Goal: Task Accomplishment & Management: Manage account settings

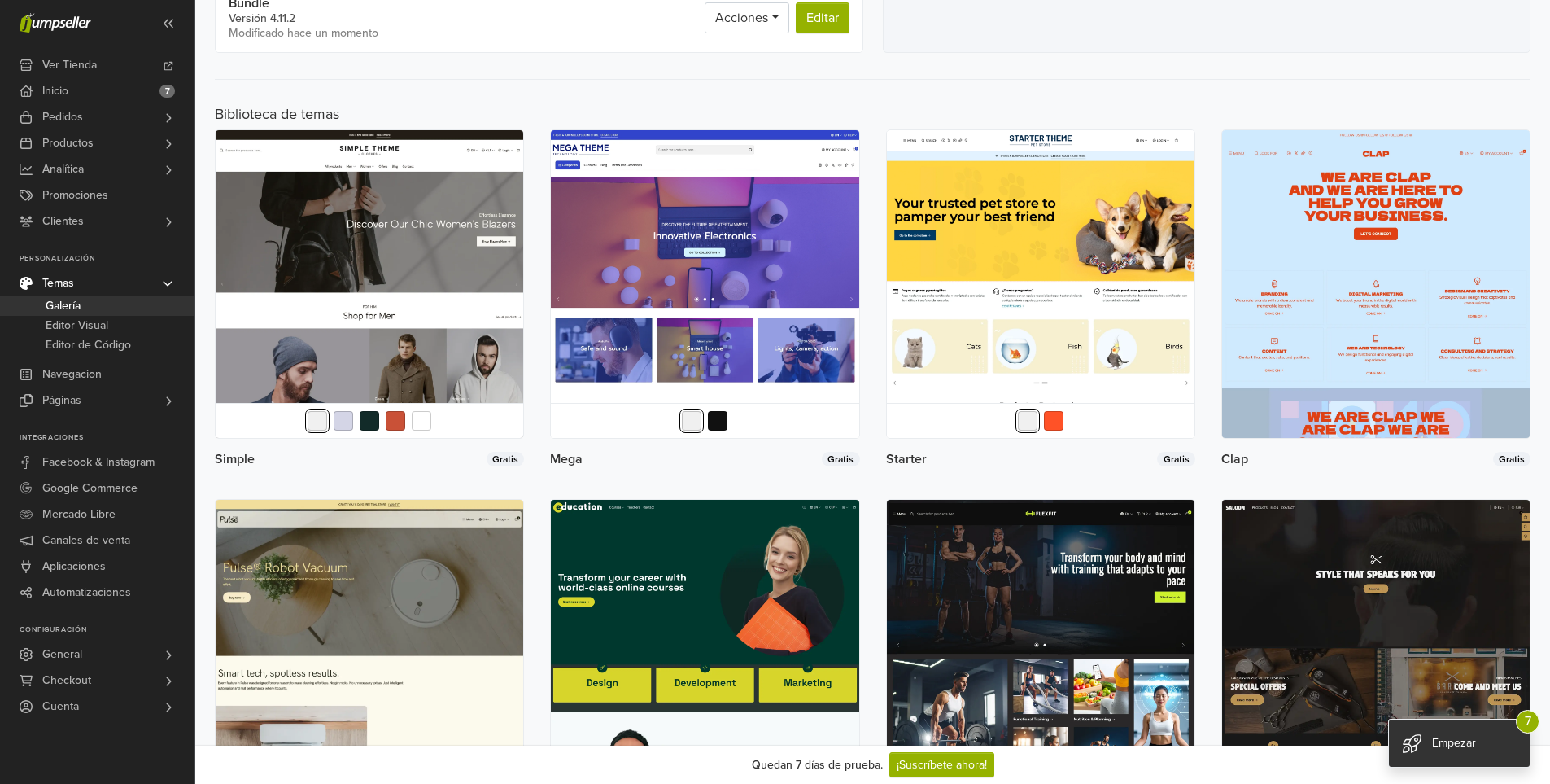
scroll to position [488, 0]
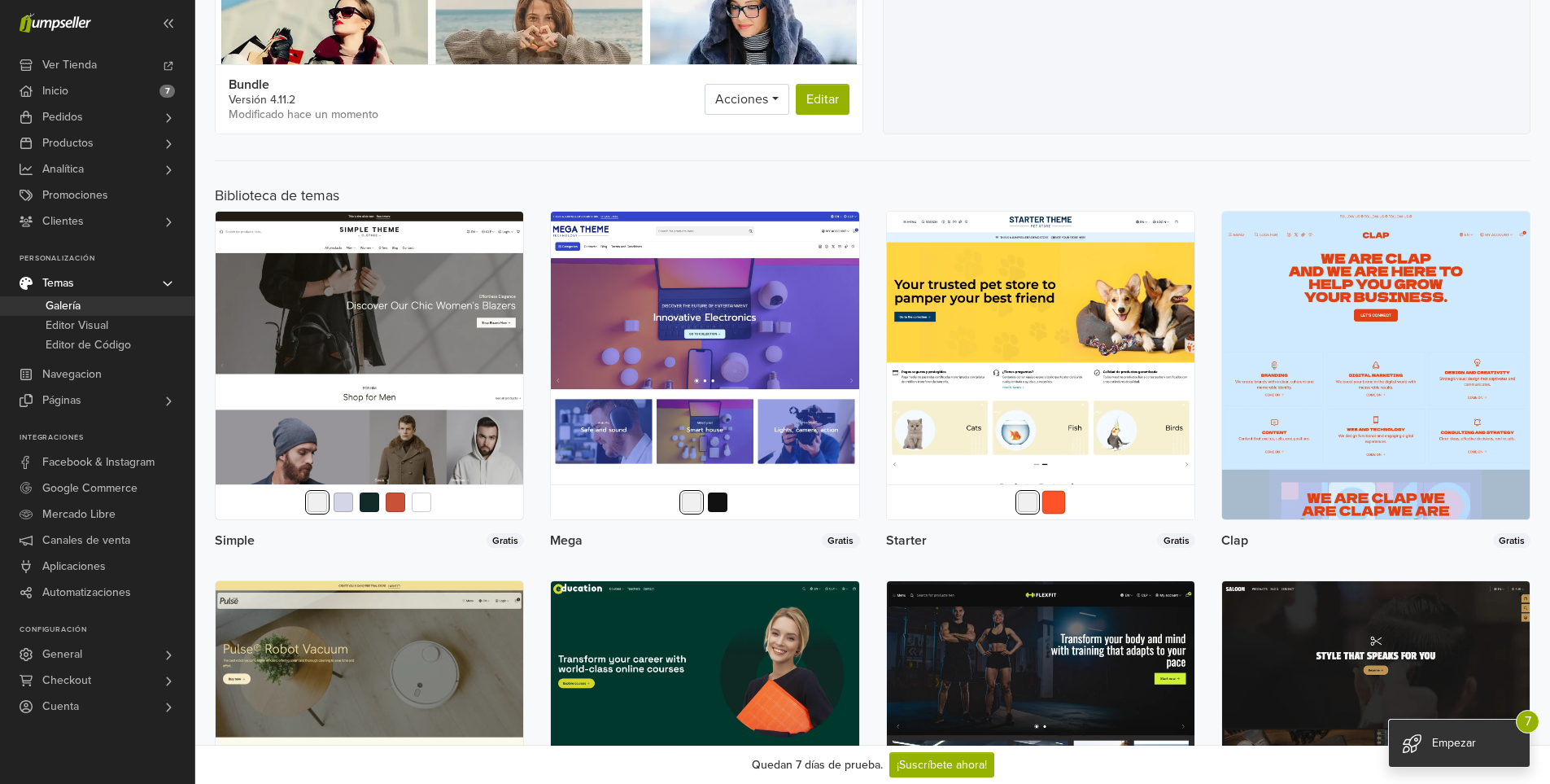
click at [1058, 502] on button "button" at bounding box center [1054, 503] width 23 height 23
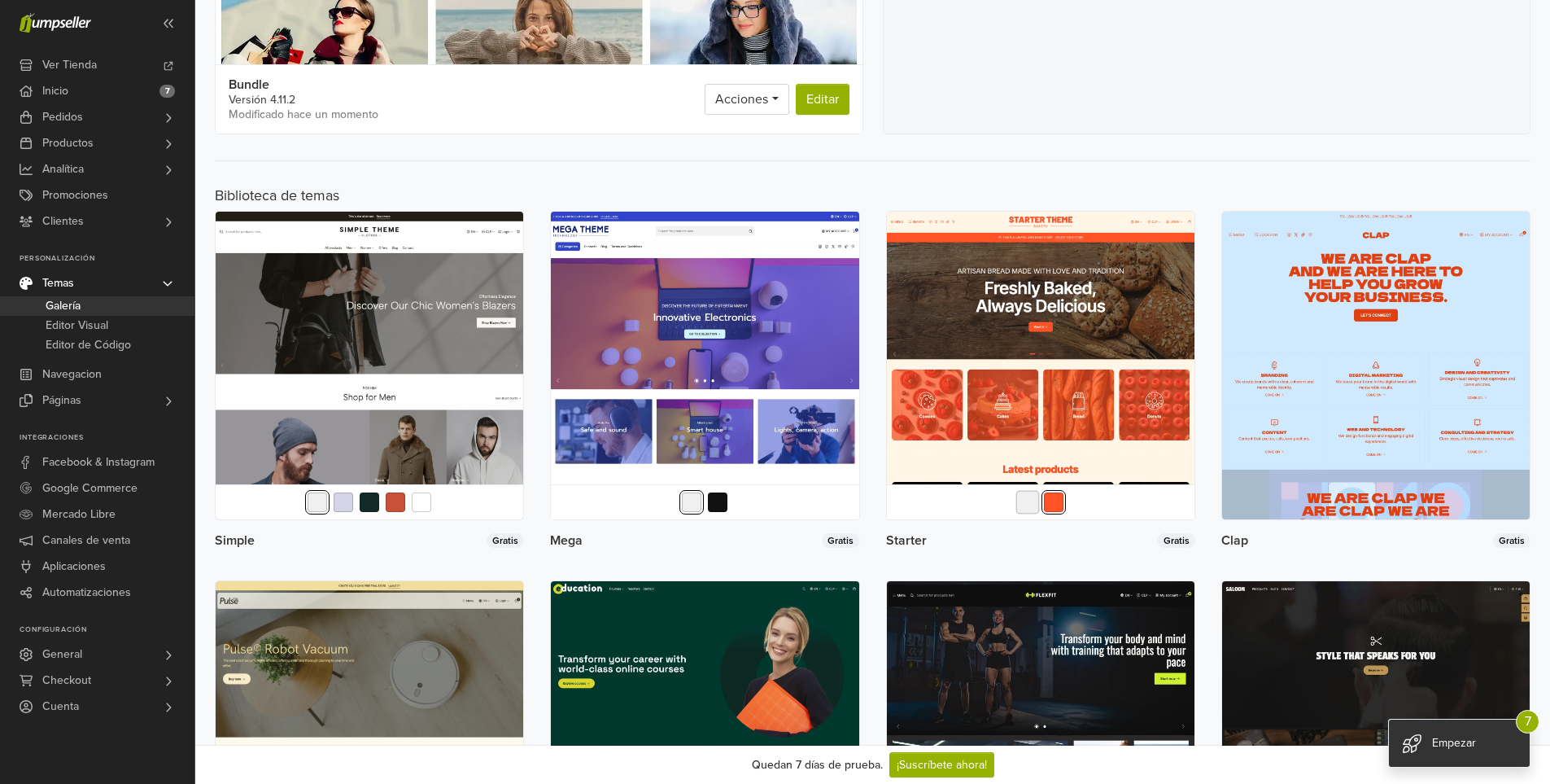
click at [1035, 502] on button "button" at bounding box center [1028, 503] width 23 height 23
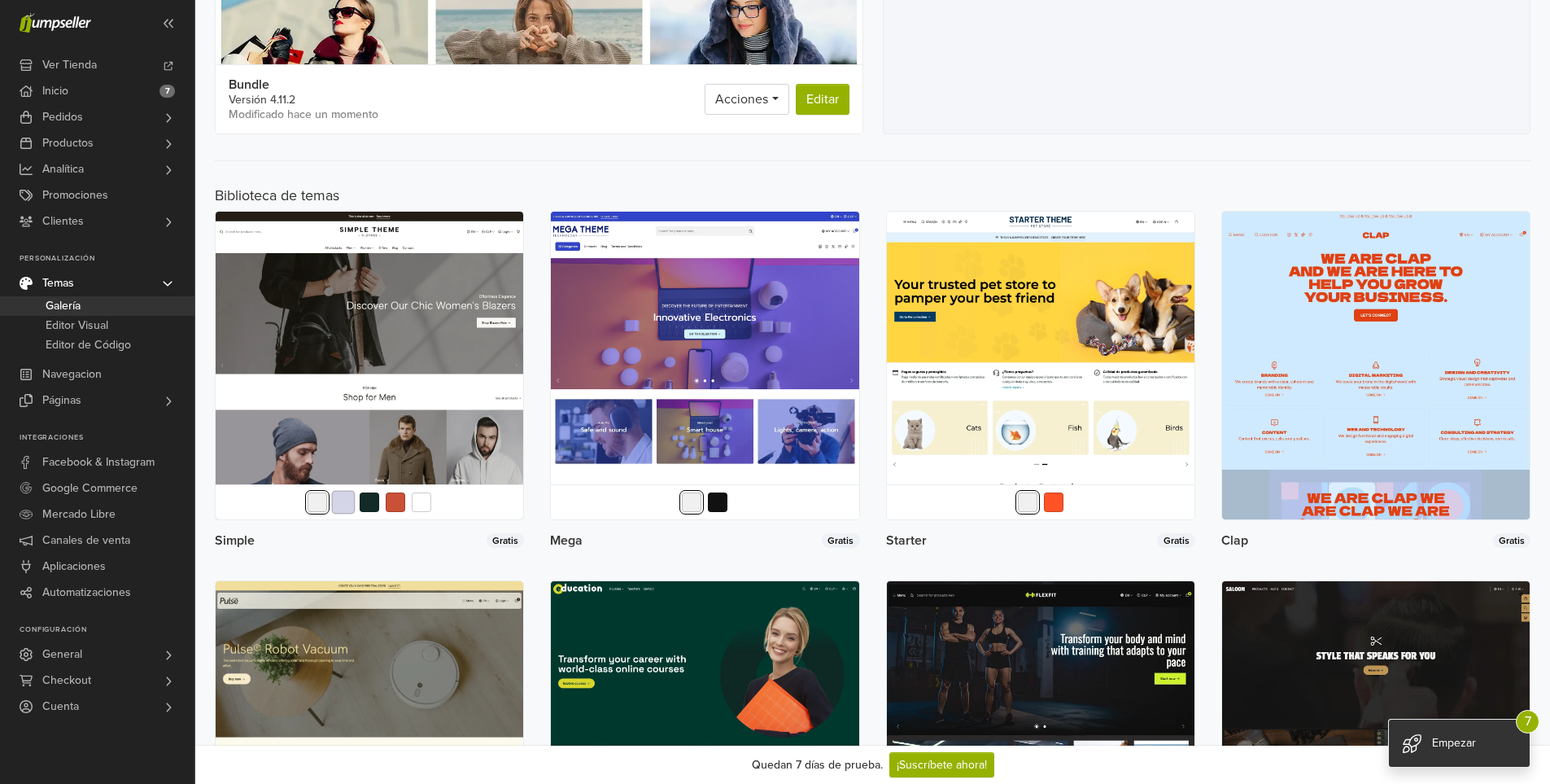
click at [345, 499] on button "button" at bounding box center [344, 503] width 23 height 23
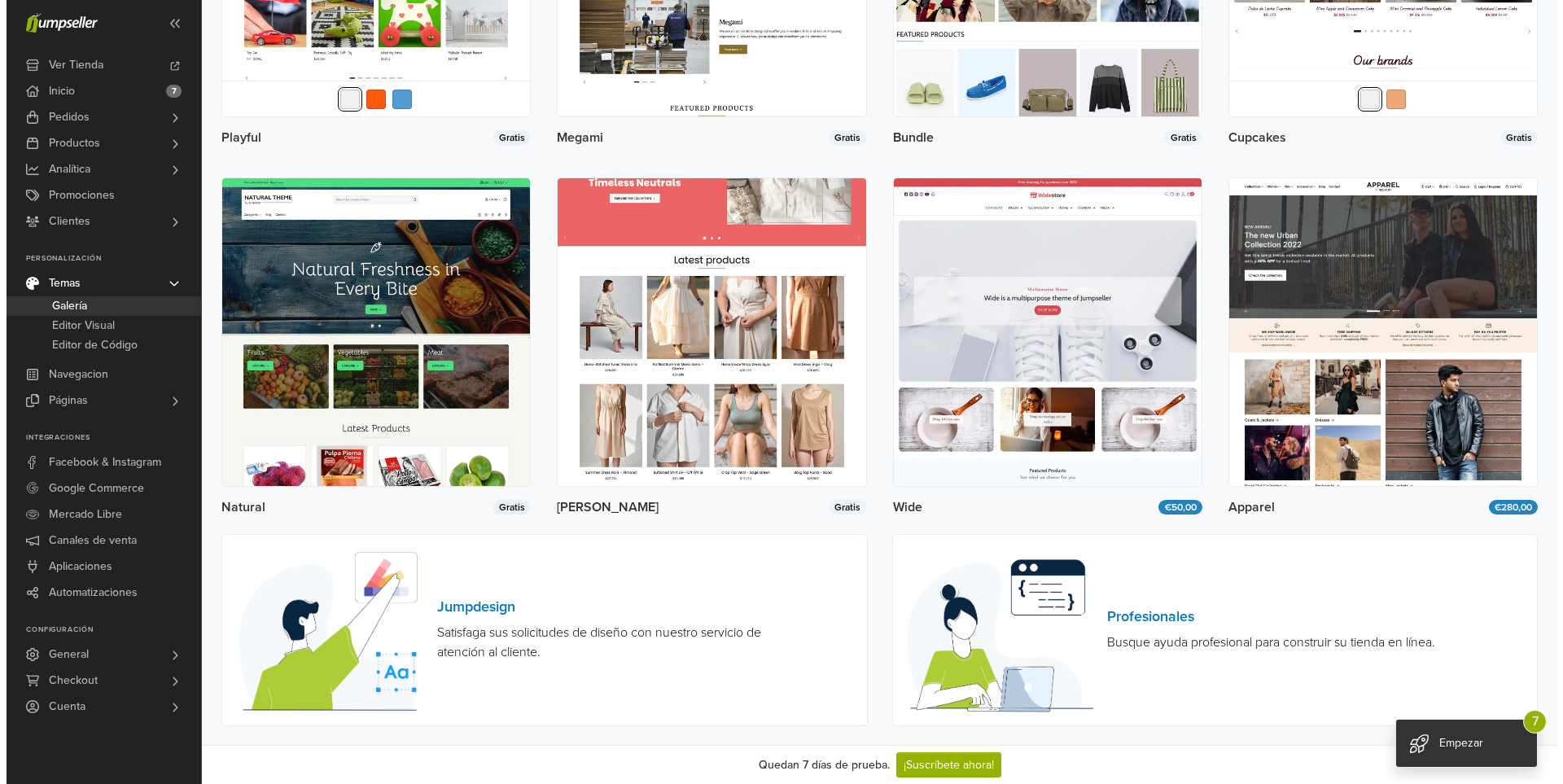
scroll to position [2741, 0]
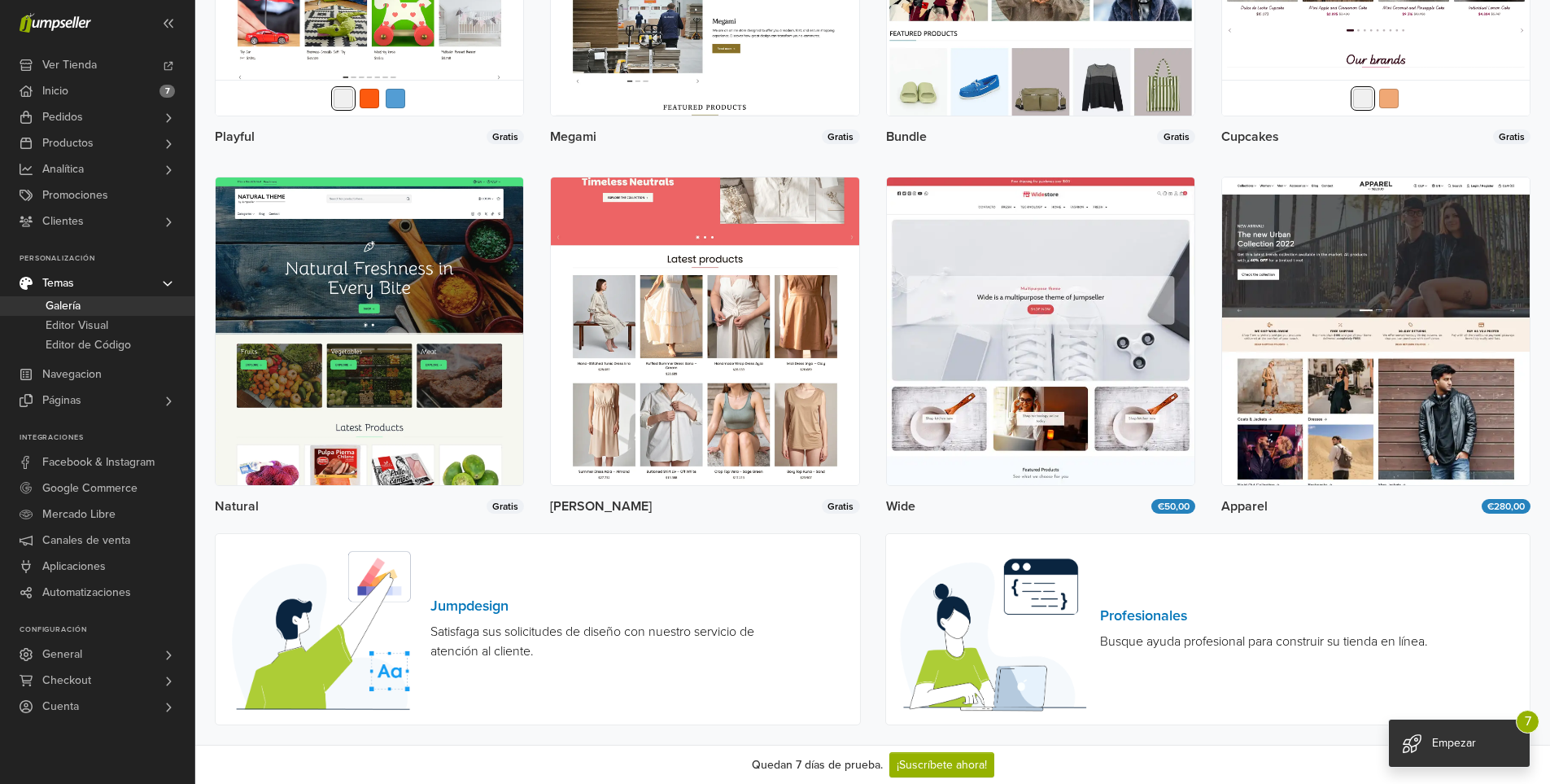
click at [761, 402] on img at bounding box center [705, 331] width 308 height 308
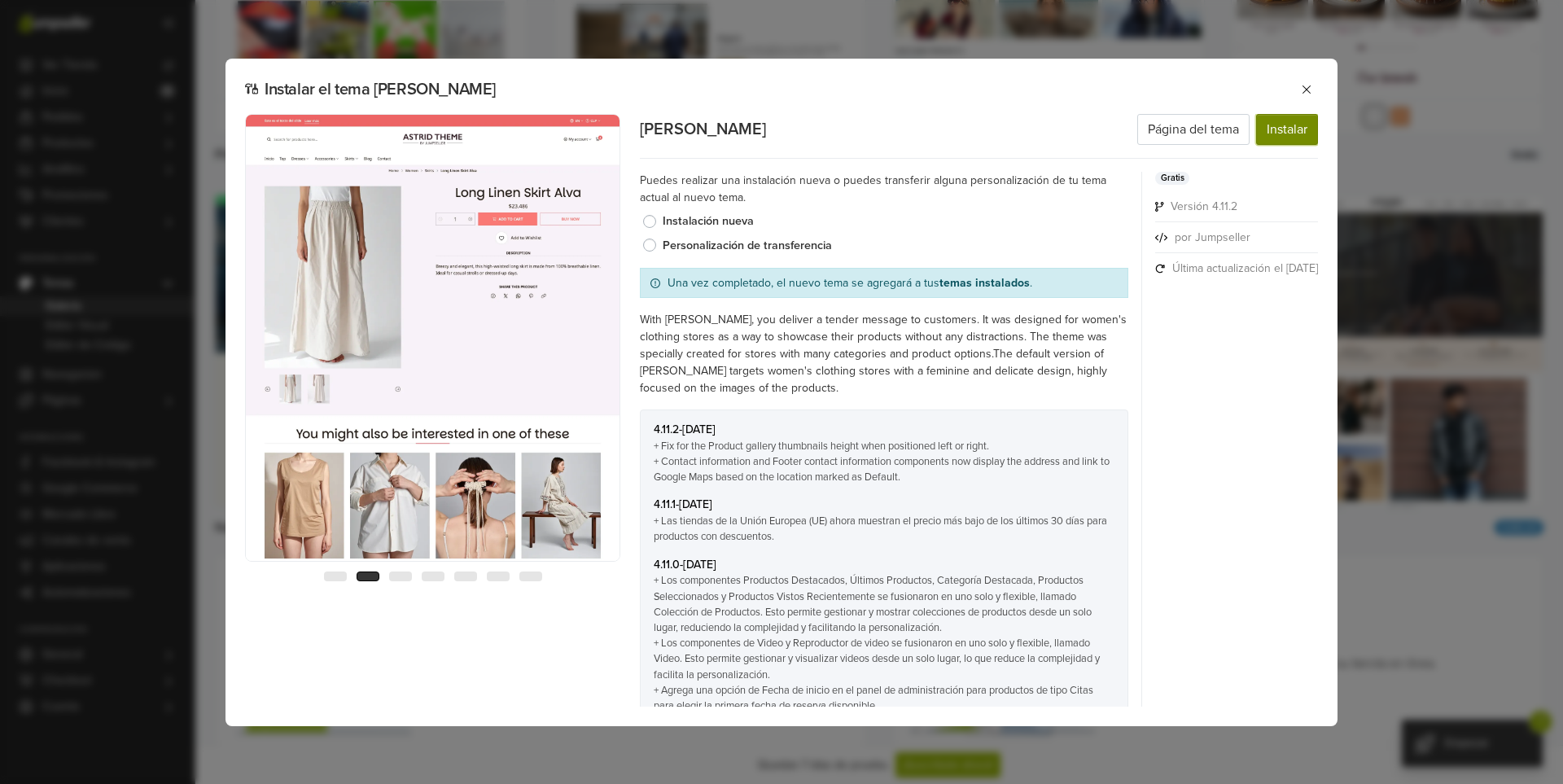
click at [1275, 134] on button "Instalar" at bounding box center [1287, 129] width 62 height 31
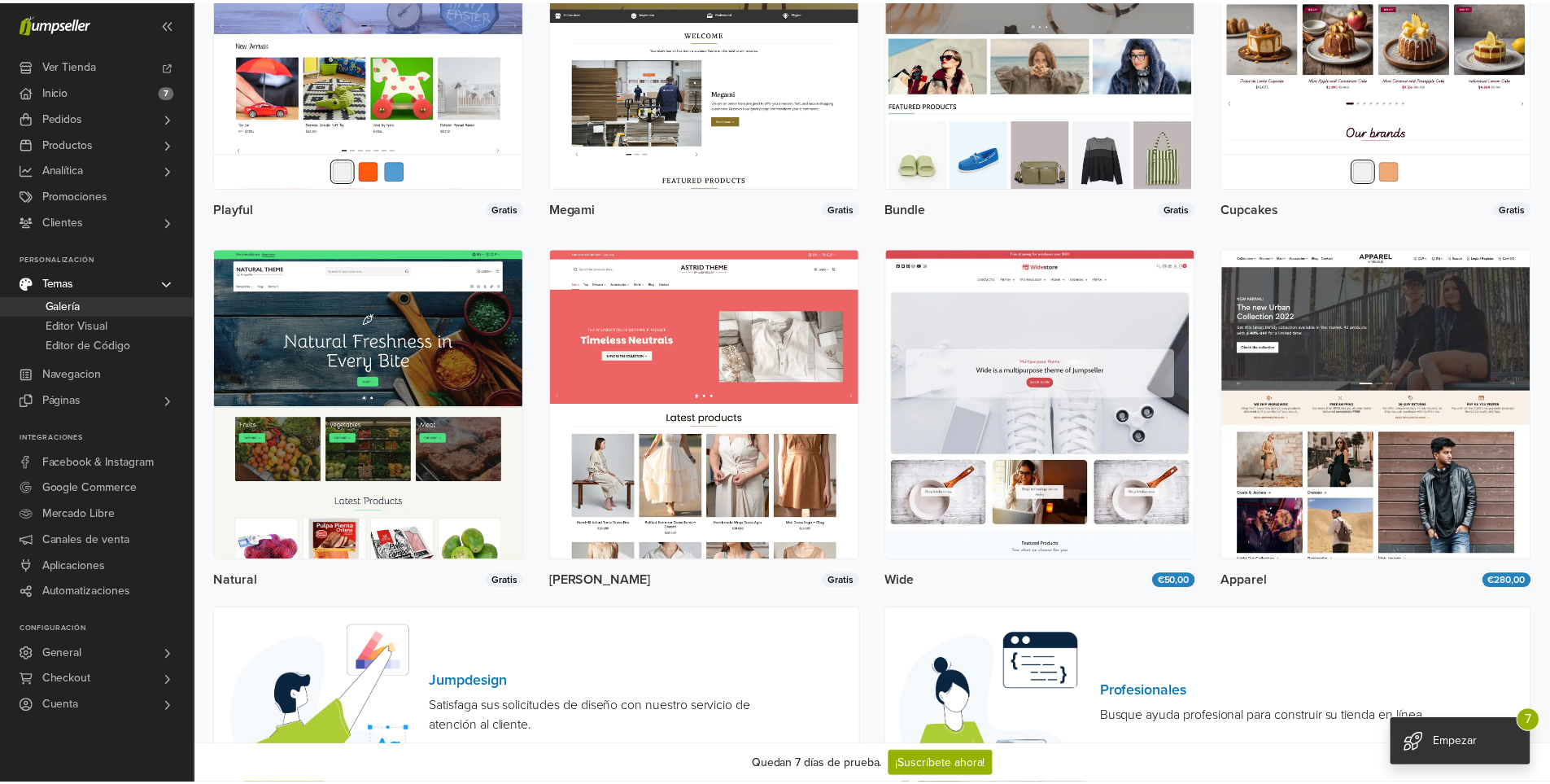
scroll to position [0, 0]
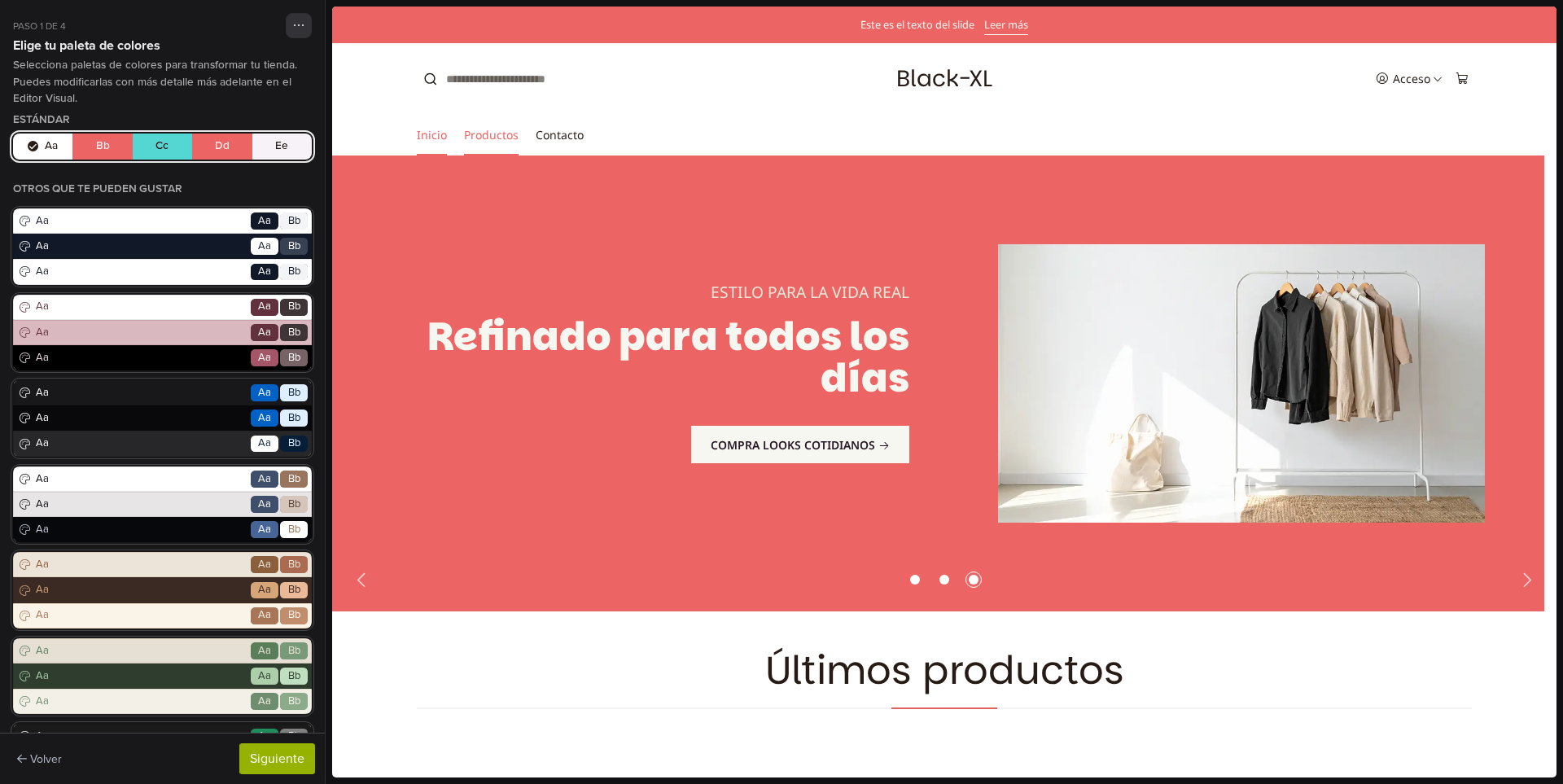
click at [496, 142] on link "Productos" at bounding box center [491, 134] width 54 height 41
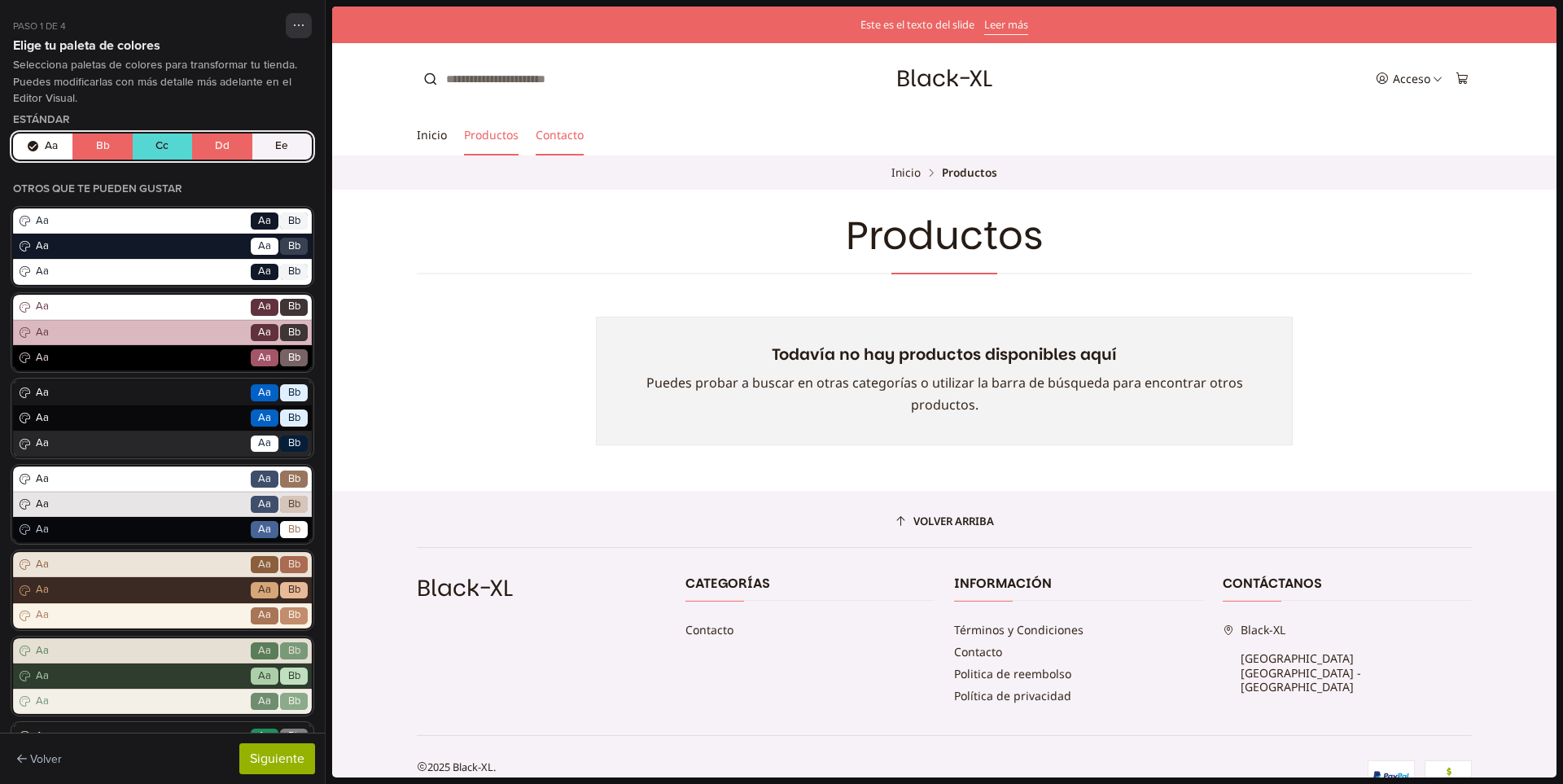
click at [535, 137] on link "Contacto" at bounding box center [559, 134] width 48 height 41
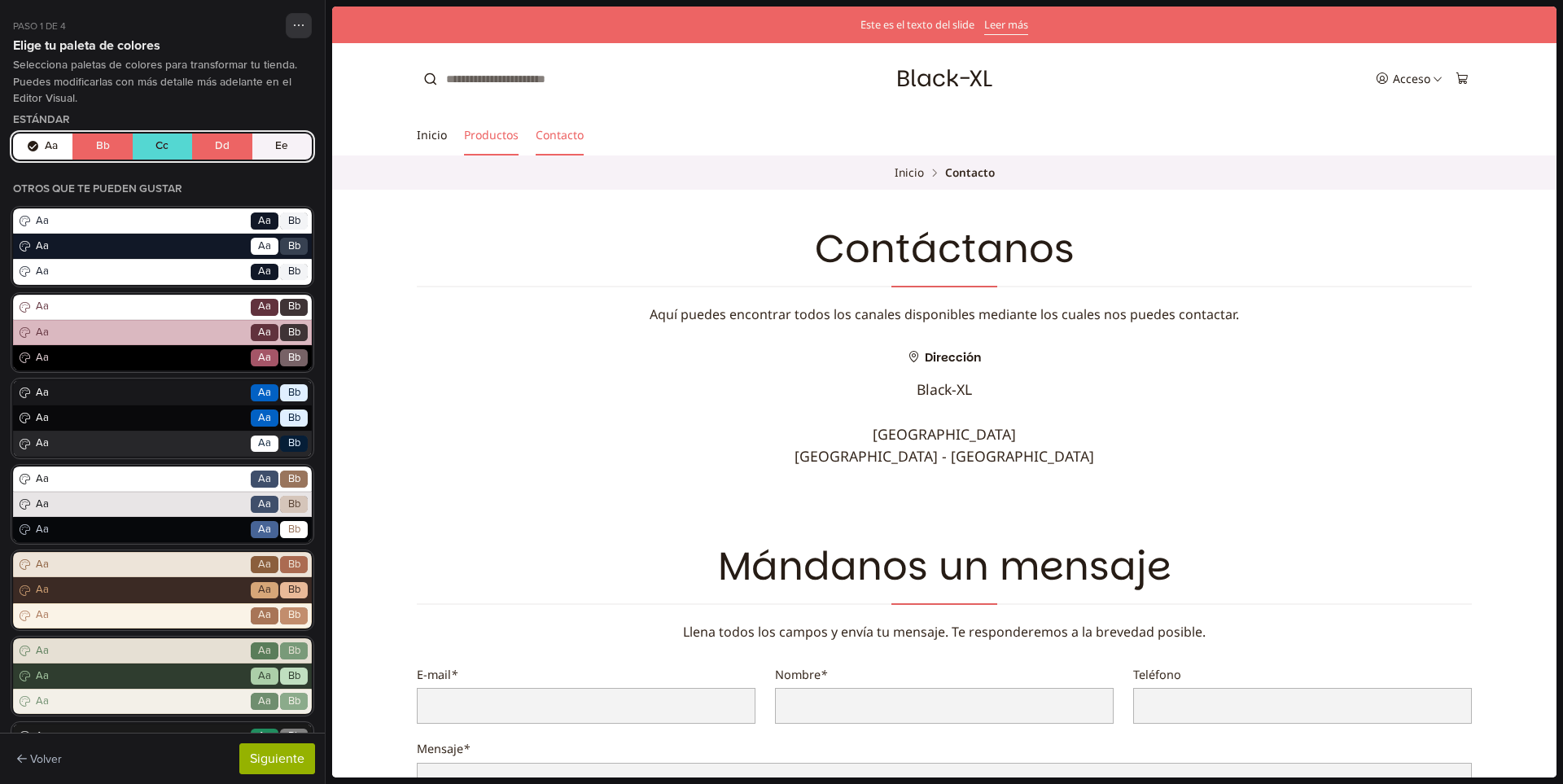
click at [495, 137] on link "Productos" at bounding box center [491, 134] width 54 height 41
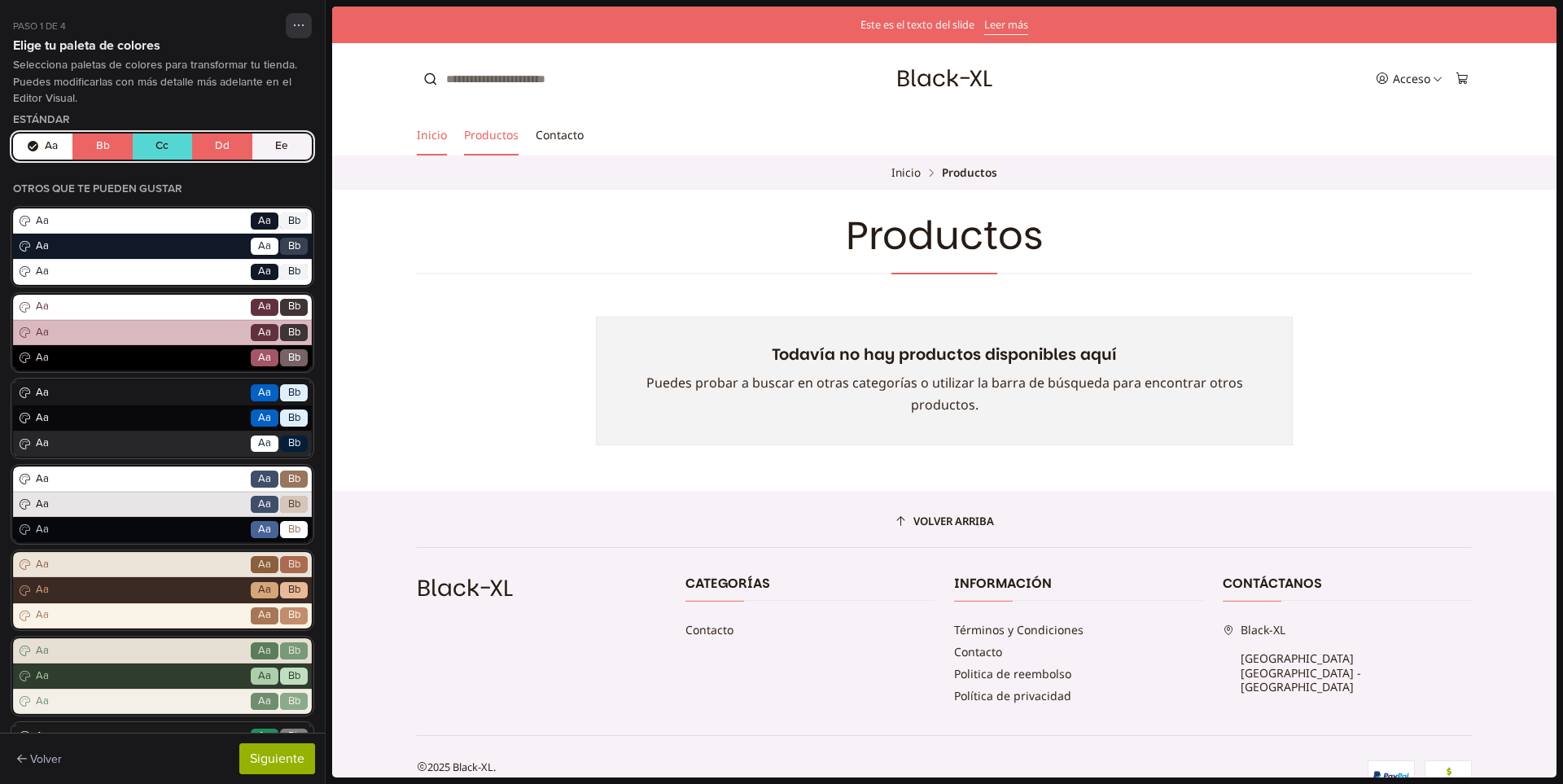
click at [425, 134] on link "Inicio" at bounding box center [431, 134] width 30 height 41
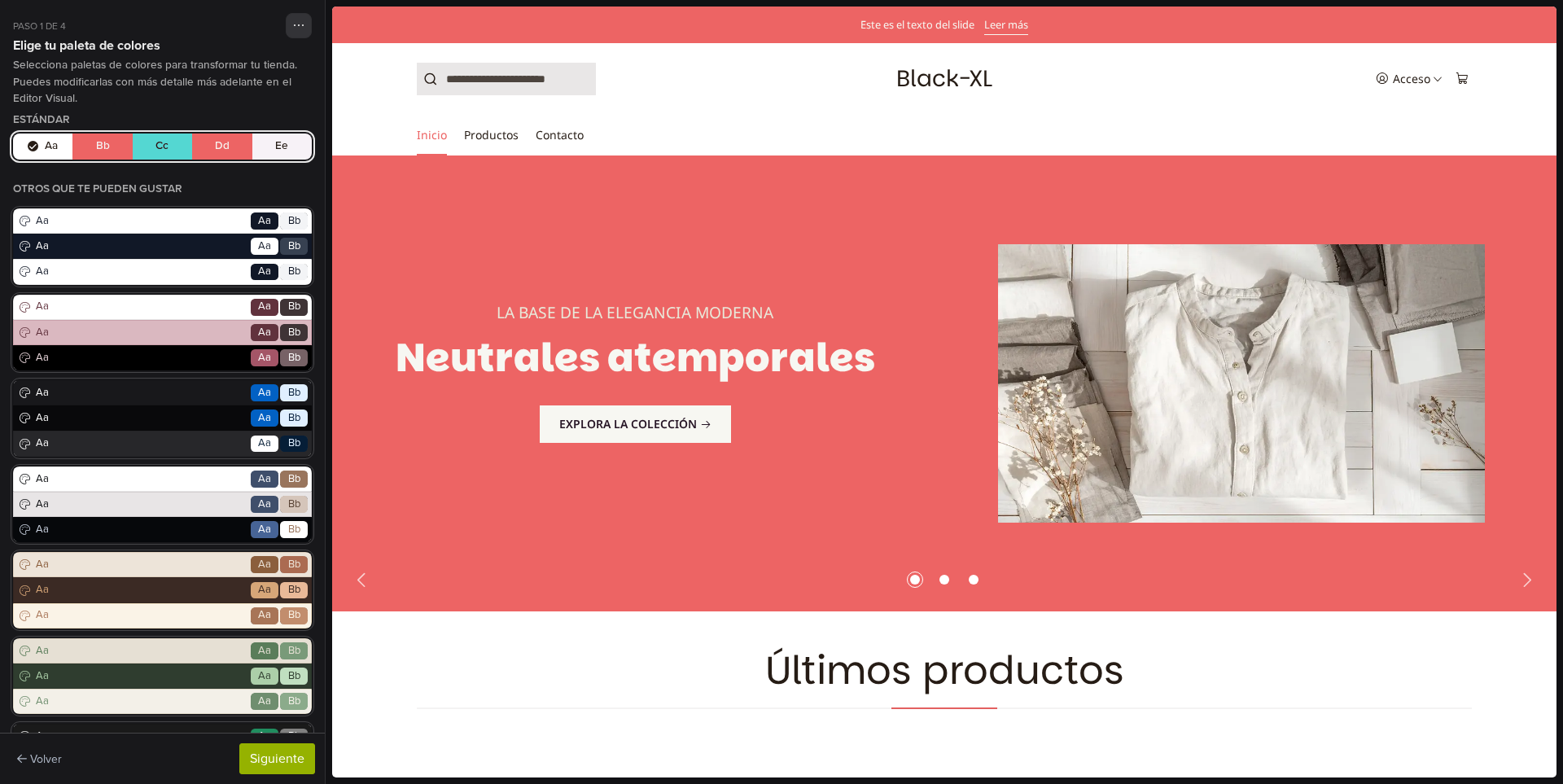
click at [489, 83] on input "search" at bounding box center [506, 78] width 179 height 32
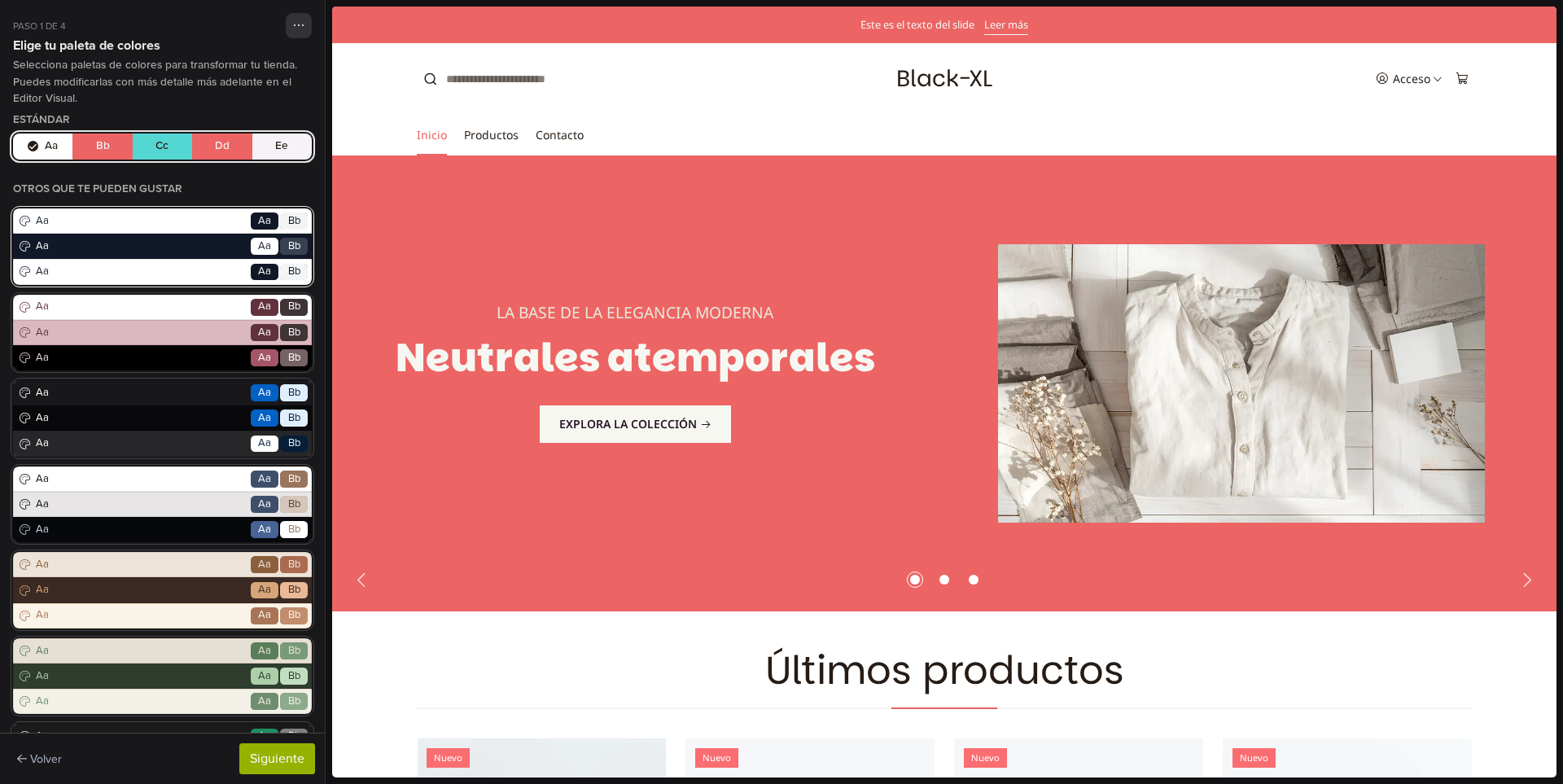
click at [197, 221] on span "Aa" at bounding box center [140, 221] width 216 height 16
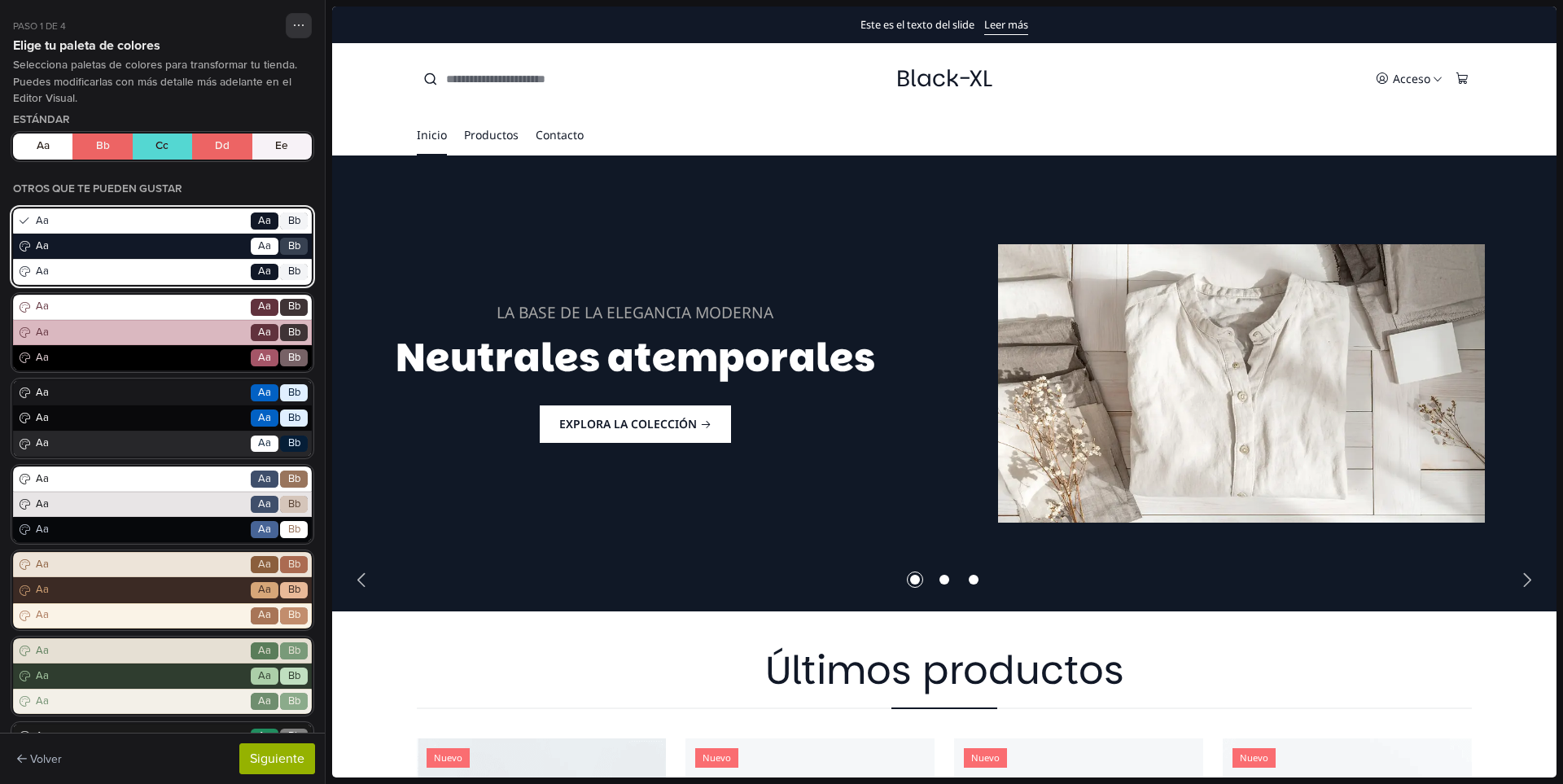
click at [185, 267] on span "Aa" at bounding box center [140, 272] width 216 height 16
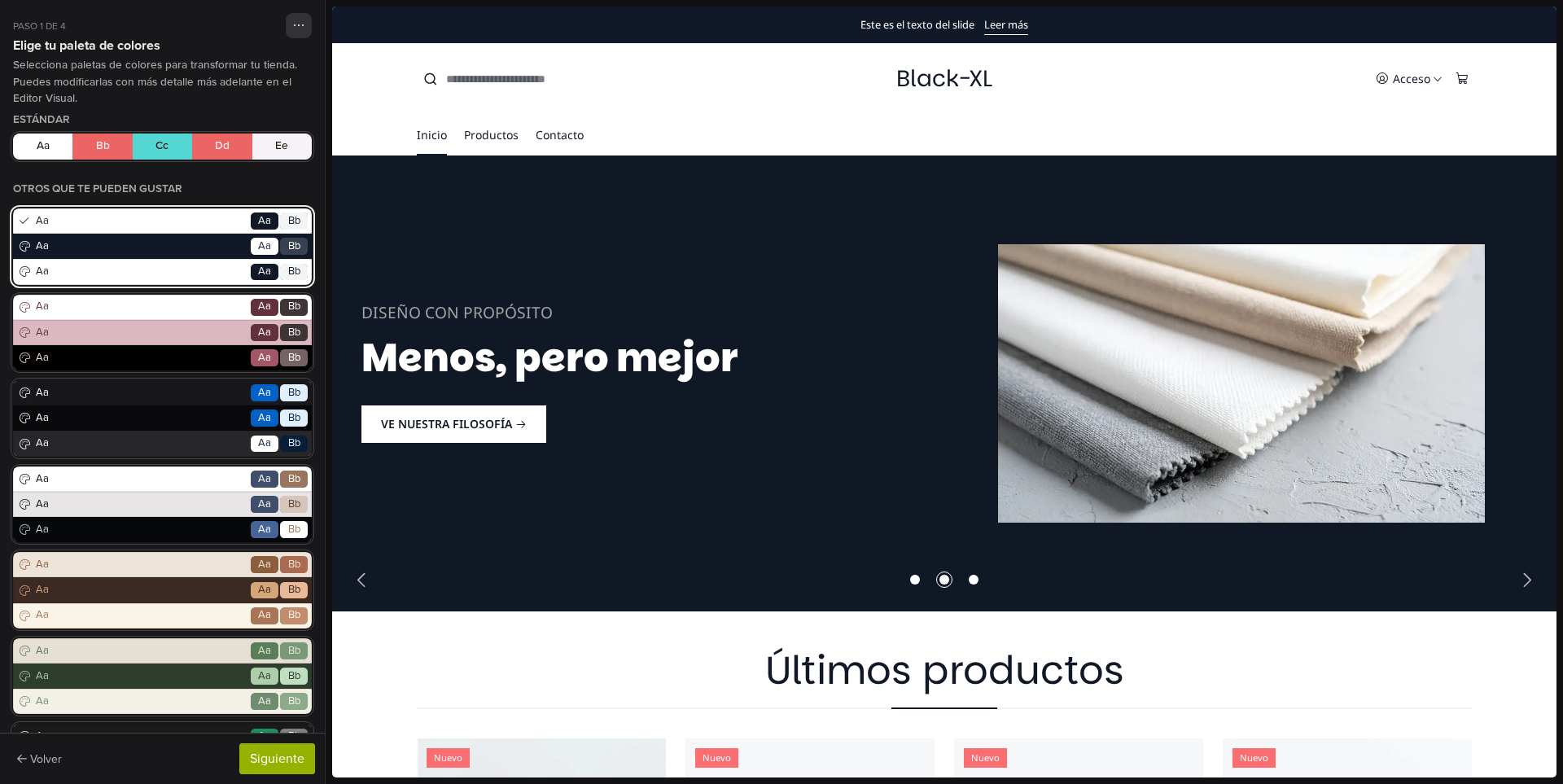
click at [185, 277] on span "Aa" at bounding box center [140, 272] width 216 height 16
click at [24, 243] on icon at bounding box center [23, 246] width 14 height 13
click at [258, 220] on span "Aa" at bounding box center [264, 221] width 13 height 16
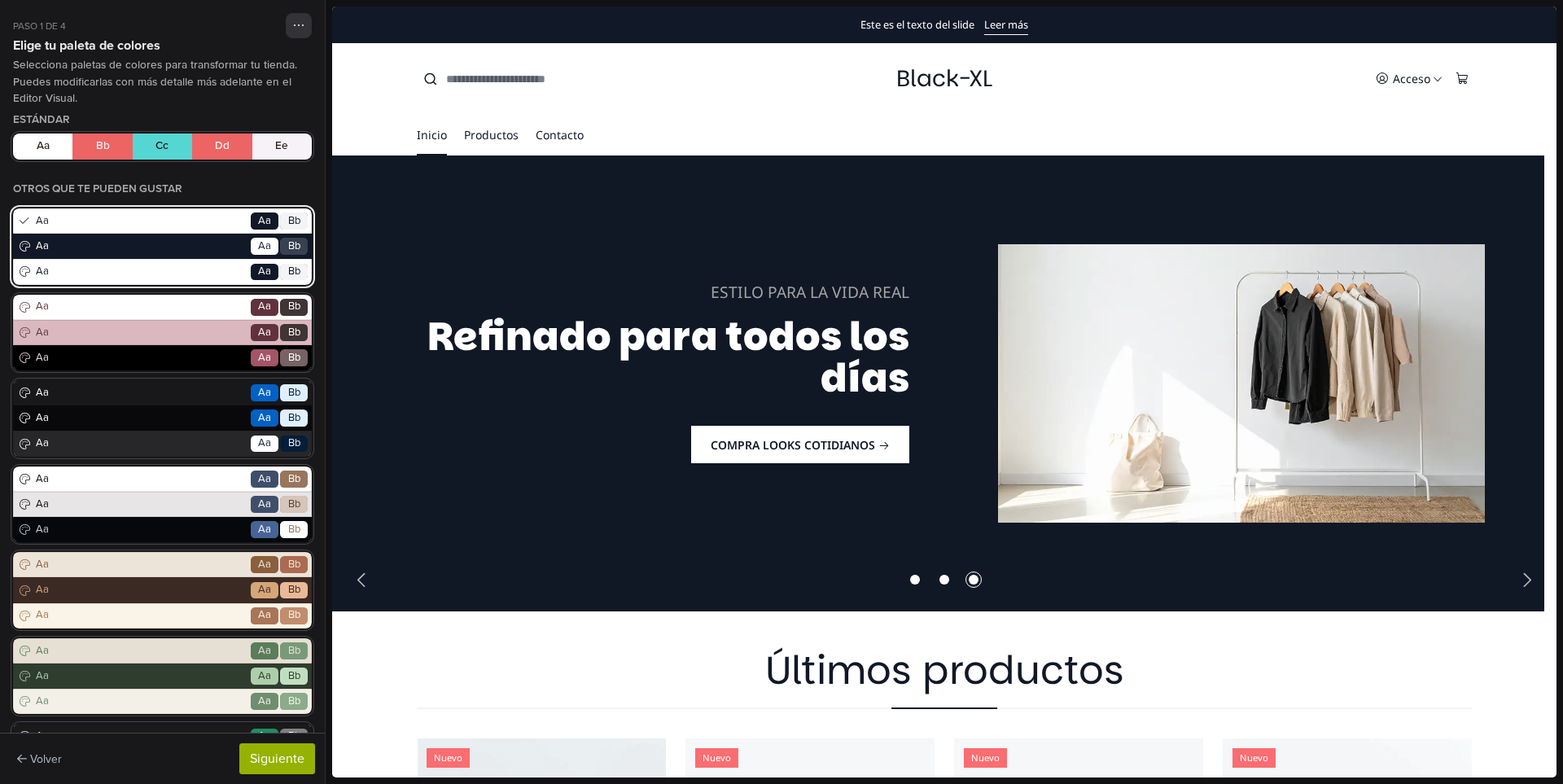
click at [258, 268] on span "Aa" at bounding box center [264, 272] width 13 height 16
click at [280, 268] on span "Bb" at bounding box center [293, 272] width 28 height 17
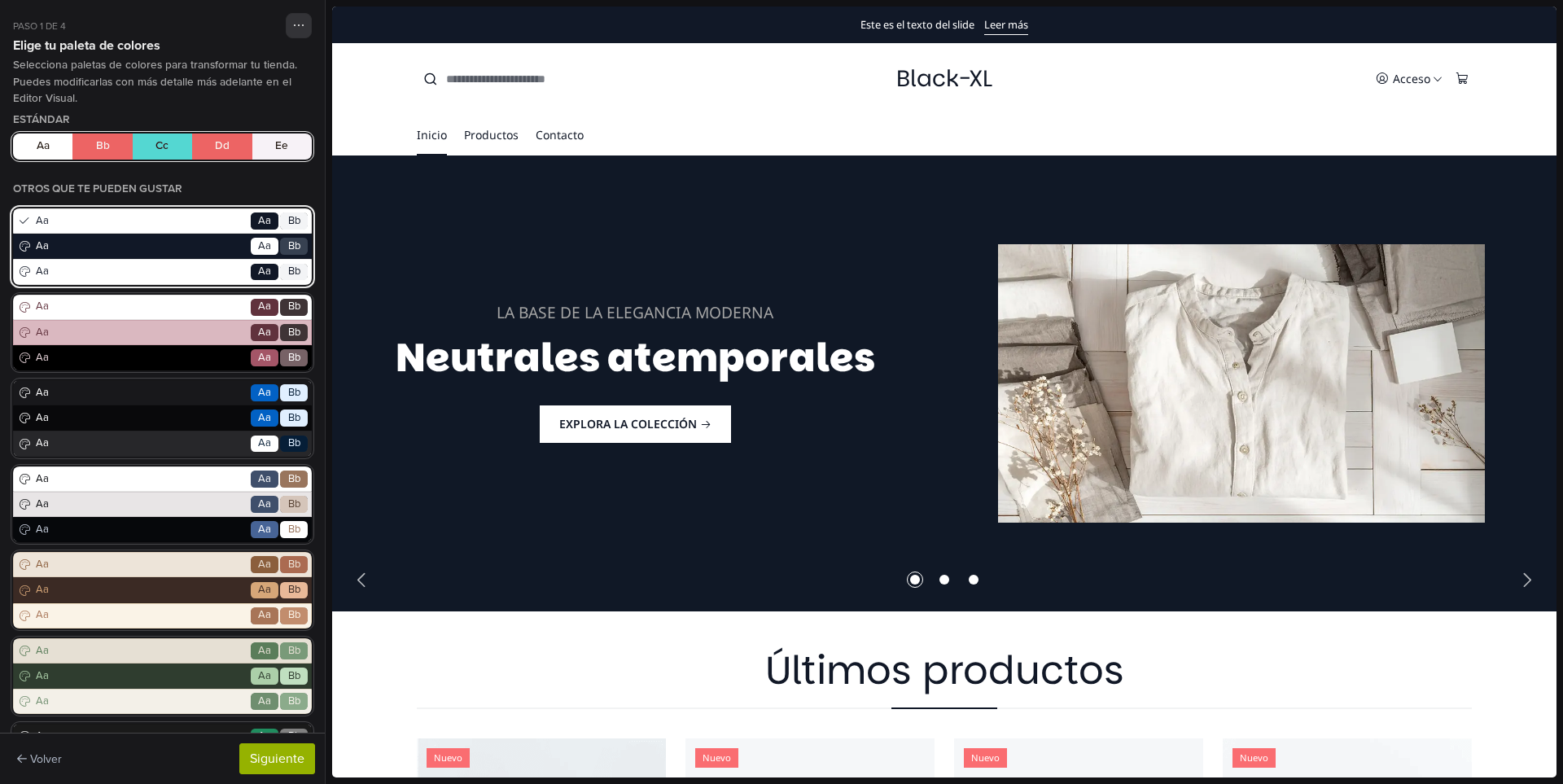
click at [175, 157] on button "Aa Bb Cc Dd Ee" at bounding box center [162, 146] width 299 height 26
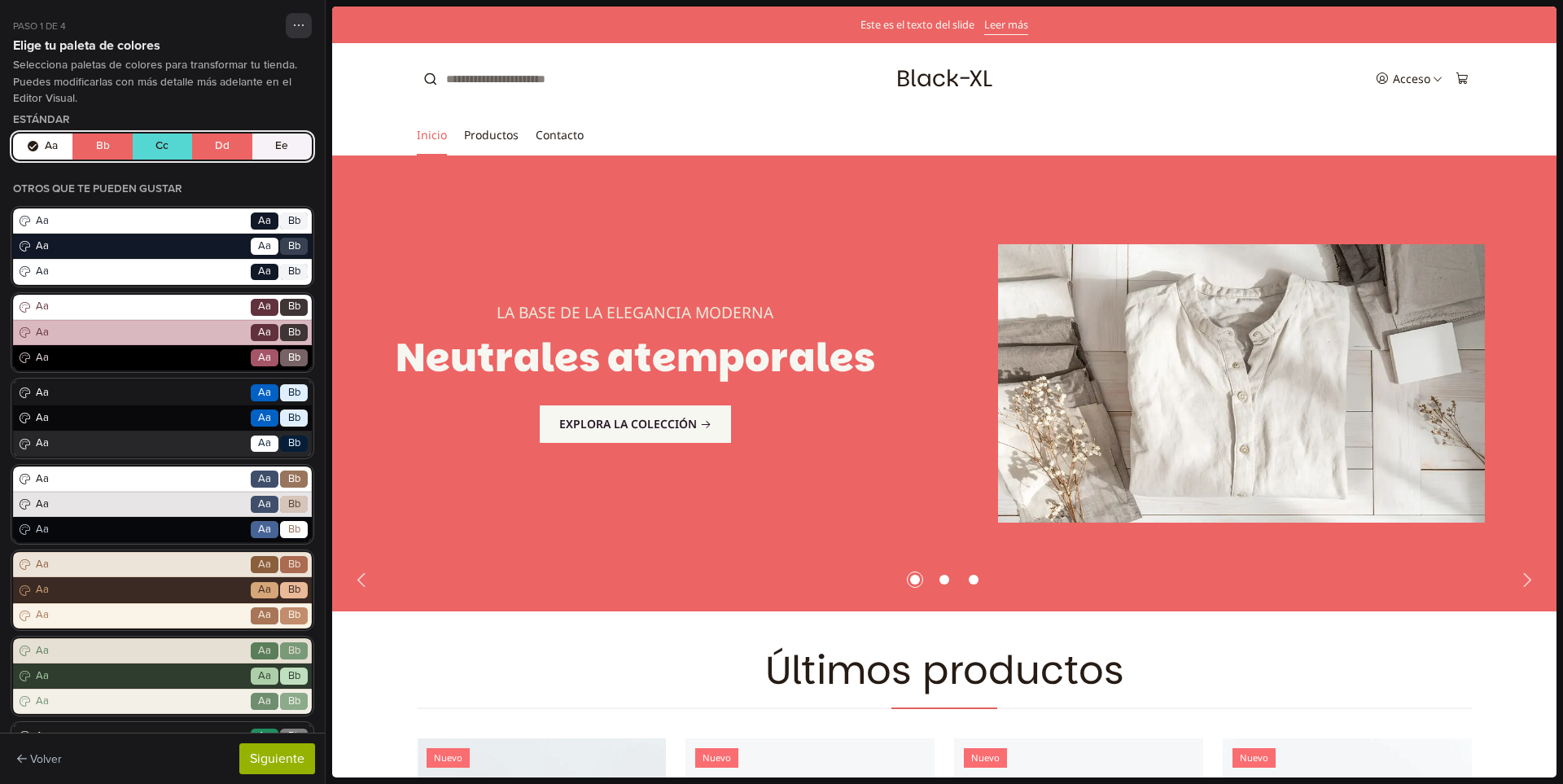
click at [234, 147] on button "Aa Bb Cc Dd Ee" at bounding box center [162, 146] width 299 height 26
click at [262, 143] on button "Aa Bb Cc Dd Ee" at bounding box center [162, 146] width 299 height 26
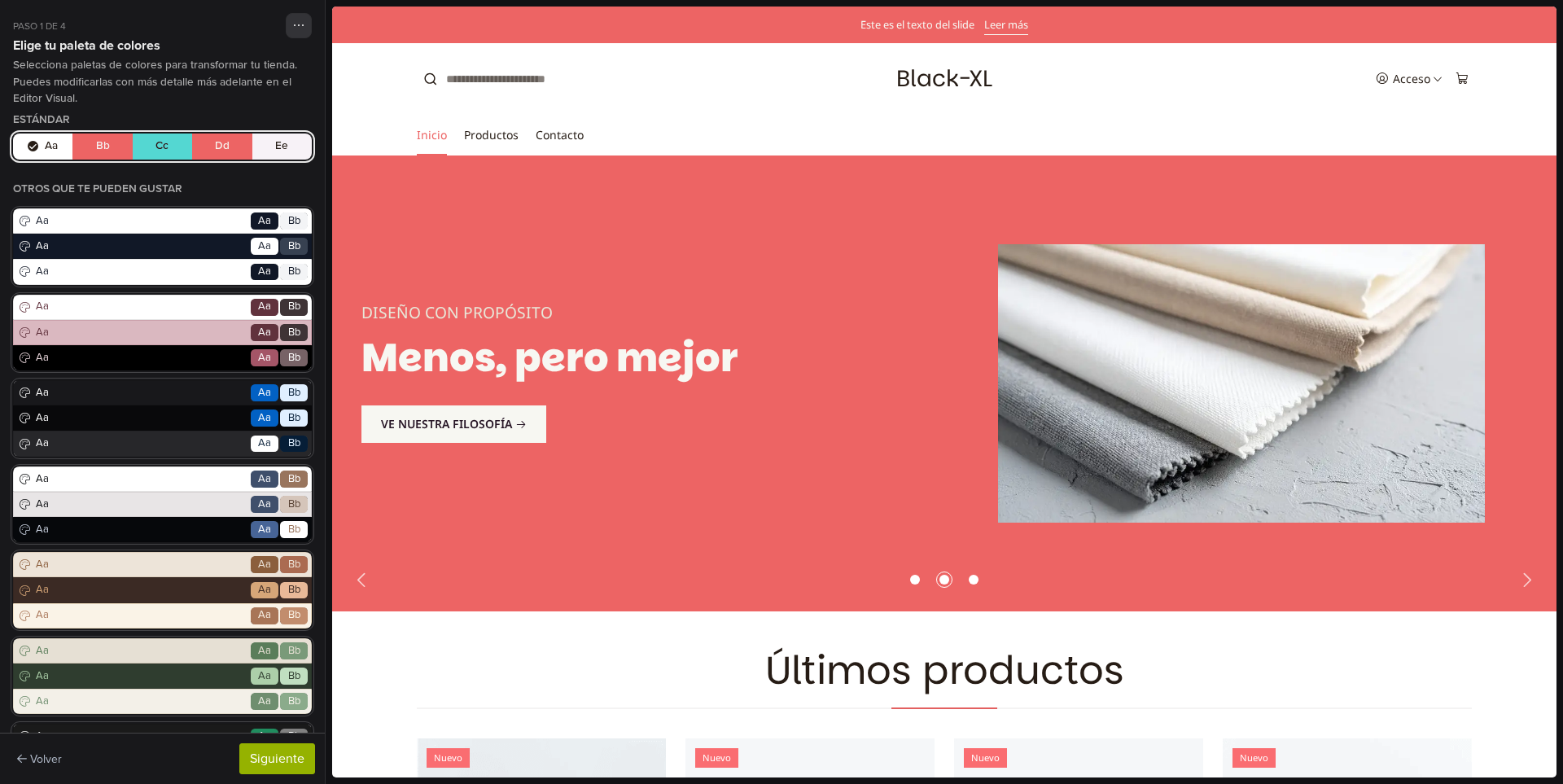
click at [220, 155] on button "Aa Bb Cc Dd Ee" at bounding box center [162, 146] width 299 height 26
click at [166, 149] on button "Aa Bb Cc Dd Ee" at bounding box center [162, 146] width 299 height 26
click at [102, 149] on button "Aa Bb Cc Dd Ee" at bounding box center [162, 146] width 299 height 26
click at [263, 218] on span "Aa" at bounding box center [264, 220] width 28 height 17
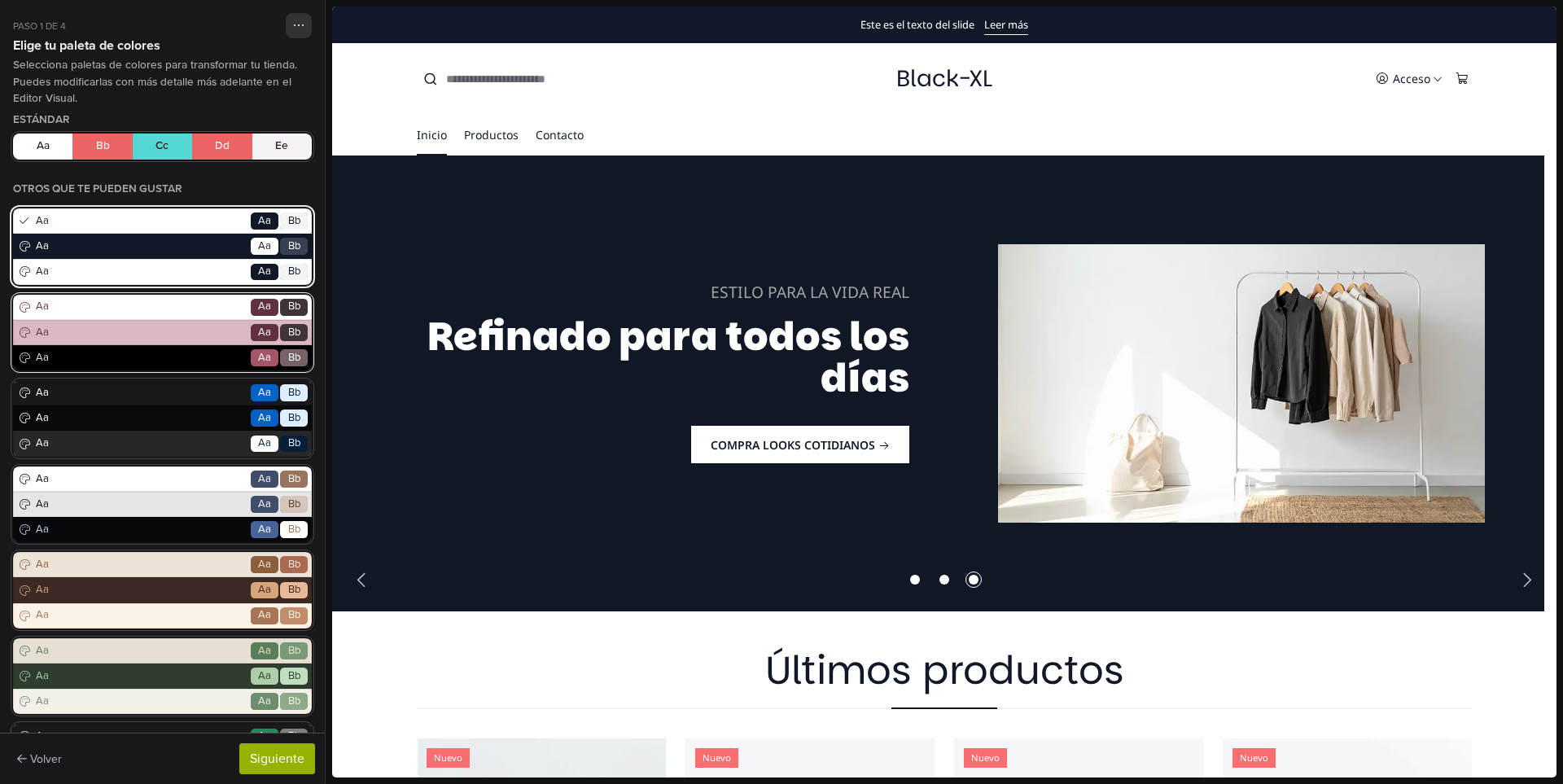
click at [216, 356] on span "Aa" at bounding box center [140, 358] width 216 height 16
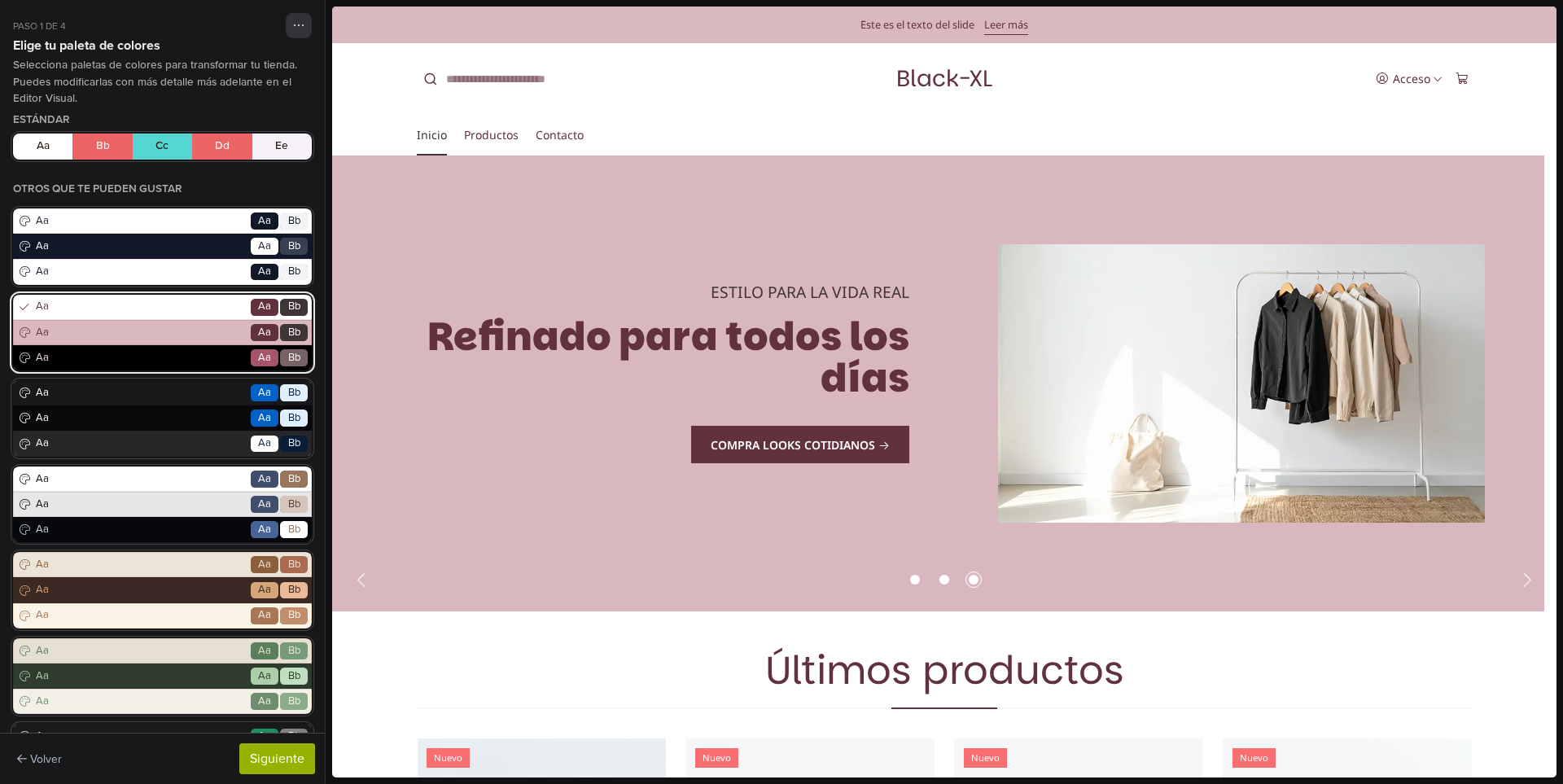
click at [258, 353] on span "Aa" at bounding box center [264, 358] width 13 height 16
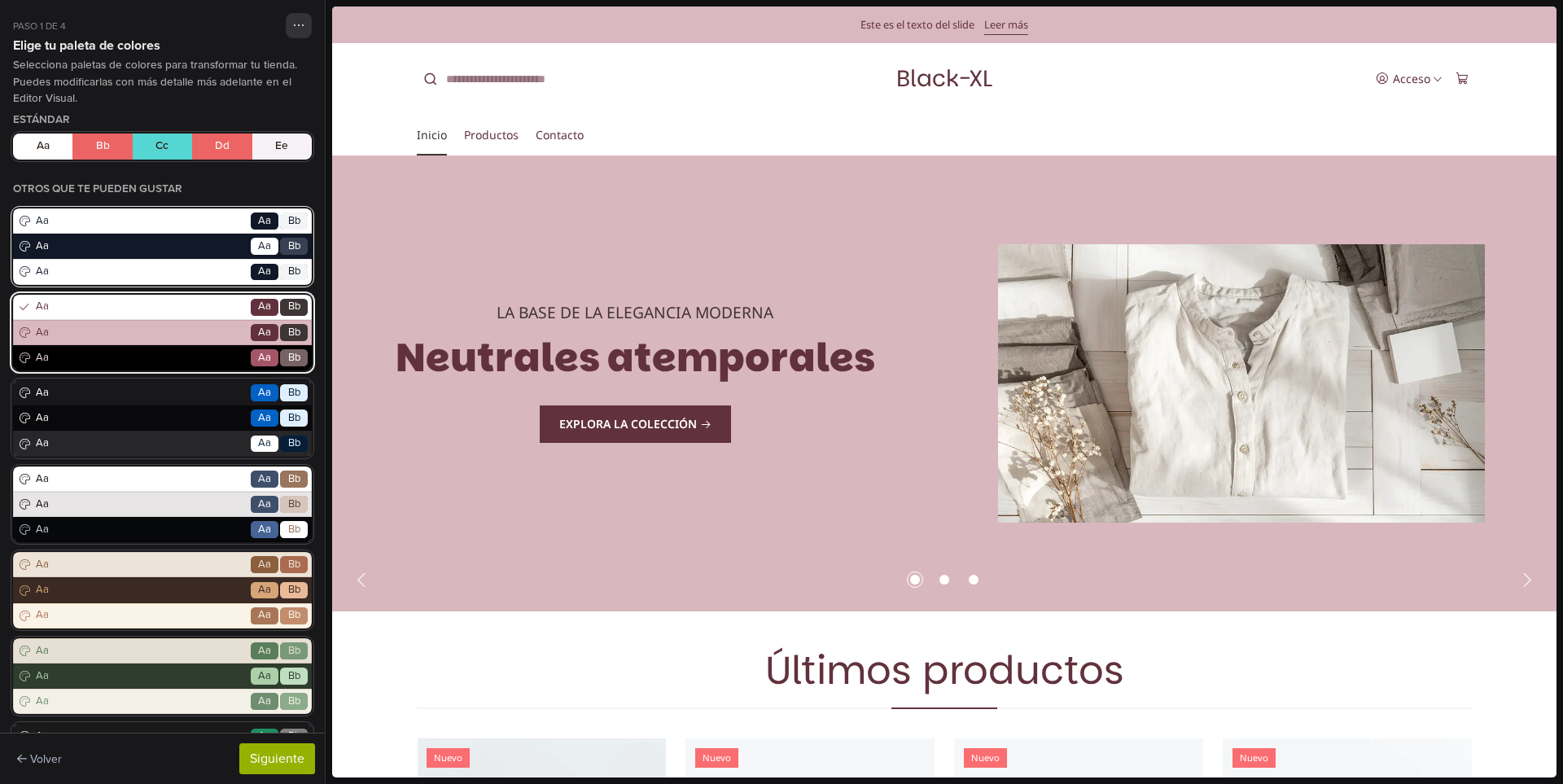
click at [258, 269] on span "Aa" at bounding box center [264, 272] width 13 height 16
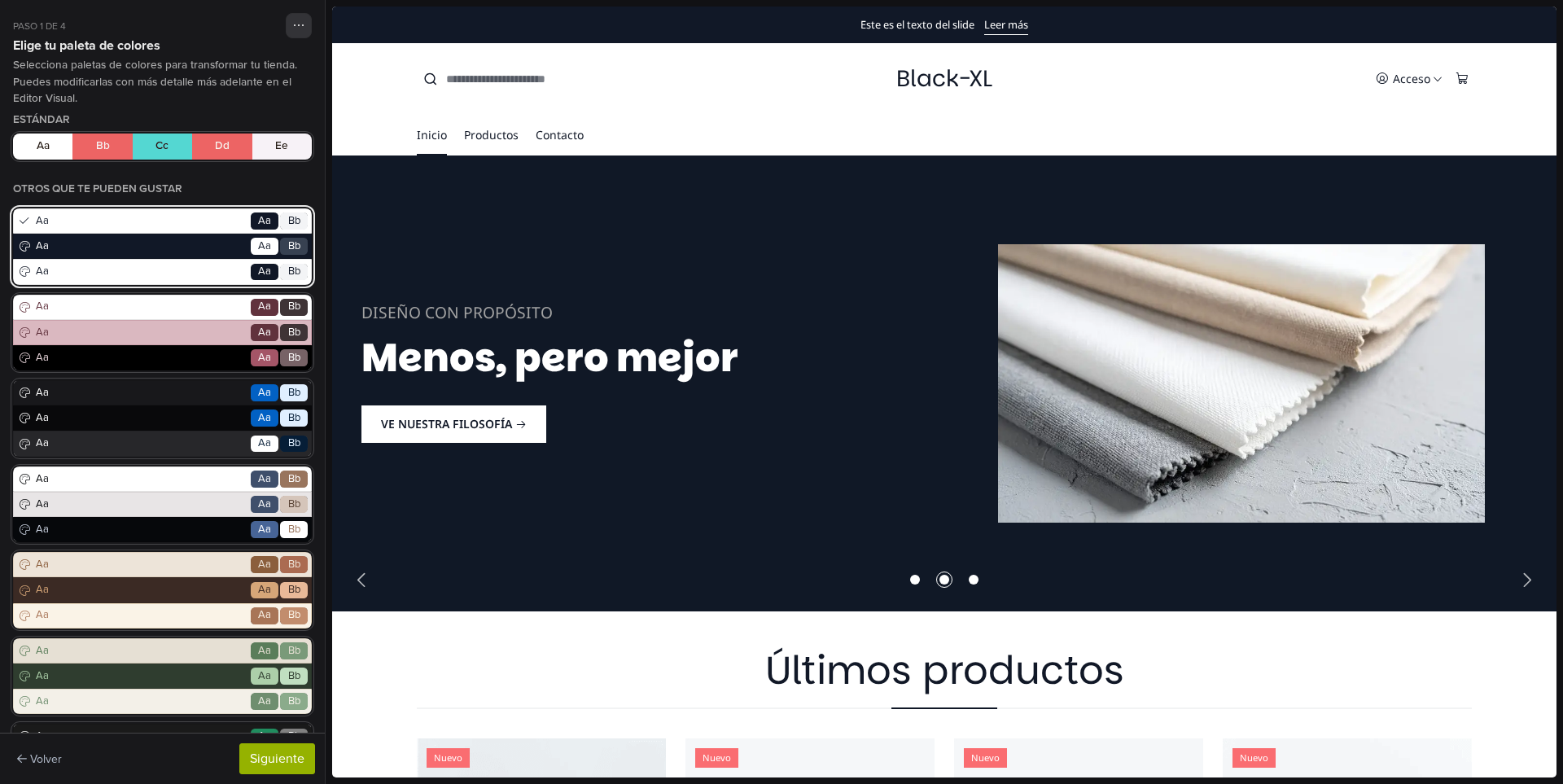
click at [211, 270] on span "Aa" at bounding box center [140, 272] width 216 height 16
click at [13, 272] on div "Aa Go Aa Bb" at bounding box center [162, 272] width 299 height 25
click at [18, 270] on icon at bounding box center [23, 272] width 14 height 13
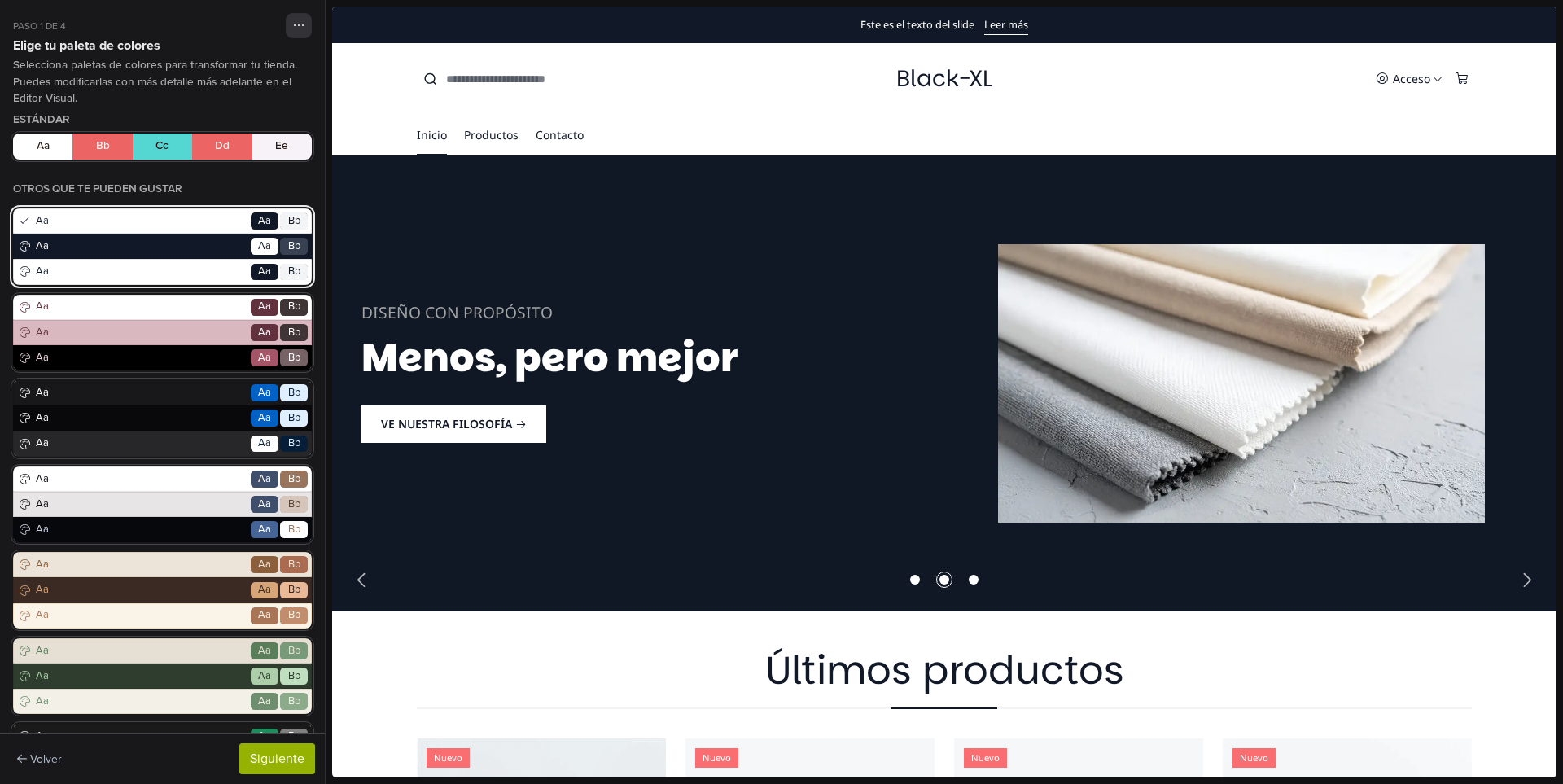
click at [280, 269] on span "Bb" at bounding box center [293, 272] width 28 height 17
click at [288, 270] on span "Bb" at bounding box center [294, 272] width 13 height 16
click at [261, 272] on span "Aa" at bounding box center [264, 272] width 28 height 17
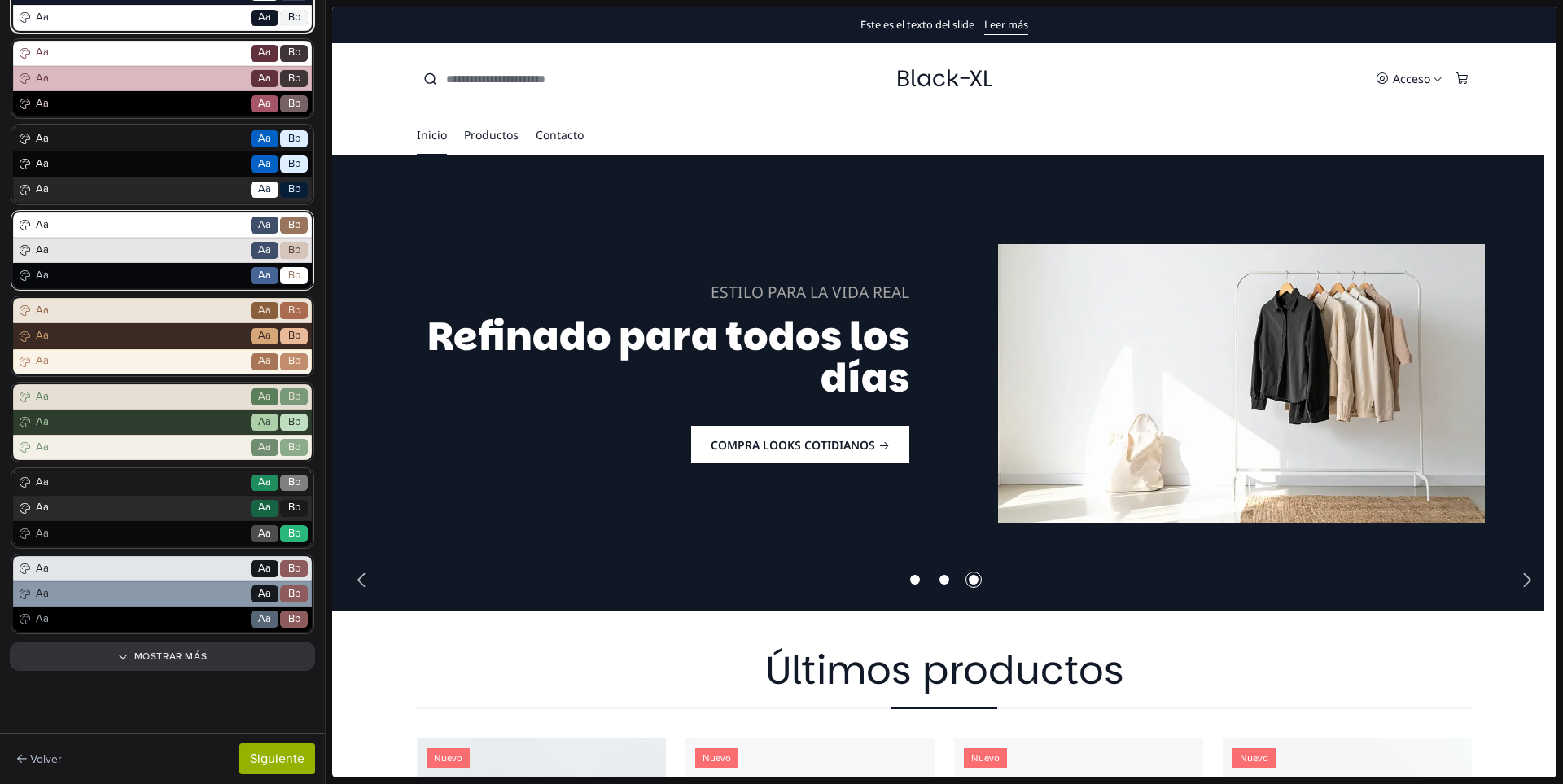
scroll to position [254, 0]
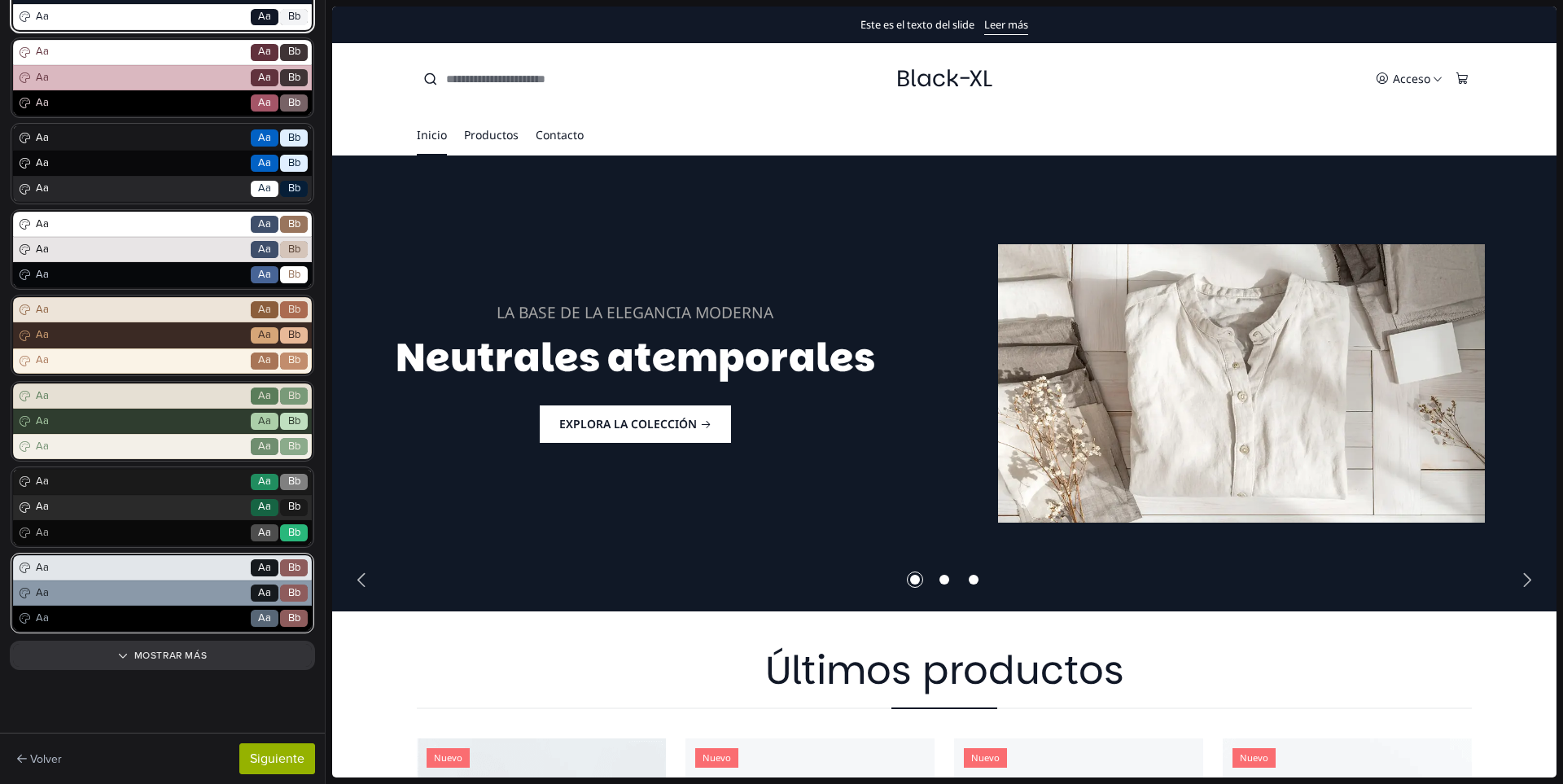
click at [162, 590] on span "Aa" at bounding box center [140, 594] width 216 height 16
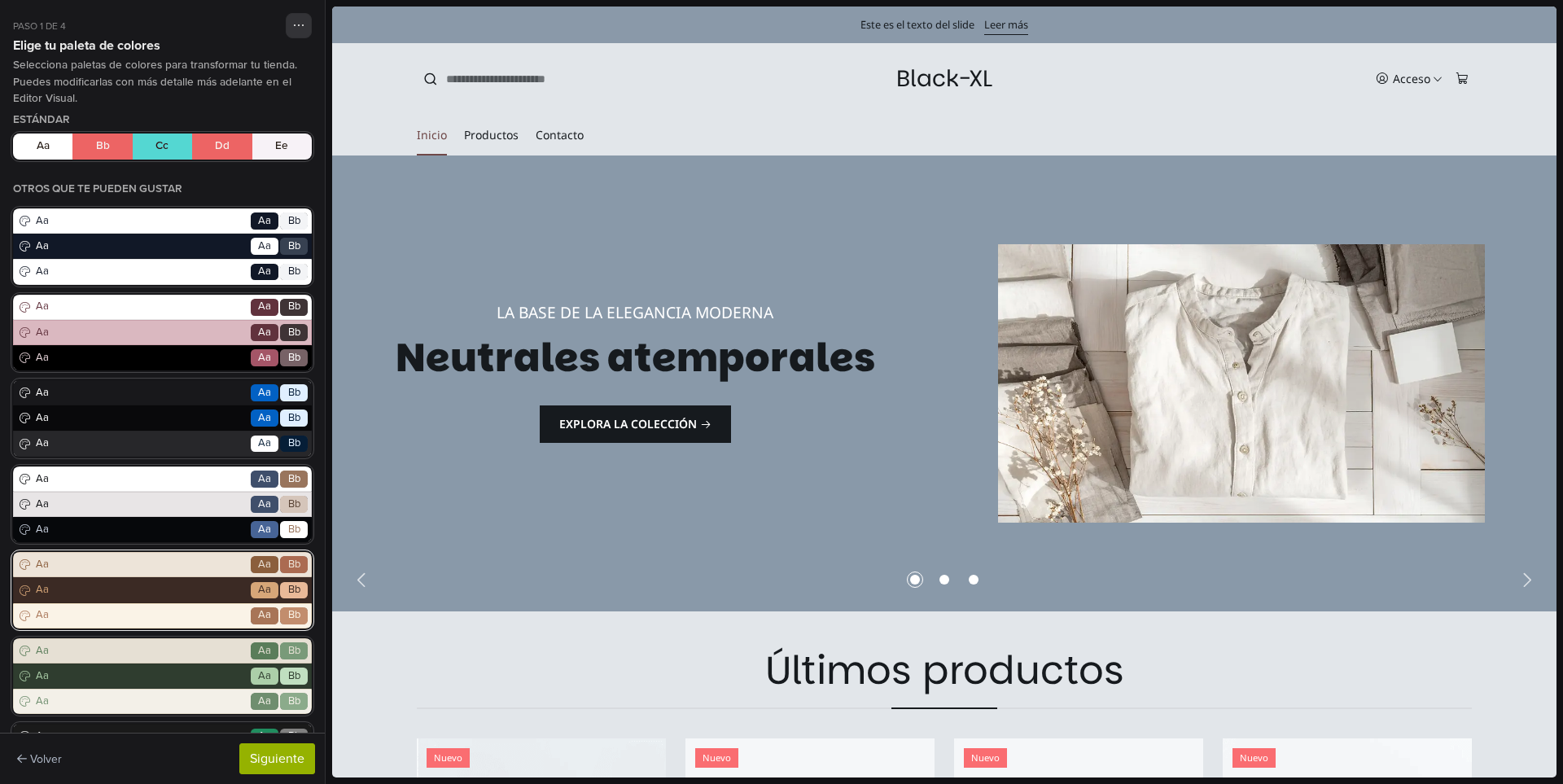
click at [177, 566] on span "Aa" at bounding box center [140, 565] width 216 height 16
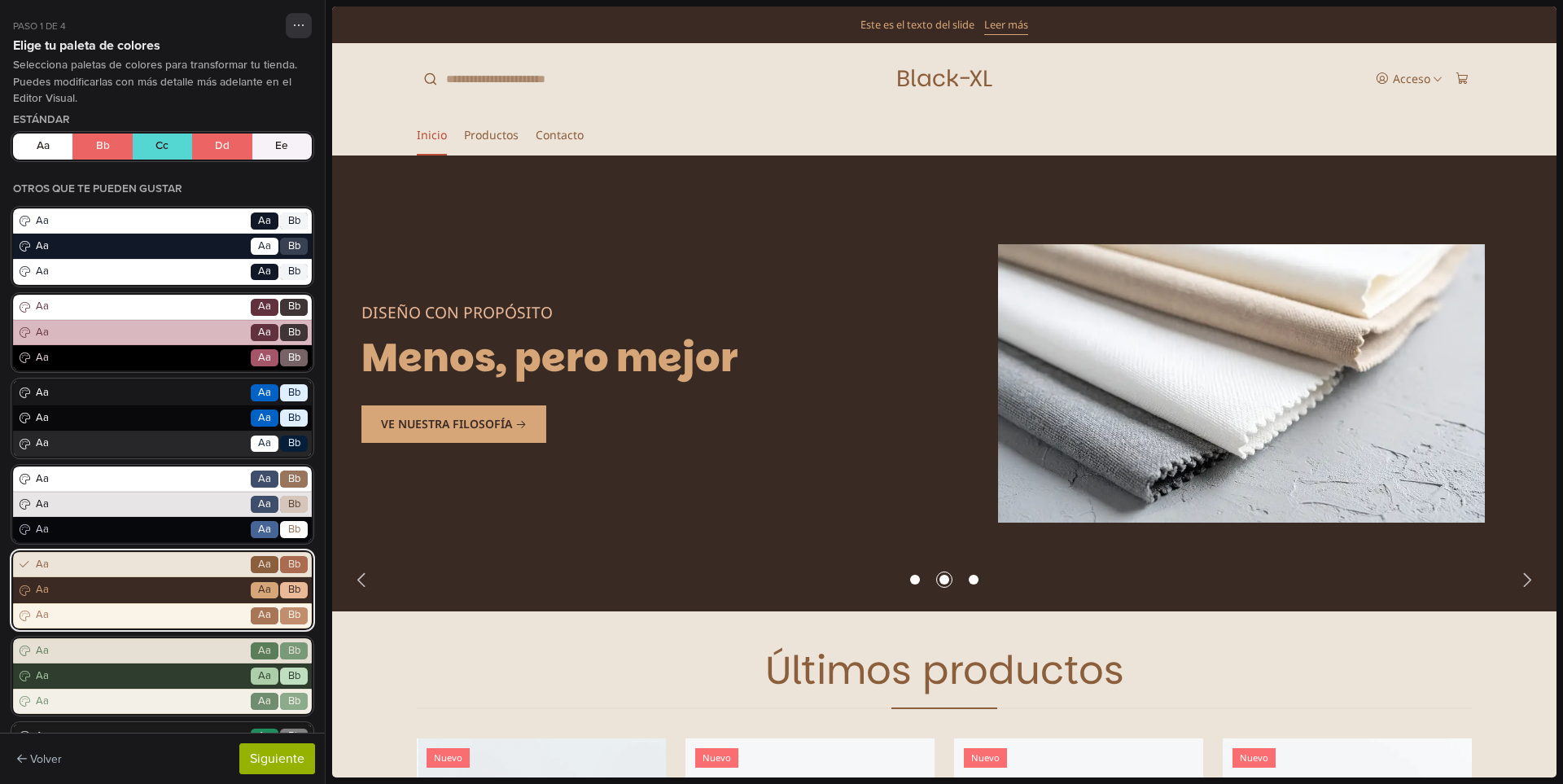
click at [178, 576] on div "Aa Go Aa Bb" at bounding box center [162, 565] width 299 height 25
click at [190, 530] on span "Aa" at bounding box center [140, 530] width 216 height 16
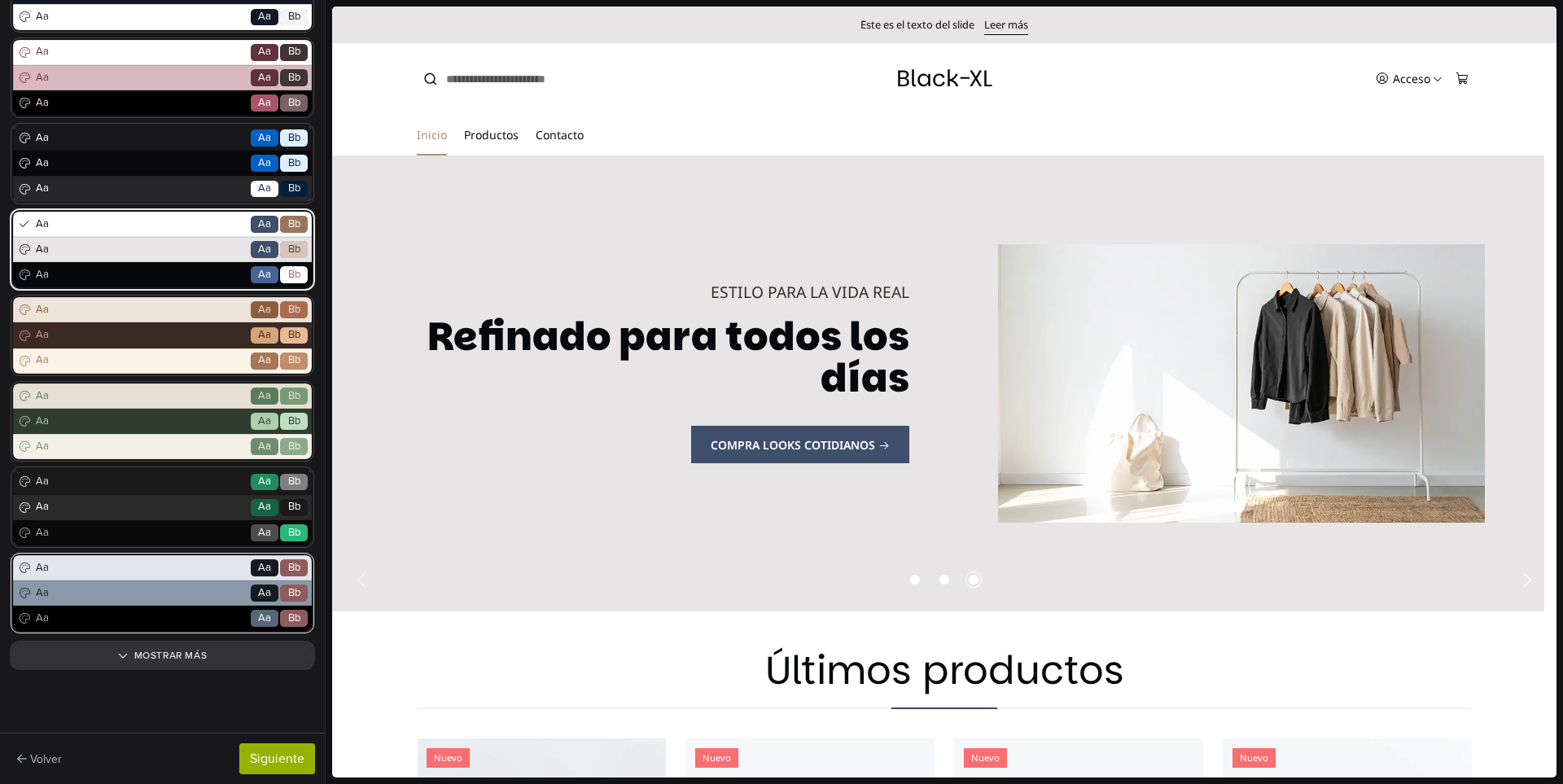
click at [190, 619] on span "Aa" at bounding box center [140, 618] width 216 height 16
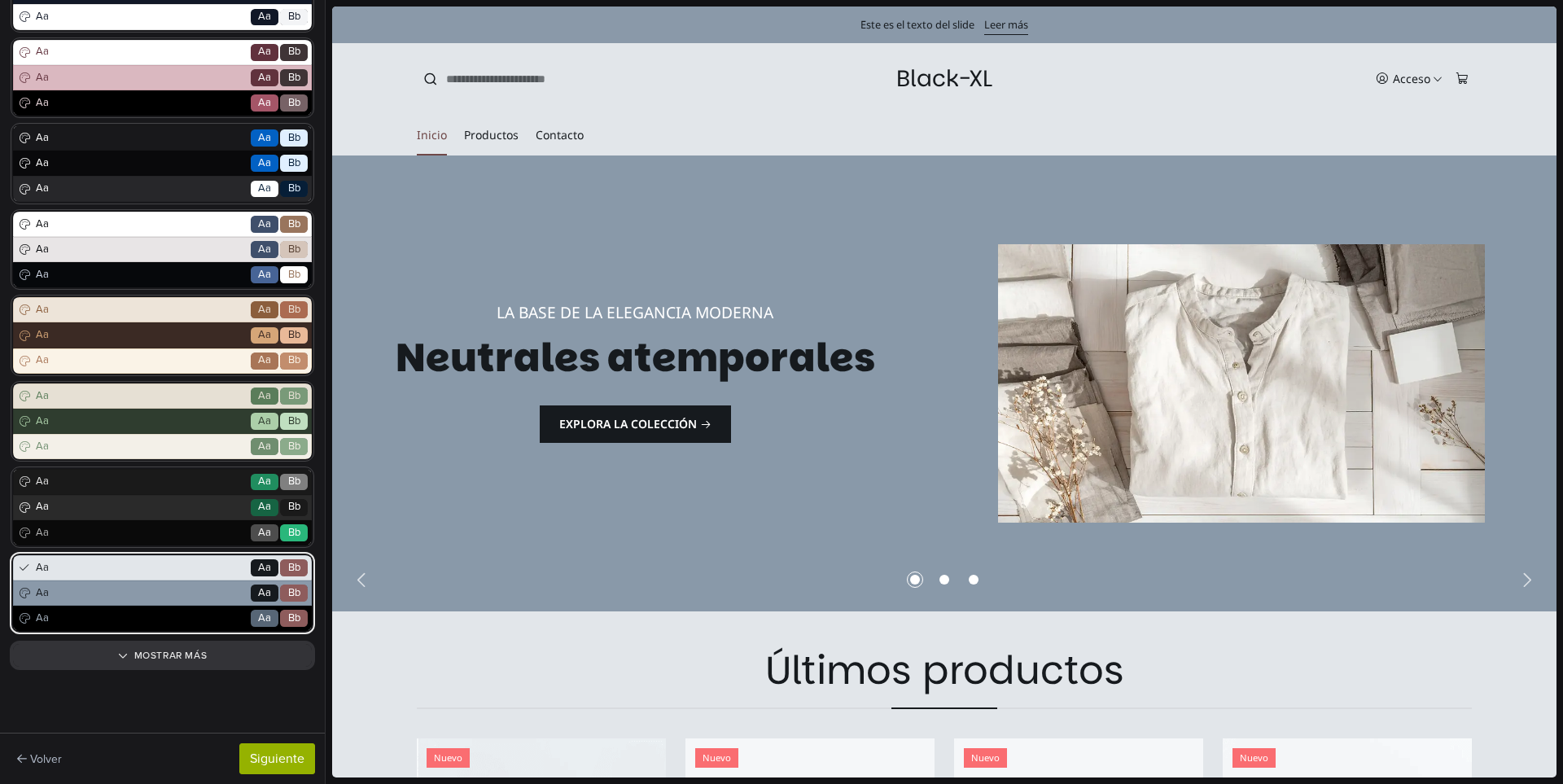
click at [212, 593] on span "Aa" at bounding box center [140, 594] width 216 height 16
click at [219, 570] on span "Aa" at bounding box center [140, 568] width 216 height 16
click at [251, 586] on span "Aa" at bounding box center [264, 593] width 28 height 17
click at [258, 589] on span "Aa" at bounding box center [264, 594] width 13 height 16
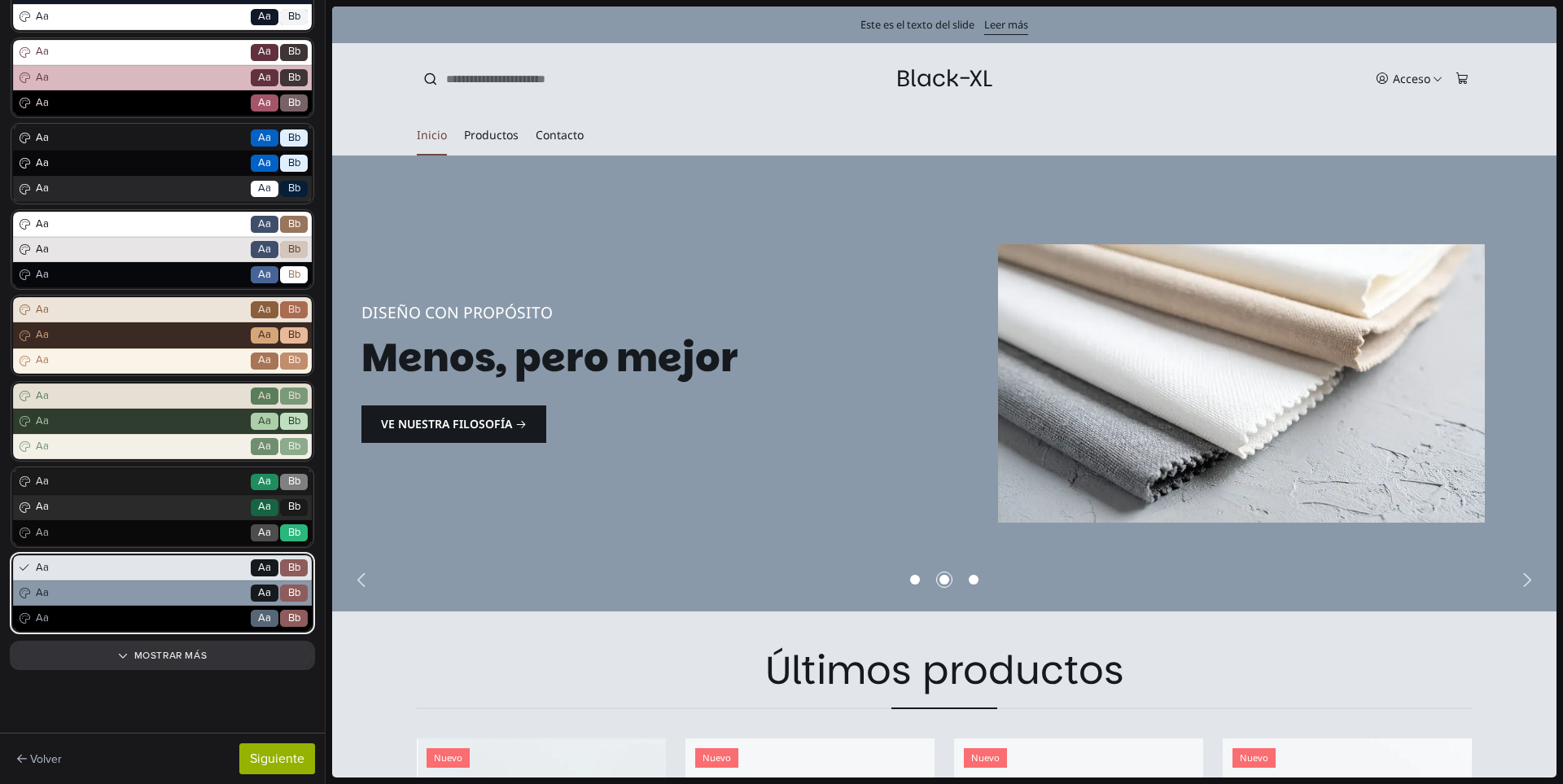
click at [251, 618] on span "Aa" at bounding box center [264, 618] width 28 height 17
click at [280, 585] on span "Bb" at bounding box center [293, 593] width 28 height 17
click at [288, 593] on span "Bb" at bounding box center [294, 594] width 13 height 16
click at [258, 613] on span "Aa" at bounding box center [264, 618] width 13 height 16
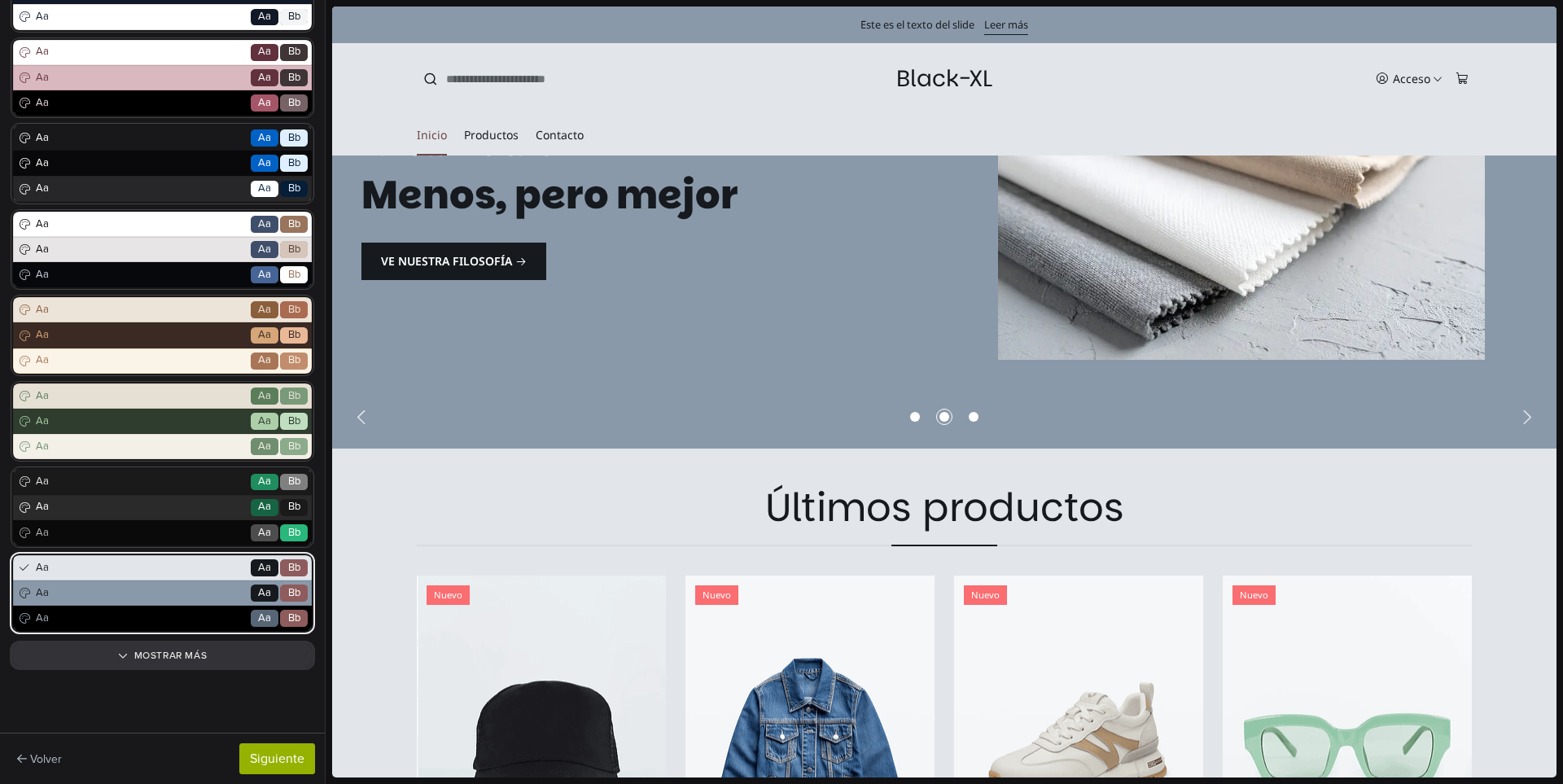
scroll to position [0, 0]
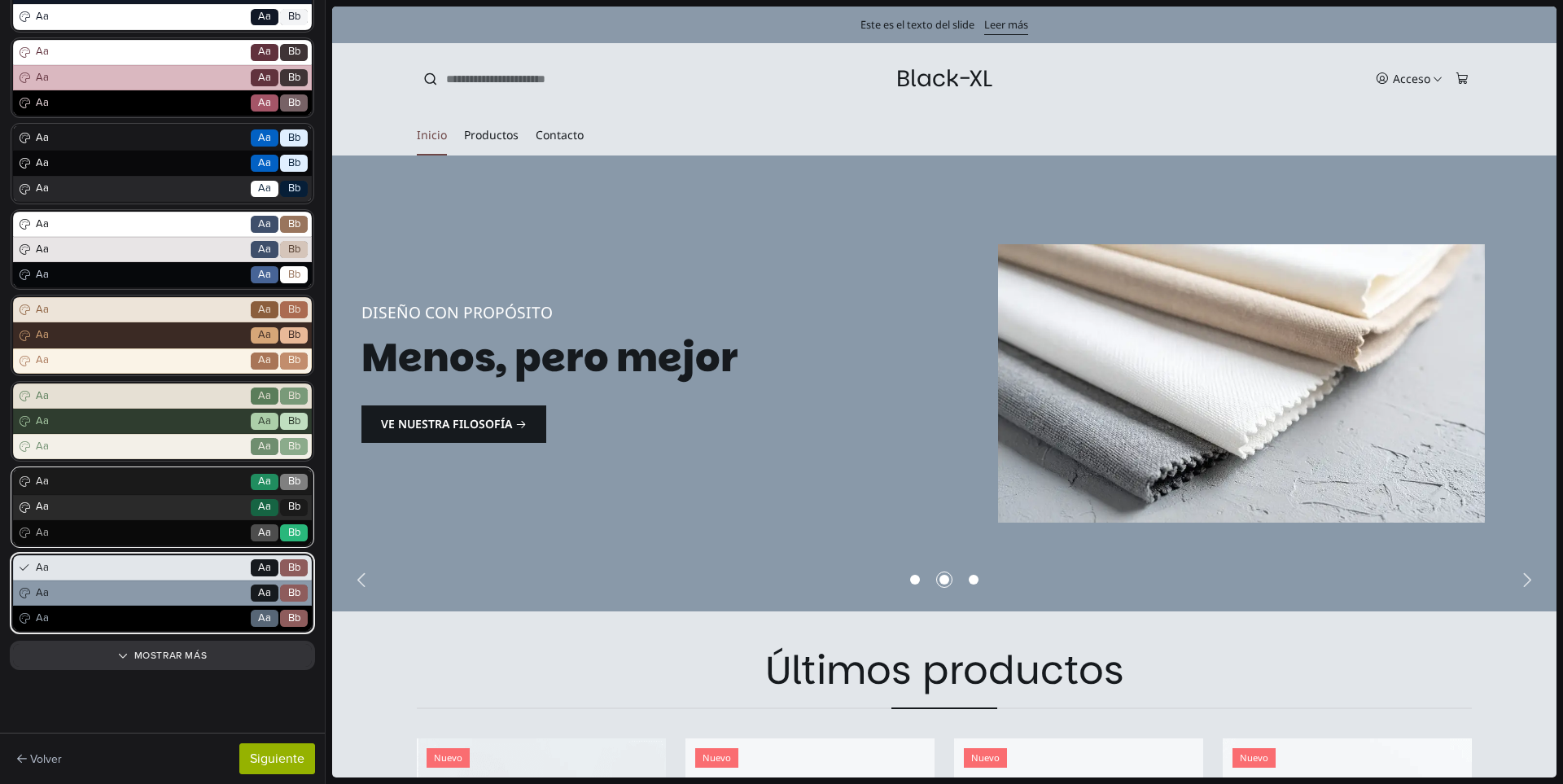
click at [258, 531] on span "Aa" at bounding box center [264, 533] width 13 height 16
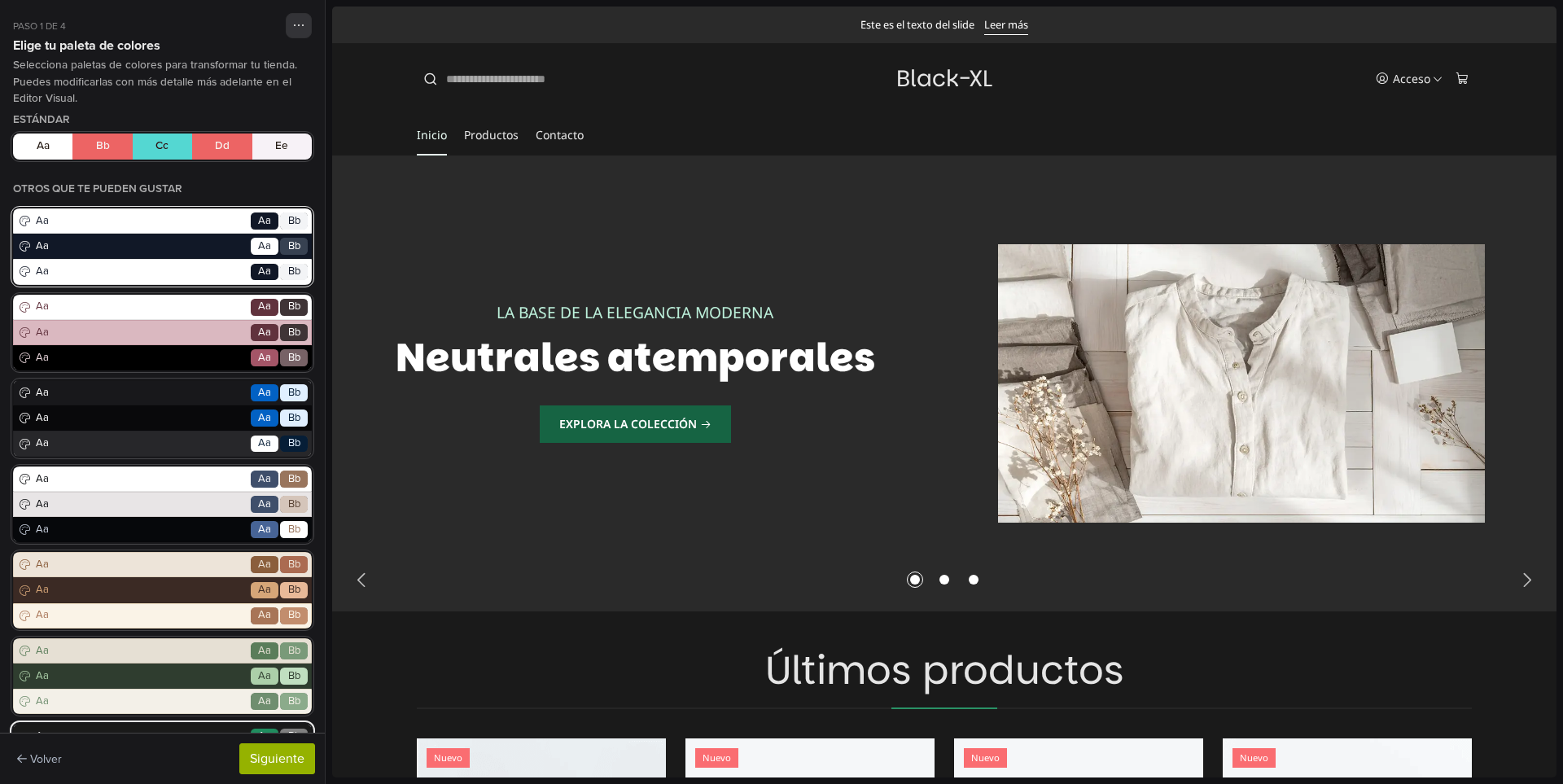
click at [201, 267] on span "Aa" at bounding box center [140, 272] width 216 height 16
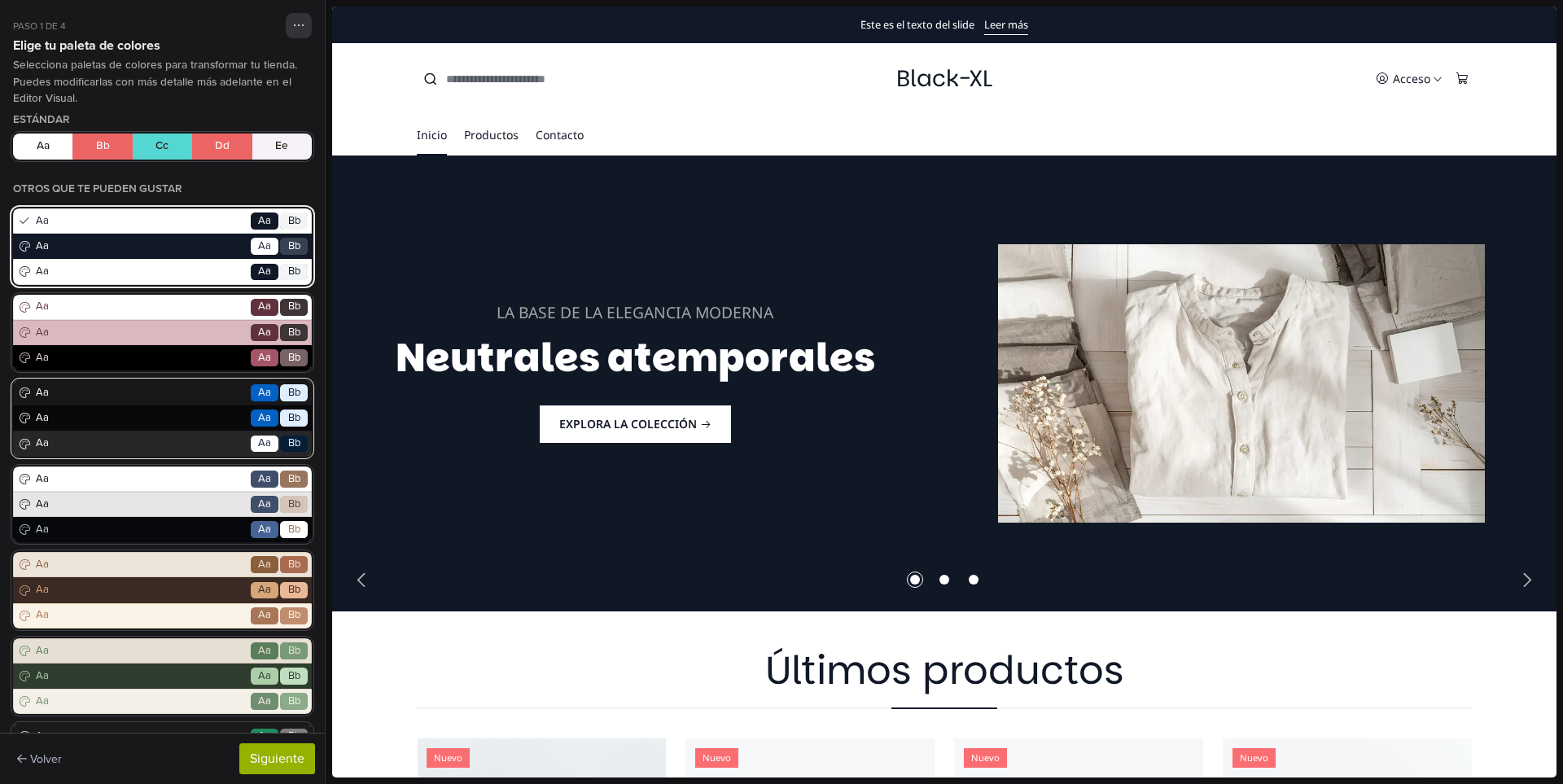
click at [168, 420] on span "Aa" at bounding box center [140, 419] width 216 height 16
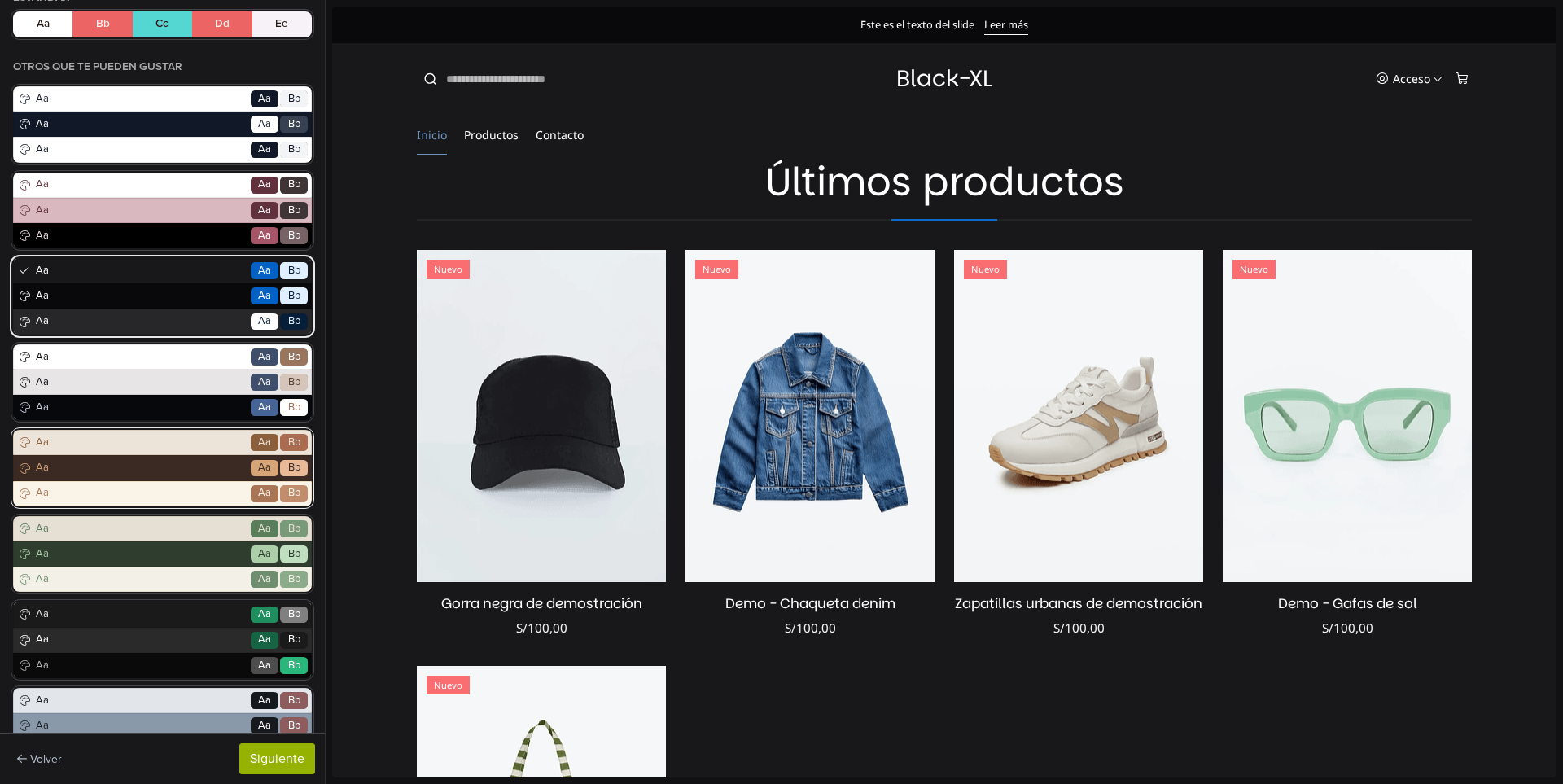
scroll to position [254, 0]
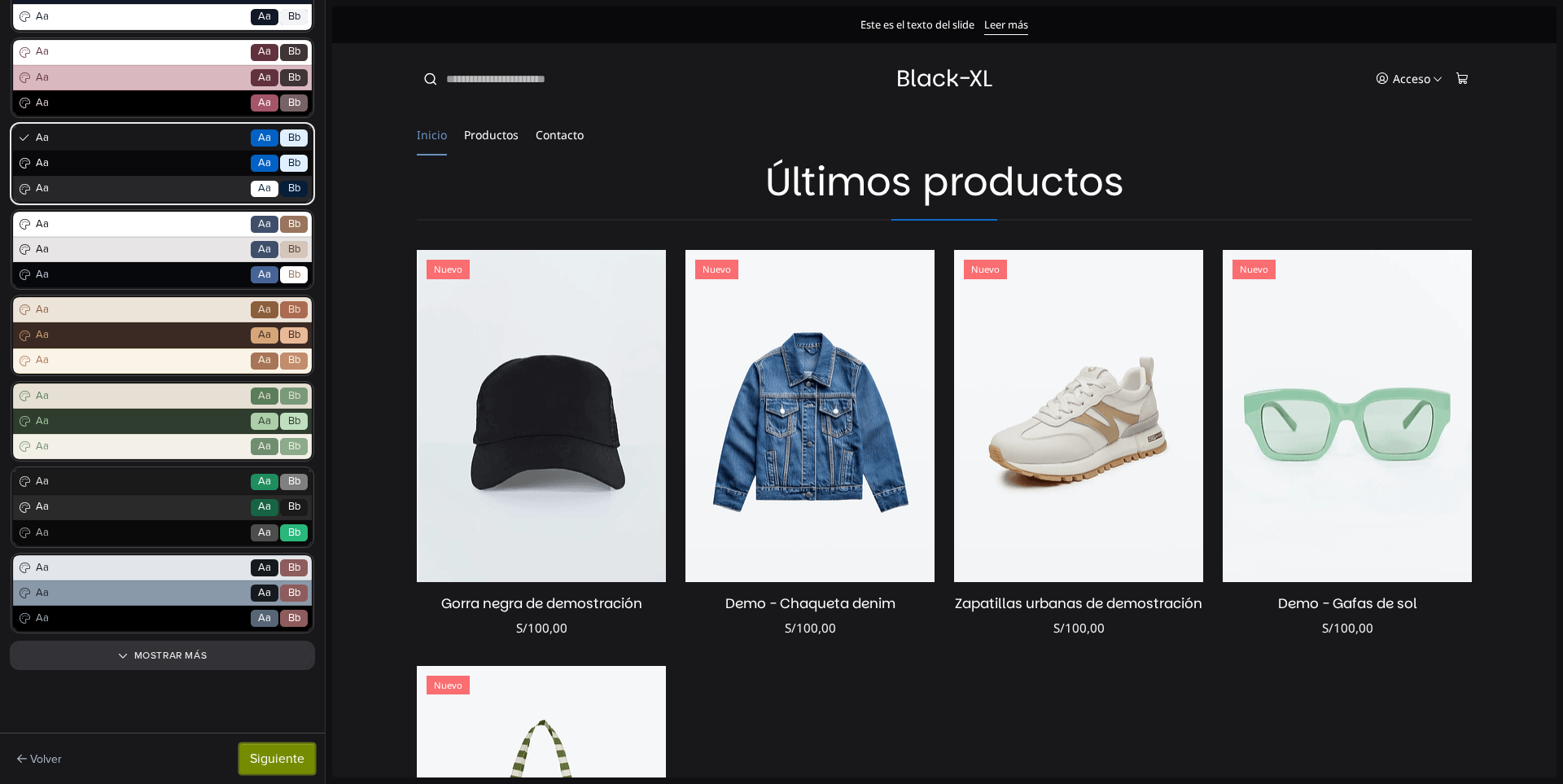
click at [261, 755] on button "Siguiente" at bounding box center [277, 758] width 76 height 31
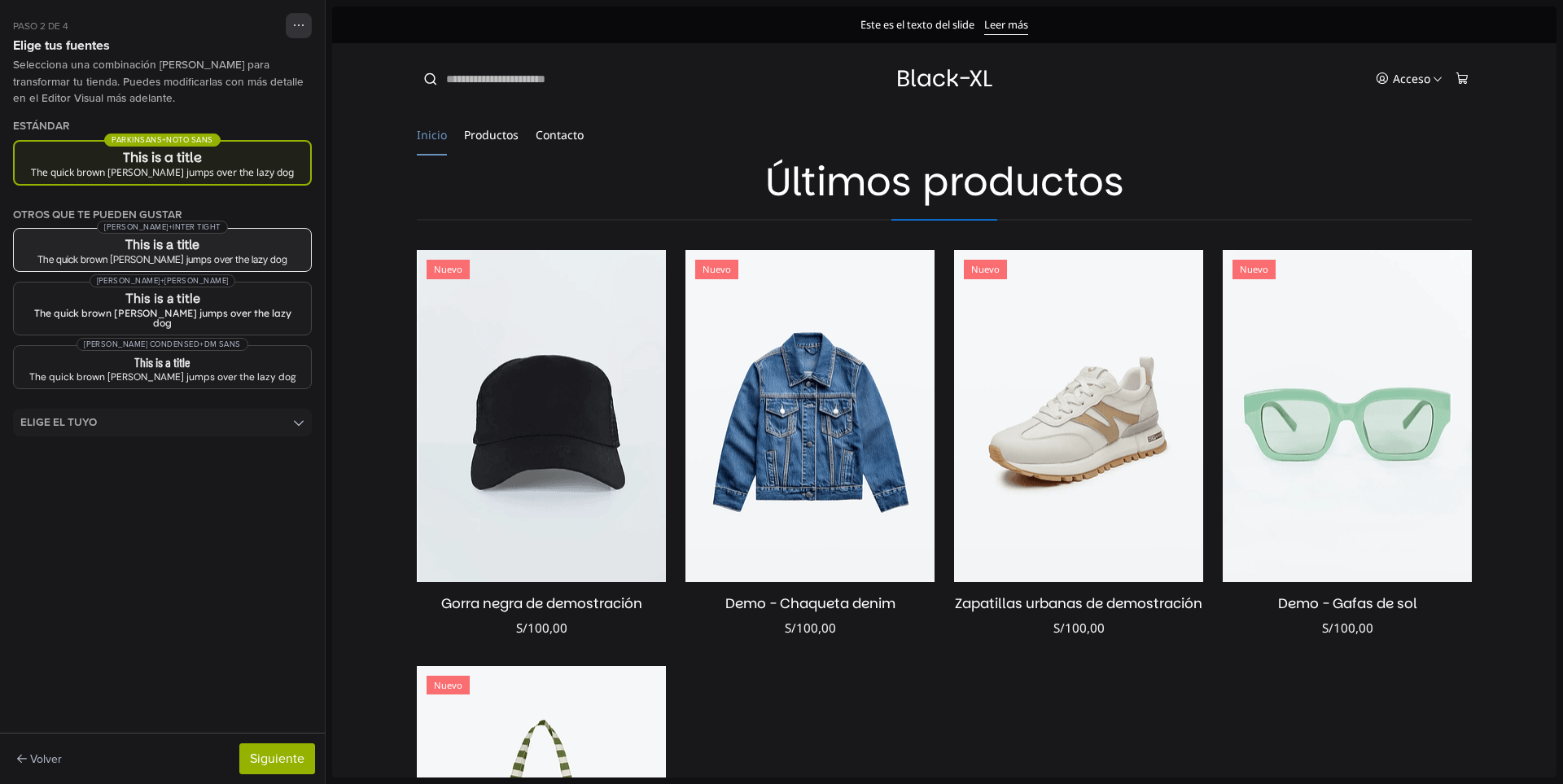
click at [225, 248] on h3 "This is a title" at bounding box center [162, 244] width 271 height 13
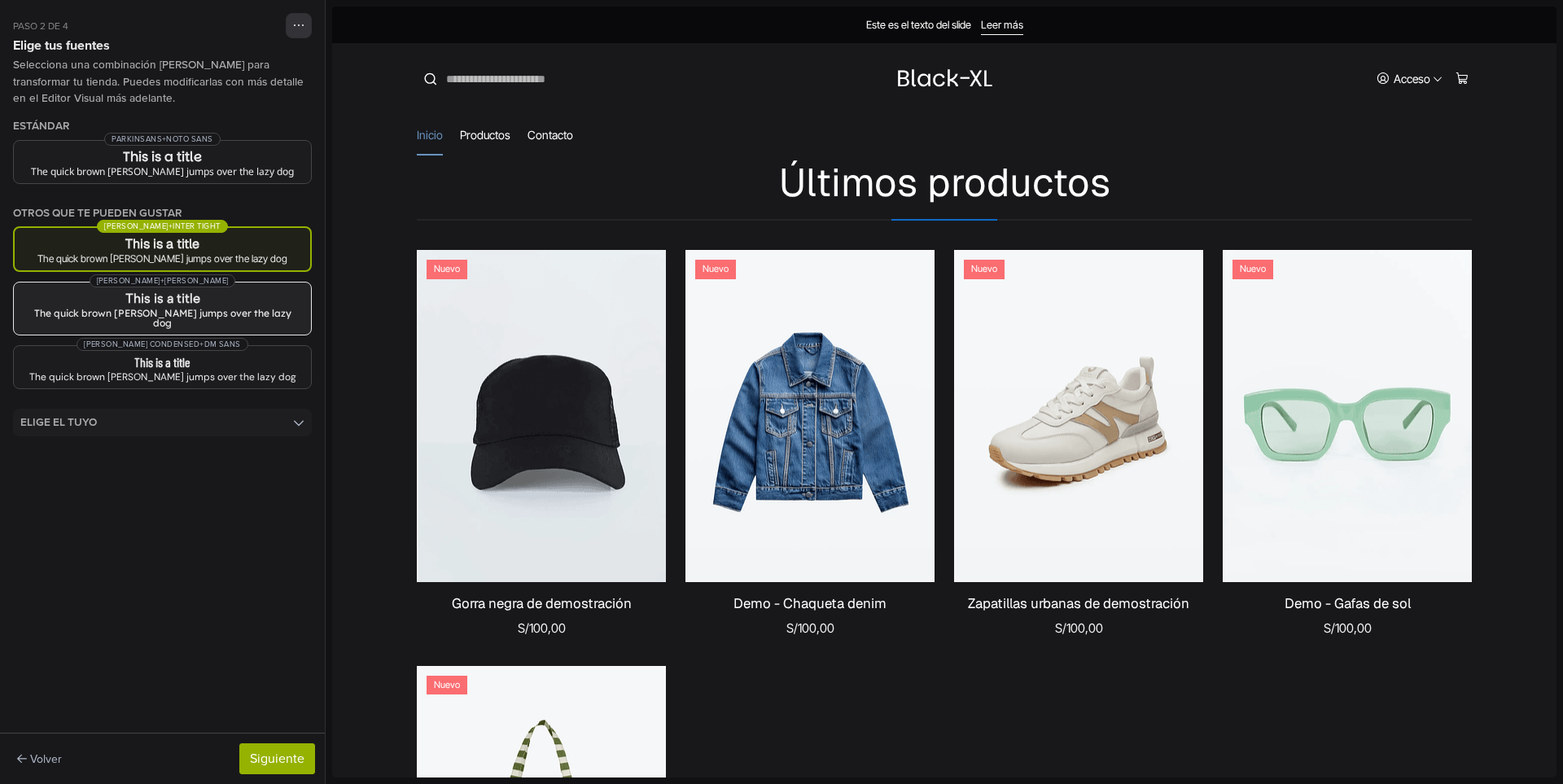
click at [234, 294] on h3 "This is a title" at bounding box center [162, 299] width 271 height 13
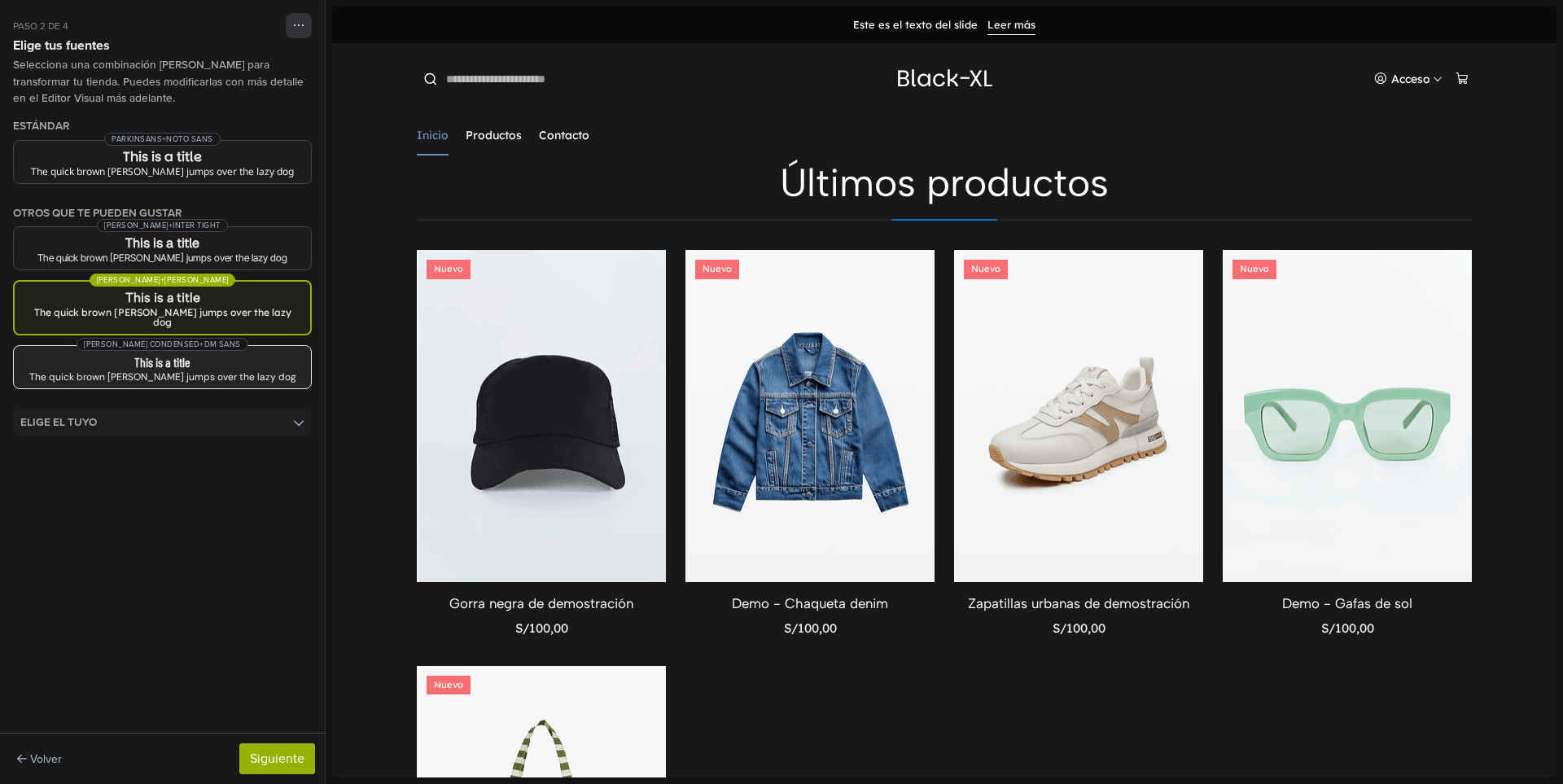
click at [244, 355] on h3 "This is a title" at bounding box center [162, 362] width 271 height 13
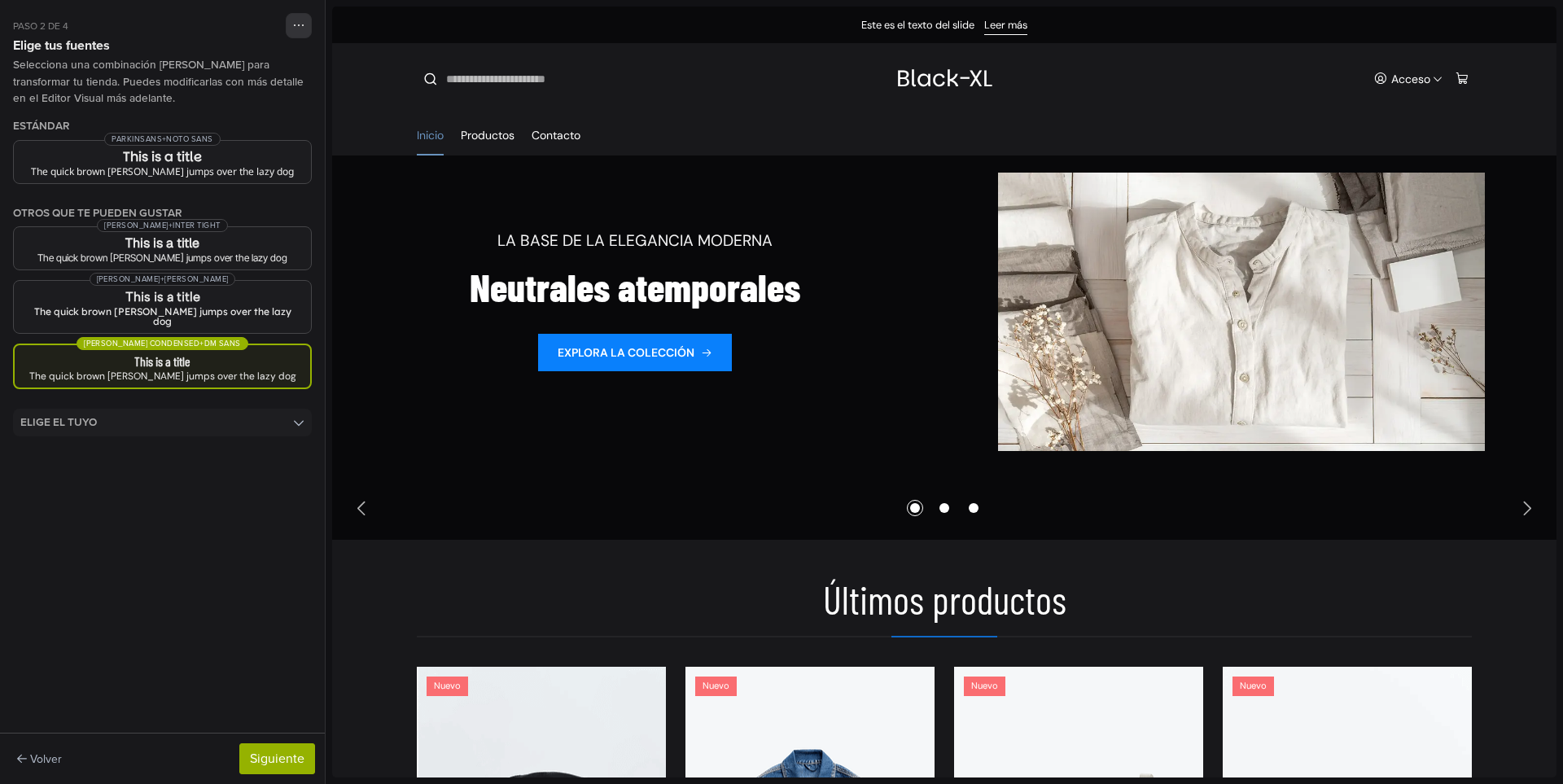
scroll to position [0, 0]
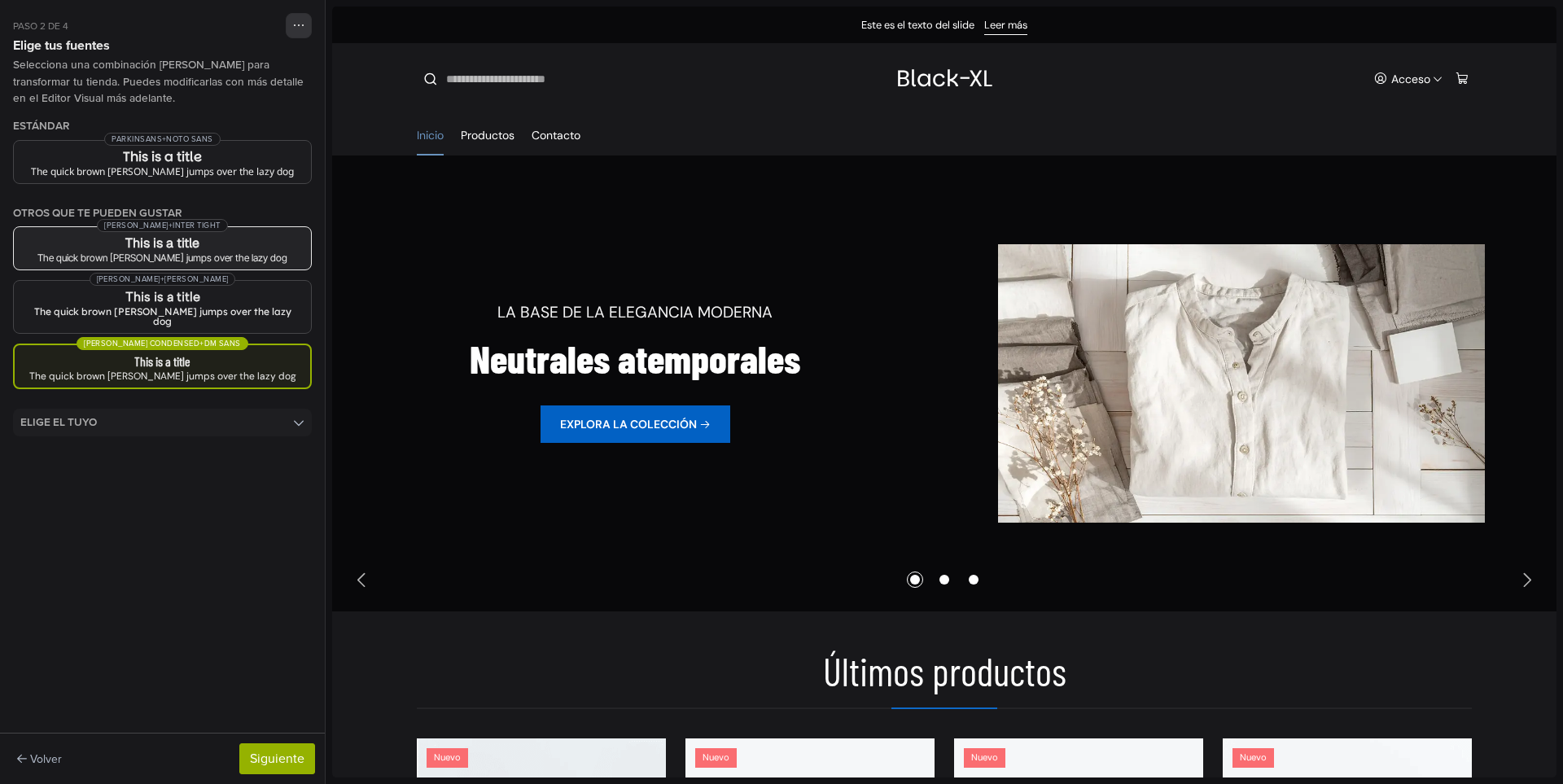
click at [224, 254] on div "The quick brown fox jumps over the lazy dog" at bounding box center [162, 258] width 271 height 10
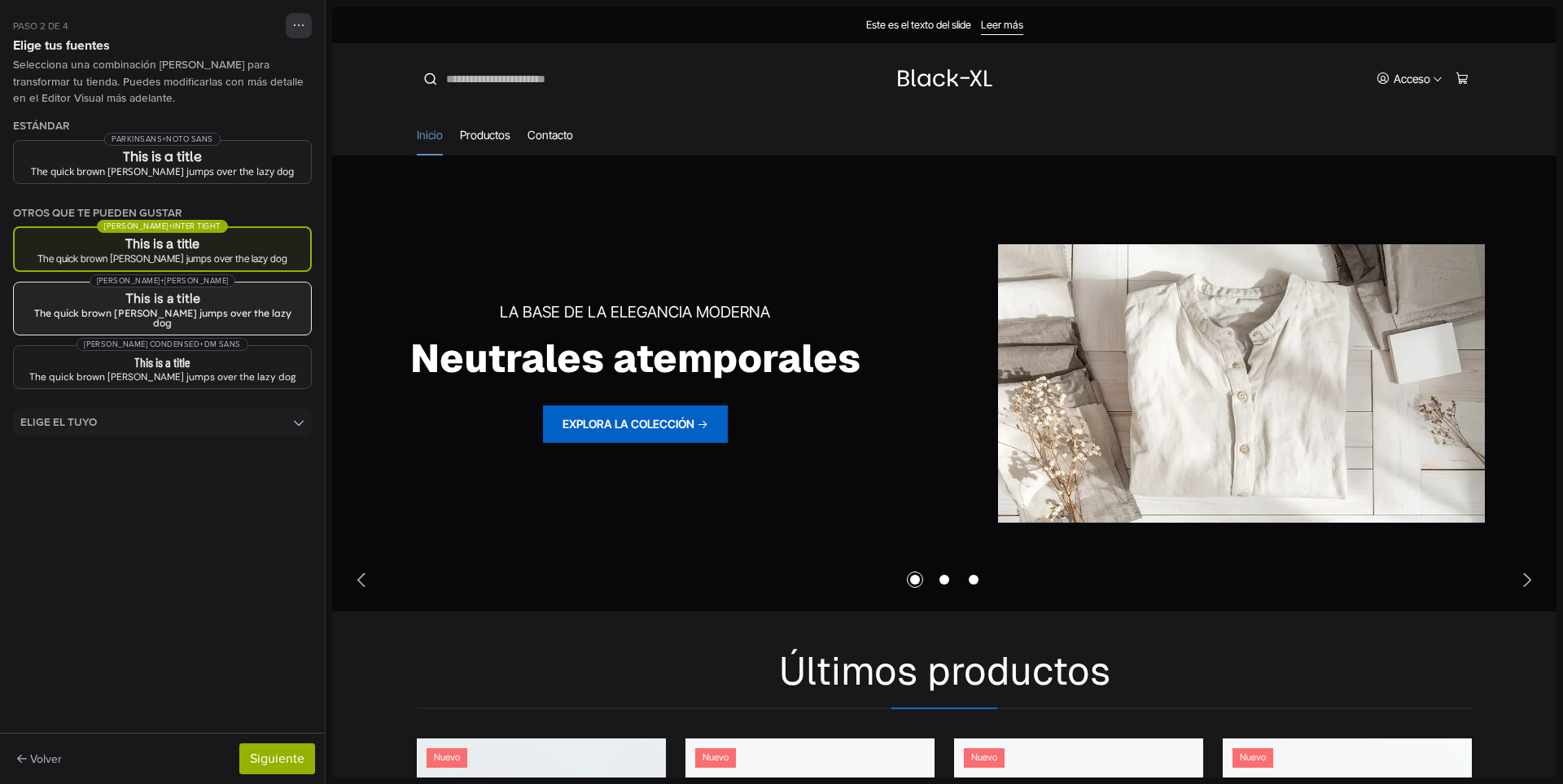
click at [234, 298] on h3 "This is a title" at bounding box center [162, 299] width 271 height 13
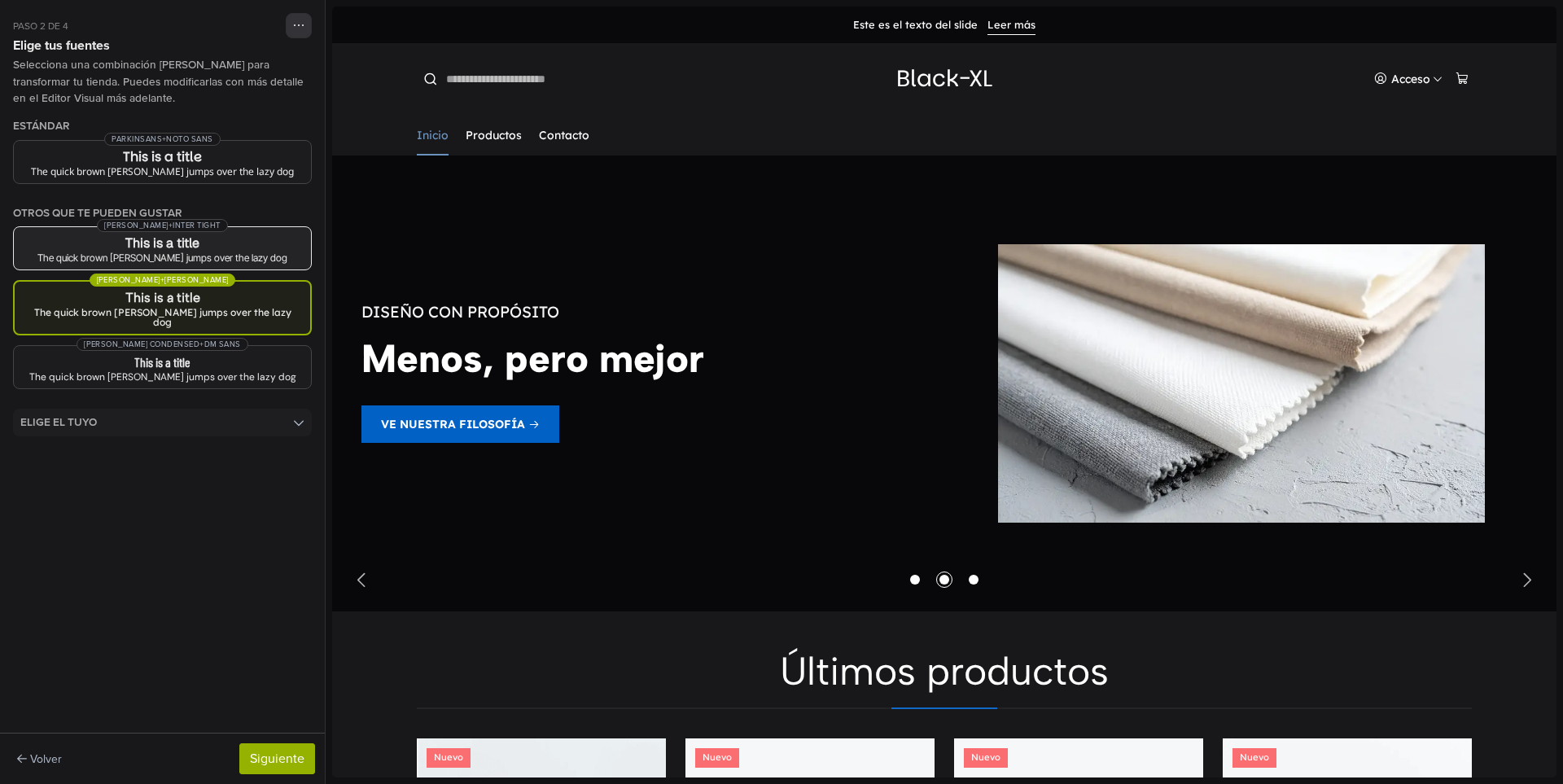
click at [256, 260] on div "The quick brown fox jumps over the lazy dog" at bounding box center [162, 258] width 271 height 10
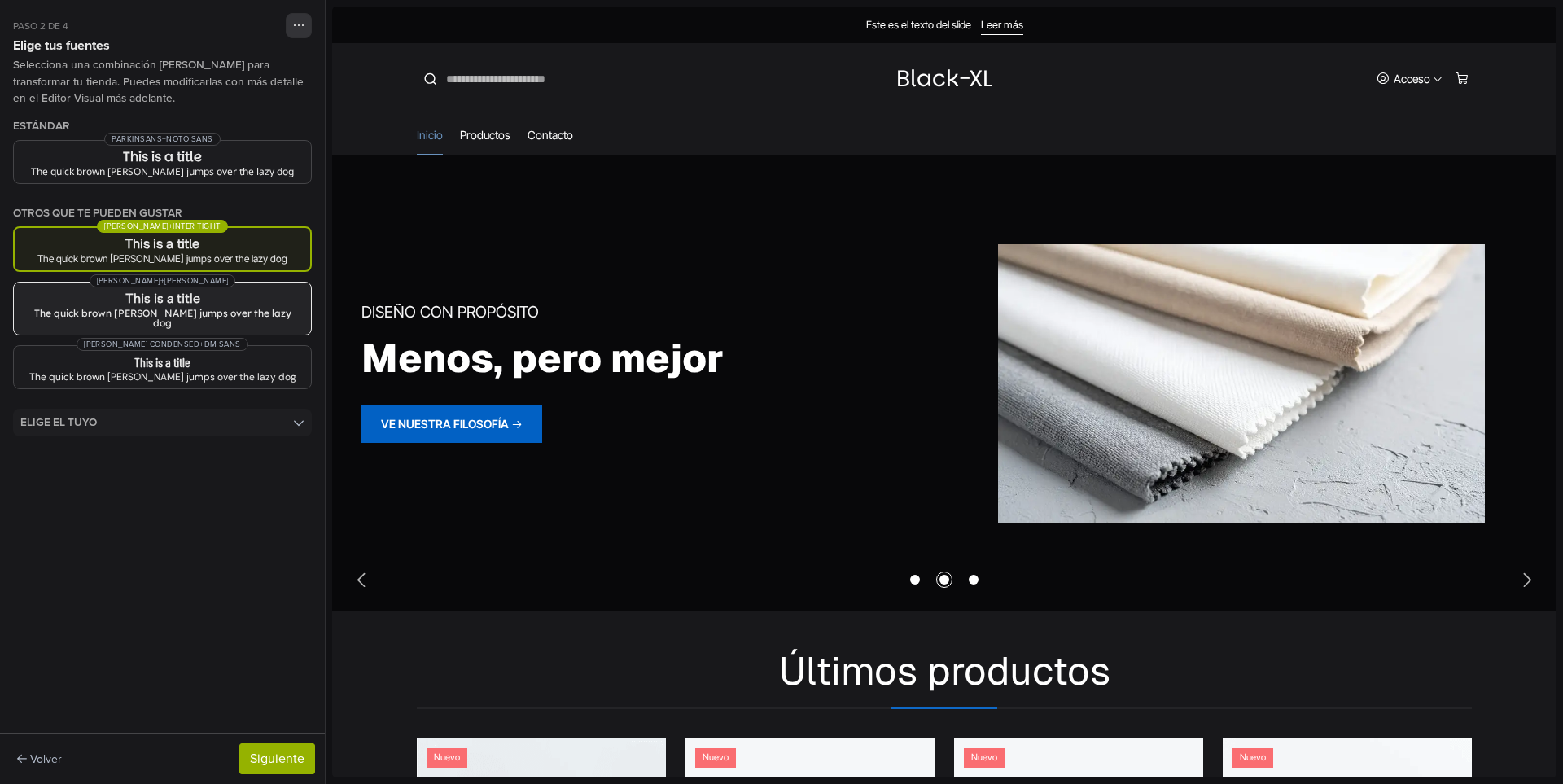
click at [251, 298] on h3 "This is a title" at bounding box center [162, 299] width 271 height 13
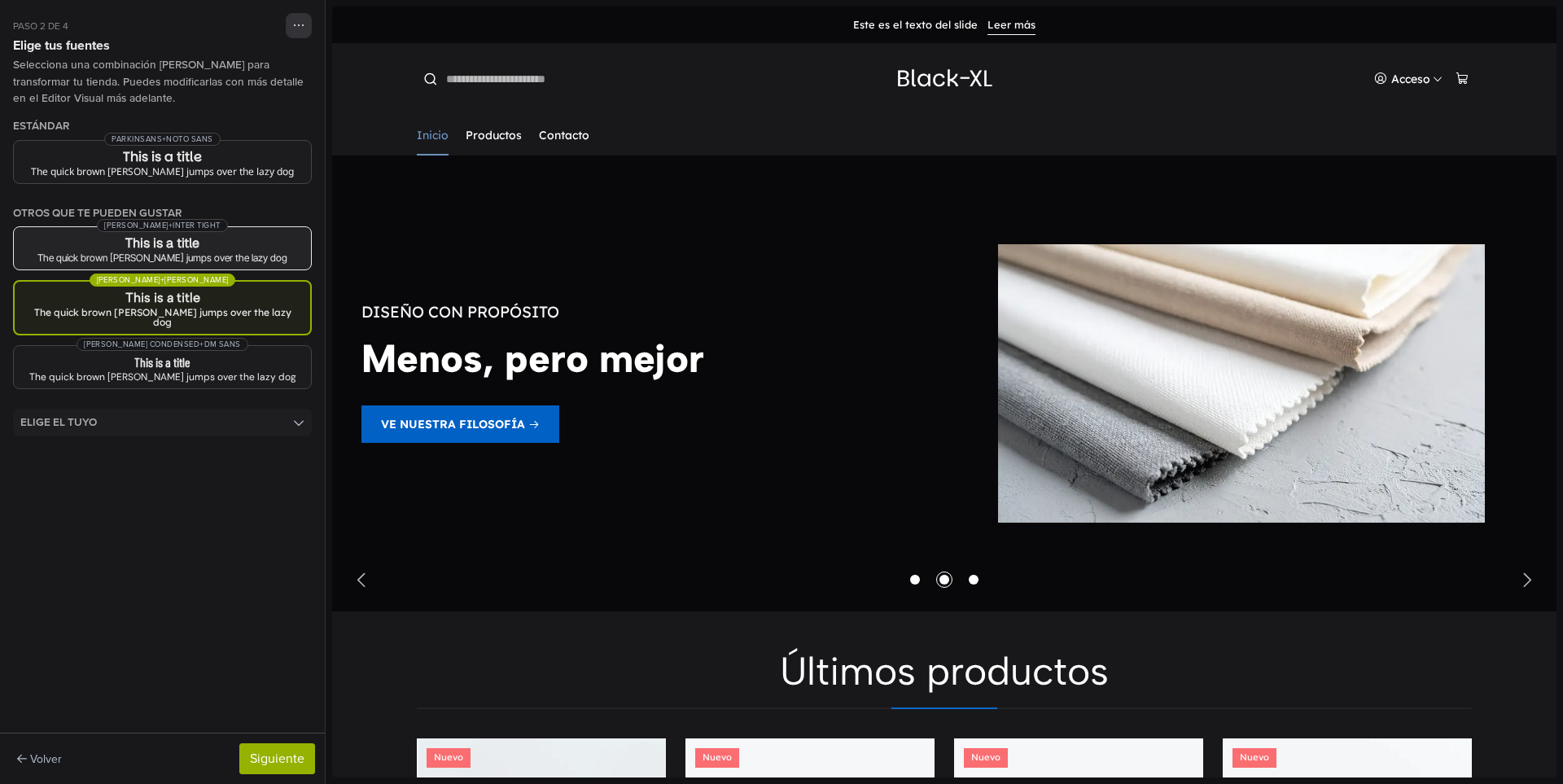
click at [254, 254] on div "The quick brown fox jumps over the lazy dog" at bounding box center [162, 258] width 271 height 10
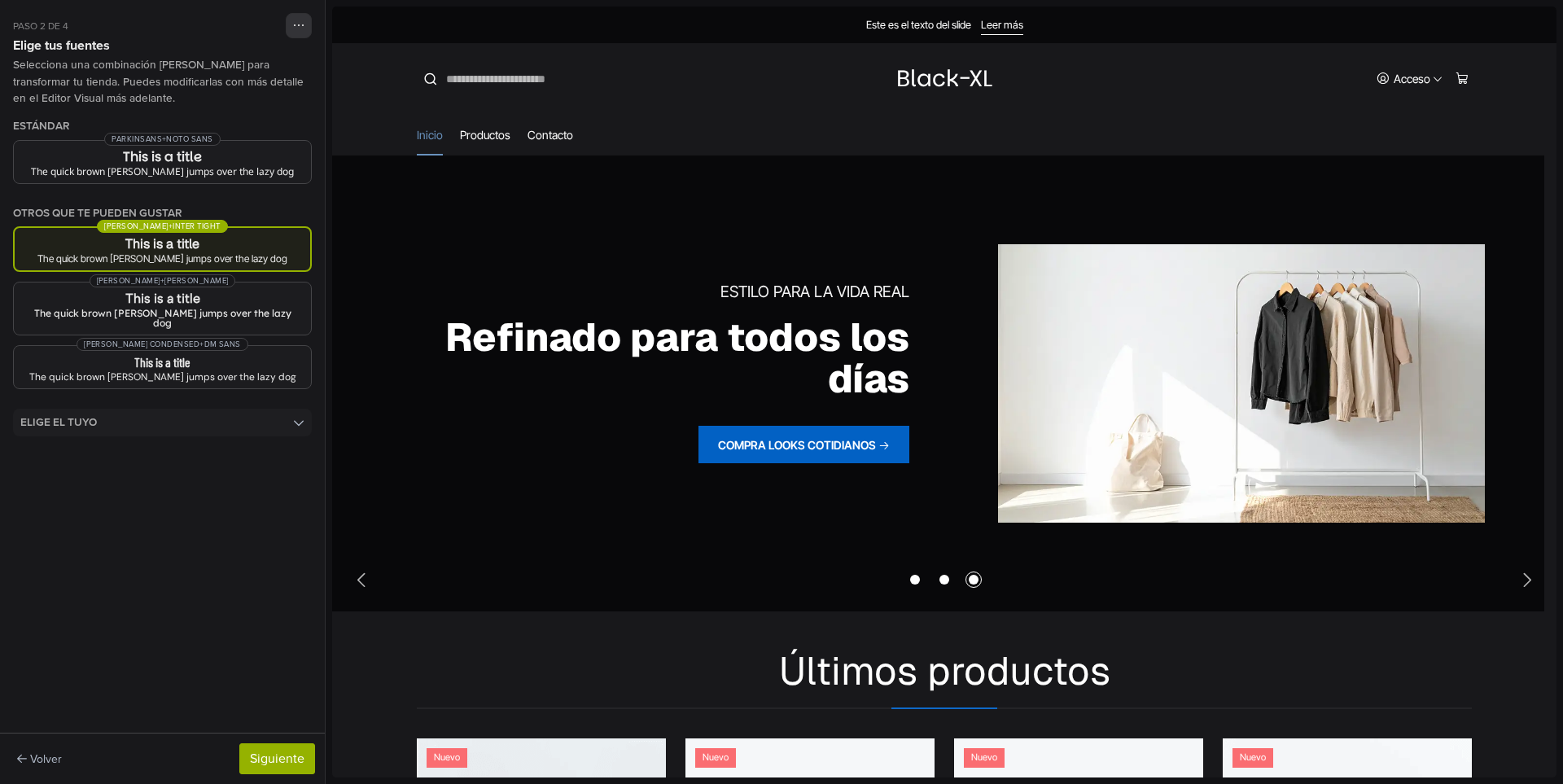
click at [245, 235] on button "Geist + Inter Tight This is a title The quick brown fox jumps over the lazy dog" at bounding box center [162, 249] width 299 height 46
click at [232, 297] on h3 "This is a title" at bounding box center [162, 299] width 271 height 13
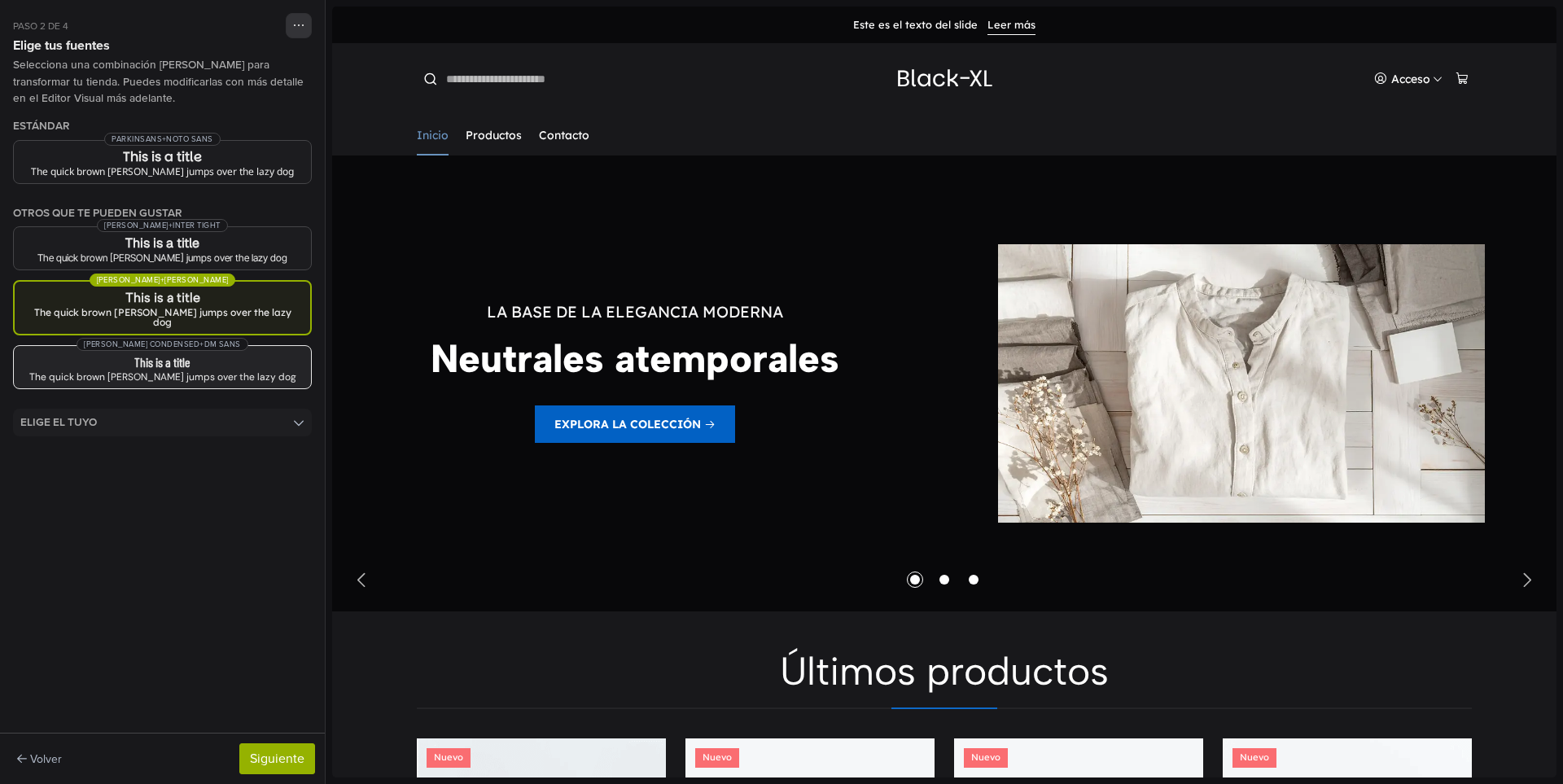
click at [238, 355] on h3 "This is a title" at bounding box center [162, 362] width 271 height 13
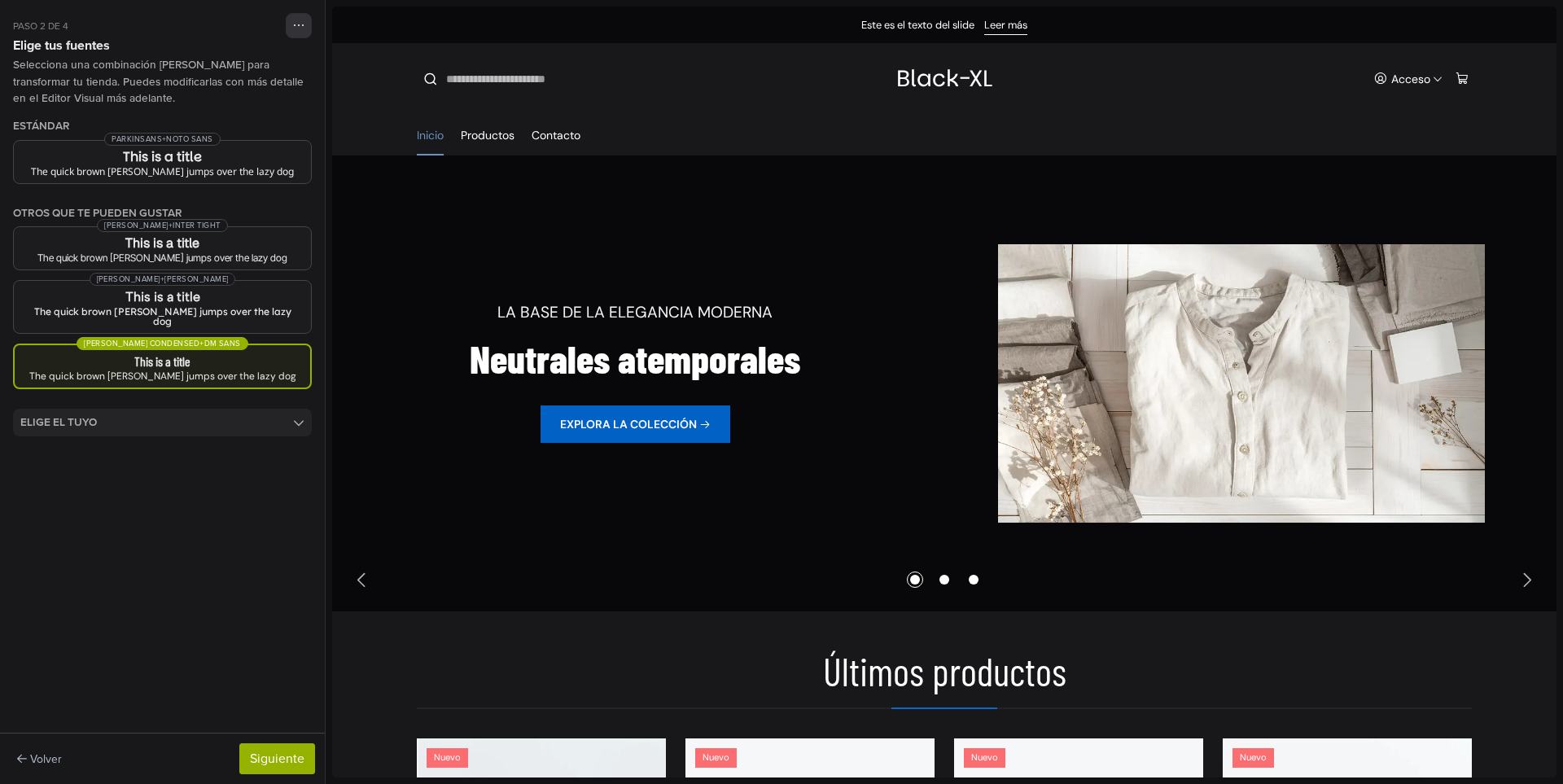
click at [242, 409] on summary "Elige el tuyo" at bounding box center [162, 422] width 299 height 28
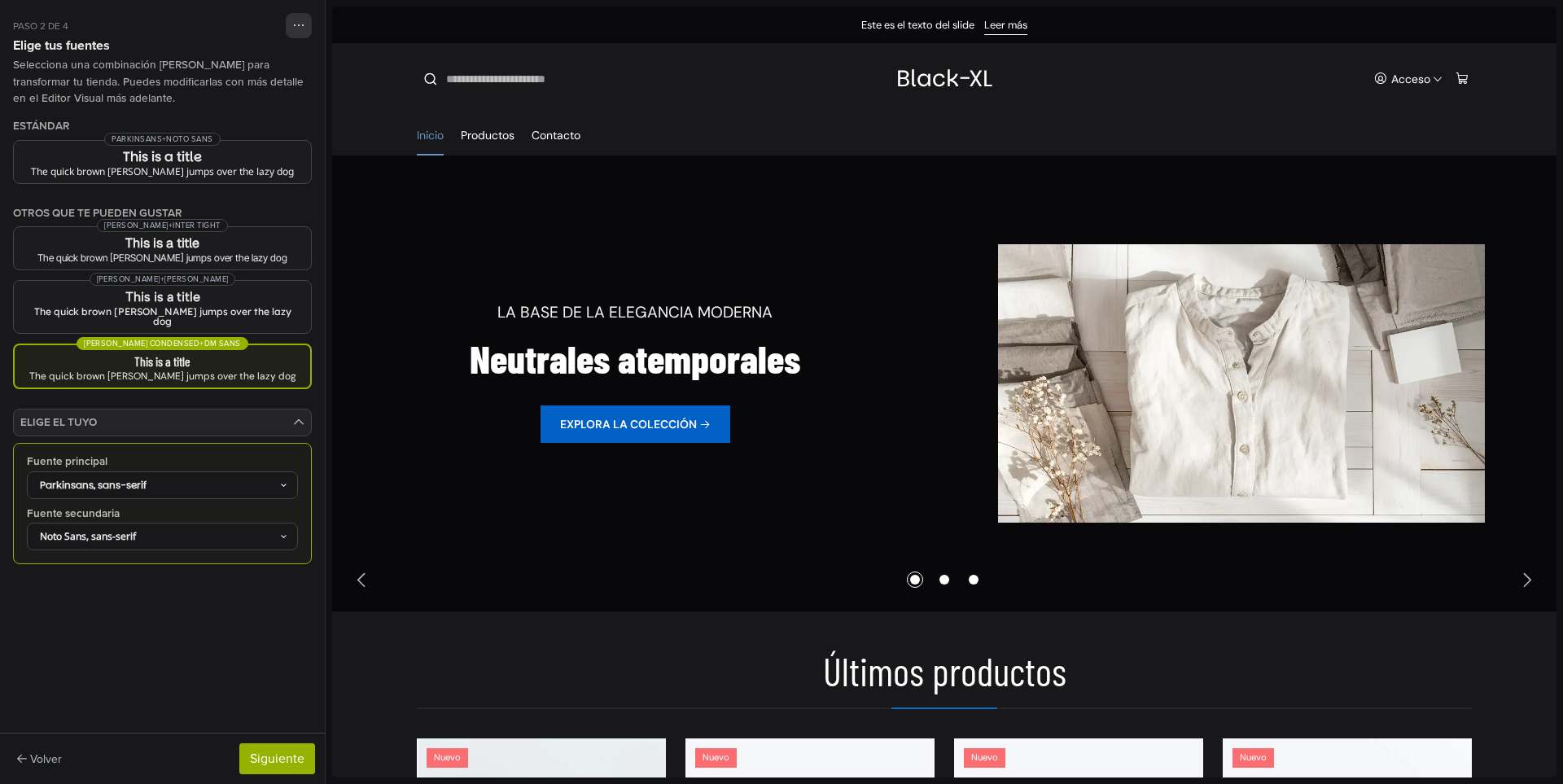
click at [195, 478] on div "Parkinsans, sans-serif" at bounding box center [154, 484] width 249 height 14
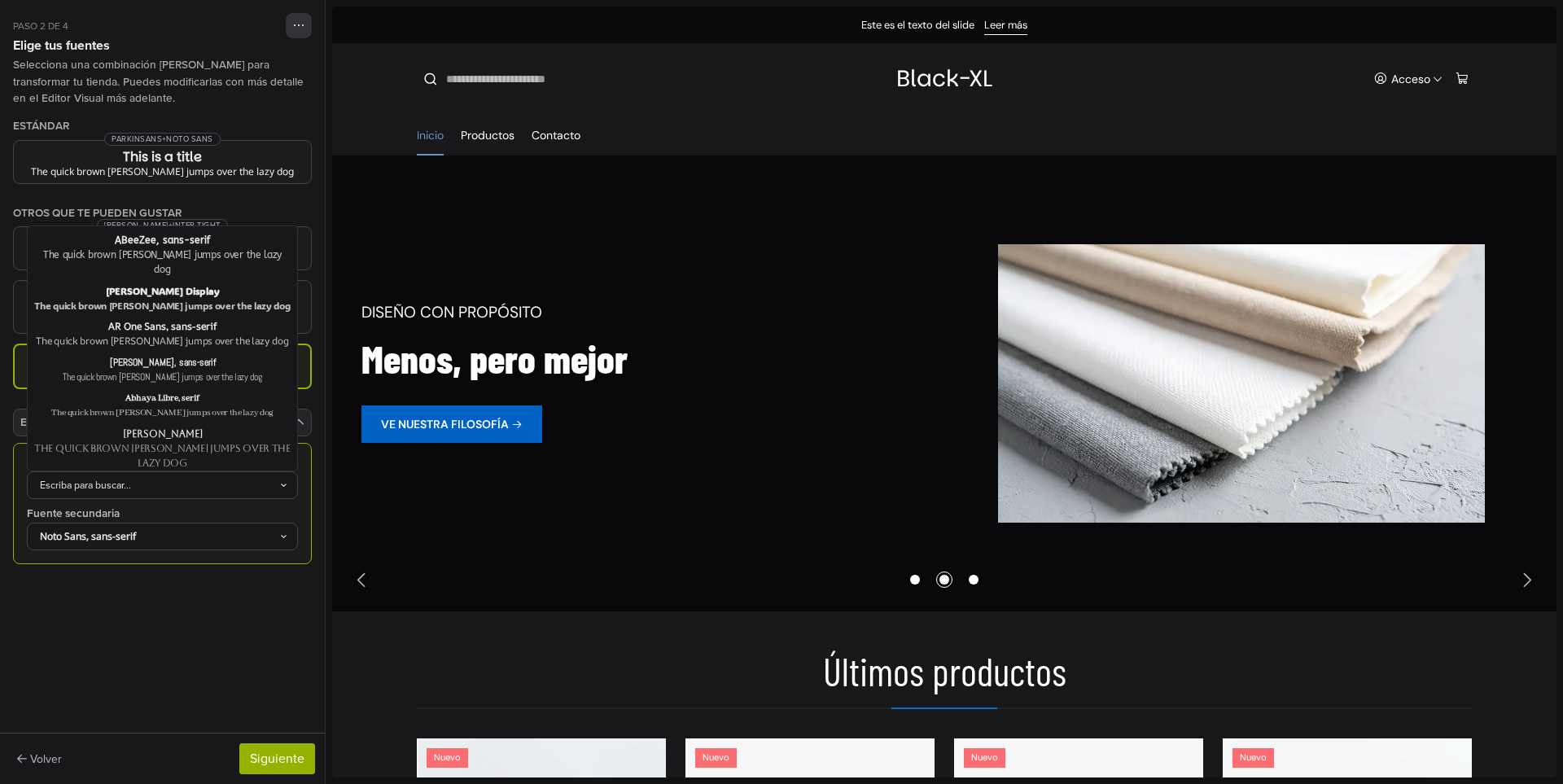
click at [258, 477] on div "Escriba para buscar..." at bounding box center [154, 484] width 249 height 14
click at [169, 283] on div "ADLaM Display" at bounding box center [162, 291] width 256 height 14
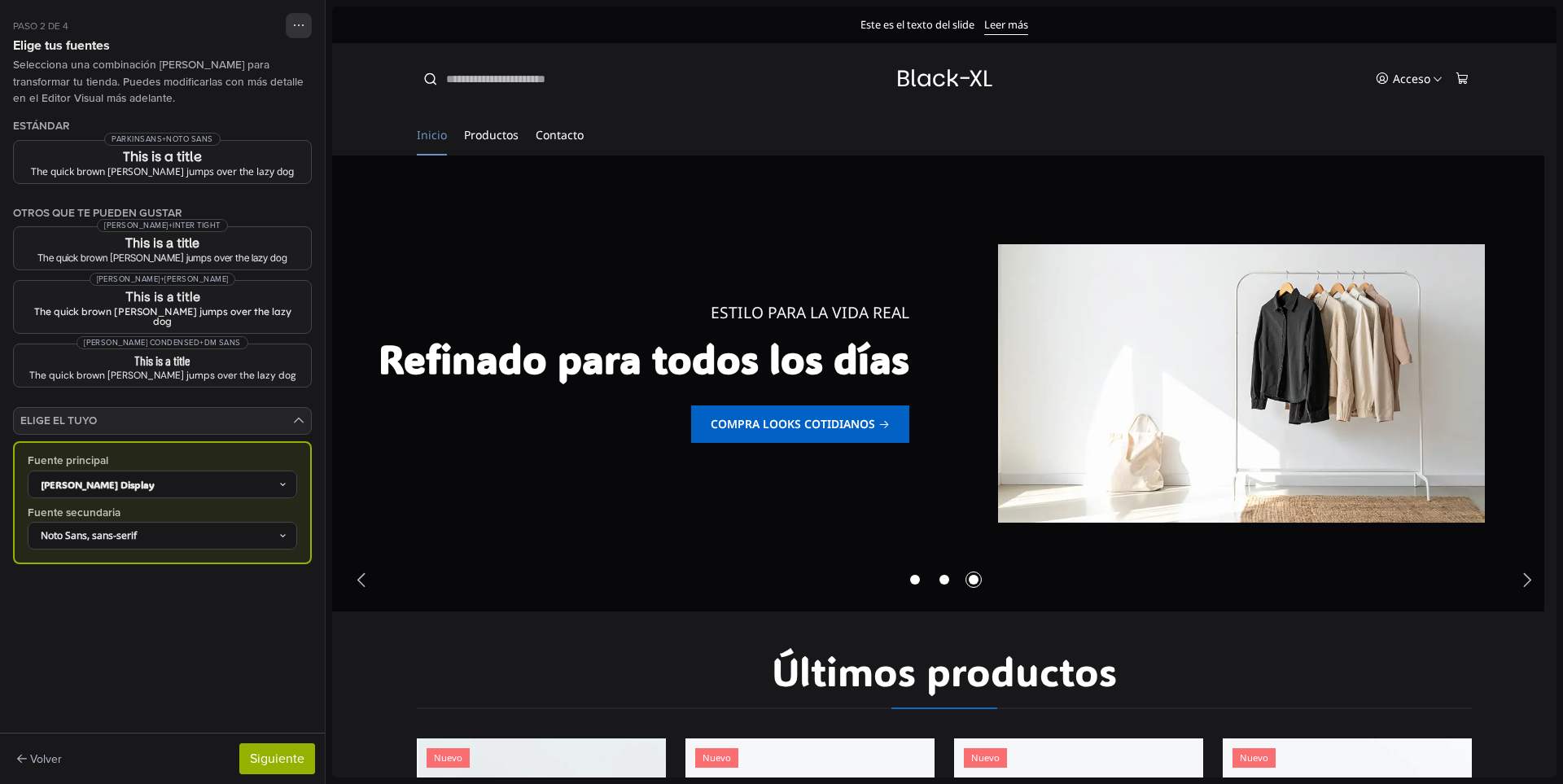
click at [236, 412] on summary "Elige el tuyo" at bounding box center [162, 420] width 299 height 28
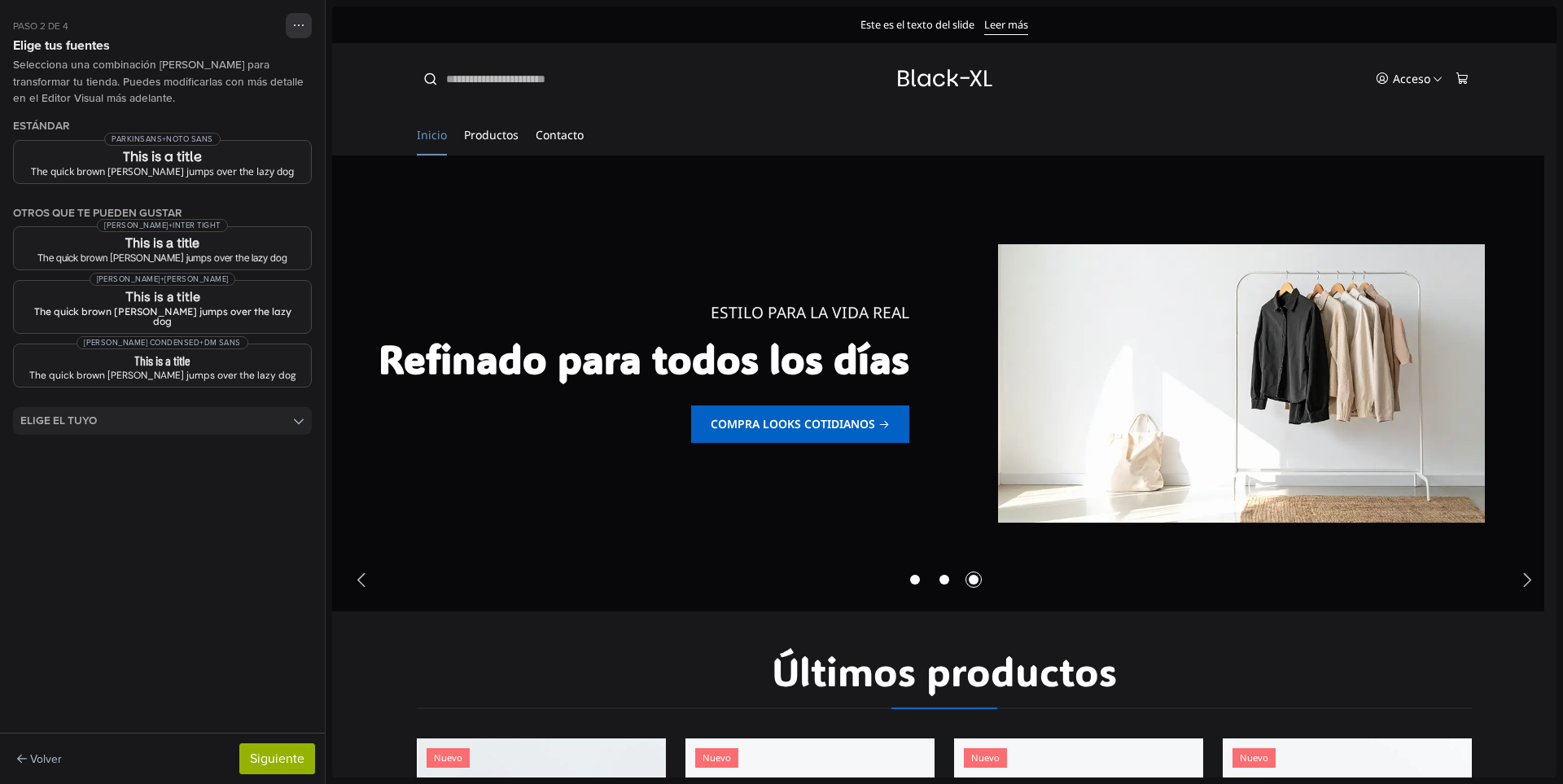
click at [237, 420] on summary "Elige el tuyo" at bounding box center [162, 420] width 299 height 28
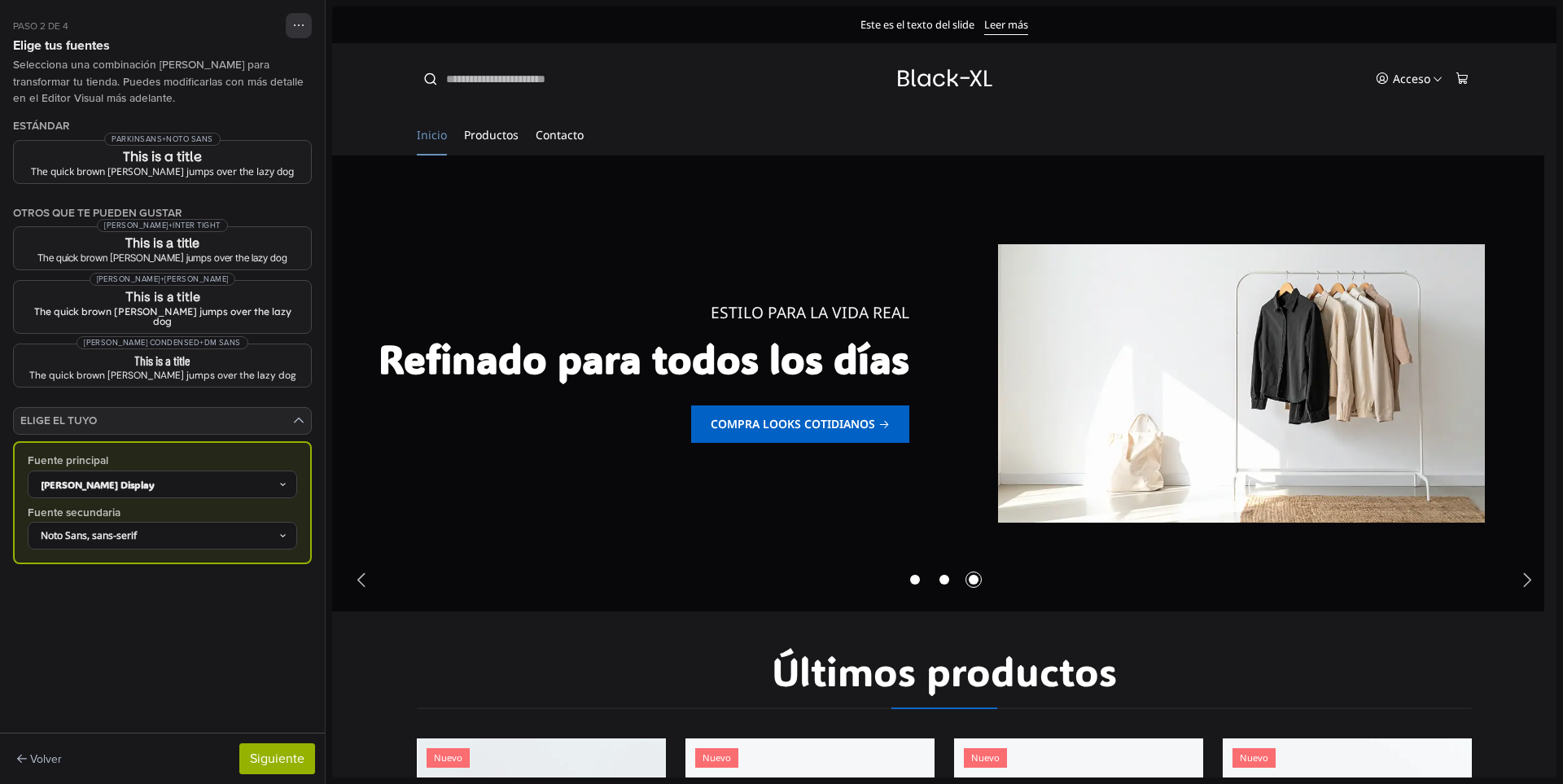
click at [243, 479] on div "ADLaM Display" at bounding box center [154, 484] width 247 height 14
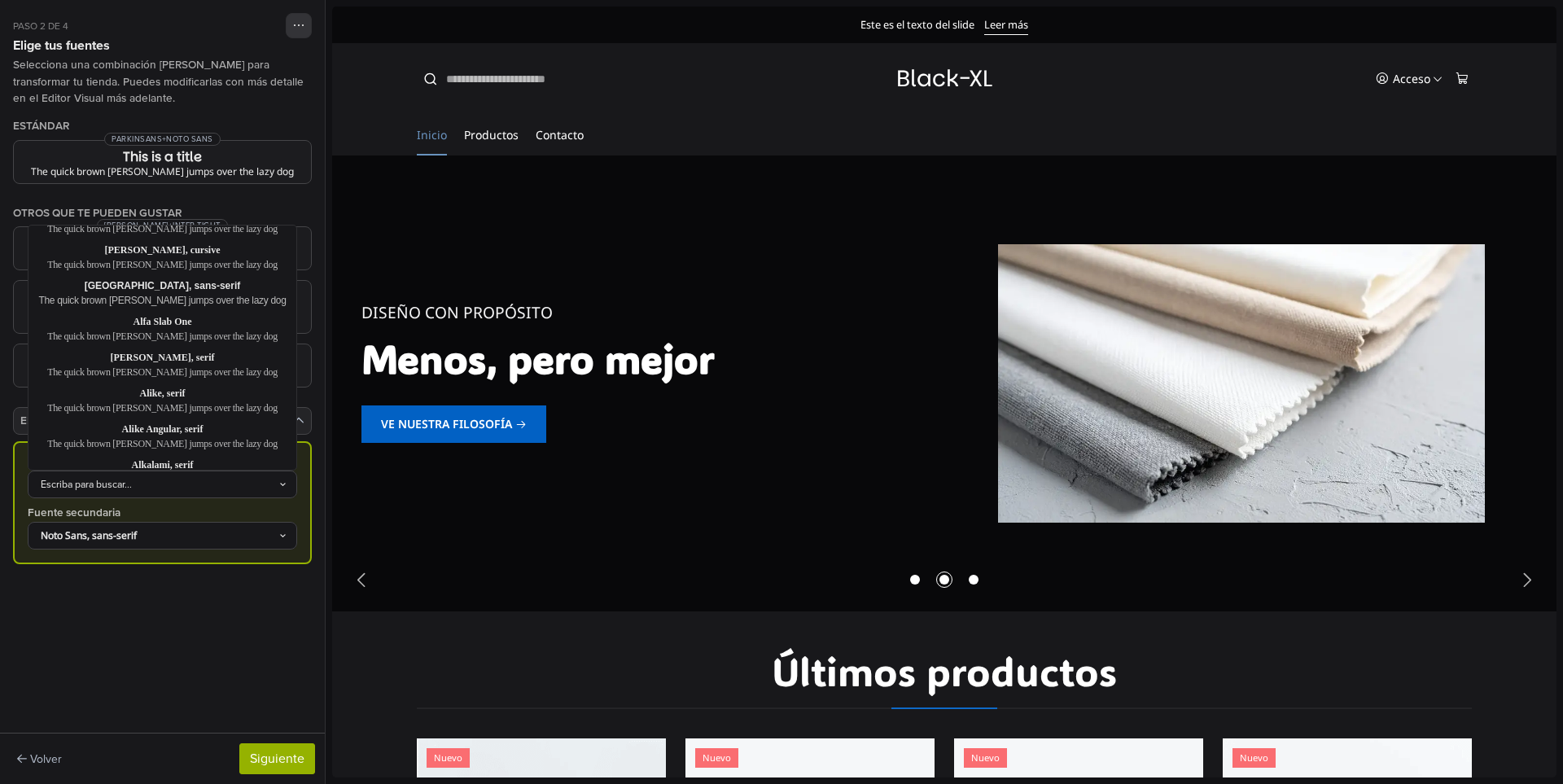
scroll to position [1567, 0]
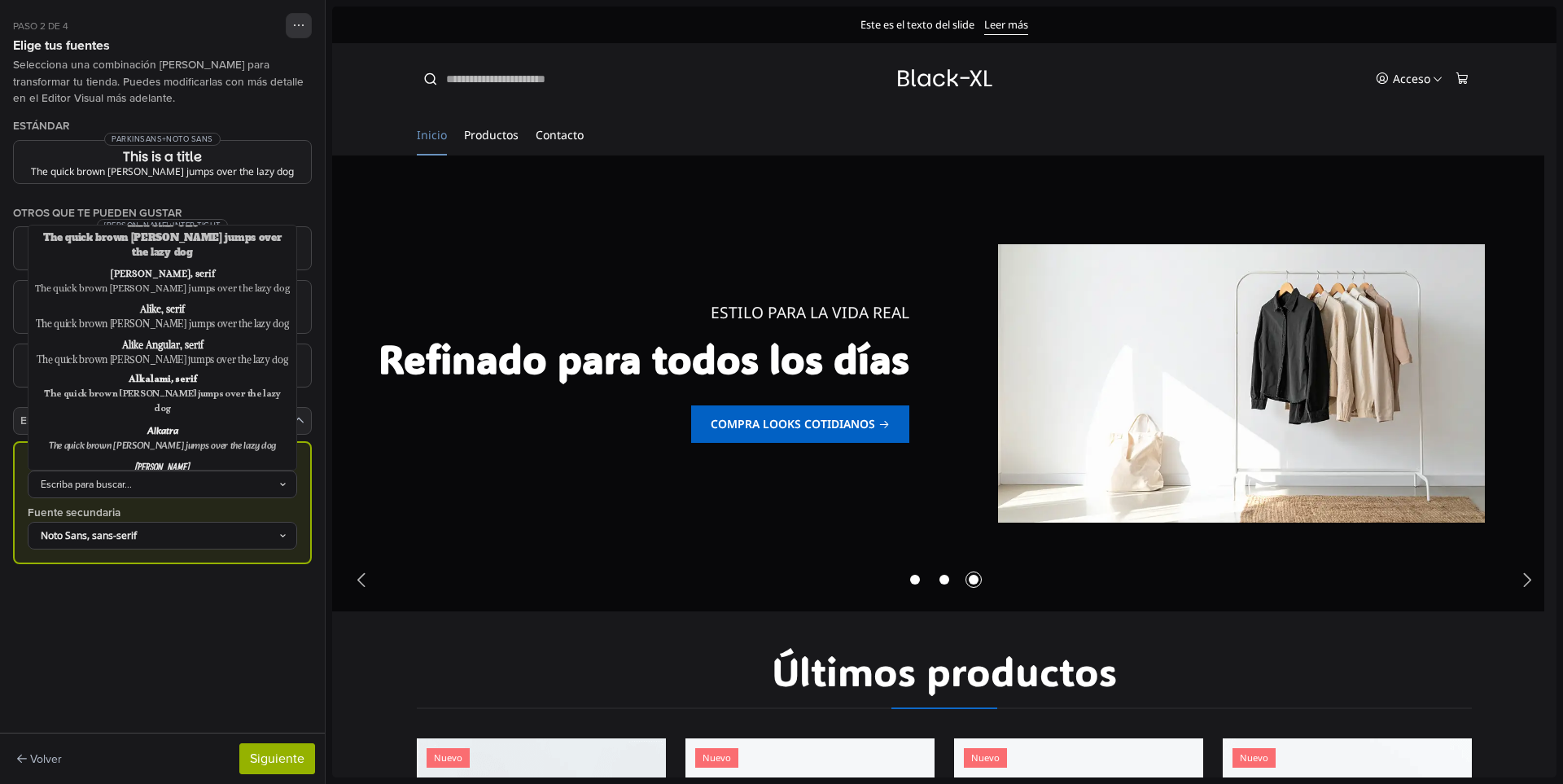
click at [180, 560] on div "The quick brown fox jumps over the lazy dog" at bounding box center [162, 575] width 254 height 29
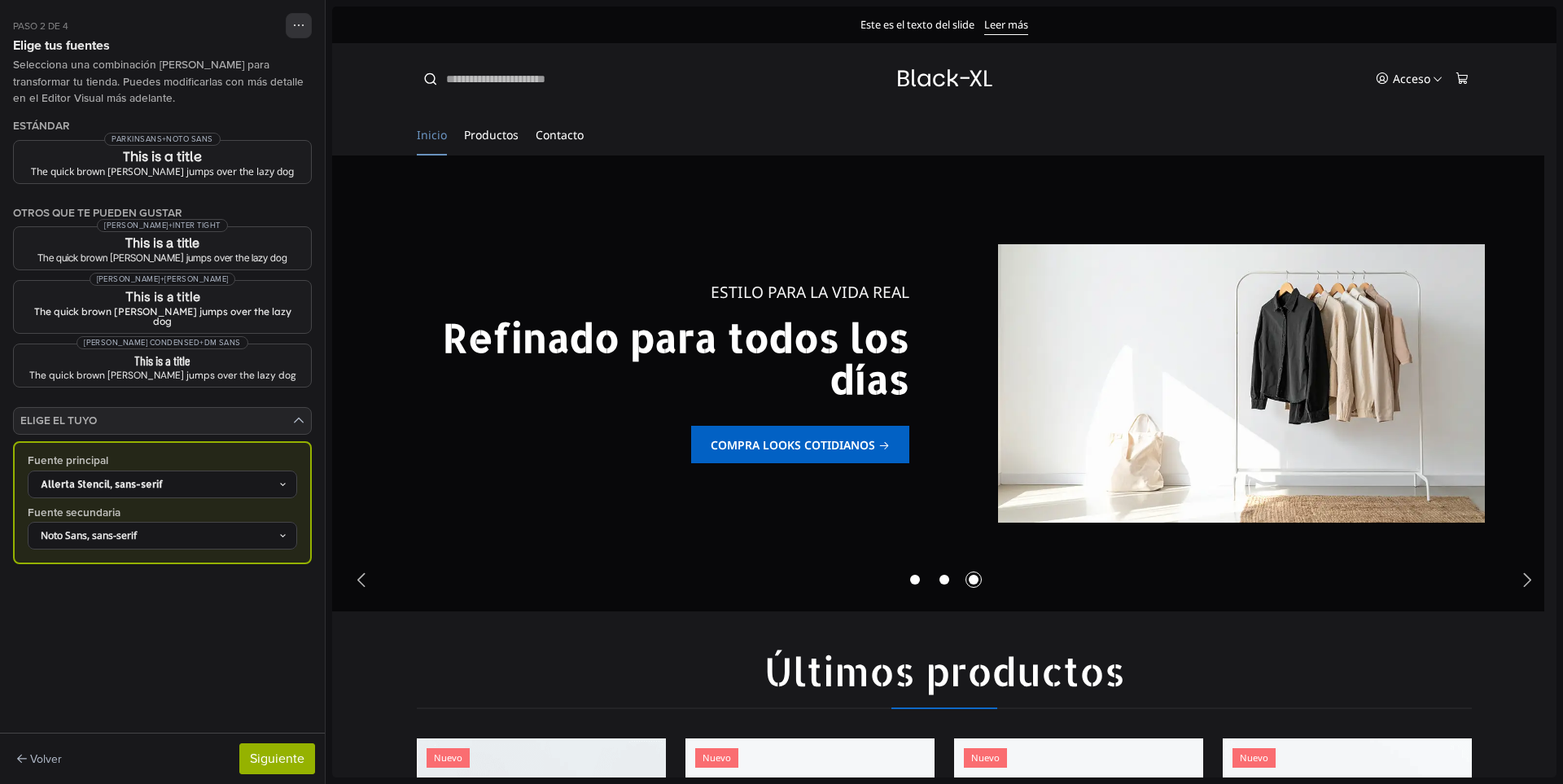
click at [214, 477] on div "Allerta Stencil, sans-serif" at bounding box center [154, 484] width 247 height 14
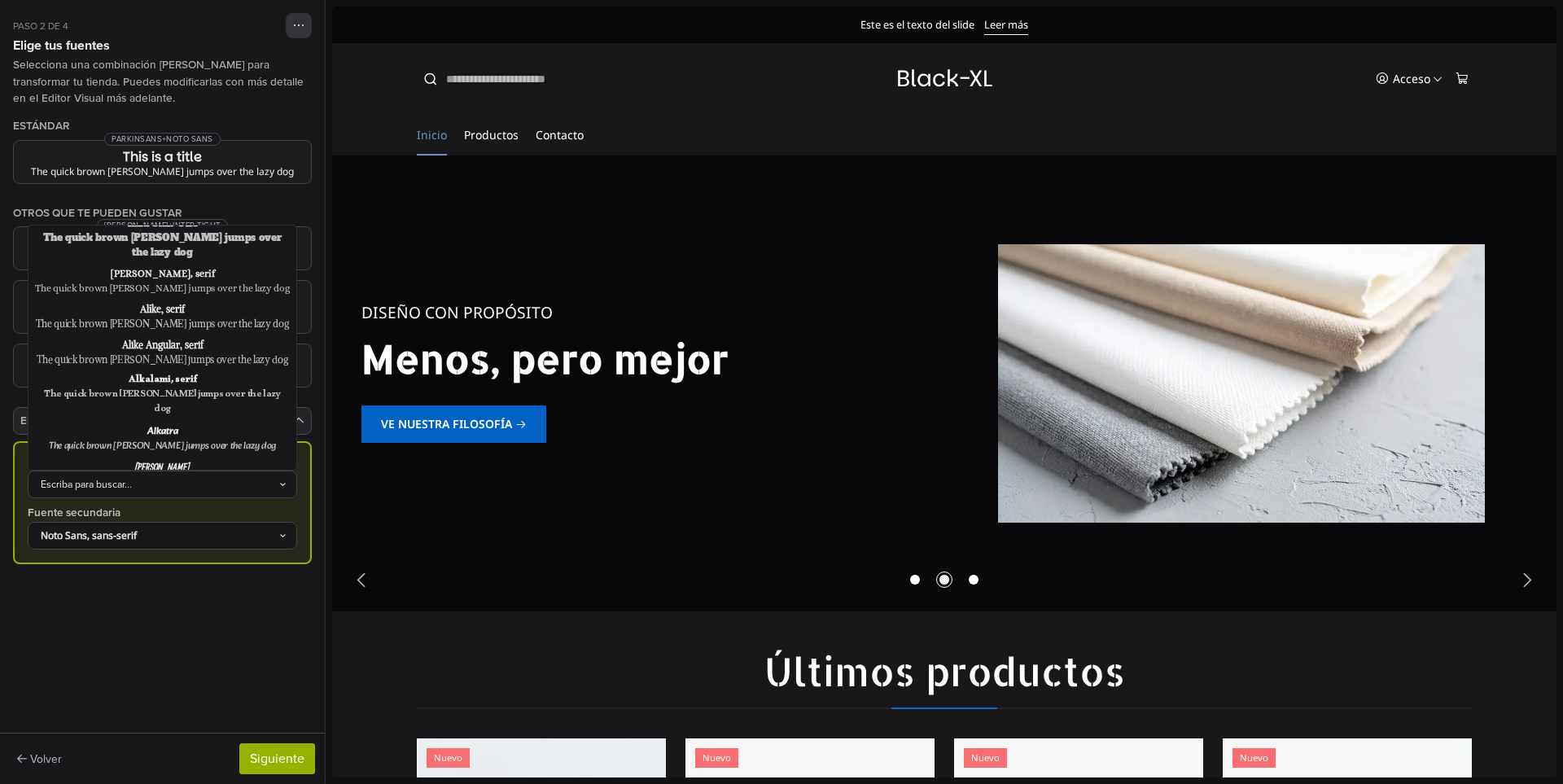
click at [179, 511] on div "The quick brown fox jumps over the lazy dog" at bounding box center [162, 525] width 254 height 29
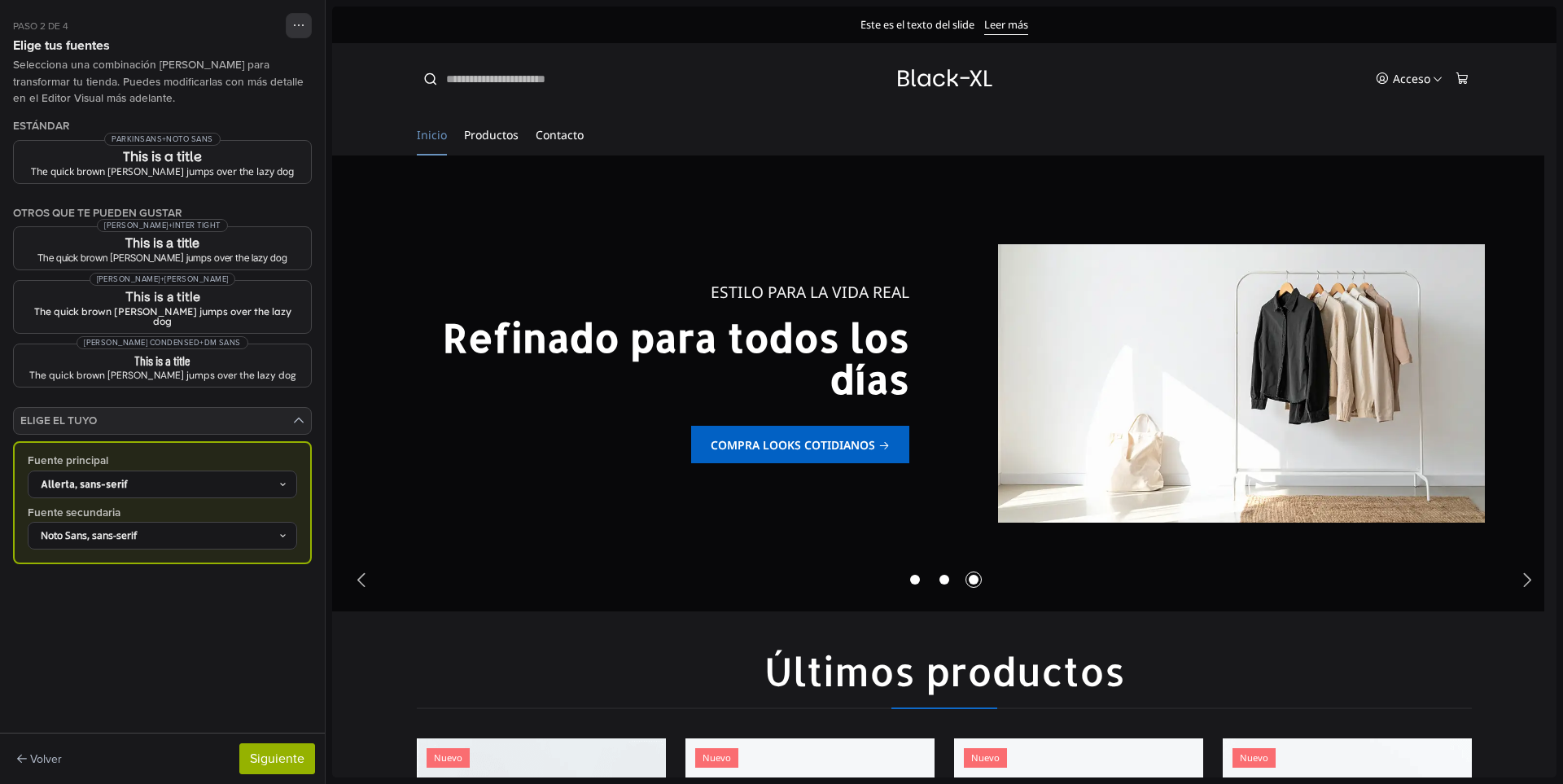
click at [272, 477] on div "Allerta, sans-serif" at bounding box center [154, 484] width 247 height 14
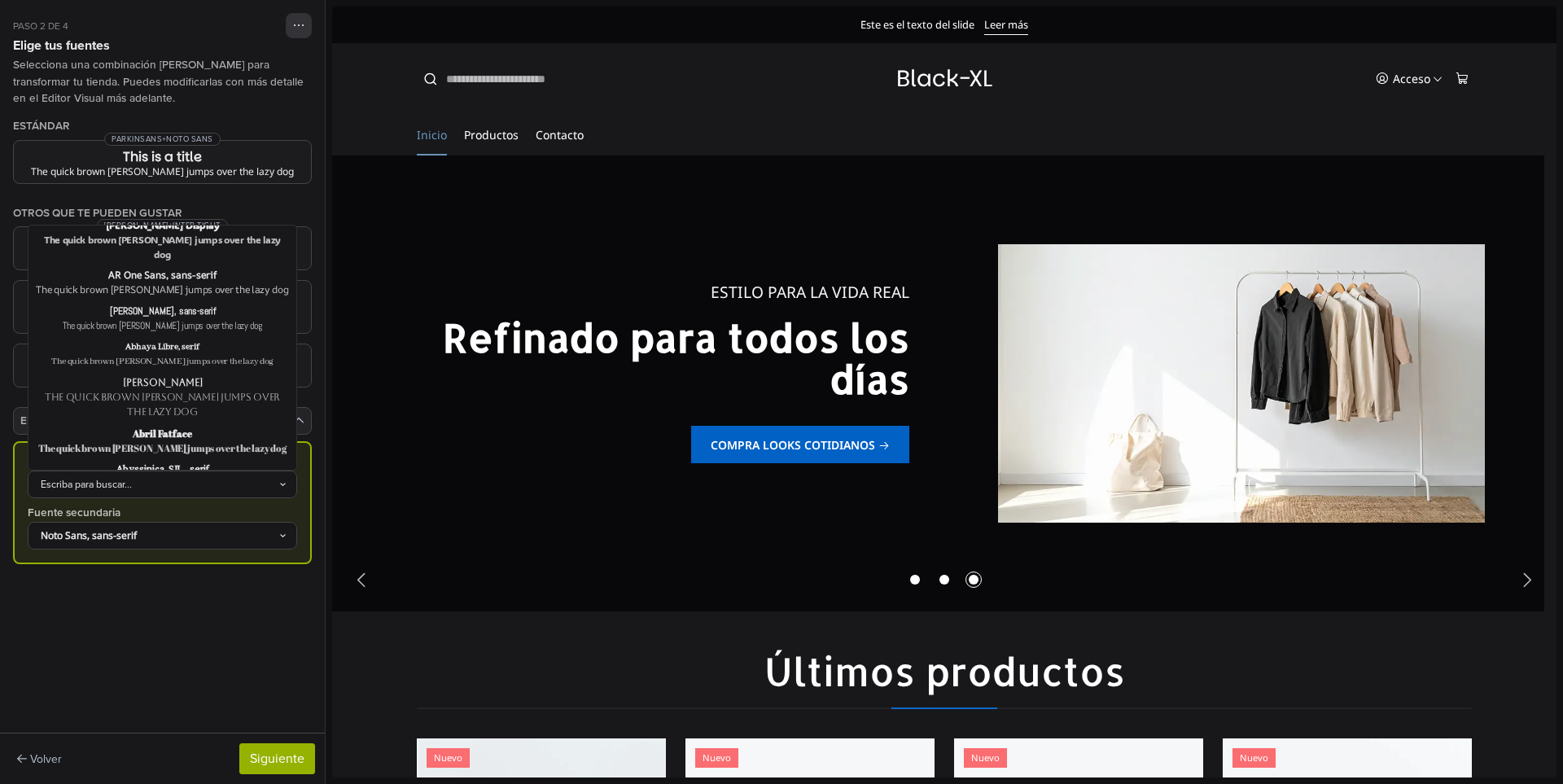
scroll to position [0, 0]
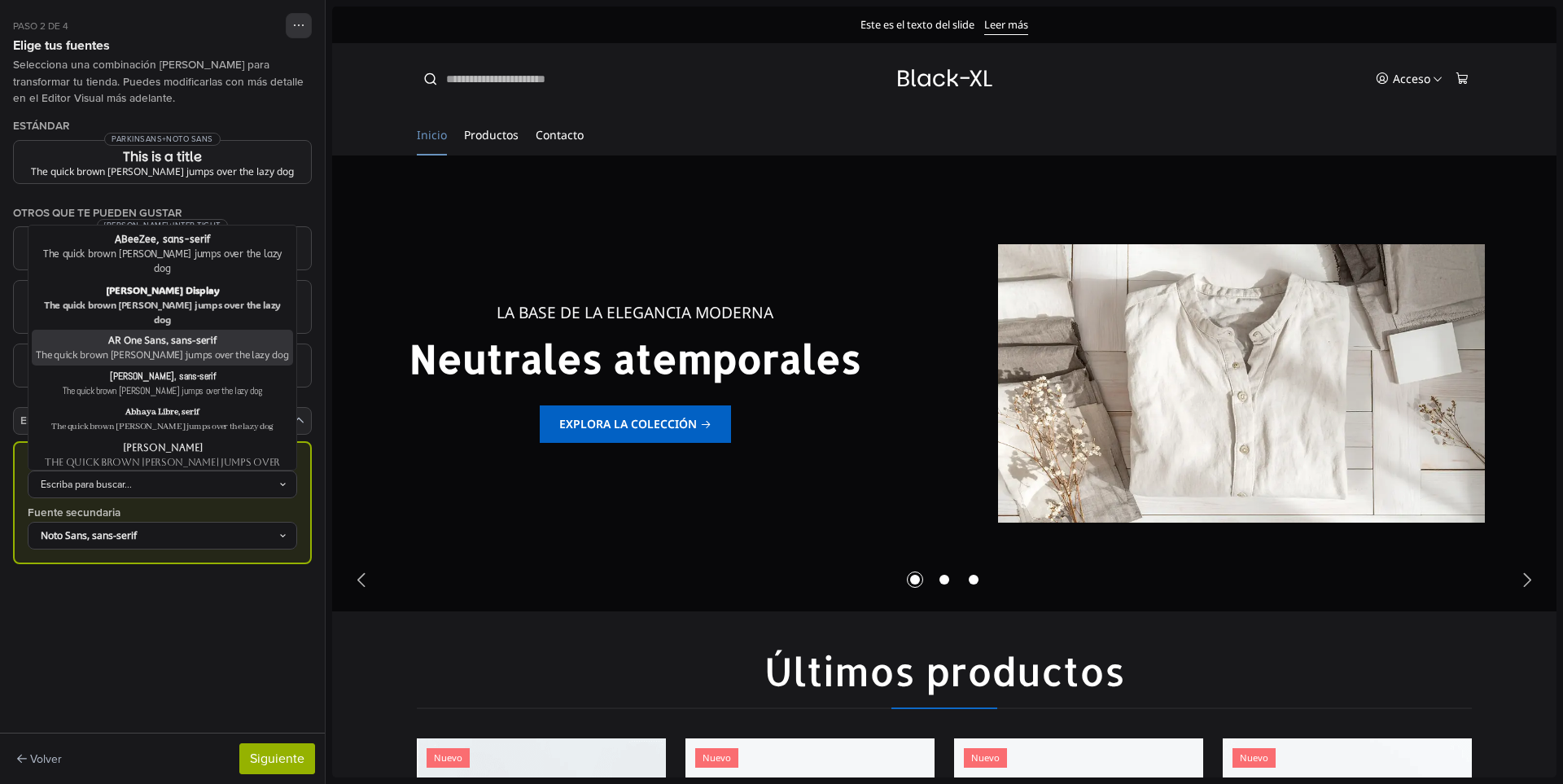
click at [206, 333] on div "AR One Sans, sans-serif" at bounding box center [162, 340] width 254 height 14
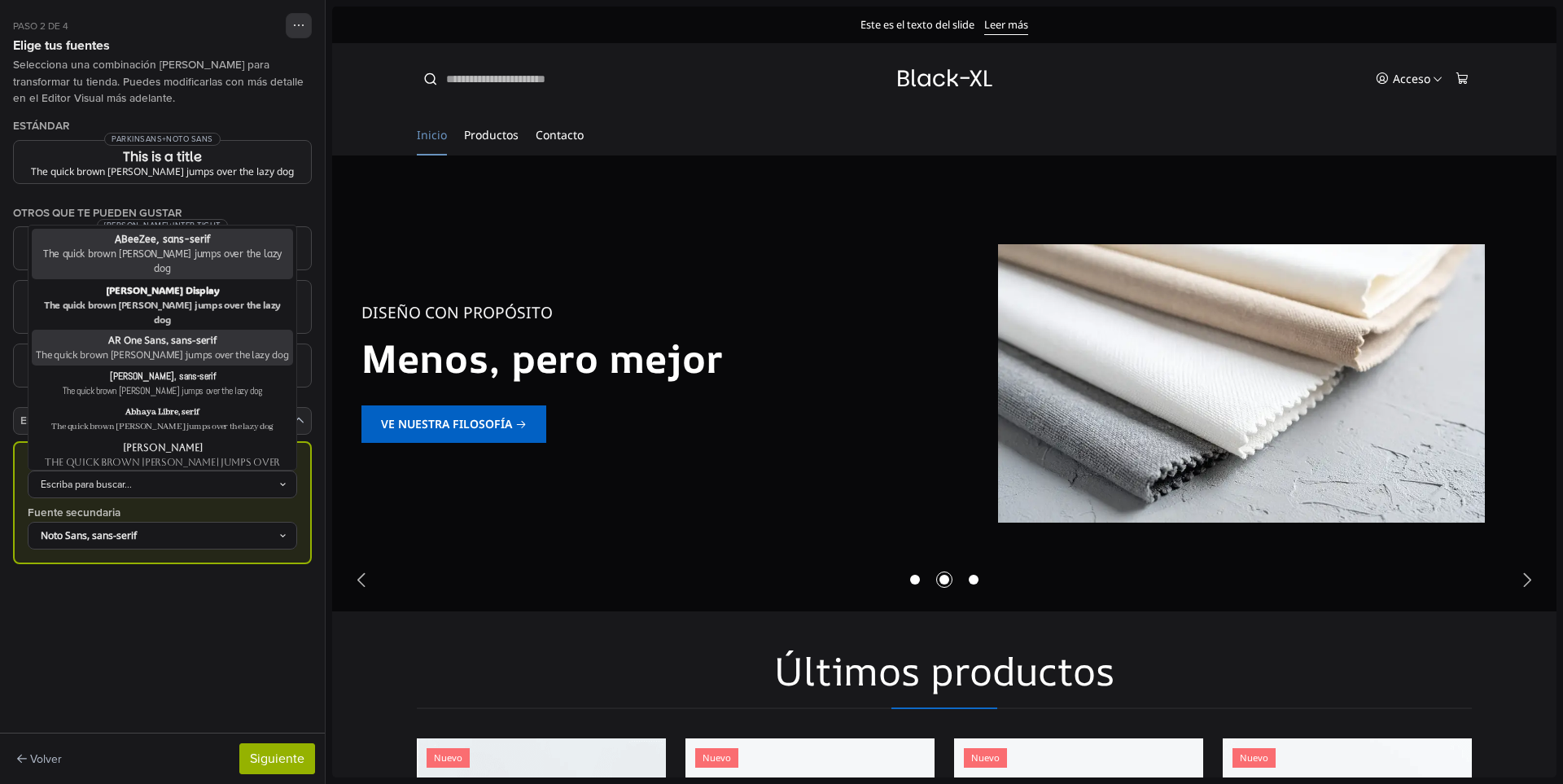
click at [245, 477] on div "Escriba para buscar..." at bounding box center [154, 484] width 247 height 14
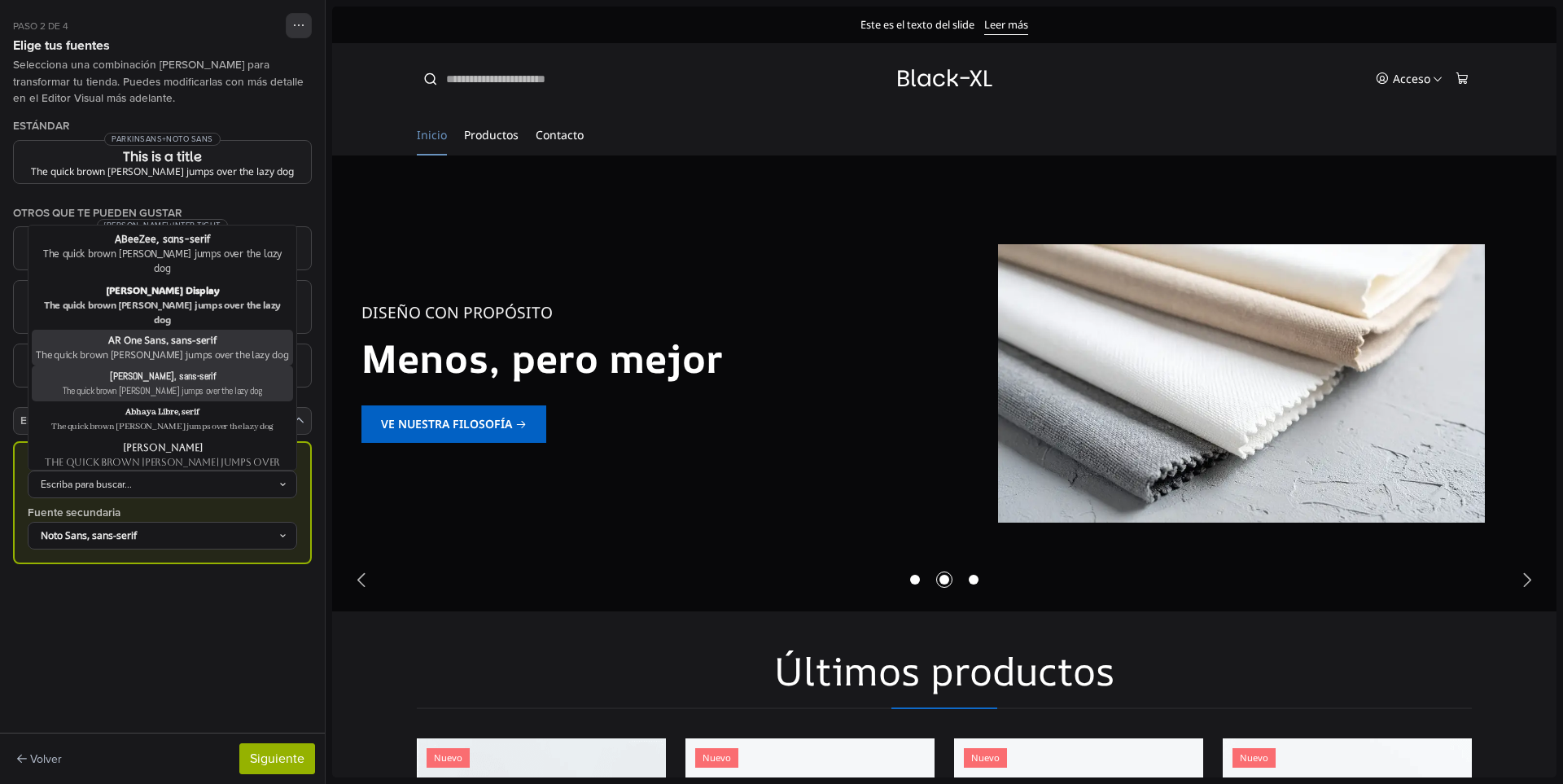
click at [200, 383] on div "The quick brown fox jumps over the lazy dog" at bounding box center [162, 391] width 254 height 14
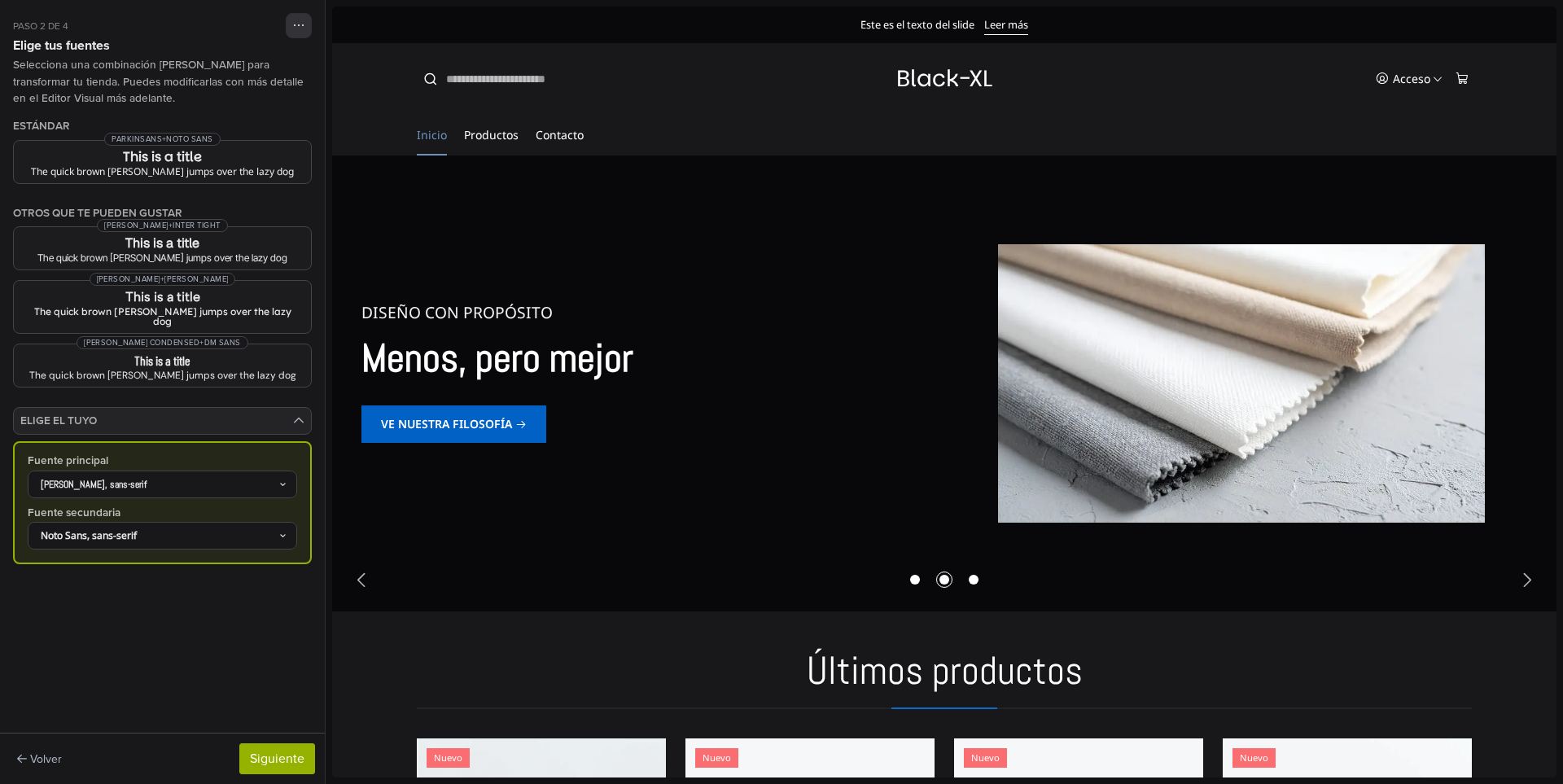
click at [241, 477] on div "Abel, sans-serif" at bounding box center [154, 484] width 247 height 14
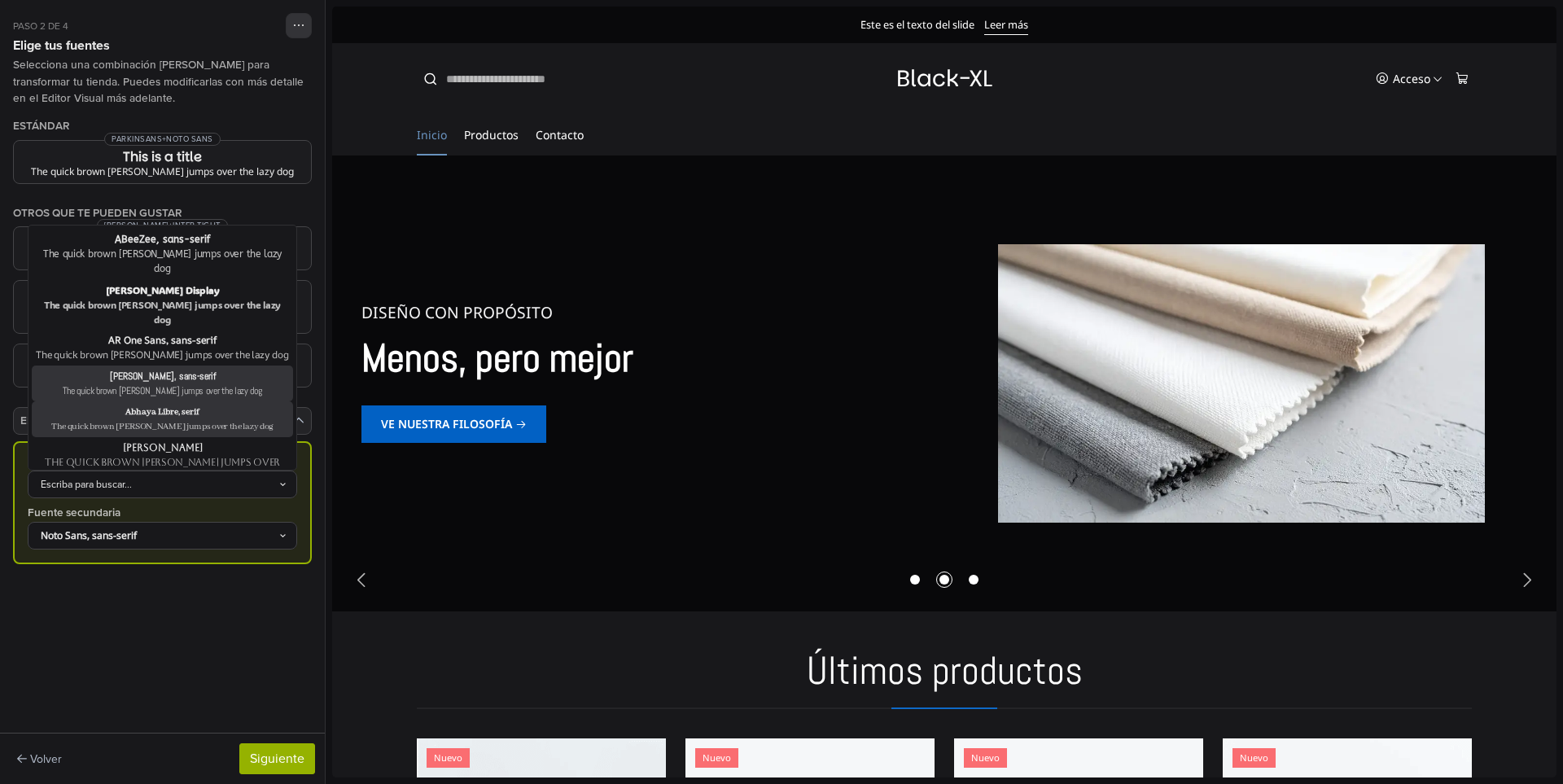
click at [206, 420] on div "The quick brown fox jumps over the lazy dog" at bounding box center [162, 427] width 254 height 14
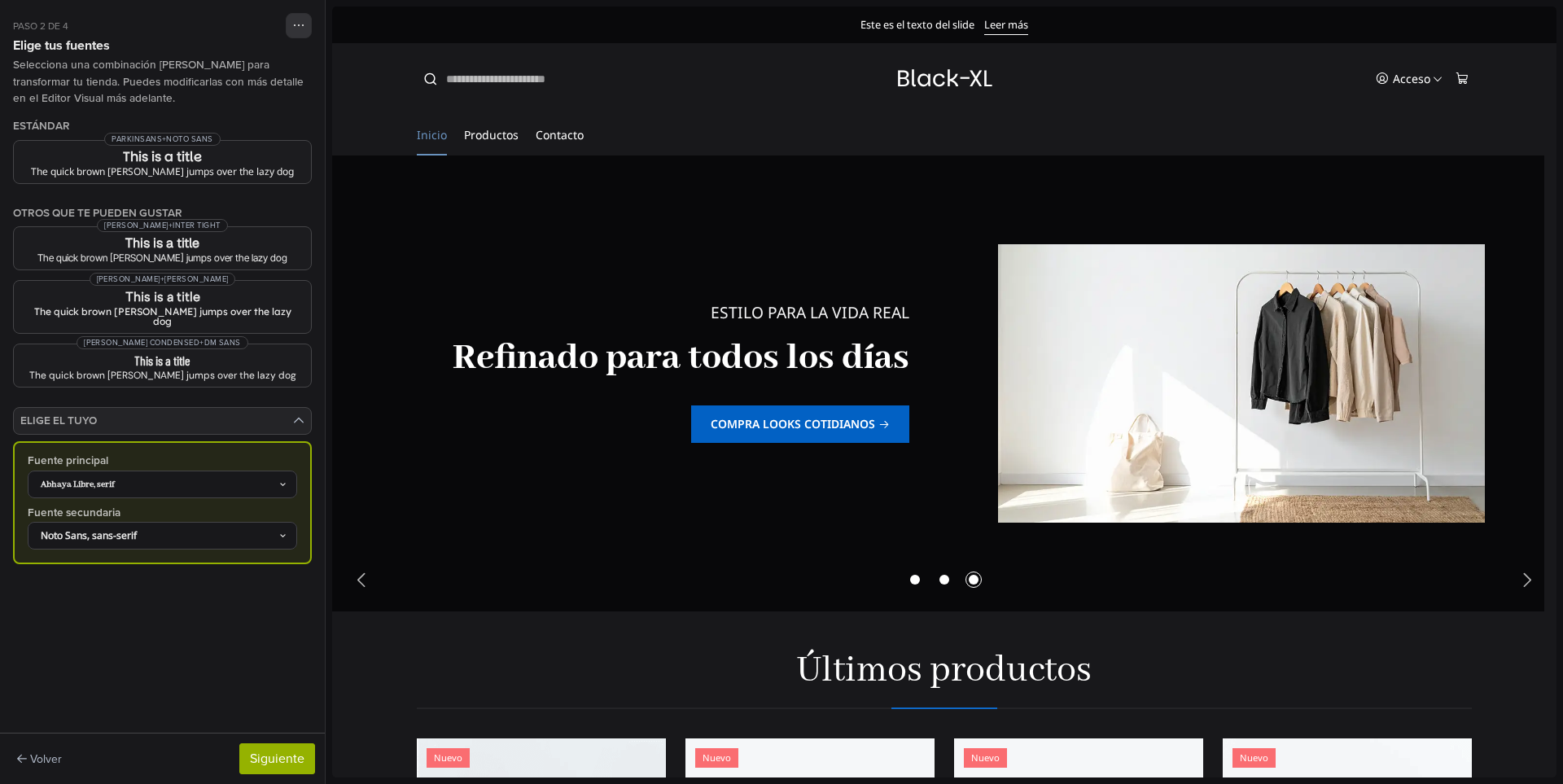
click at [222, 470] on div "Abhaya Libre, serif" at bounding box center [162, 484] width 270 height 28
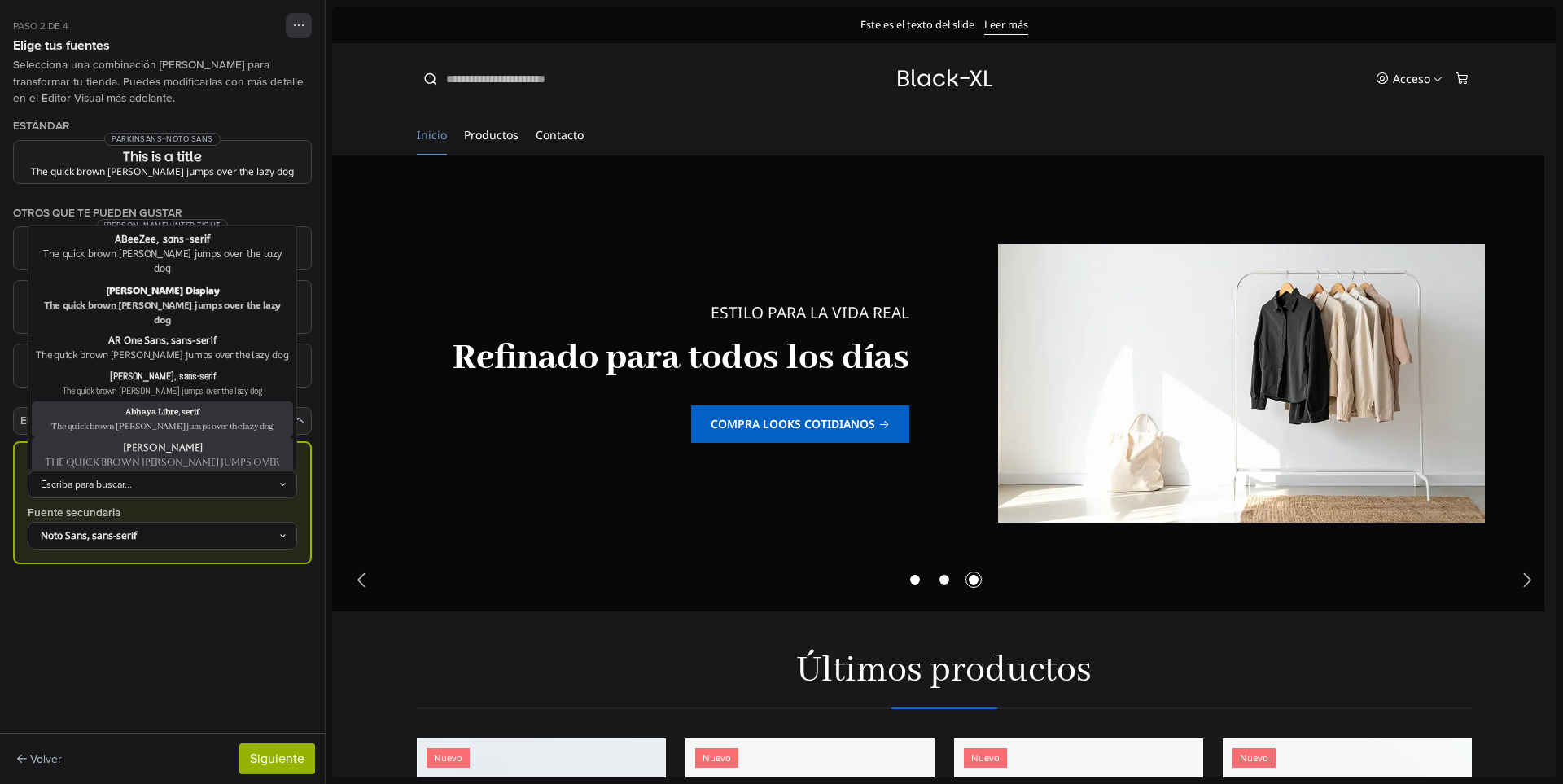
click at [210, 440] on div "Aboreto" at bounding box center [162, 447] width 254 height 14
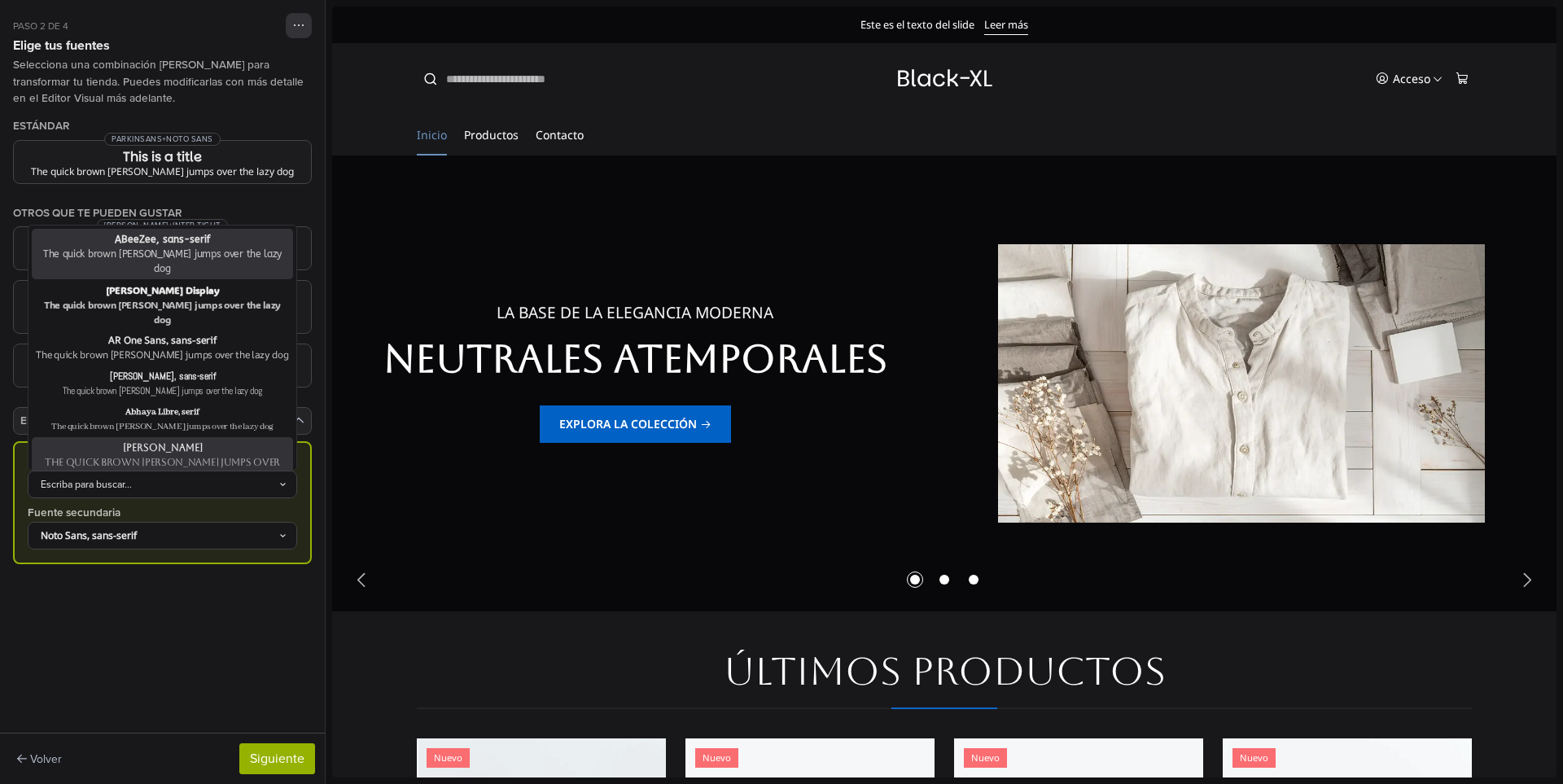
click at [207, 477] on div "Escriba para buscar..." at bounding box center [154, 484] width 247 height 14
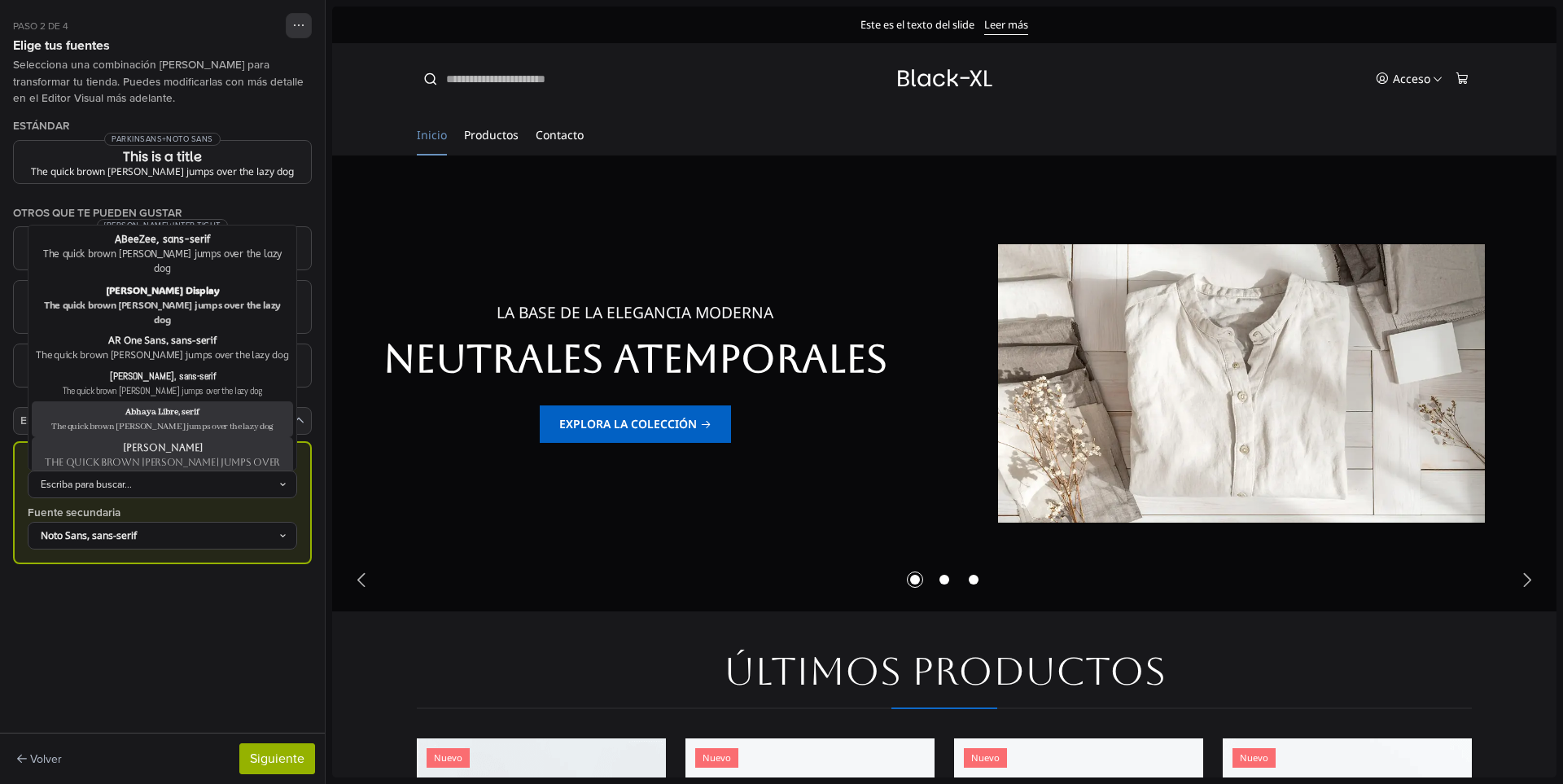
scroll to position [81, 0]
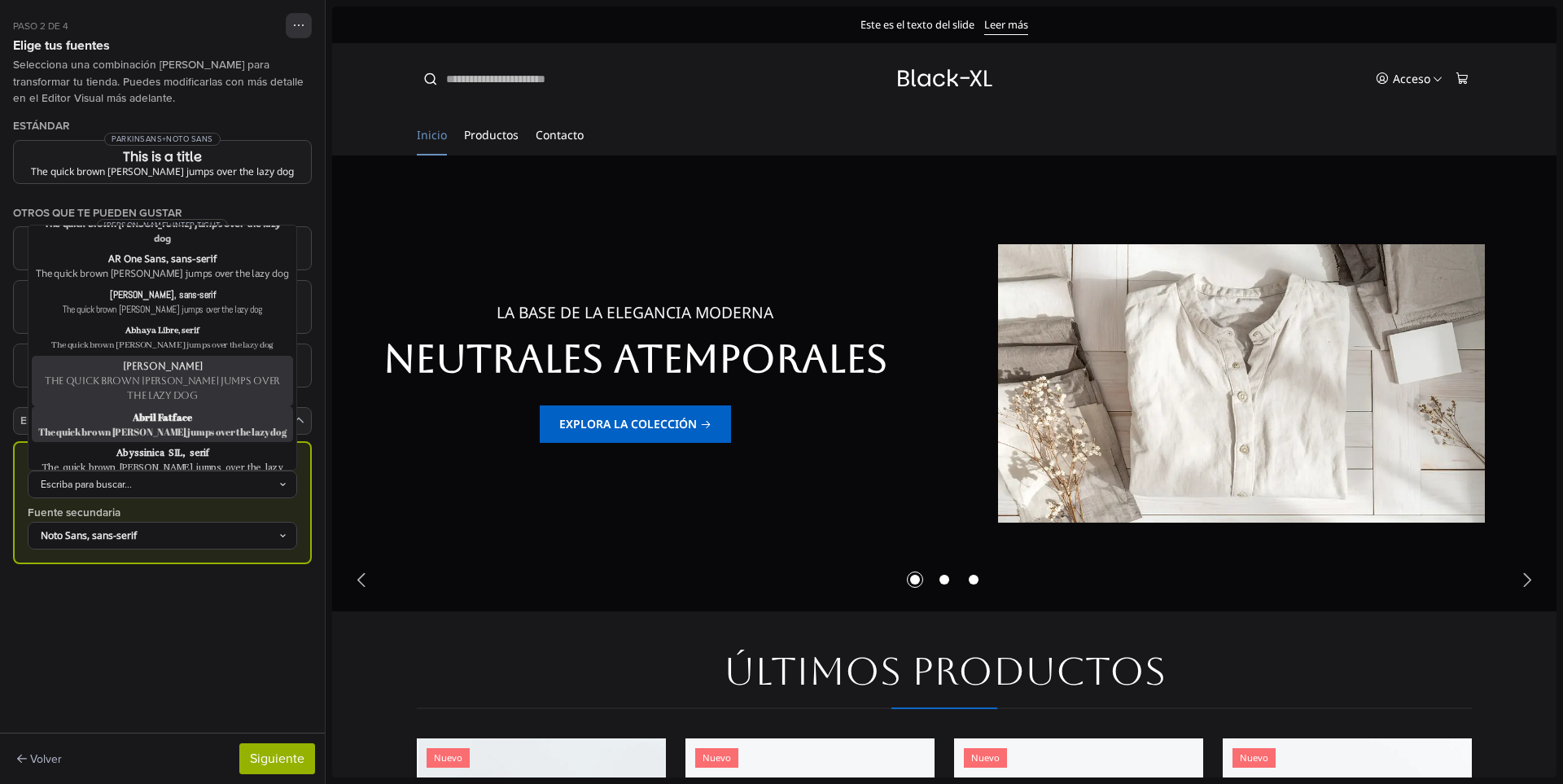
click at [207, 410] on div "Abril Fatface" at bounding box center [162, 417] width 254 height 14
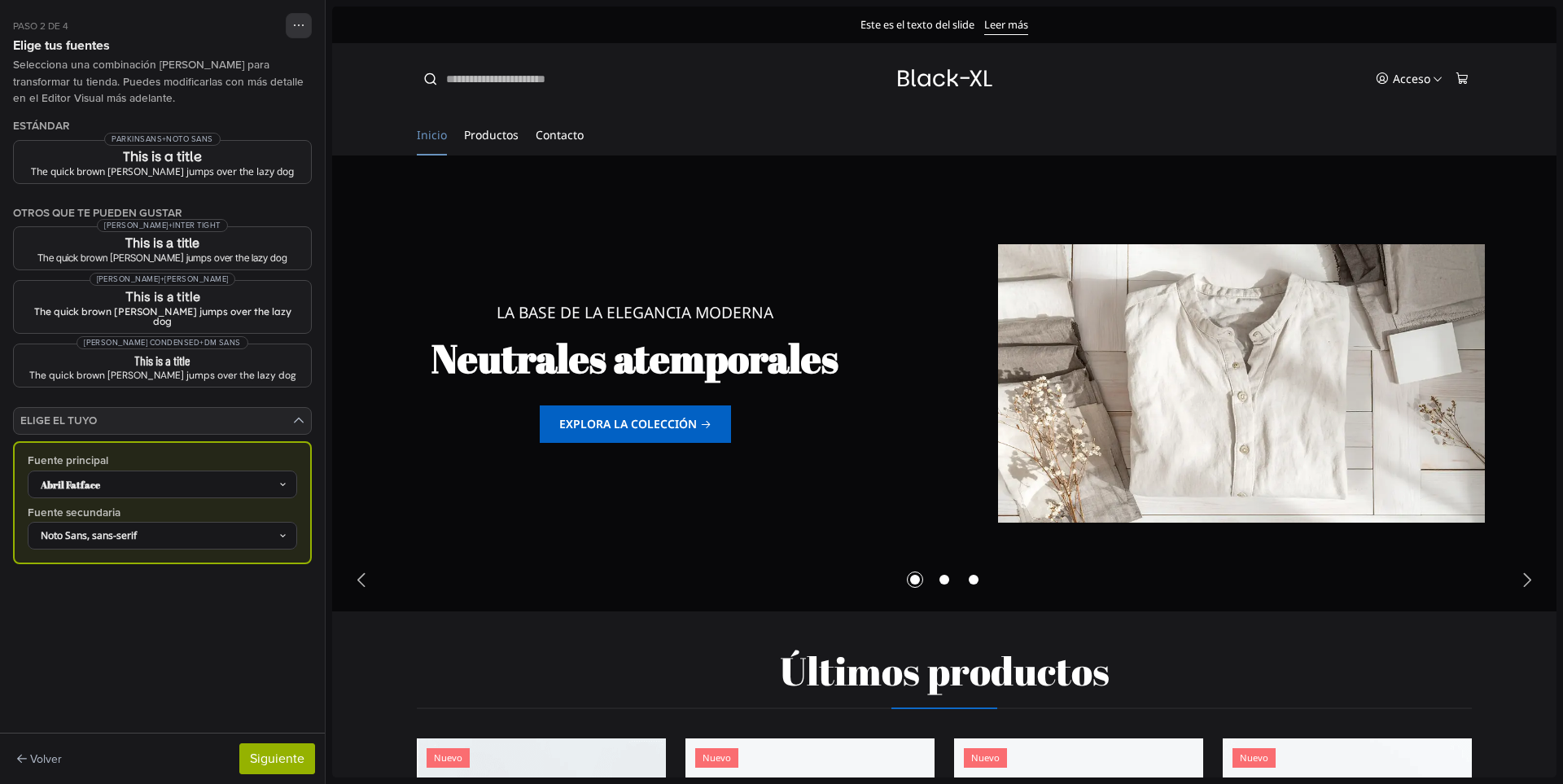
click at [245, 477] on div "Abril Fatface" at bounding box center [154, 484] width 247 height 14
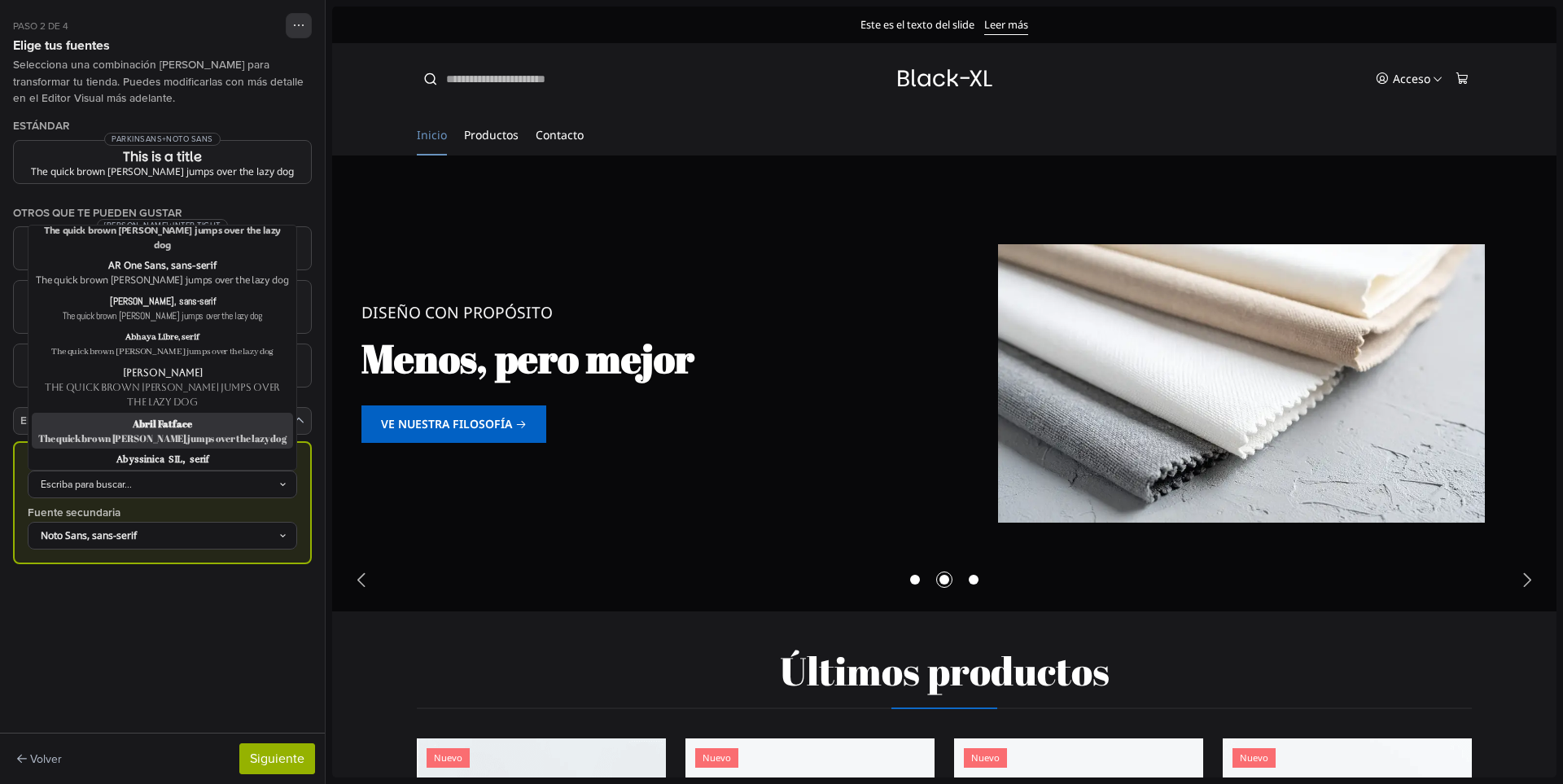
scroll to position [162, 0]
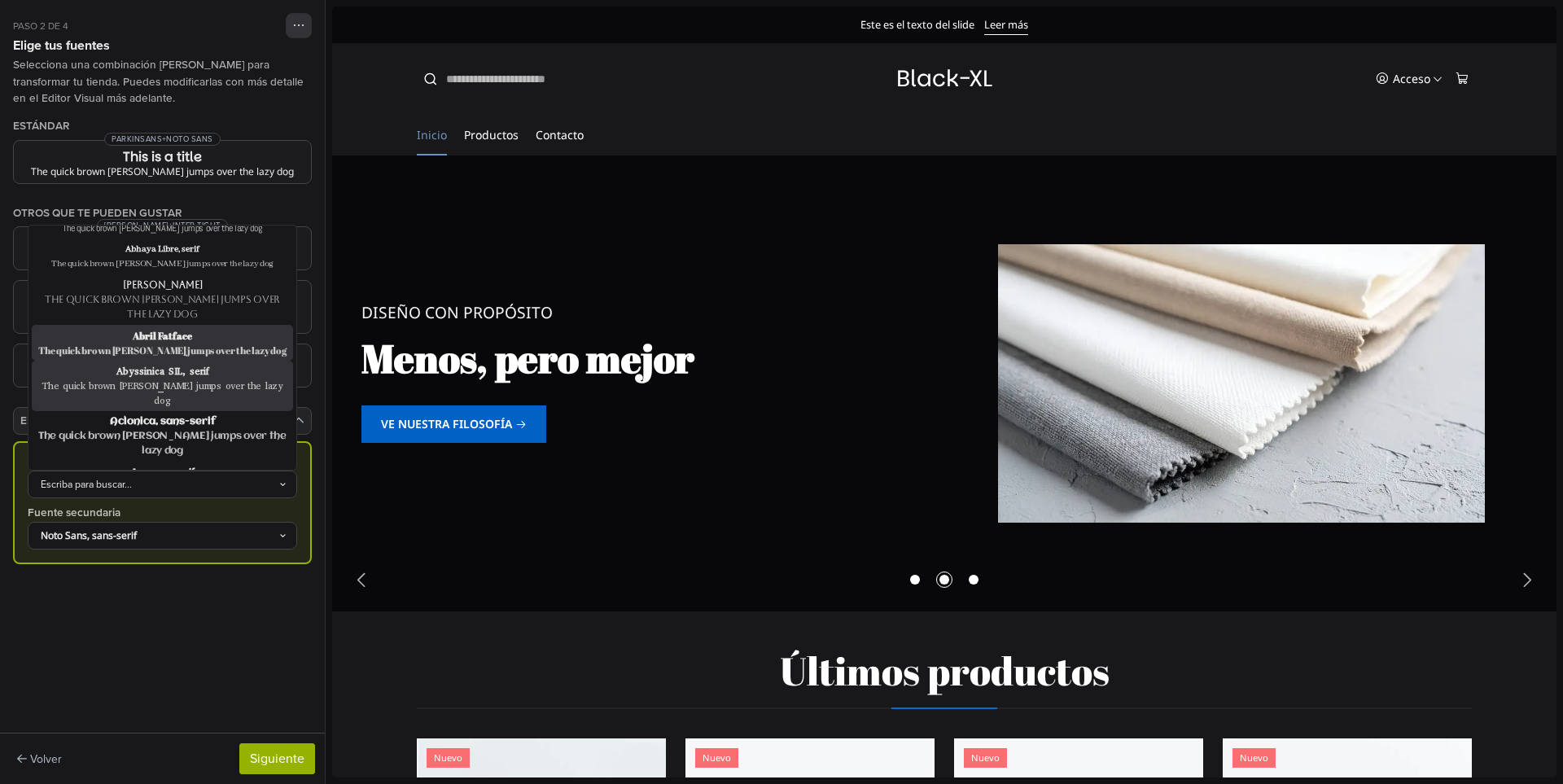
click at [195, 378] on div "The quick brown fox jumps over the lazy dog" at bounding box center [162, 392] width 254 height 29
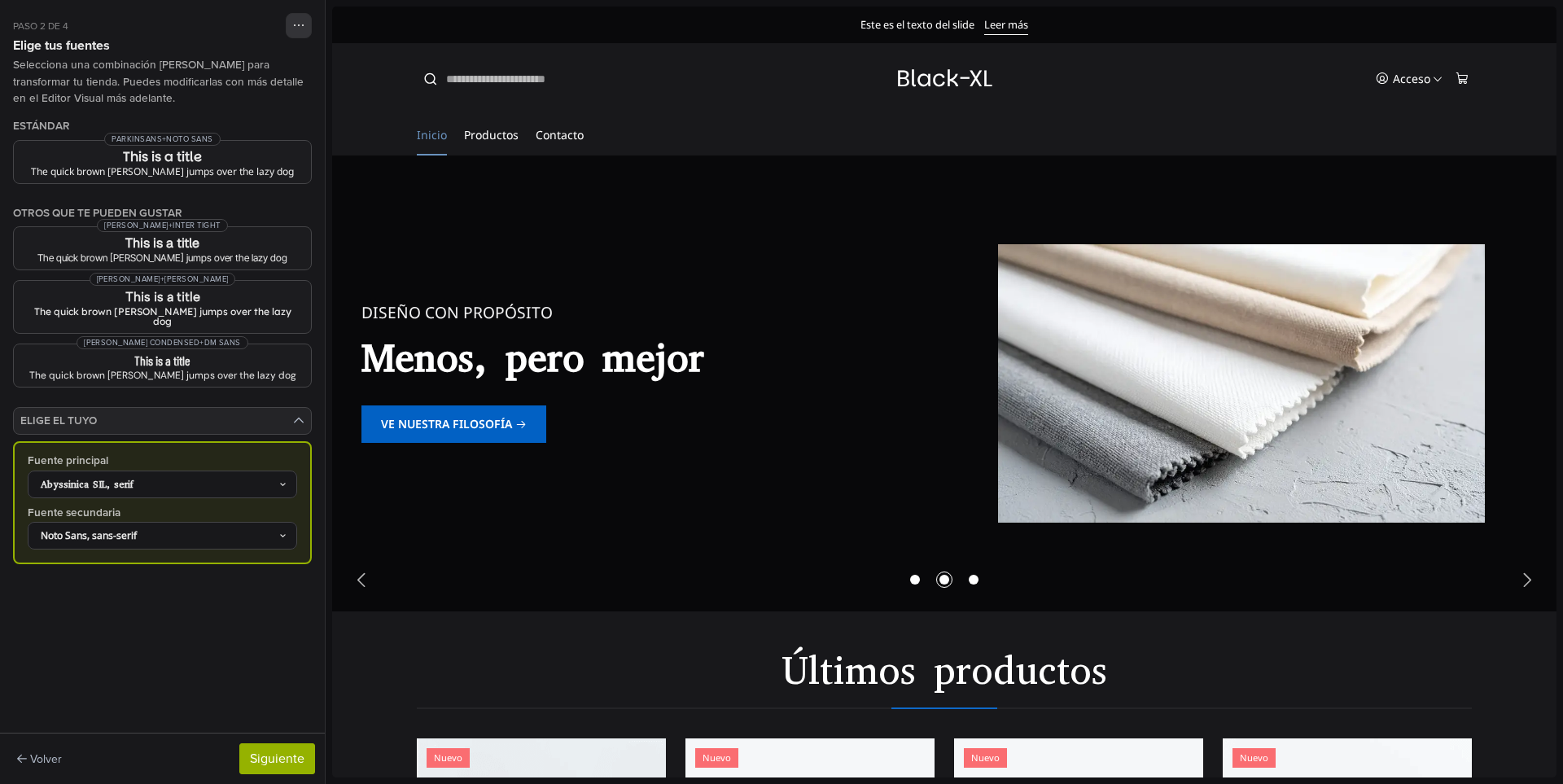
click at [222, 477] on div "Abyssinica SIL, serif" at bounding box center [154, 484] width 247 height 14
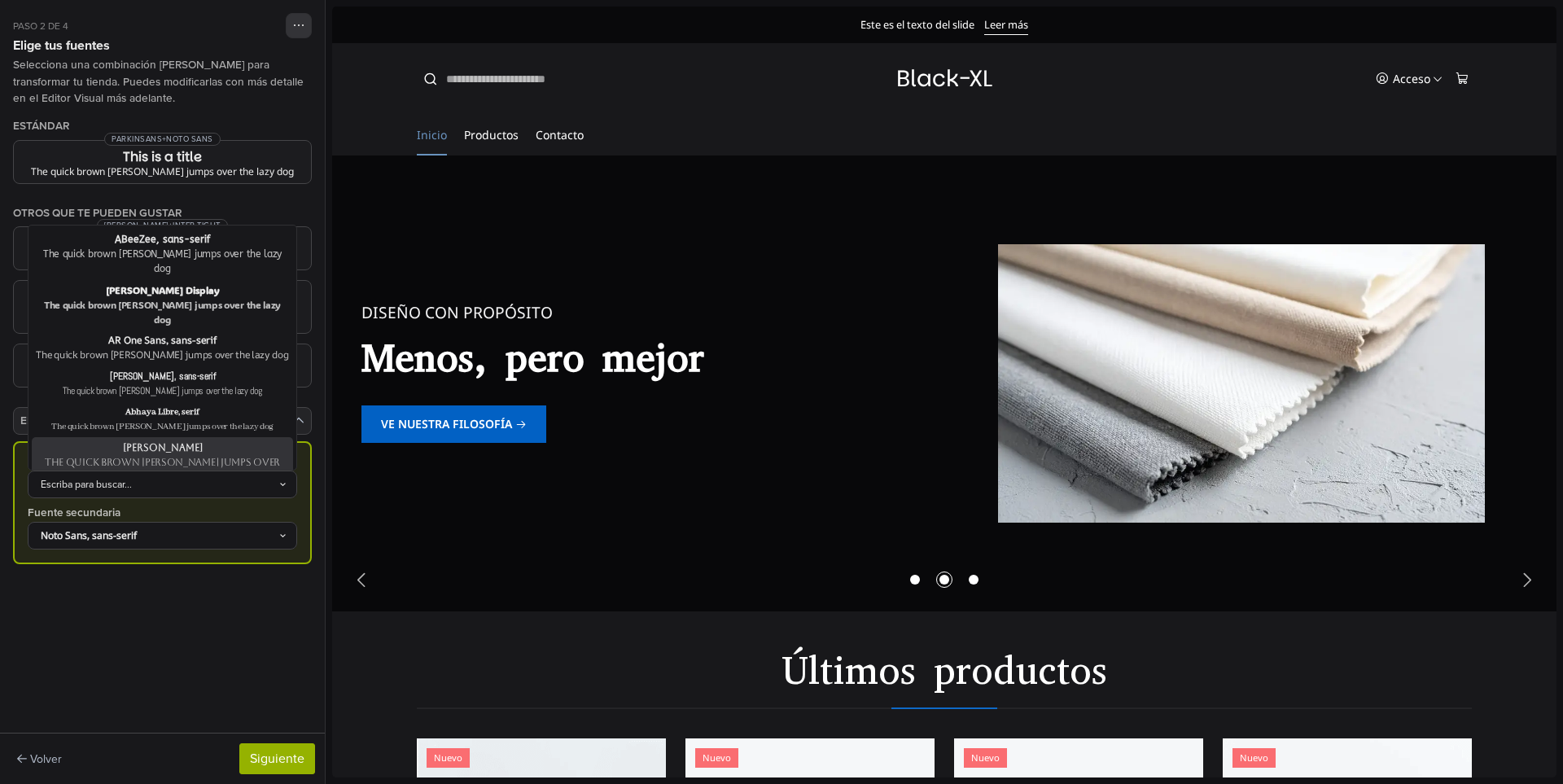
click at [213, 455] on div "The quick brown fox jumps over the lazy dog" at bounding box center [162, 469] width 254 height 29
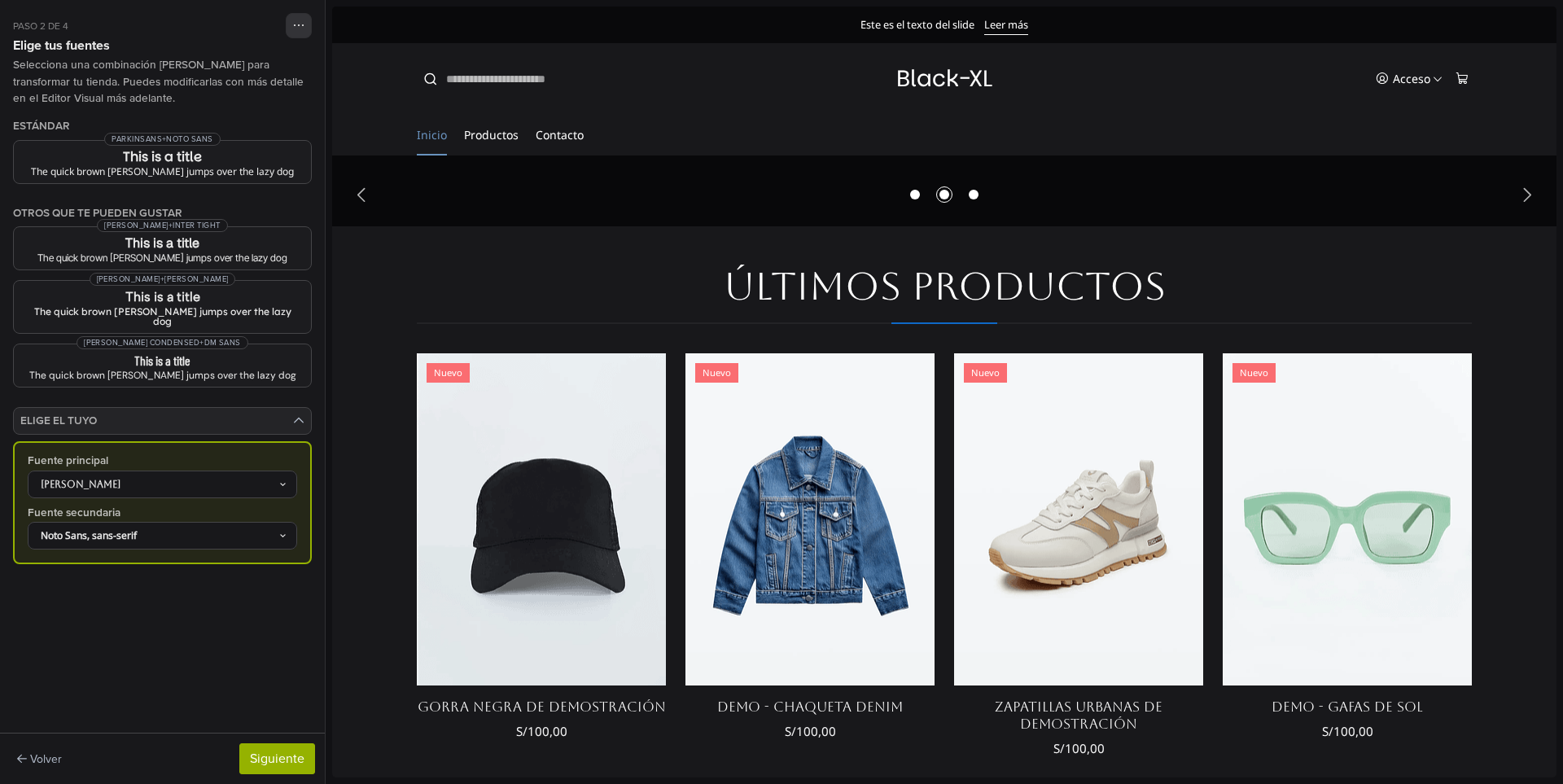
scroll to position [651, 0]
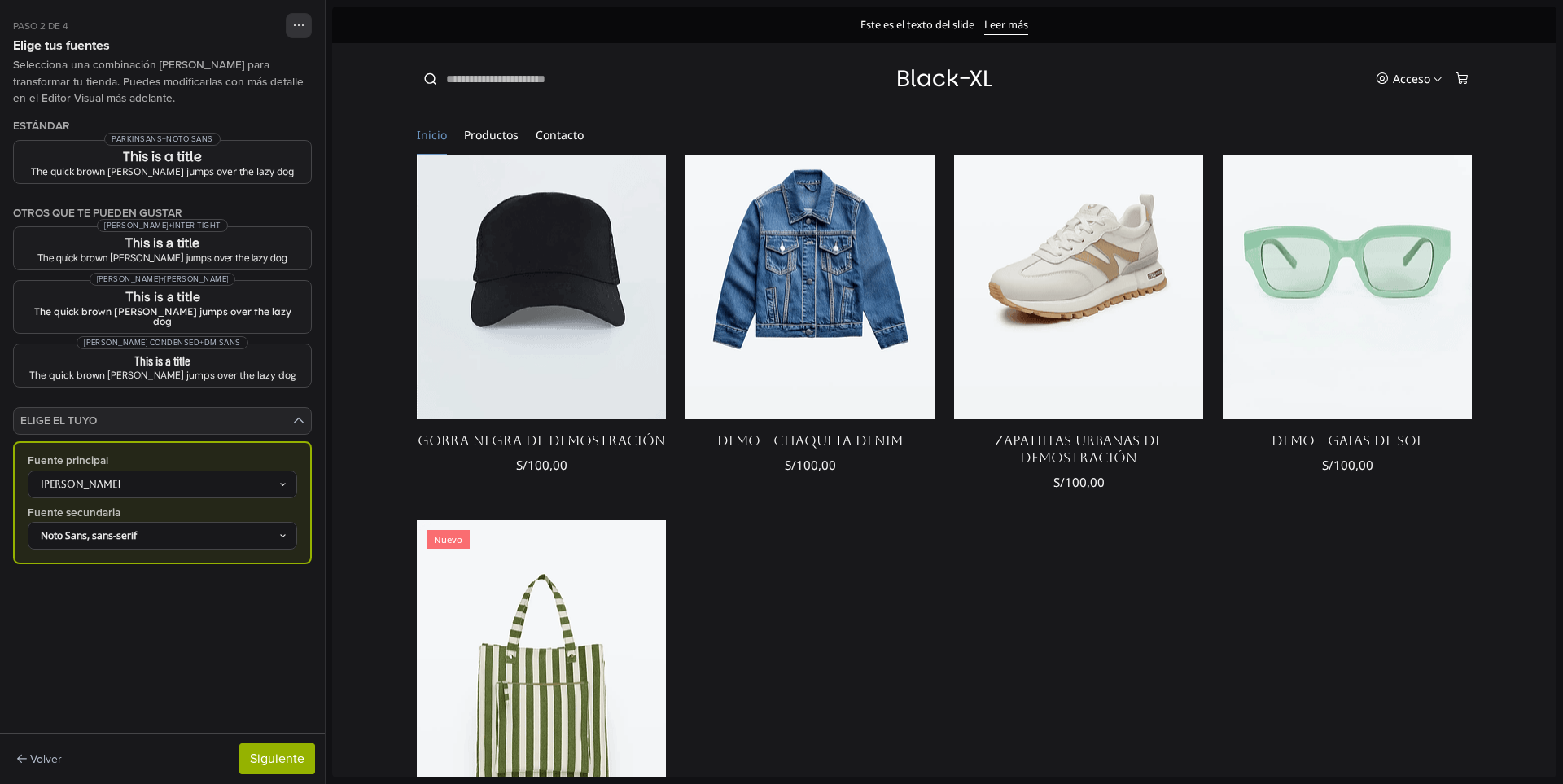
click at [179, 477] on div "Aboreto" at bounding box center [154, 484] width 247 height 14
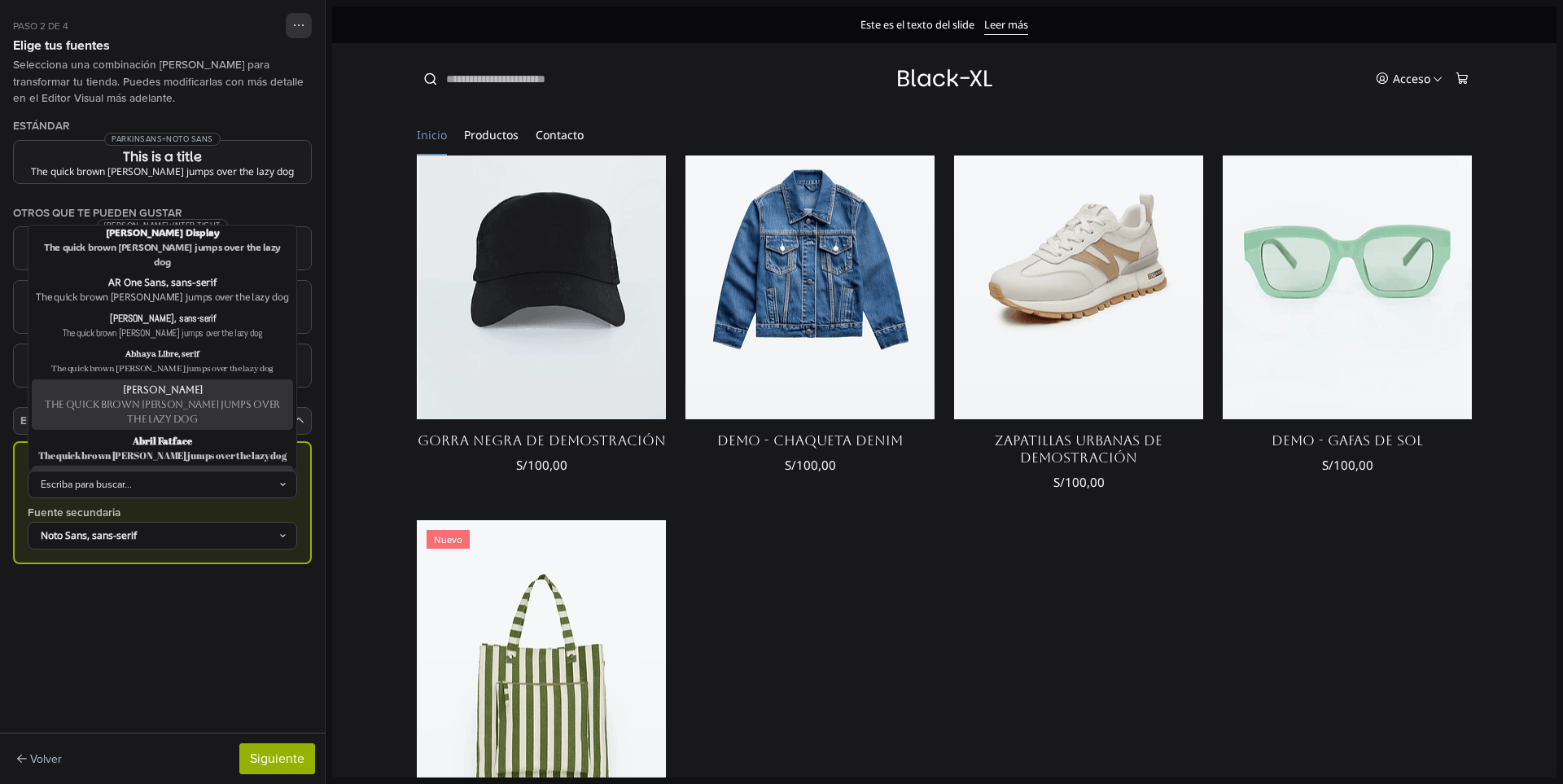
scroll to position [81, 0]
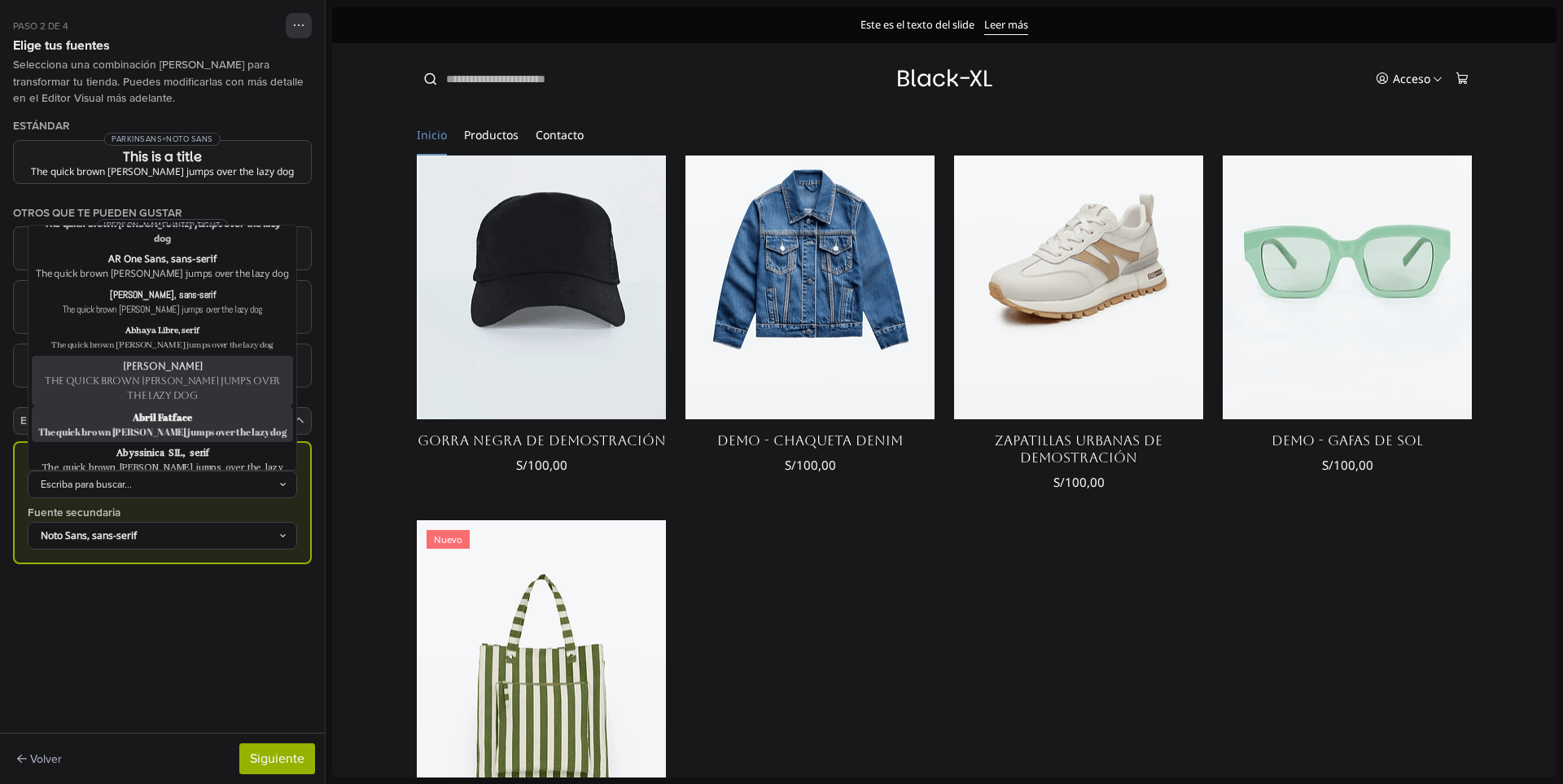
click at [199, 424] on div "The quick brown fox jumps over the lazy dog" at bounding box center [162, 431] width 254 height 14
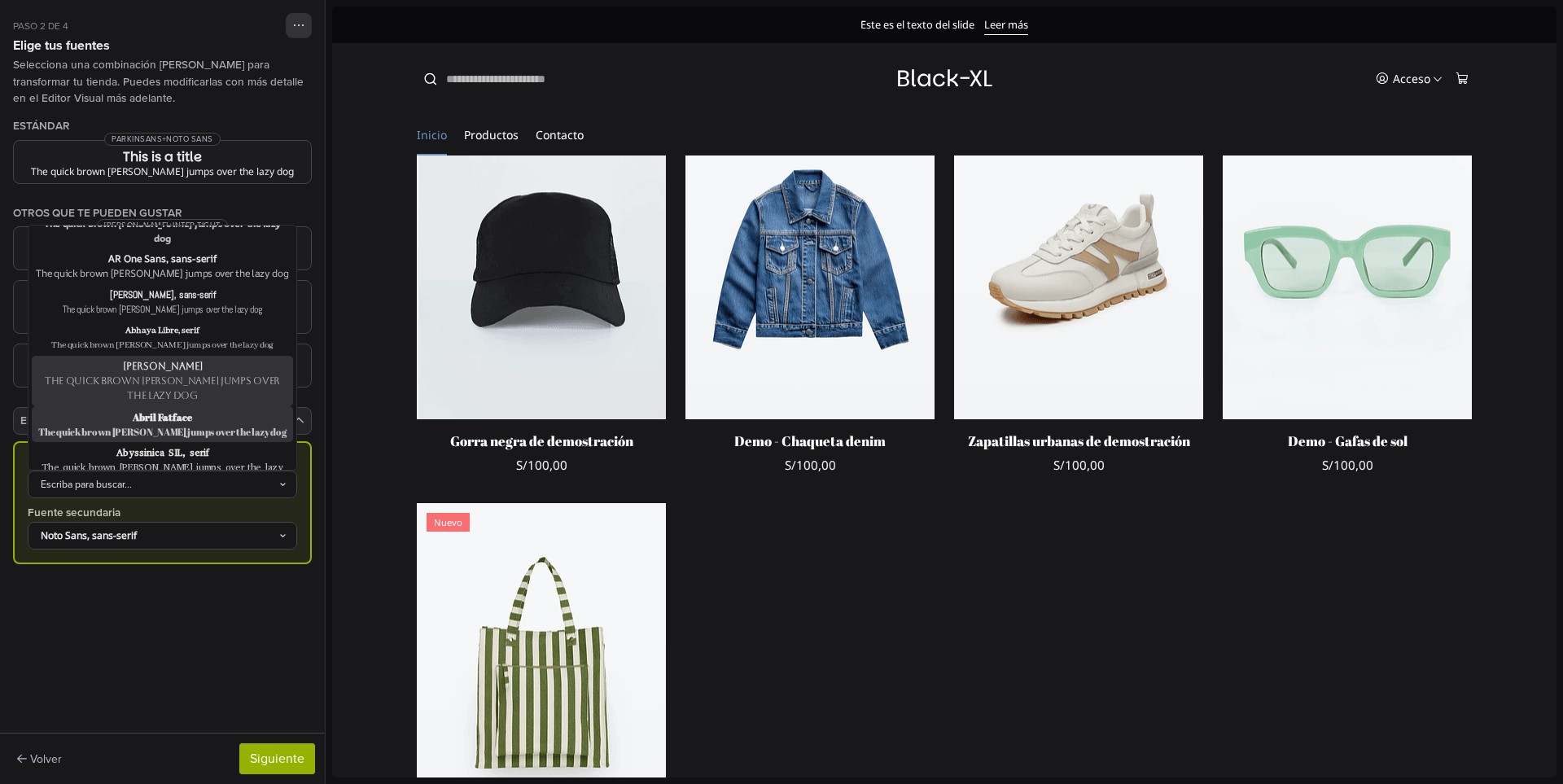
scroll to position [647, 0]
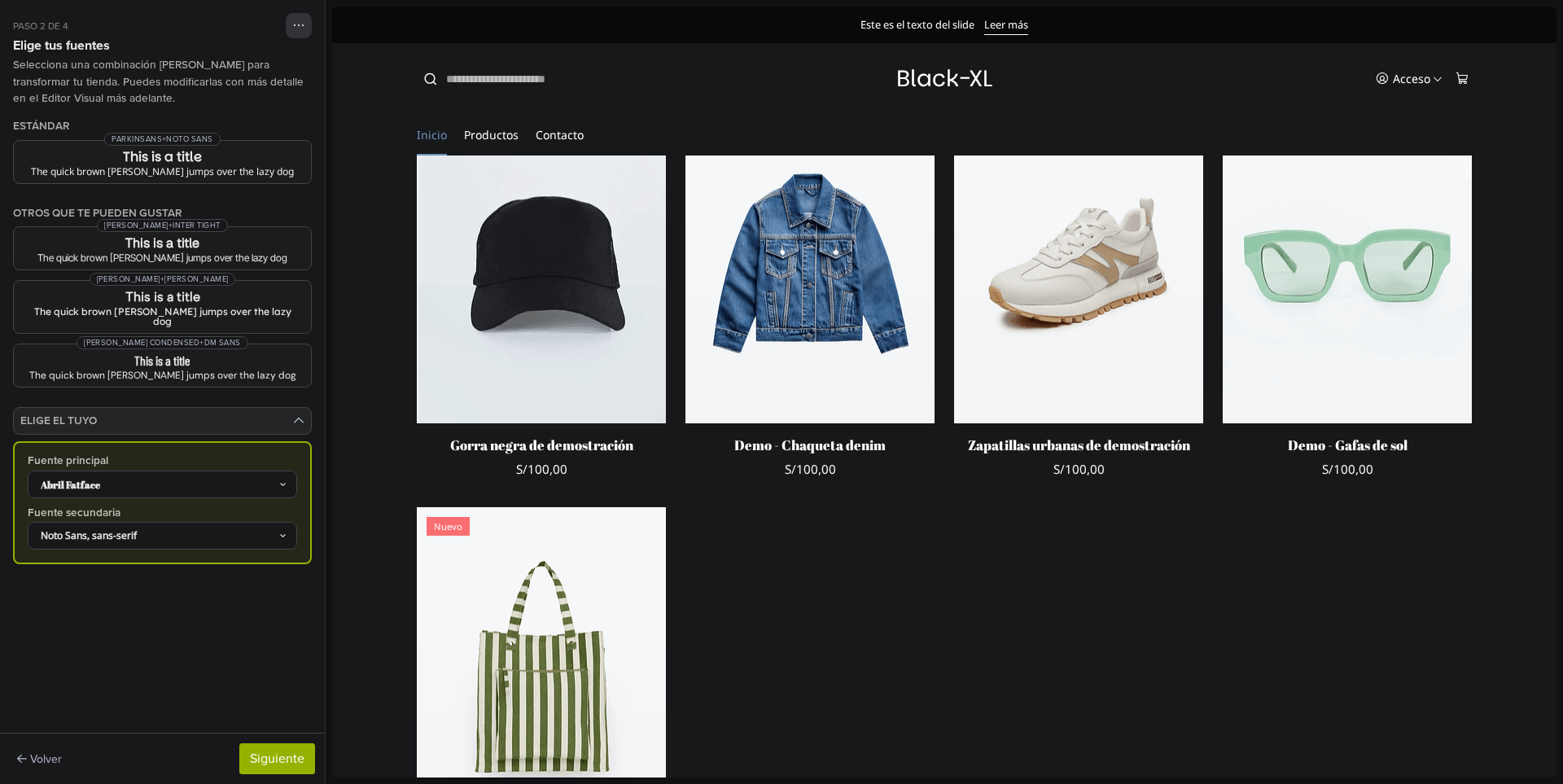
click at [164, 477] on div "Abril Fatface" at bounding box center [154, 484] width 247 height 14
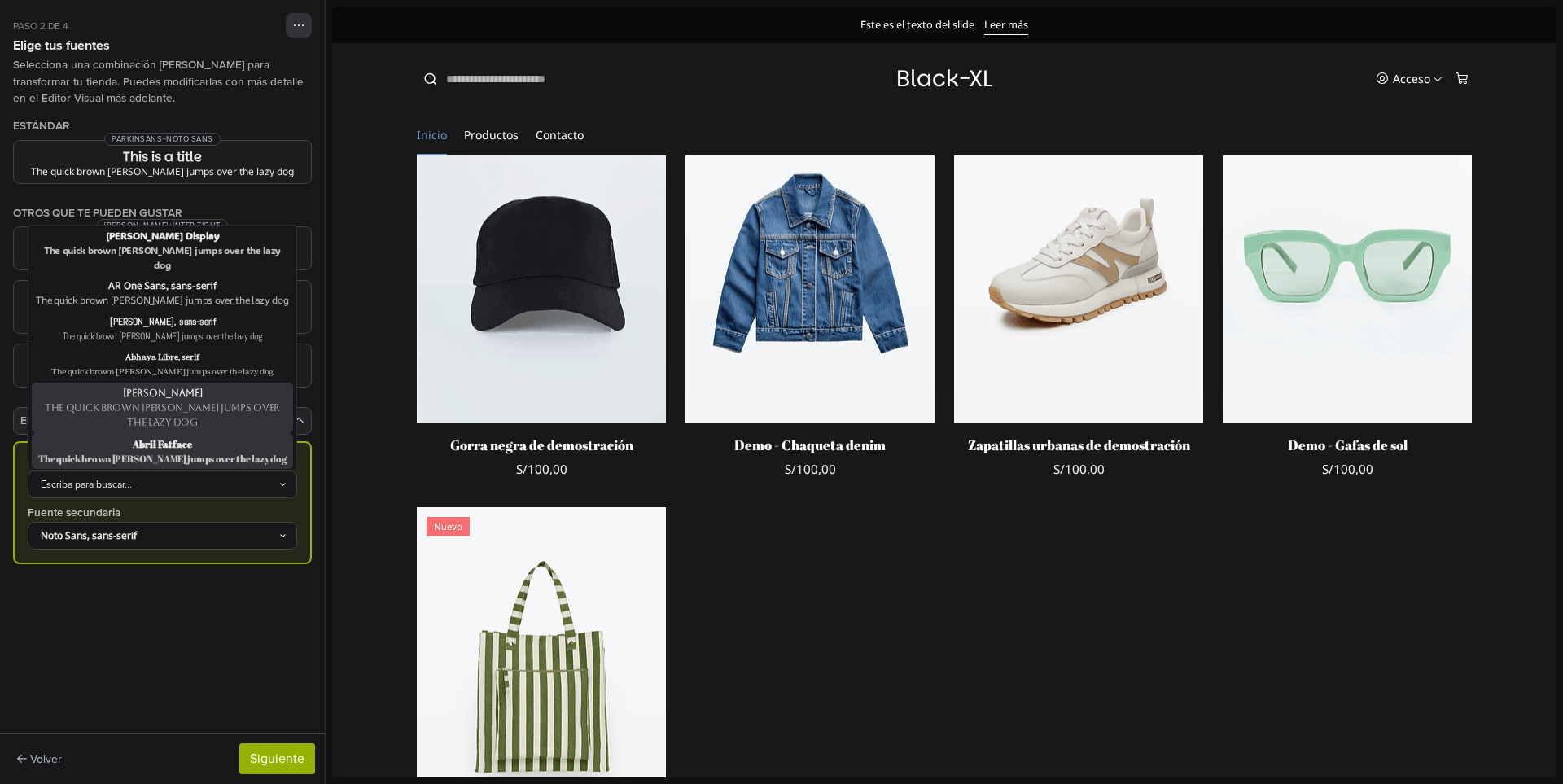
scroll to position [81, 0]
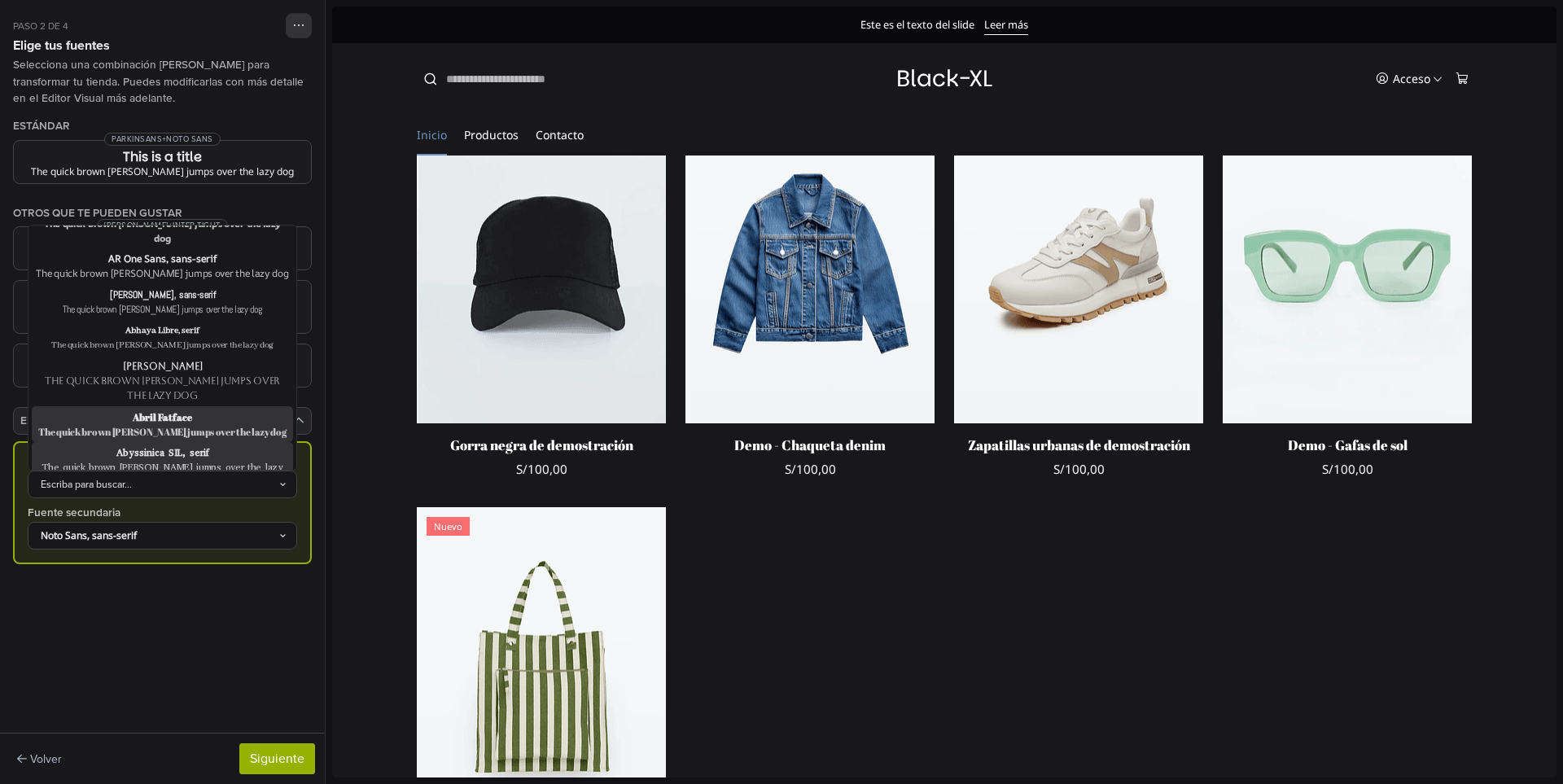
click at [174, 445] on div "Abyssinica SIL, serif" at bounding box center [162, 452] width 254 height 14
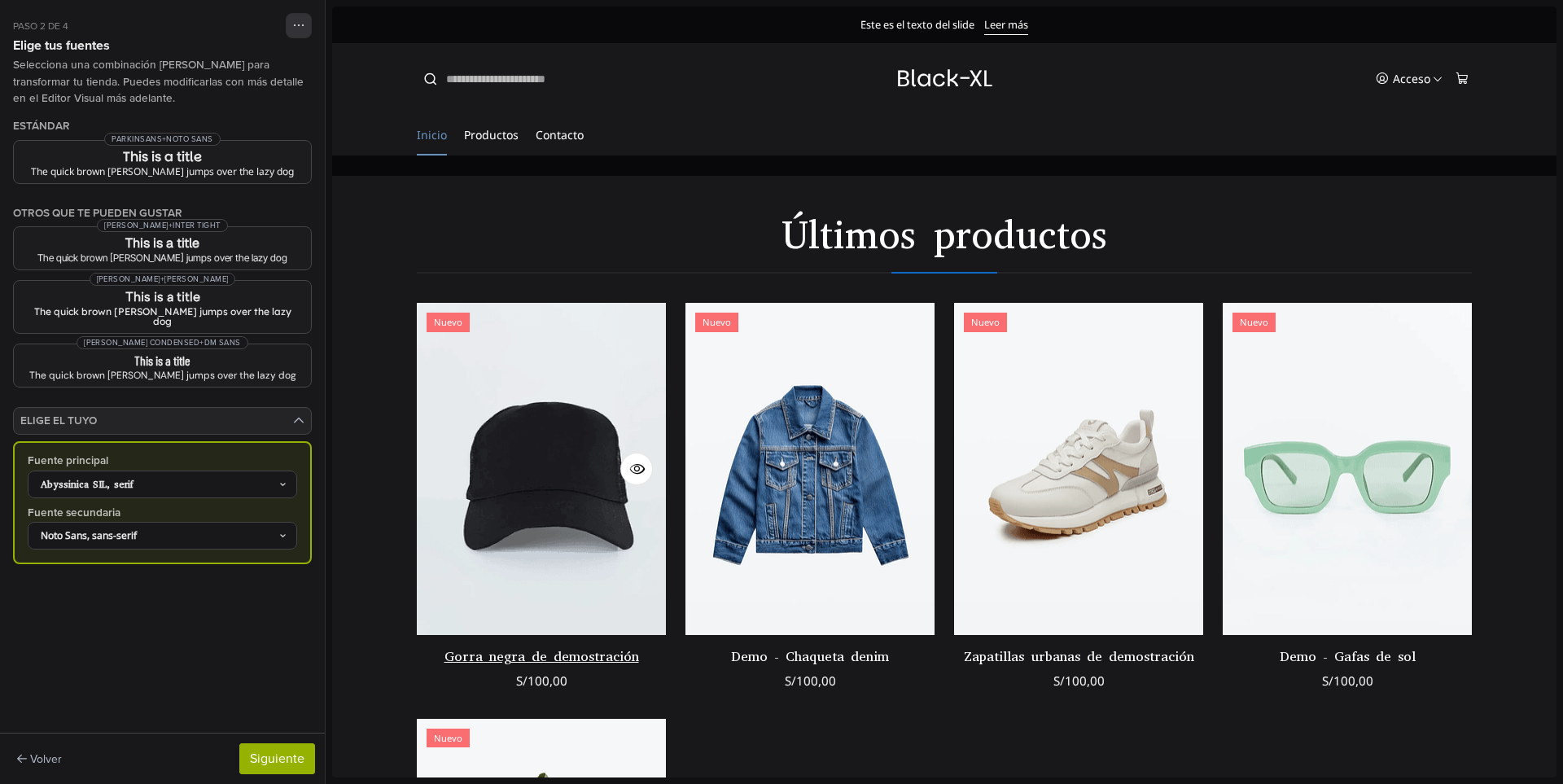
scroll to position [651, 0]
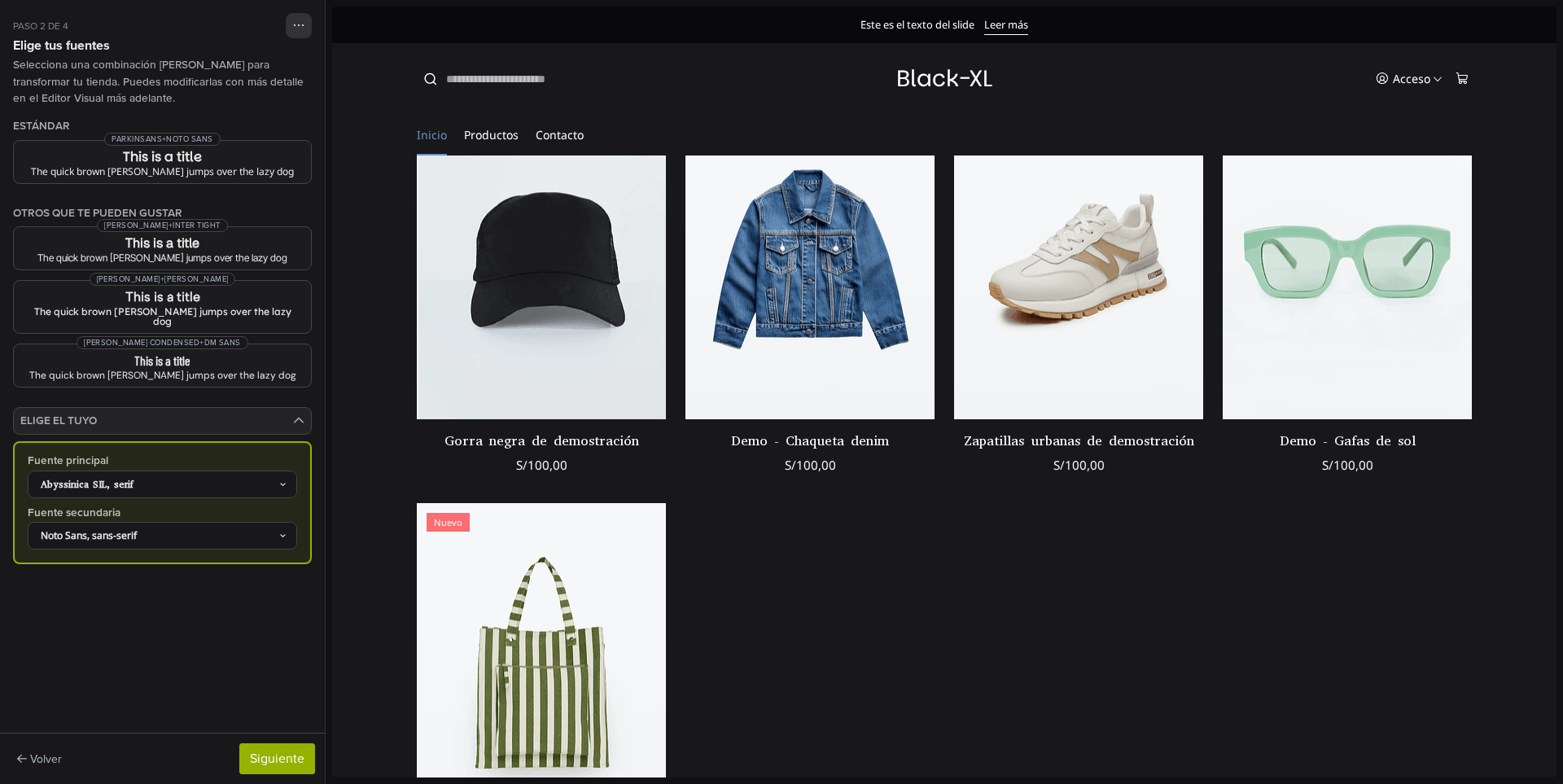
click at [152, 483] on div "Abyssinica SIL, serif" at bounding box center [162, 484] width 270 height 28
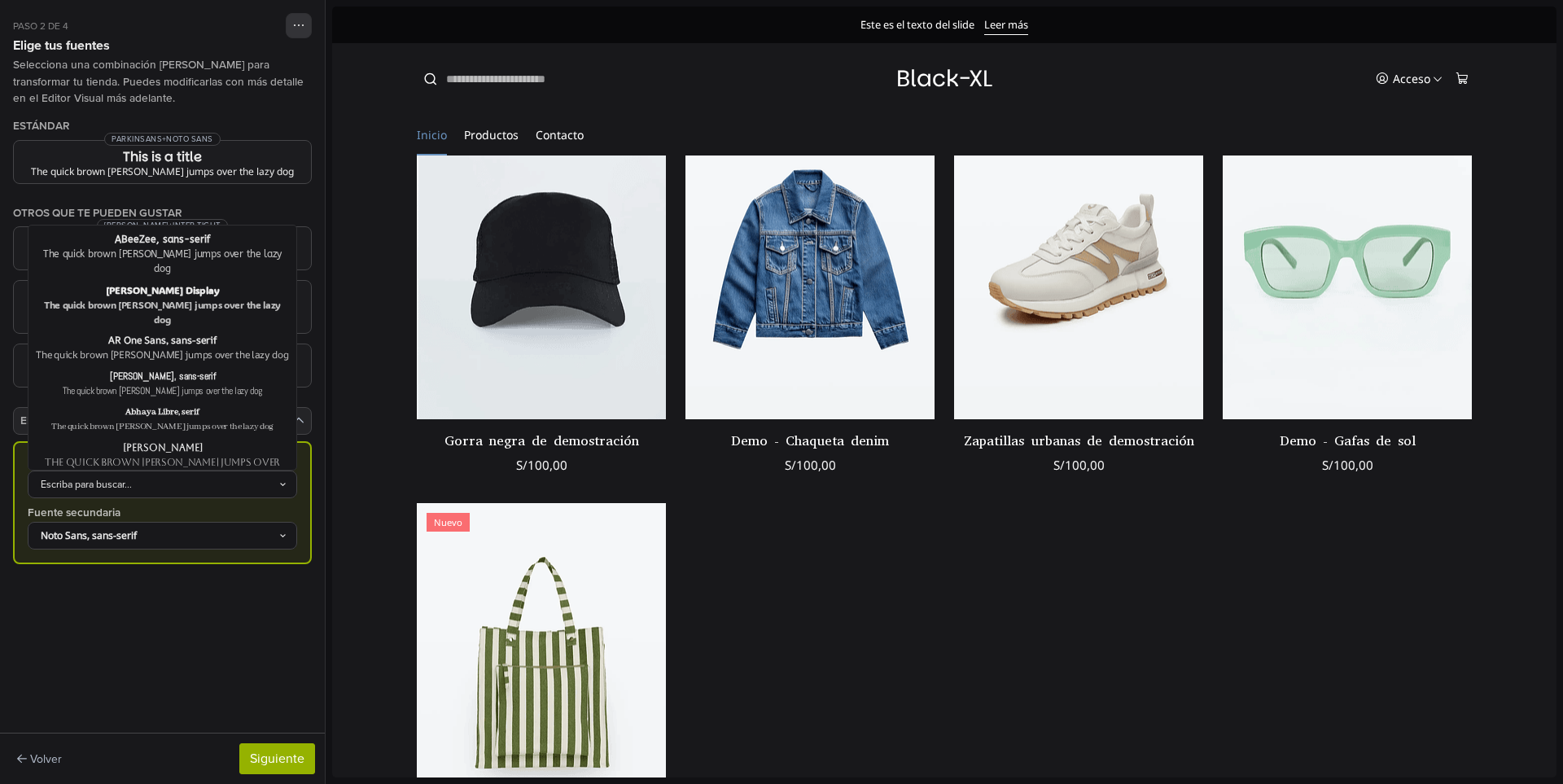
click at [167, 482] on div "Escriba para buscar..." at bounding box center [154, 484] width 247 height 14
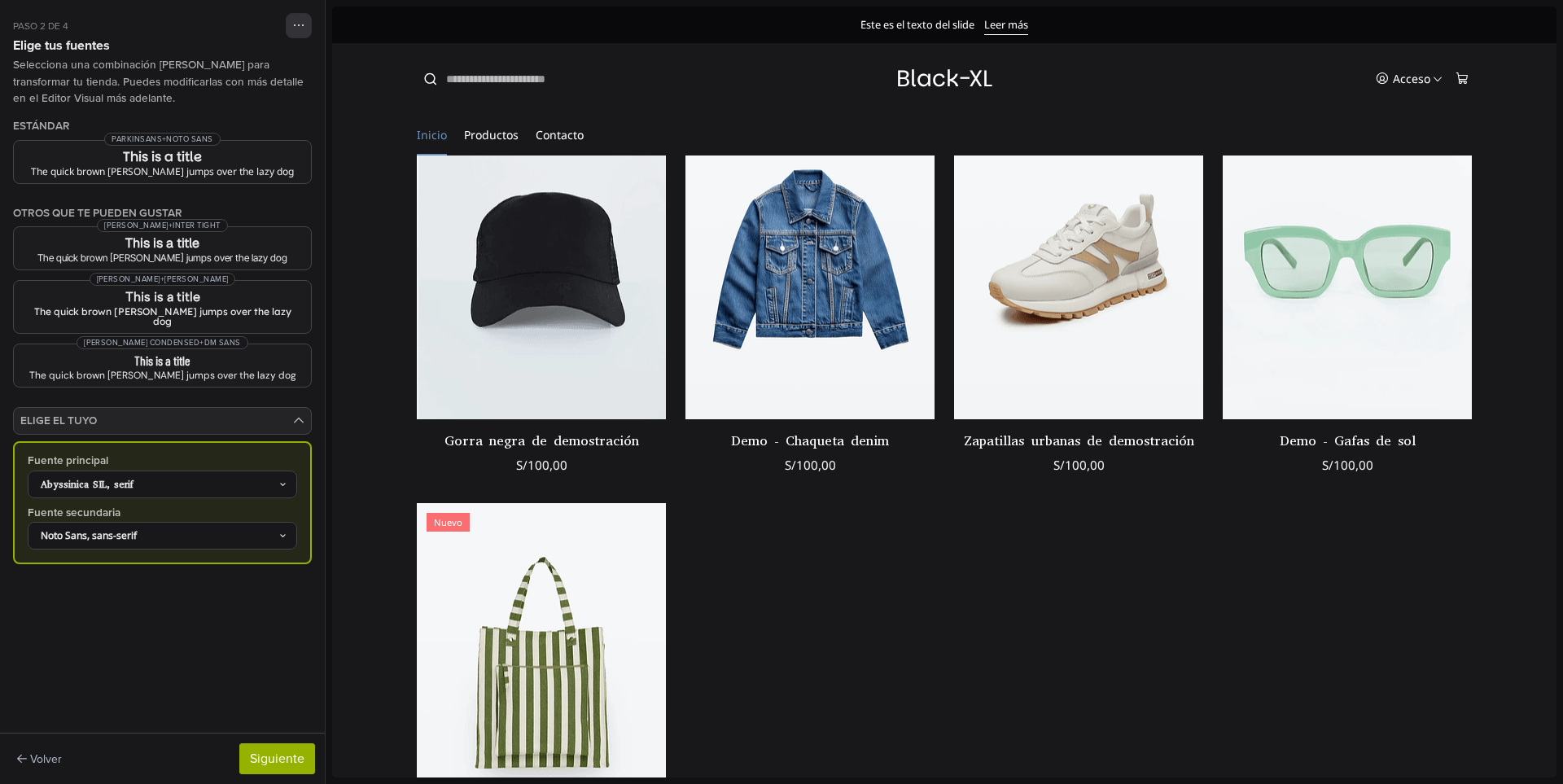
click at [192, 485] on div "Abyssinica SIL, serif" at bounding box center [162, 484] width 270 height 28
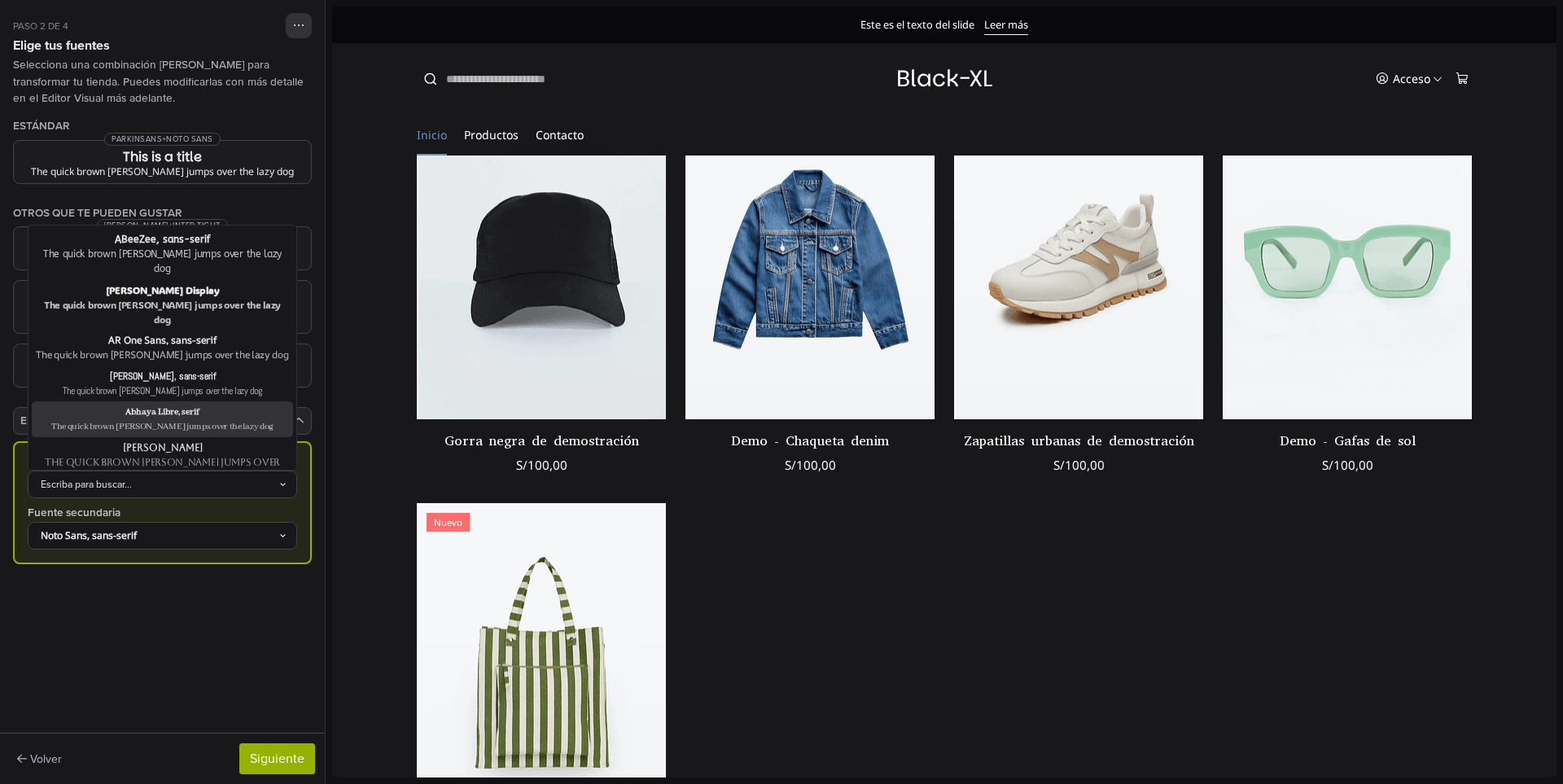
click at [185, 404] on div "Abhaya Libre, serif" at bounding box center [162, 411] width 254 height 14
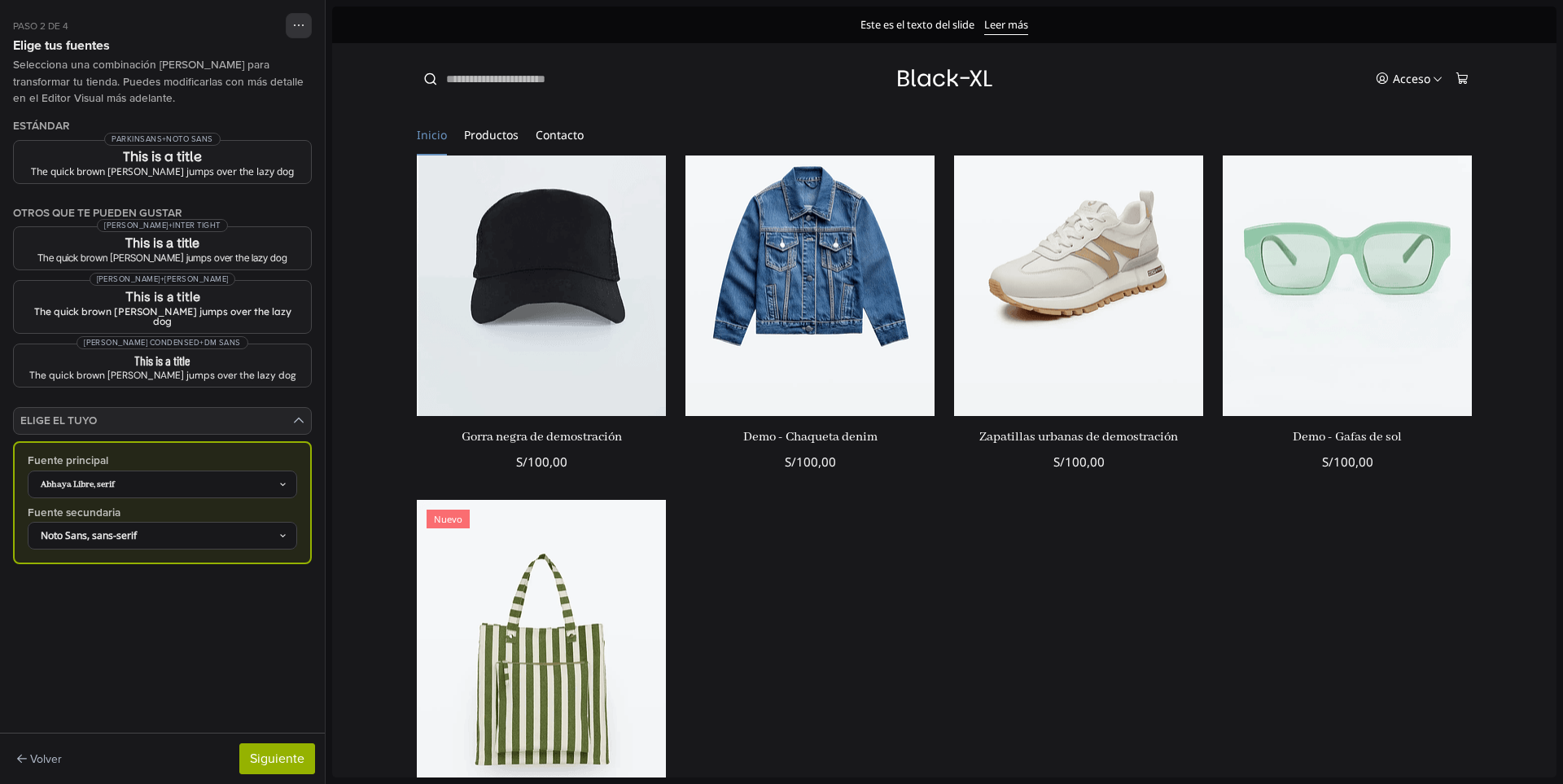
click at [172, 477] on div "Abhaya Libre, serif" at bounding box center [154, 484] width 247 height 14
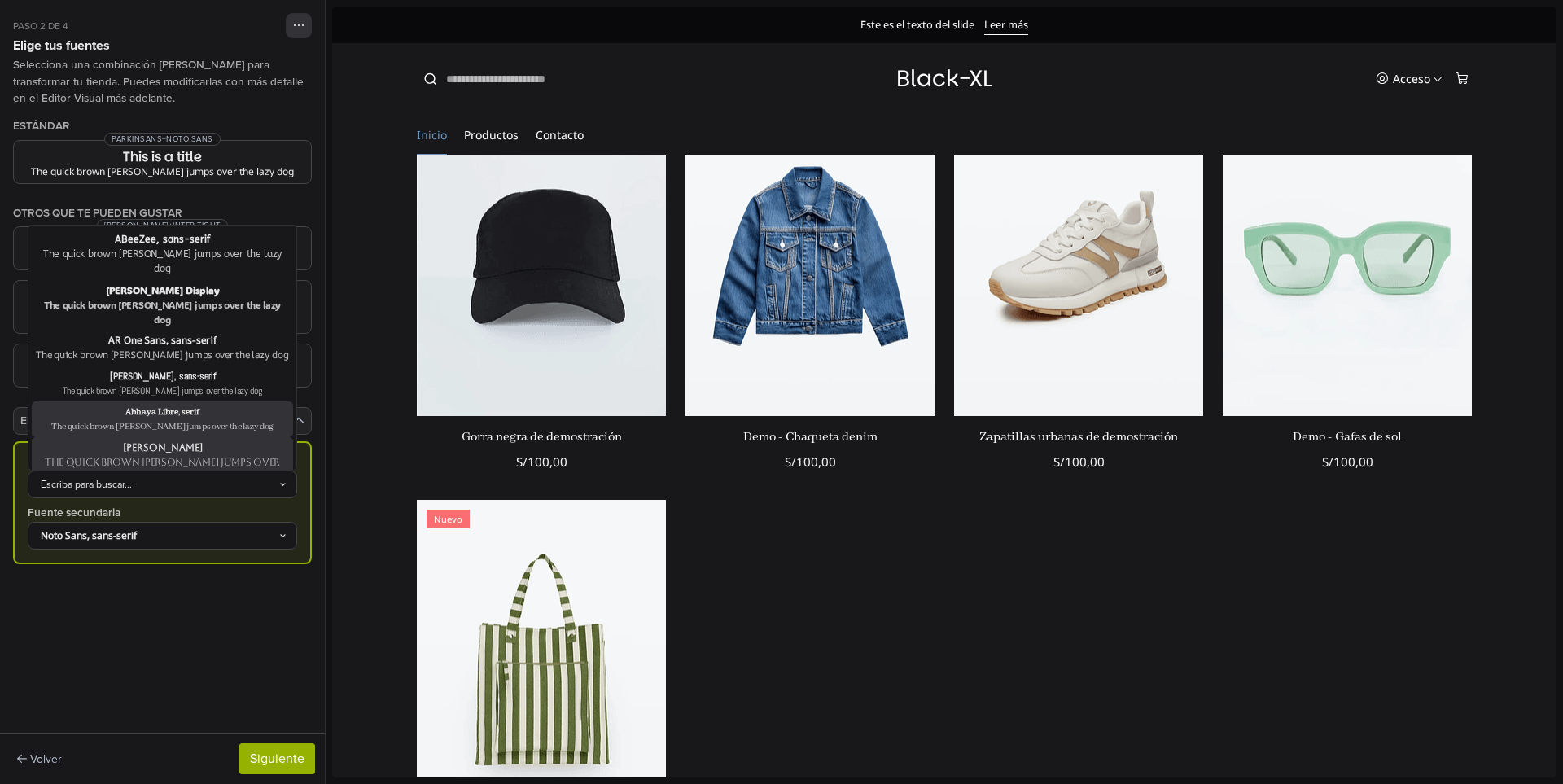
click at [171, 455] on div "The quick brown fox jumps over the lazy dog" at bounding box center [162, 469] width 254 height 29
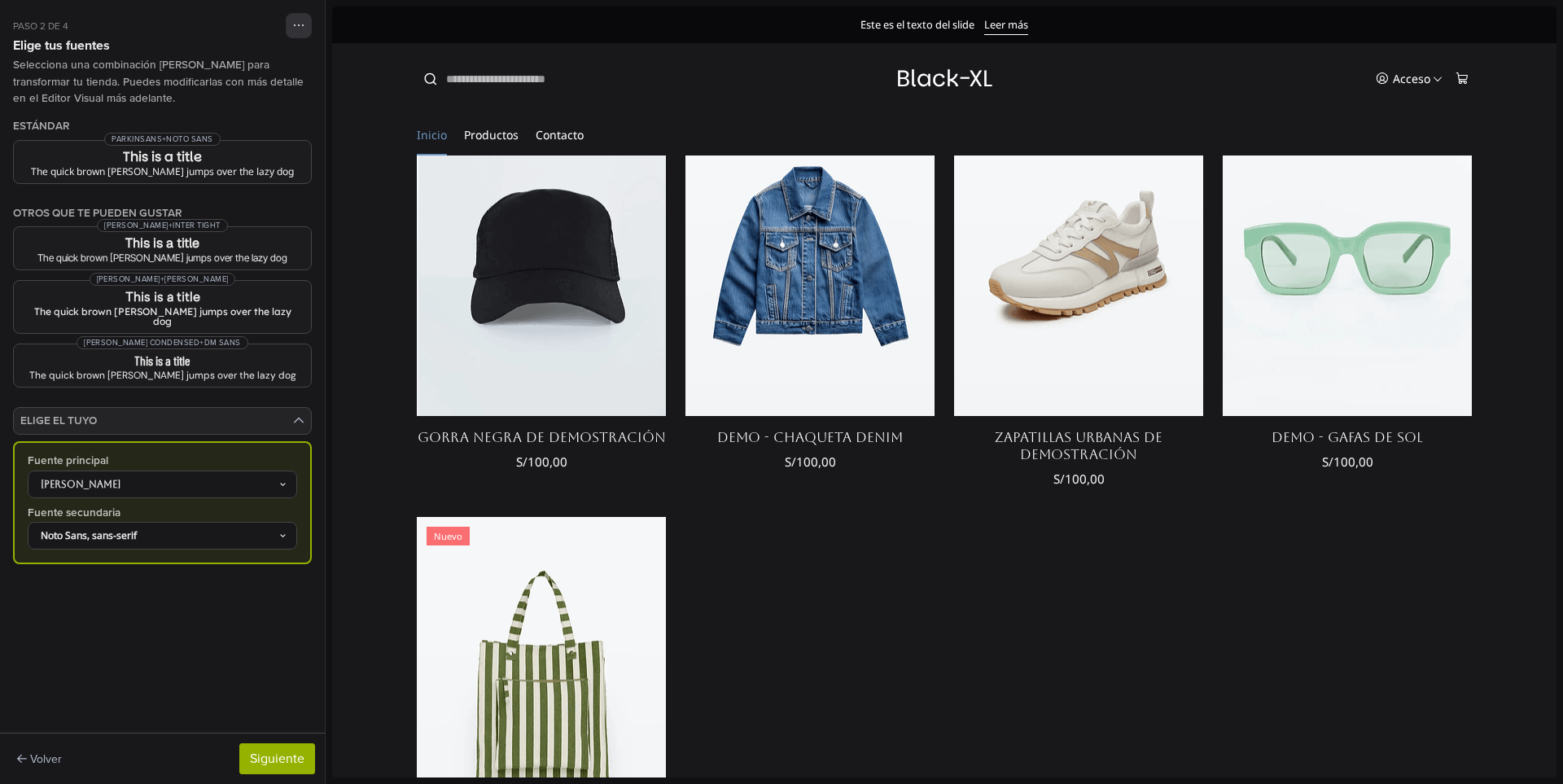
click at [178, 477] on div "Aboreto" at bounding box center [154, 484] width 247 height 14
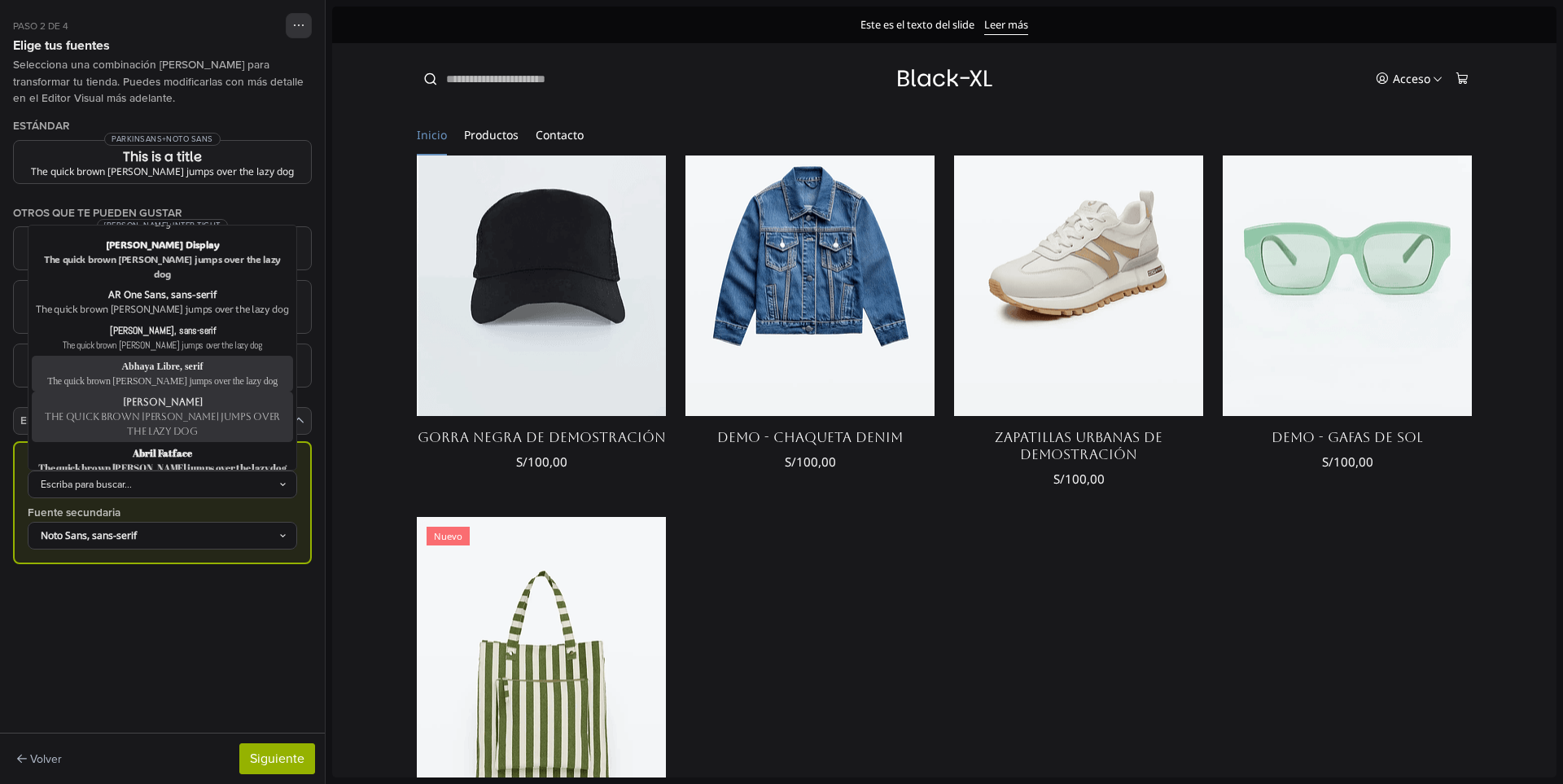
scroll to position [81, 0]
click at [191, 424] on div "The quick brown fox jumps over the lazy dog" at bounding box center [162, 431] width 254 height 14
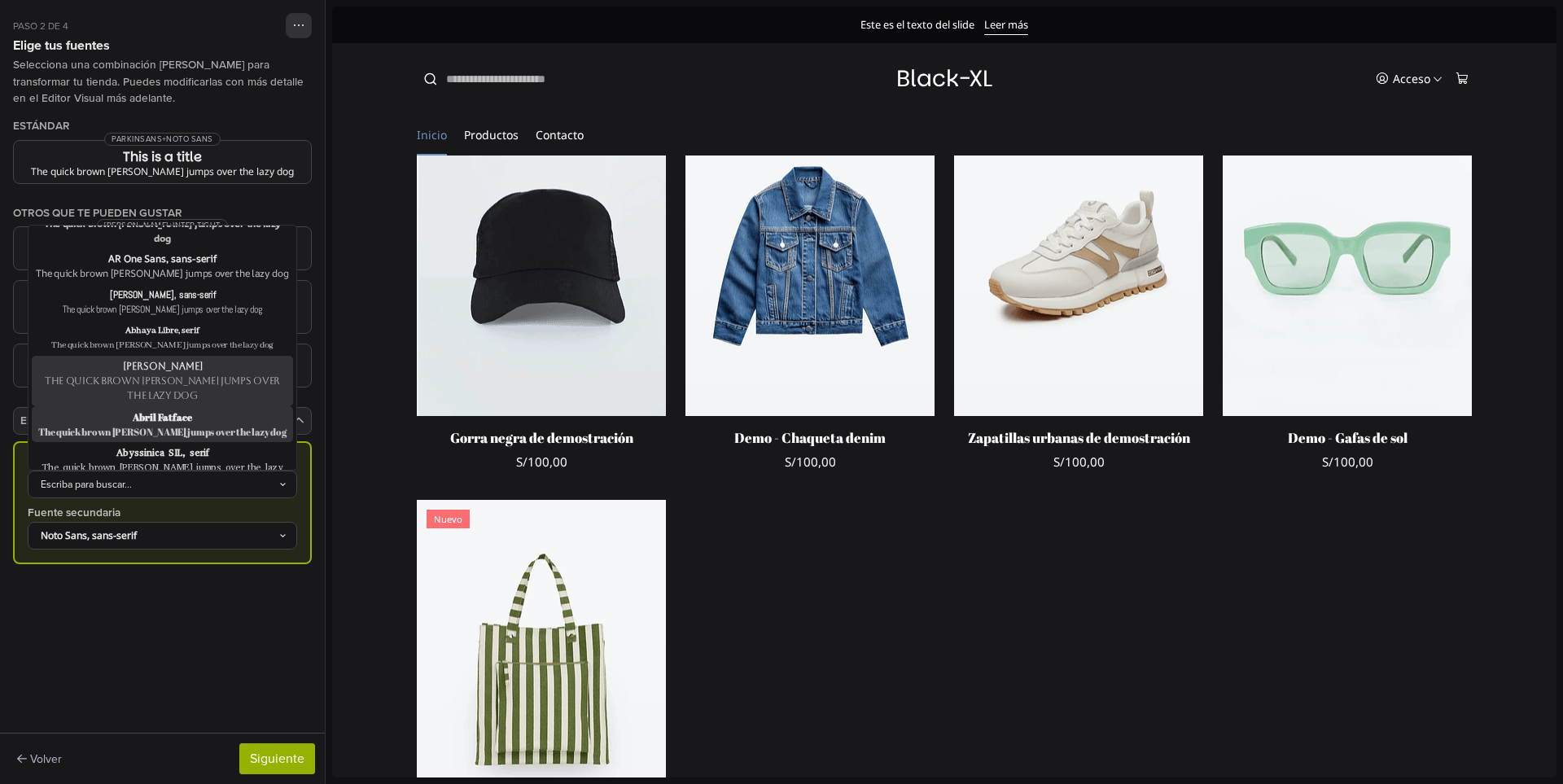
scroll to position [650, 0]
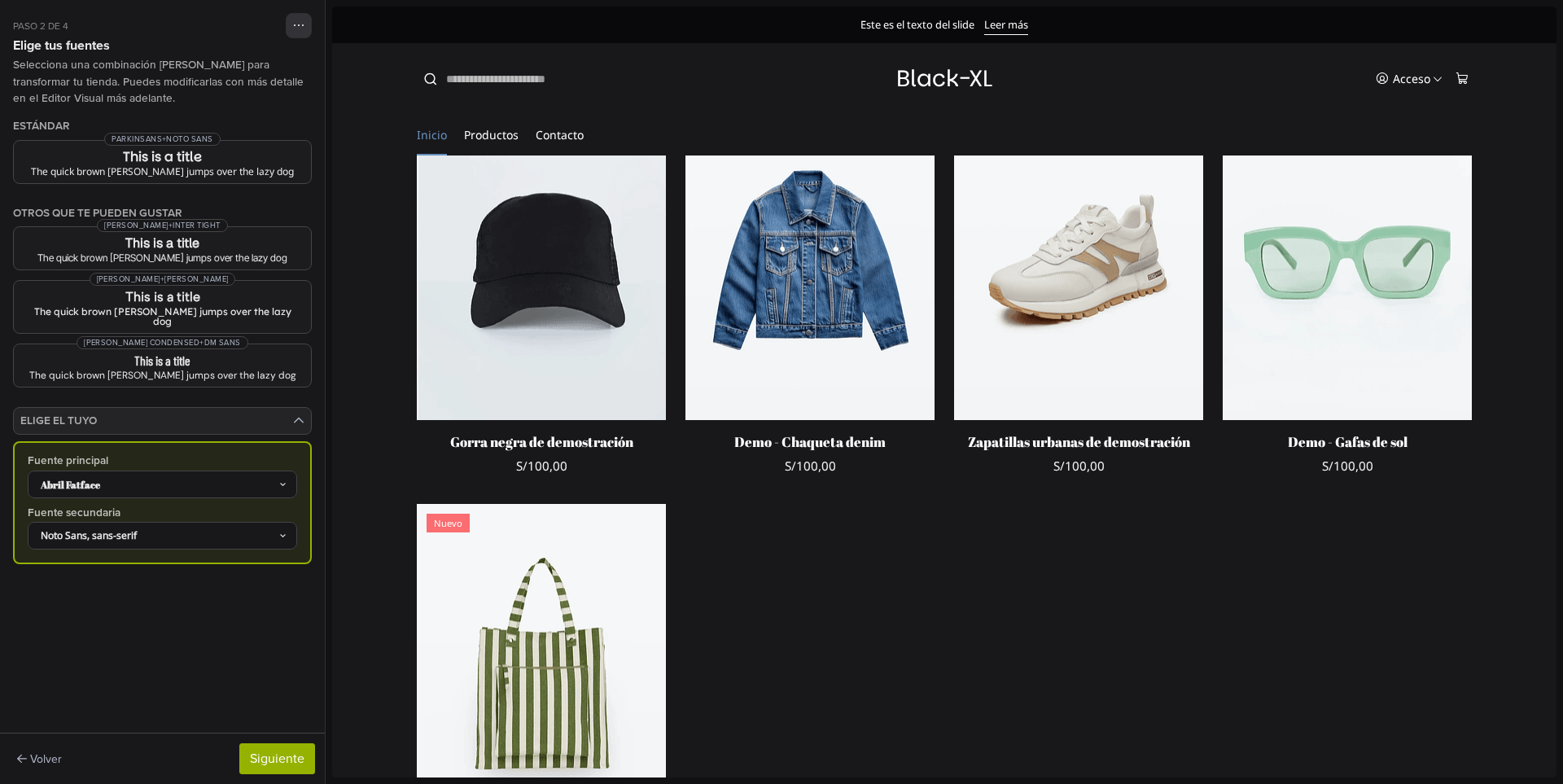
click at [228, 477] on div "Abril Fatface" at bounding box center [154, 484] width 247 height 14
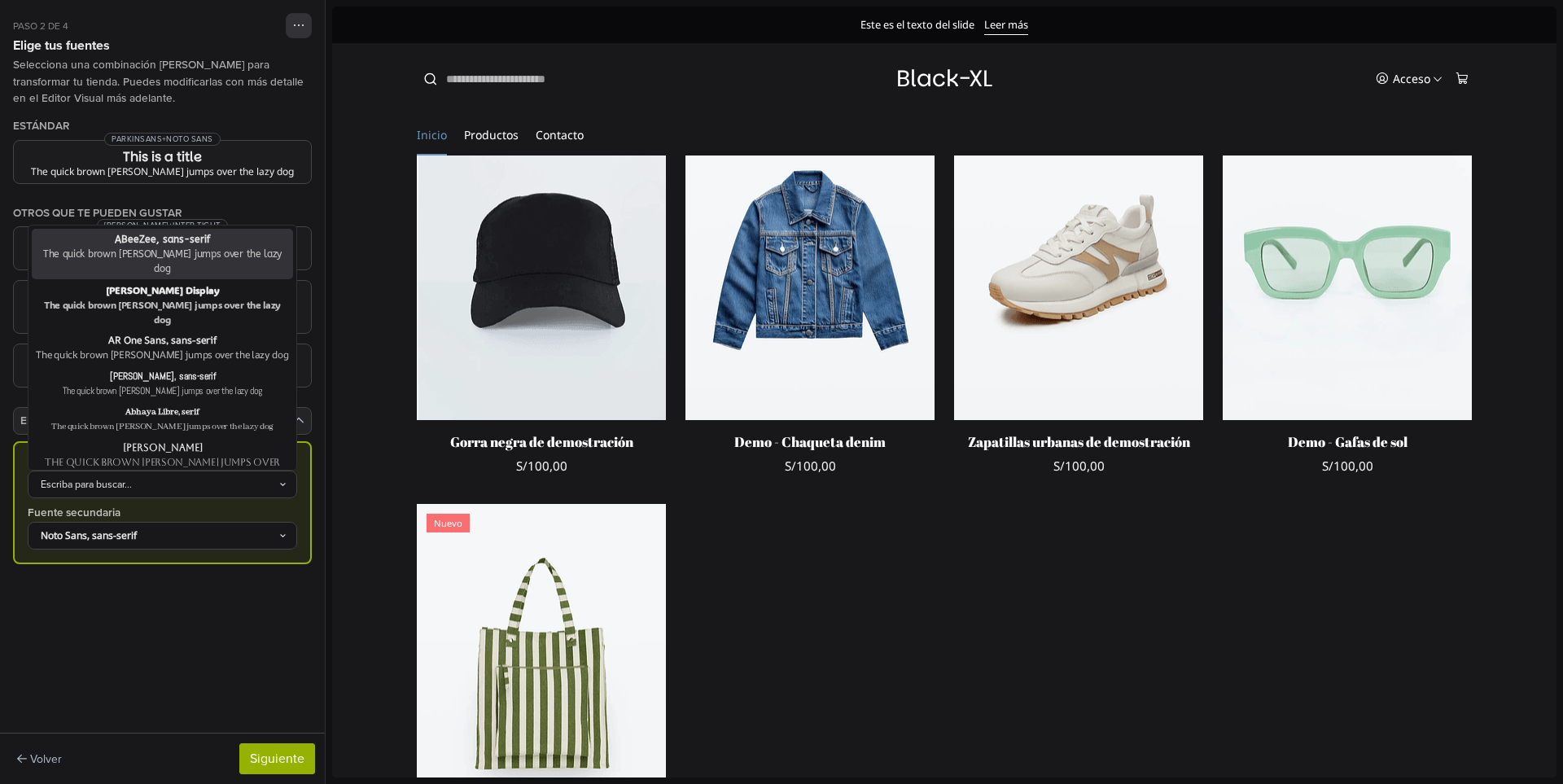
click at [227, 477] on div "Escriba para buscar..." at bounding box center [154, 484] width 247 height 14
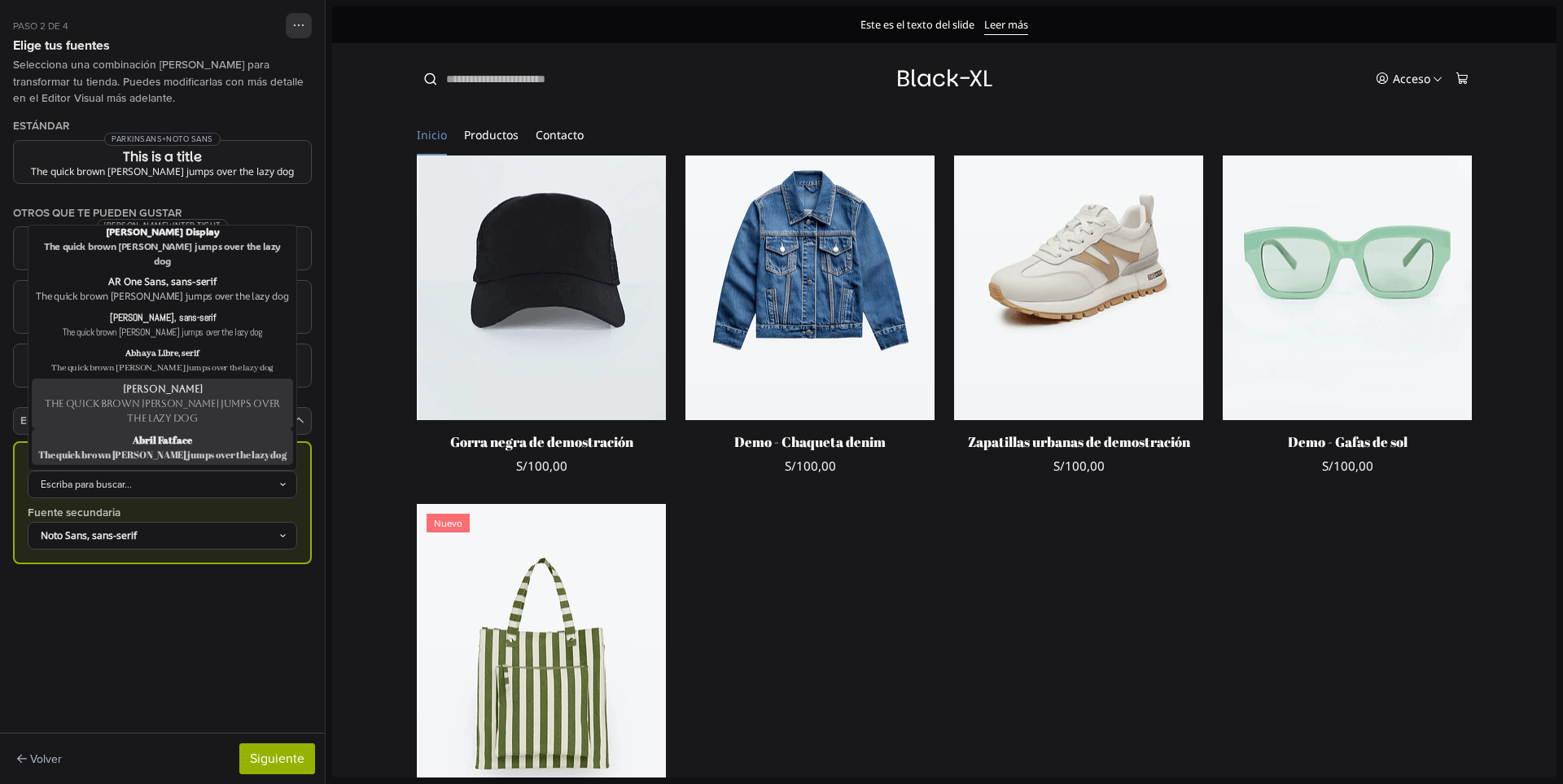
scroll to position [81, 0]
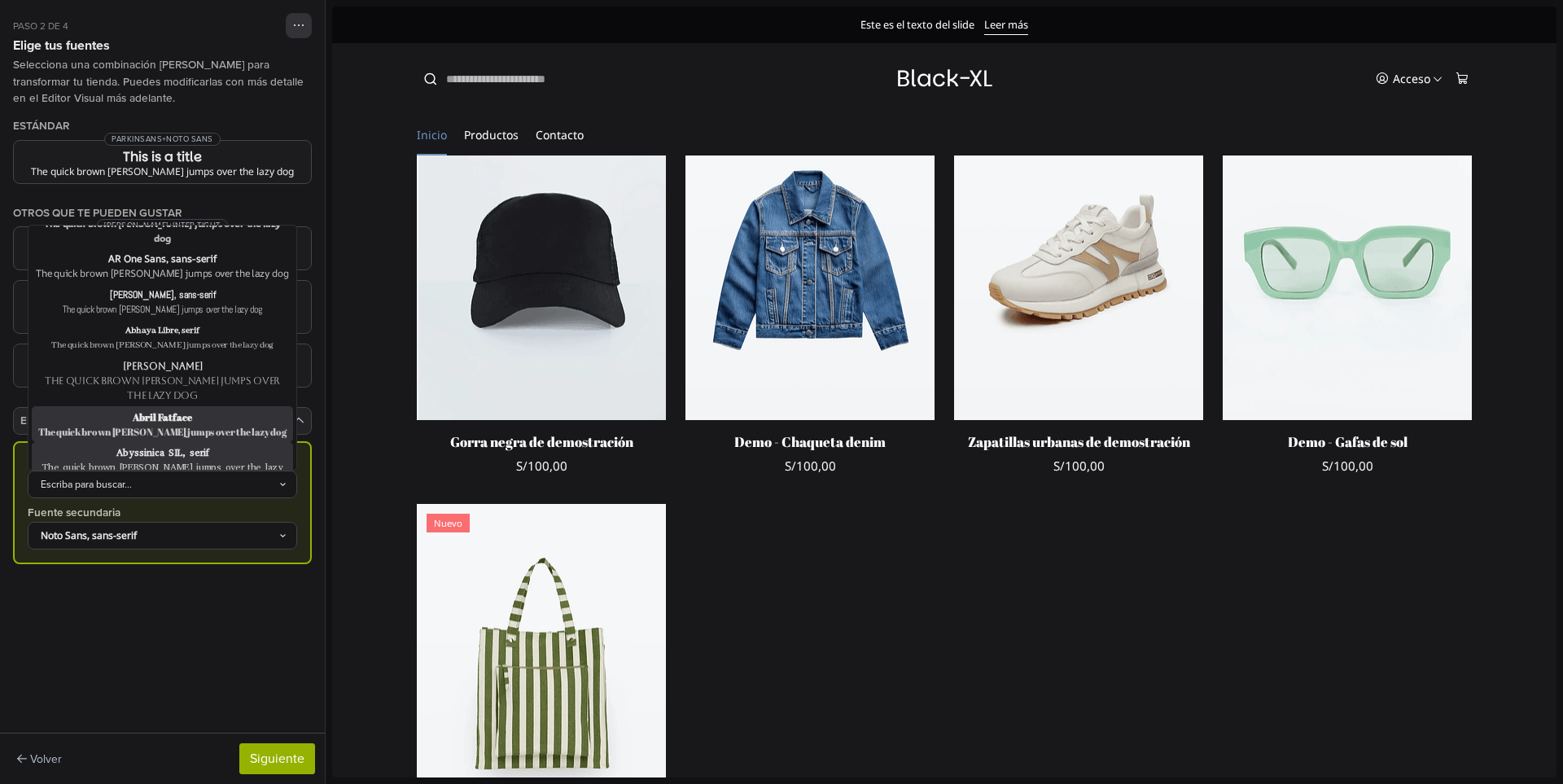
click at [192, 445] on div "Abyssinica SIL, serif" at bounding box center [162, 452] width 254 height 14
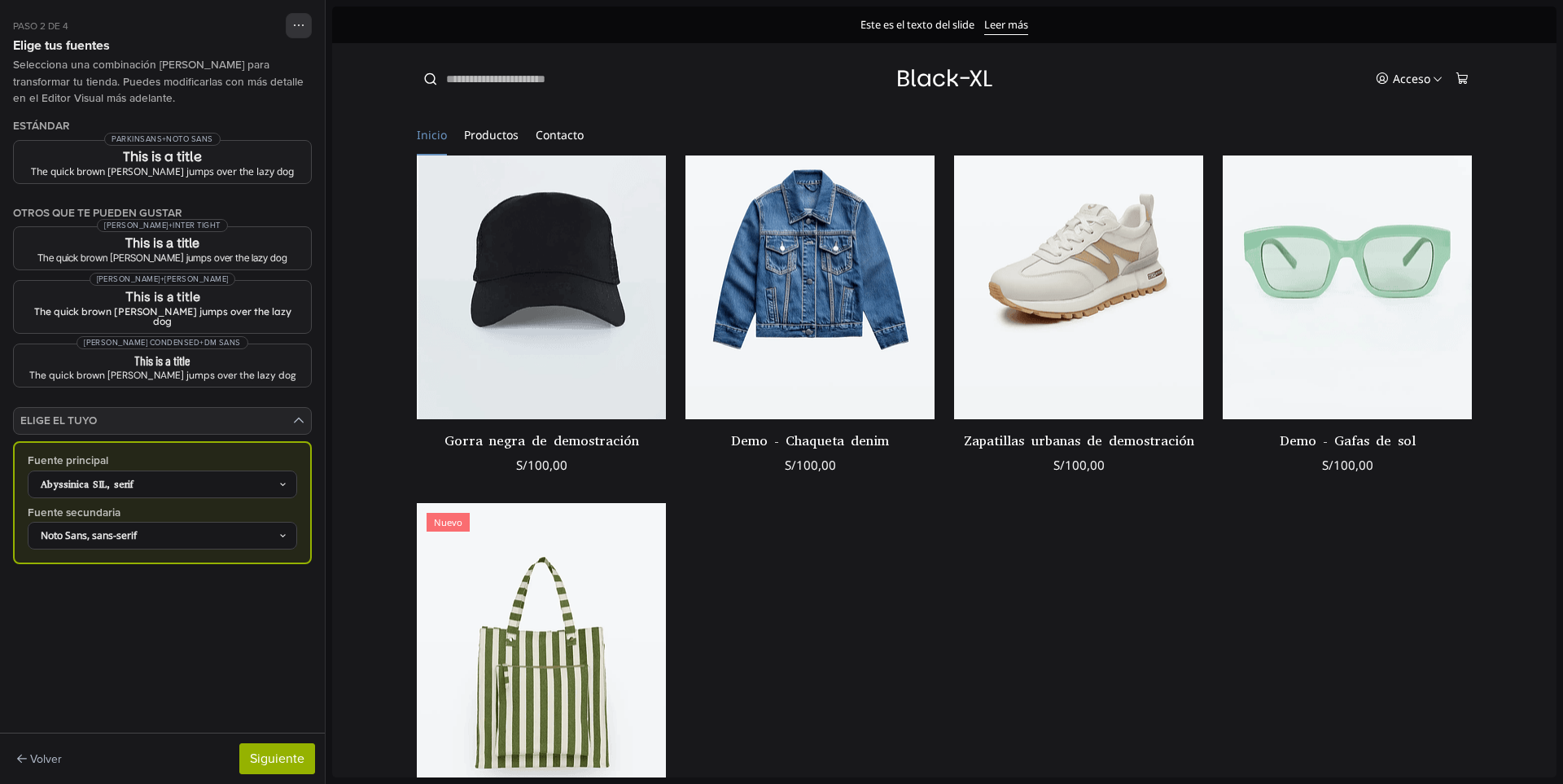
scroll to position [569, 0]
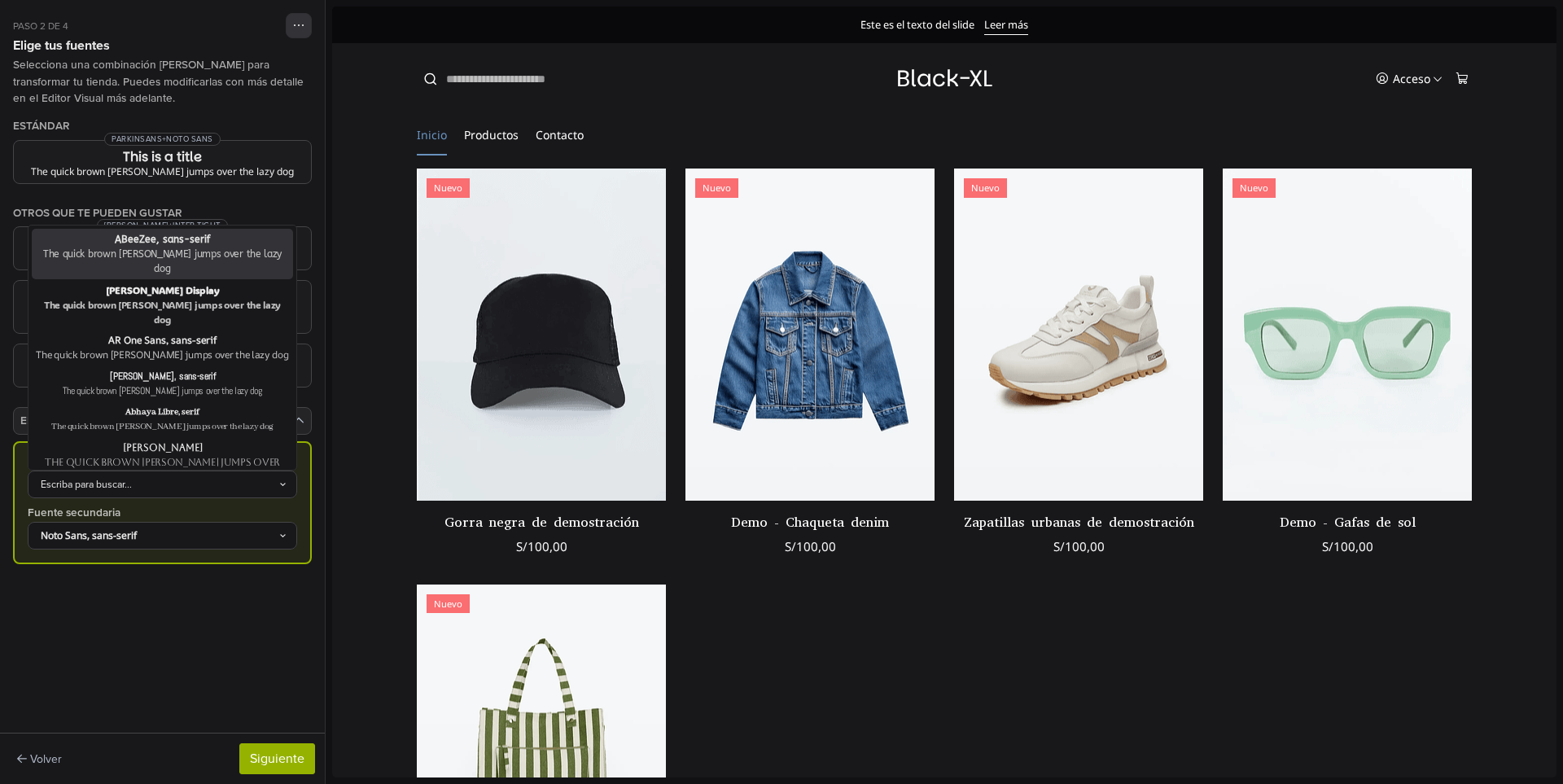
click at [168, 477] on div "Escriba para buscar..." at bounding box center [154, 484] width 247 height 14
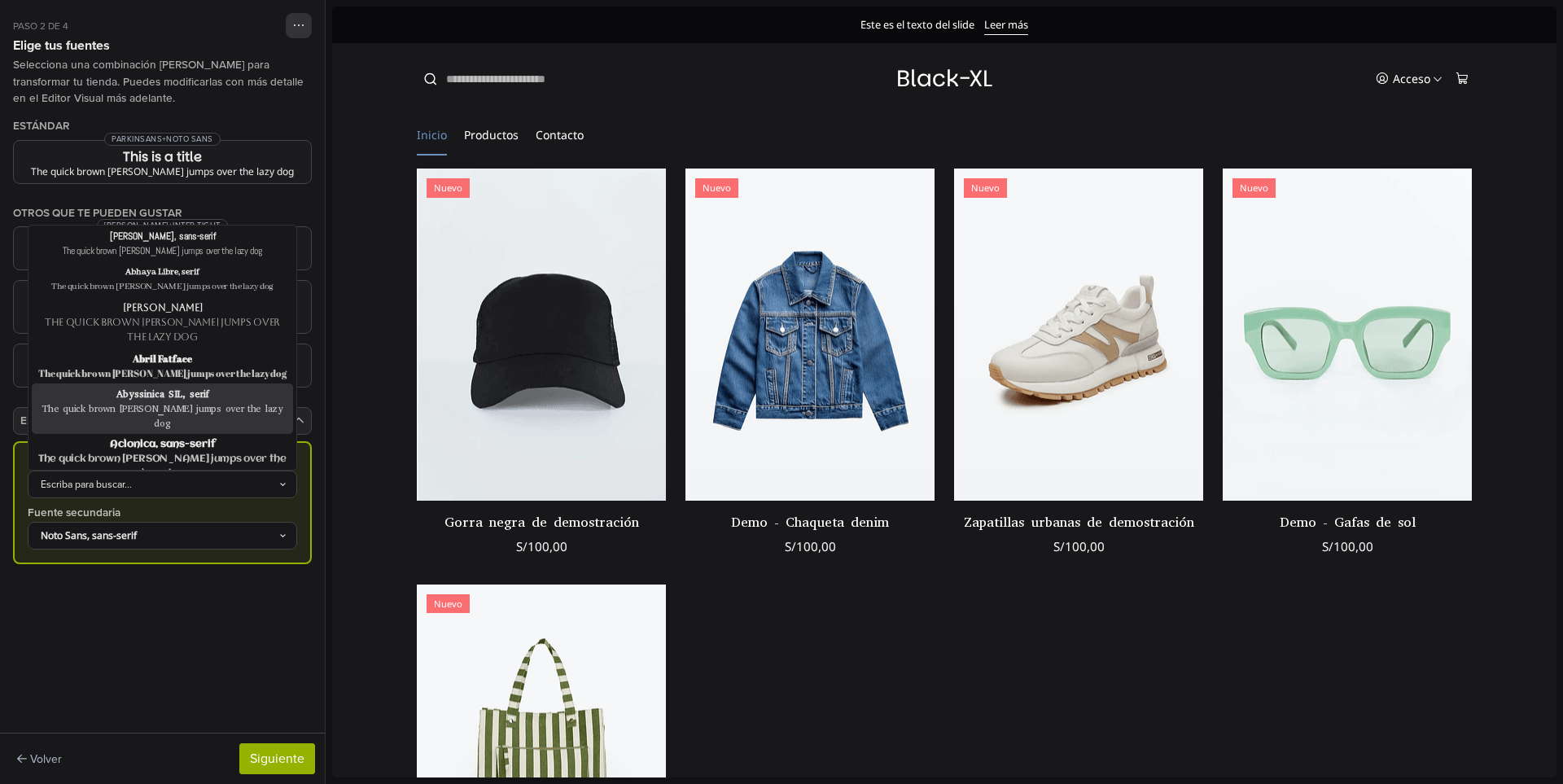
scroll to position [162, 0]
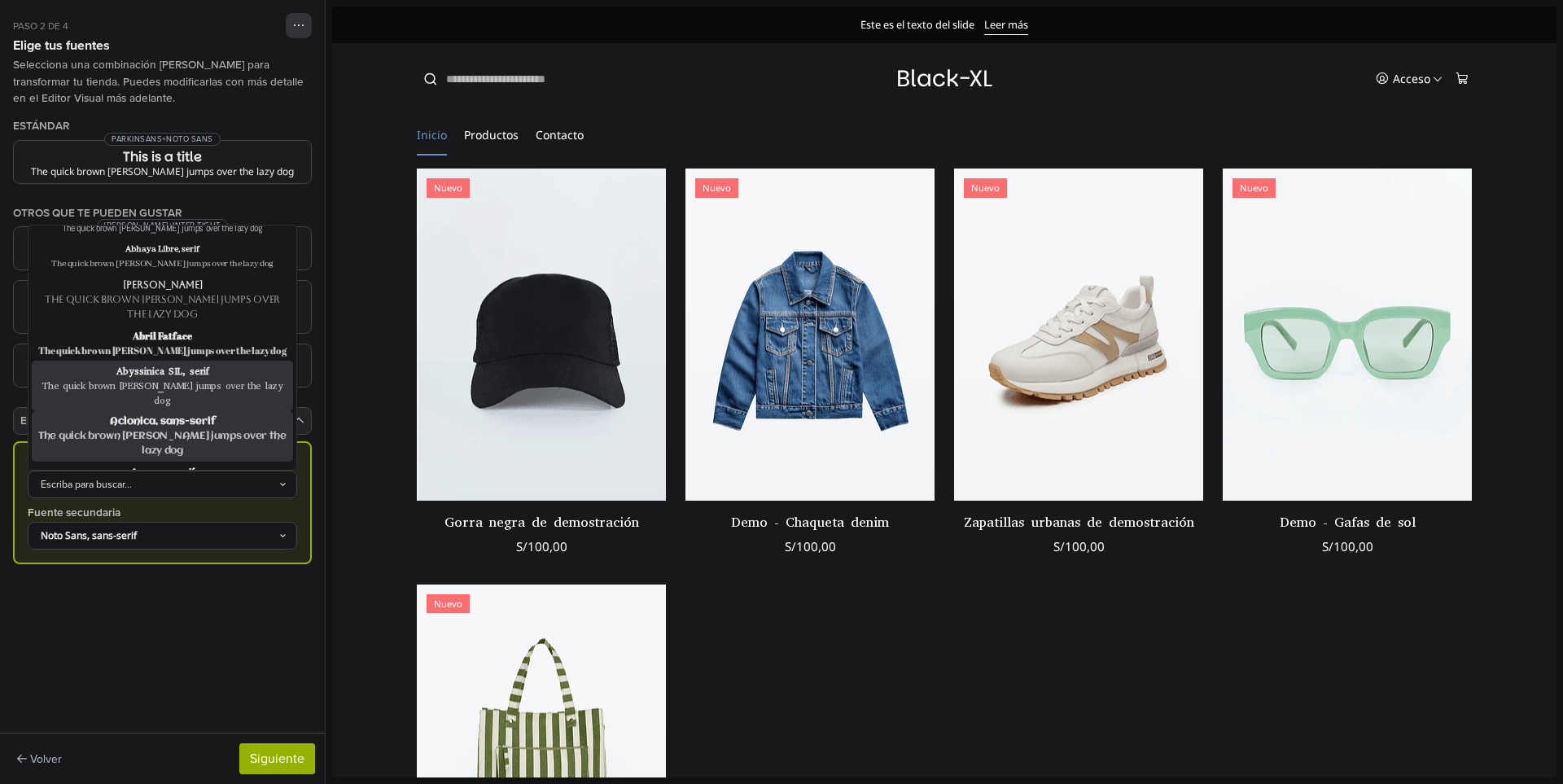
click at [179, 429] on div "The quick brown fox jumps over the lazy dog" at bounding box center [162, 443] width 254 height 29
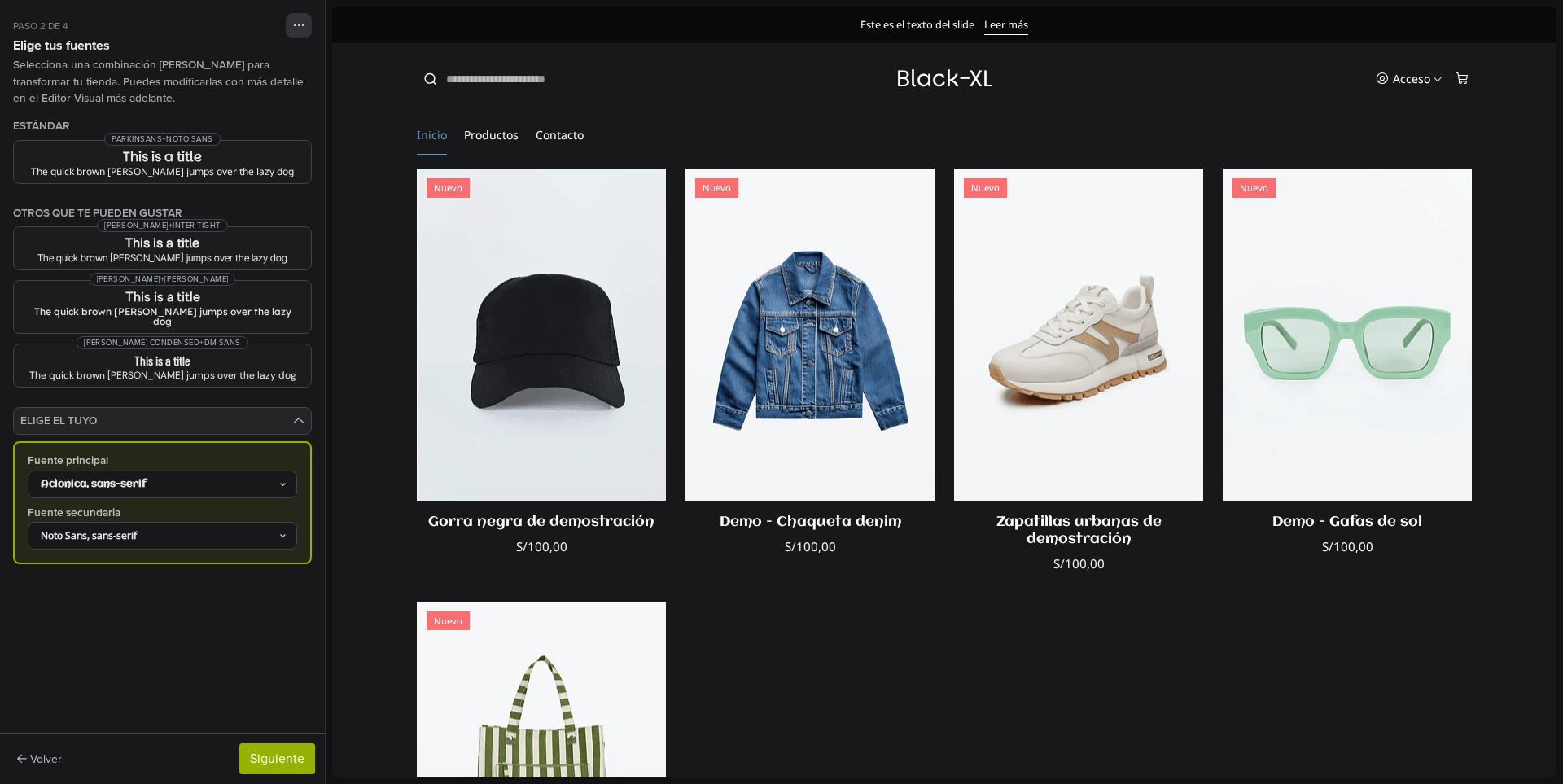
click at [199, 477] on div "Aclonica, sans-serif" at bounding box center [154, 484] width 247 height 14
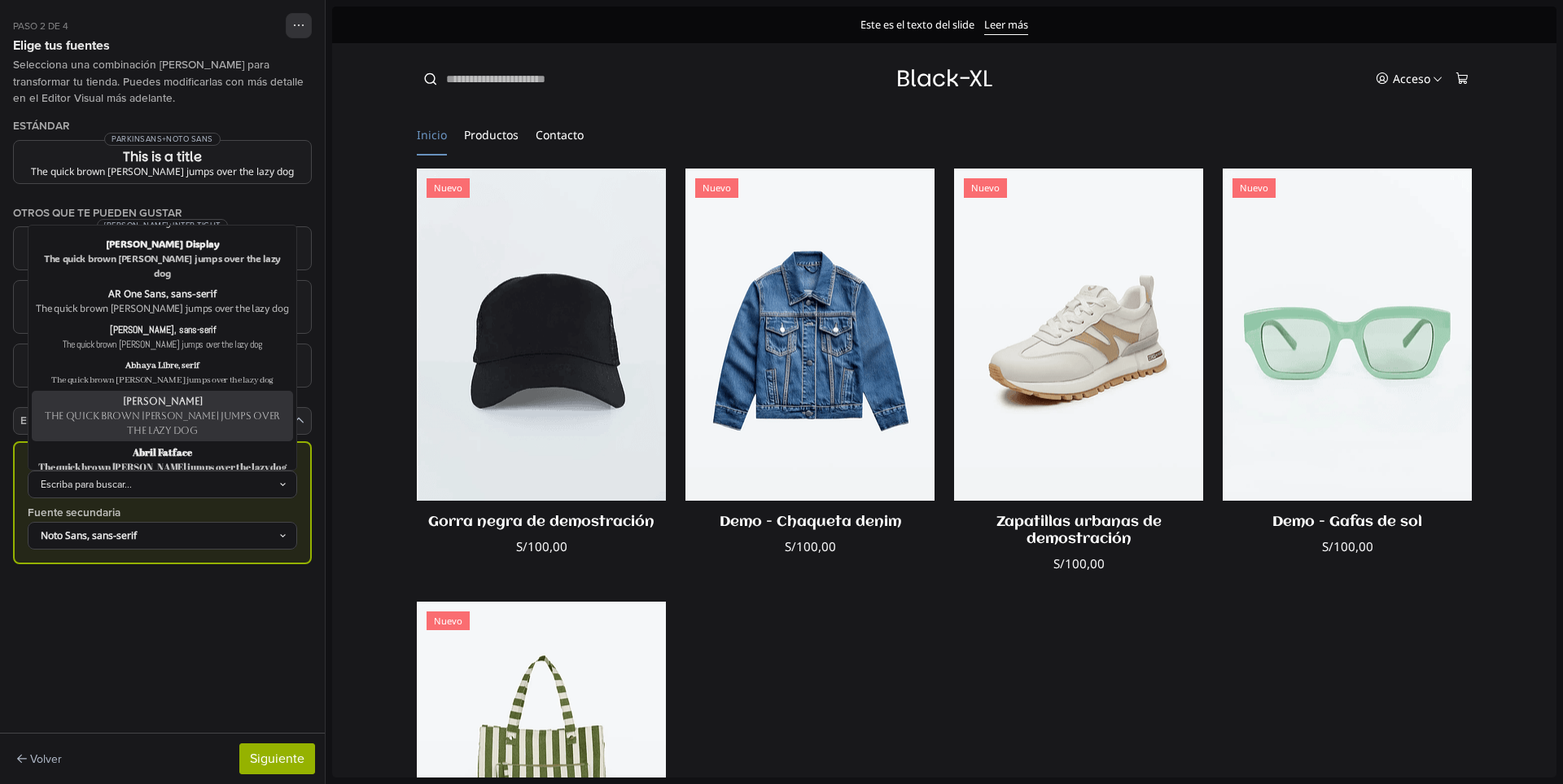
scroll to position [81, 0]
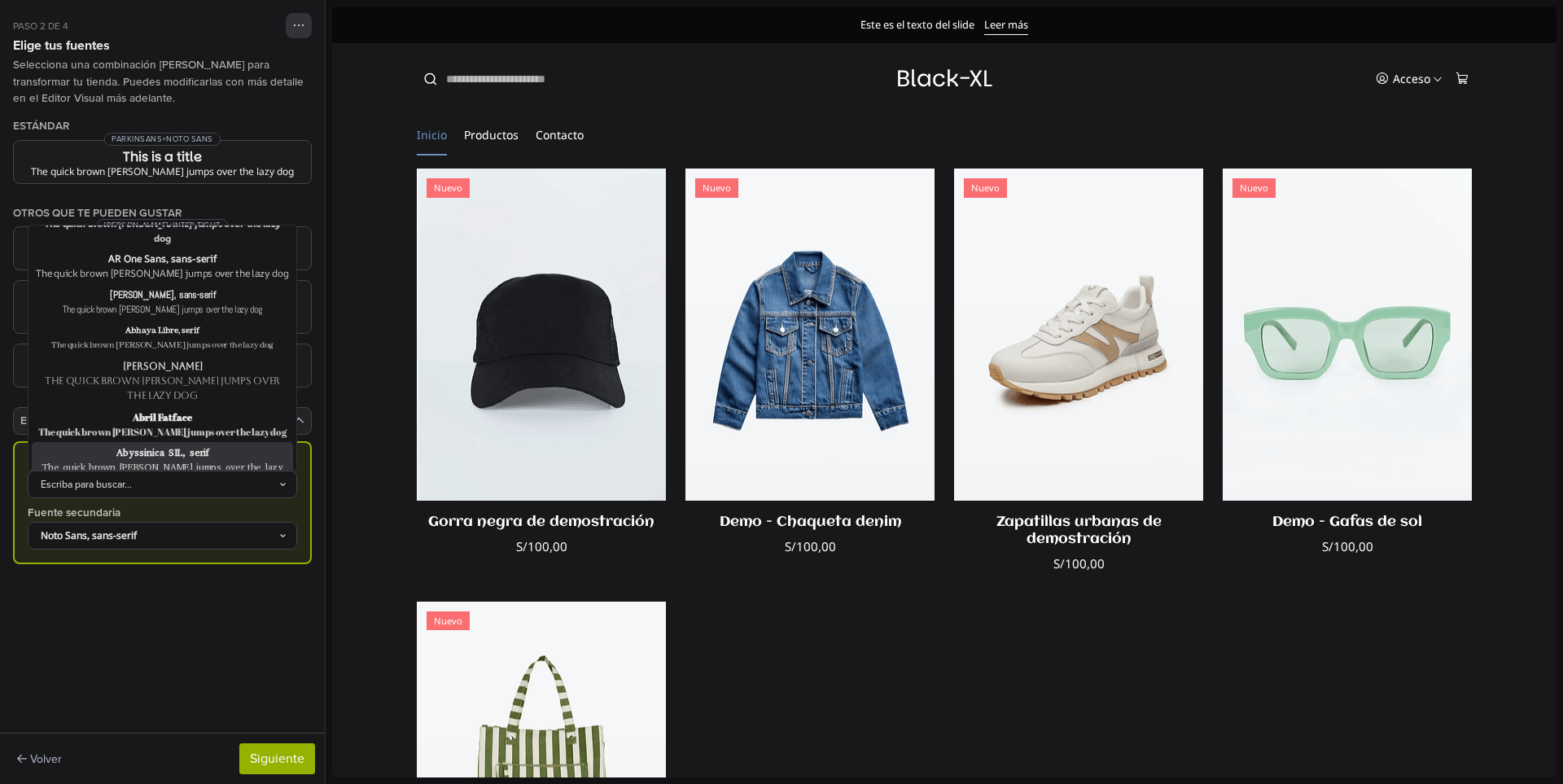
click at [187, 445] on div "Abyssinica SIL, serif" at bounding box center [162, 452] width 254 height 14
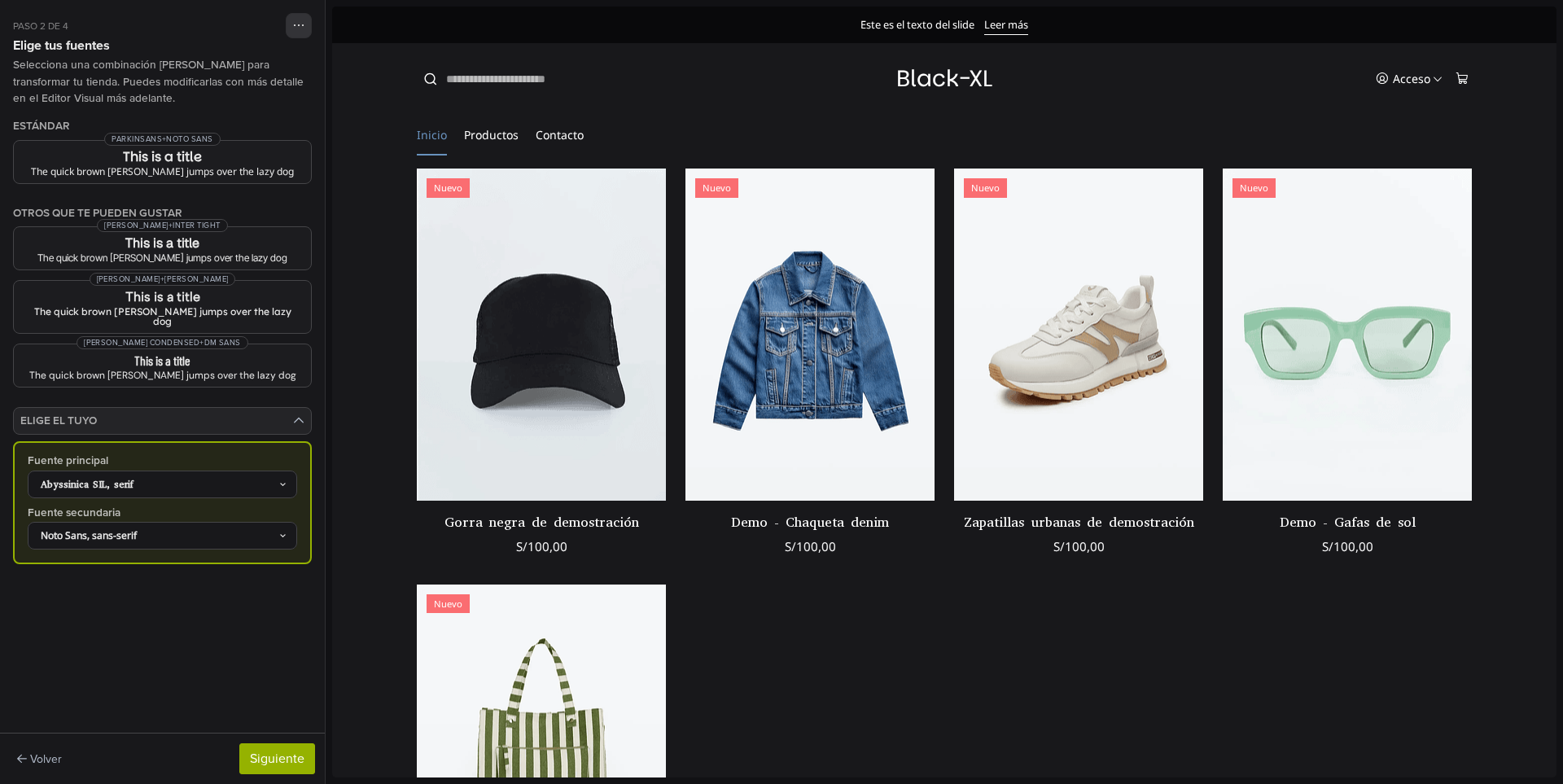
click at [217, 477] on div "Abyssinica SIL, serif" at bounding box center [154, 484] width 247 height 14
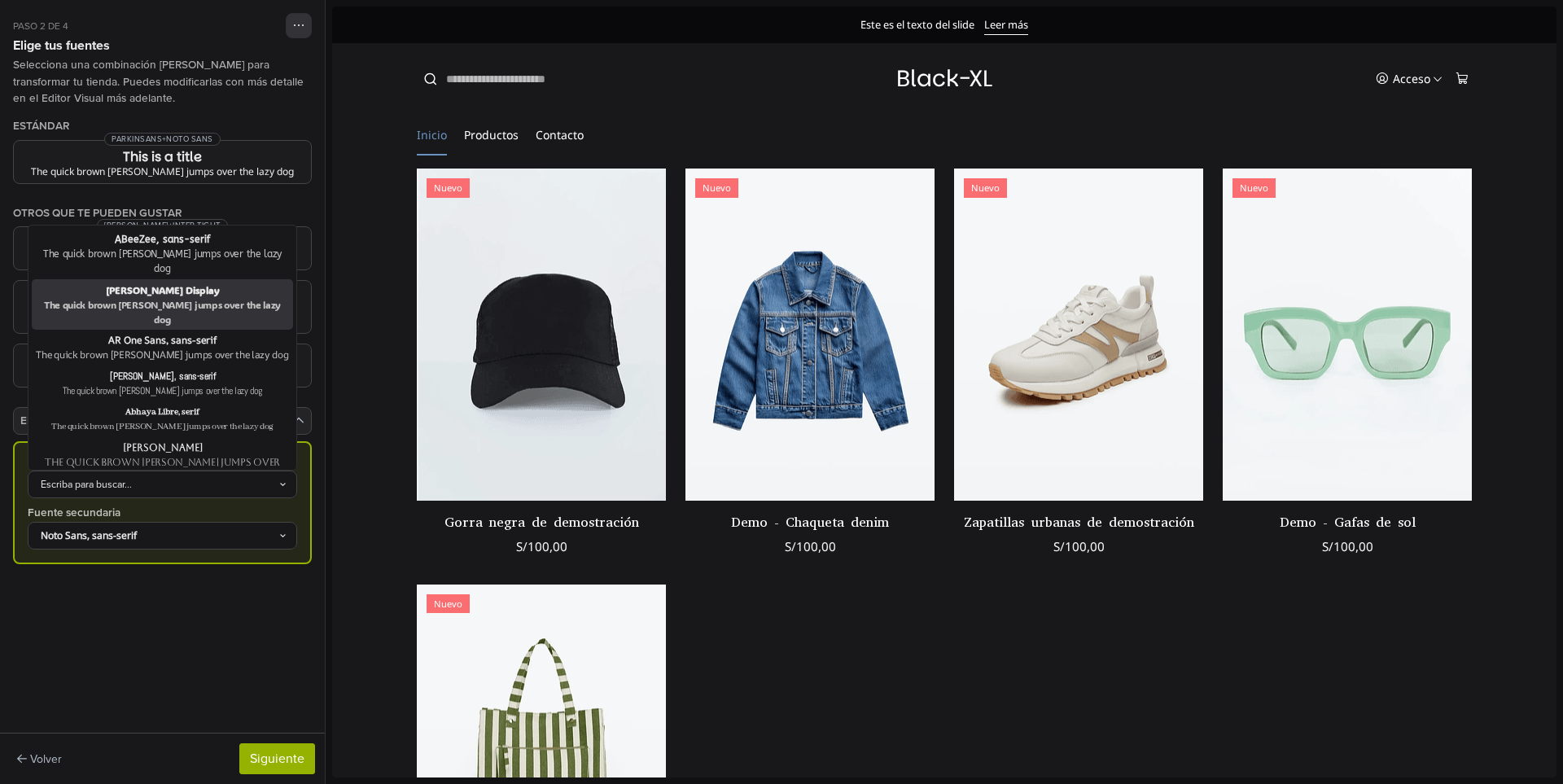
click at [192, 297] on div "The quick brown fox jumps over the lazy dog" at bounding box center [162, 311] width 254 height 29
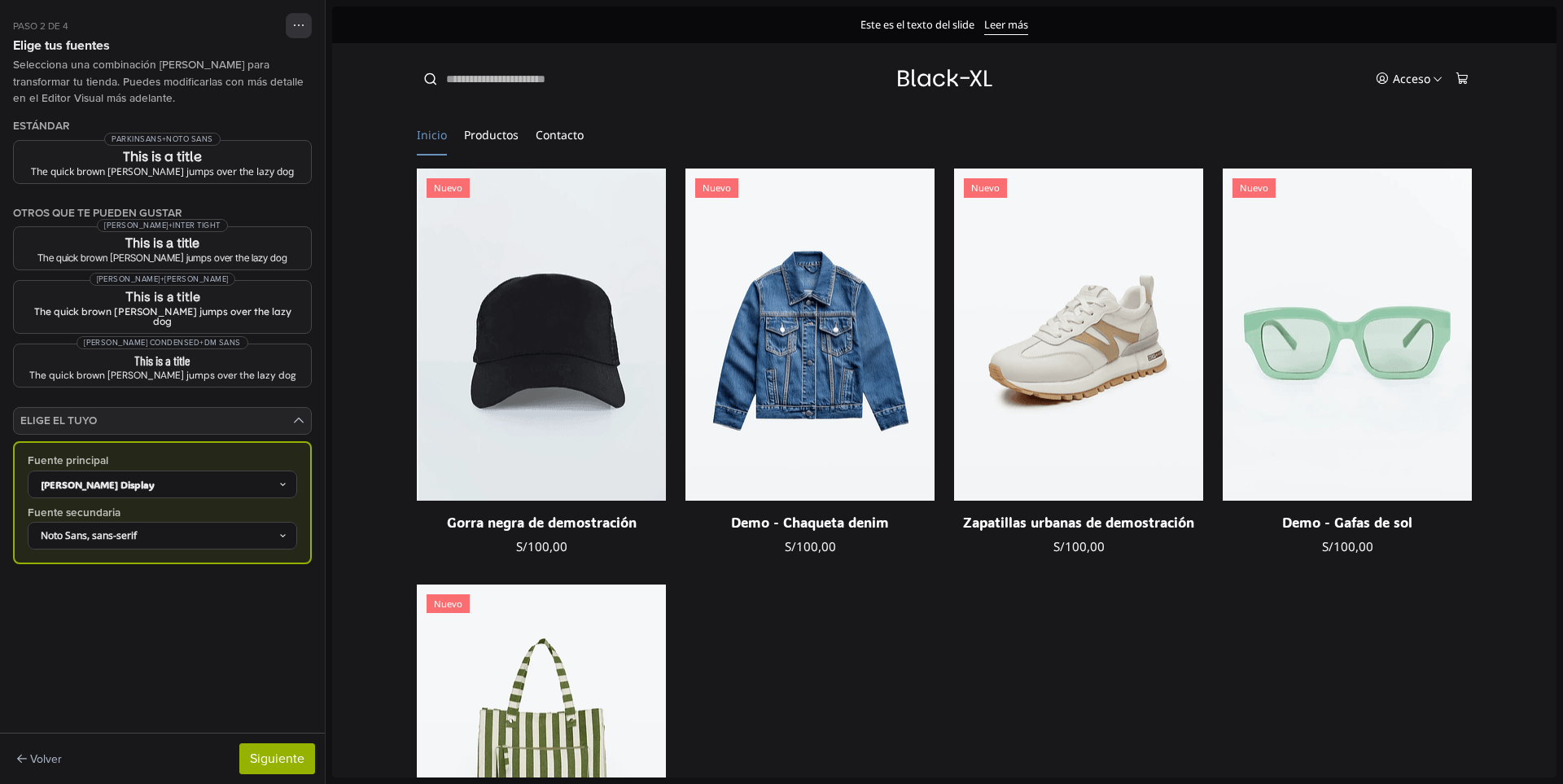
click at [206, 479] on div "ADLaM Display" at bounding box center [154, 484] width 247 height 14
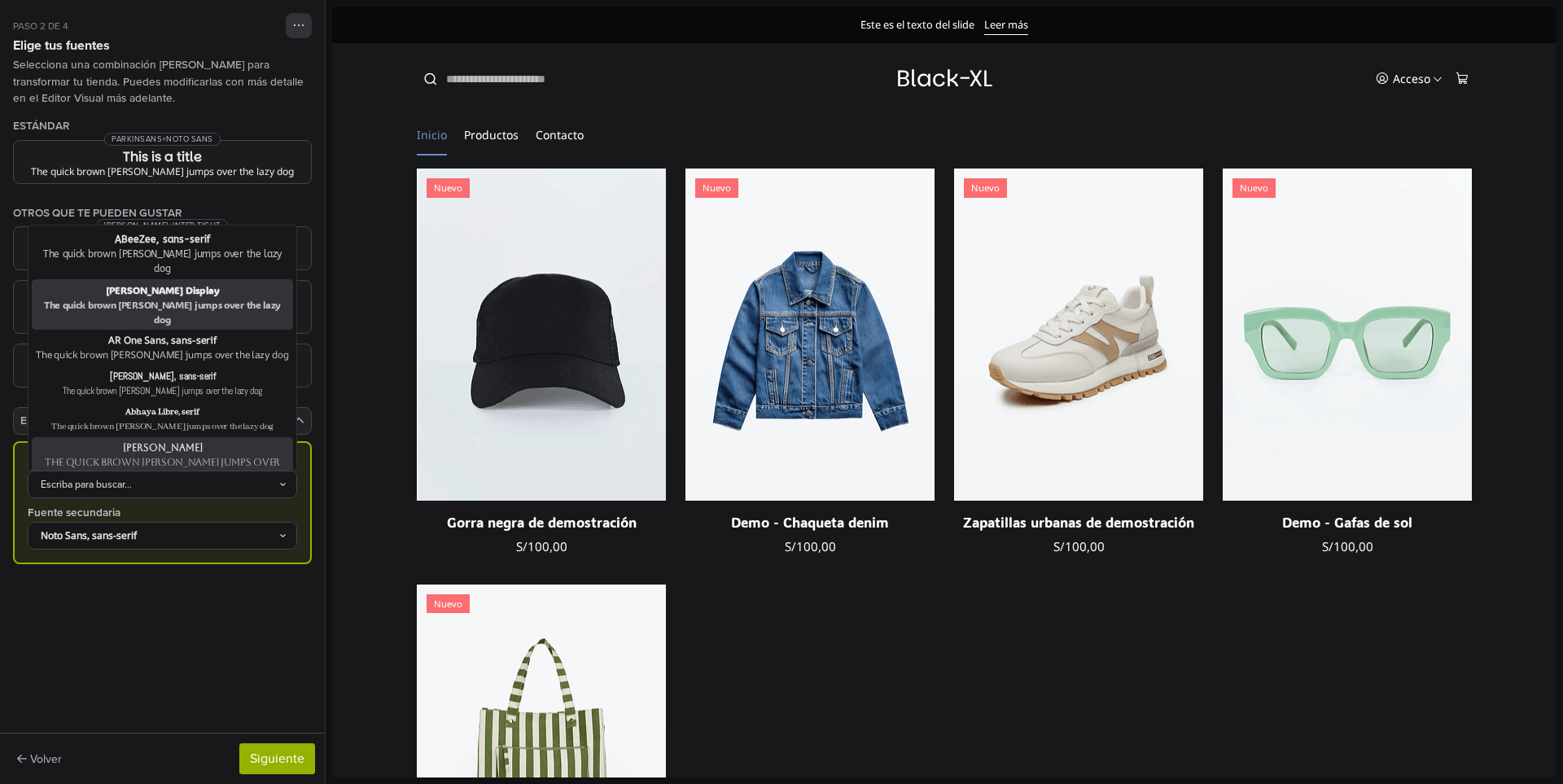
click at [158, 440] on div "Aboreto" at bounding box center [162, 447] width 254 height 14
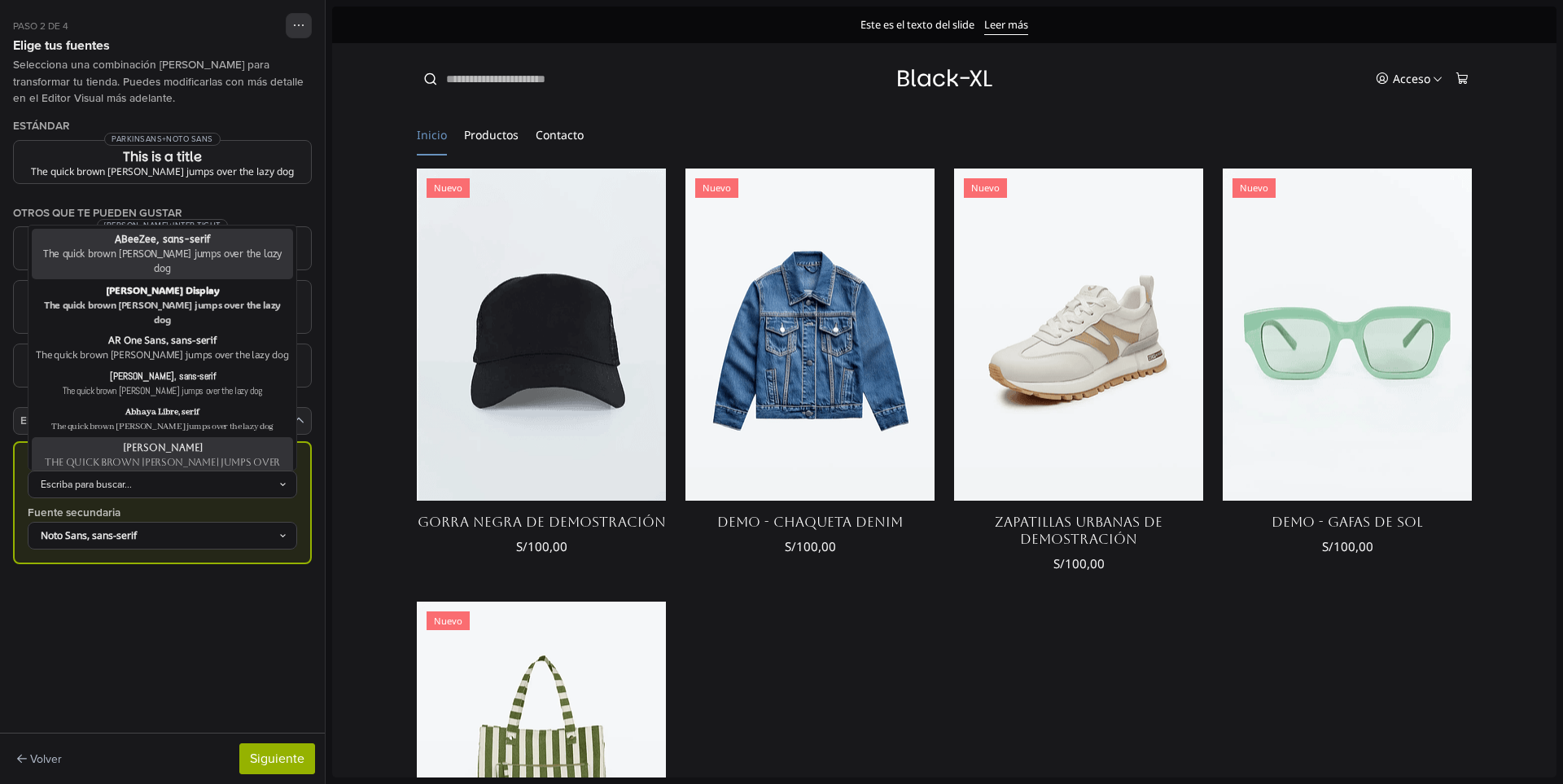
click at [217, 477] on div "Escriba para buscar..." at bounding box center [154, 484] width 247 height 14
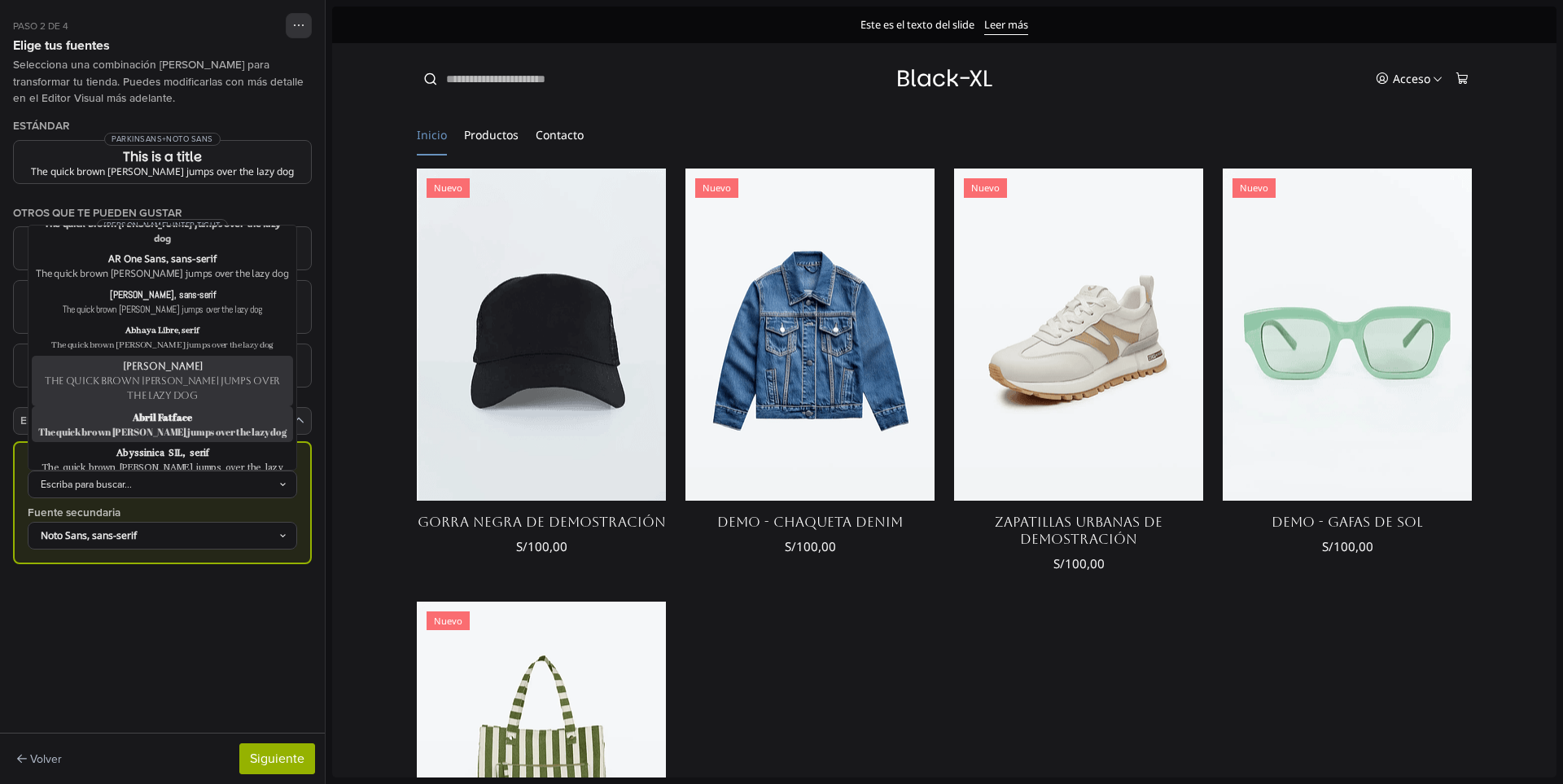
click at [187, 424] on div "The quick brown fox jumps over the lazy dog" at bounding box center [162, 431] width 254 height 14
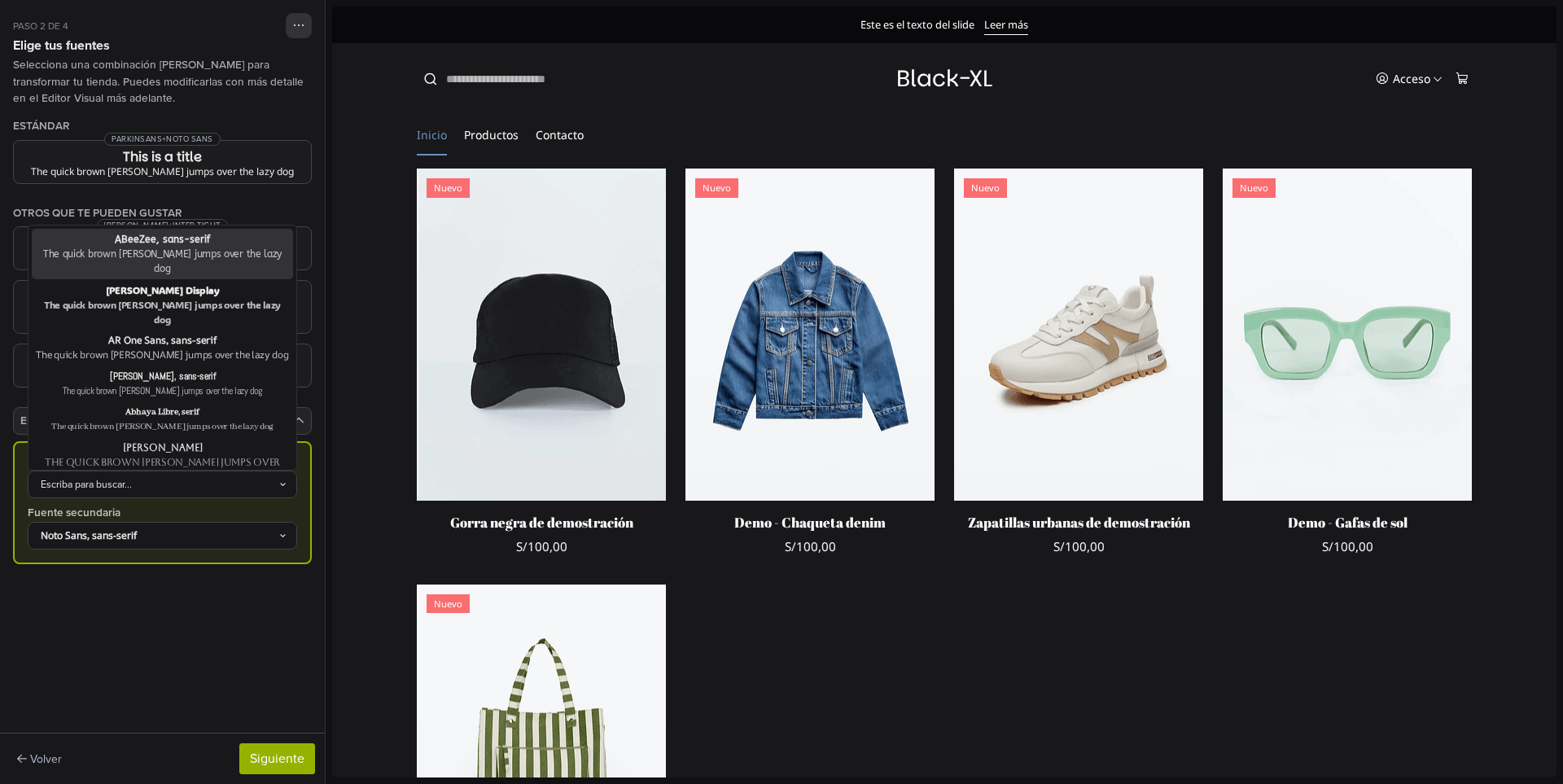
click at [213, 483] on div "Escriba para buscar..." at bounding box center [162, 484] width 270 height 28
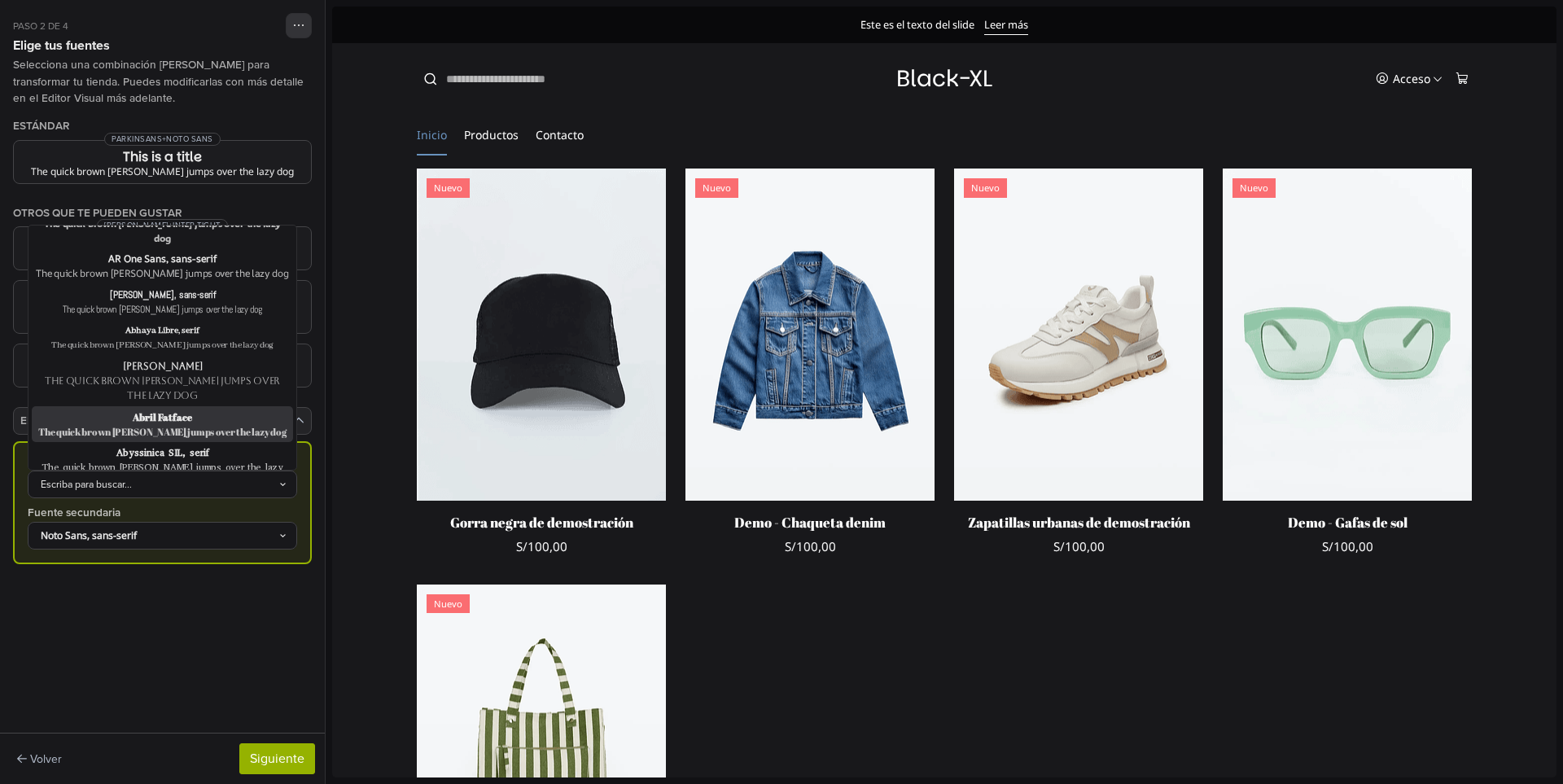
click at [190, 424] on div "The quick brown fox jumps over the lazy dog" at bounding box center [162, 431] width 254 height 14
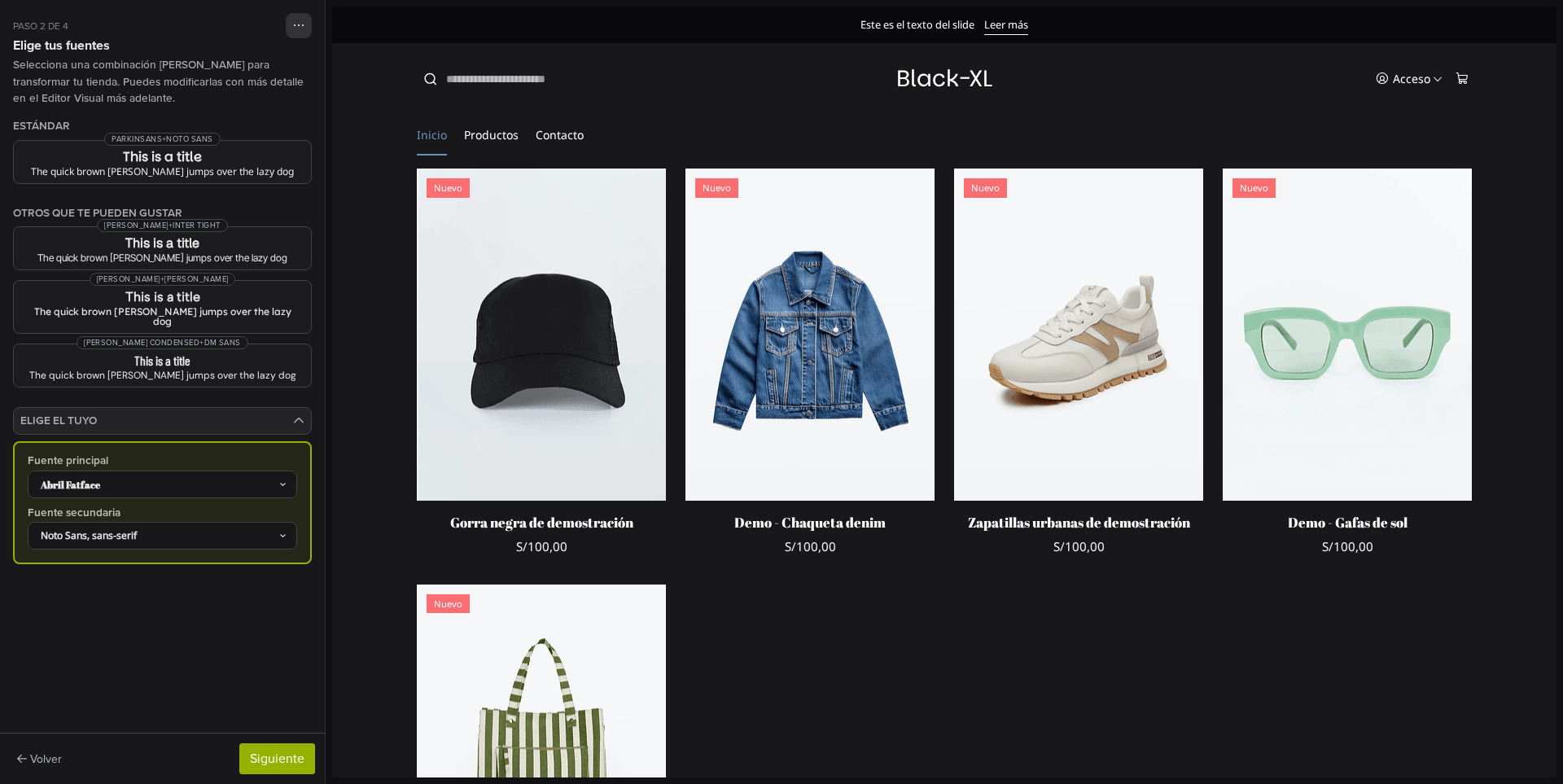
click at [199, 477] on div "Abril Fatface" at bounding box center [154, 484] width 247 height 14
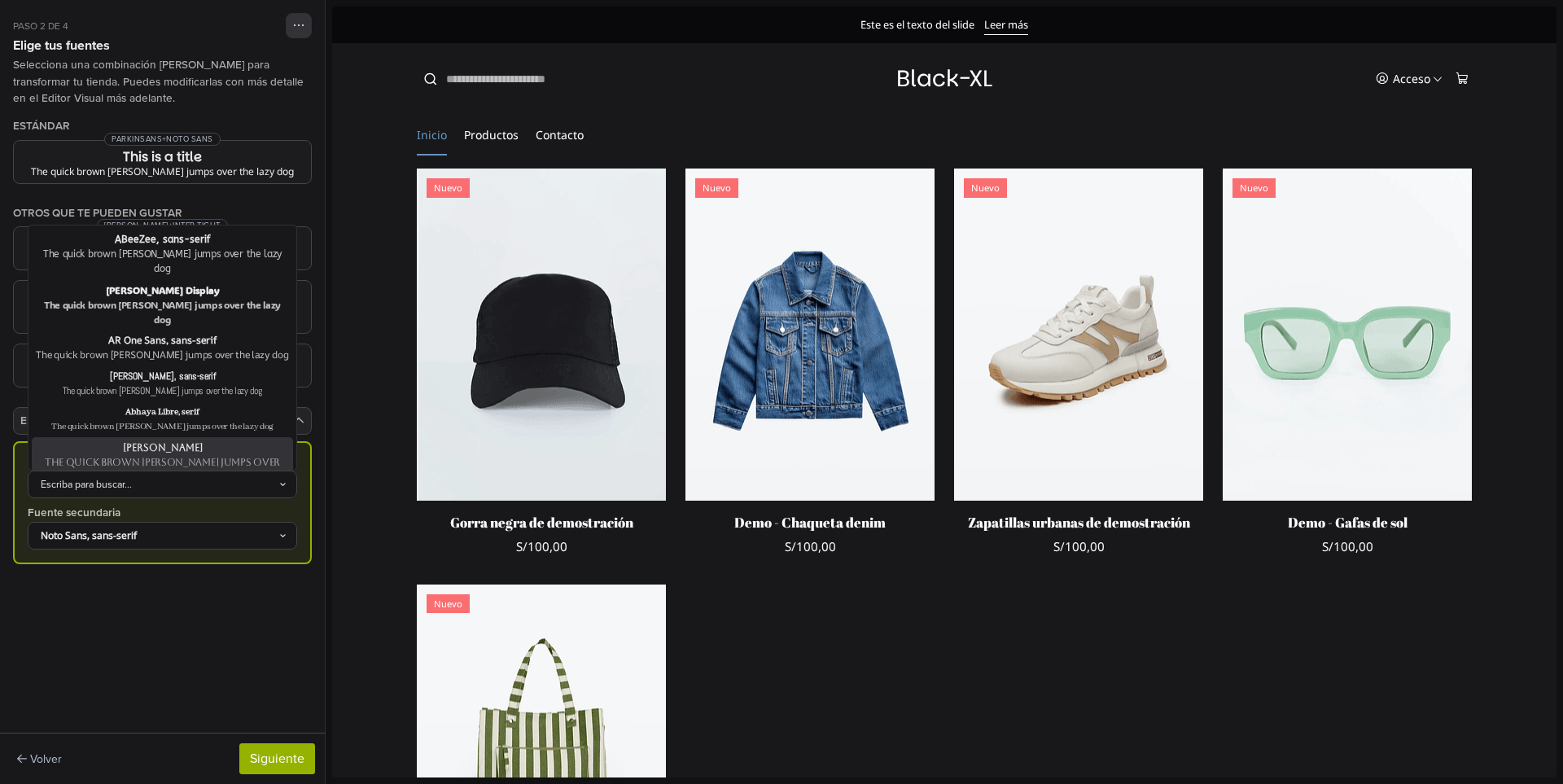
click at [184, 455] on div "The quick brown fox jumps over the lazy dog" at bounding box center [162, 469] width 254 height 29
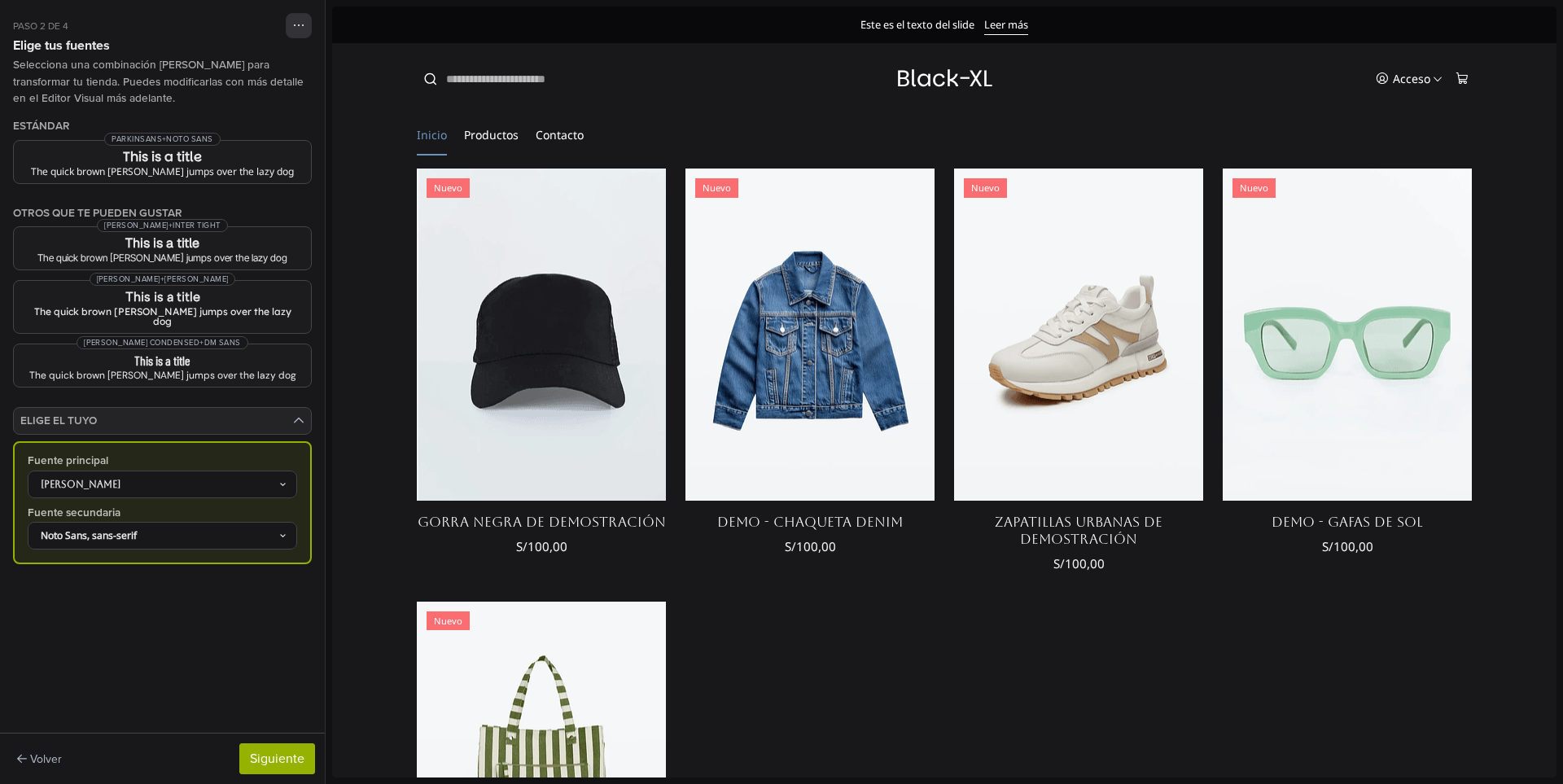
click at [215, 477] on div "Aboreto" at bounding box center [154, 484] width 247 height 14
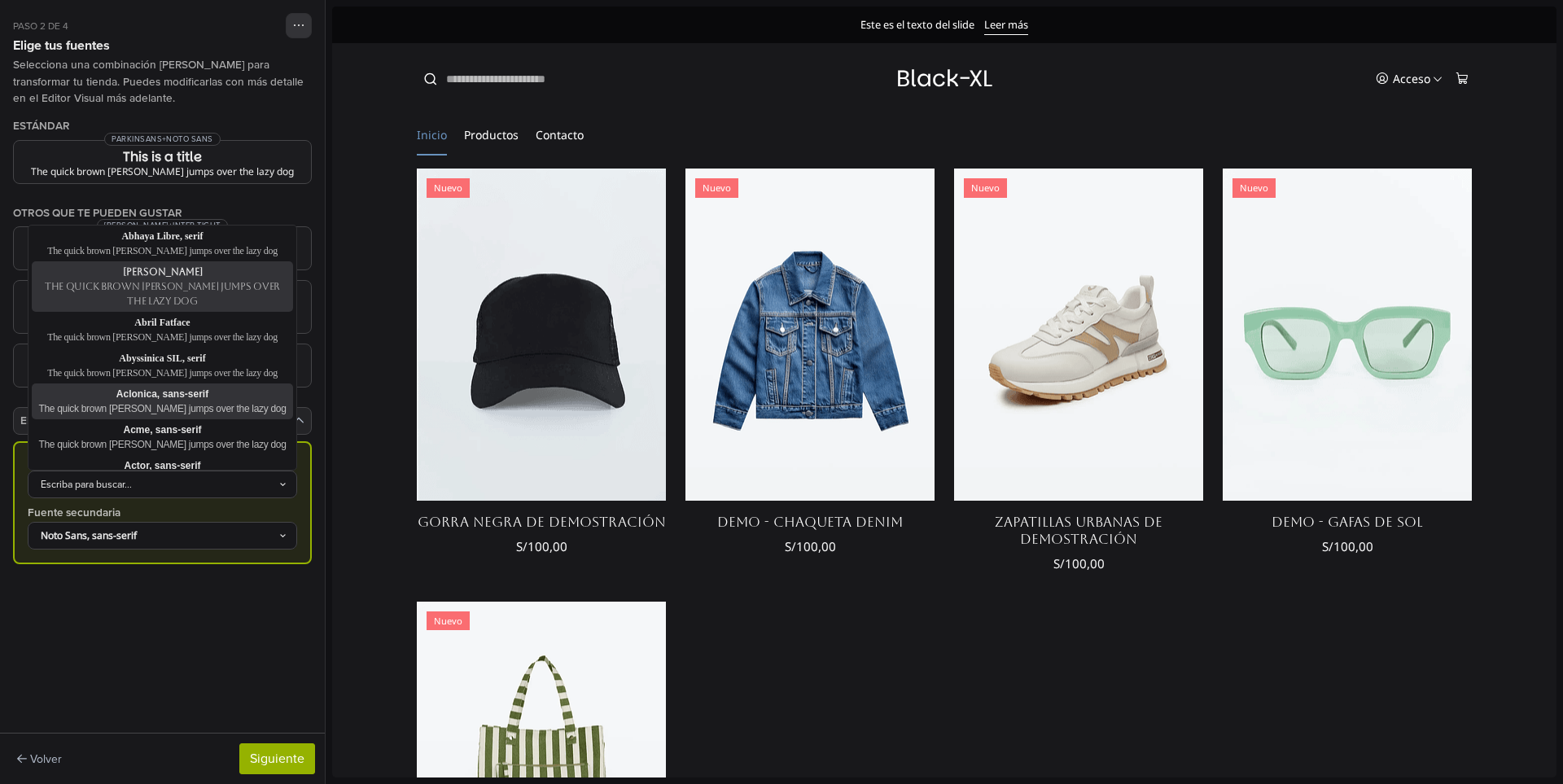
scroll to position [162, 0]
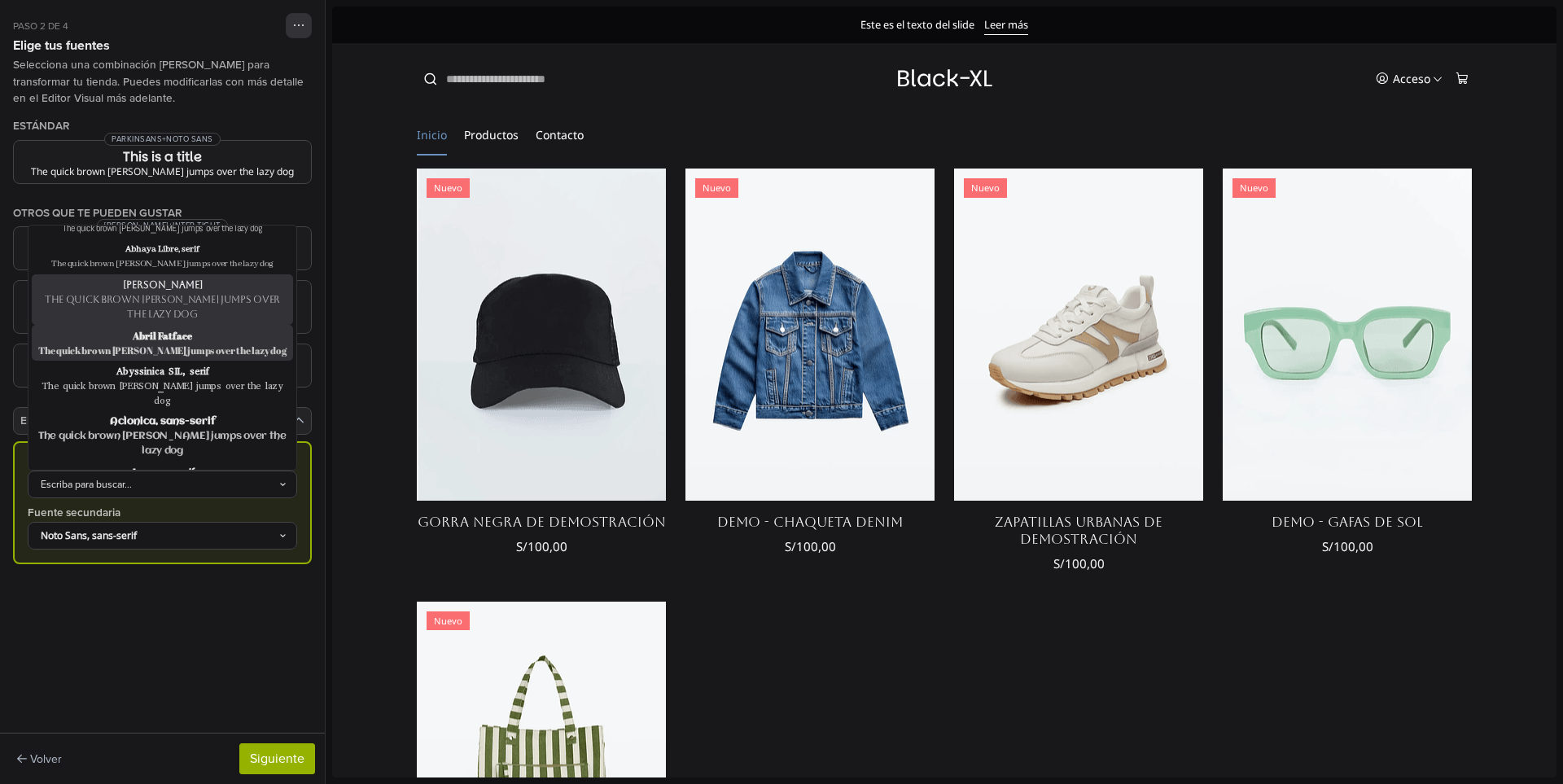
click at [203, 343] on div "The quick brown fox jumps over the lazy dog" at bounding box center [162, 350] width 254 height 14
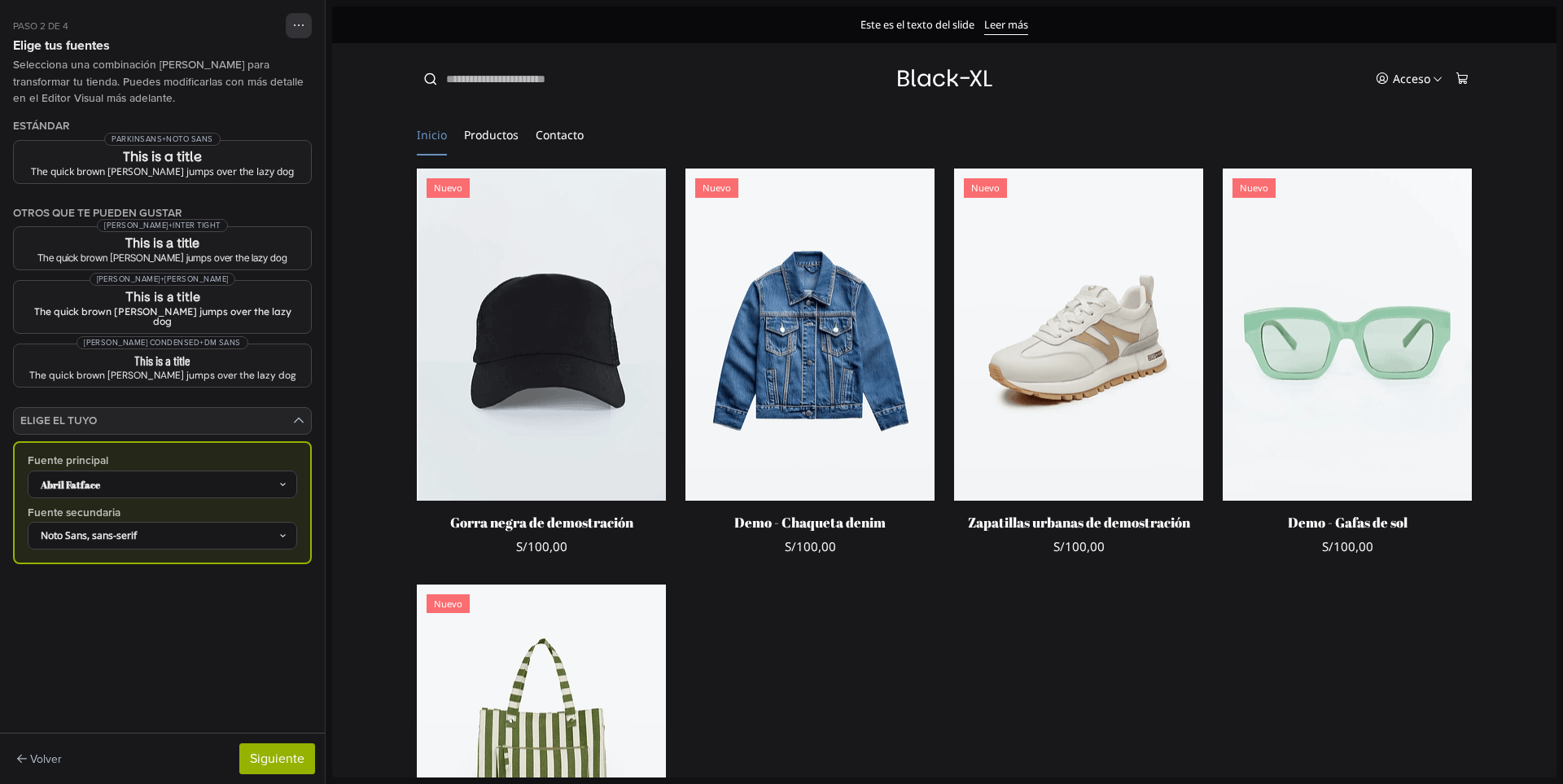
click at [229, 477] on div "Abril Fatface" at bounding box center [154, 484] width 247 height 14
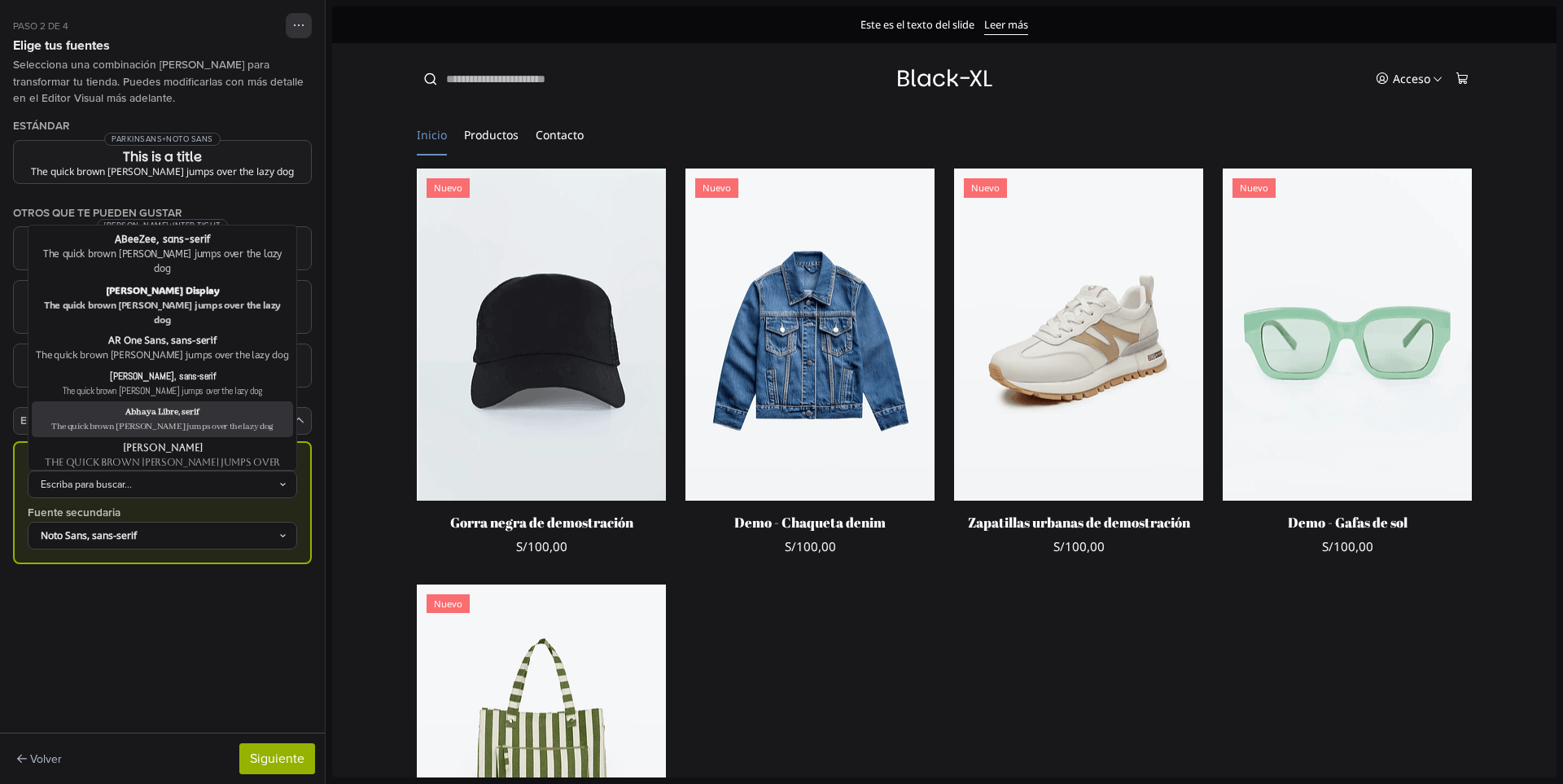
scroll to position [81, 0]
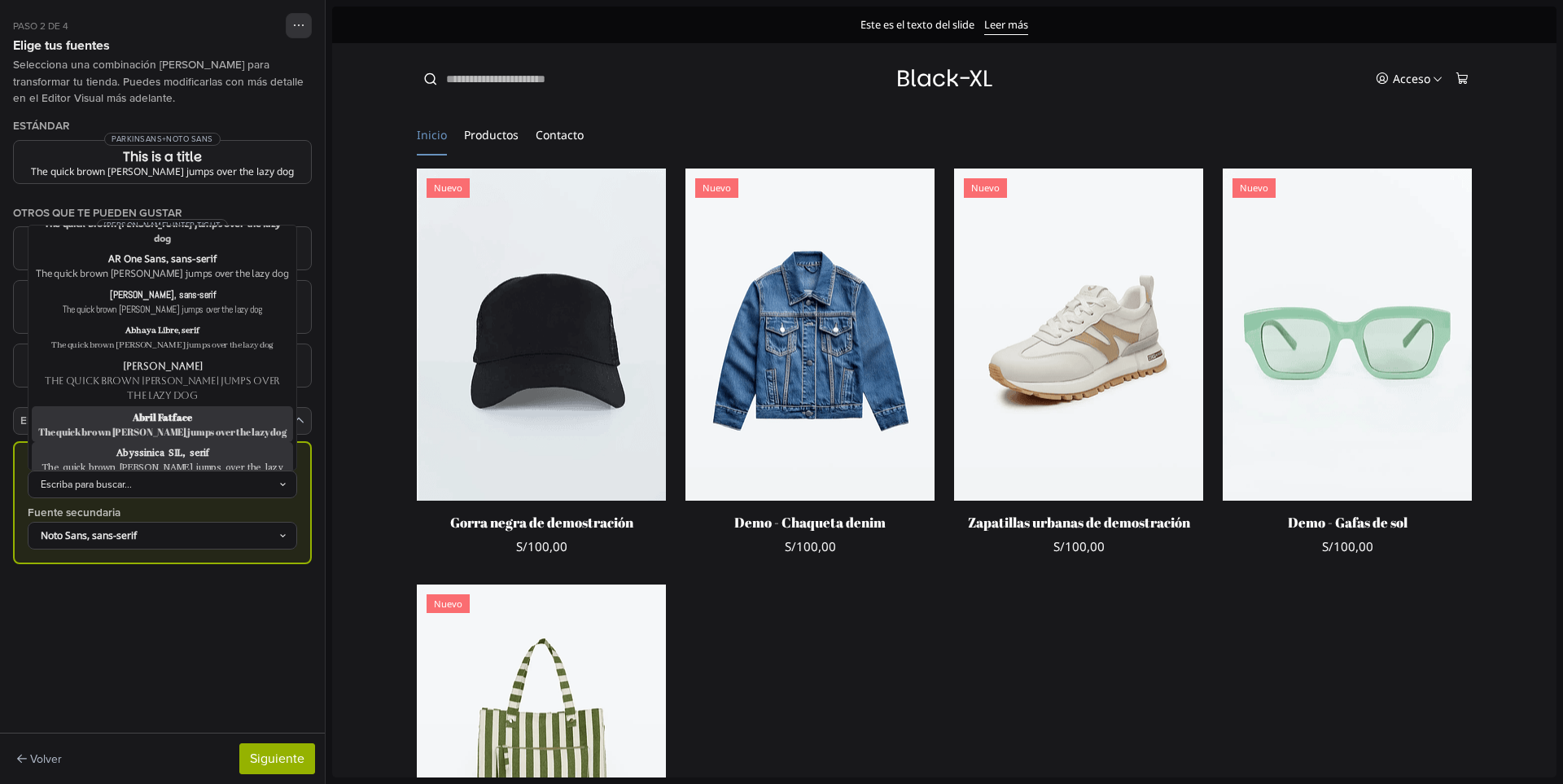
click at [185, 445] on div "Abyssinica SIL, serif" at bounding box center [162, 452] width 254 height 14
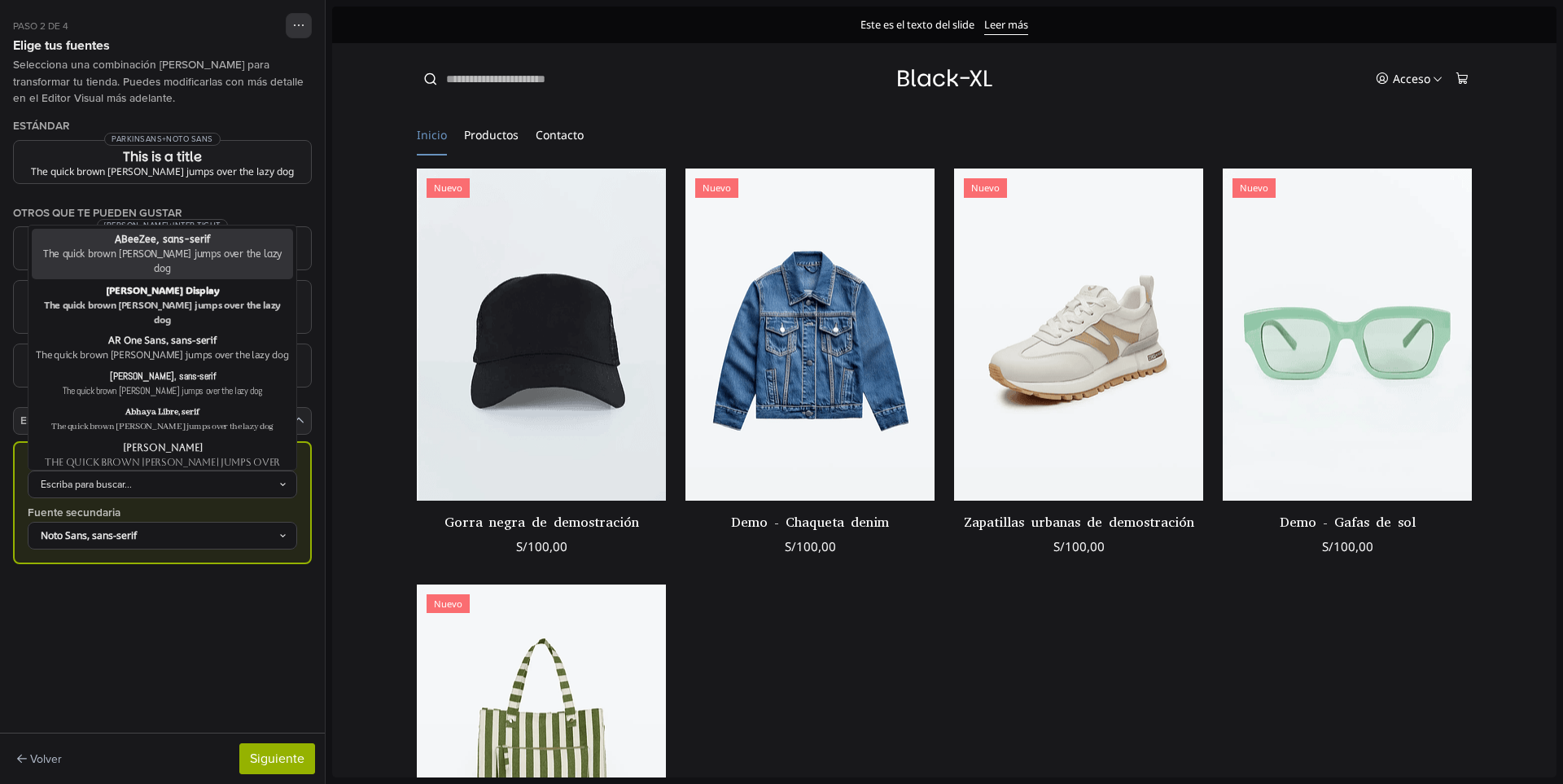
click at [190, 479] on div "Escriba para buscar..." at bounding box center [154, 484] width 247 height 14
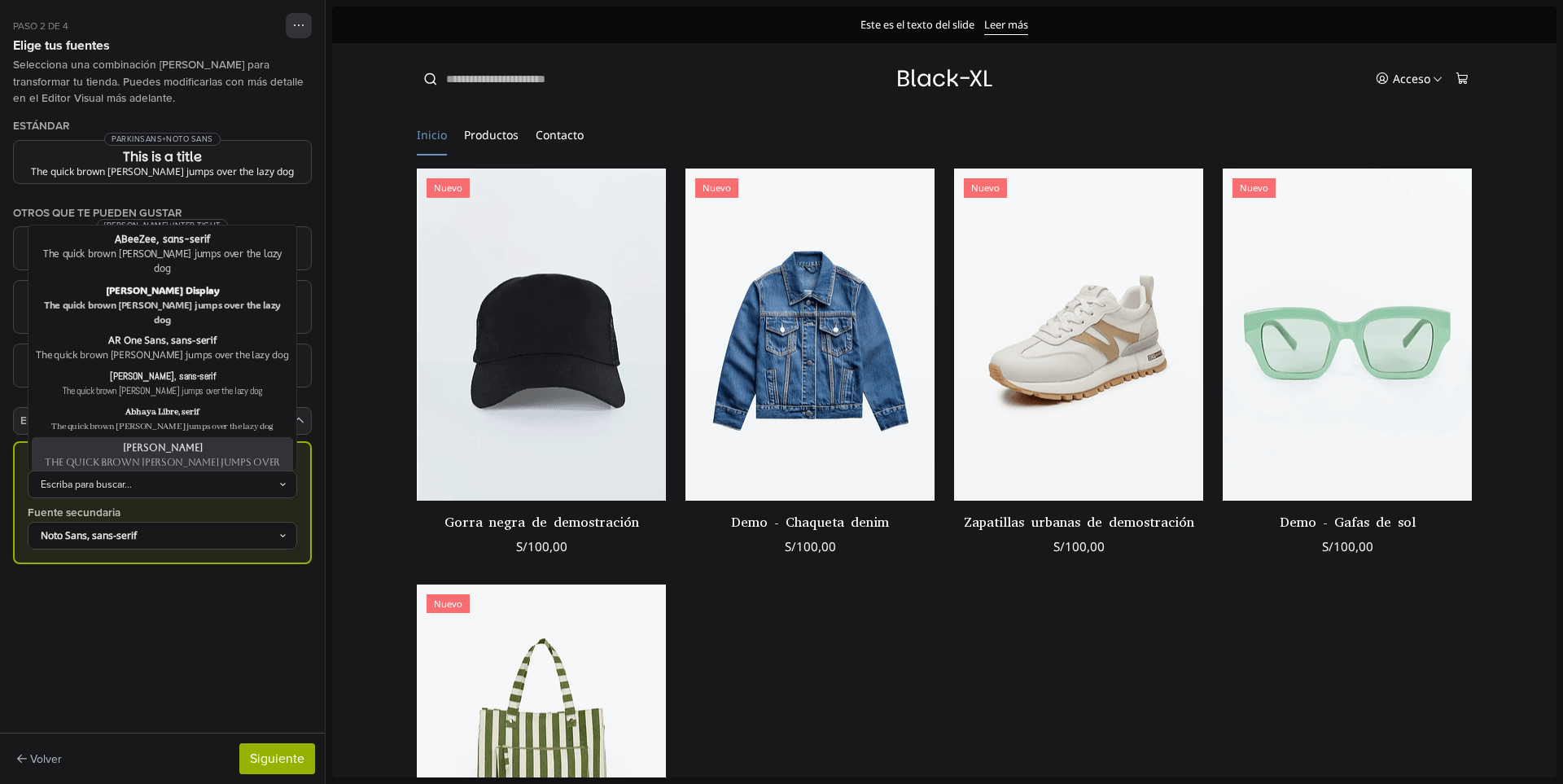
click at [182, 455] on div "The quick brown fox jumps over the lazy dog" at bounding box center [162, 469] width 254 height 29
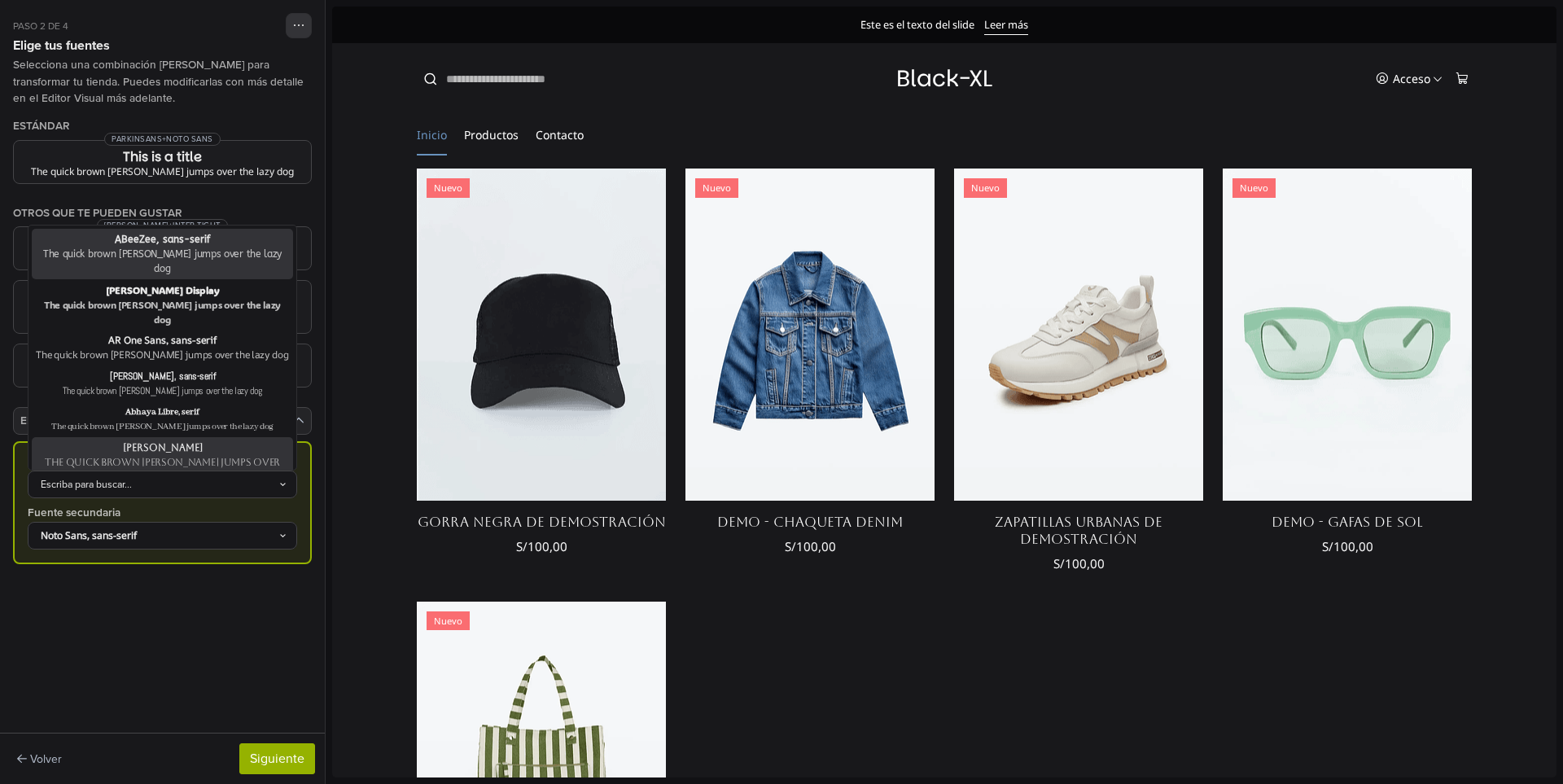
click at [227, 478] on div "Escriba para buscar..." at bounding box center [154, 484] width 247 height 14
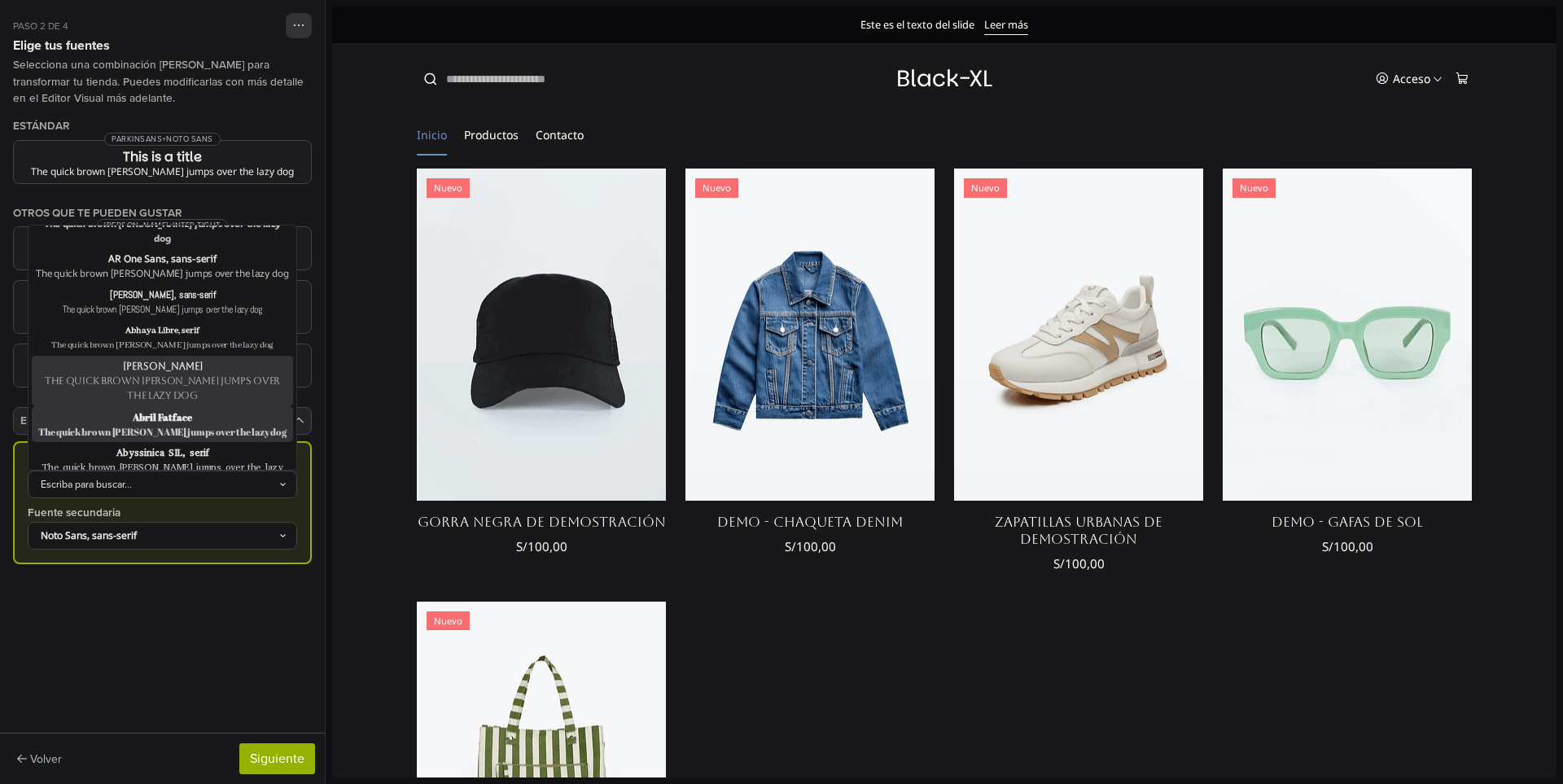
click at [183, 410] on div "Abril Fatface" at bounding box center [162, 417] width 254 height 14
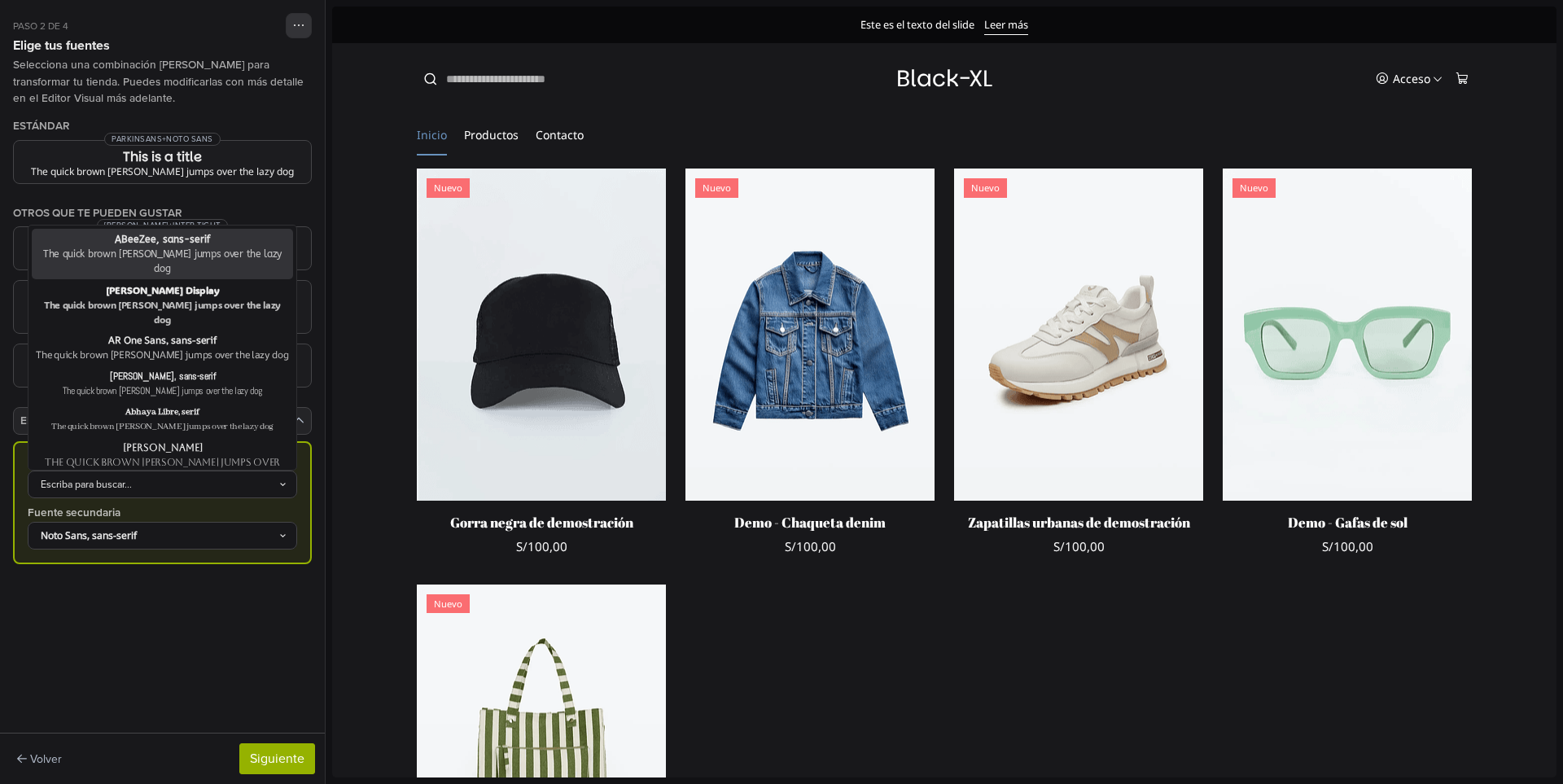
click at [213, 477] on div "Escriba para buscar..." at bounding box center [154, 484] width 247 height 14
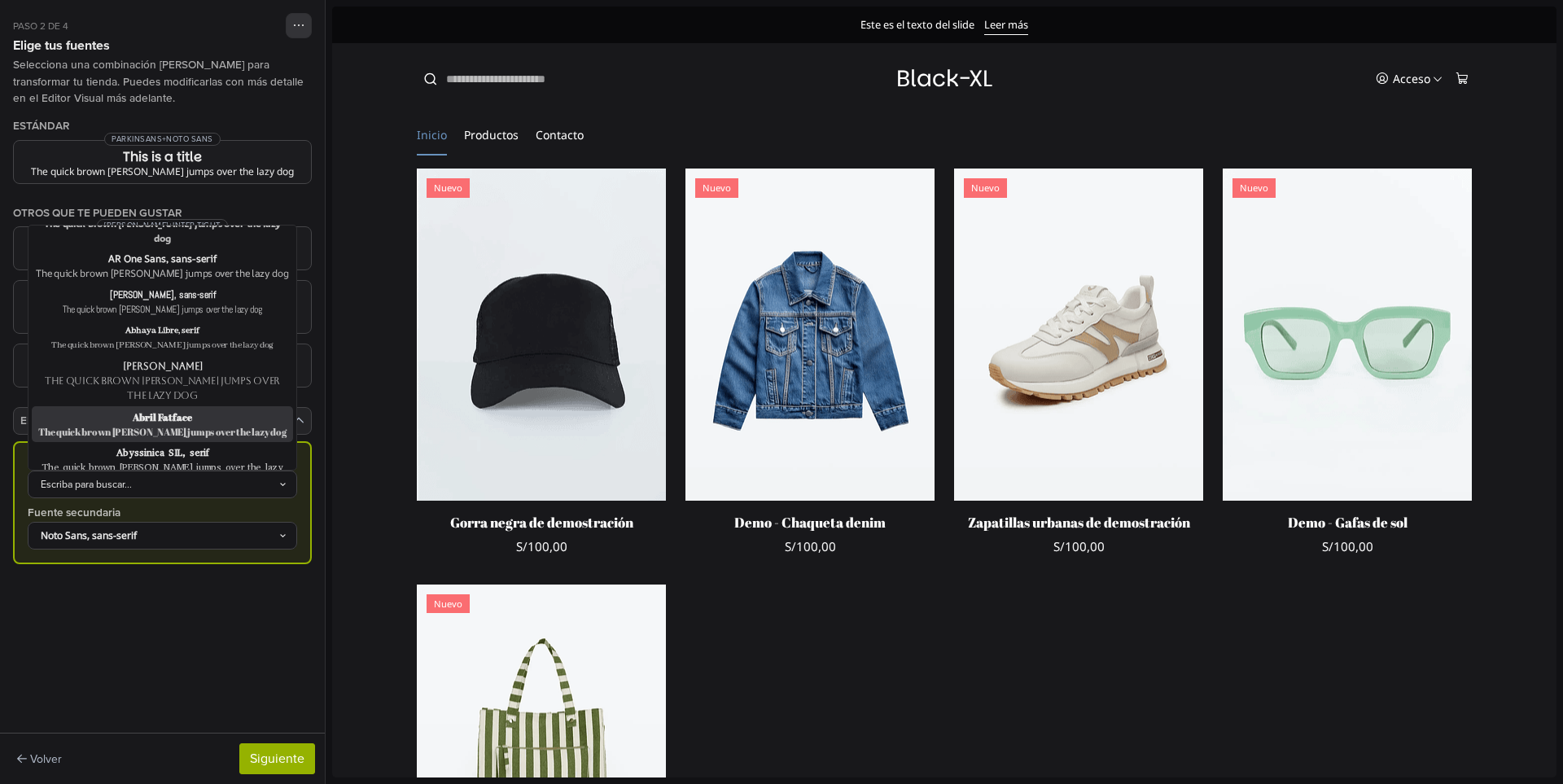
scroll to position [244, 0]
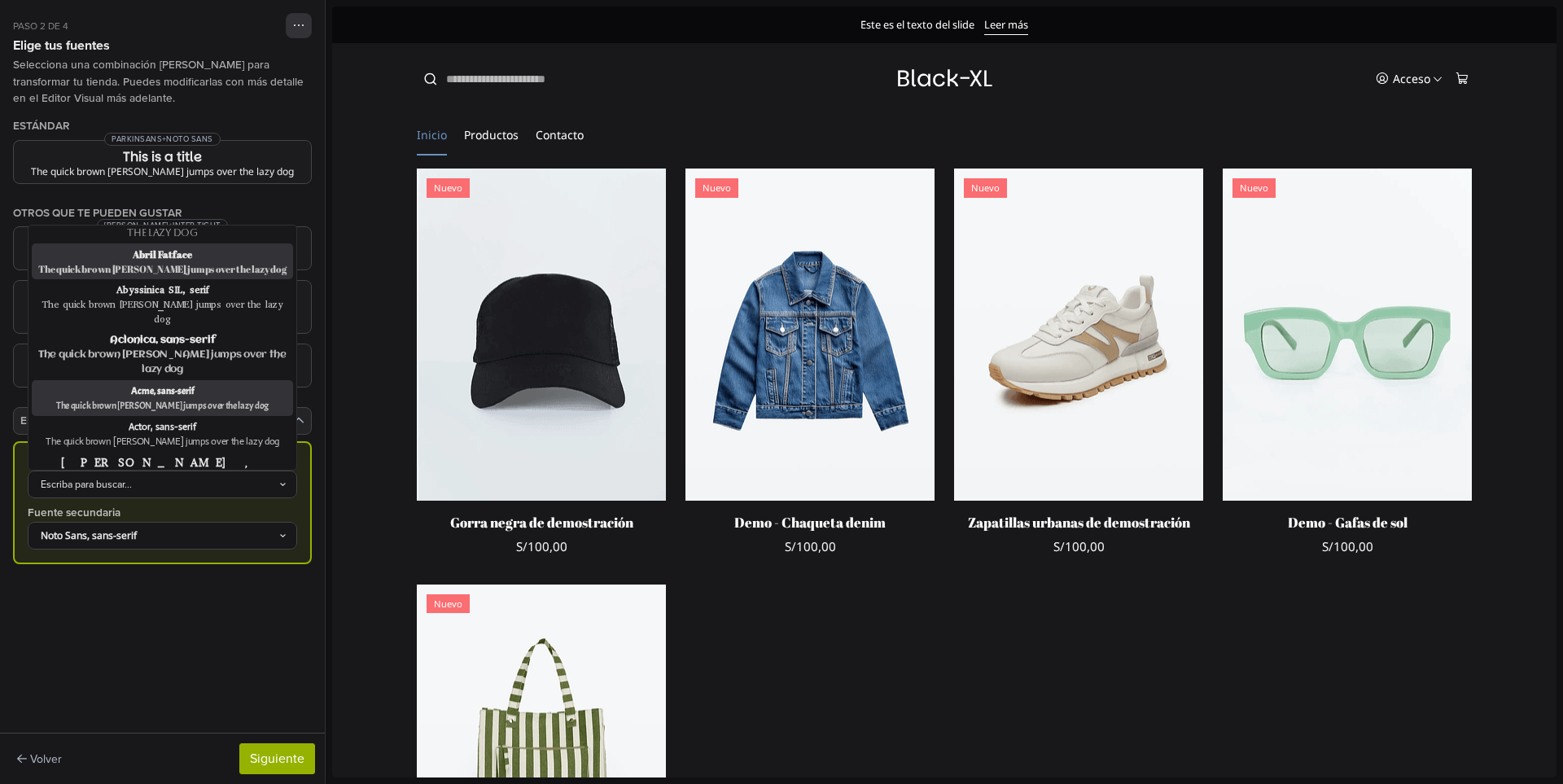
click at [187, 398] on div "The quick brown fox jumps over the lazy dog" at bounding box center [162, 405] width 254 height 14
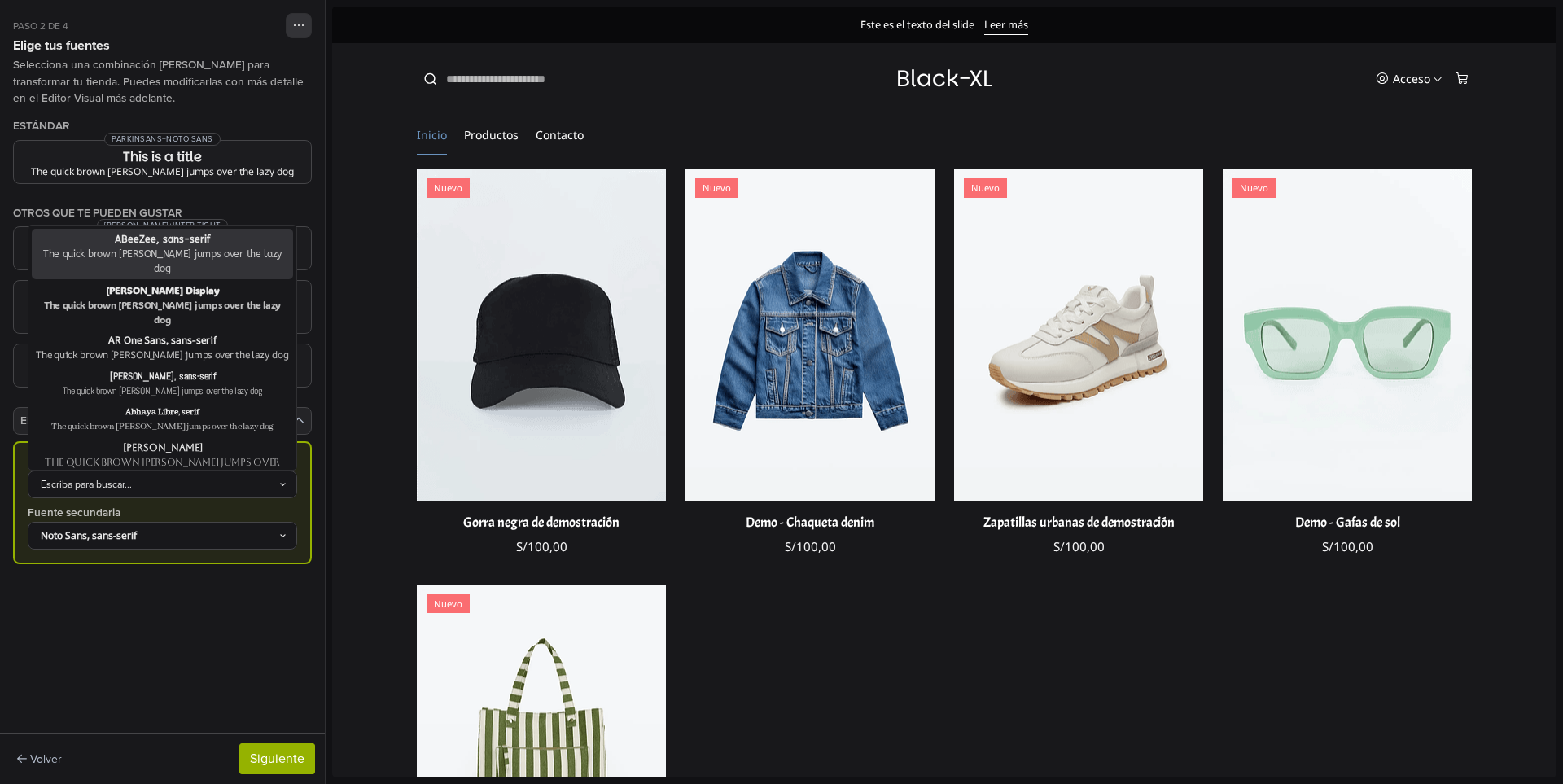
click at [226, 479] on div "Escriba para buscar..." at bounding box center [154, 484] width 247 height 14
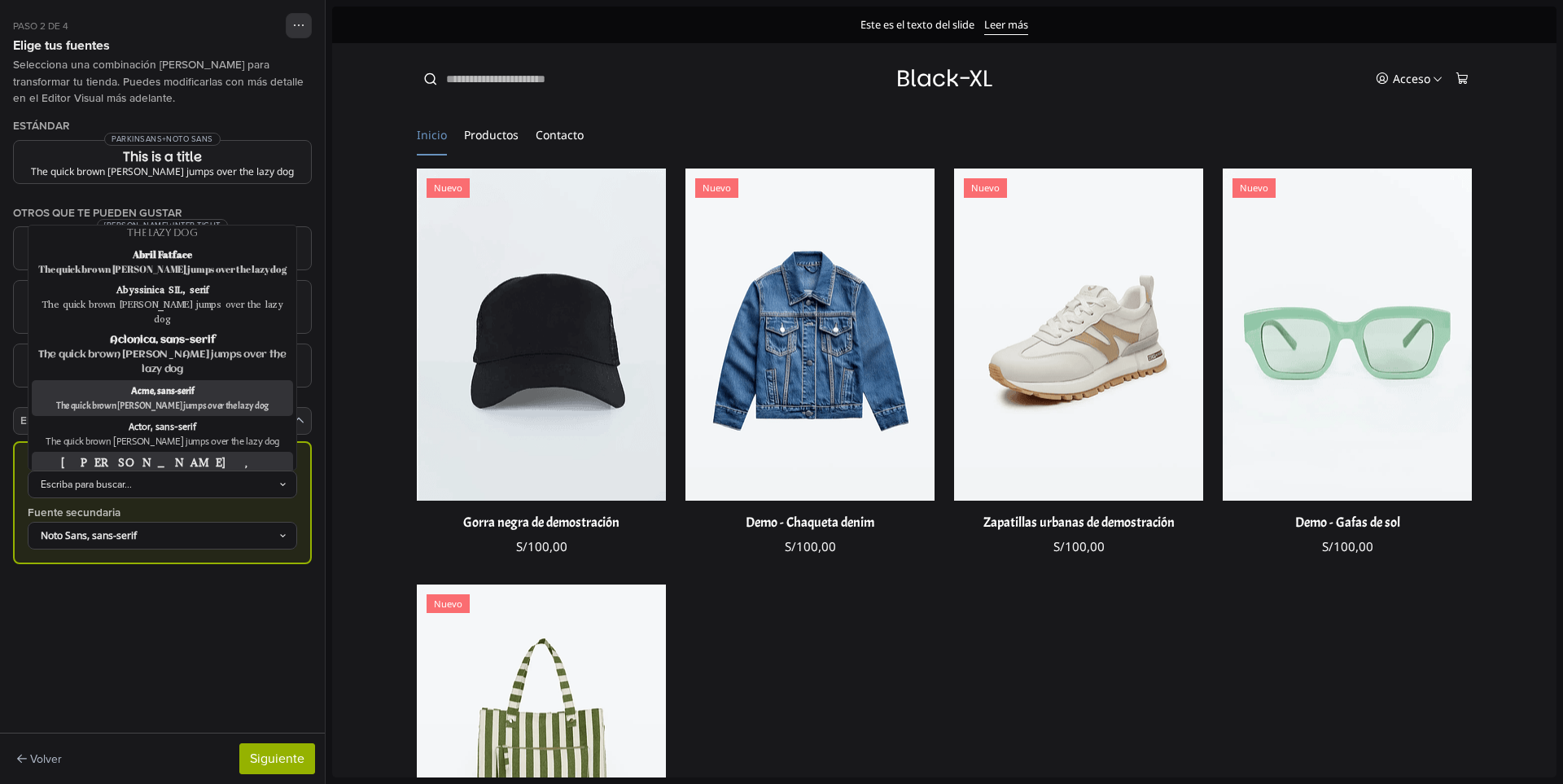
scroll to position [326, 0]
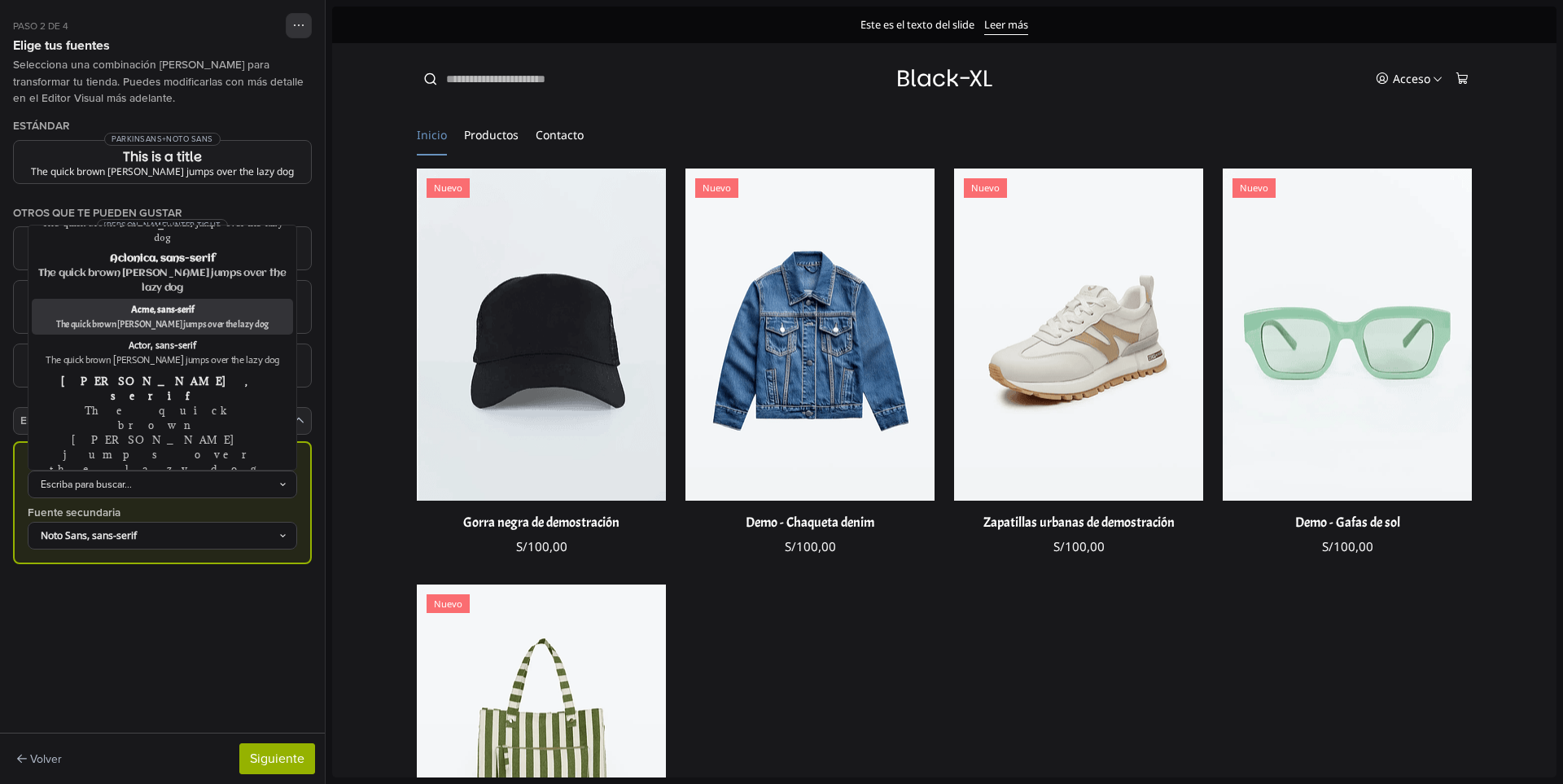
click at [178, 483] on div "Advent Pro, sans-serif" at bounding box center [162, 490] width 254 height 14
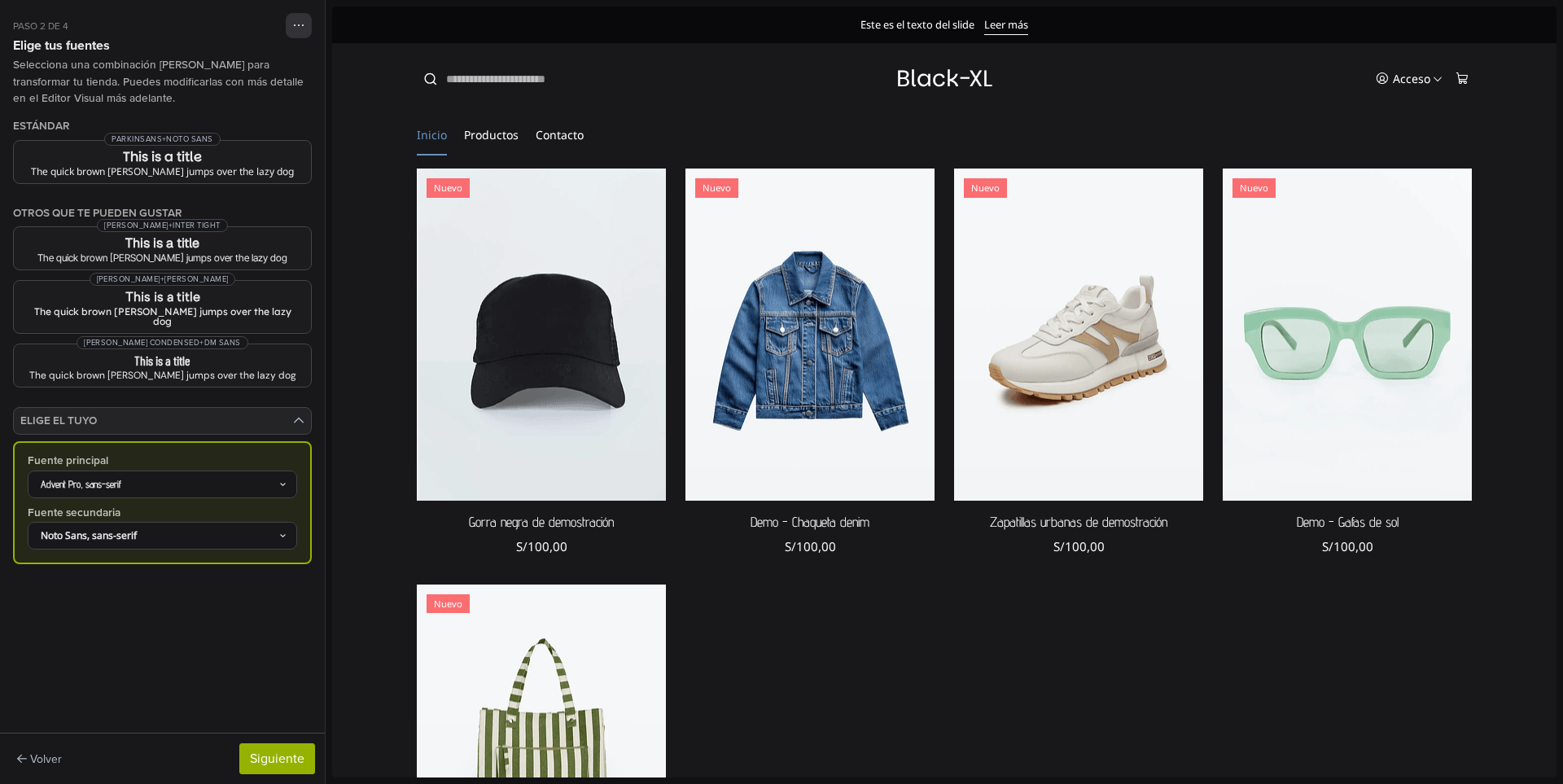
click at [199, 477] on div "Advent Pro, sans-serif" at bounding box center [154, 484] width 247 height 14
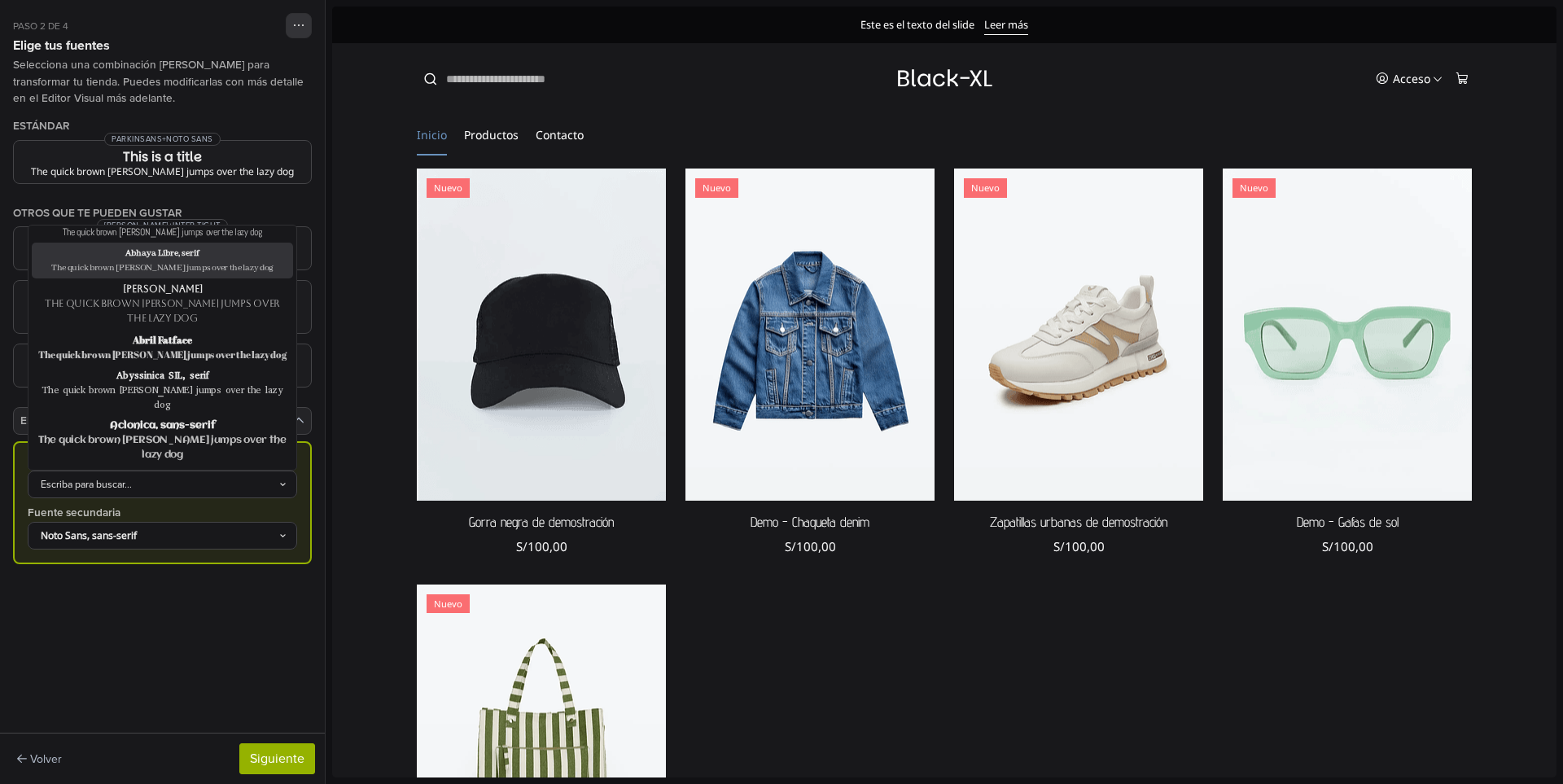
scroll to position [162, 0]
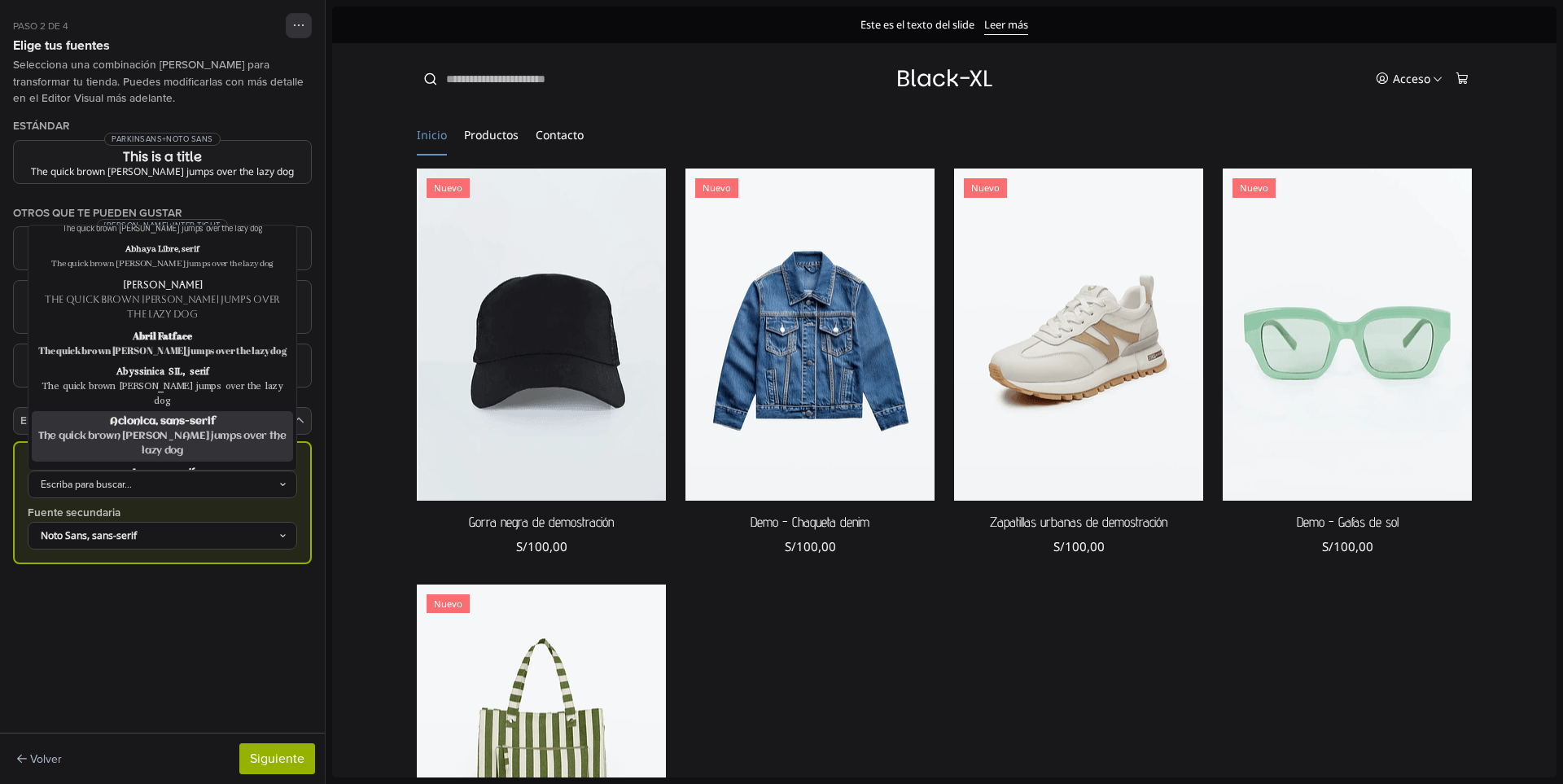
click at [181, 414] on div "Aclonica, sans-serif" at bounding box center [162, 421] width 254 height 14
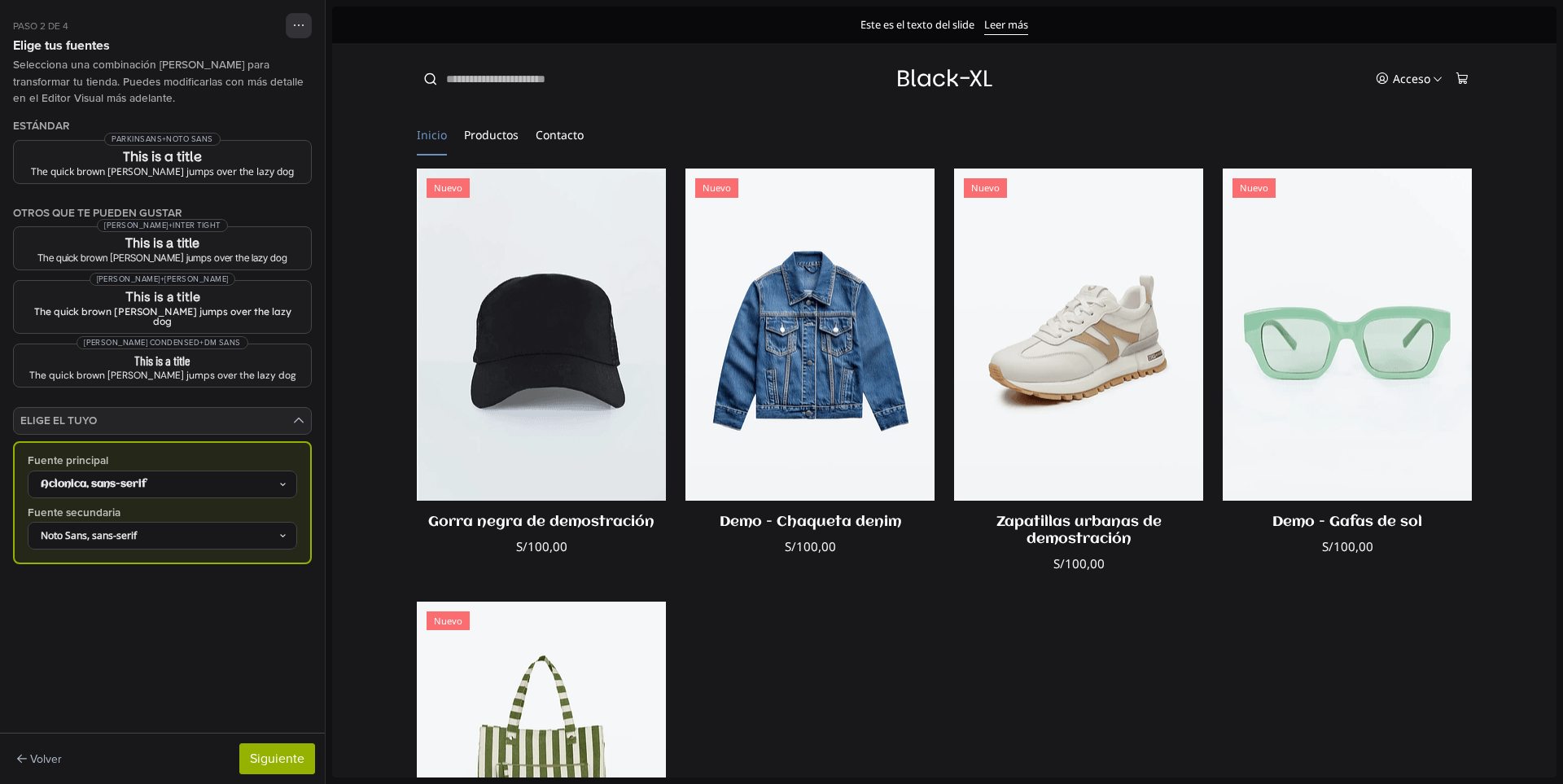
click at [215, 477] on div "Aclonica, sans-serif" at bounding box center [154, 484] width 247 height 14
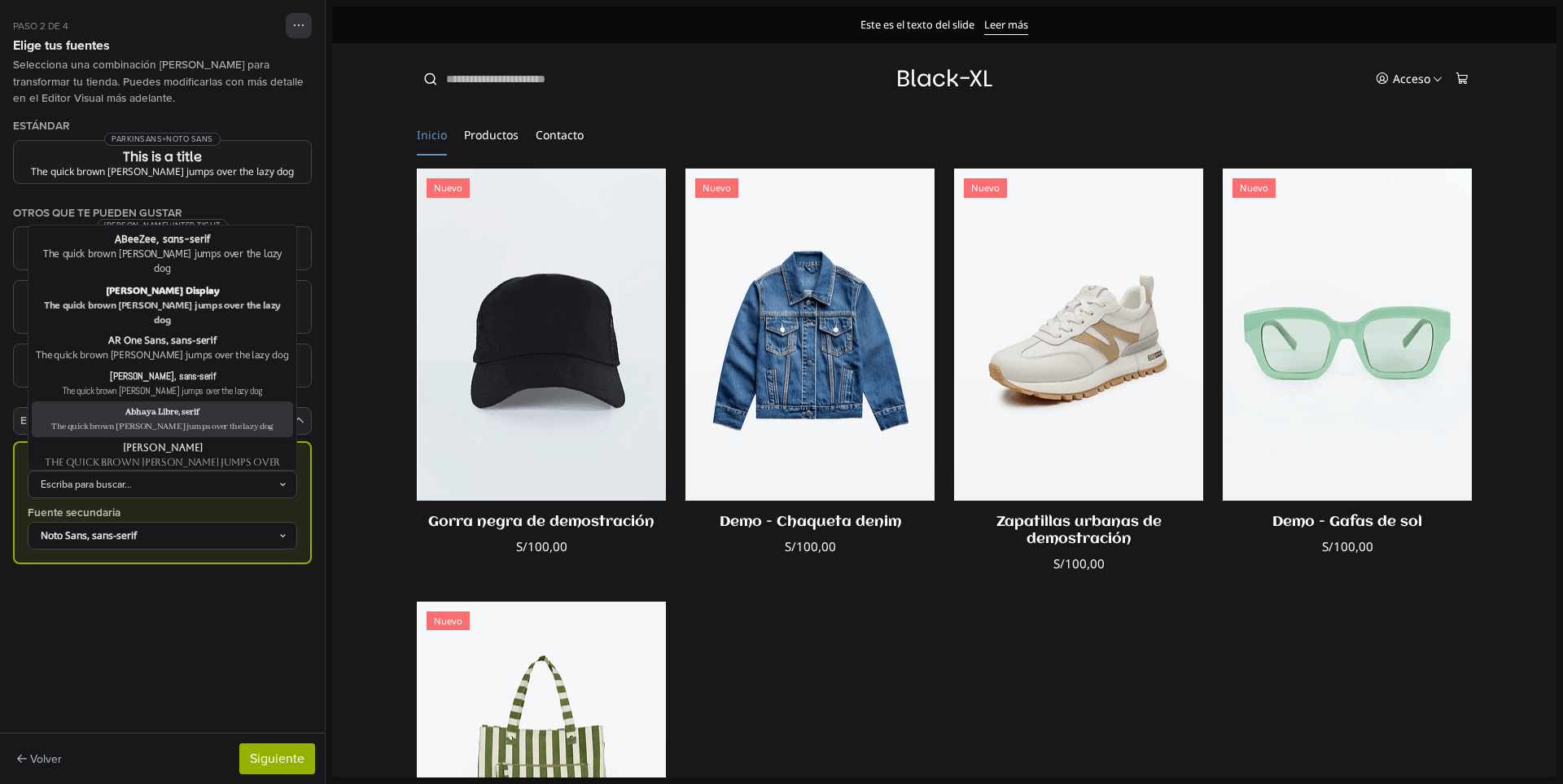
scroll to position [81, 0]
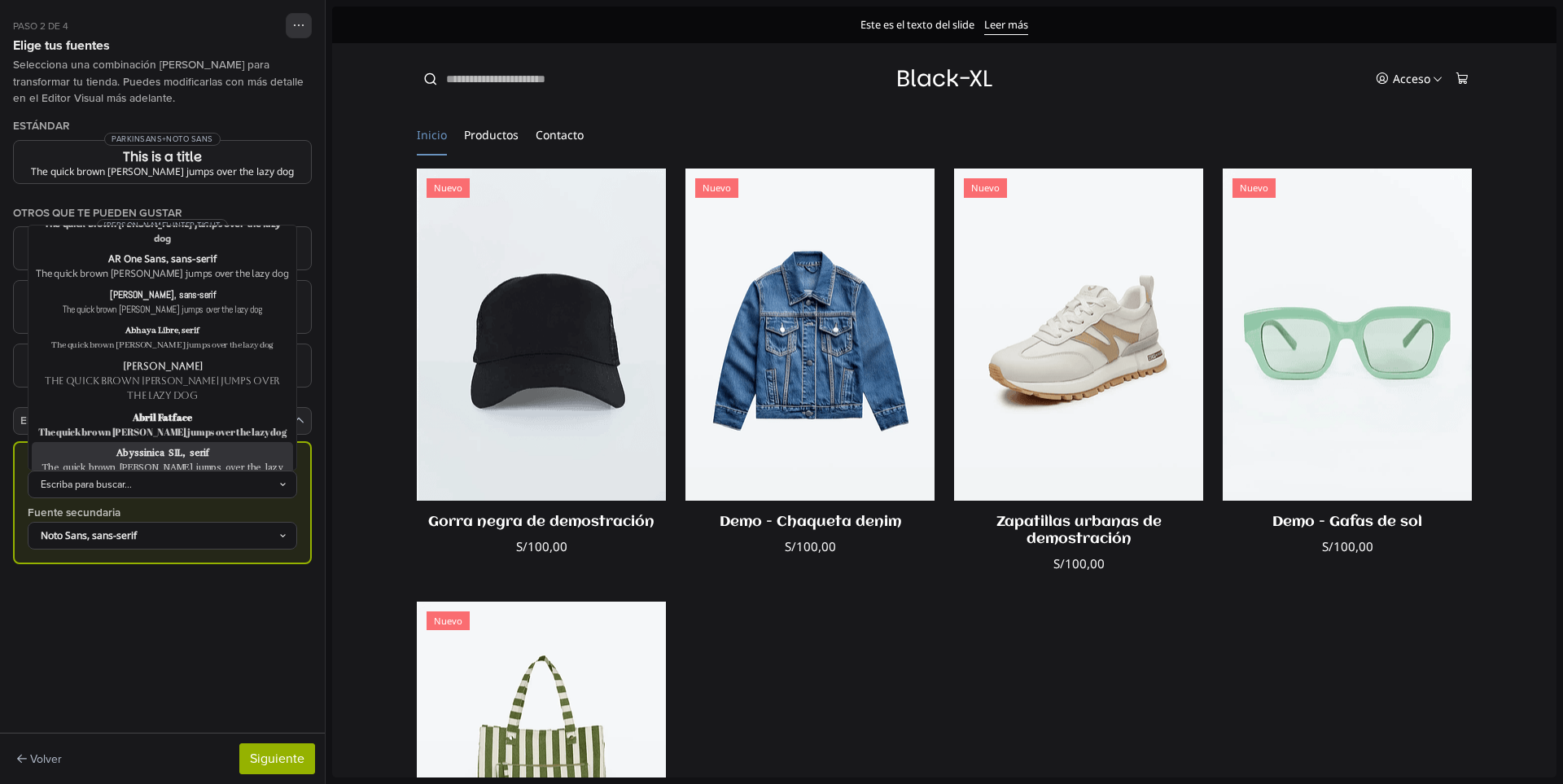
click at [181, 445] on div "Abyssinica SIL, serif" at bounding box center [162, 452] width 254 height 14
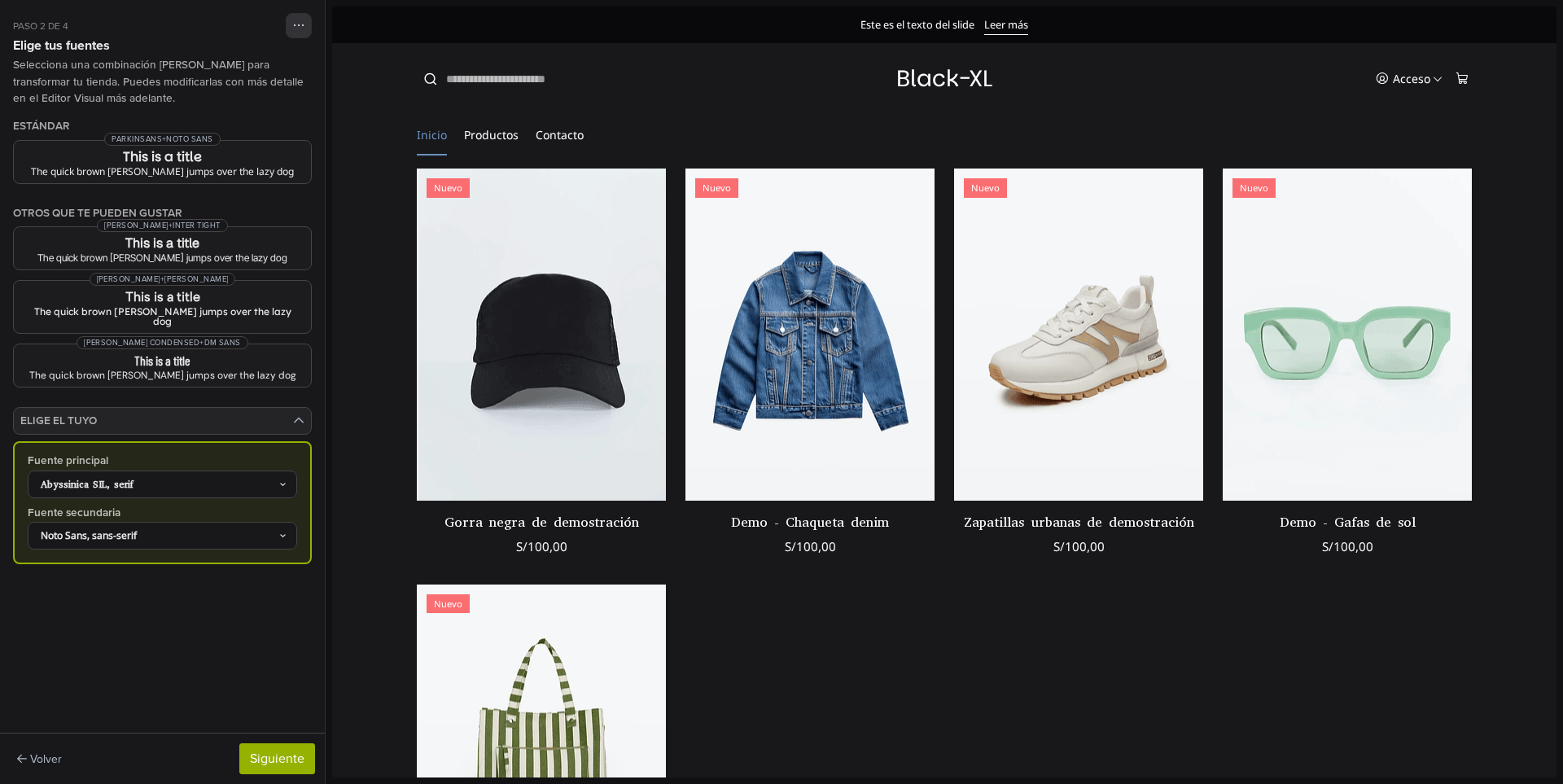
click at [187, 477] on div "Abyssinica SIL, serif" at bounding box center [154, 484] width 247 height 14
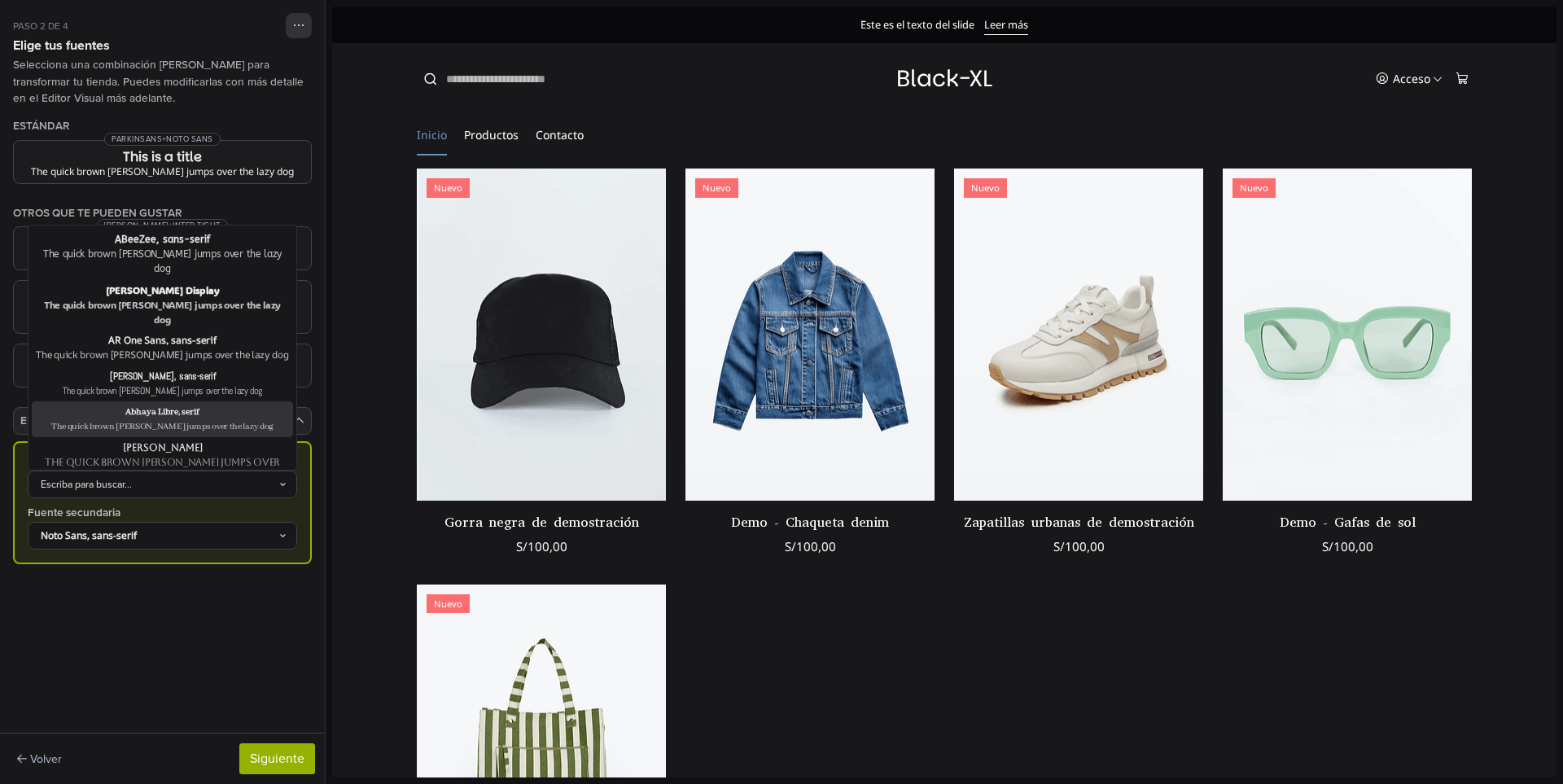
scroll to position [162, 0]
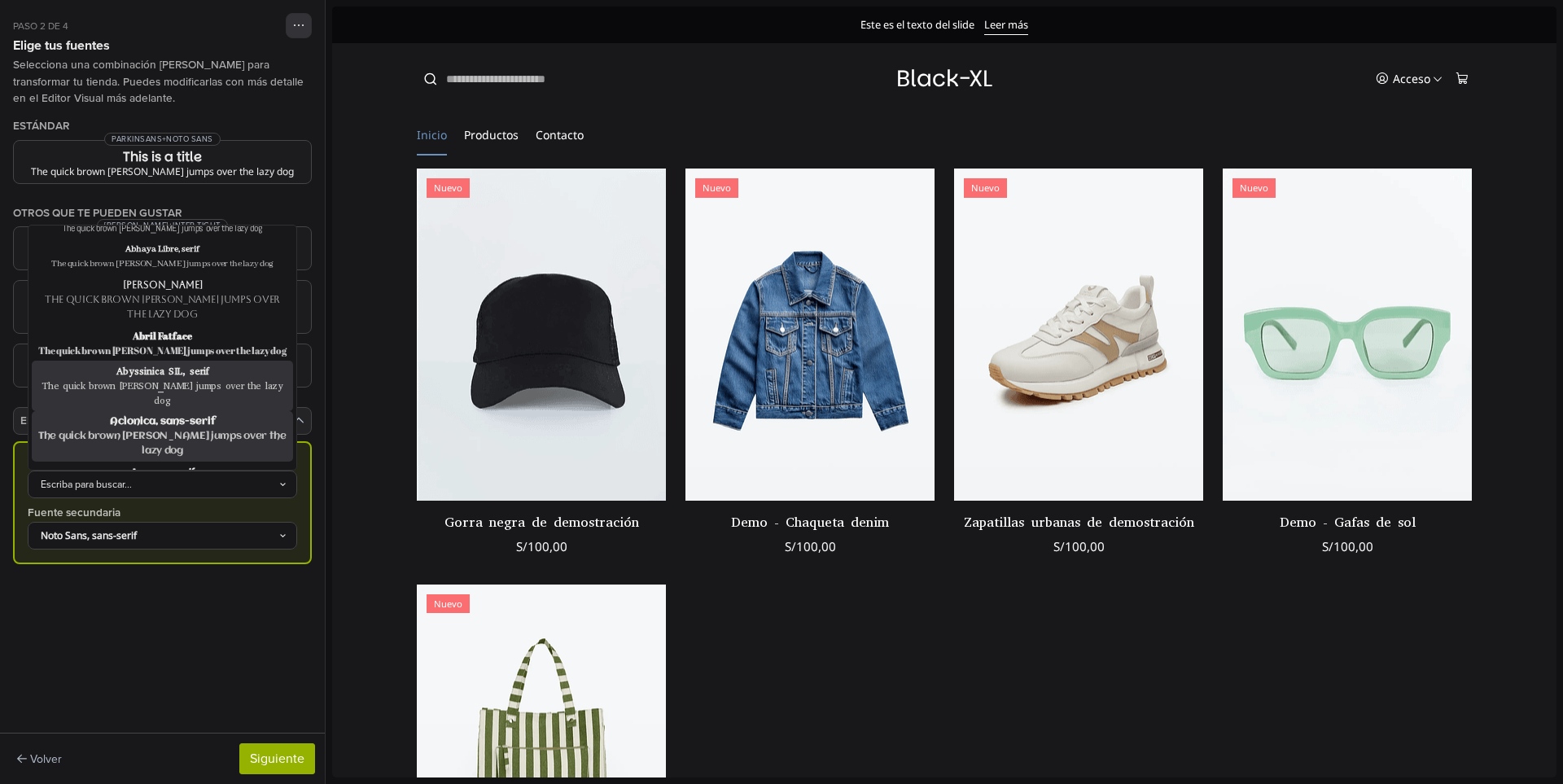
click at [179, 429] on div "The quick brown fox jumps over the lazy dog" at bounding box center [162, 443] width 254 height 29
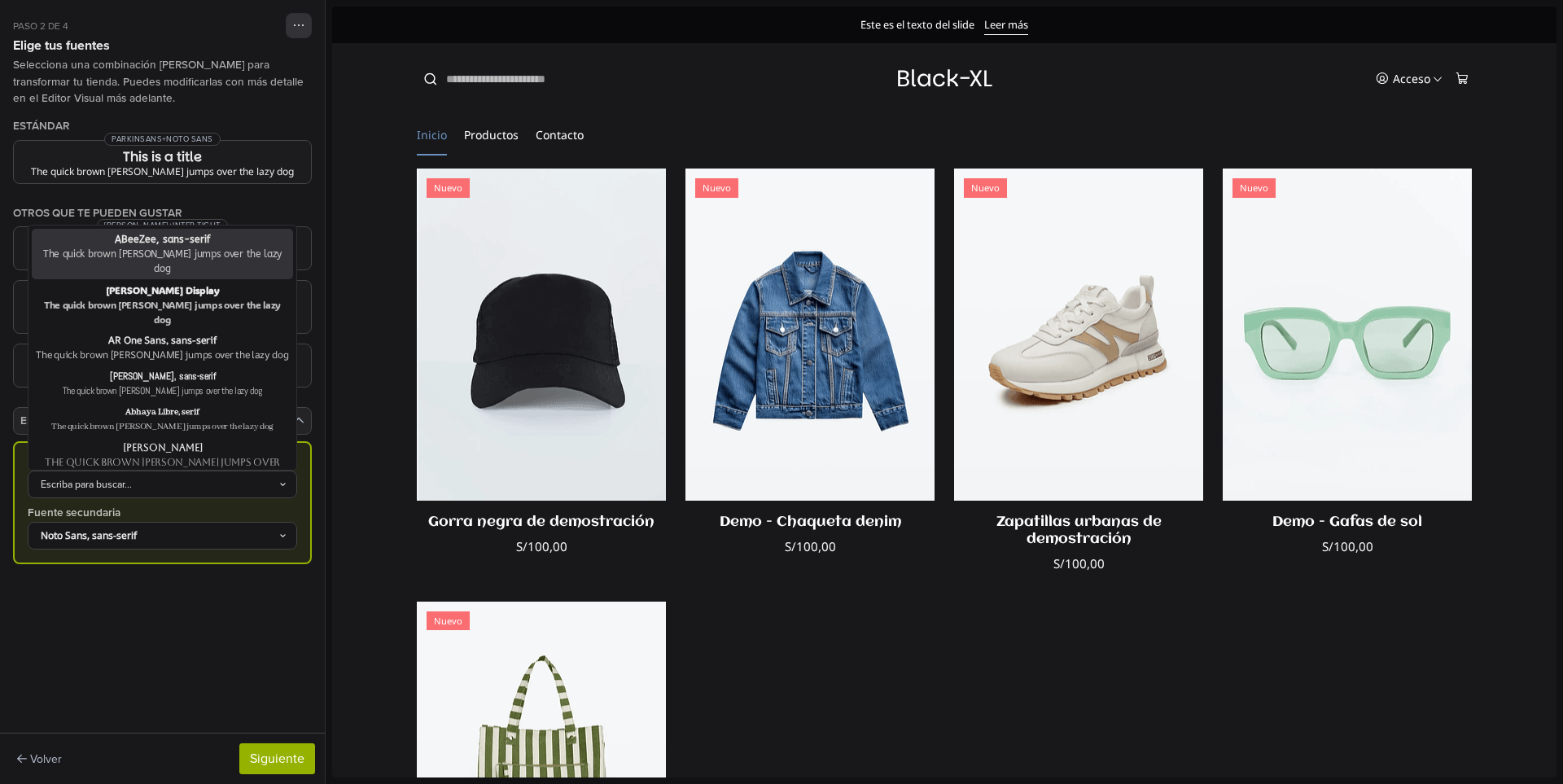
click at [191, 479] on div "Escriba para buscar..." at bounding box center [154, 484] width 247 height 14
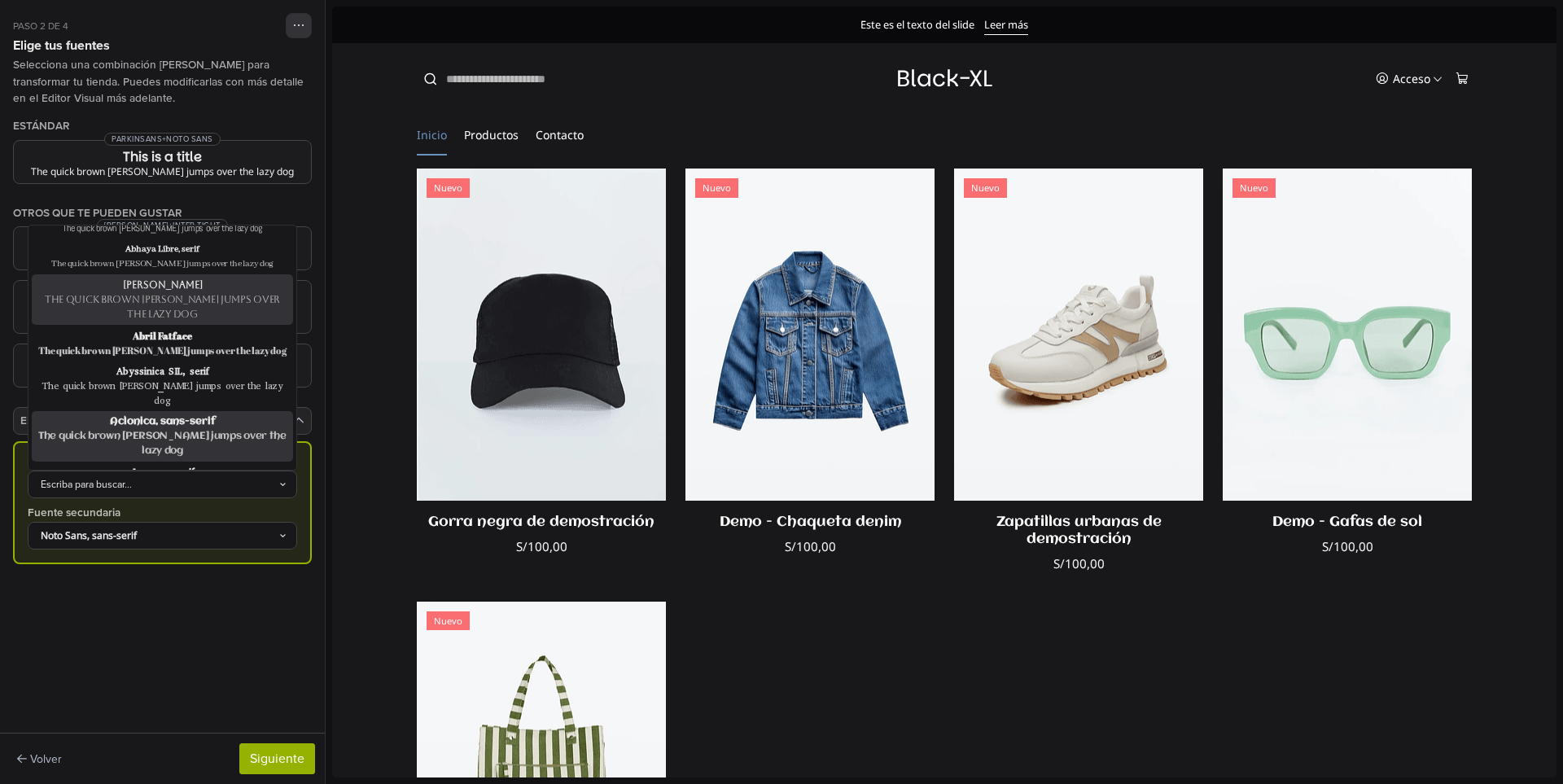
click at [165, 292] on div "The quick brown fox jumps over the lazy dog" at bounding box center [162, 307] width 254 height 29
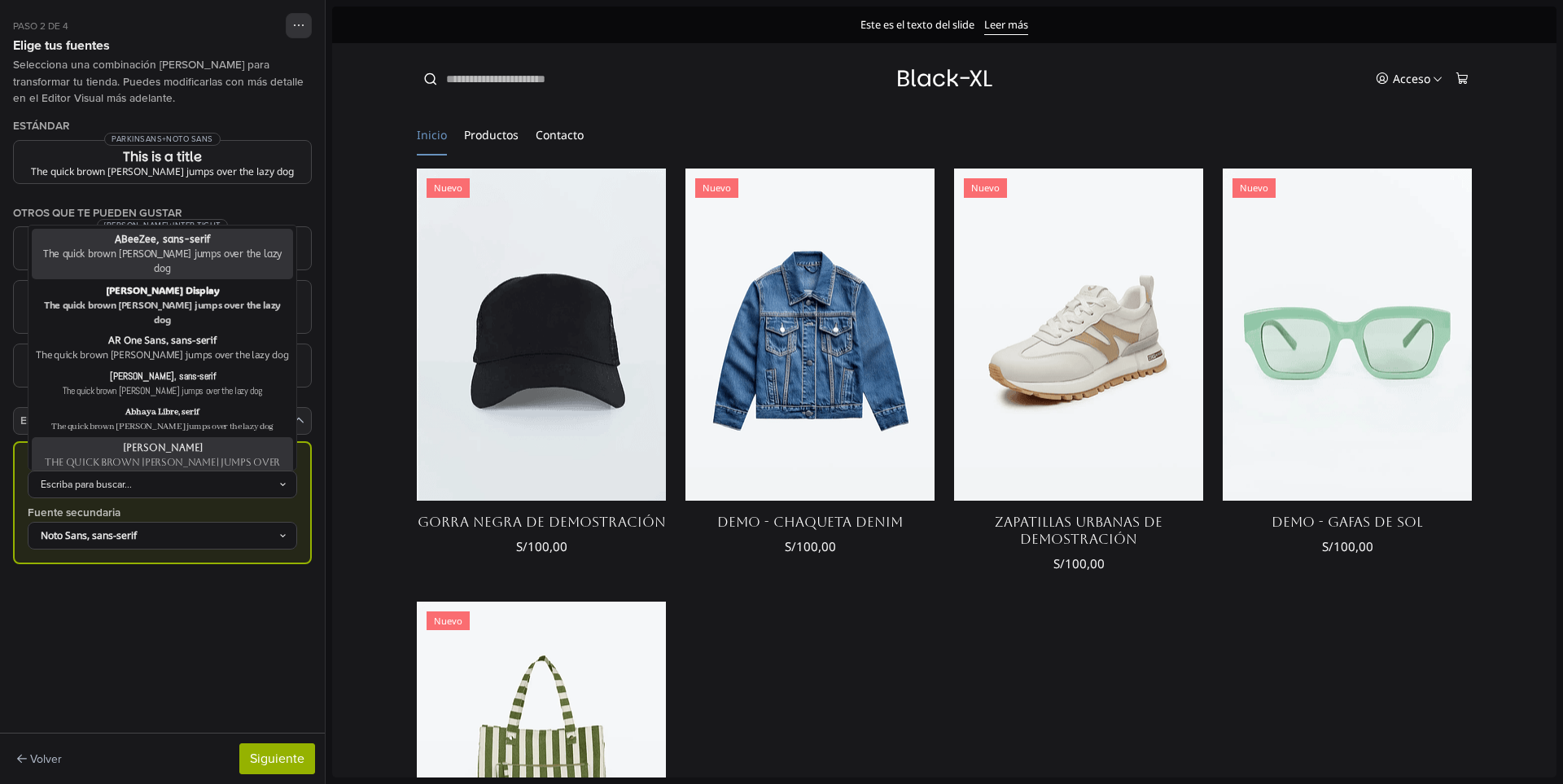
click at [153, 477] on div "Escriba para buscar..." at bounding box center [154, 484] width 247 height 14
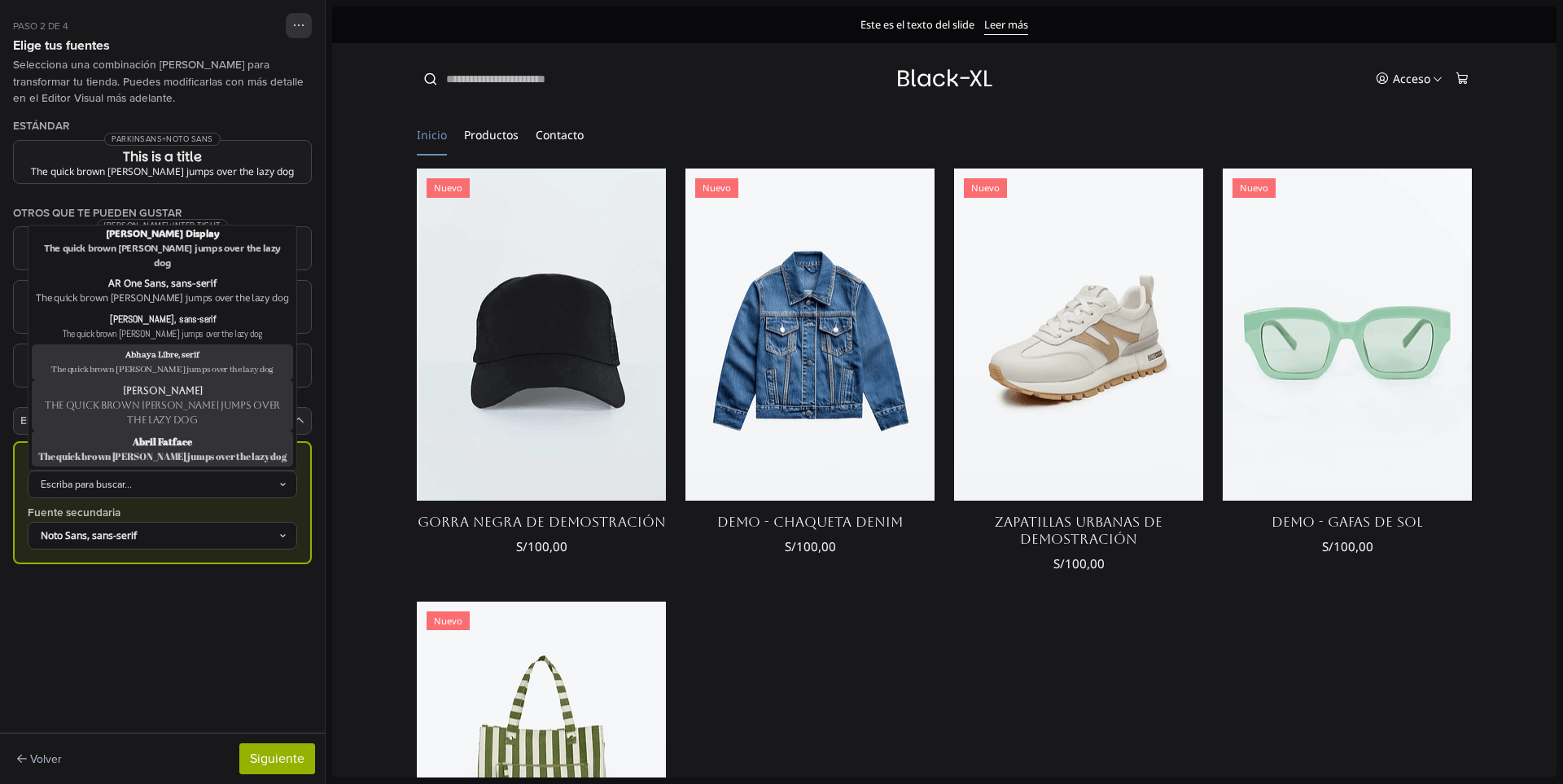
scroll to position [81, 0]
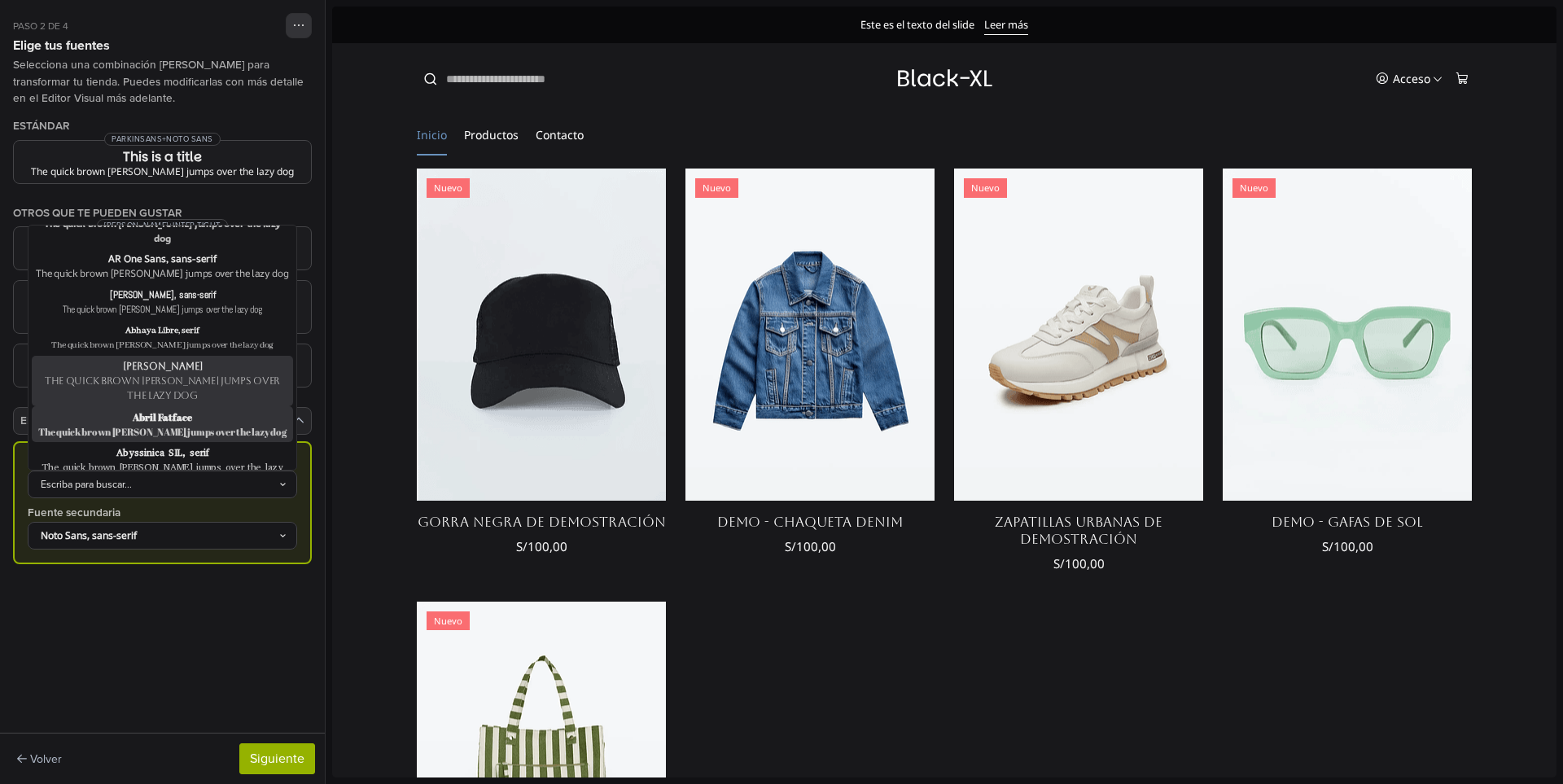
click at [175, 424] on div "The quick brown fox jumps over the lazy dog" at bounding box center [162, 431] width 254 height 14
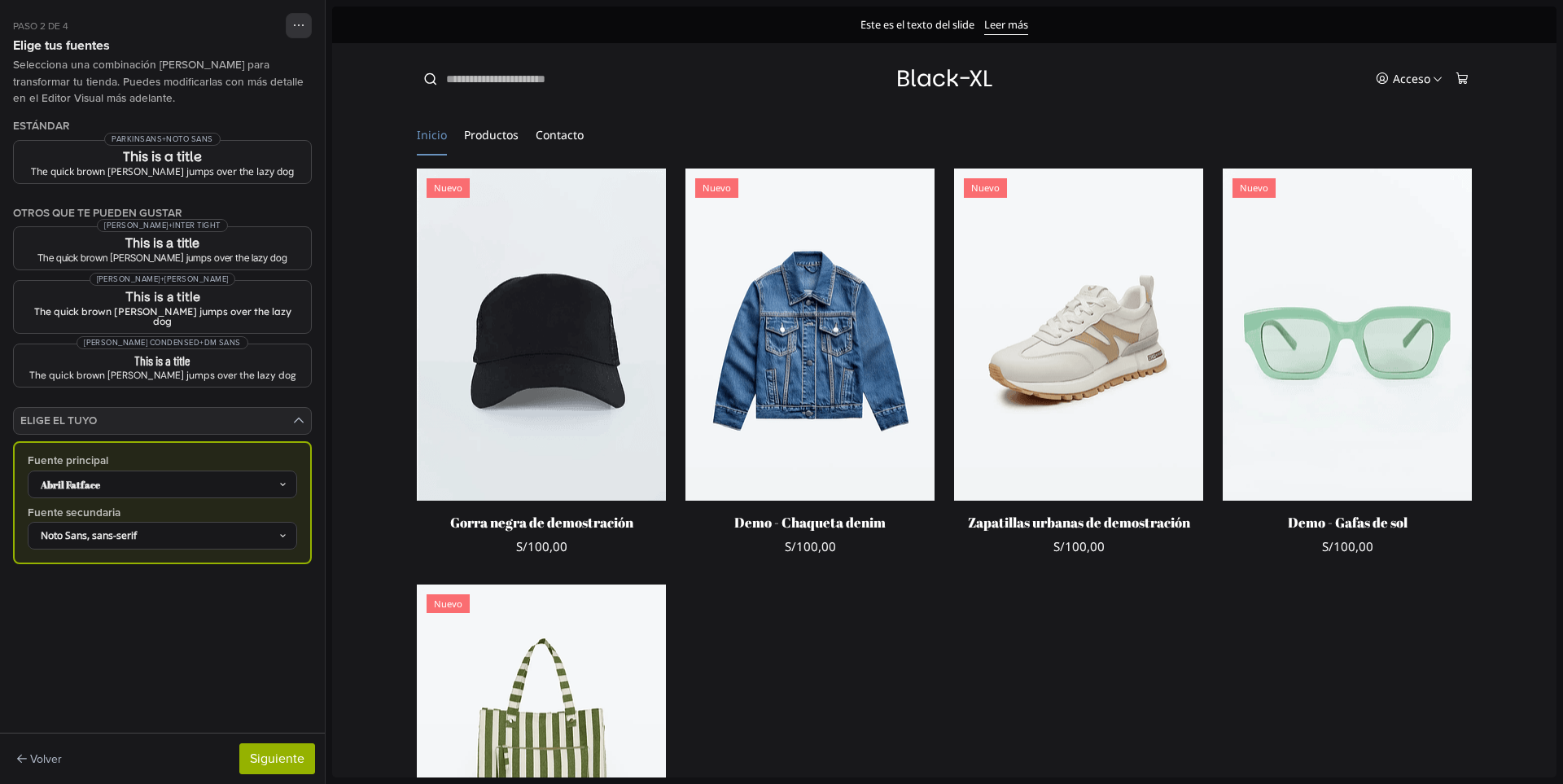
click at [160, 480] on div "Abril Fatface" at bounding box center [154, 484] width 247 height 14
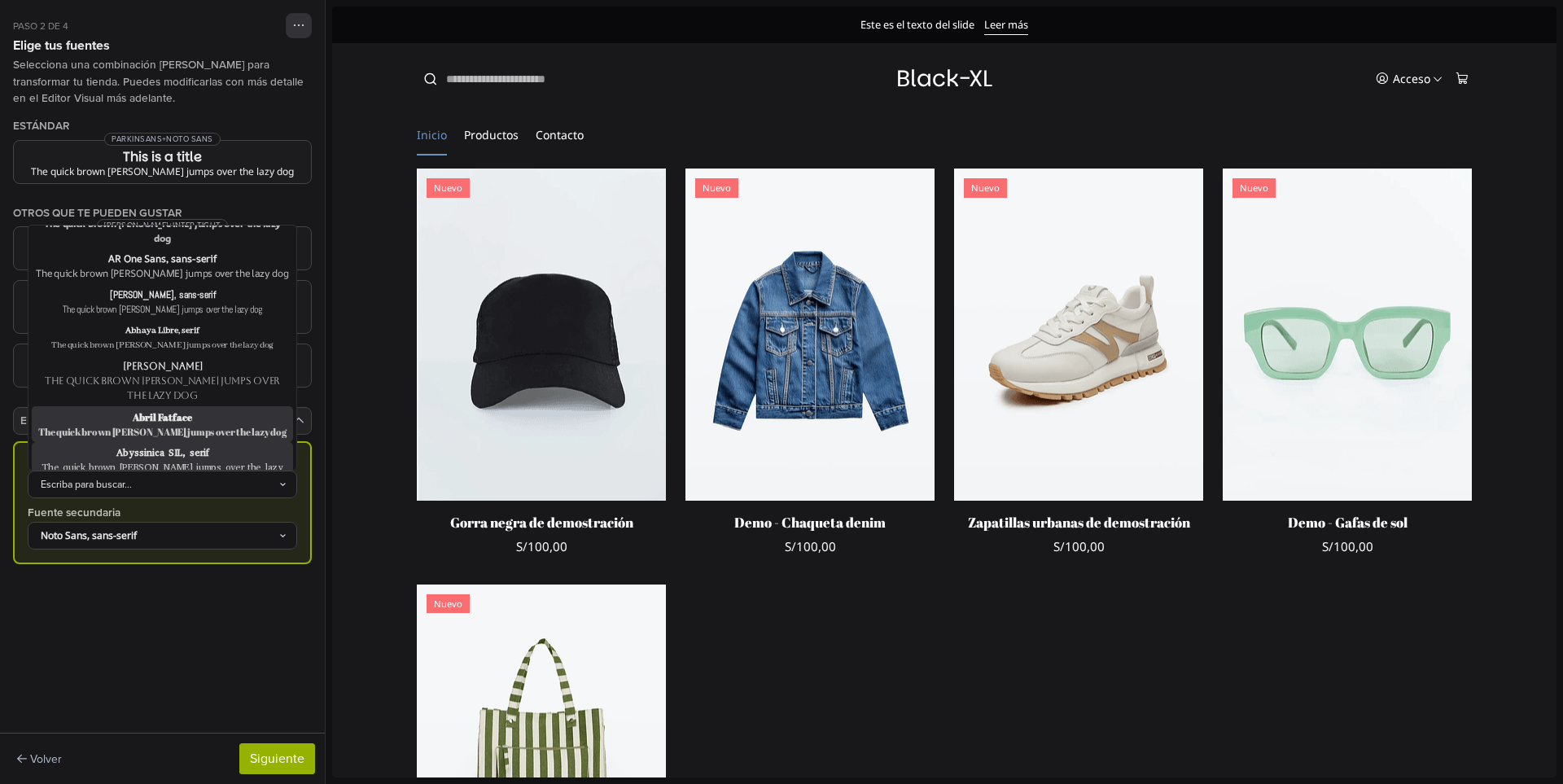
click at [177, 445] on div "Abyssinica SIL, serif" at bounding box center [162, 452] width 254 height 14
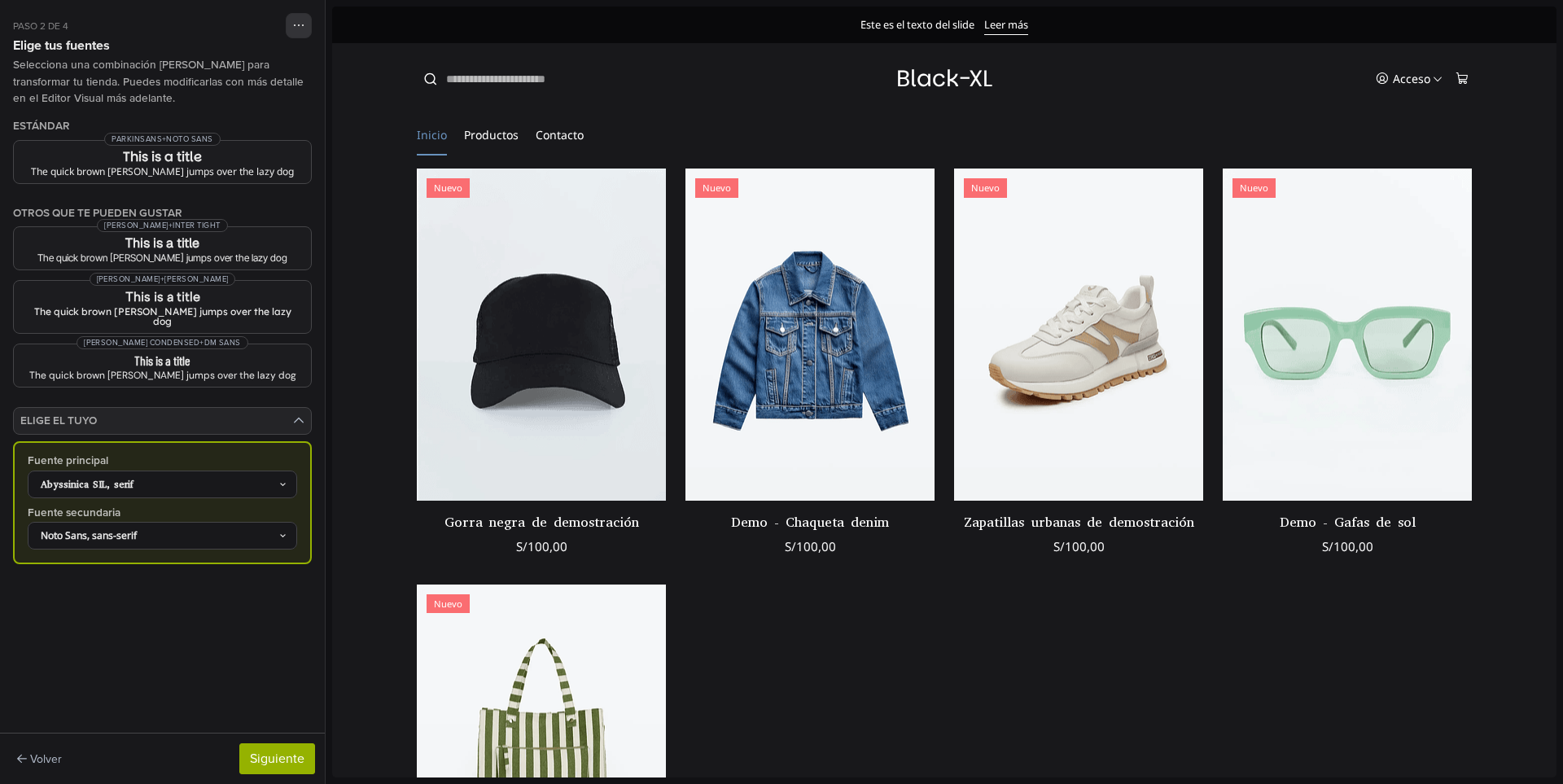
click at [169, 470] on div "Abyssinica SIL, serif" at bounding box center [162, 484] width 270 height 28
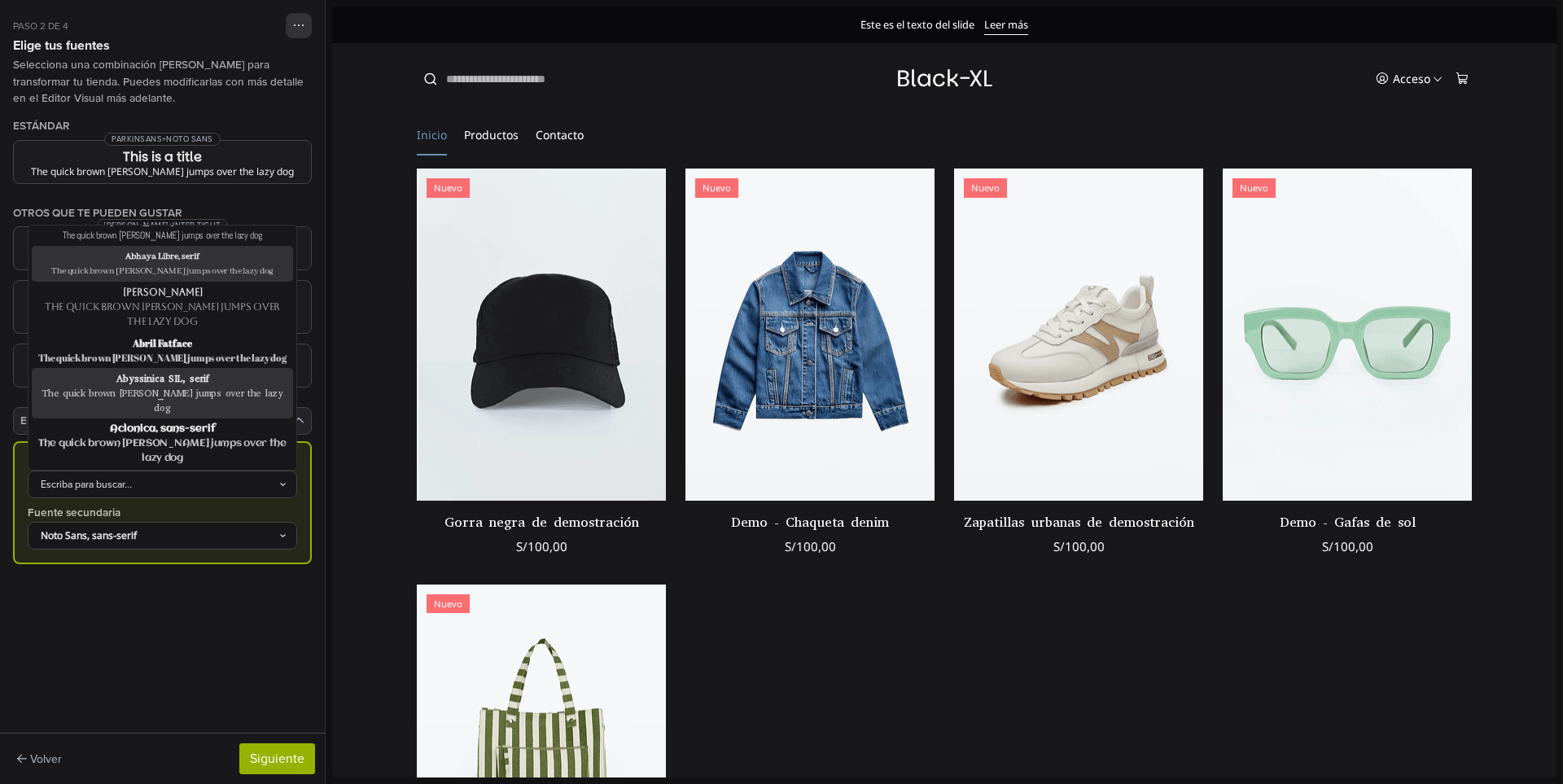
scroll to position [162, 0]
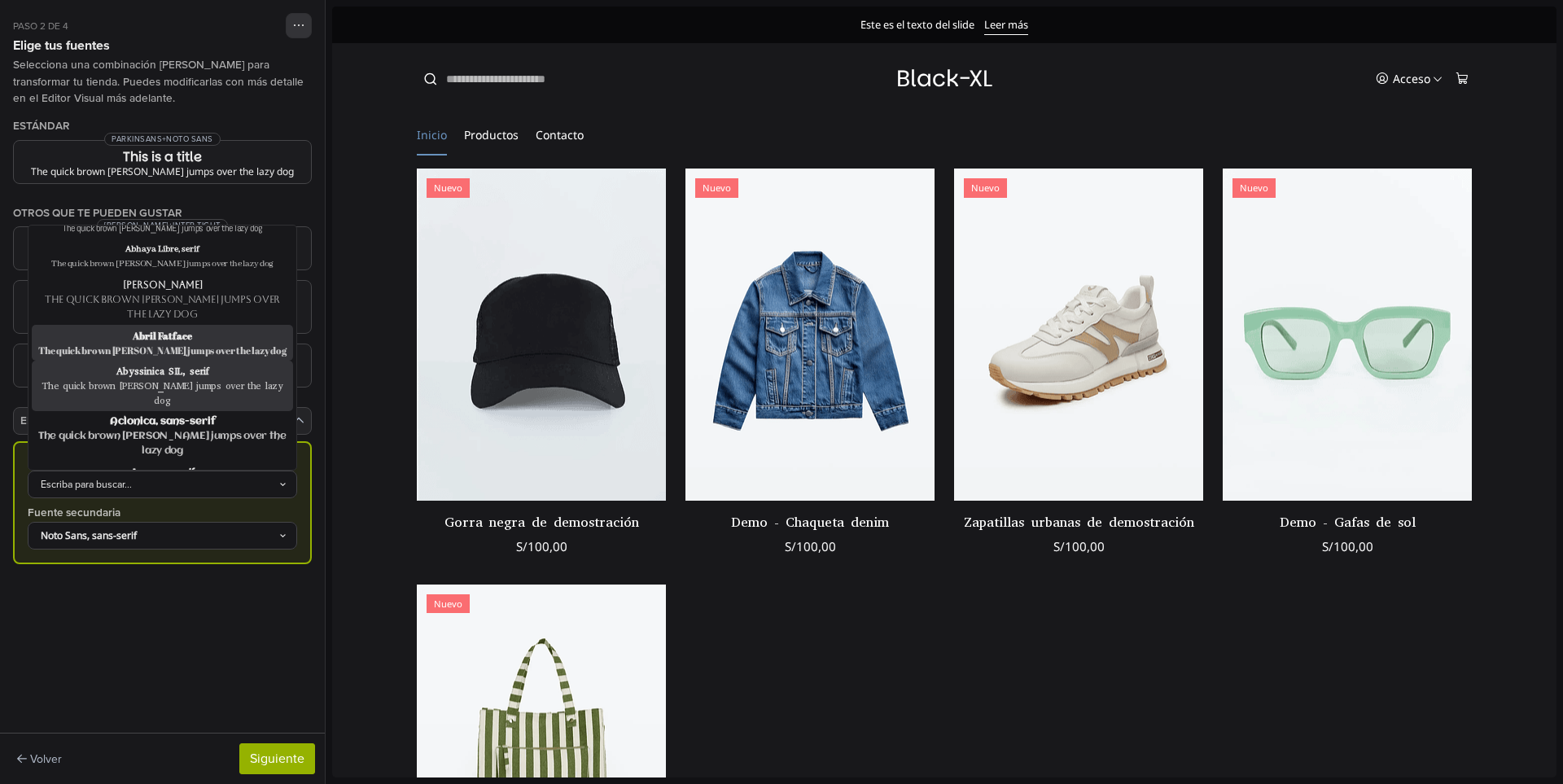
click at [193, 343] on div "The quick brown fox jumps over the lazy dog" at bounding box center [162, 350] width 254 height 14
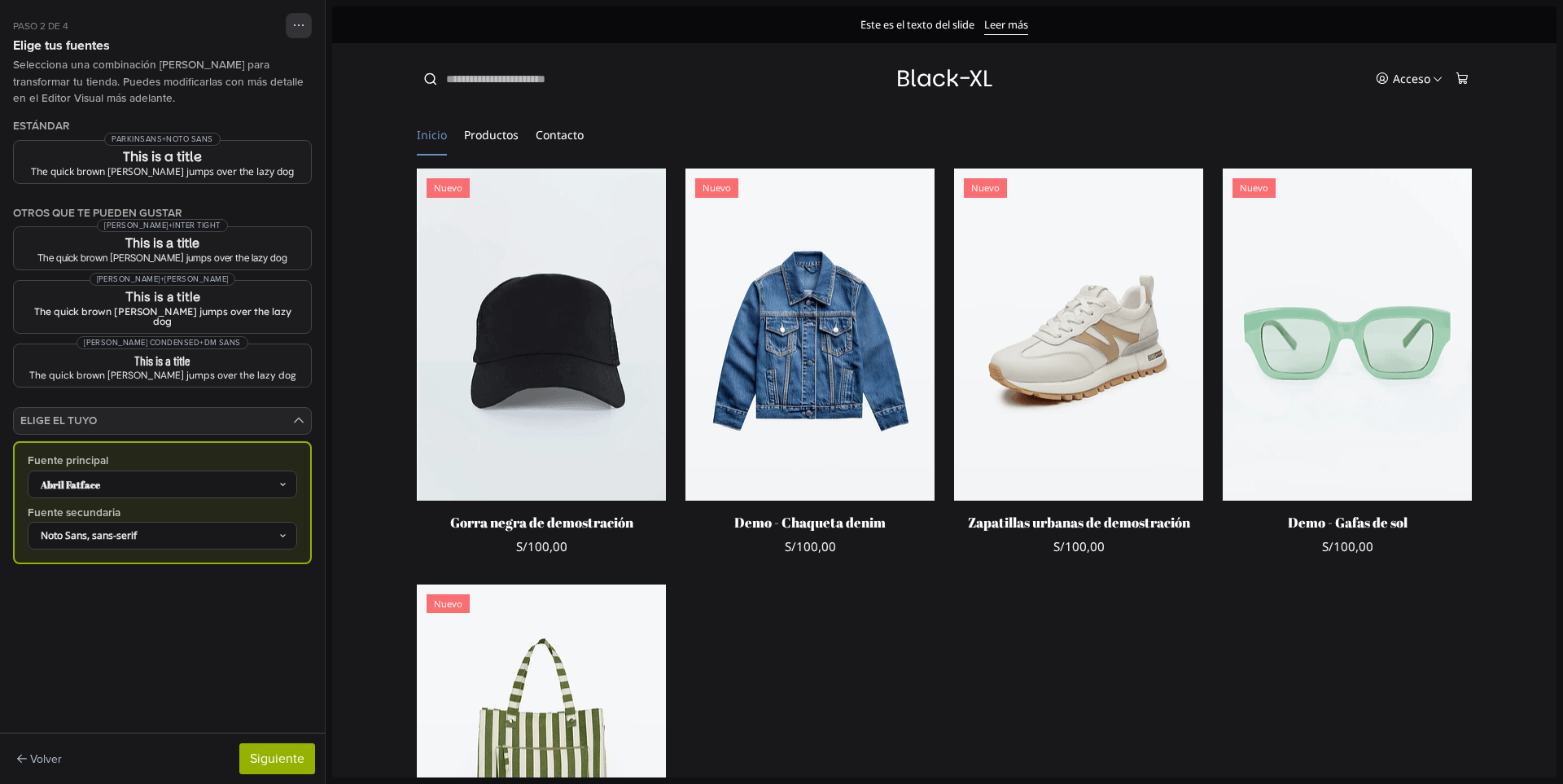
click at [167, 478] on div "Abril Fatface" at bounding box center [154, 484] width 247 height 14
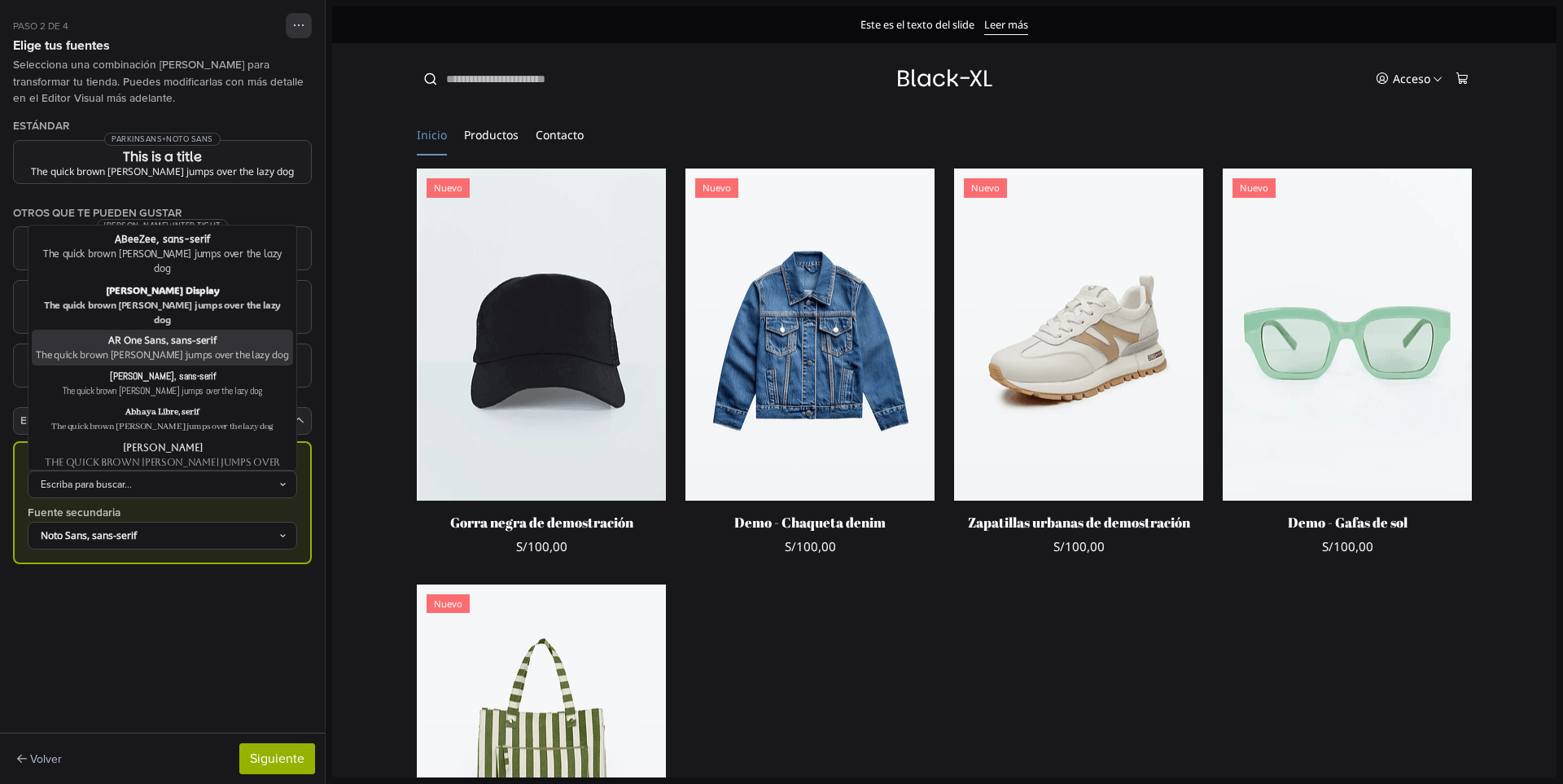
scroll to position [81, 0]
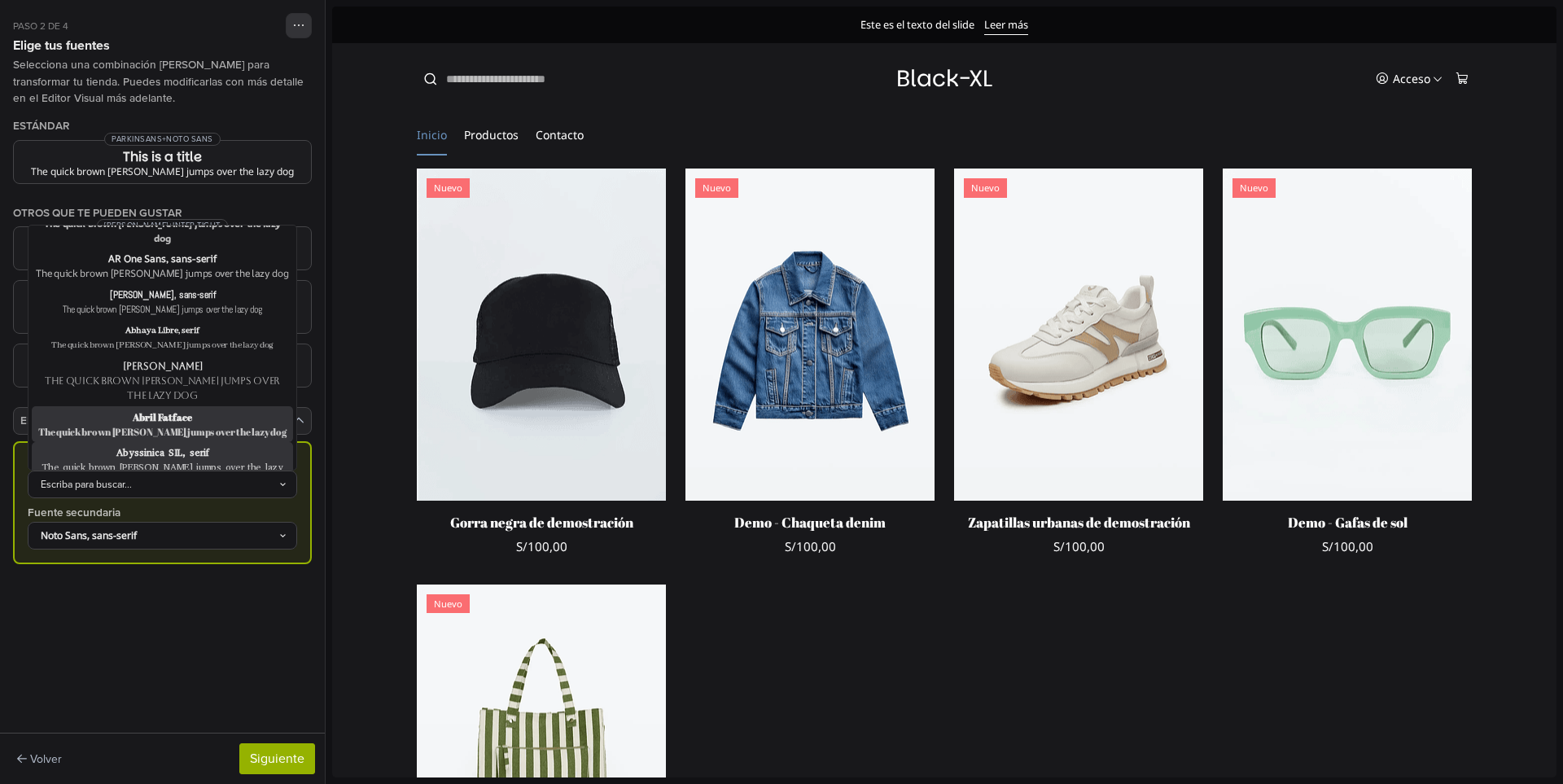
click at [171, 460] on div "The quick brown fox jumps over the lazy dog" at bounding box center [162, 475] width 254 height 29
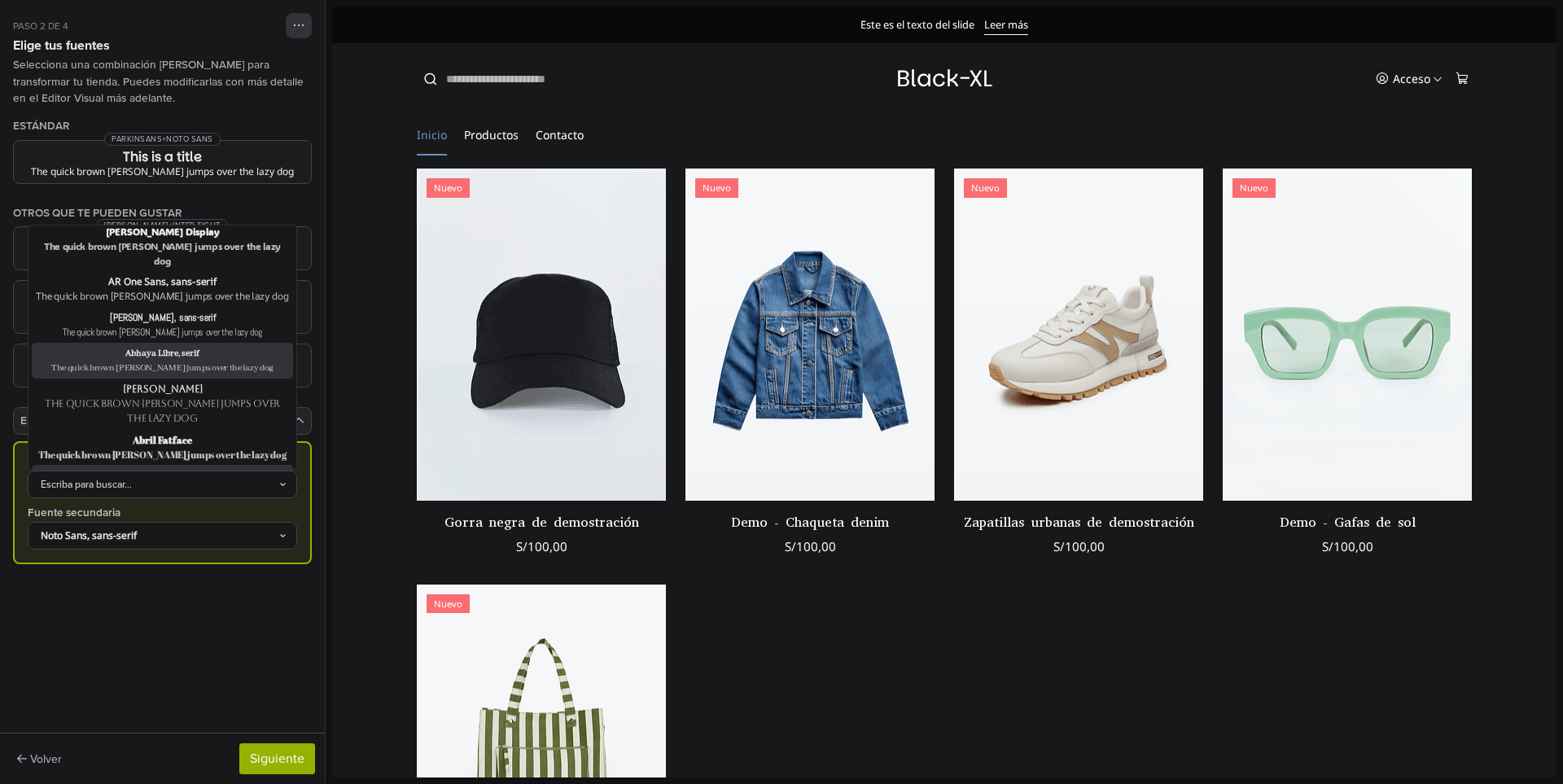
scroll to position [162, 0]
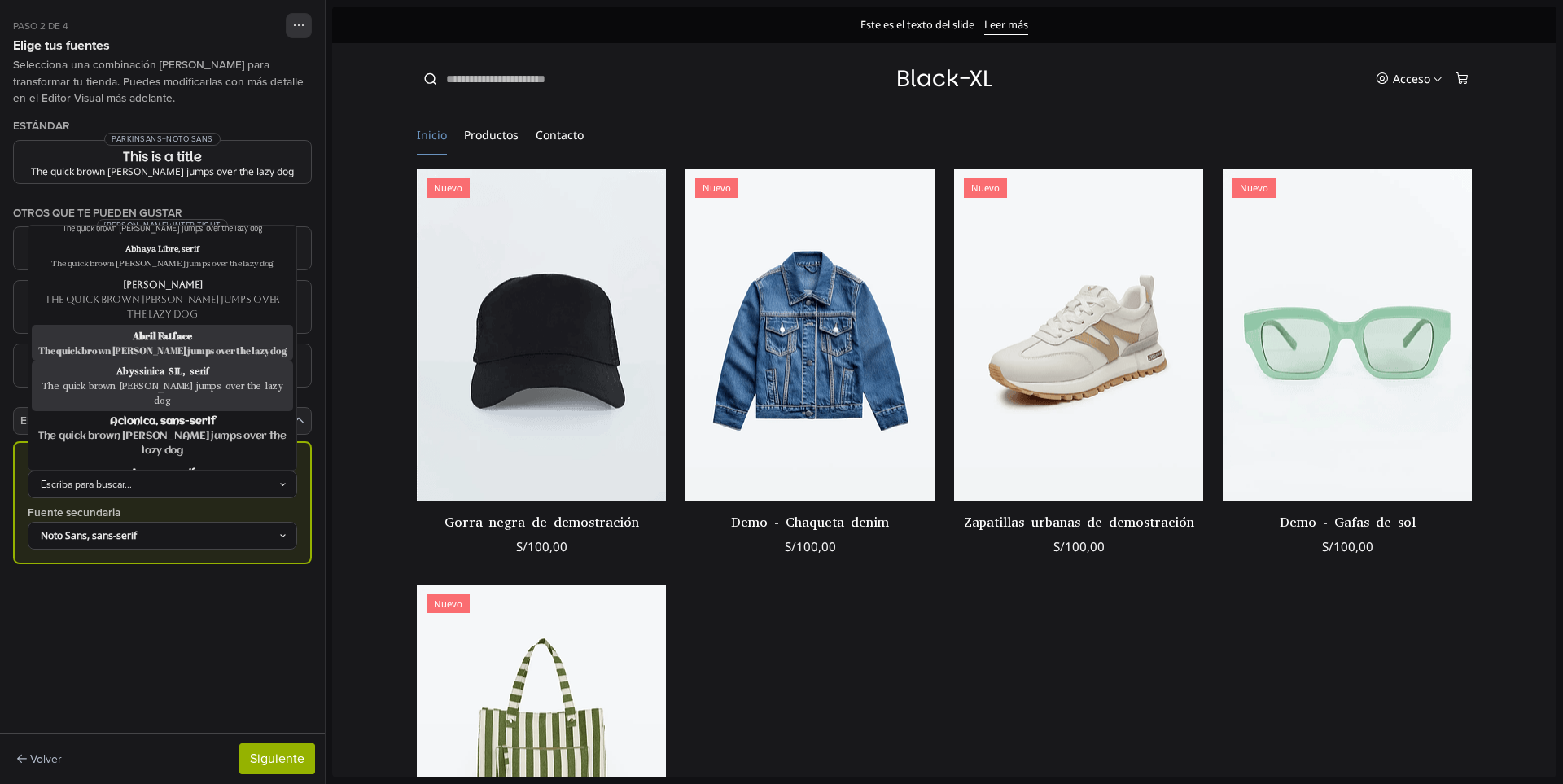
click at [171, 343] on div "The quick brown fox jumps over the lazy dog" at bounding box center [162, 350] width 254 height 14
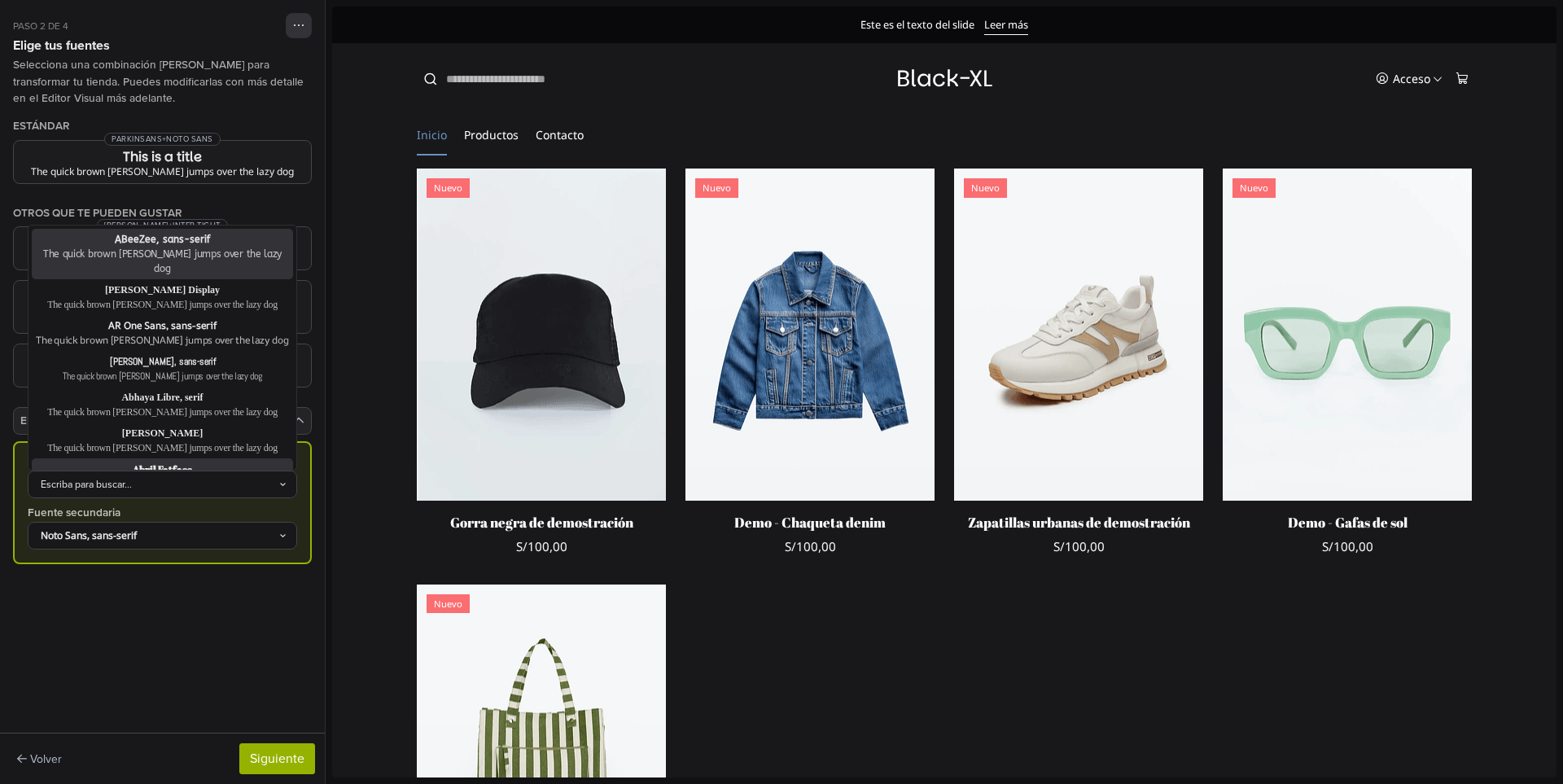
click at [161, 477] on div "Escriba para buscar..." at bounding box center [154, 484] width 247 height 14
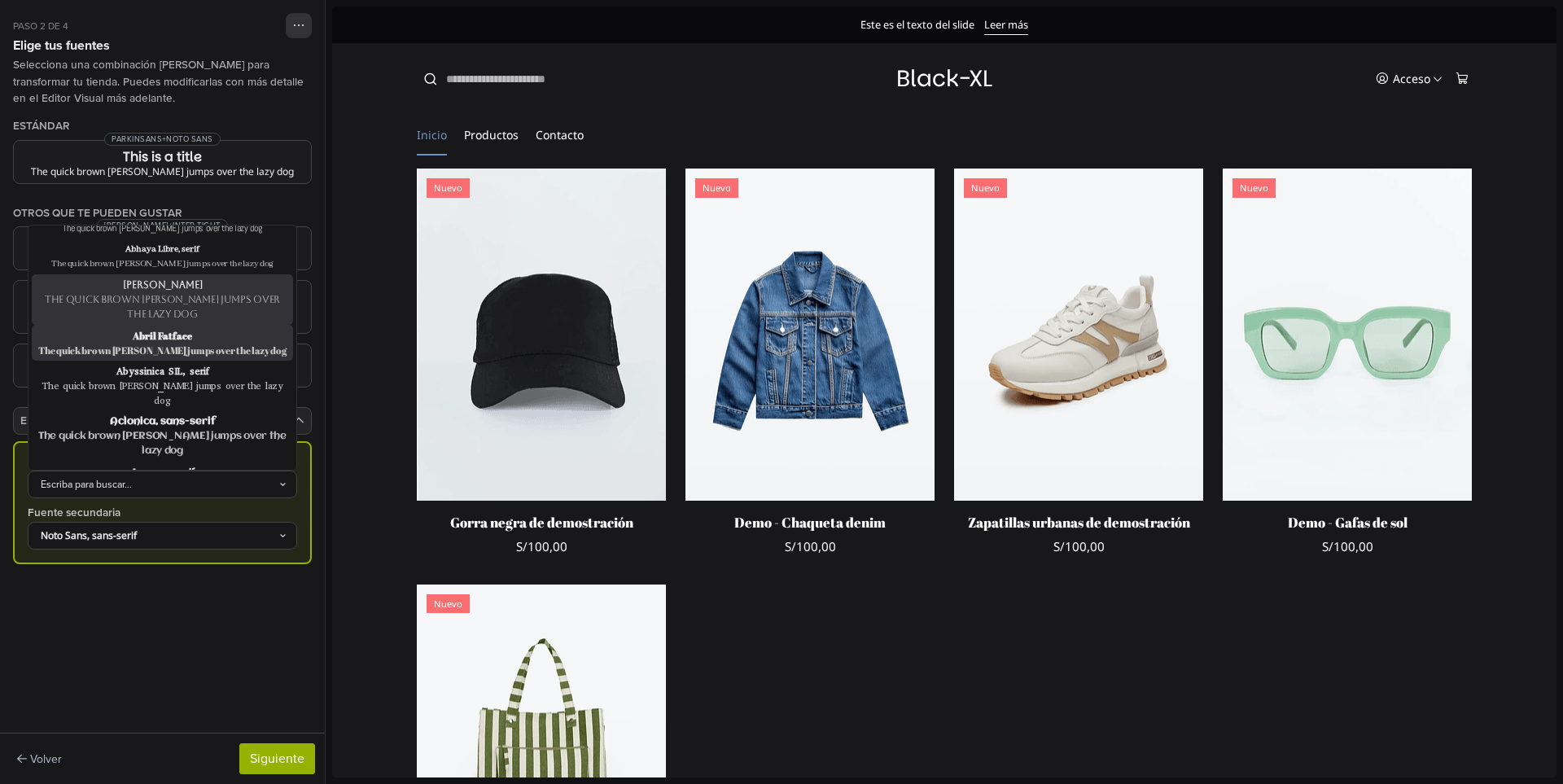
click at [198, 292] on div "The quick brown fox jumps over the lazy dog" at bounding box center [162, 307] width 254 height 29
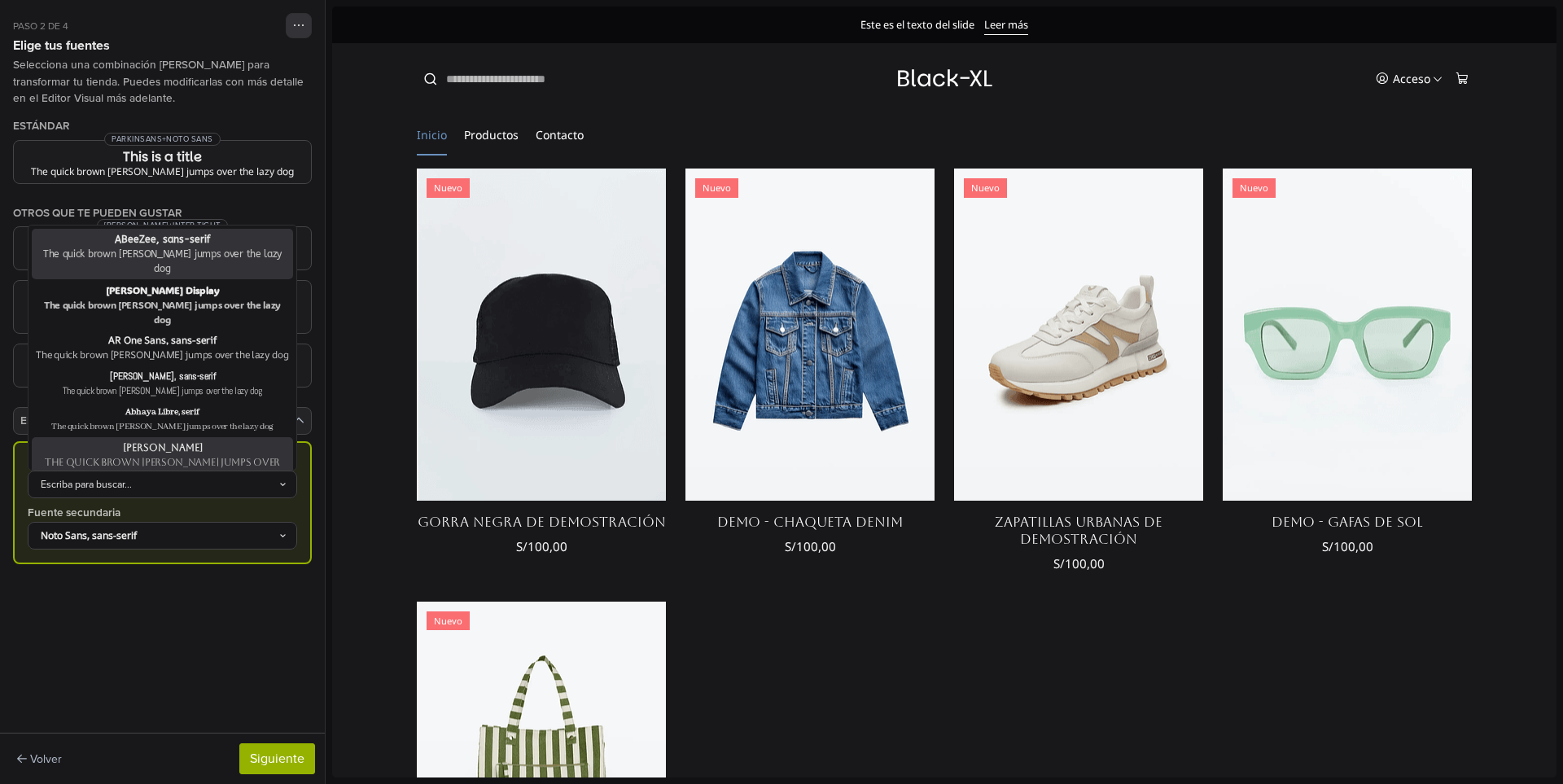
click at [140, 477] on div "Escriba para buscar..." at bounding box center [154, 484] width 247 height 14
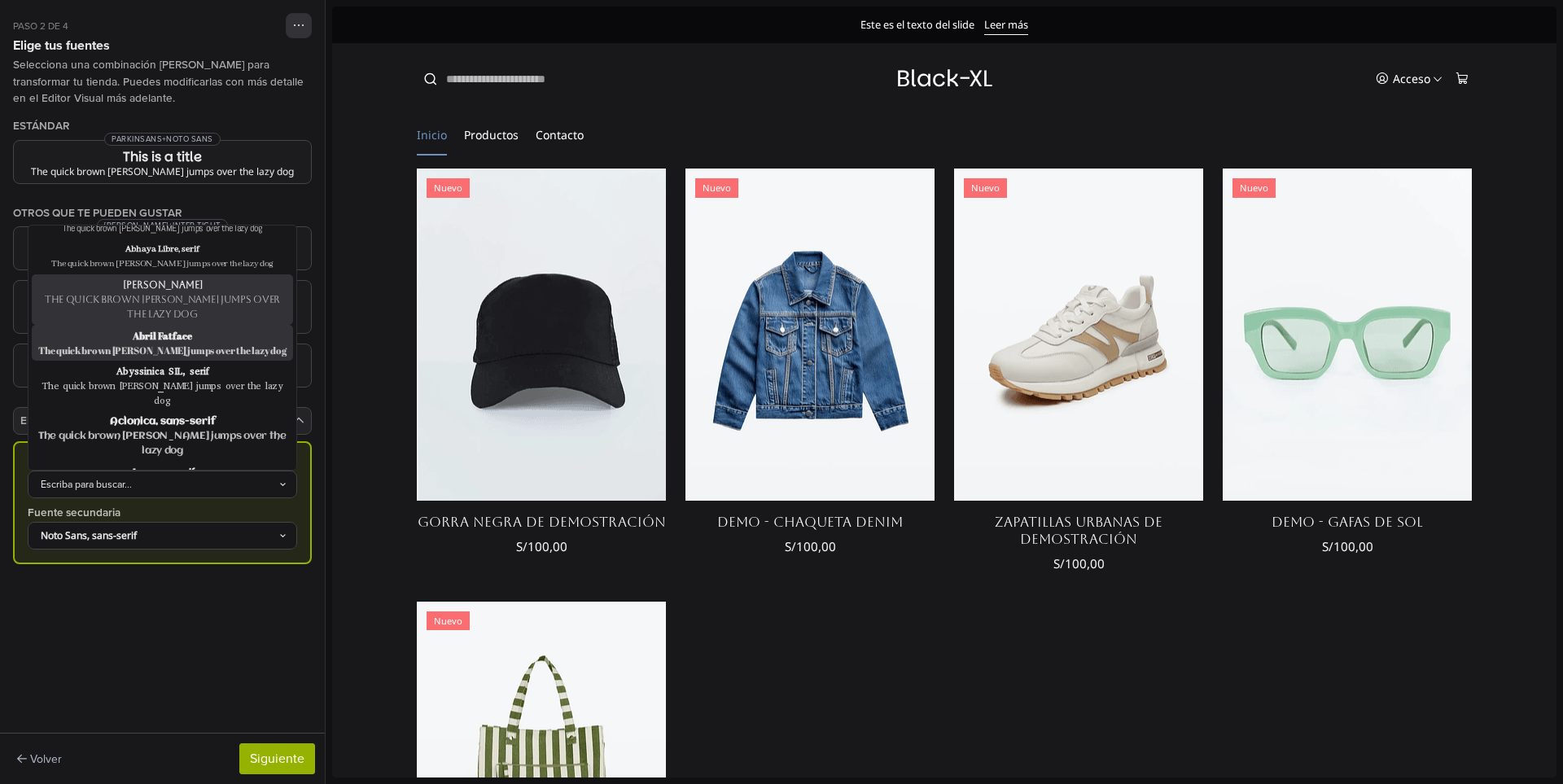
click at [176, 343] on div "The quick brown fox jumps over the lazy dog" at bounding box center [162, 350] width 254 height 14
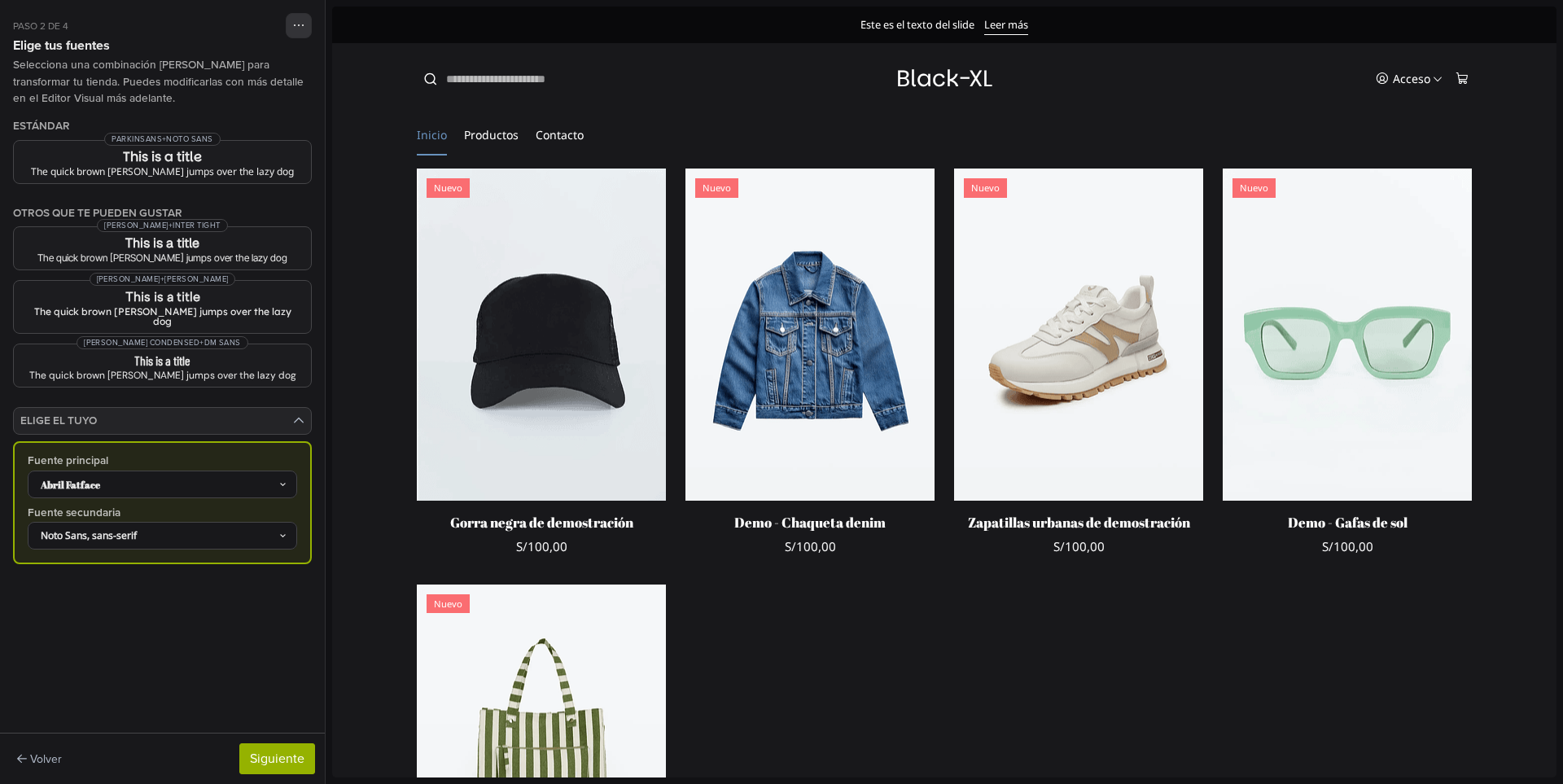
click at [197, 477] on div "Abril Fatface" at bounding box center [154, 484] width 247 height 14
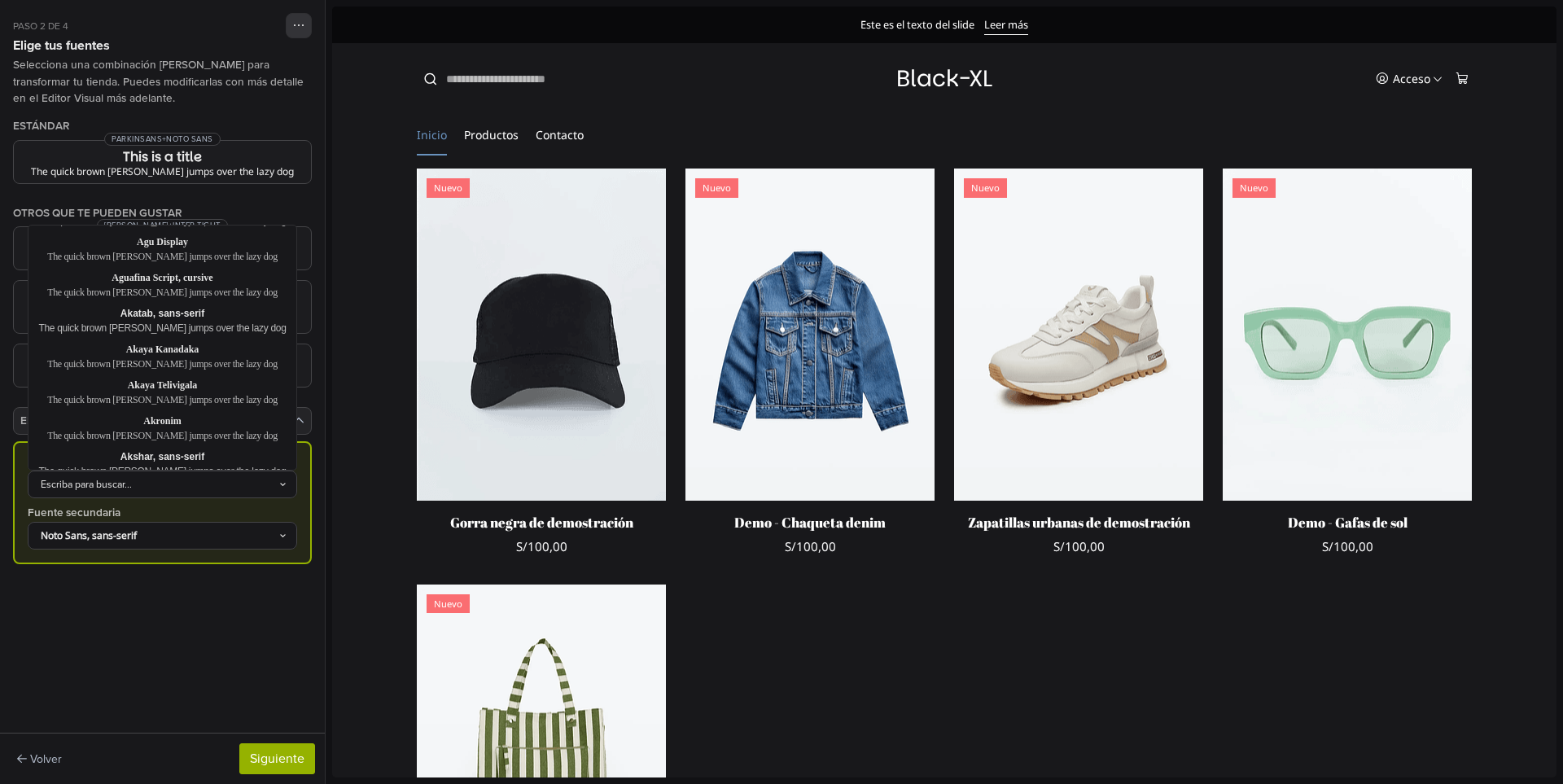
scroll to position [651, 0]
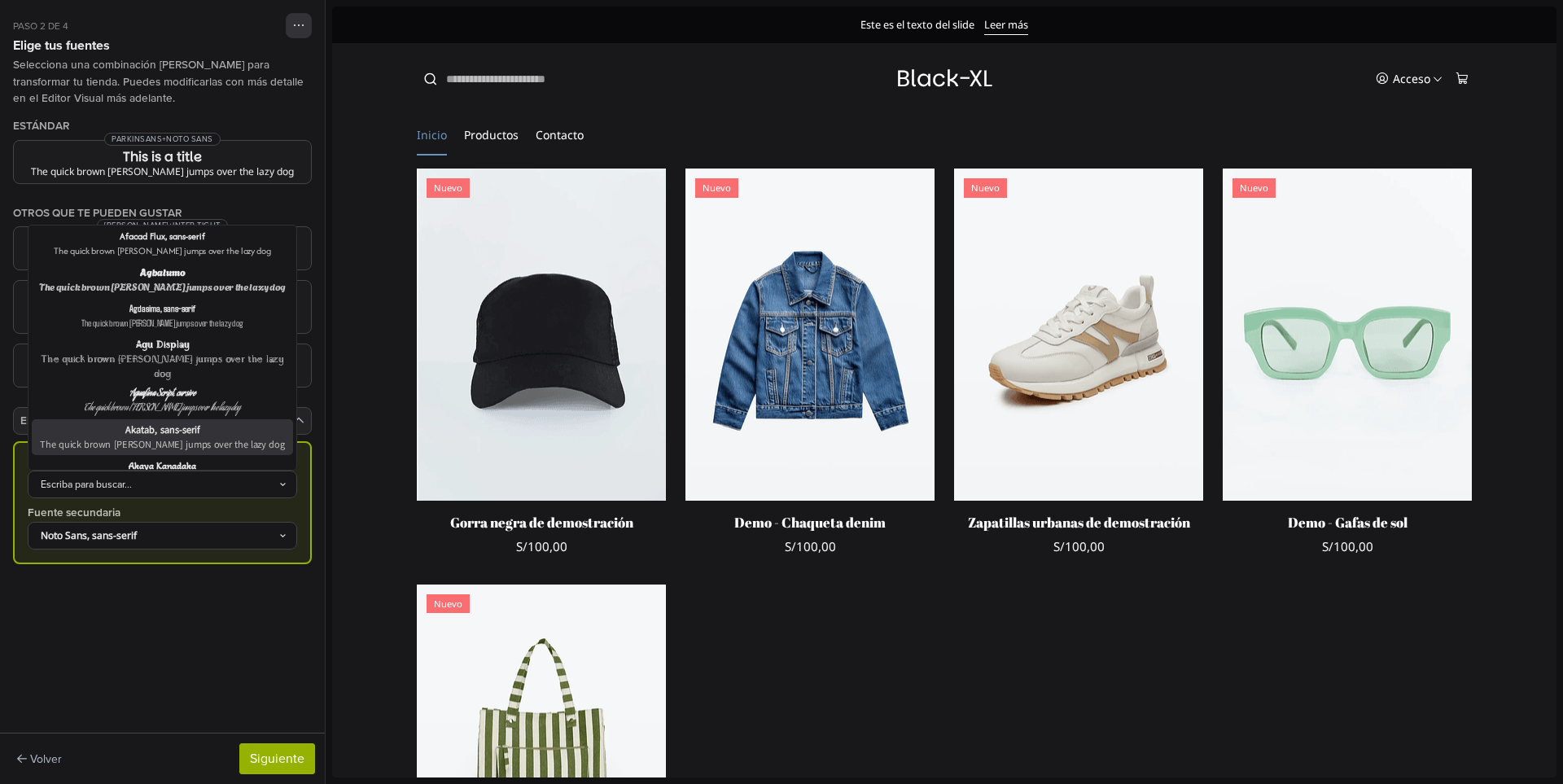
click at [200, 437] on div "The quick brown fox jumps over the lazy dog" at bounding box center [162, 444] width 254 height 14
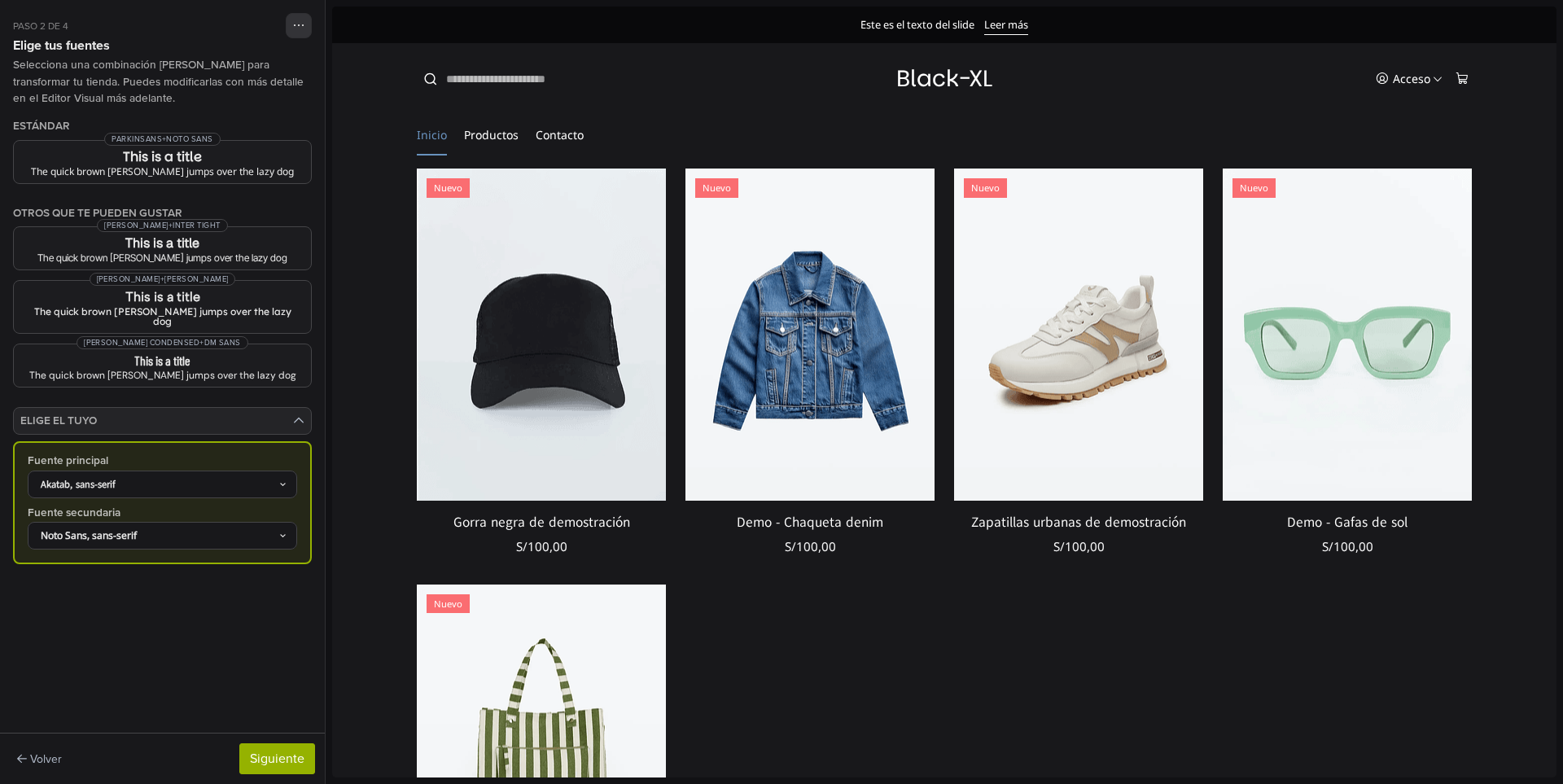
click at [210, 482] on div "Akatab, sans-serif" at bounding box center [154, 484] width 247 height 14
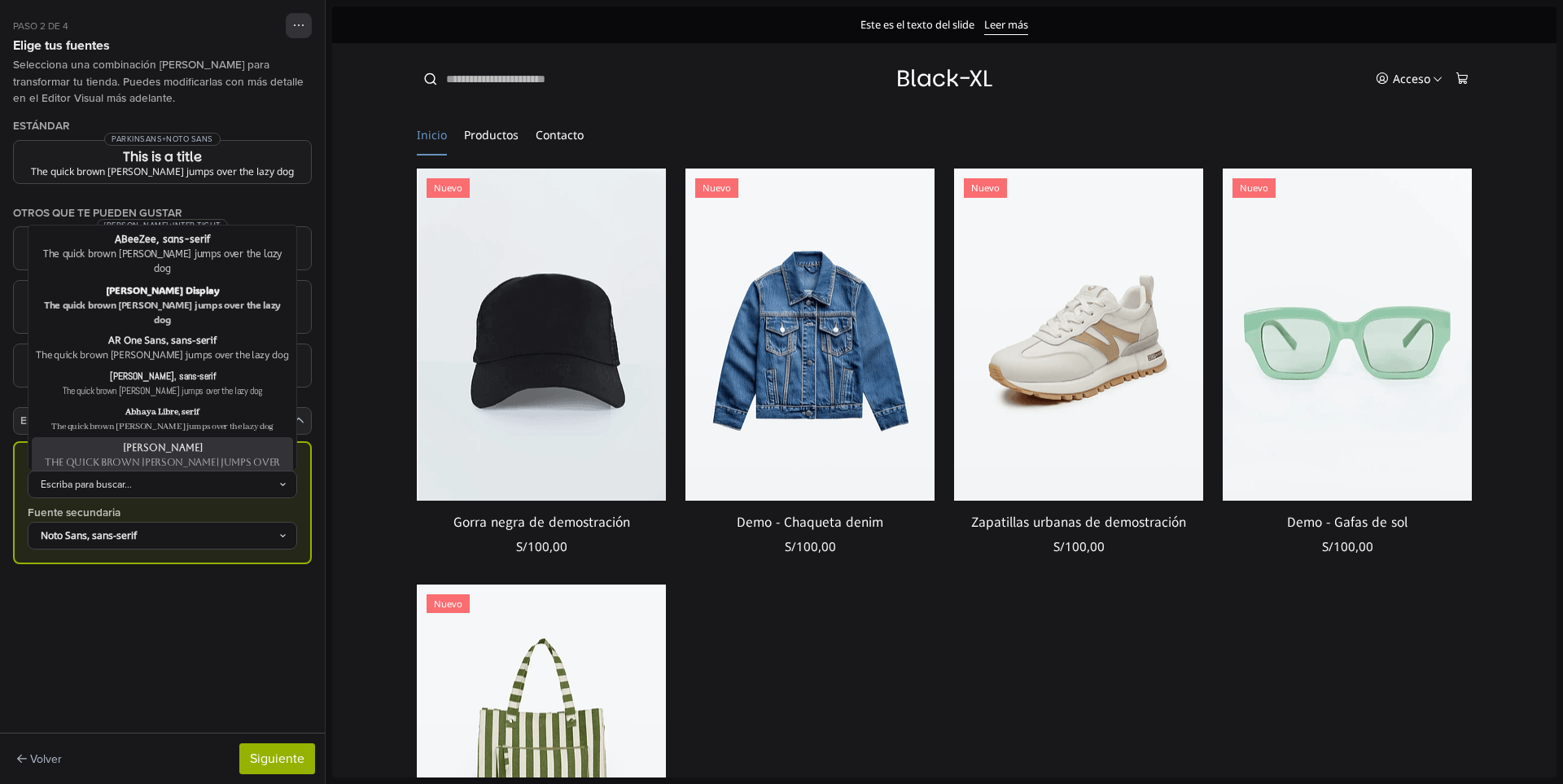
scroll to position [81, 0]
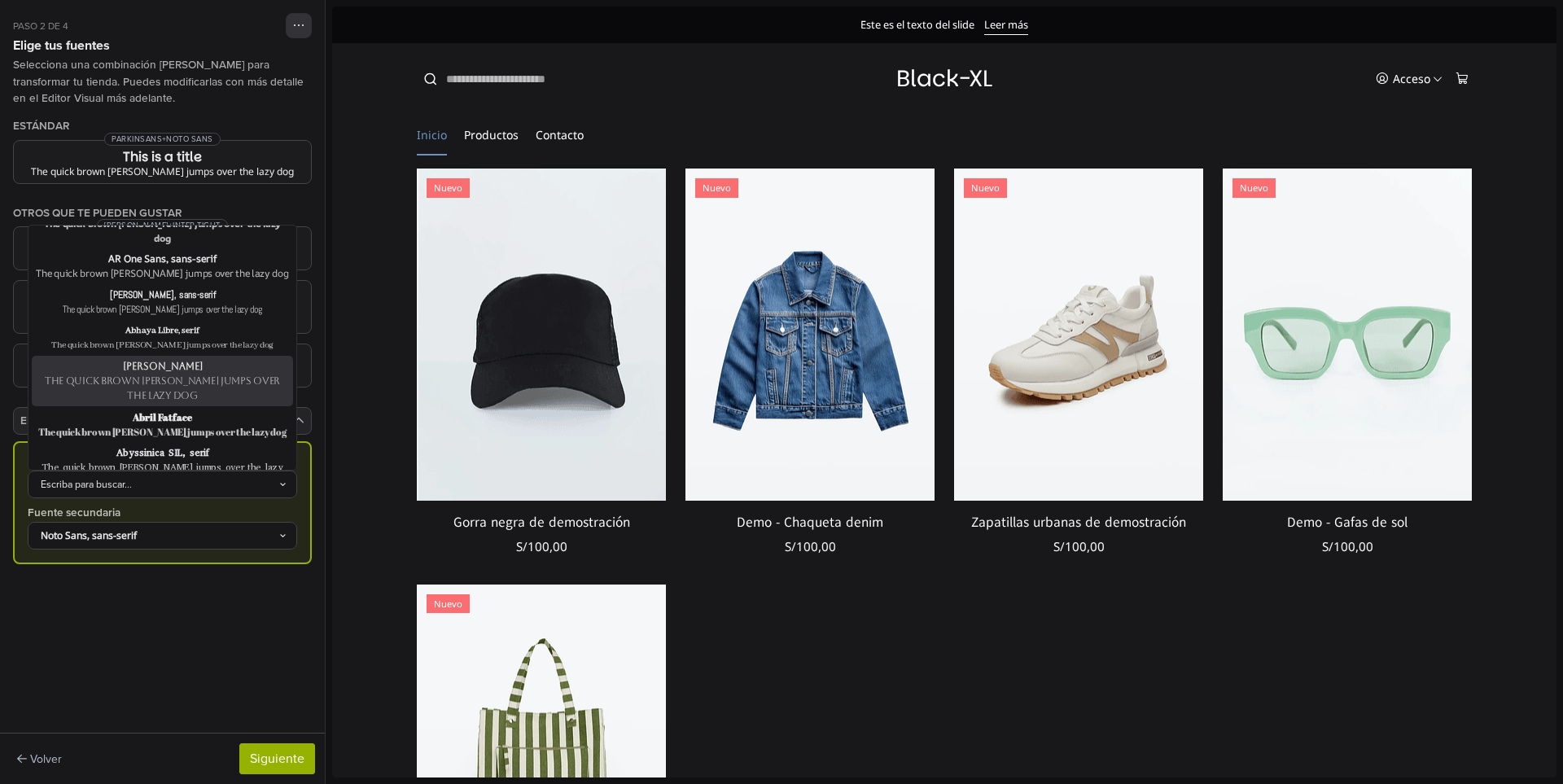
click at [180, 374] on div "The quick brown fox jumps over the lazy dog" at bounding box center [162, 388] width 254 height 29
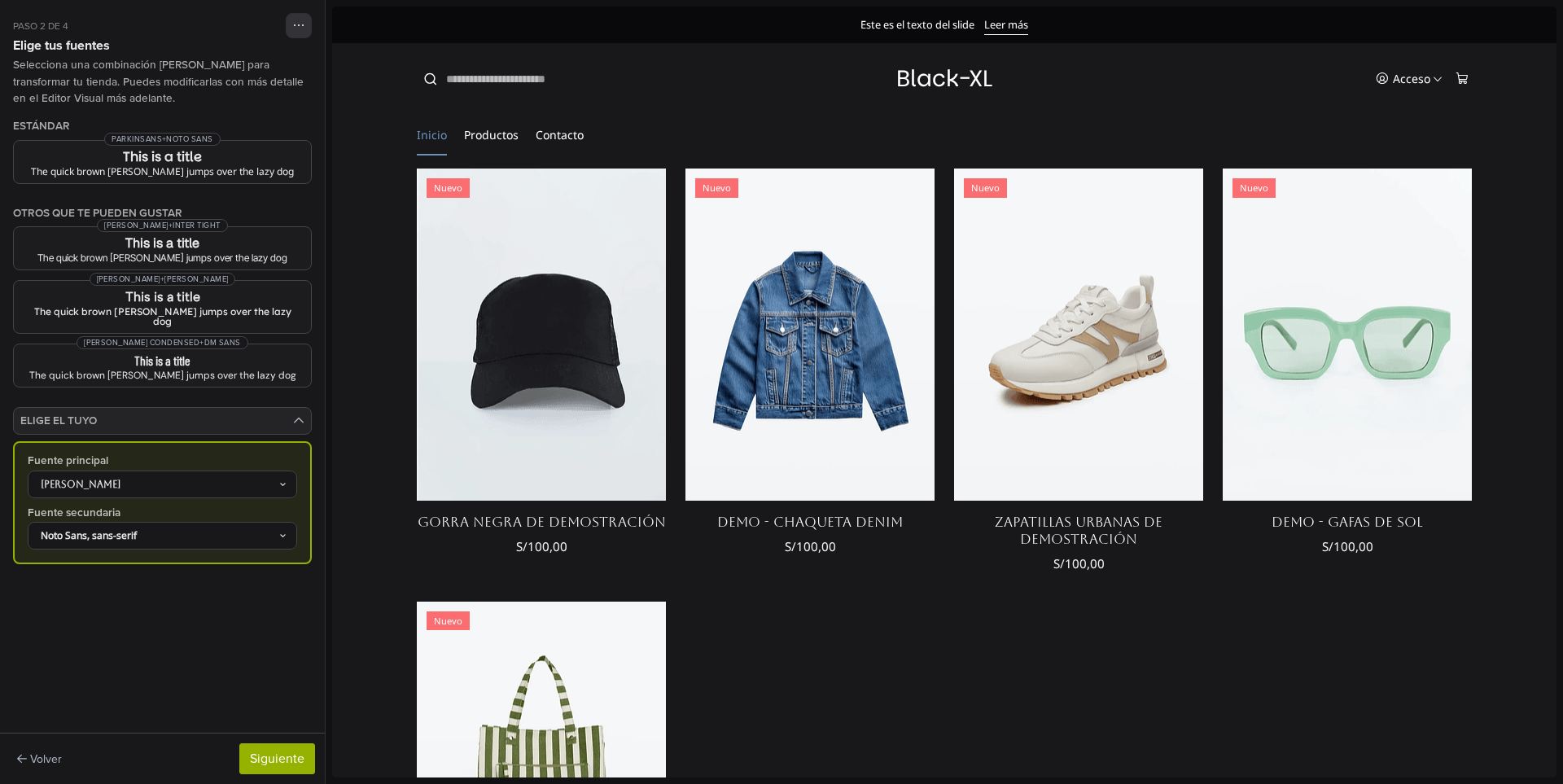
click at [174, 477] on div "Aboreto" at bounding box center [154, 484] width 247 height 14
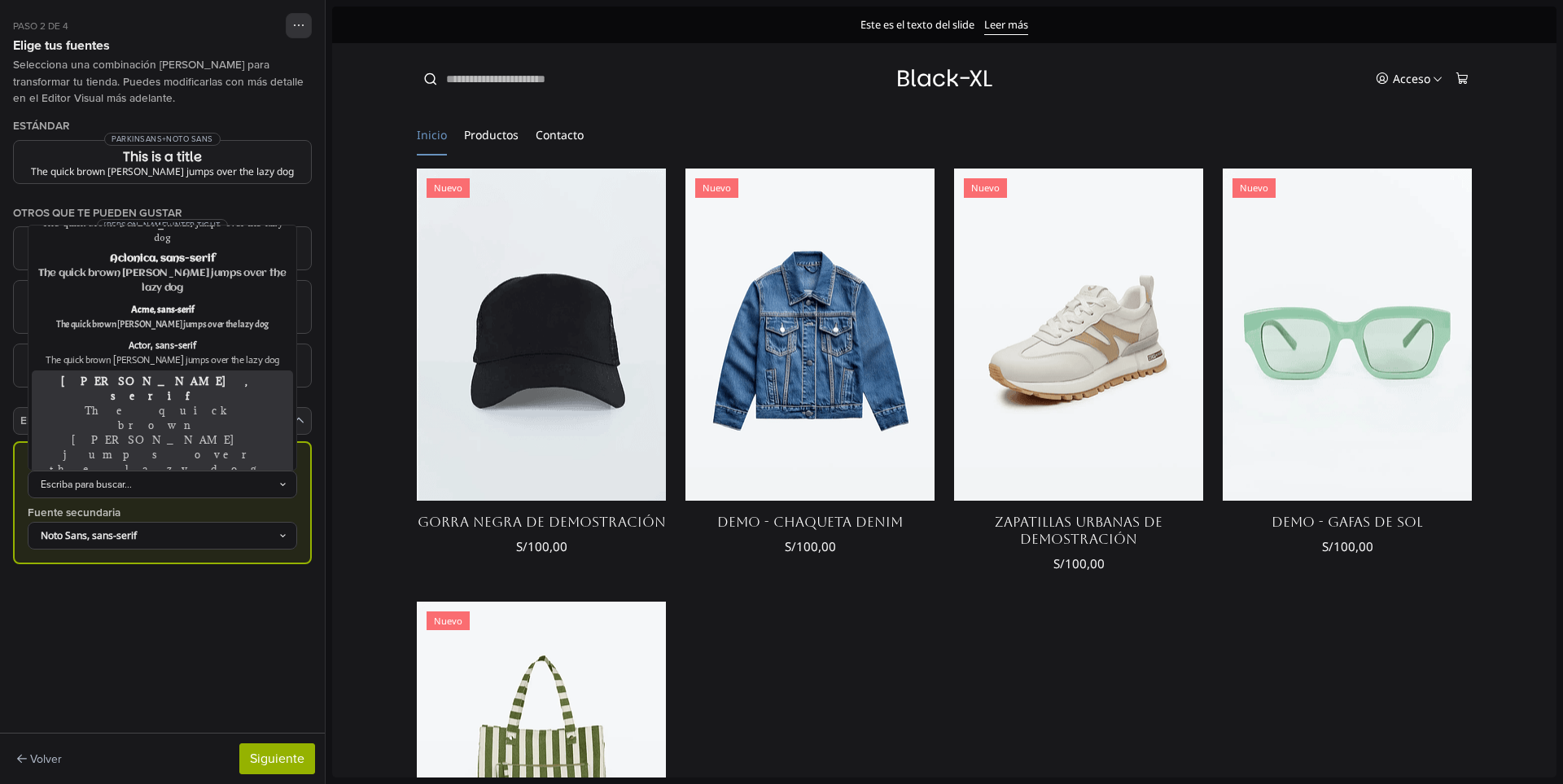
scroll to position [407, 0]
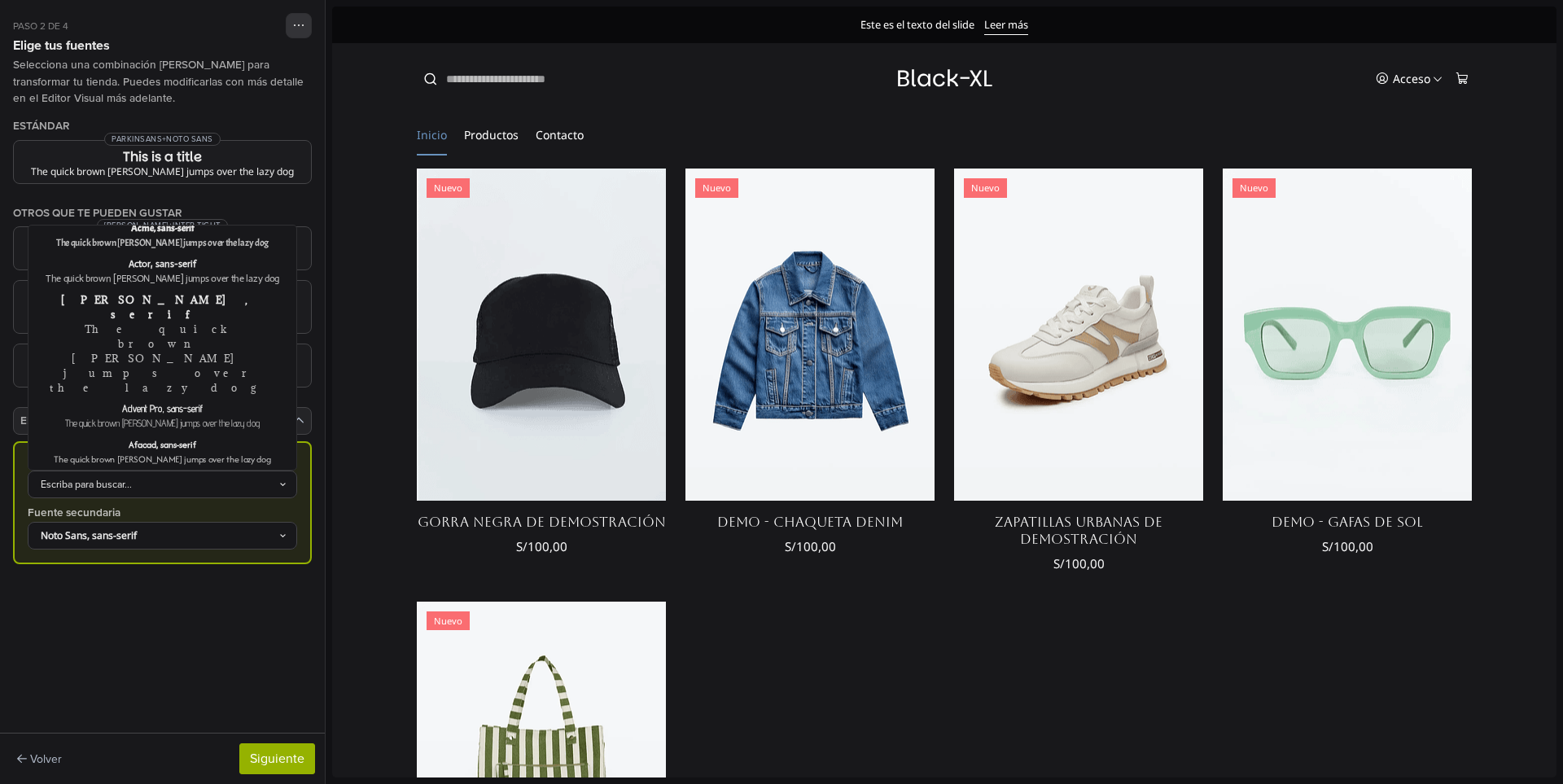
click at [165, 580] on div "Agu Display" at bounding box center [162, 587] width 254 height 14
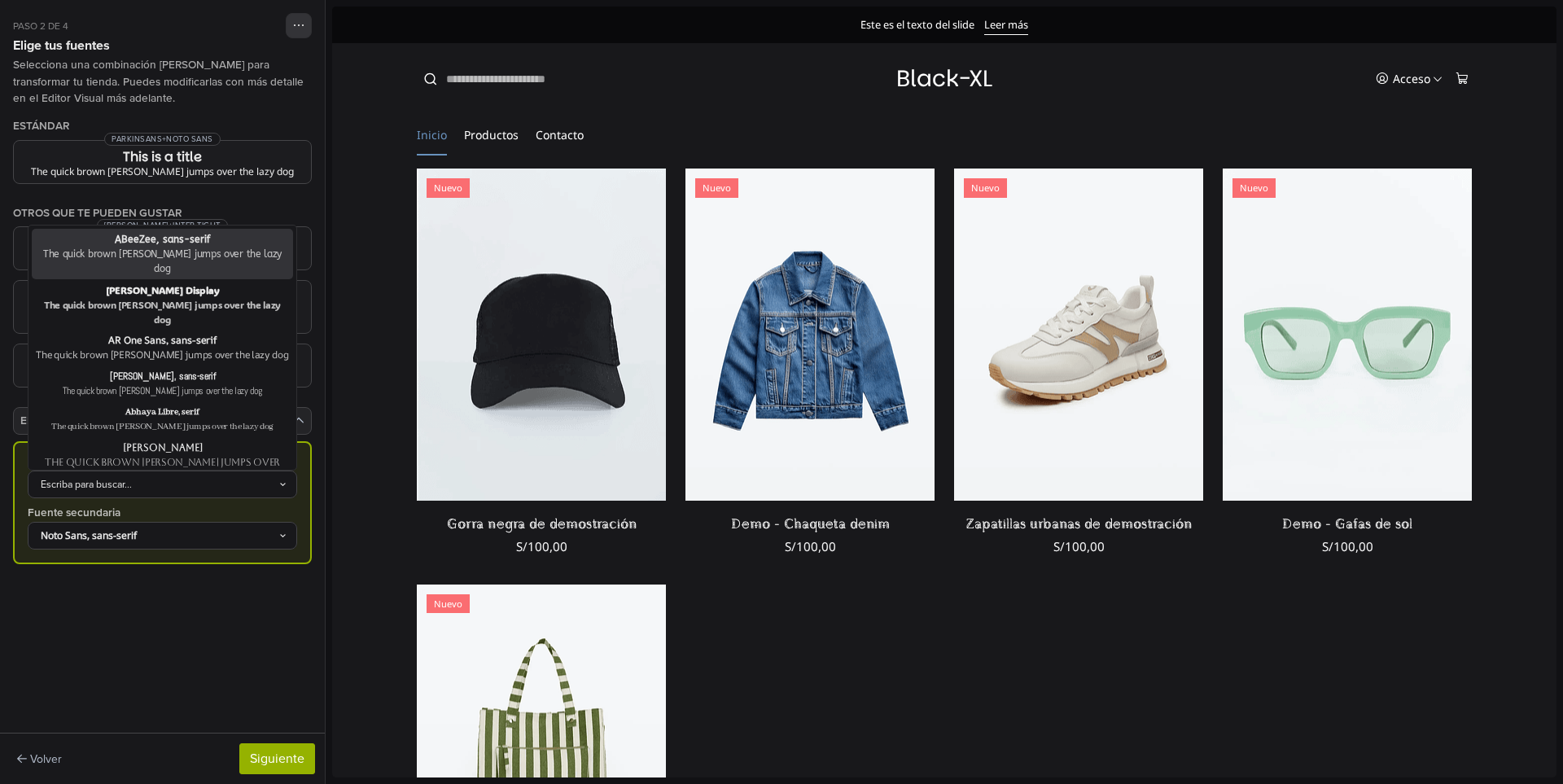
click at [179, 477] on div "Escriba para buscar..." at bounding box center [154, 484] width 247 height 14
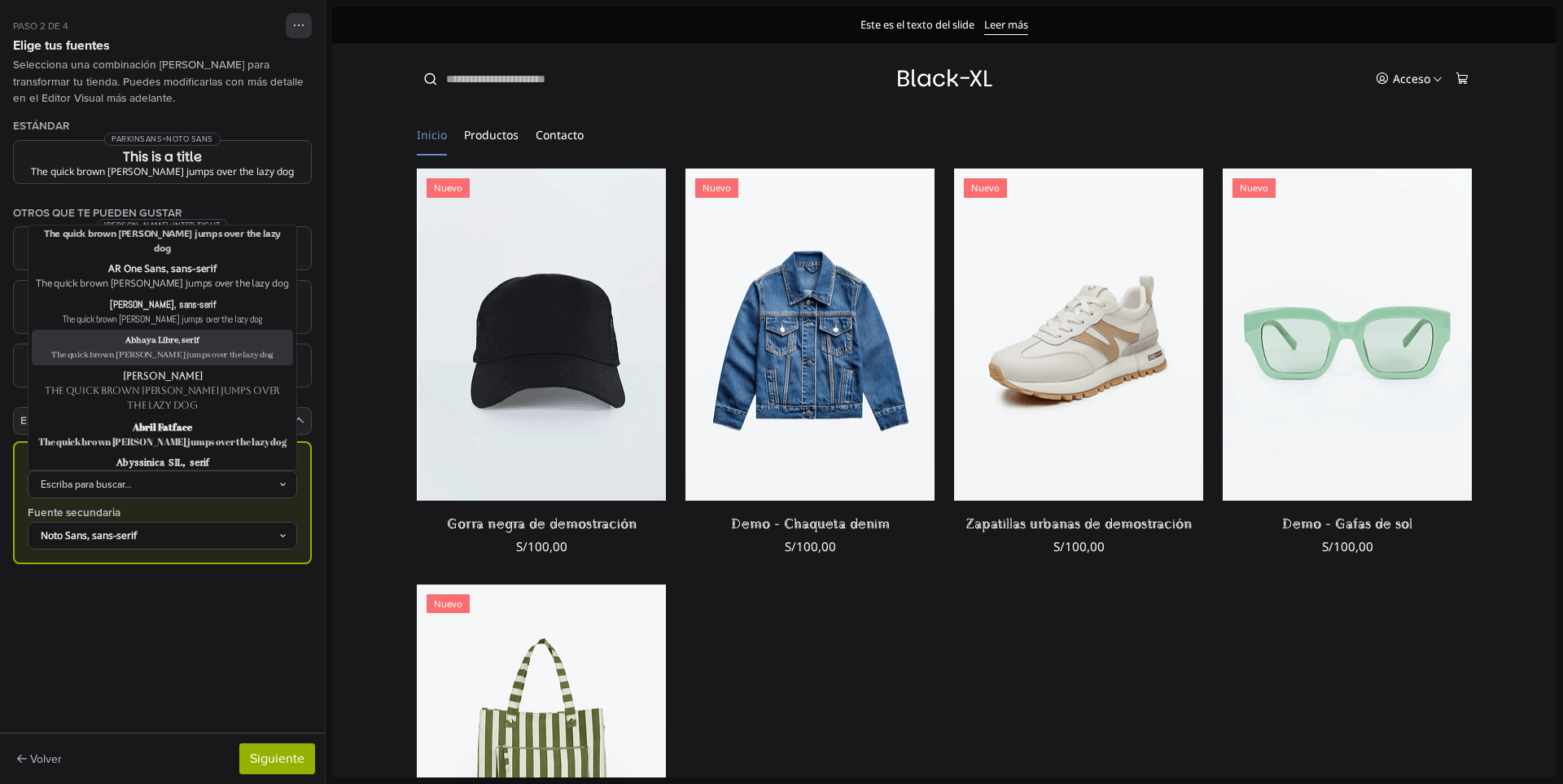
scroll to position [162, 0]
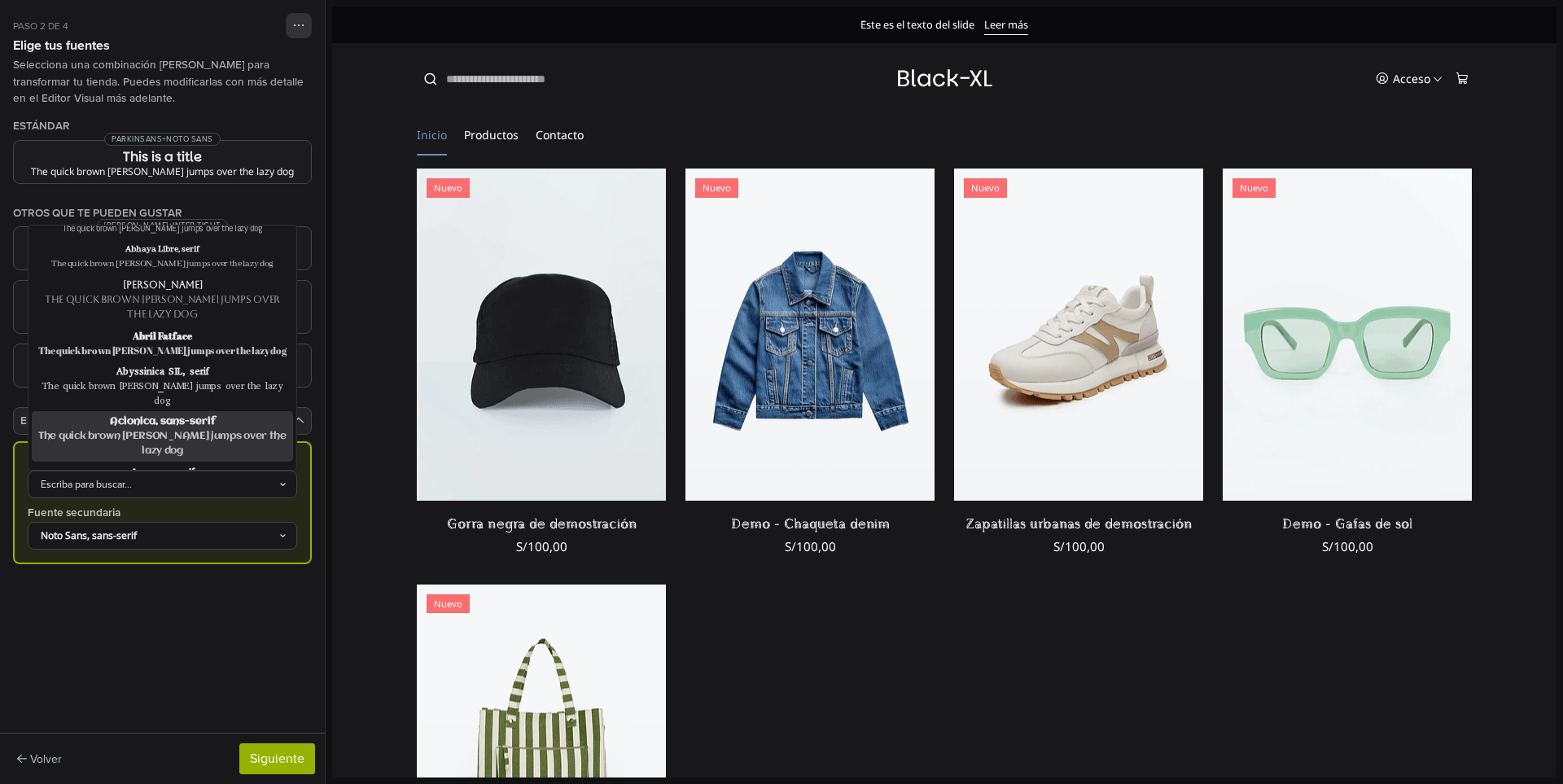
click at [170, 414] on div "Aclonica, sans-serif" at bounding box center [162, 421] width 254 height 14
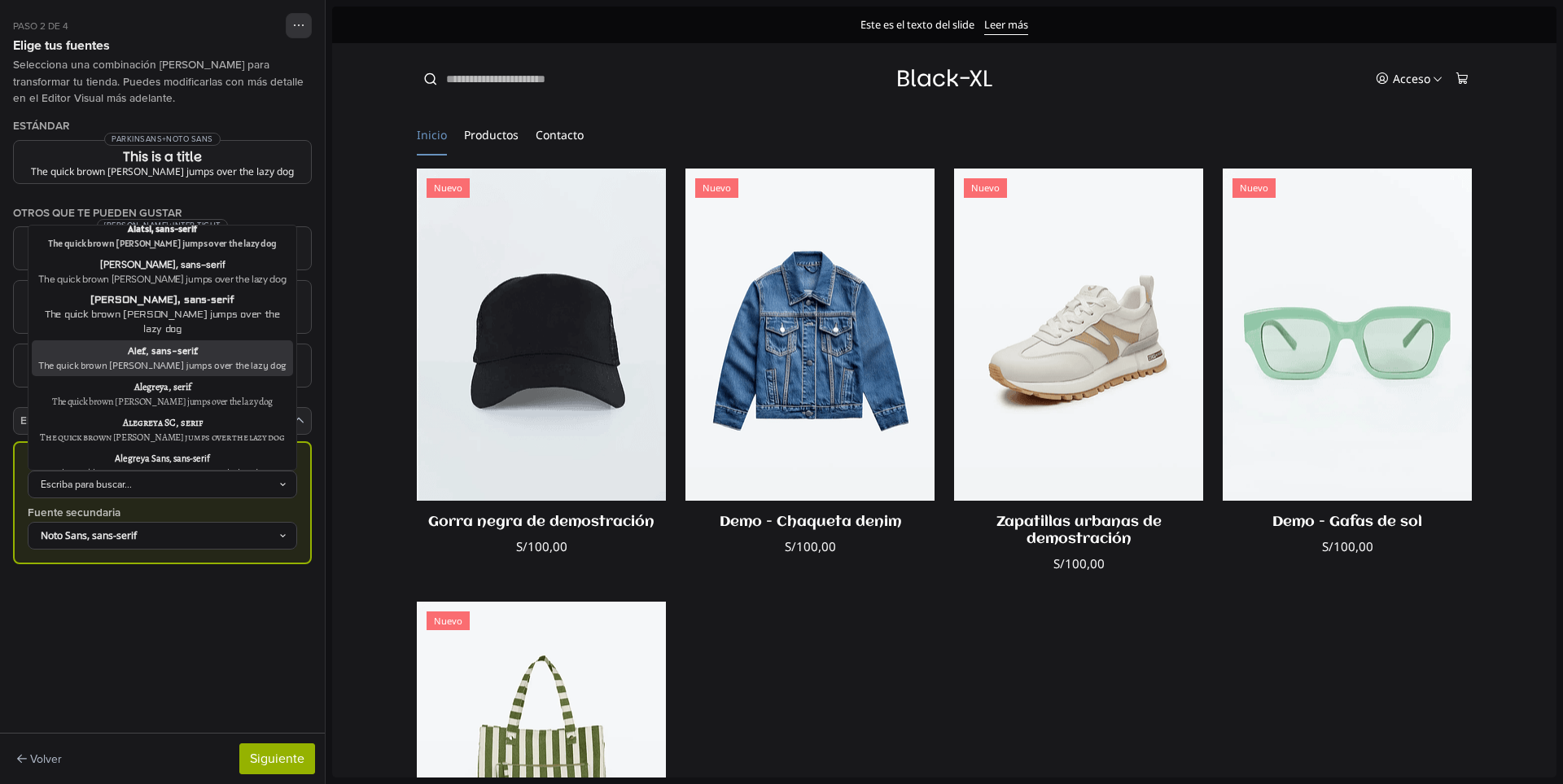
scroll to position [1139, 0]
click at [161, 521] on div "Aleo, serif" at bounding box center [162, 529] width 254 height 14
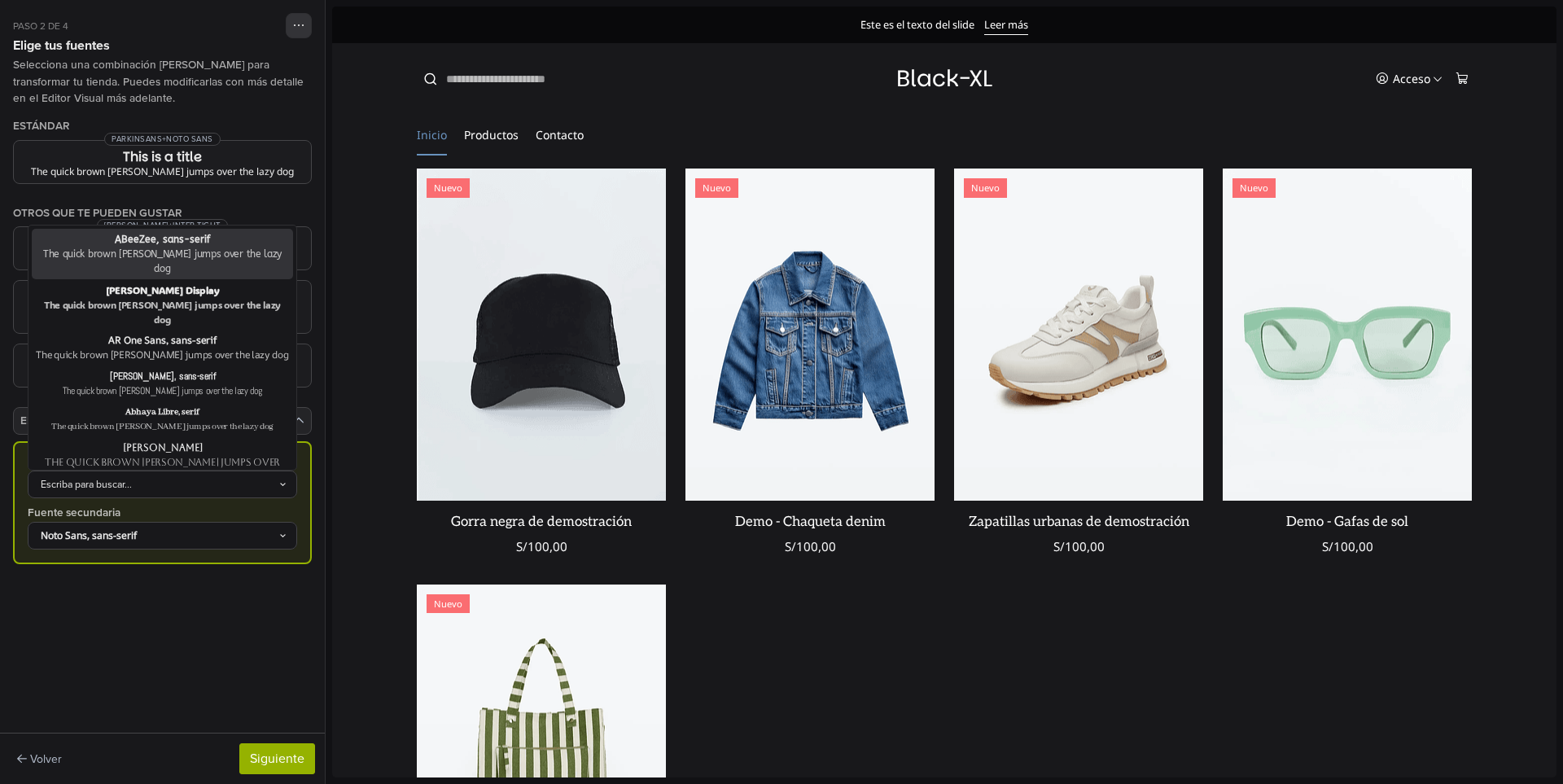
click at [187, 477] on div "Escriba para buscar..." at bounding box center [154, 484] width 247 height 14
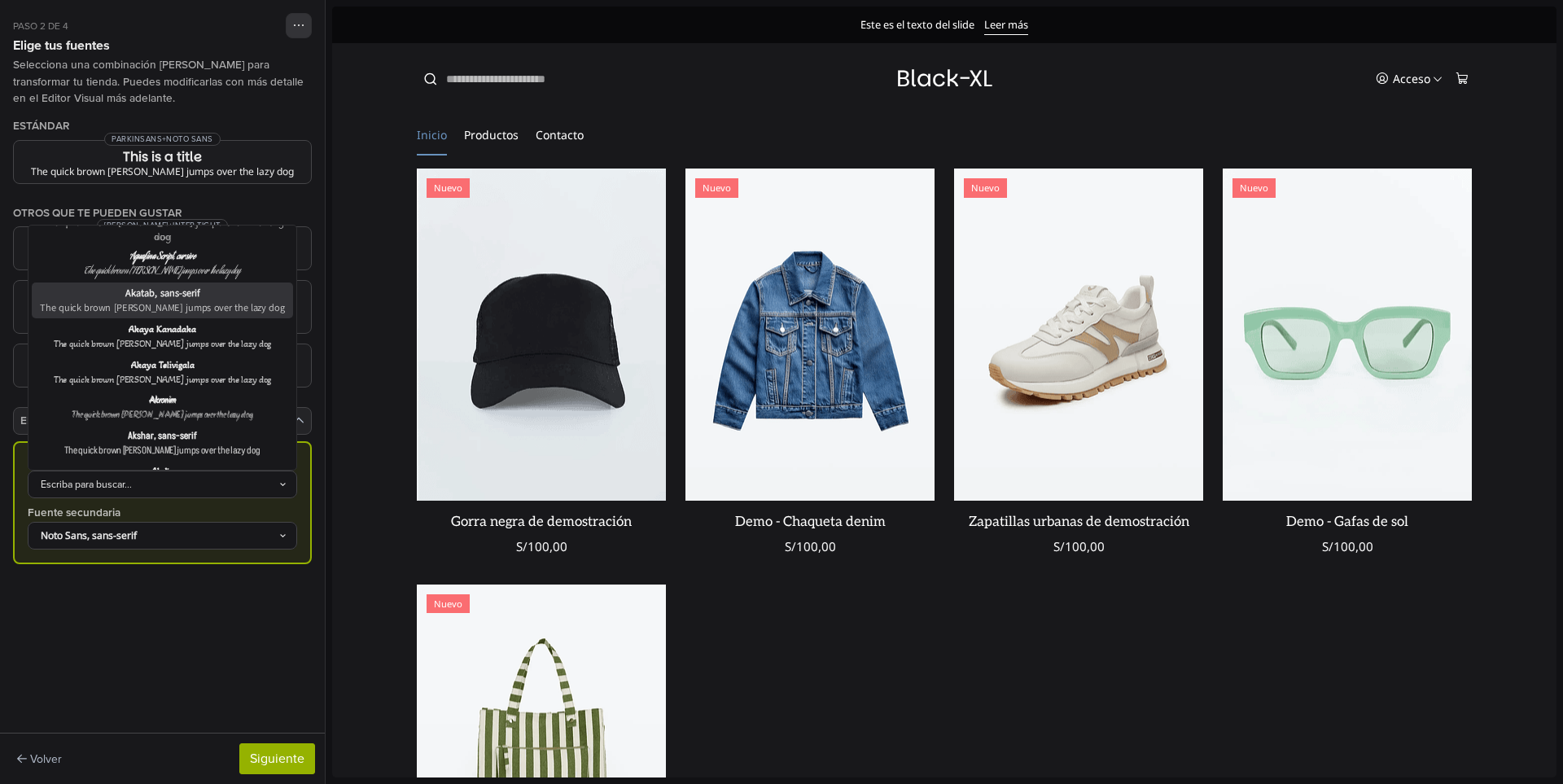
scroll to position [814, 0]
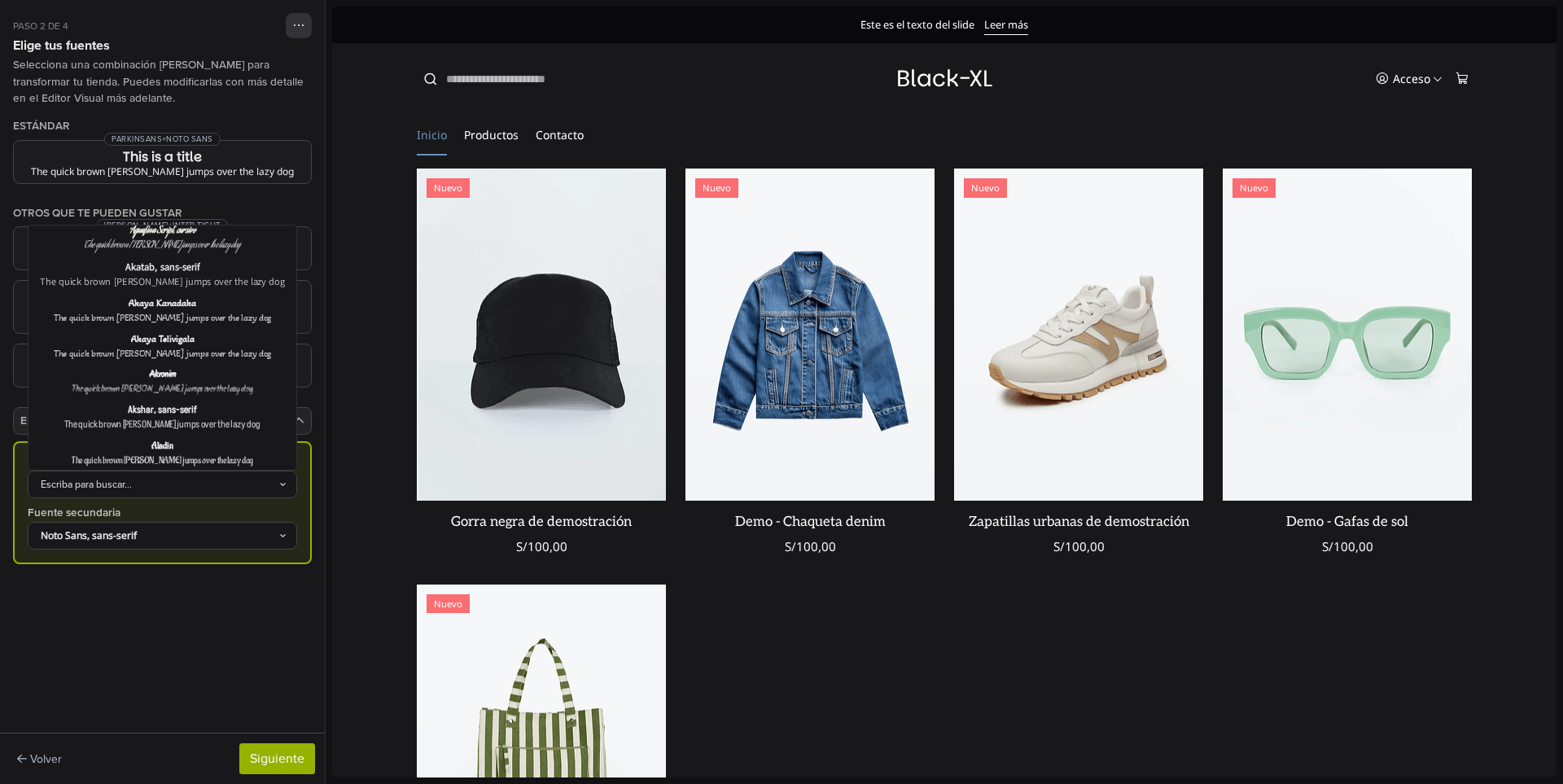
click at [175, 511] on div "Alata, sans-serif" at bounding box center [162, 518] width 254 height 14
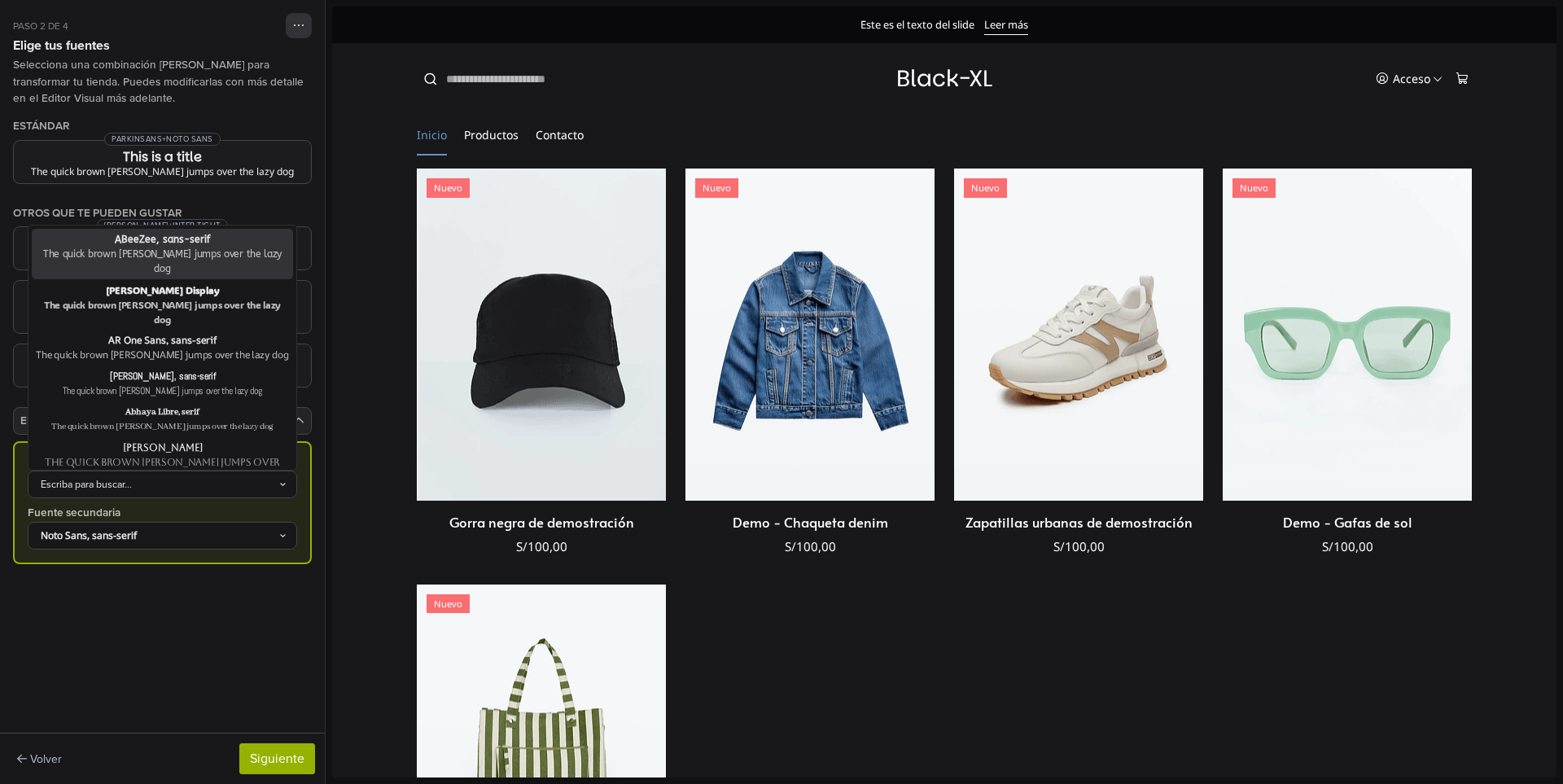
click at [180, 477] on div "Escriba para buscar..." at bounding box center [154, 484] width 247 height 14
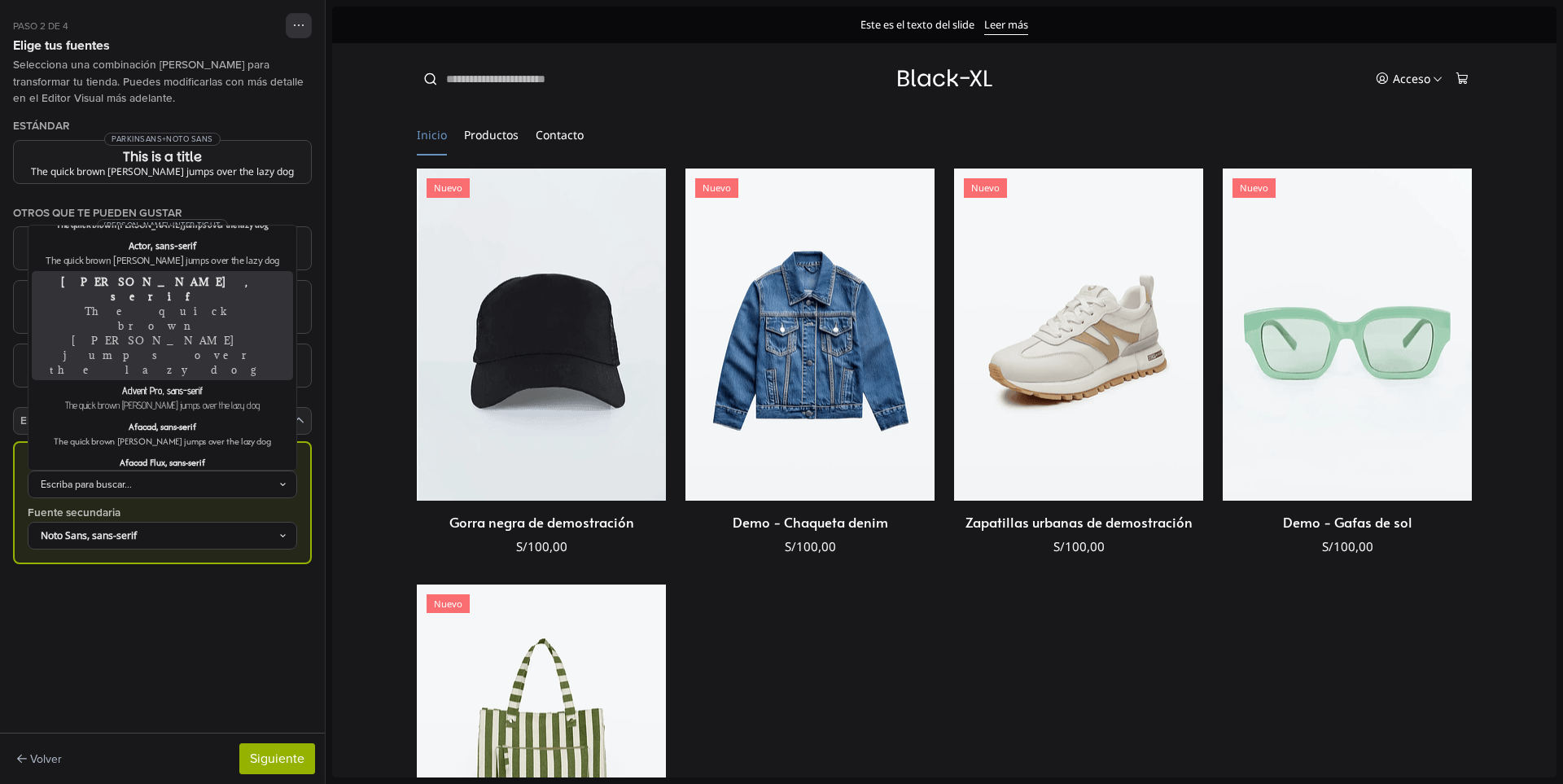
scroll to position [488, 0]
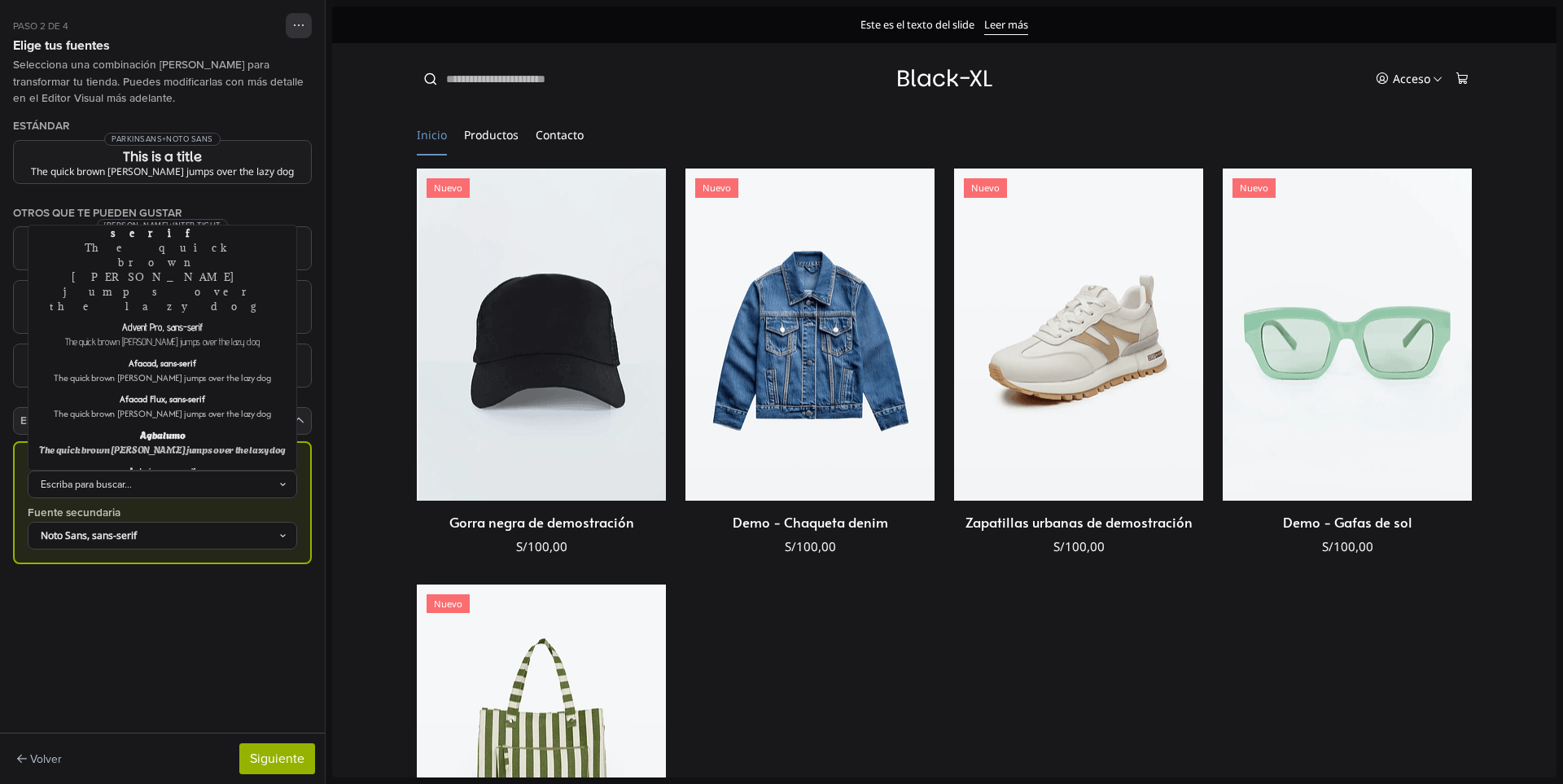
click at [207, 513] on div "The quick brown fox jumps over the lazy dog" at bounding box center [162, 528] width 254 height 29
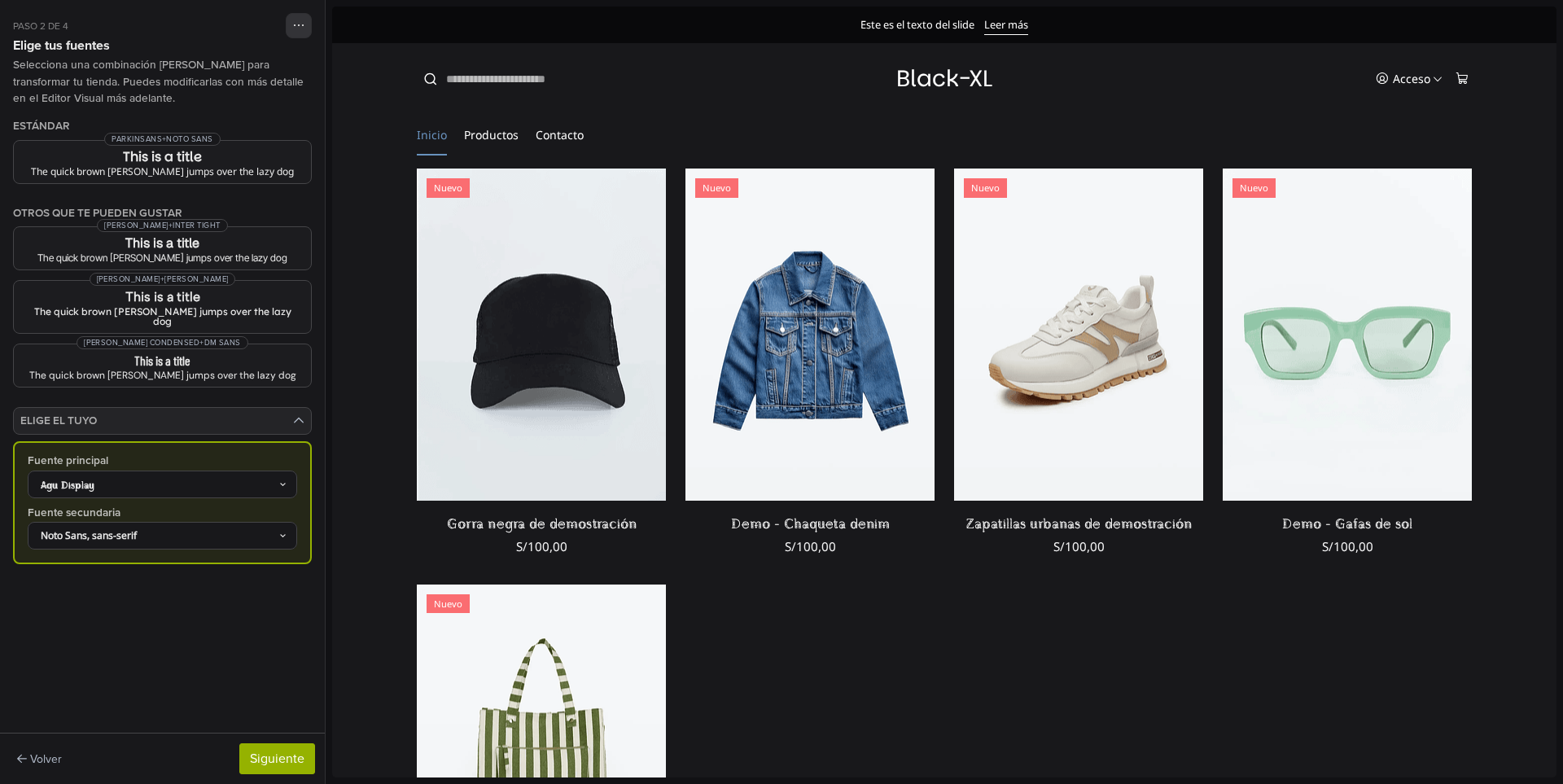
click at [187, 470] on div "Agu Display" at bounding box center [162, 484] width 270 height 28
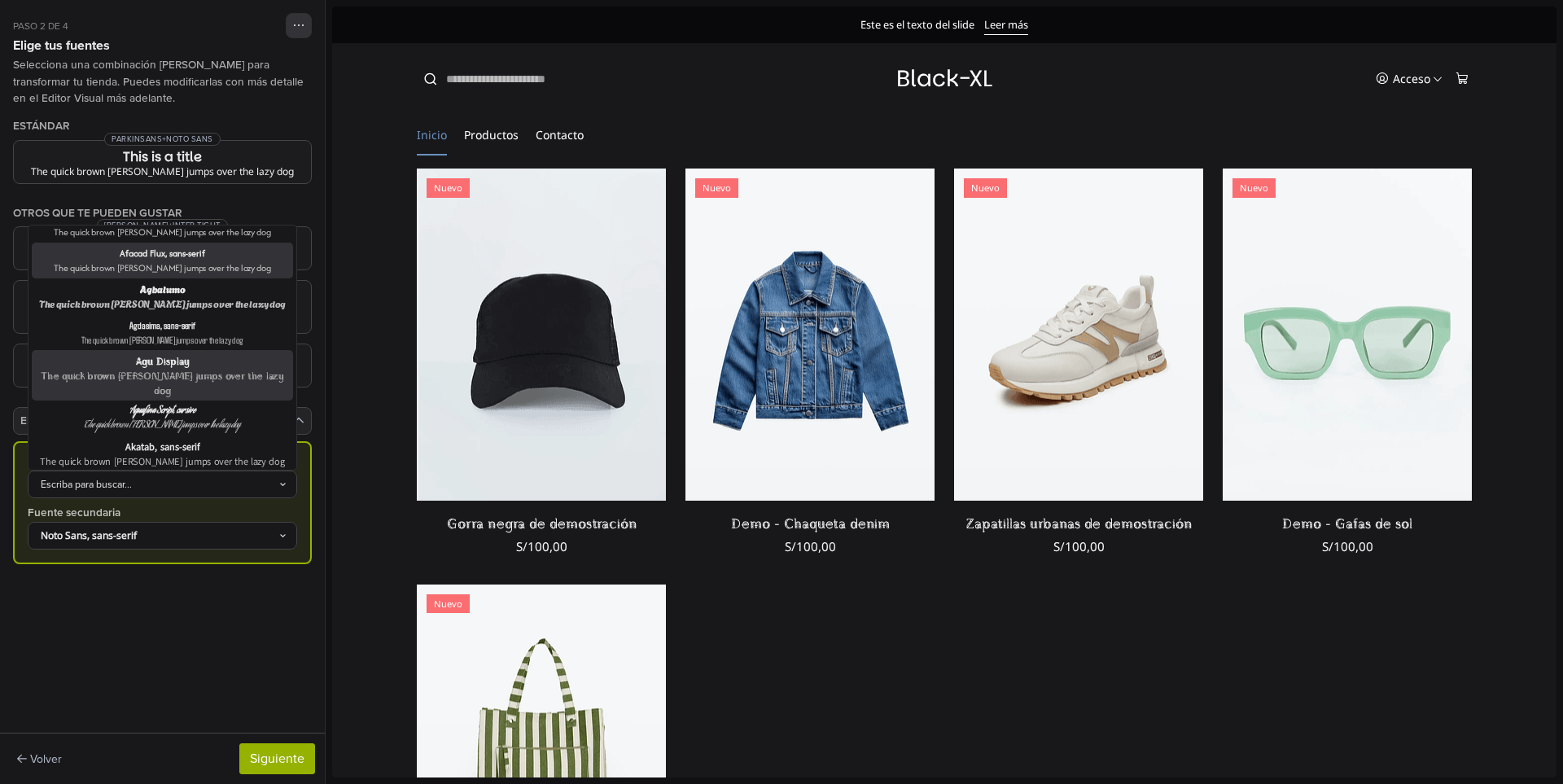
scroll to position [733, 0]
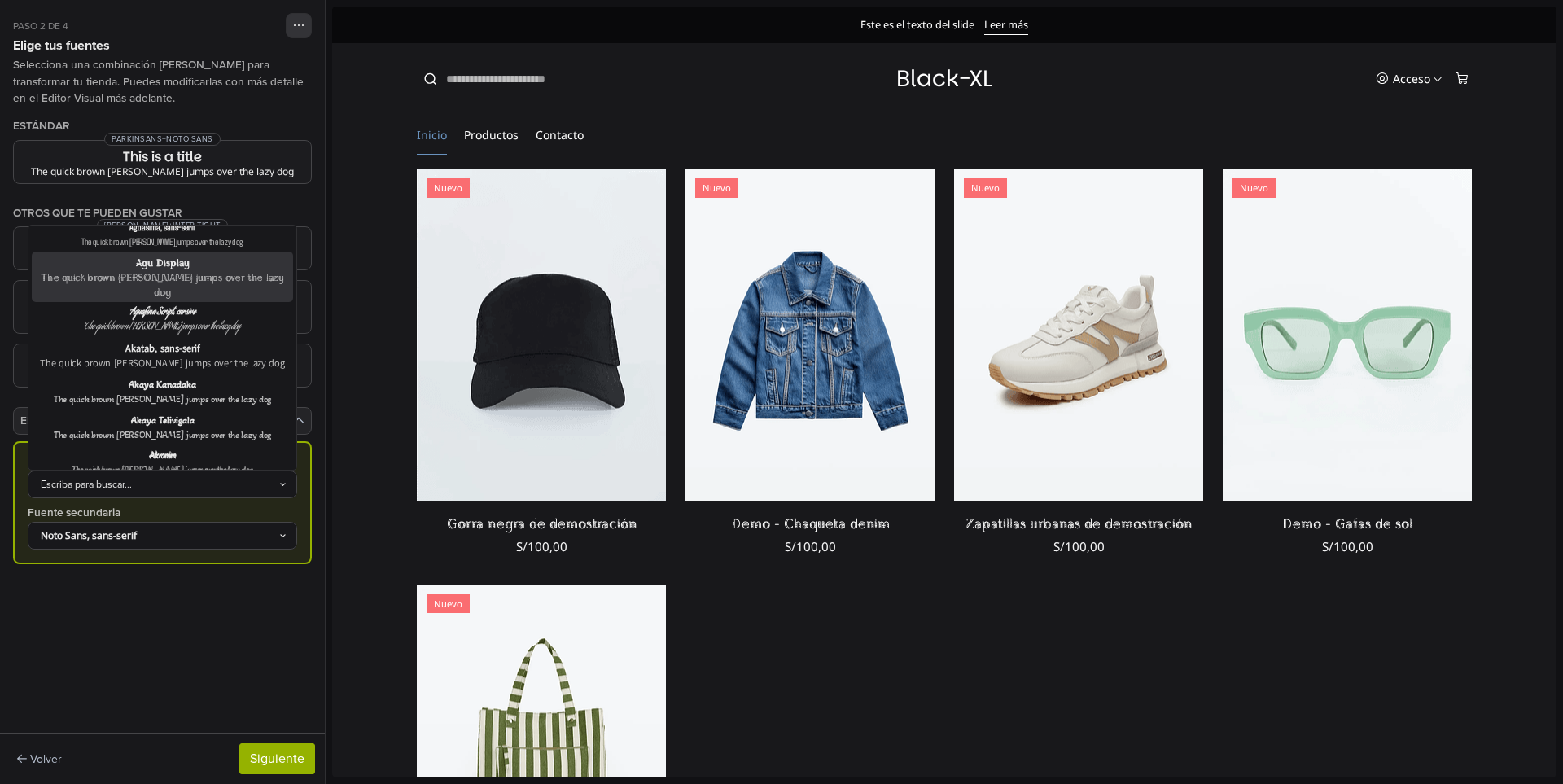
click at [185, 520] on div "Aladin" at bounding box center [162, 527] width 254 height 14
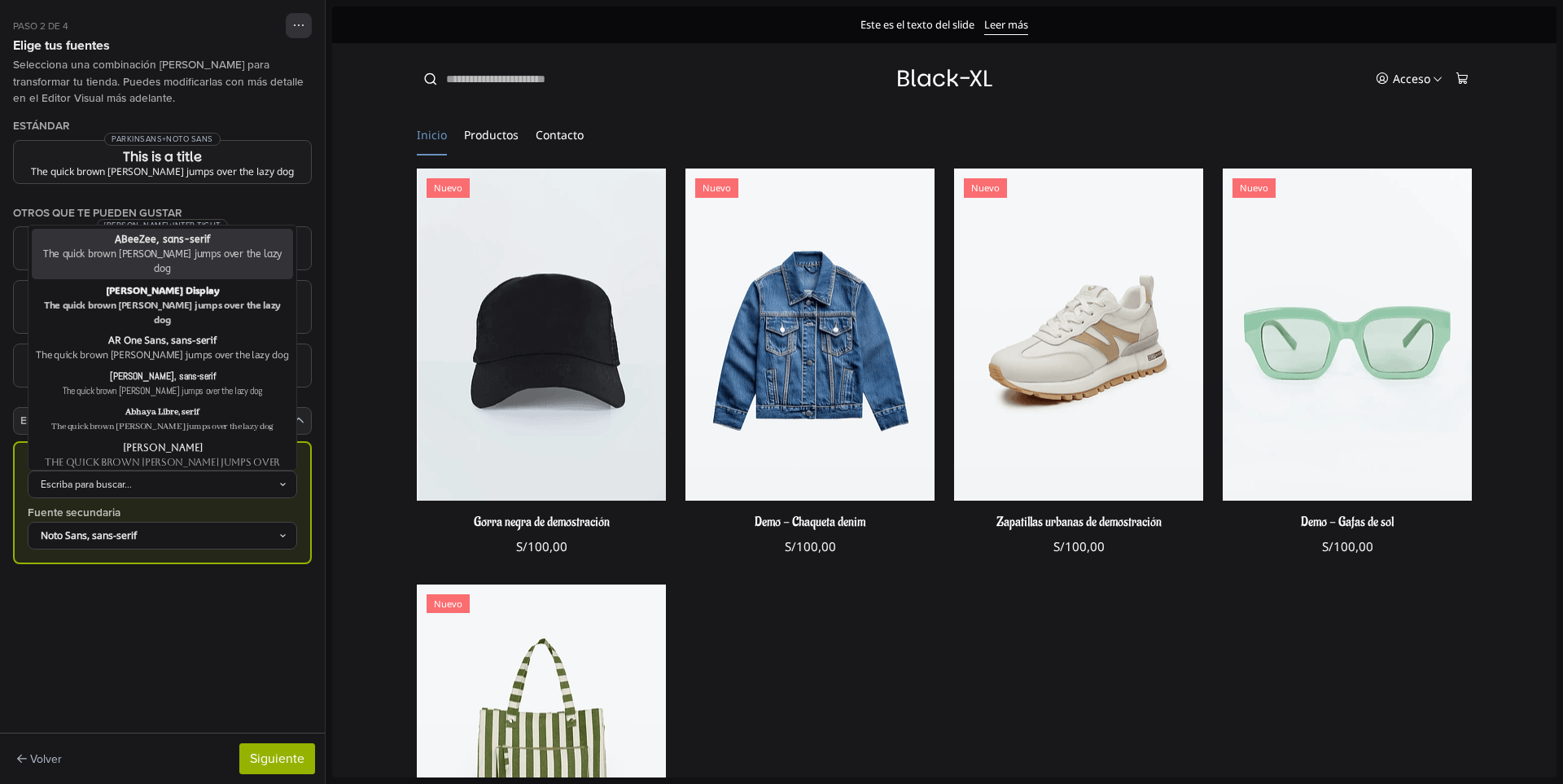
click at [179, 477] on div "Escriba para buscar..." at bounding box center [154, 484] width 247 height 14
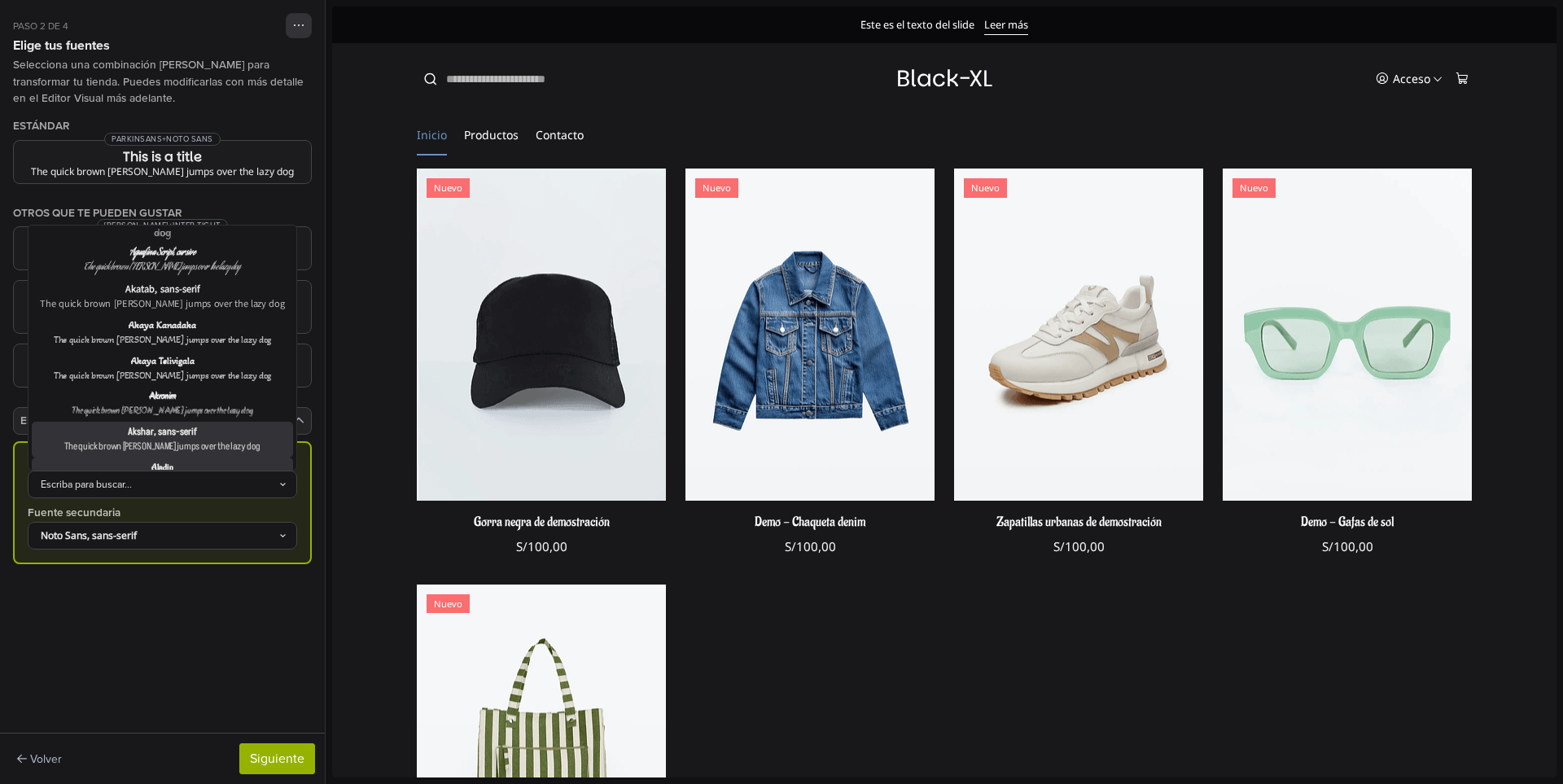
scroll to position [814, 0]
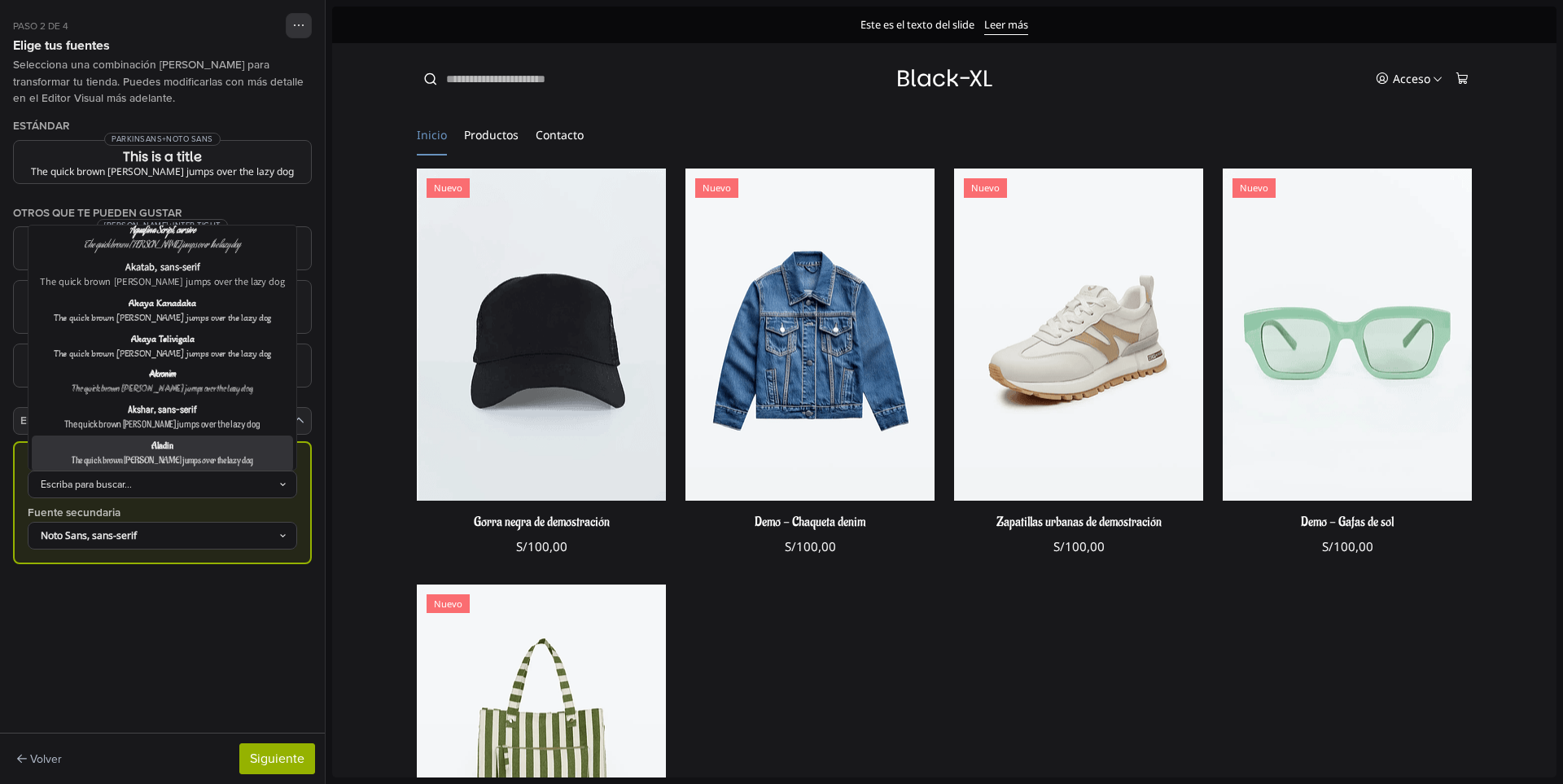
click at [196, 489] on div "The quick brown fox jumps over the lazy dog" at bounding box center [162, 496] width 254 height 14
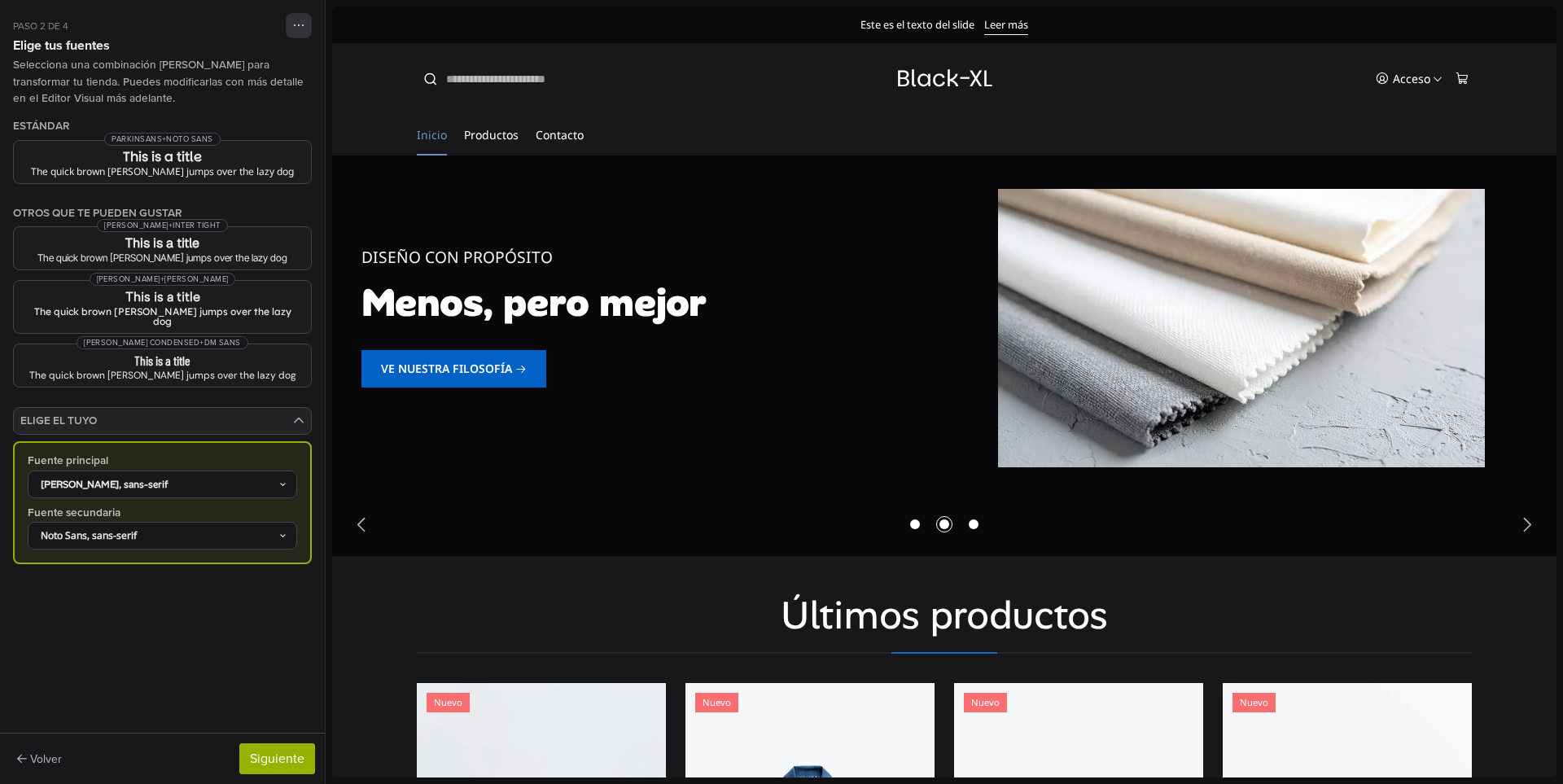
scroll to position [0, 0]
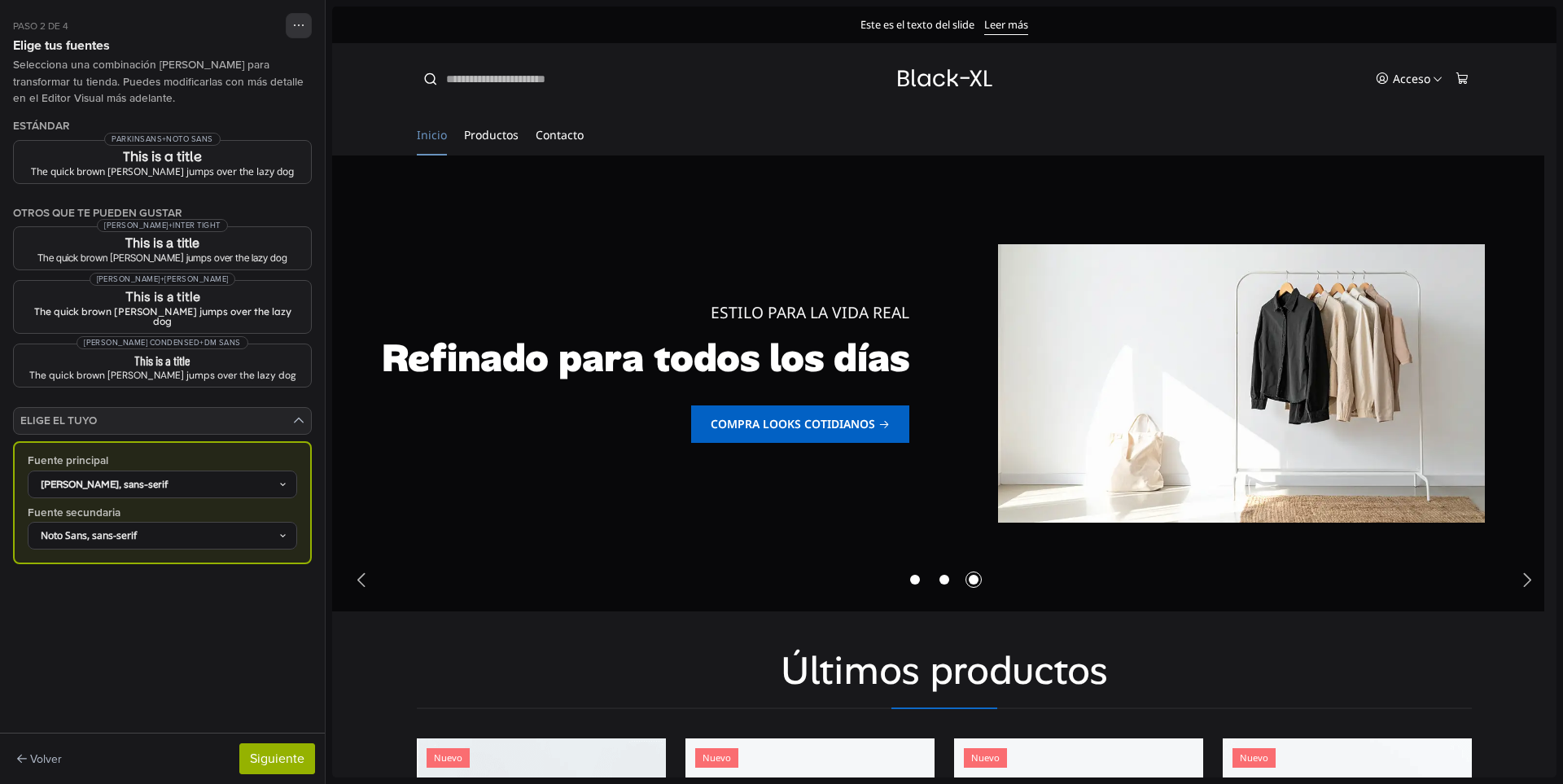
click at [170, 528] on div "Noto Sans, sans-serif" at bounding box center [154, 535] width 247 height 14
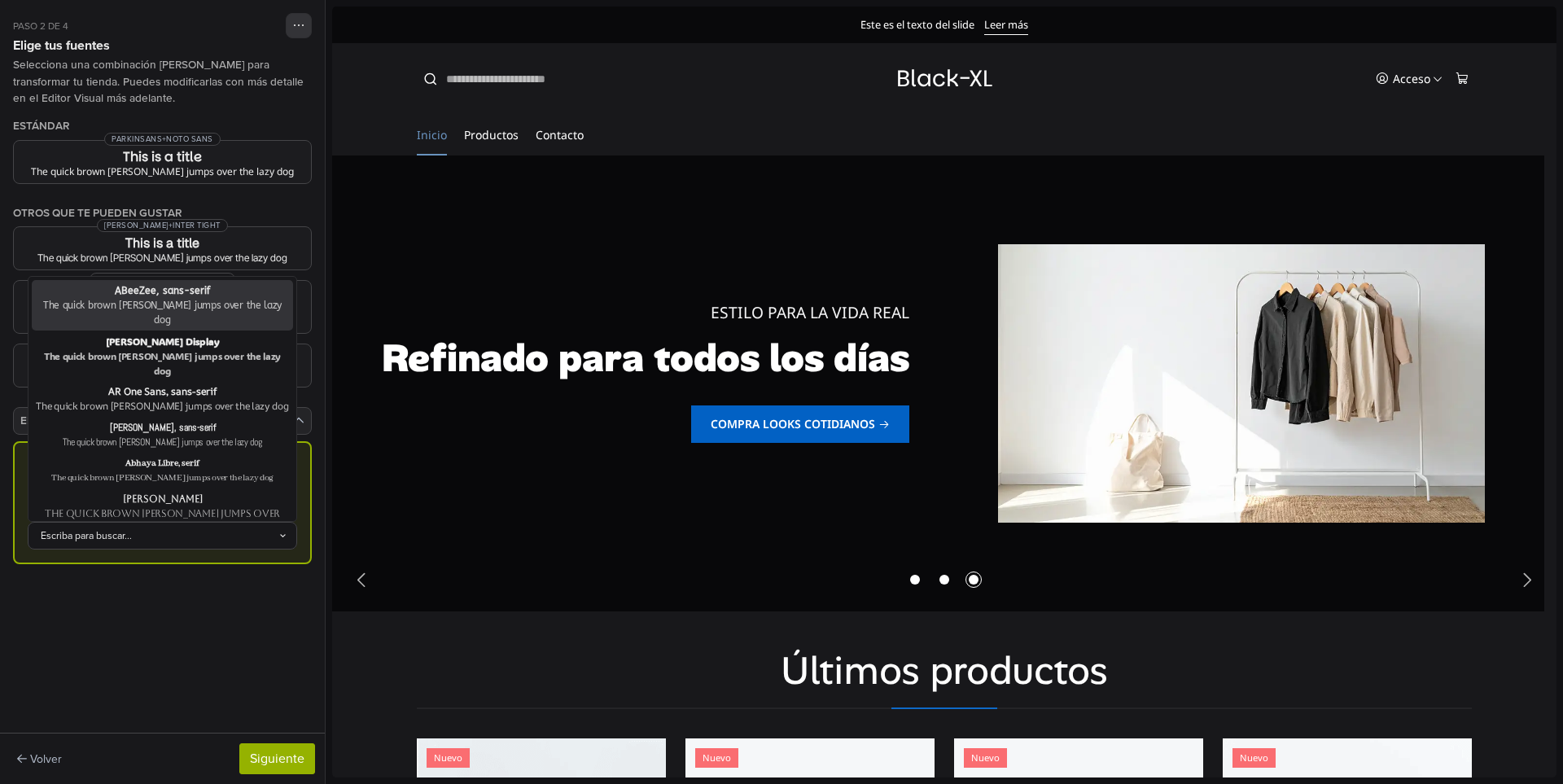
click at [170, 528] on div "Escriba para buscar..." at bounding box center [154, 535] width 247 height 14
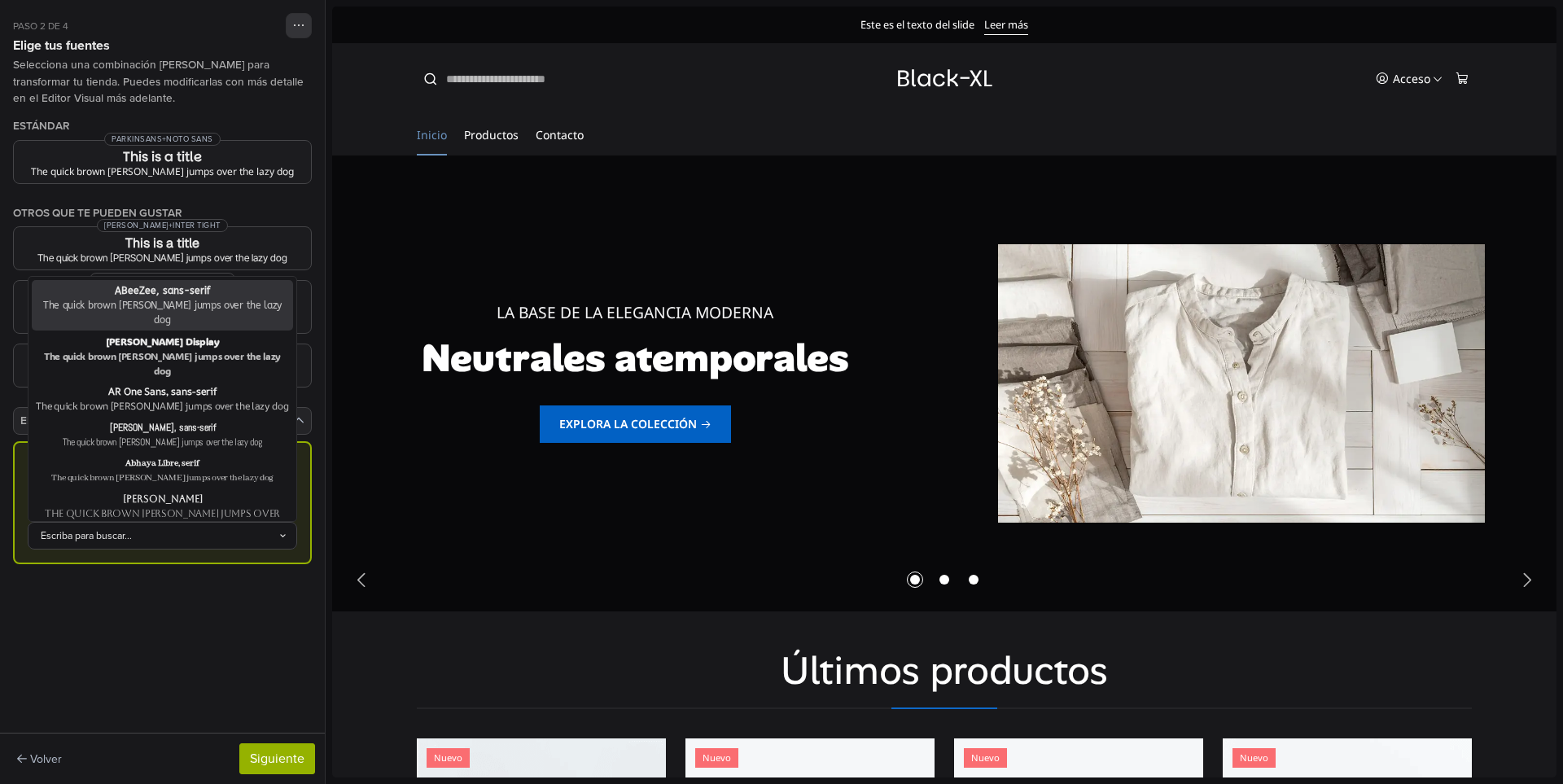
click at [170, 528] on div "Escriba para buscar..." at bounding box center [154, 535] width 247 height 14
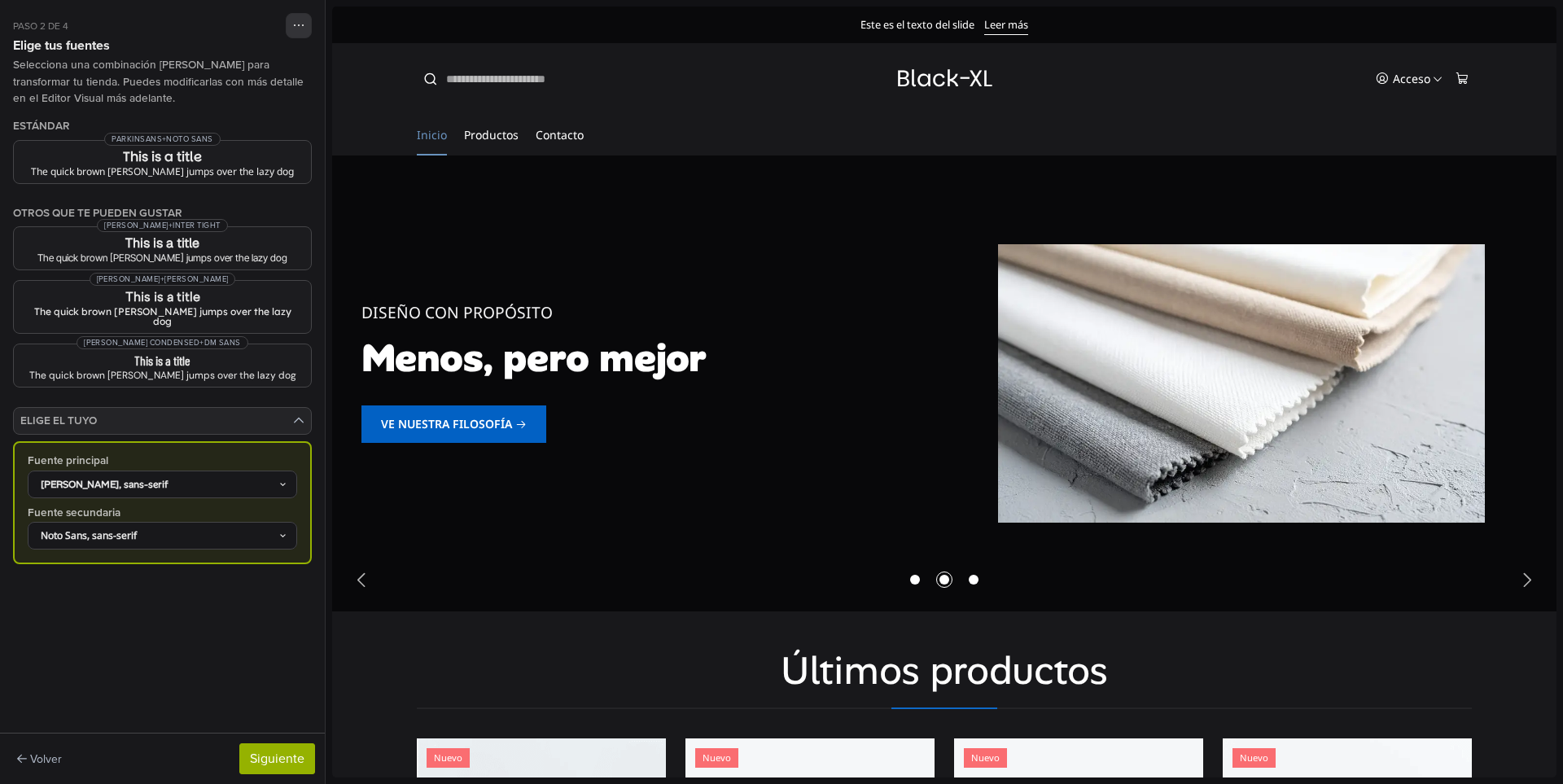
click at [171, 583] on details "Elige el tuyo Fuente principal Alan Sans, sans-serif Fuente secundaria Noto San…" at bounding box center [162, 512] width 299 height 210
click at [141, 608] on div "Paso 2 de 4 Astrid 4.11.2 Borrador Galería de temas Editor Visual A Estilo del …" at bounding box center [162, 392] width 325 height 784
click at [263, 761] on button "Siguiente" at bounding box center [277, 758] width 76 height 31
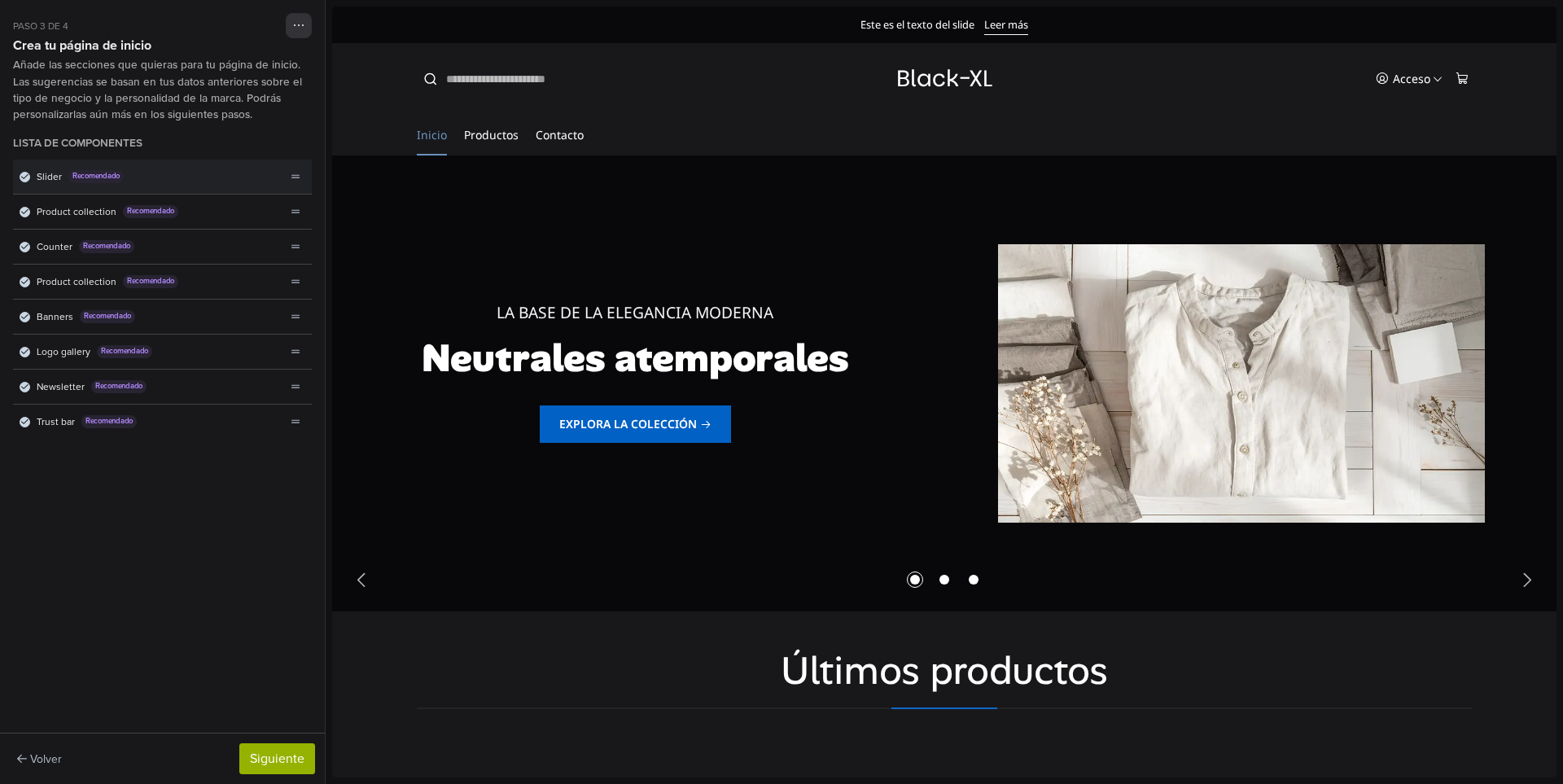
click at [301, 186] on div "Lista de componentes" at bounding box center [299, 177] width 26 height 20
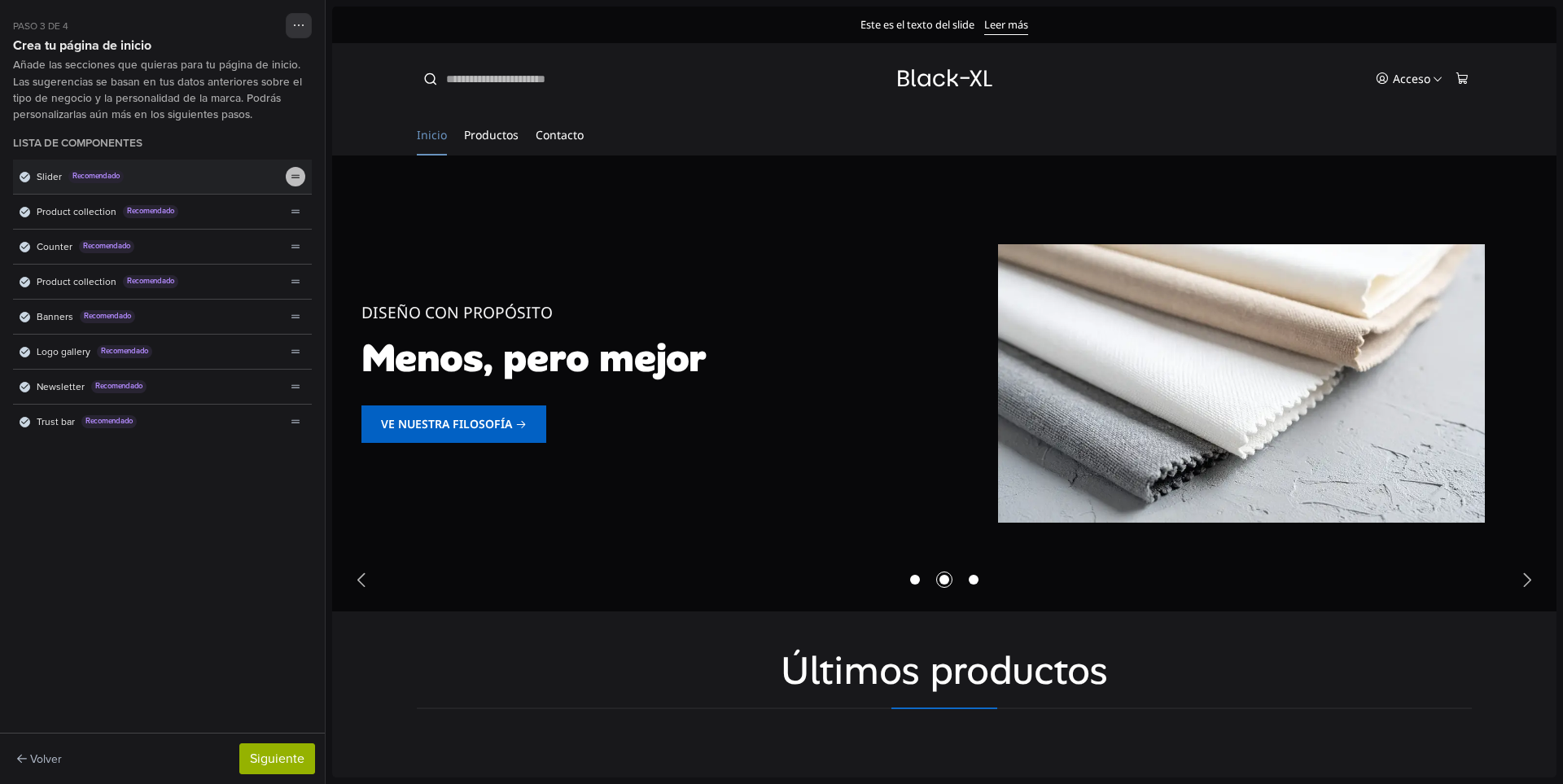
click at [287, 180] on div "theme_generator.components.drag_reorder" at bounding box center [296, 177] width 20 height 20
click at [294, 179] on icon "theme_generator.components.drag_reorder" at bounding box center [296, 176] width 9 height 10
click at [294, 176] on icon "theme_generator.components.drag_reorder" at bounding box center [296, 177] width 9 height 4
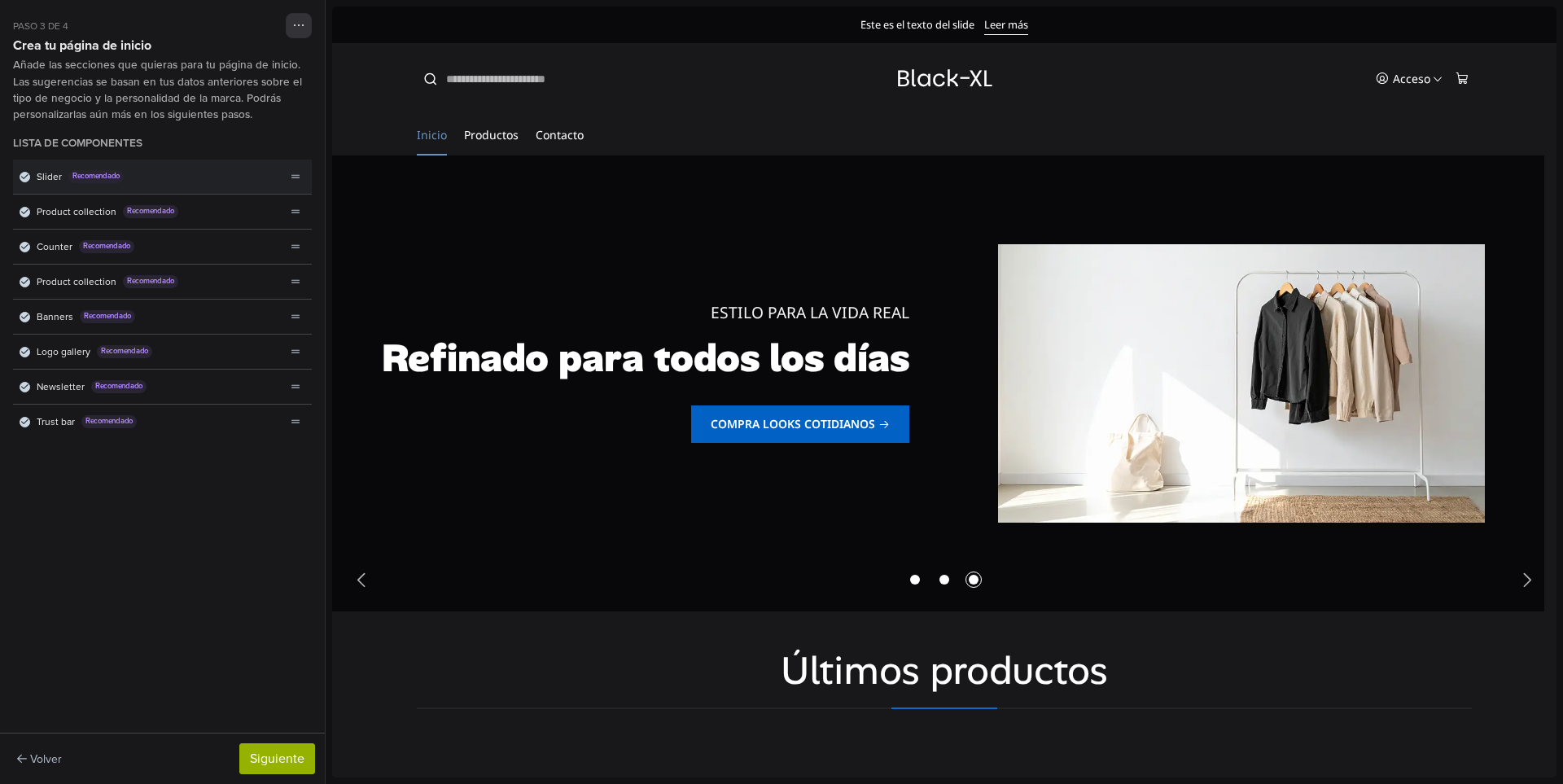
click at [25, 180] on icon "Lista de componentes" at bounding box center [24, 176] width 7 height 8
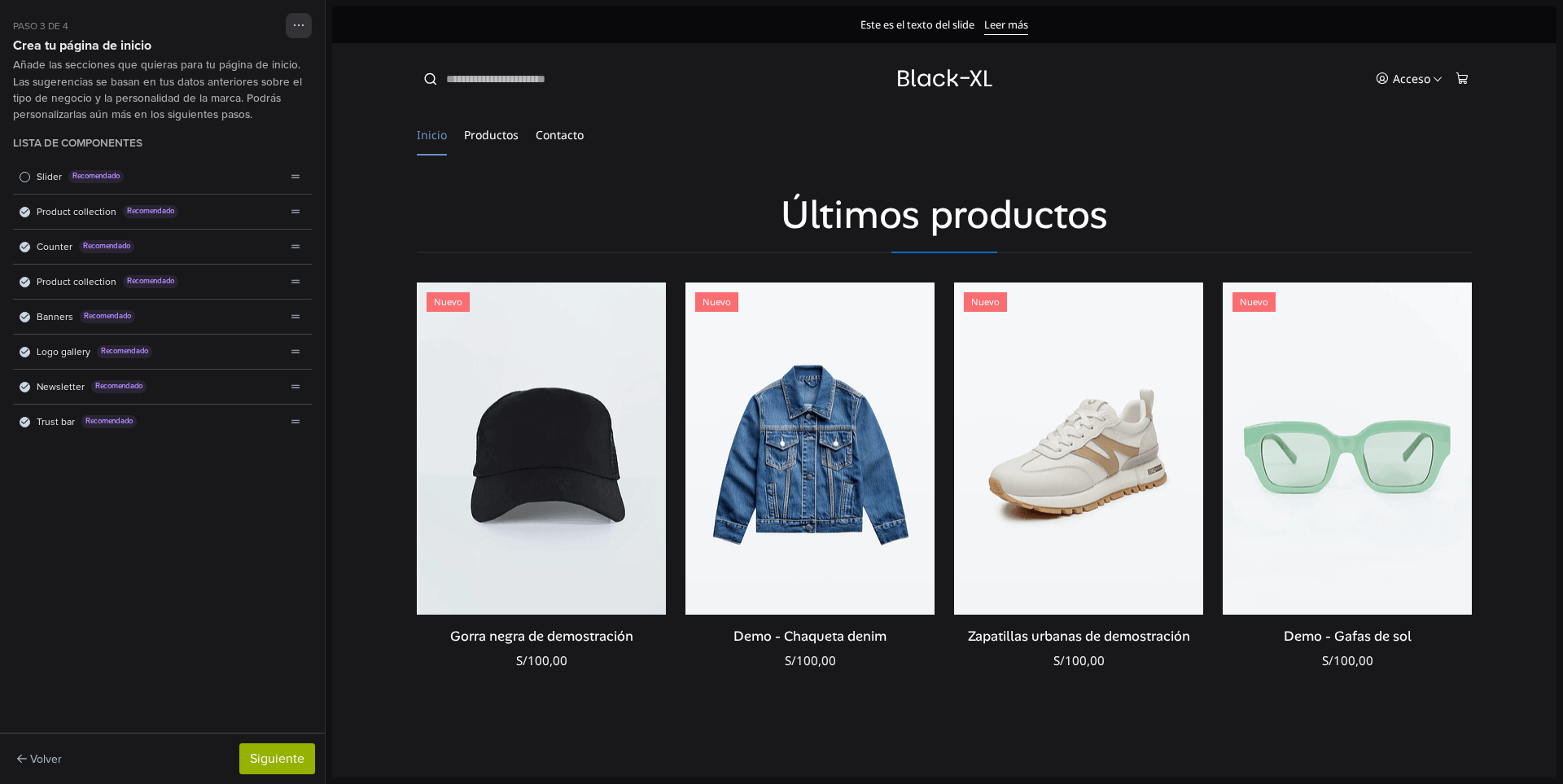
click at [25, 180] on span "Lista de componentes" at bounding box center [25, 177] width 11 height 11
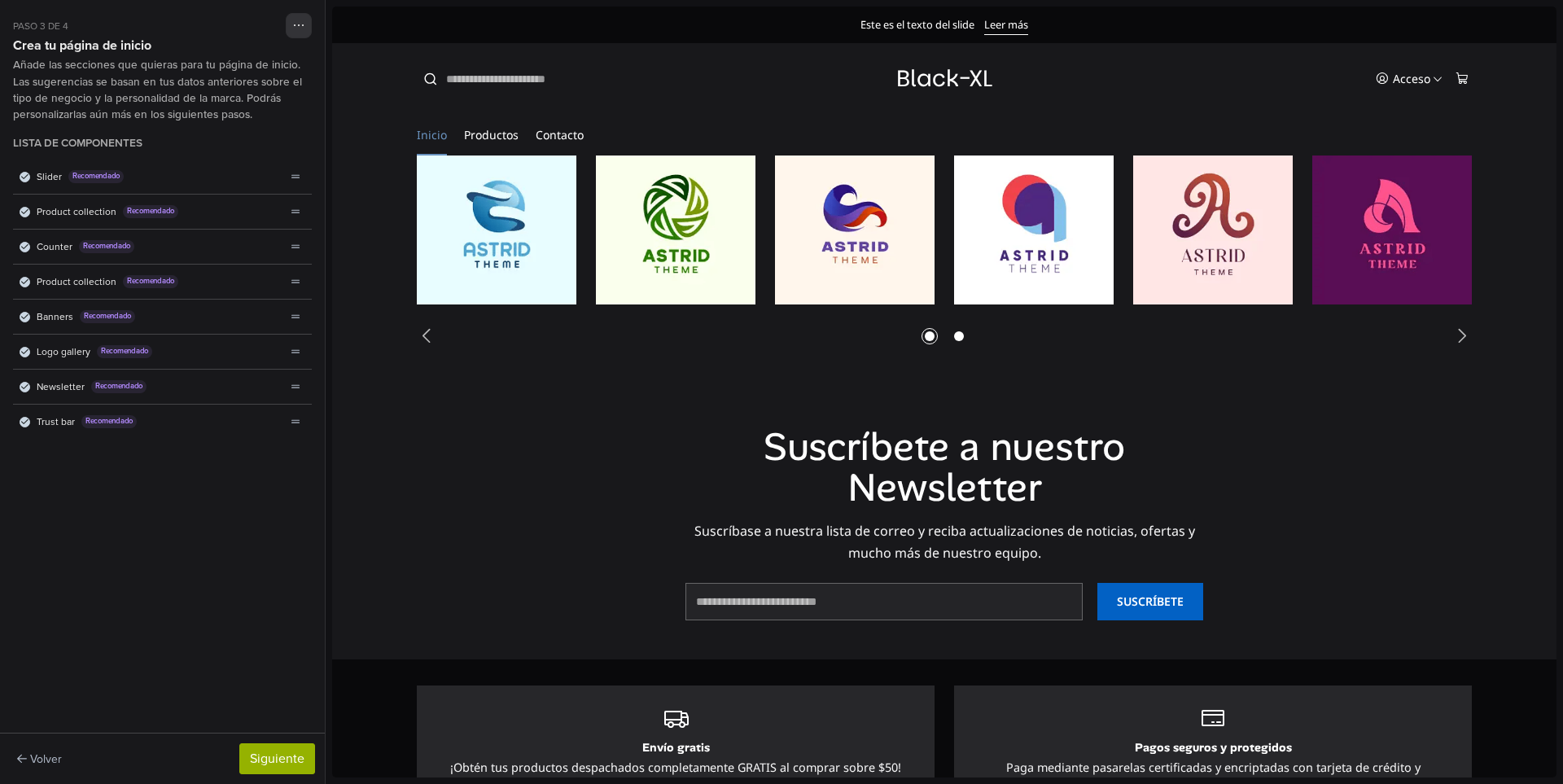
scroll to position [3109, 0]
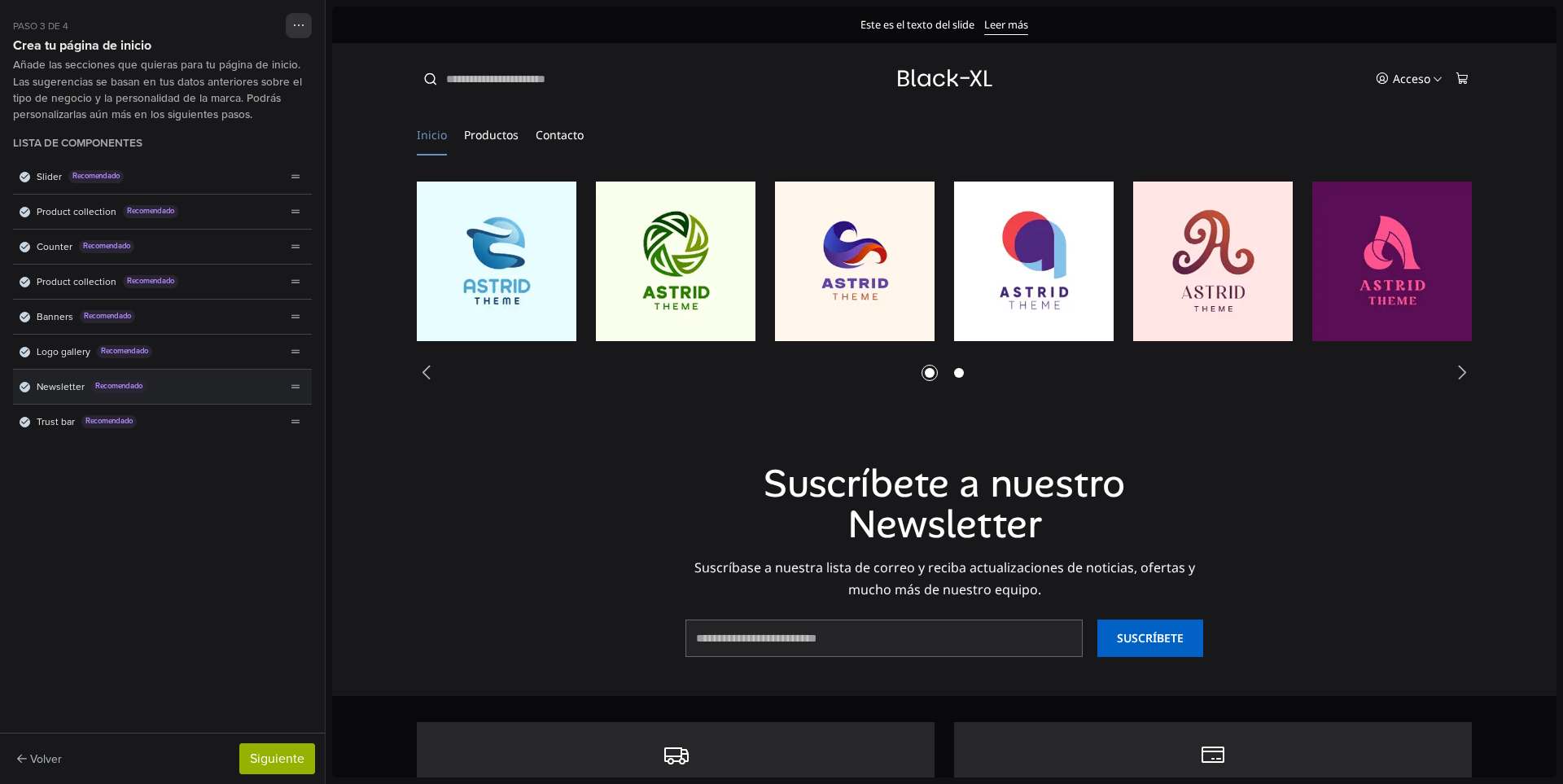
click at [30, 388] on div "Newsletter Recomendado" at bounding box center [149, 386] width 273 height 34
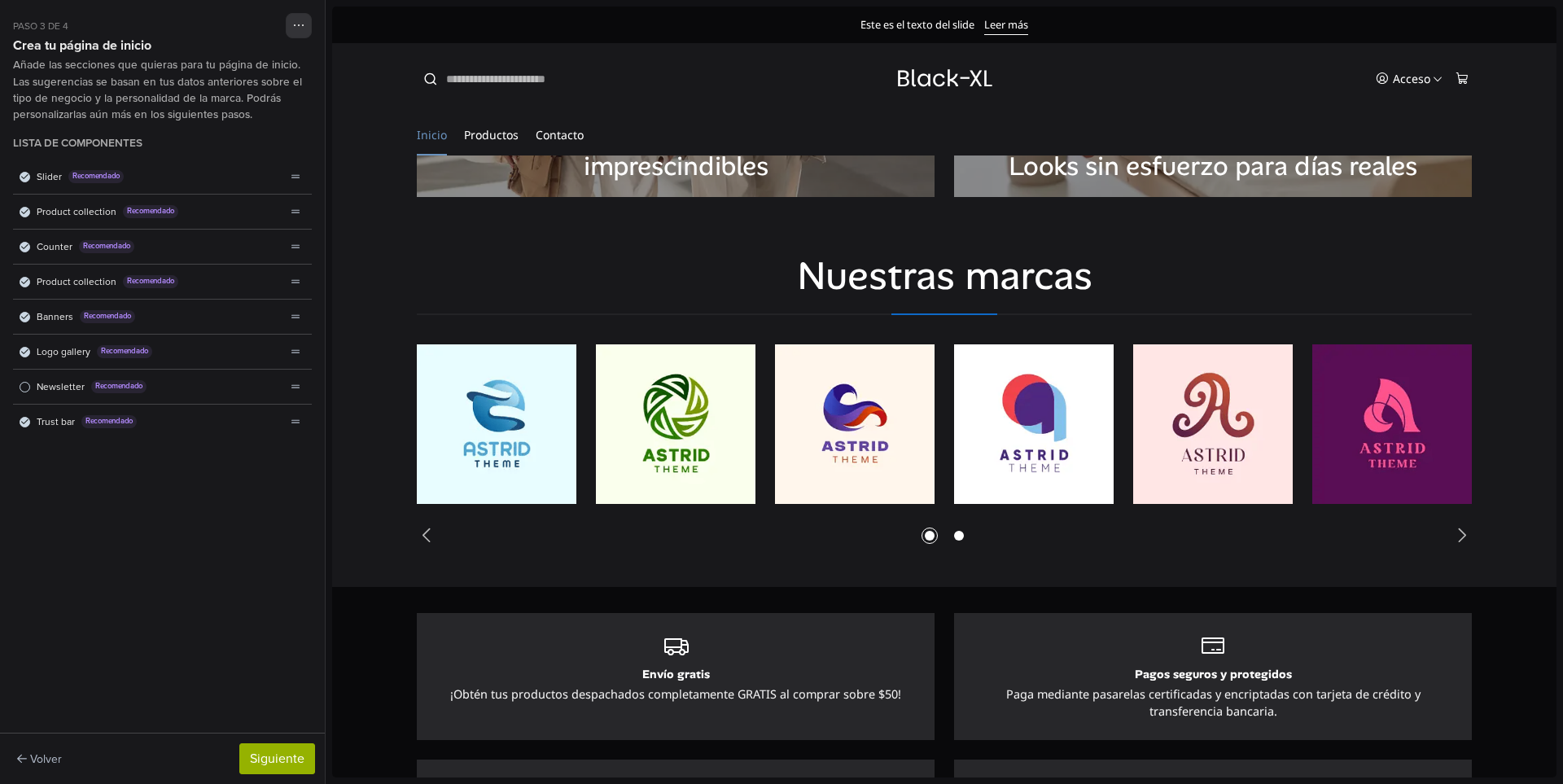
scroll to position [2783, 0]
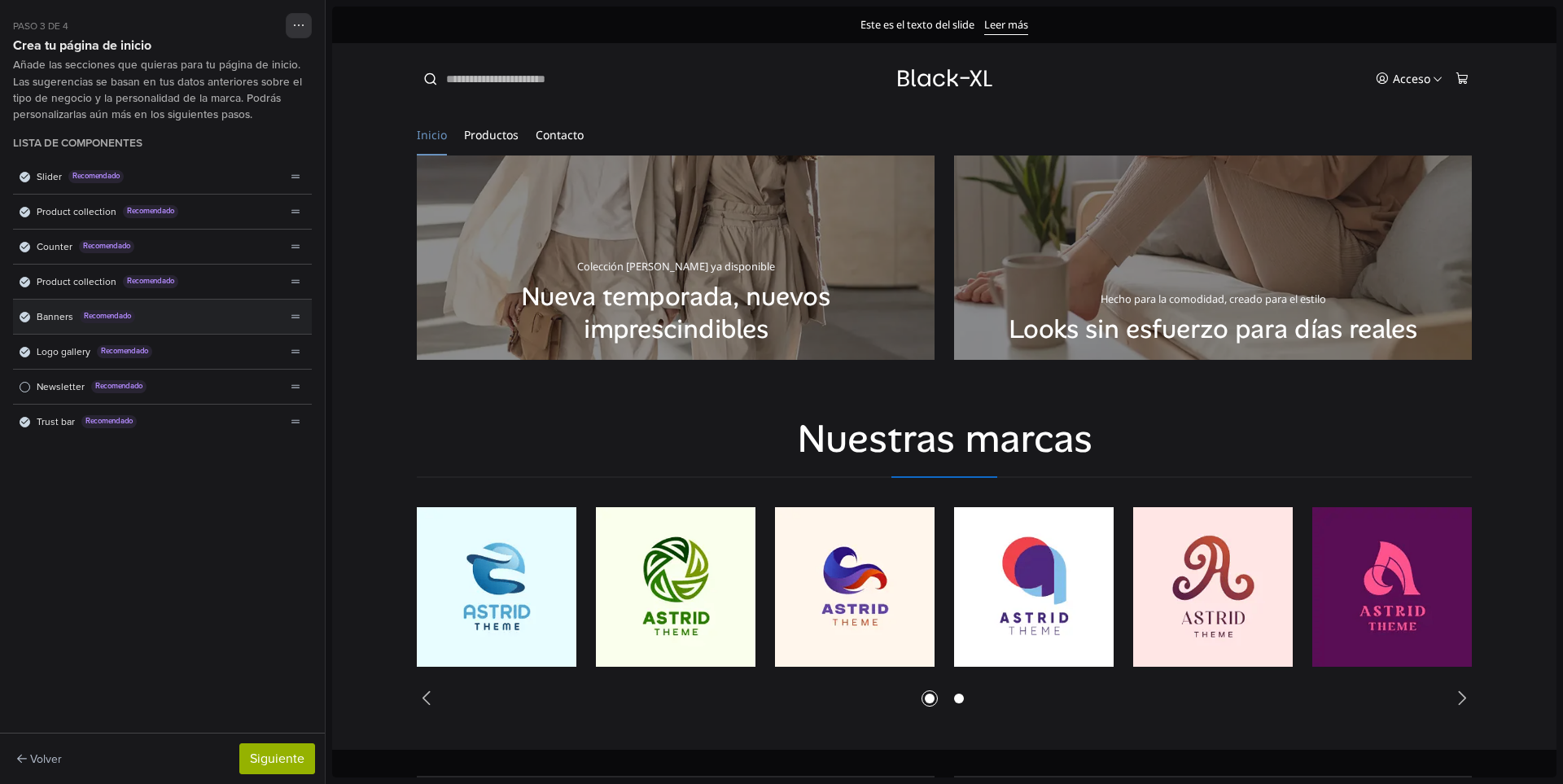
click at [29, 322] on div "Banners Recomendado" at bounding box center [149, 317] width 273 height 34
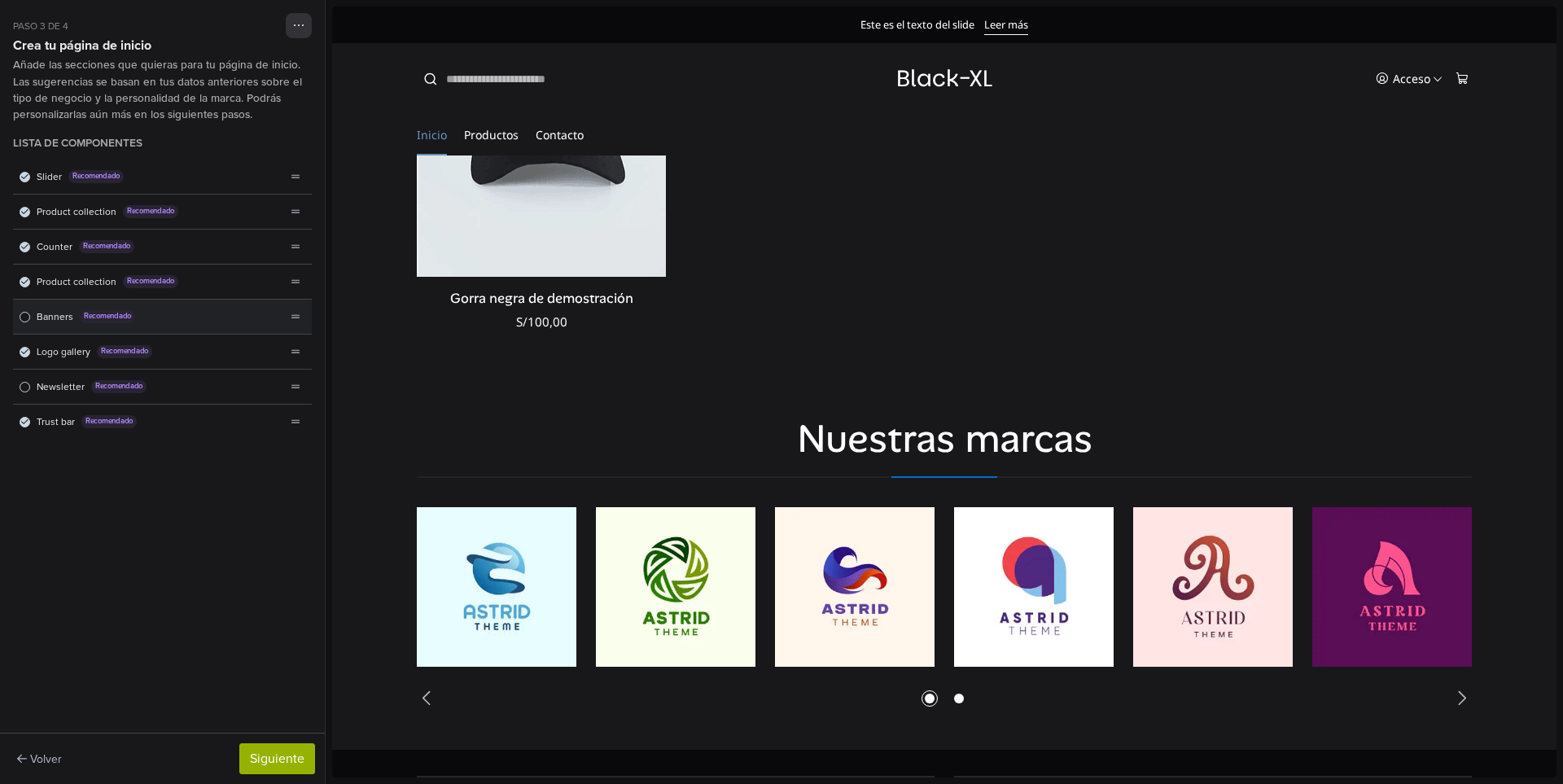
click at [29, 320] on div "Banners Recomendado" at bounding box center [149, 317] width 273 height 34
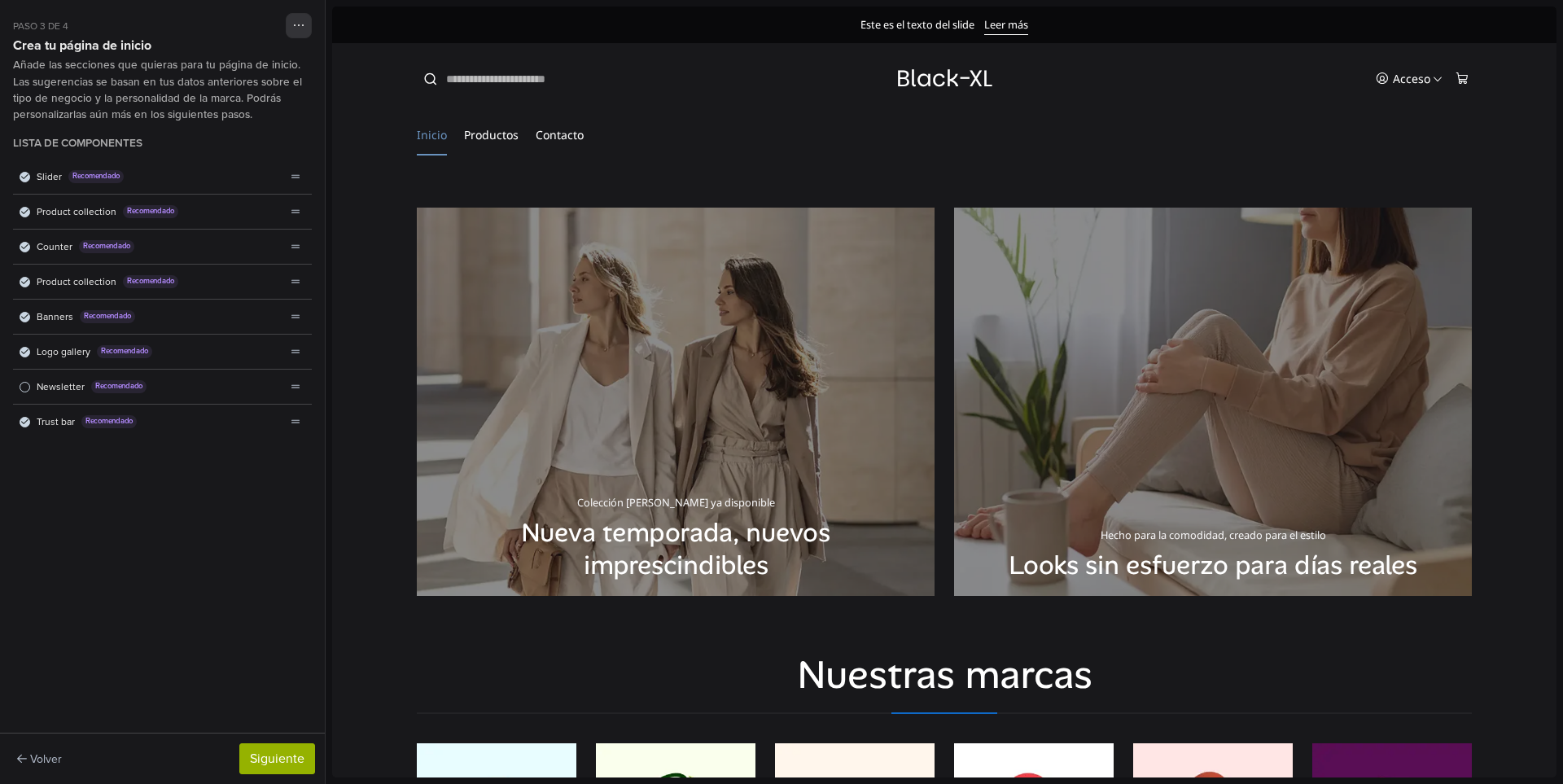
scroll to position [2710, 0]
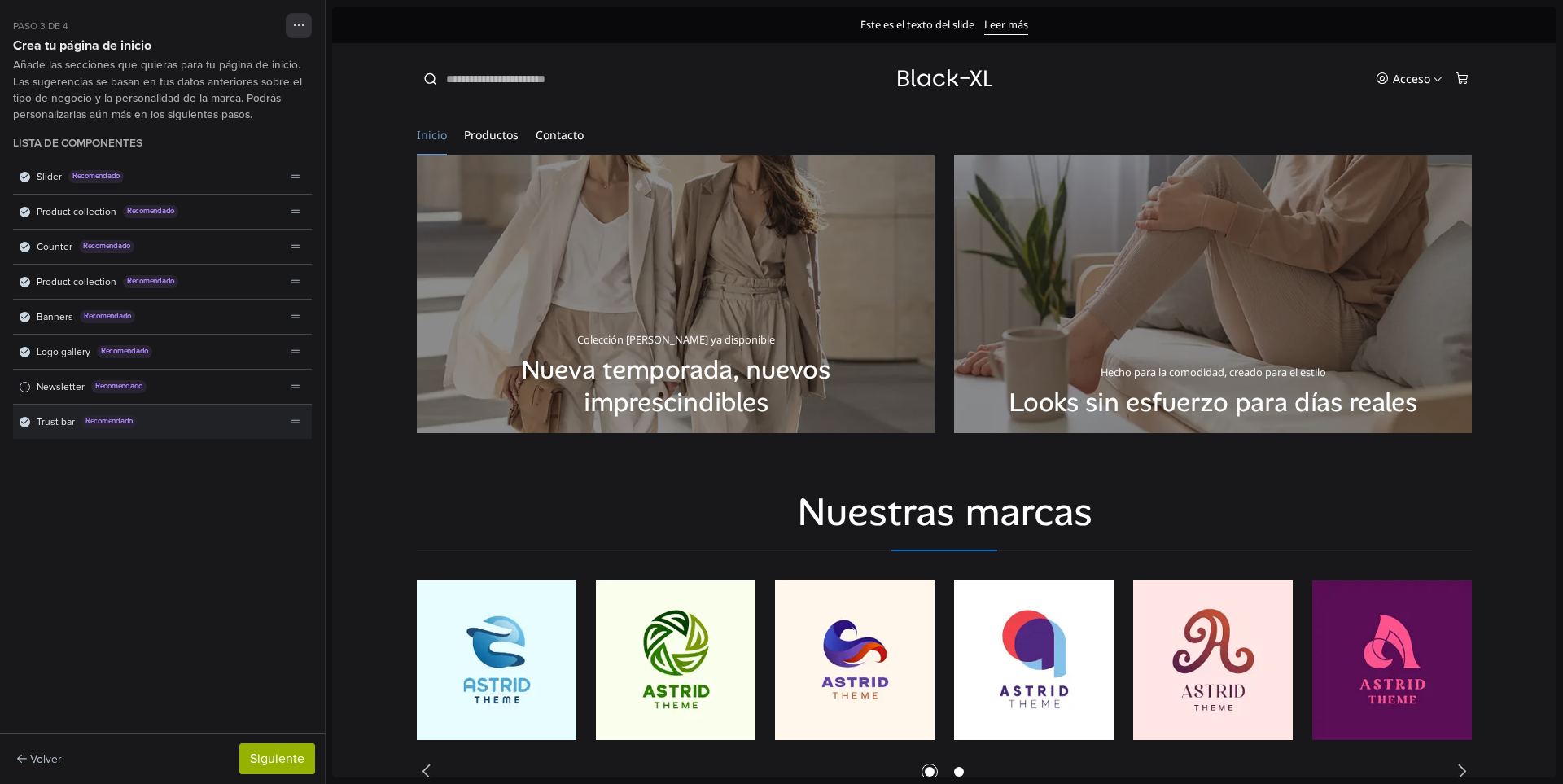
click at [23, 424] on icon "Lista de componentes" at bounding box center [24, 421] width 7 height 8
click at [23, 424] on span "Lista de componentes" at bounding box center [25, 422] width 11 height 11
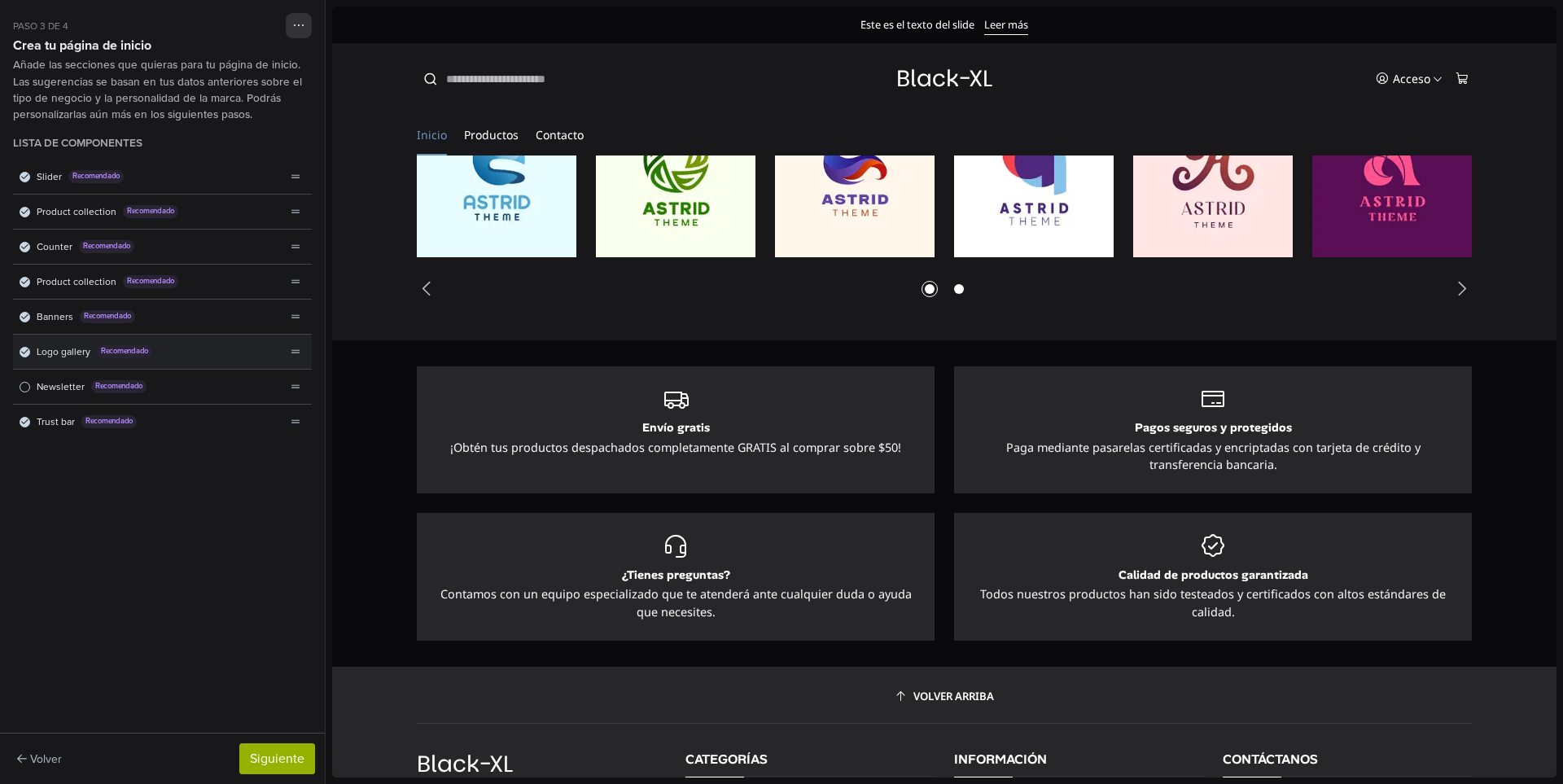
scroll to position [3304, 0]
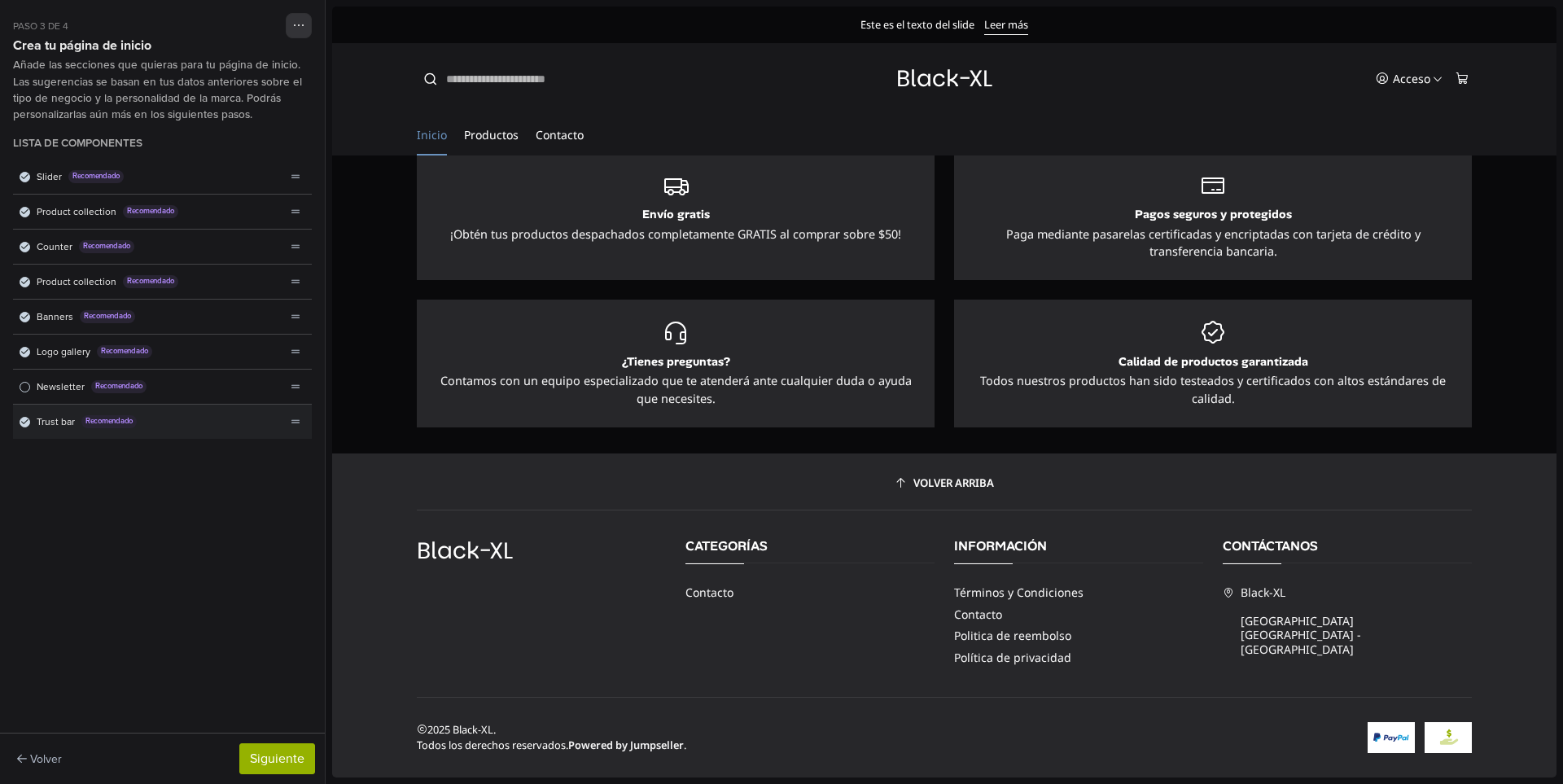
click at [33, 421] on div "Trust bar Recomendado" at bounding box center [149, 421] width 273 height 34
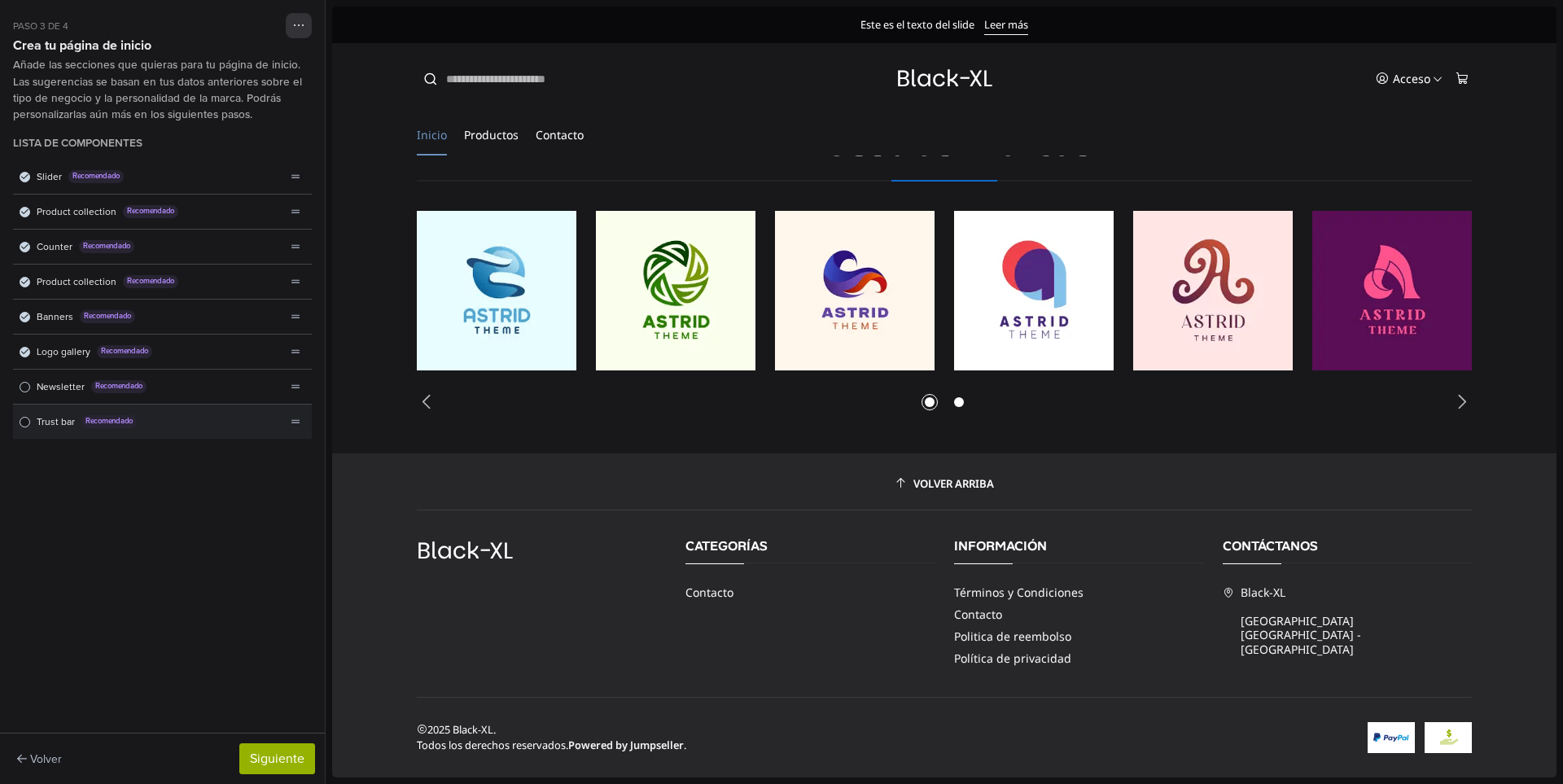
click at [31, 421] on div "Trust bar Recomendado" at bounding box center [149, 421] width 273 height 34
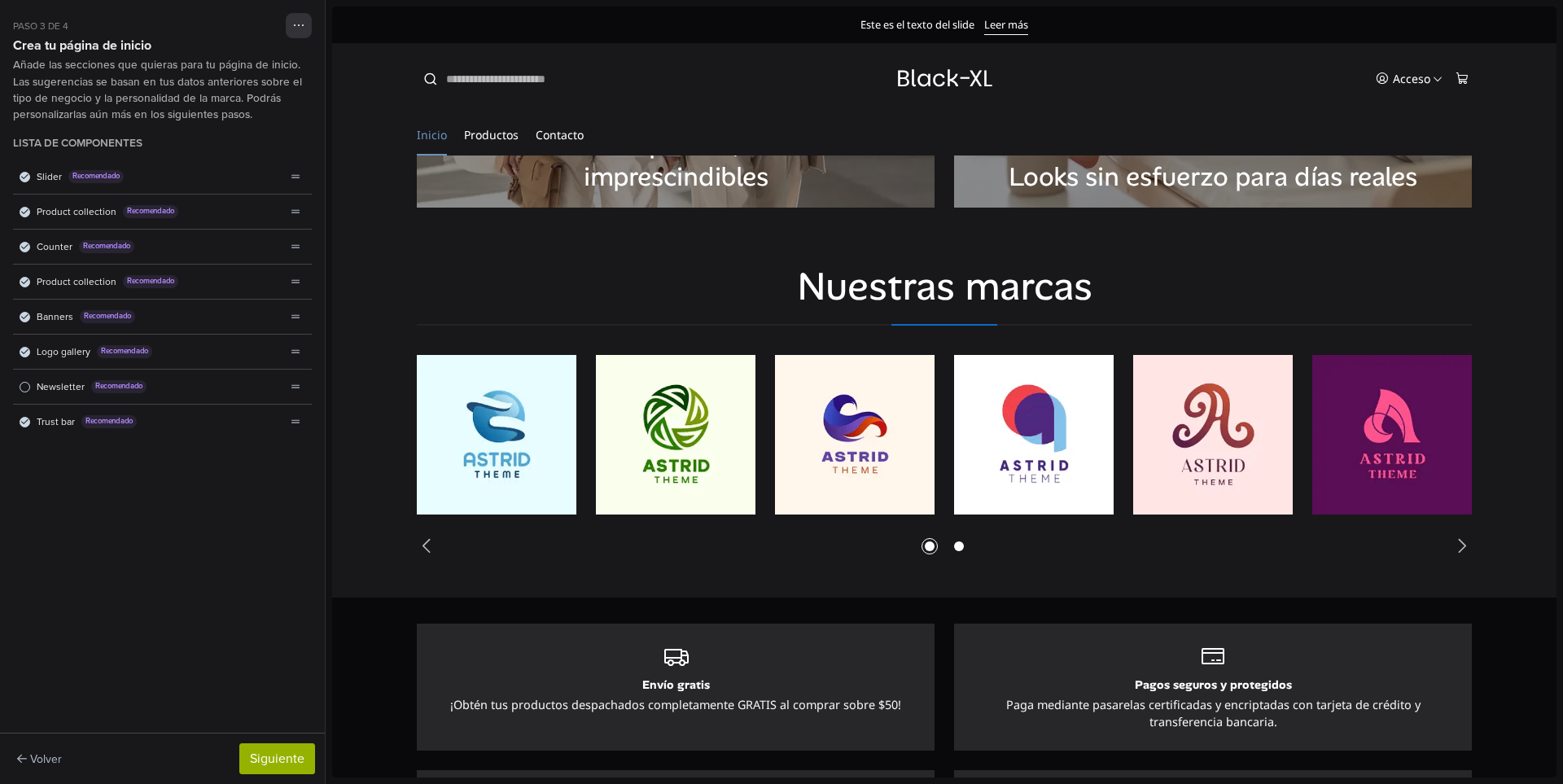
scroll to position [2897, 0]
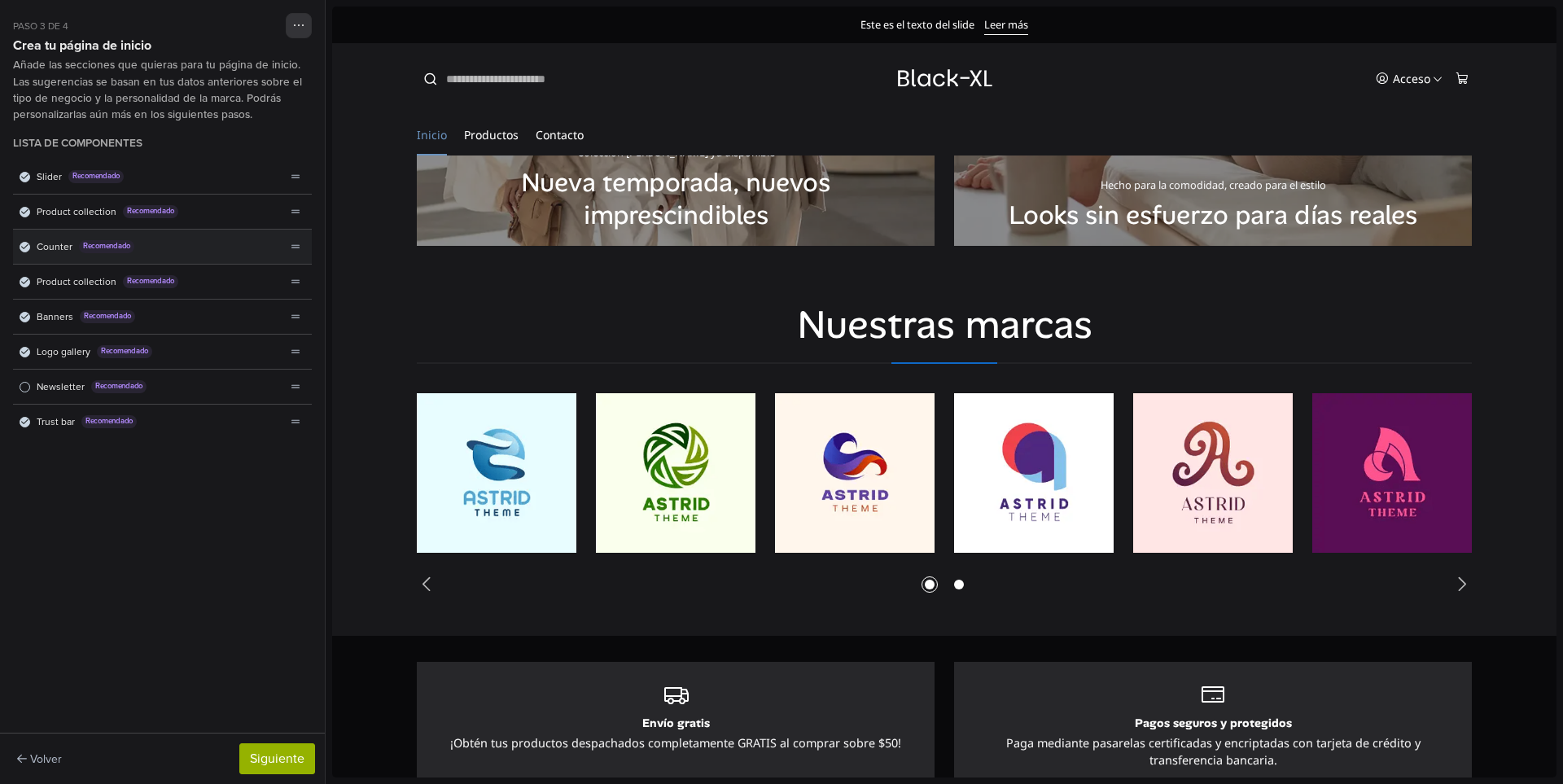
click at [23, 248] on icon "Lista de componentes" at bounding box center [24, 246] width 7 height 5
click at [23, 248] on span "Lista de componentes" at bounding box center [25, 247] width 11 height 11
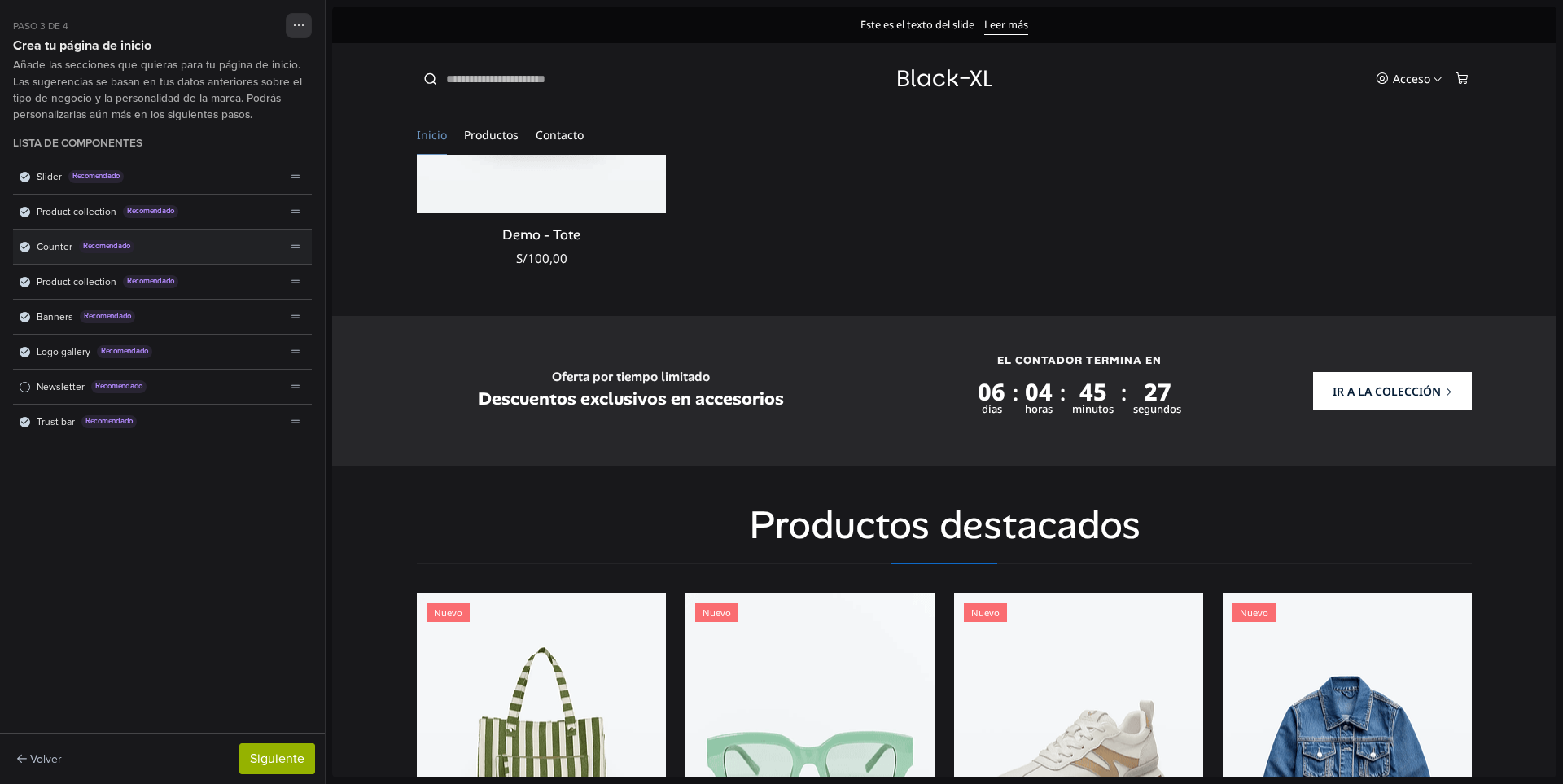
scroll to position [1272, 0]
click at [30, 252] on div "Counter Recomendado" at bounding box center [149, 246] width 273 height 34
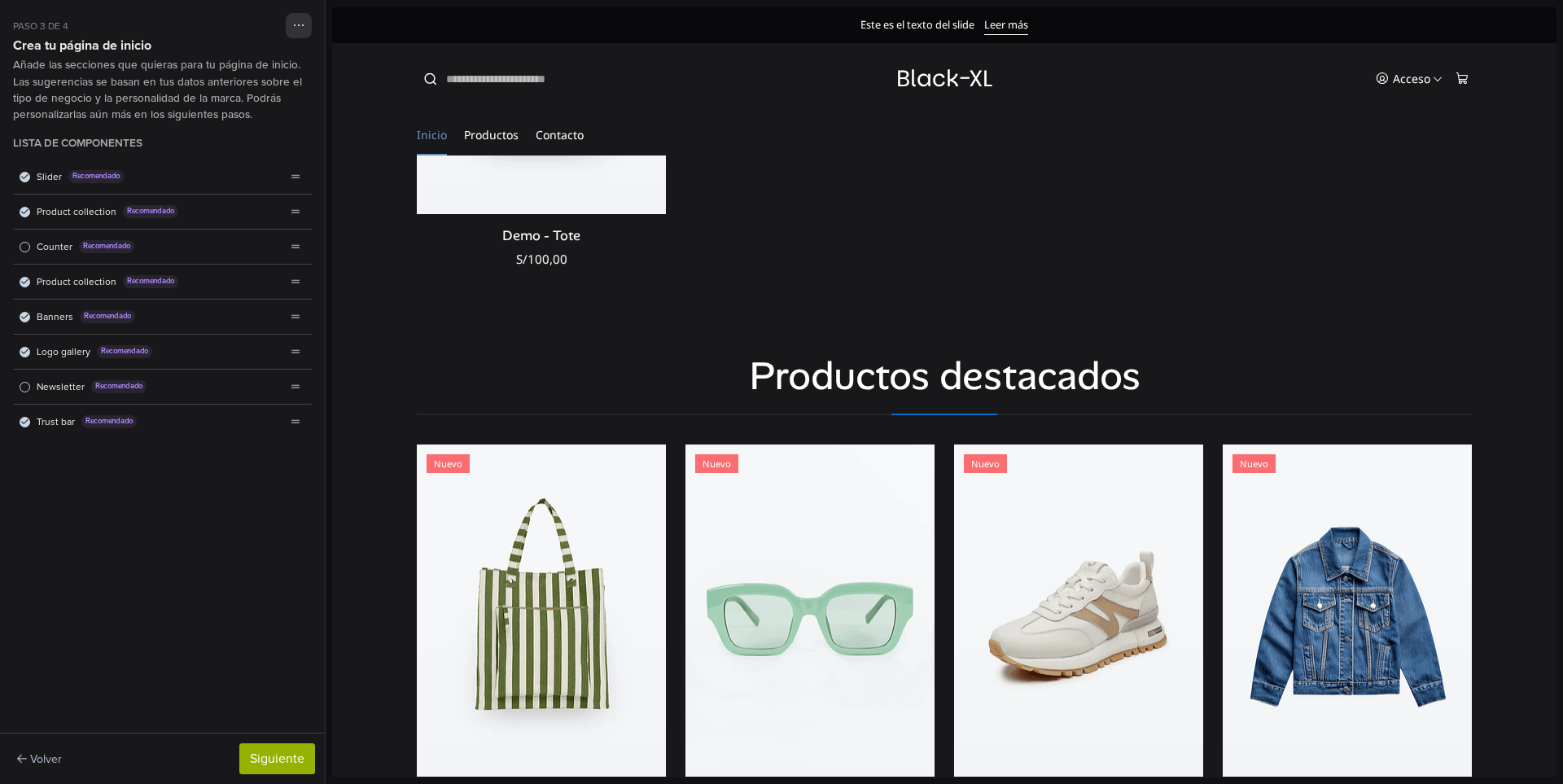
click at [30, 252] on div "Counter Recomendado" at bounding box center [149, 246] width 273 height 34
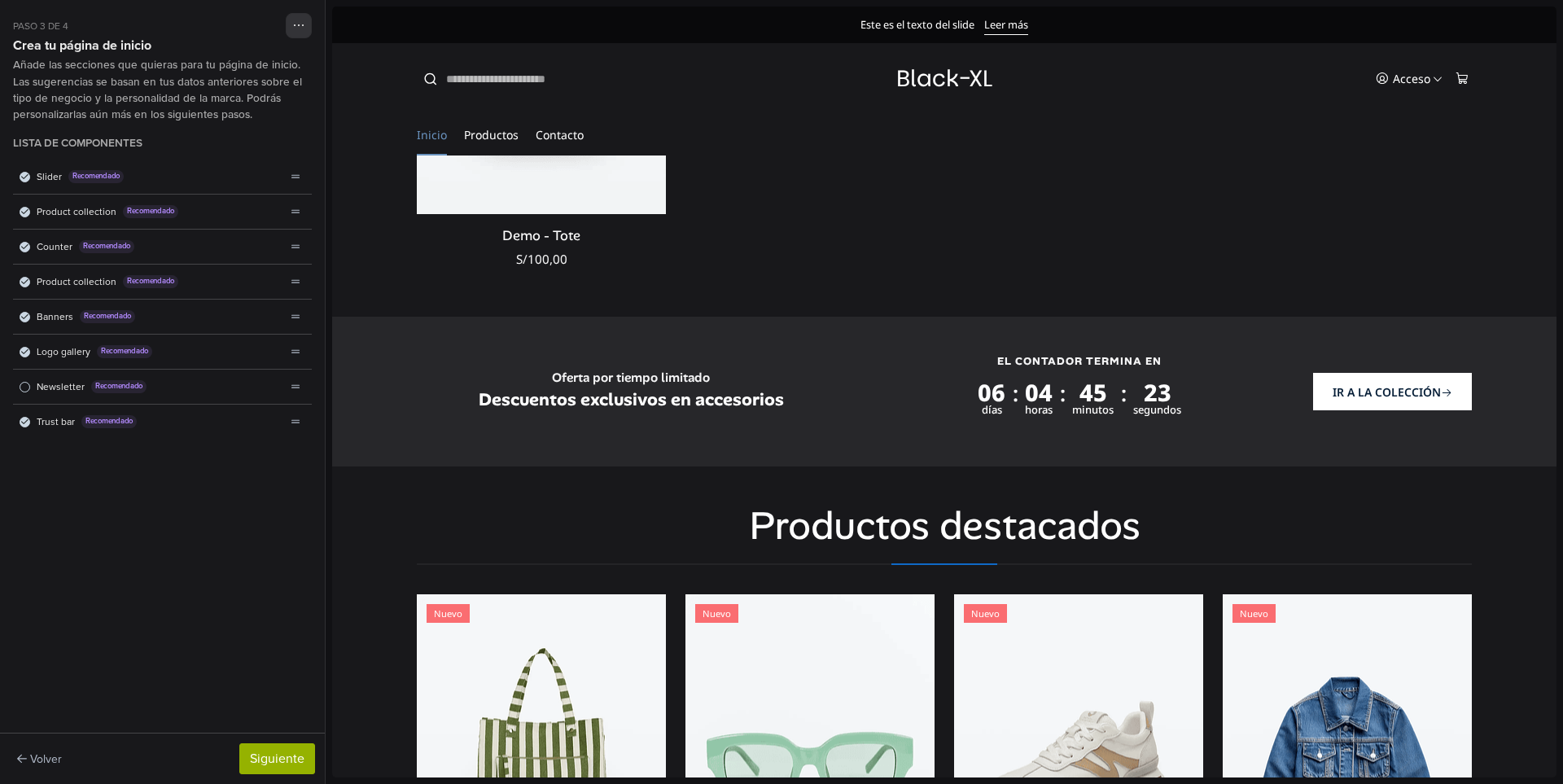
click at [30, 252] on div "Counter Recomendado" at bounding box center [149, 246] width 273 height 34
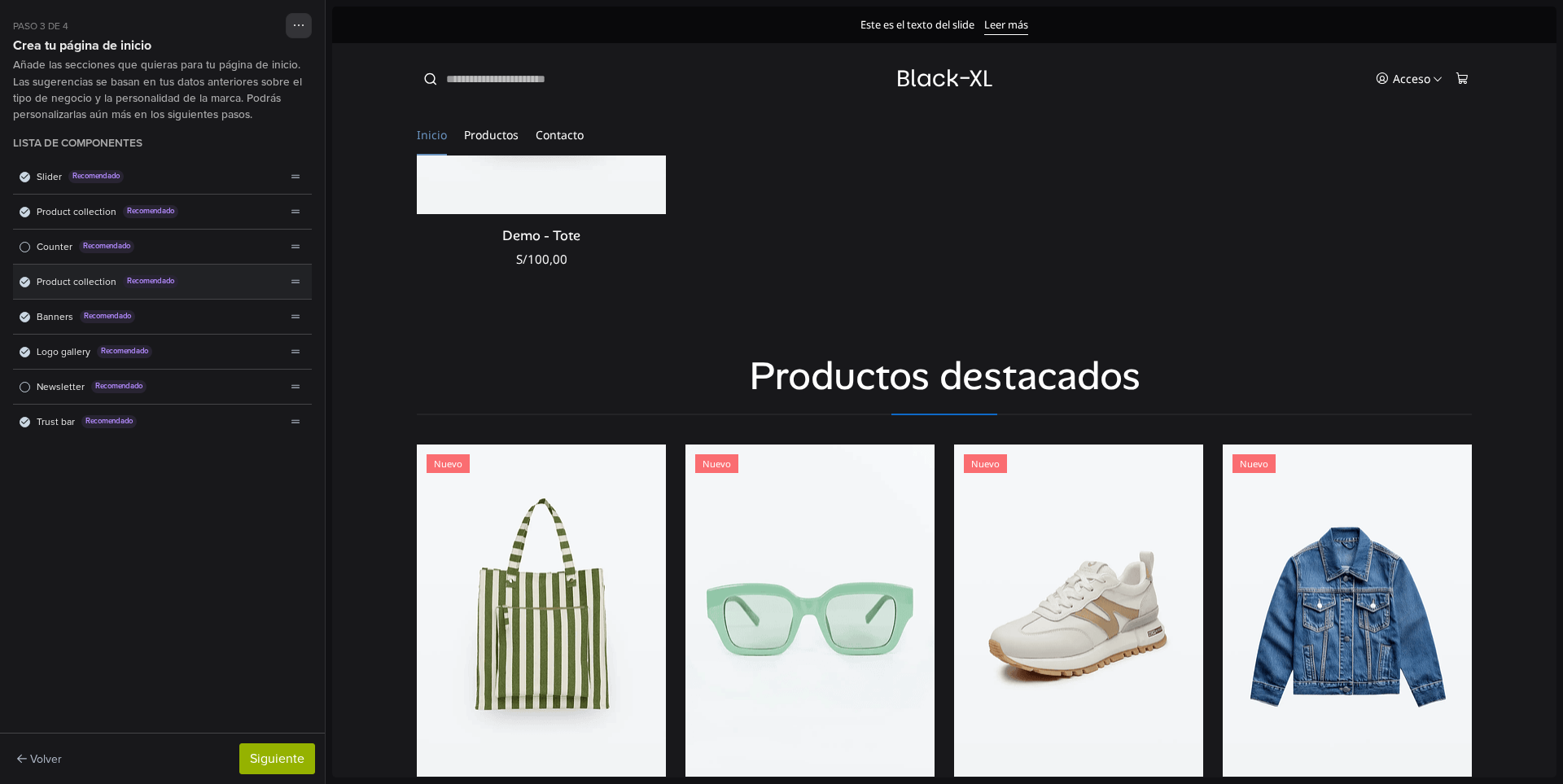
click at [32, 286] on div "Product collection Recomendado" at bounding box center [149, 281] width 273 height 34
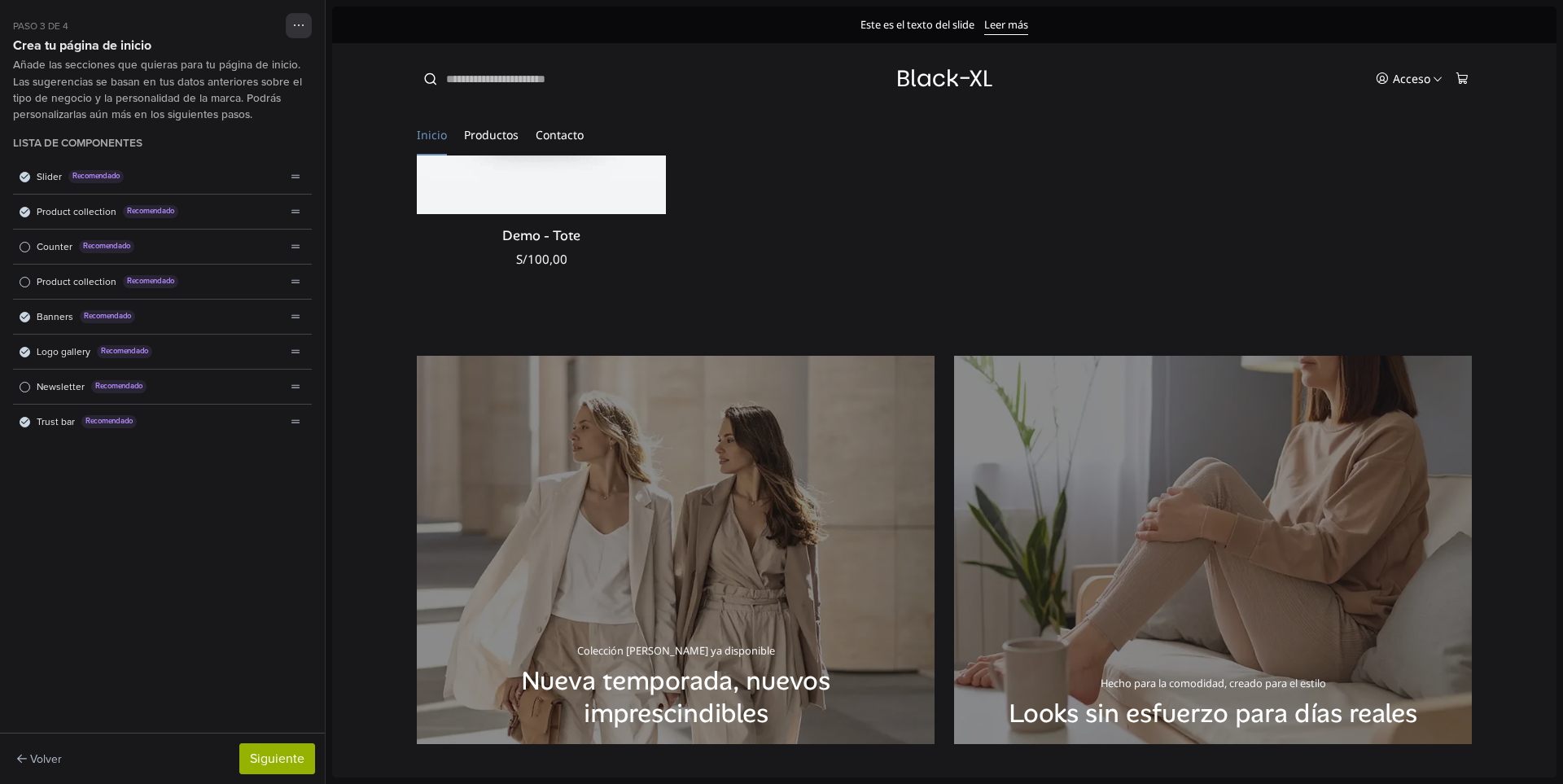
click at [32, 286] on div "Product collection Recomendado" at bounding box center [149, 281] width 273 height 34
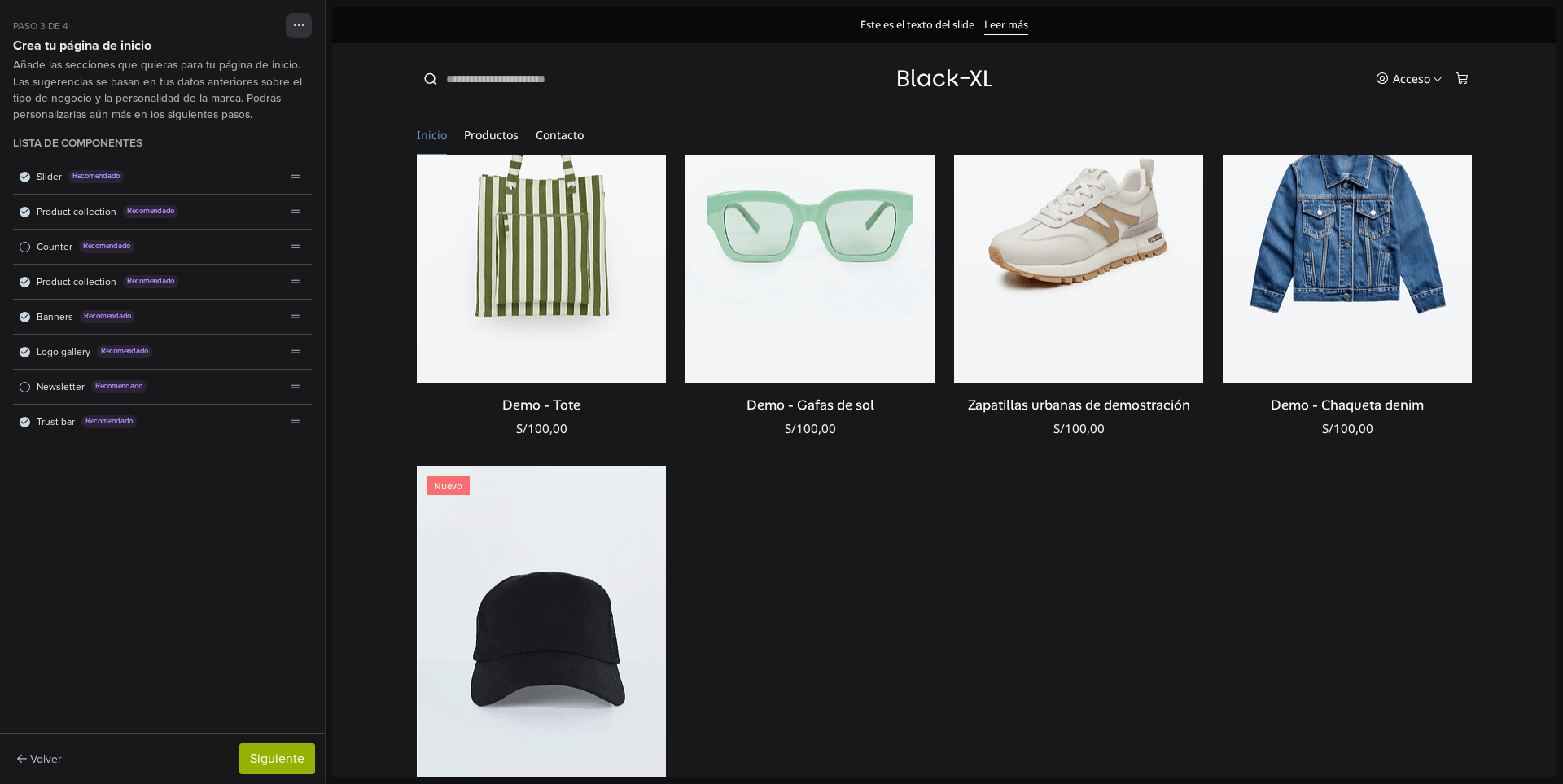
scroll to position [1685, 0]
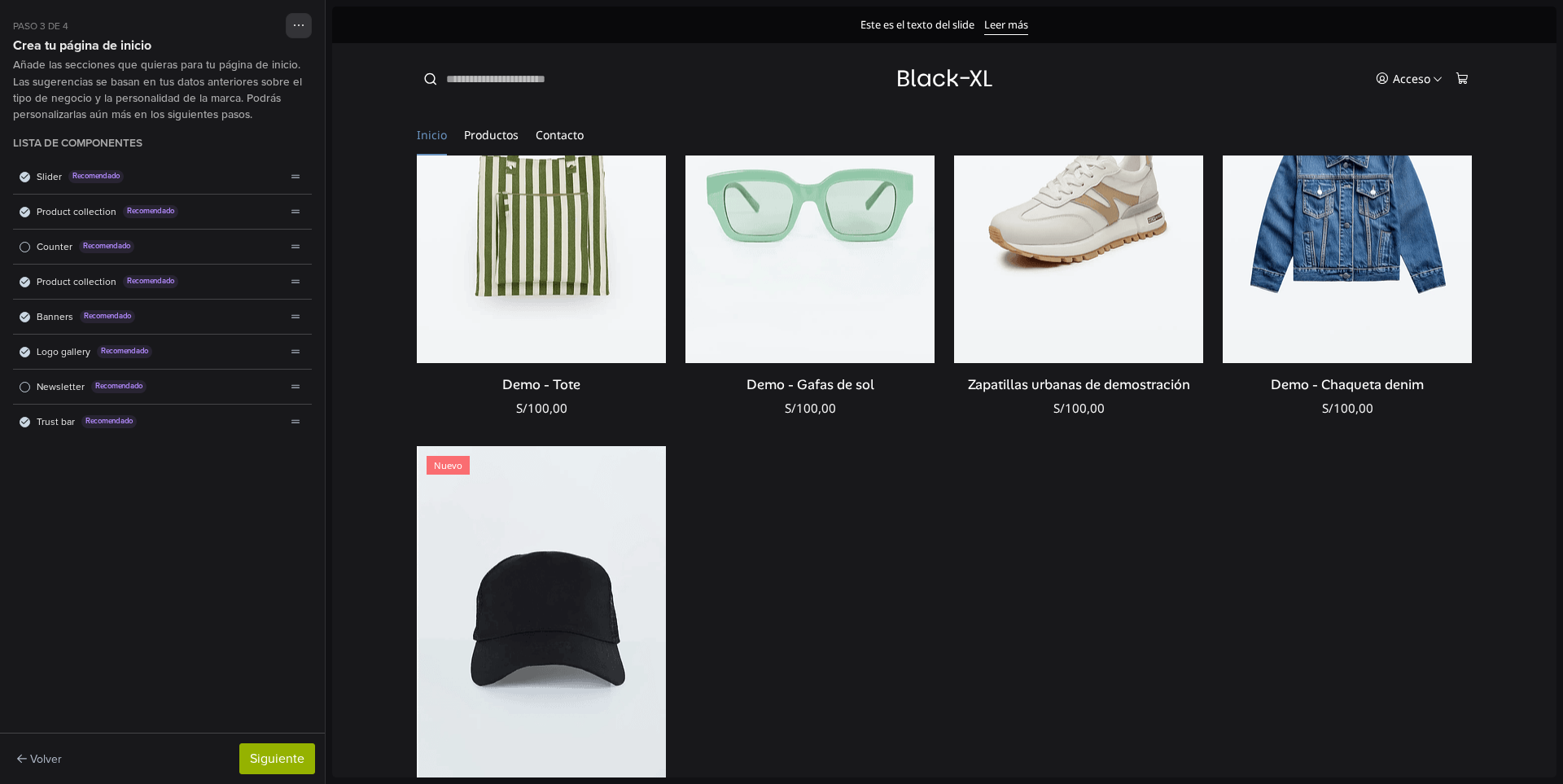
click at [32, 286] on div "Product collection Recomendado" at bounding box center [149, 281] width 273 height 34
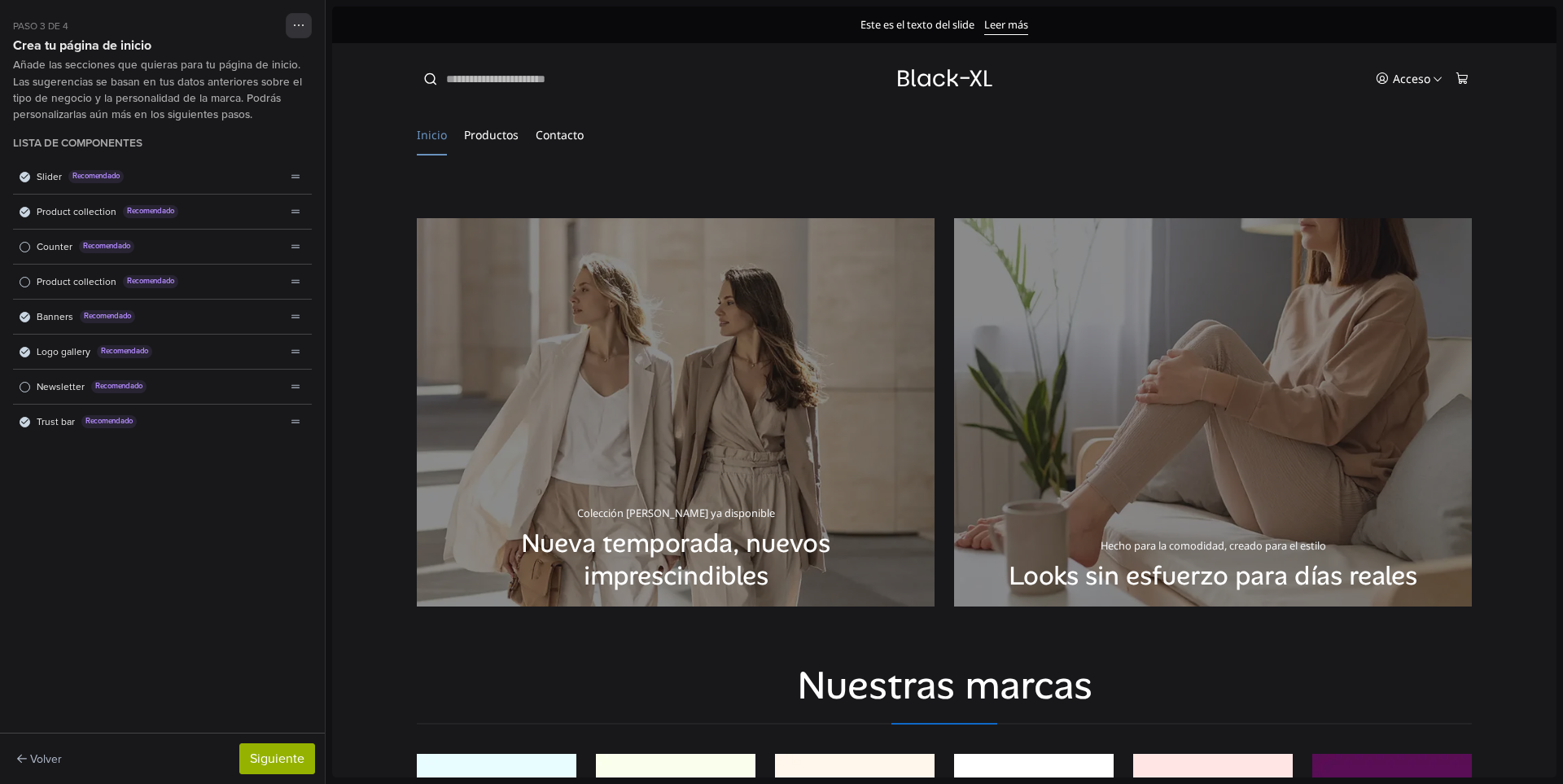
scroll to position [1278, 0]
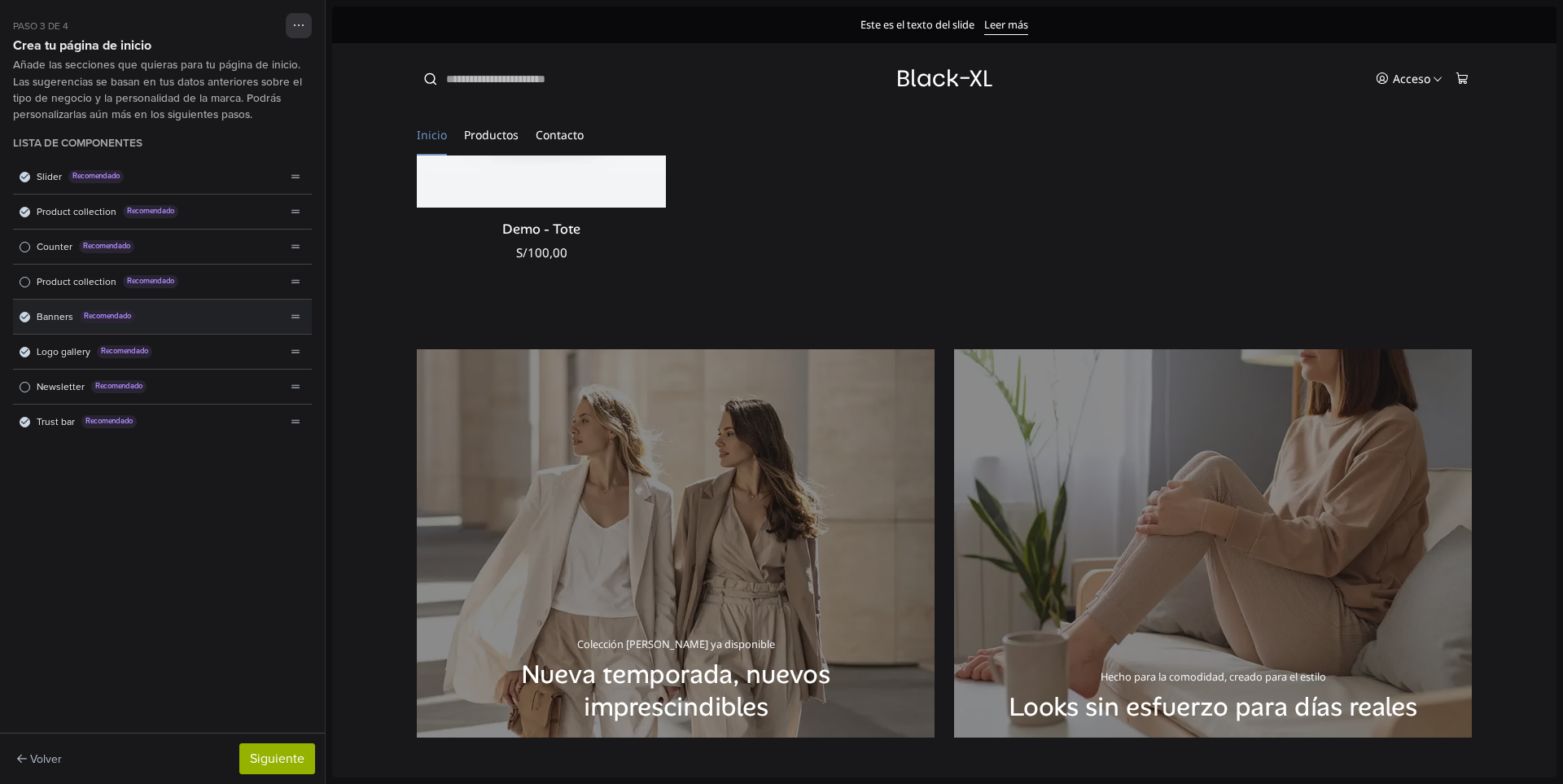
click at [21, 314] on span "Lista de componentes" at bounding box center [25, 317] width 9 height 9
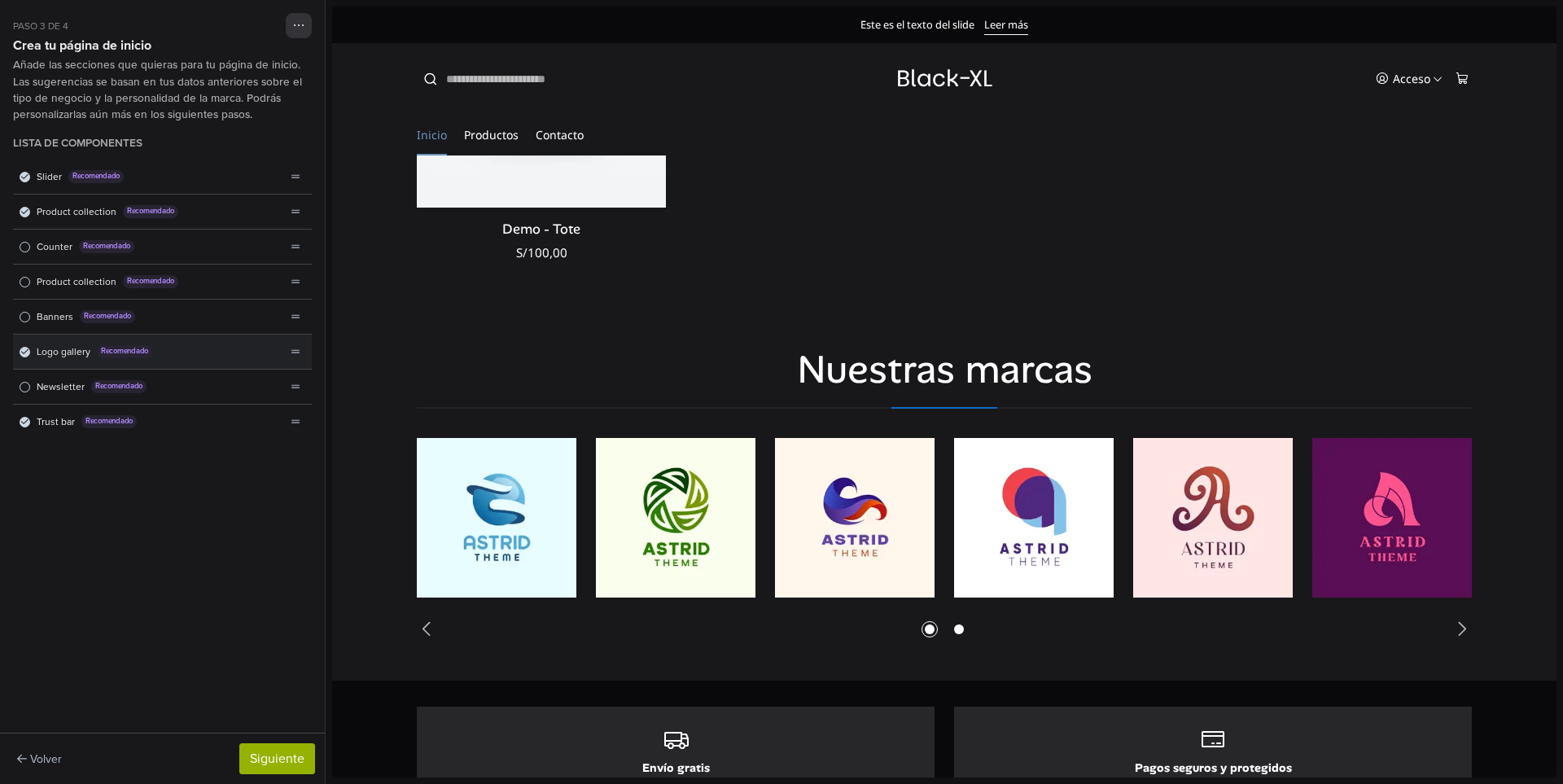
click at [29, 355] on div "Logo gallery Recomendado" at bounding box center [149, 352] width 273 height 34
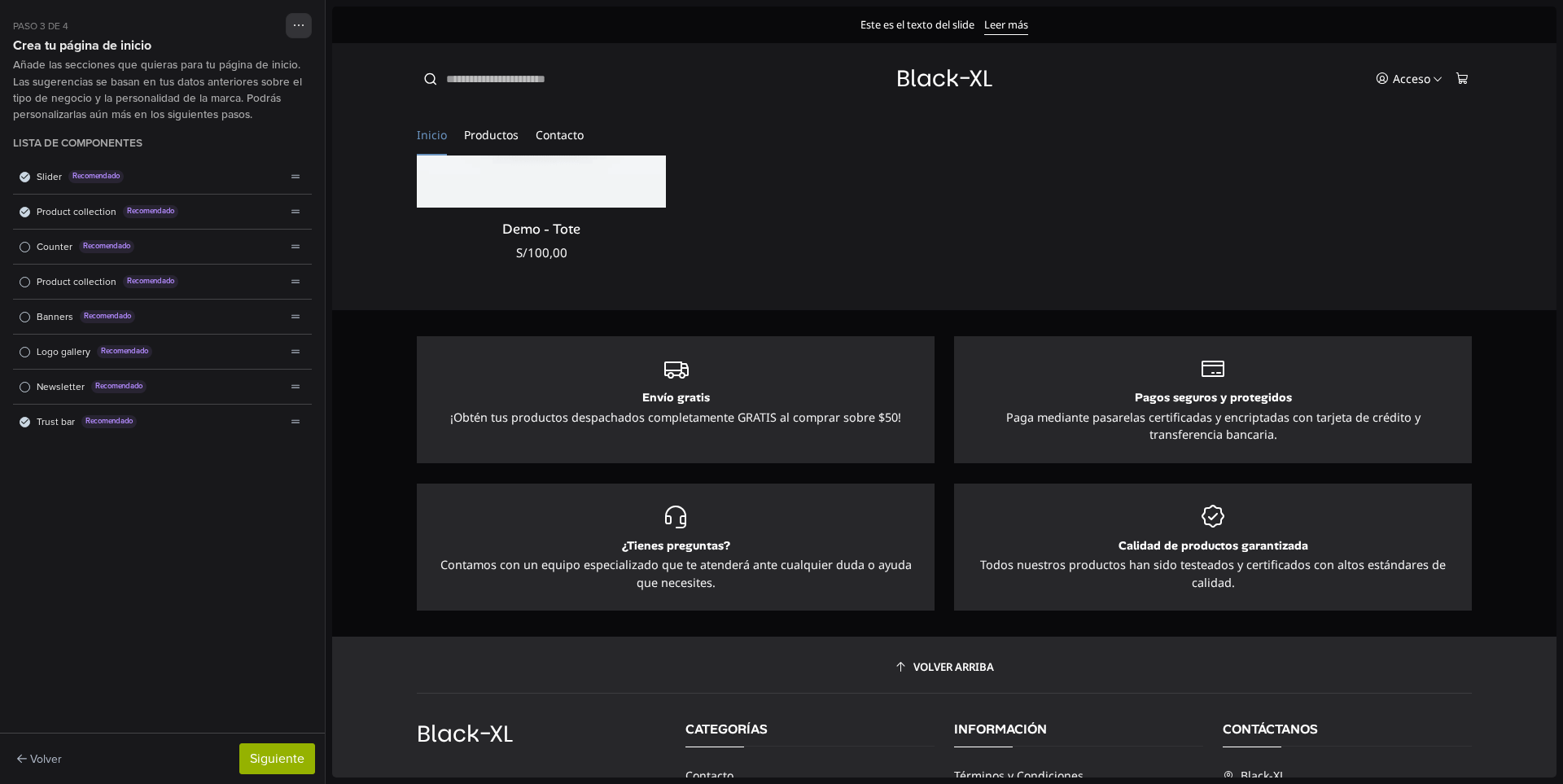
click at [29, 355] on div "Logo gallery Recomendado" at bounding box center [149, 352] width 273 height 34
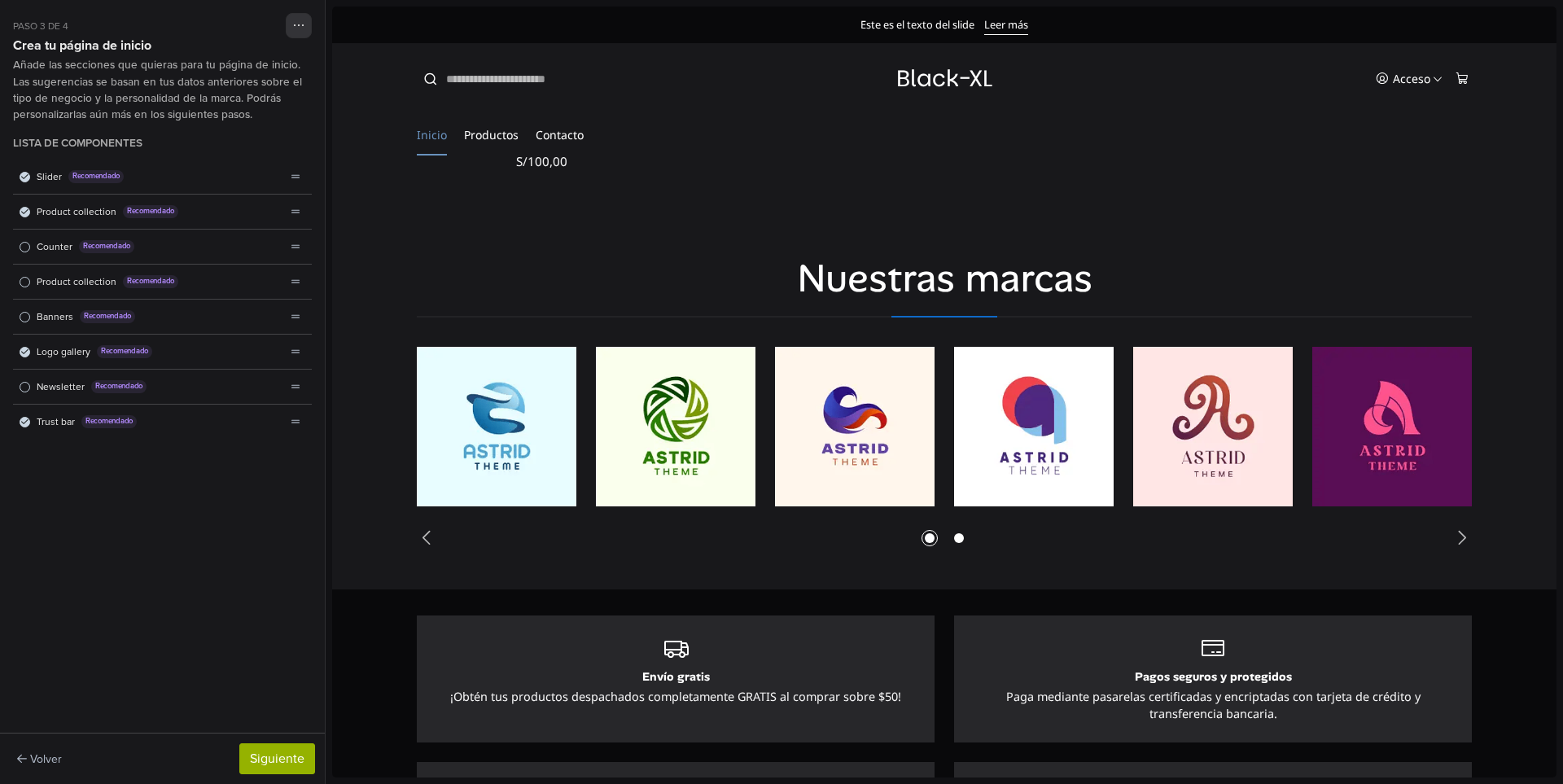
scroll to position [1382, 0]
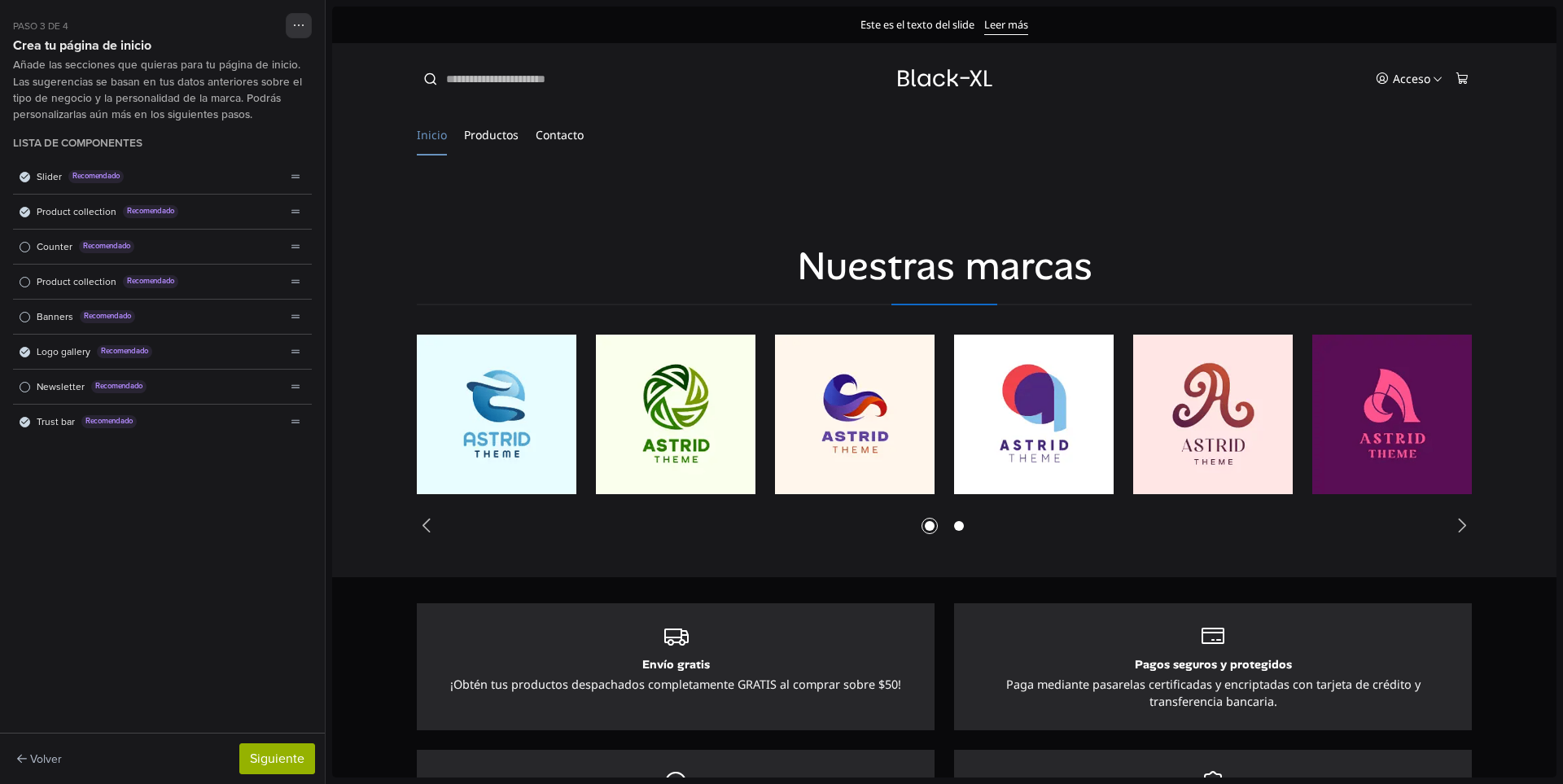
click at [29, 355] on div "Logo gallery Recomendado" at bounding box center [149, 352] width 273 height 34
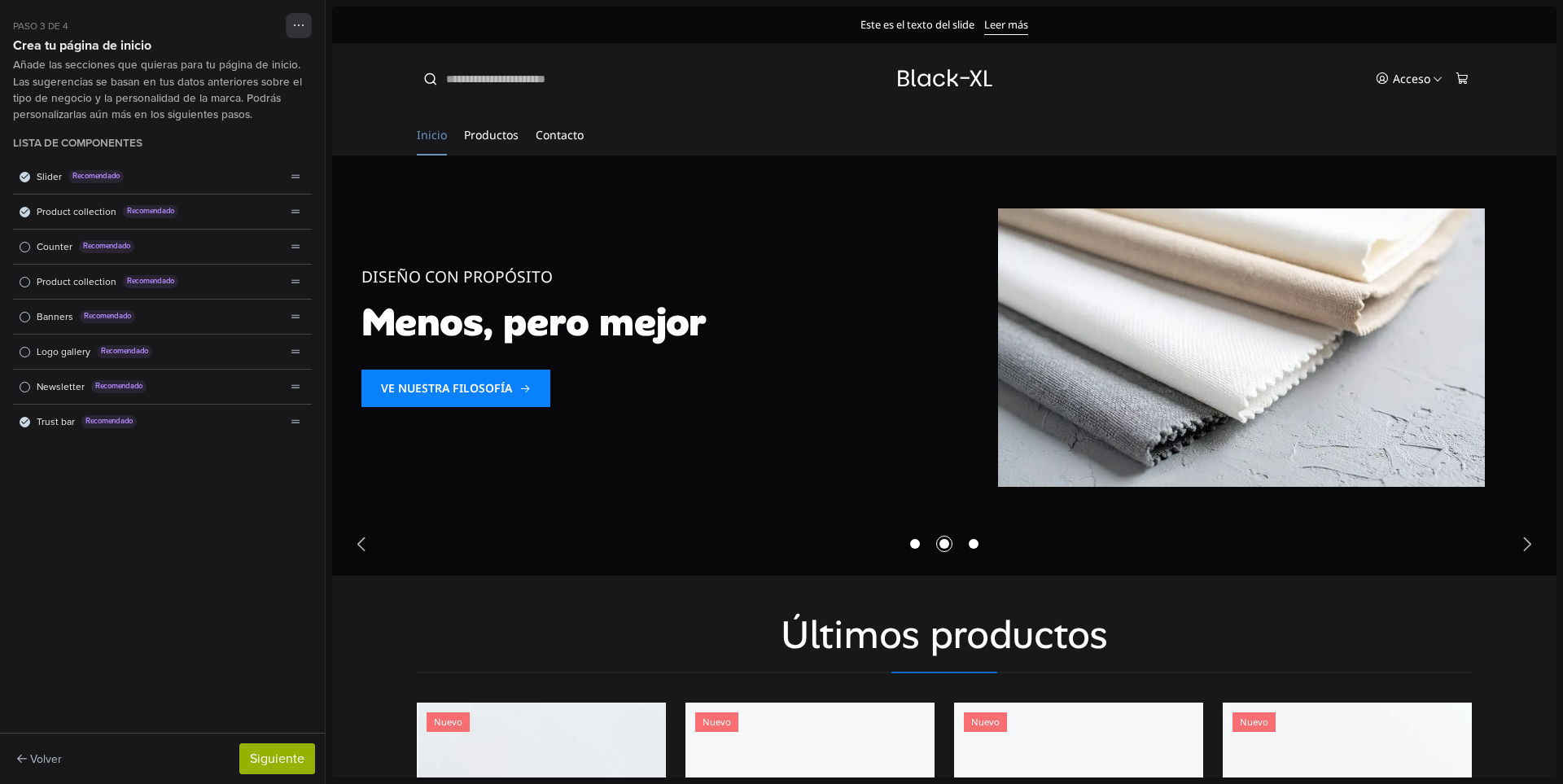
scroll to position [0, 0]
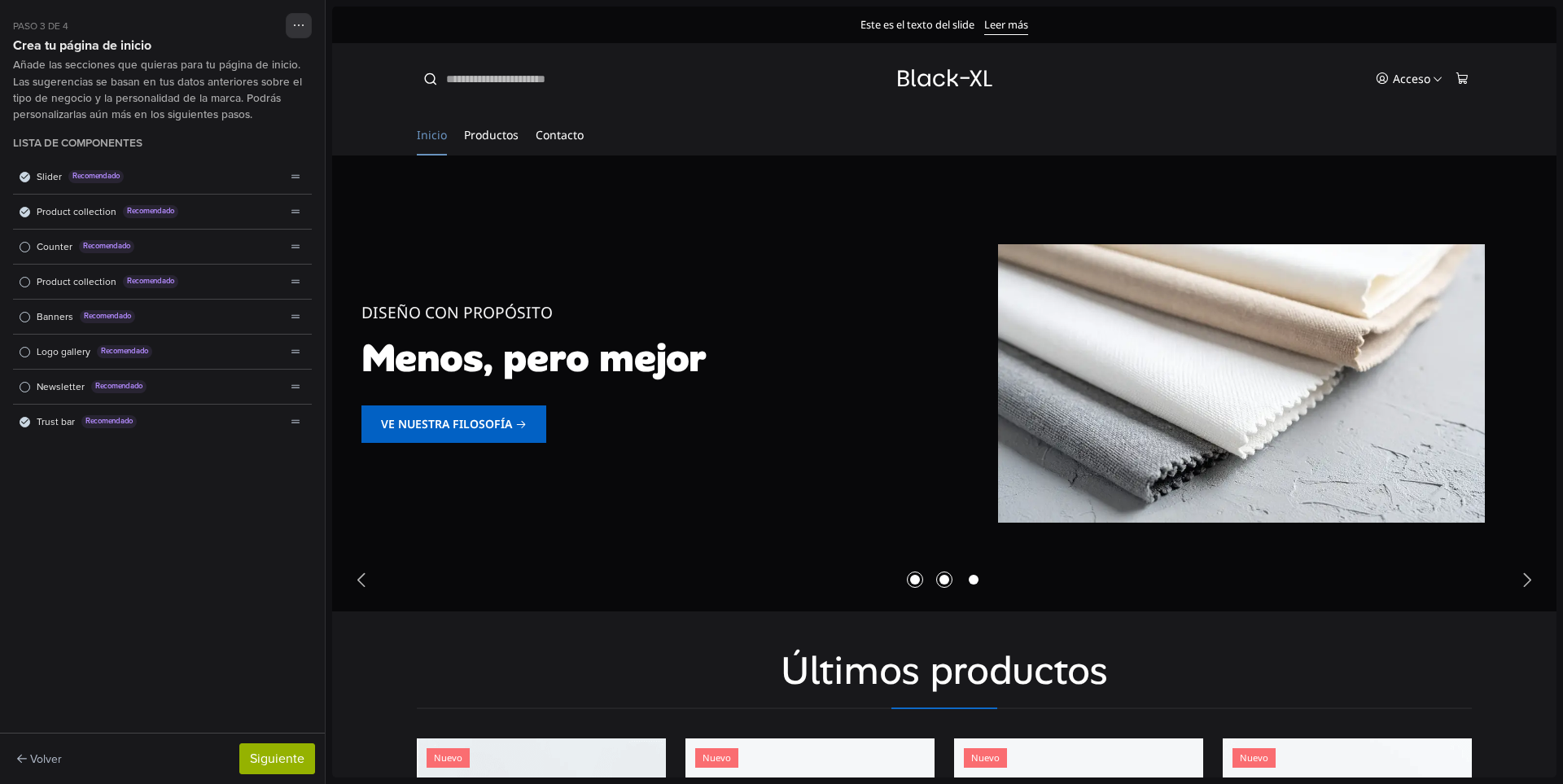
click at [912, 582] on span "Go to slide 1" at bounding box center [915, 579] width 20 height 20
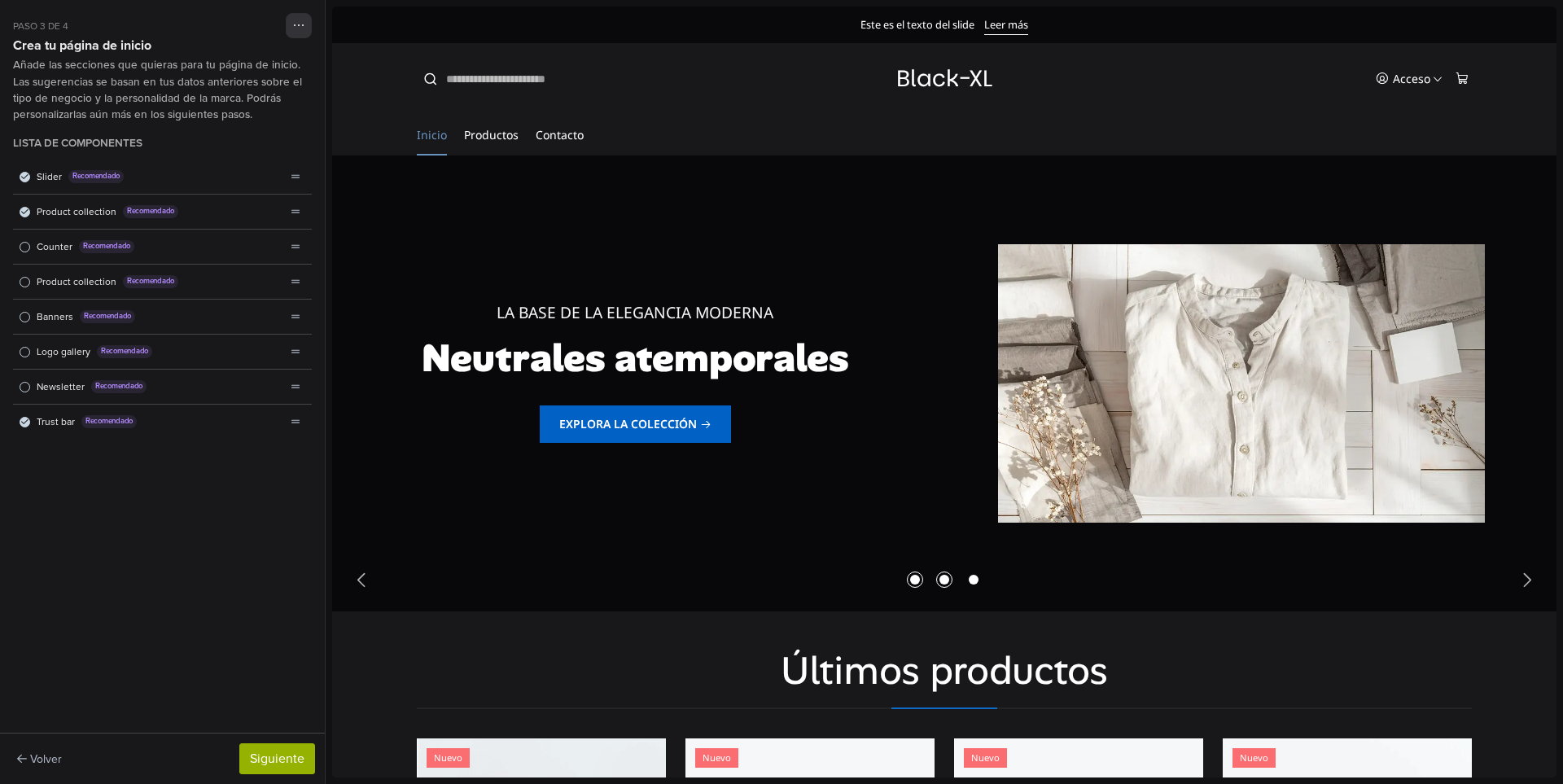
click at [939, 582] on span "Go to slide 2" at bounding box center [944, 579] width 20 height 20
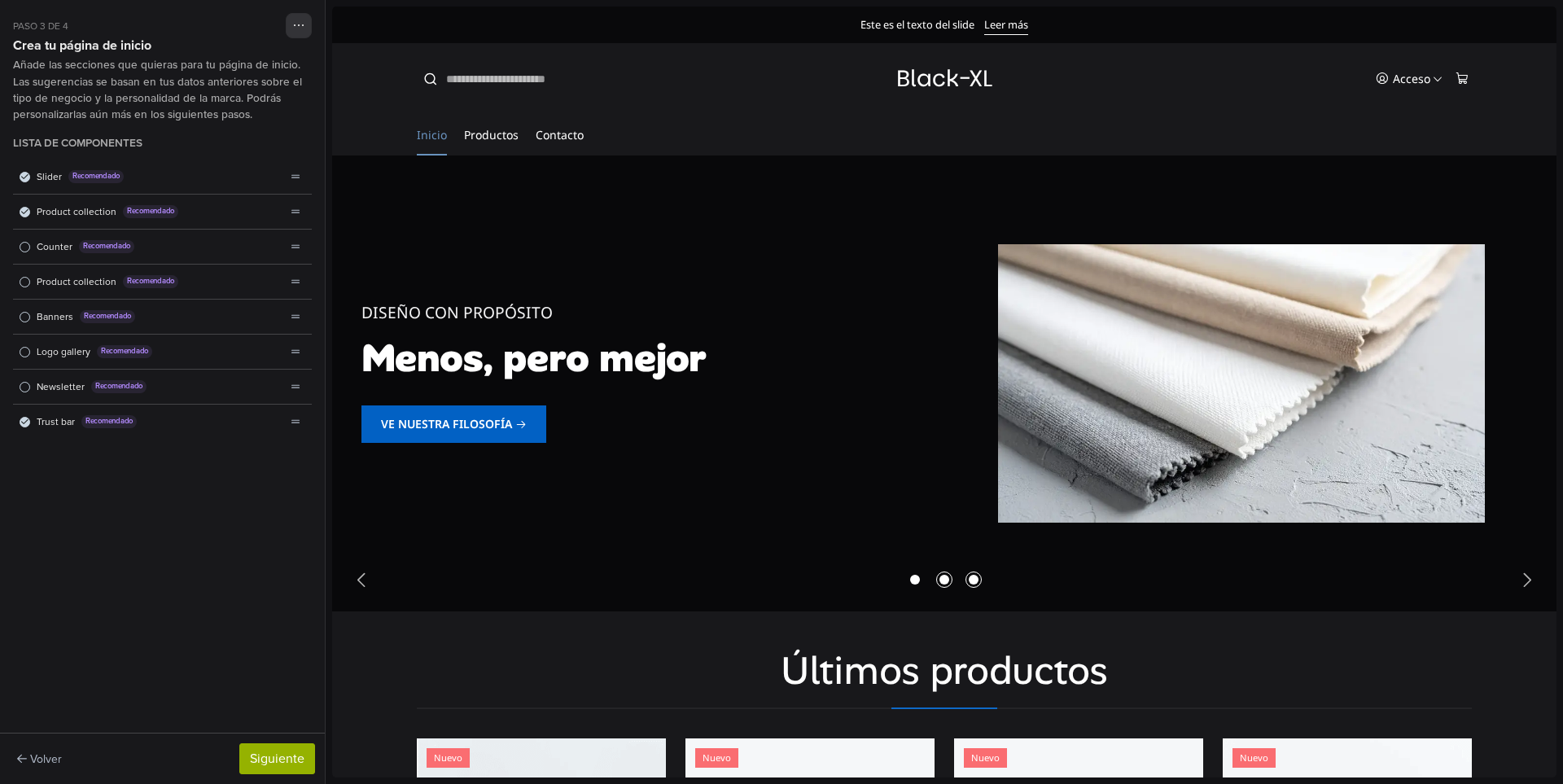
click at [967, 581] on span "Go to slide 3" at bounding box center [974, 579] width 20 height 20
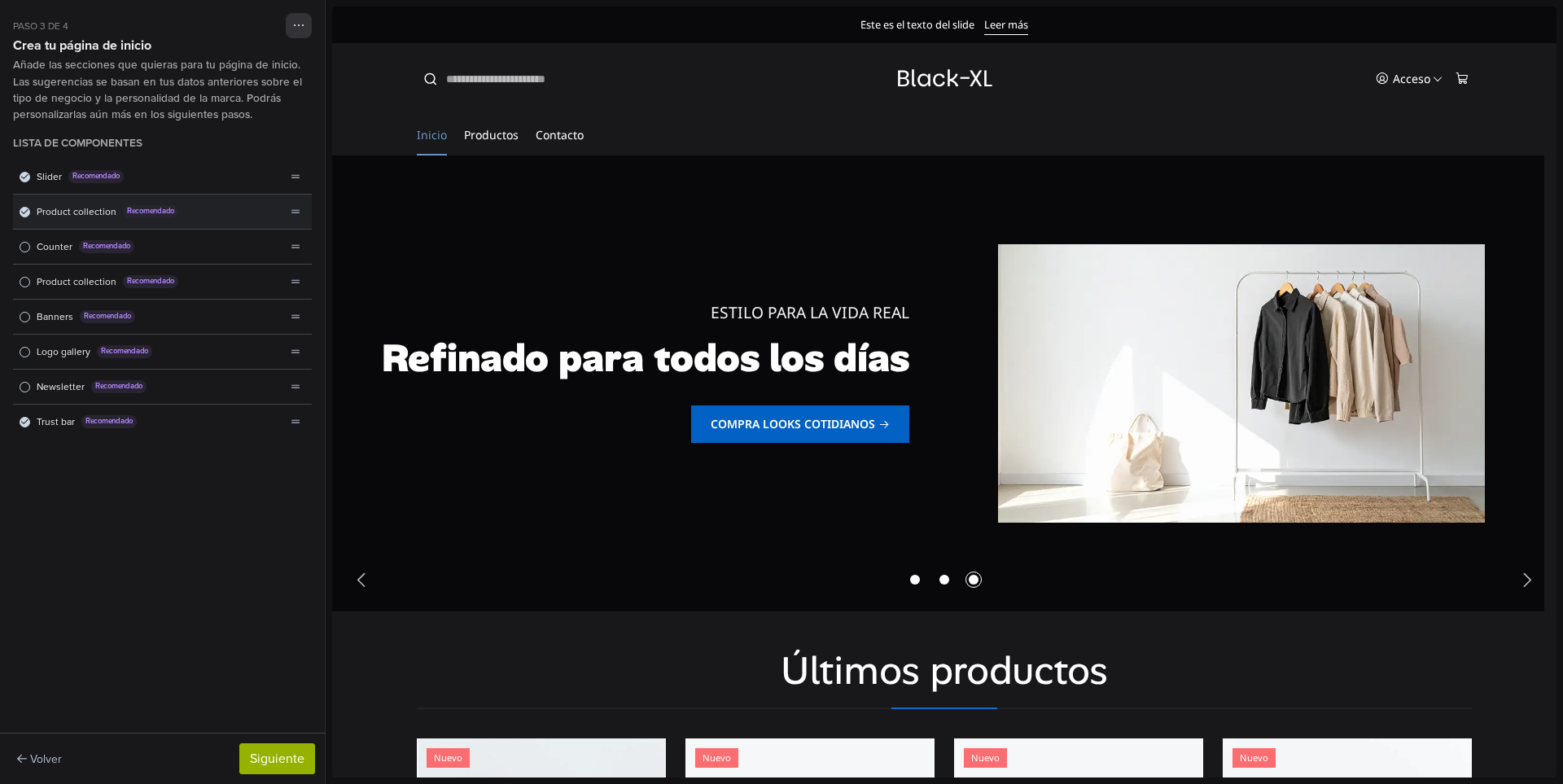
click at [25, 208] on icon "Lista de componentes" at bounding box center [24, 211] width 7 height 8
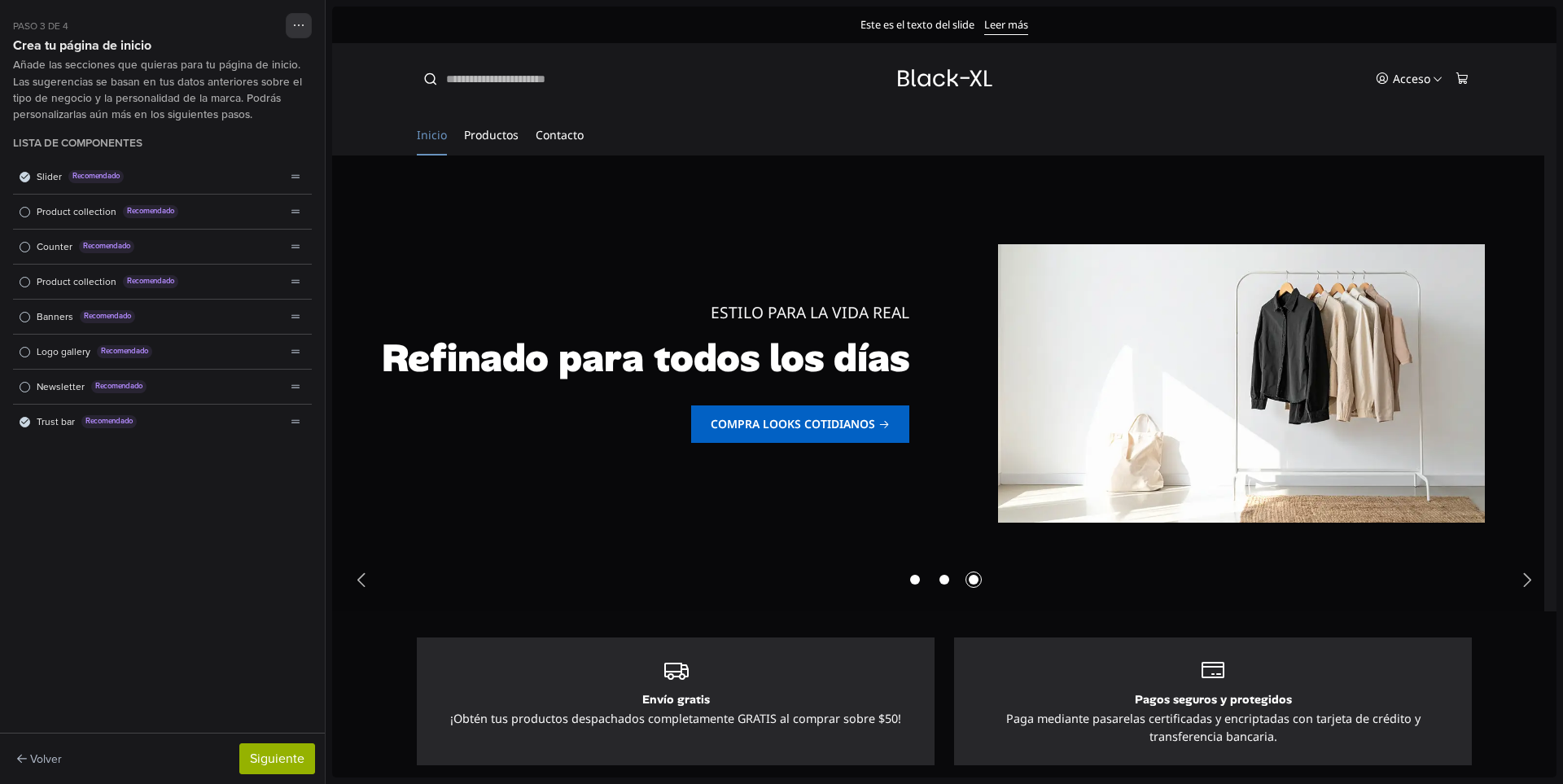
click at [25, 208] on span "Lista de componentes" at bounding box center [25, 212] width 11 height 11
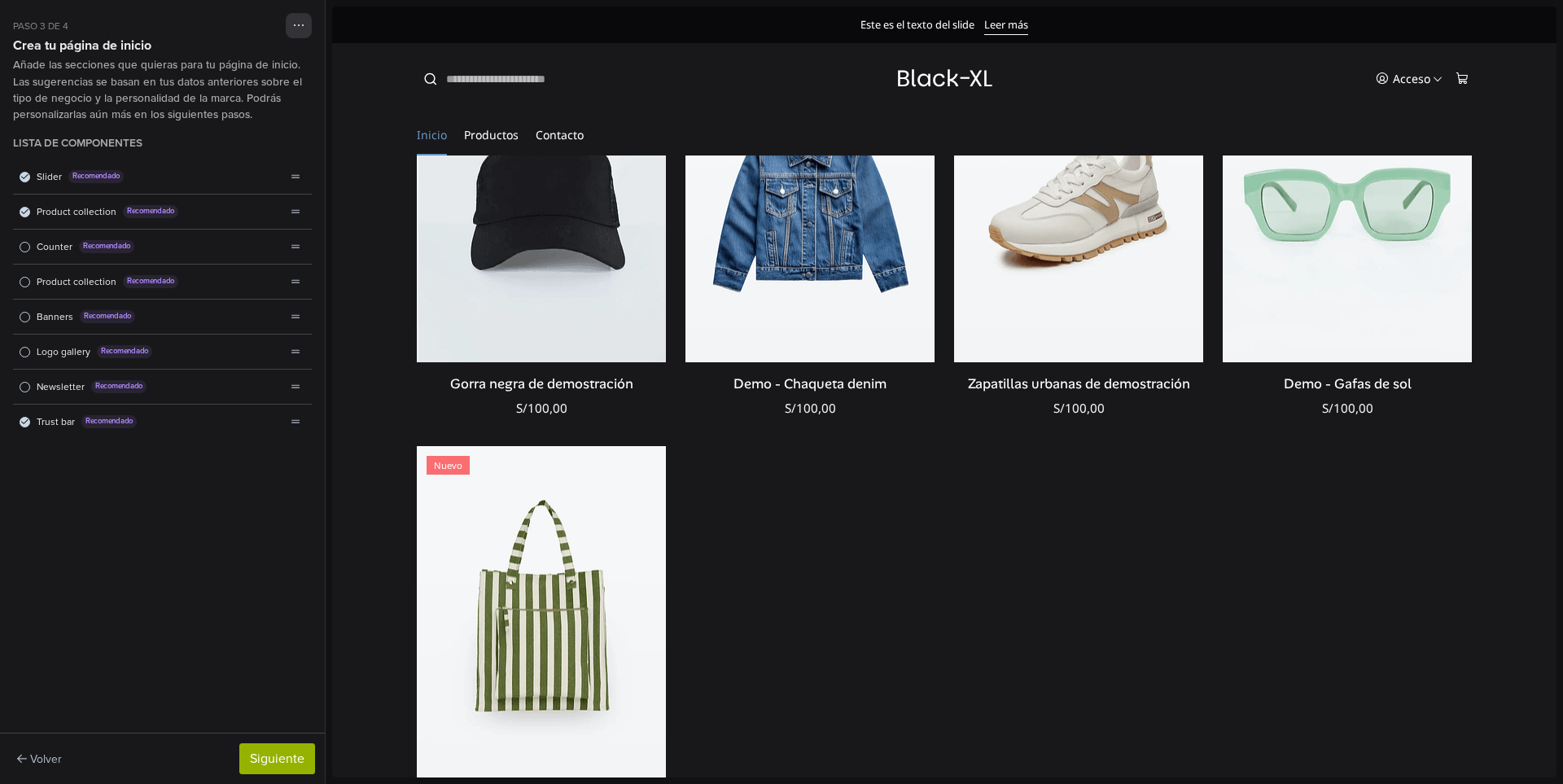
click at [25, 208] on icon "Lista de componentes" at bounding box center [24, 211] width 7 height 8
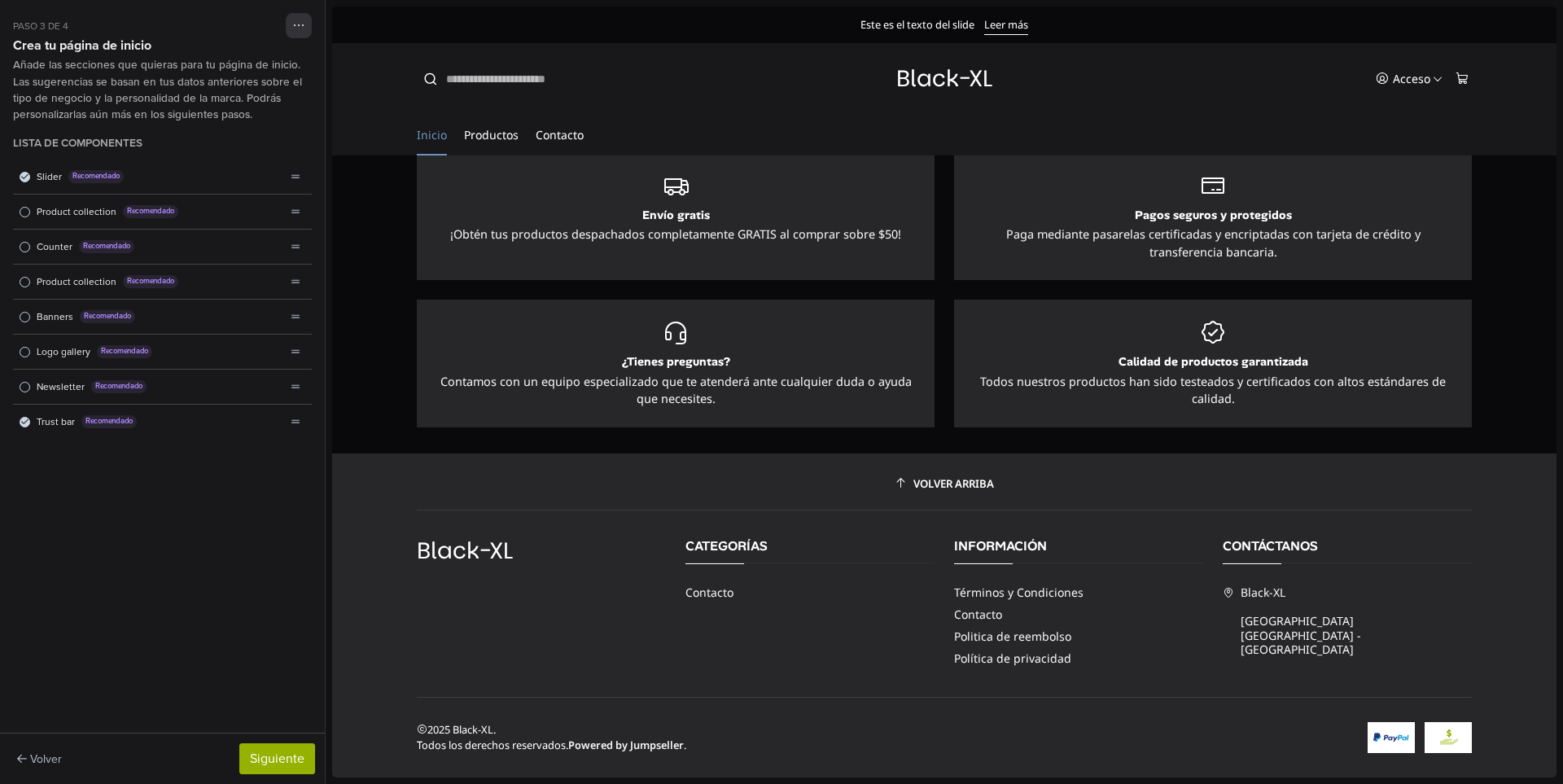
click at [25, 208] on span "Lista de componentes" at bounding box center [25, 212] width 11 height 11
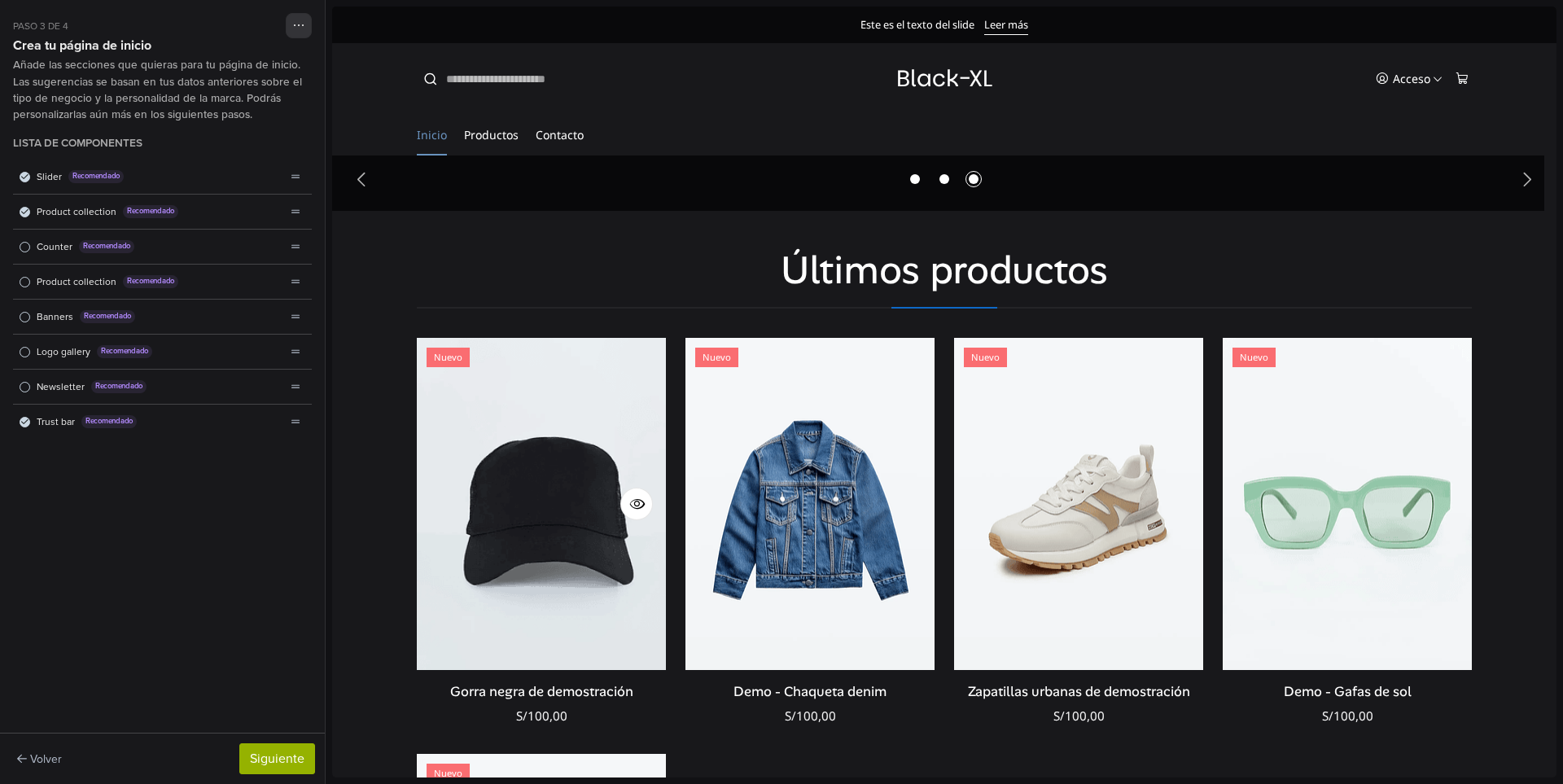
scroll to position [383, 0]
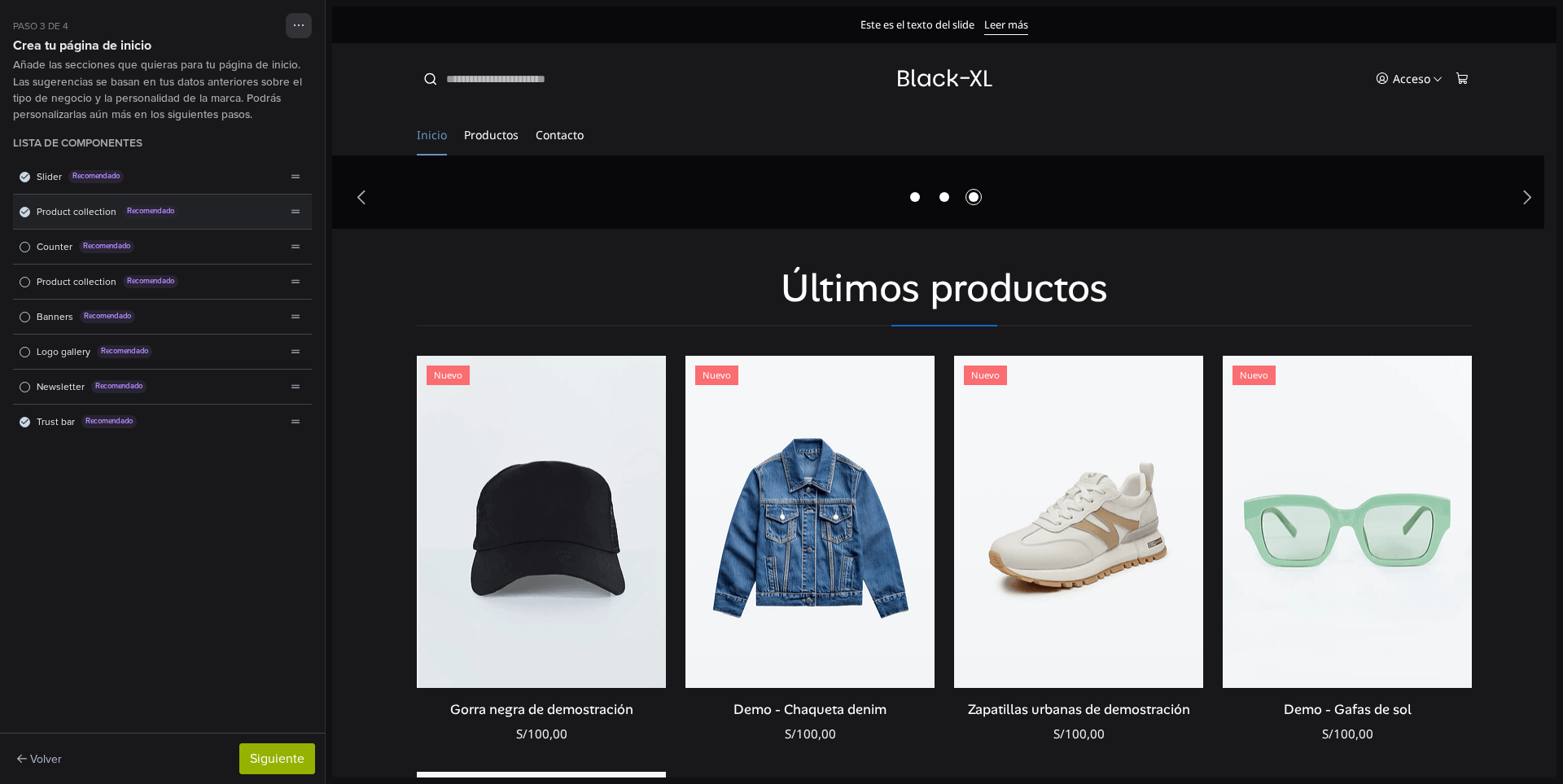
click at [18, 209] on div "Product collection Recomendado" at bounding box center [149, 212] width 273 height 34
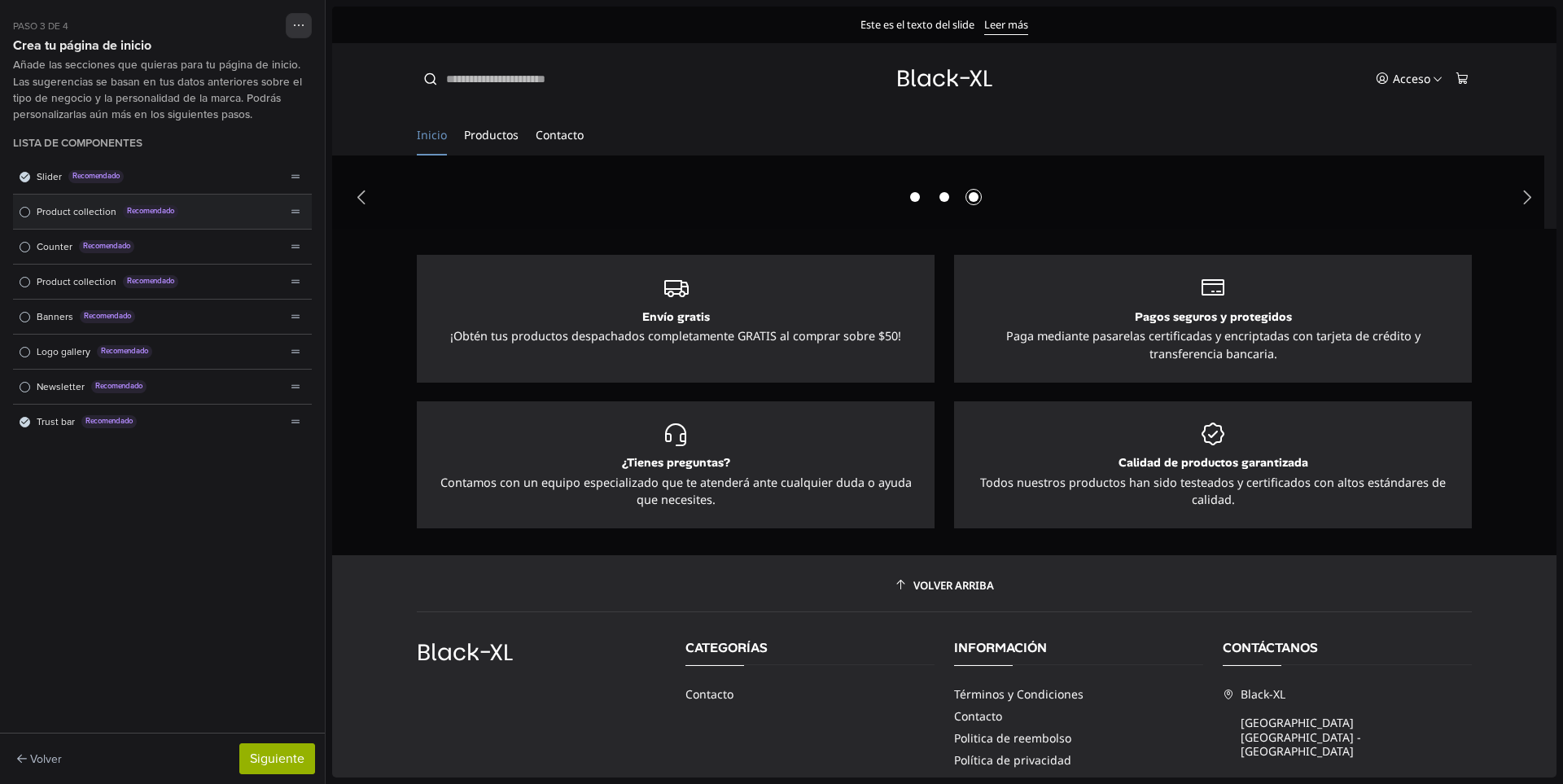
click at [21, 209] on span "Lista de componentes" at bounding box center [25, 212] width 11 height 11
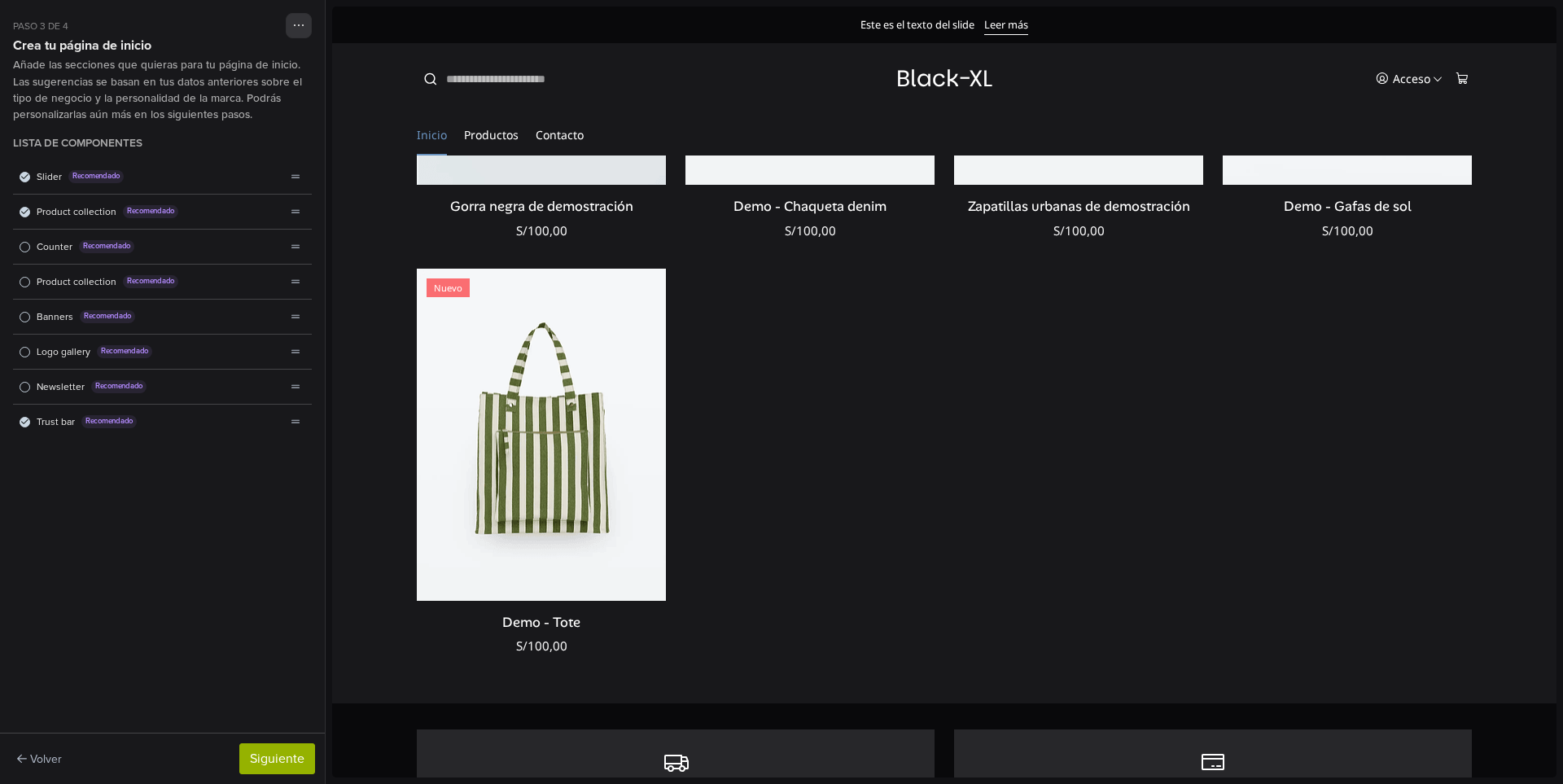
scroll to position [1033, 0]
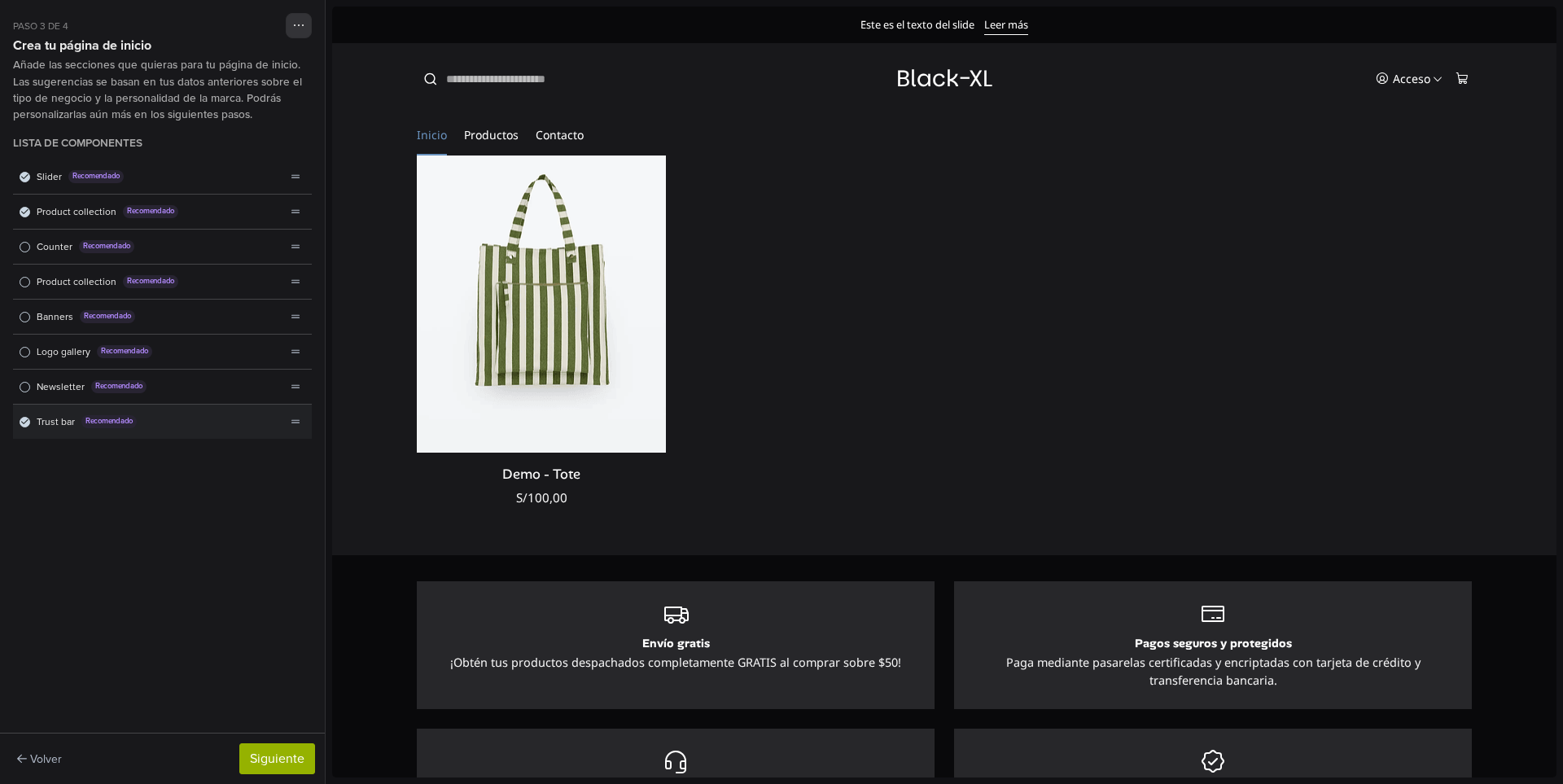
click at [20, 423] on span "Lista de componentes" at bounding box center [25, 422] width 11 height 11
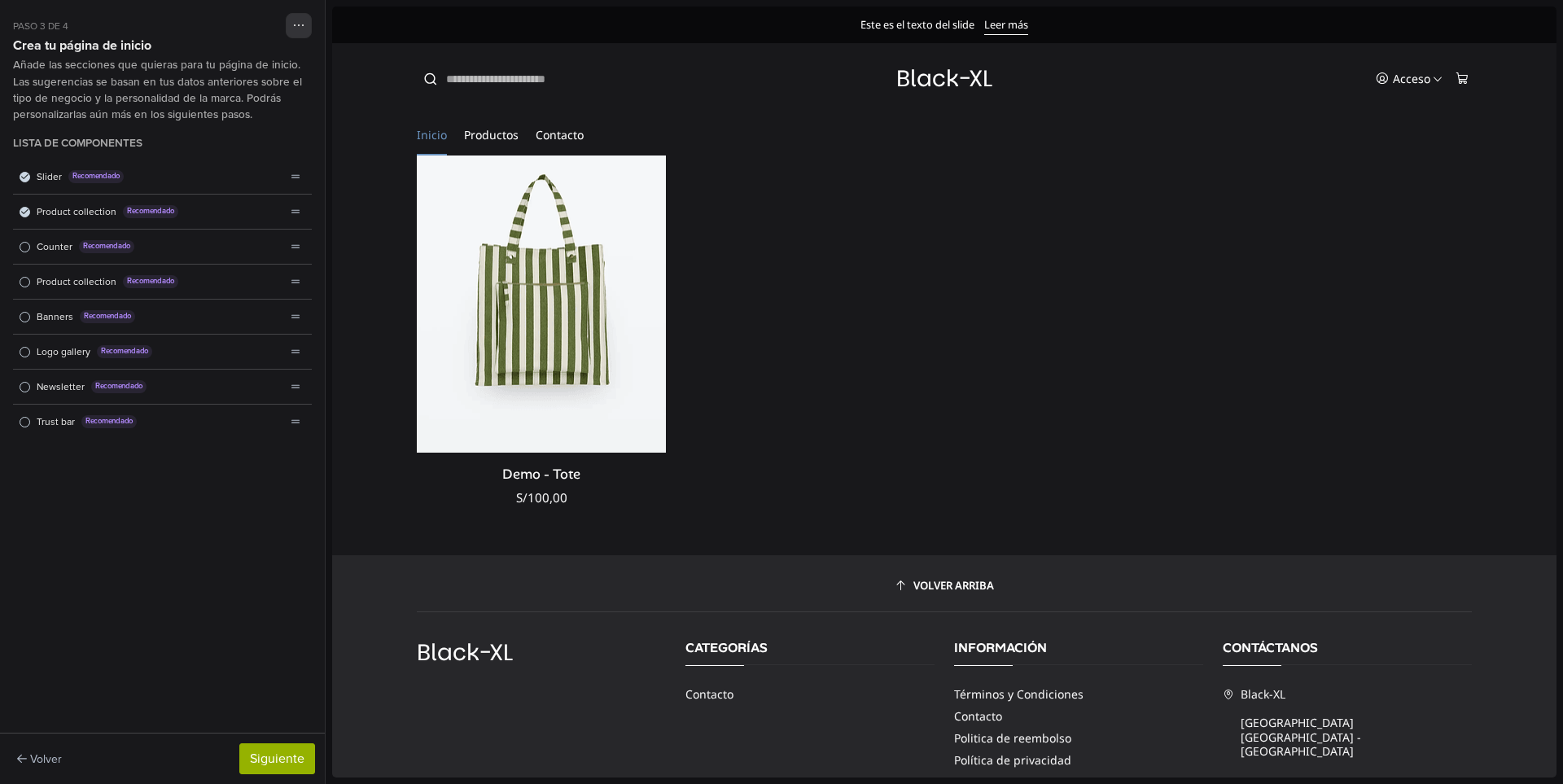
click at [20, 423] on span "Lista de componentes" at bounding box center [25, 422] width 11 height 11
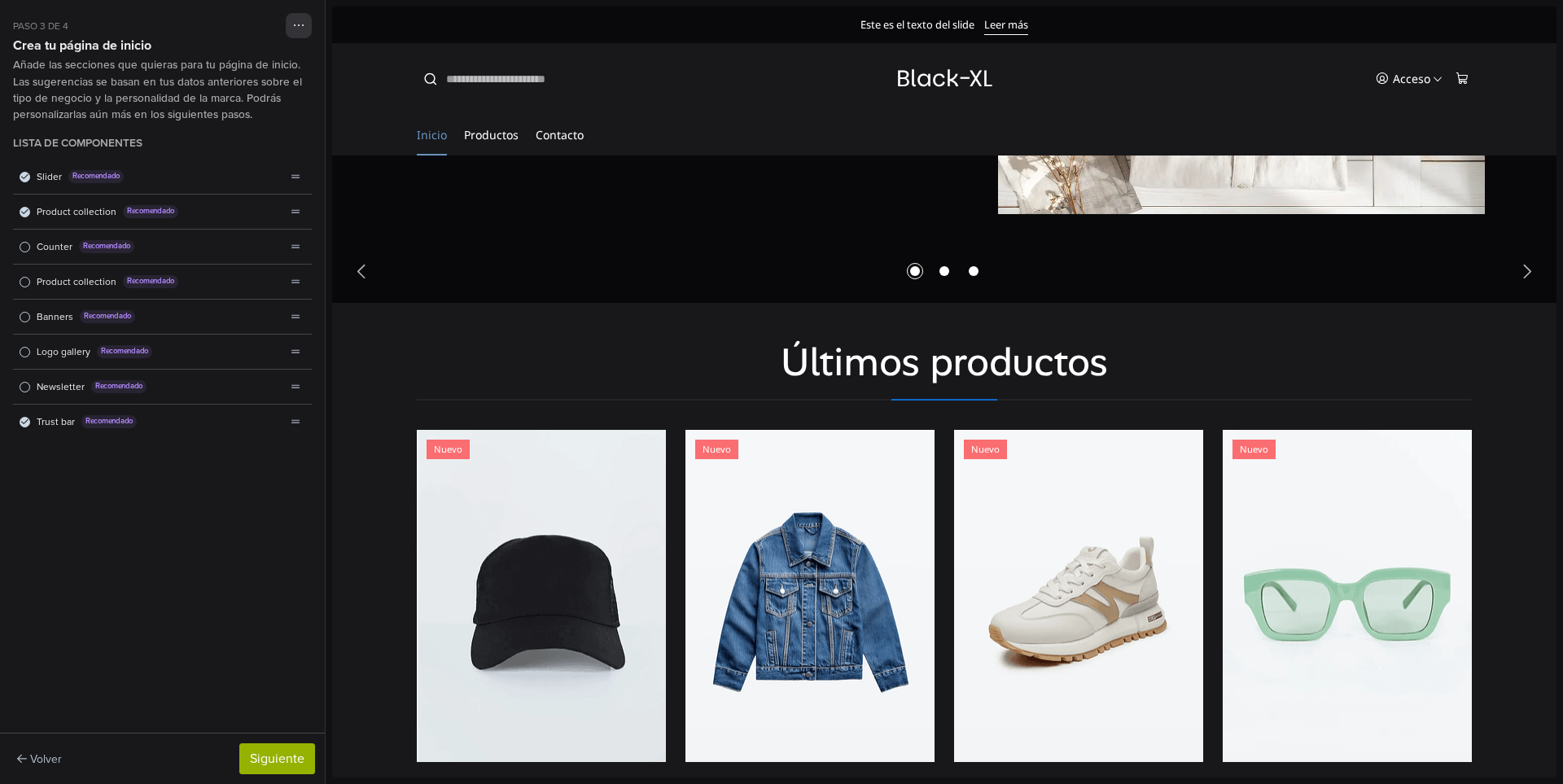
scroll to position [139, 0]
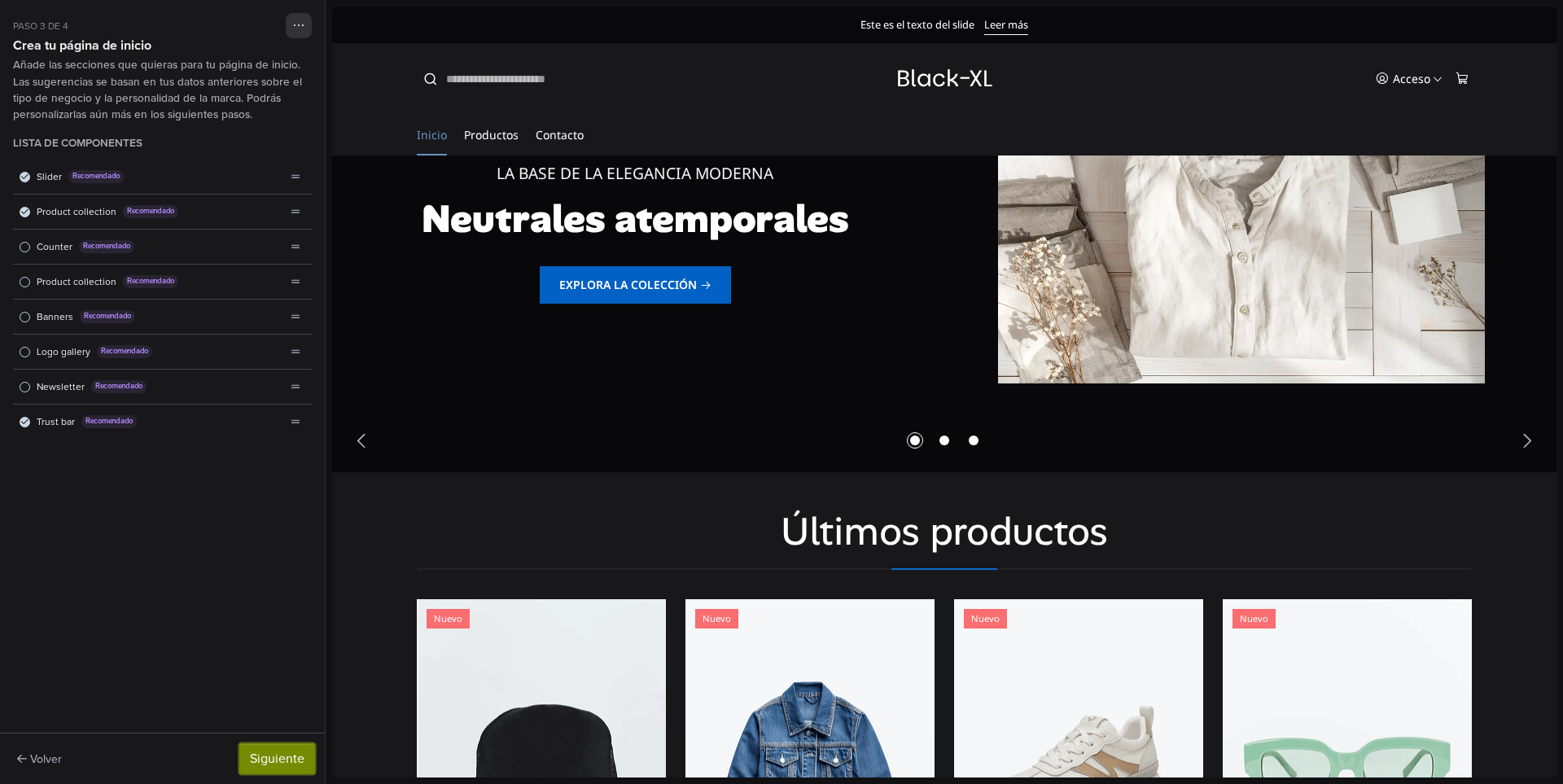
click at [282, 760] on button "Siguiente" at bounding box center [277, 758] width 76 height 31
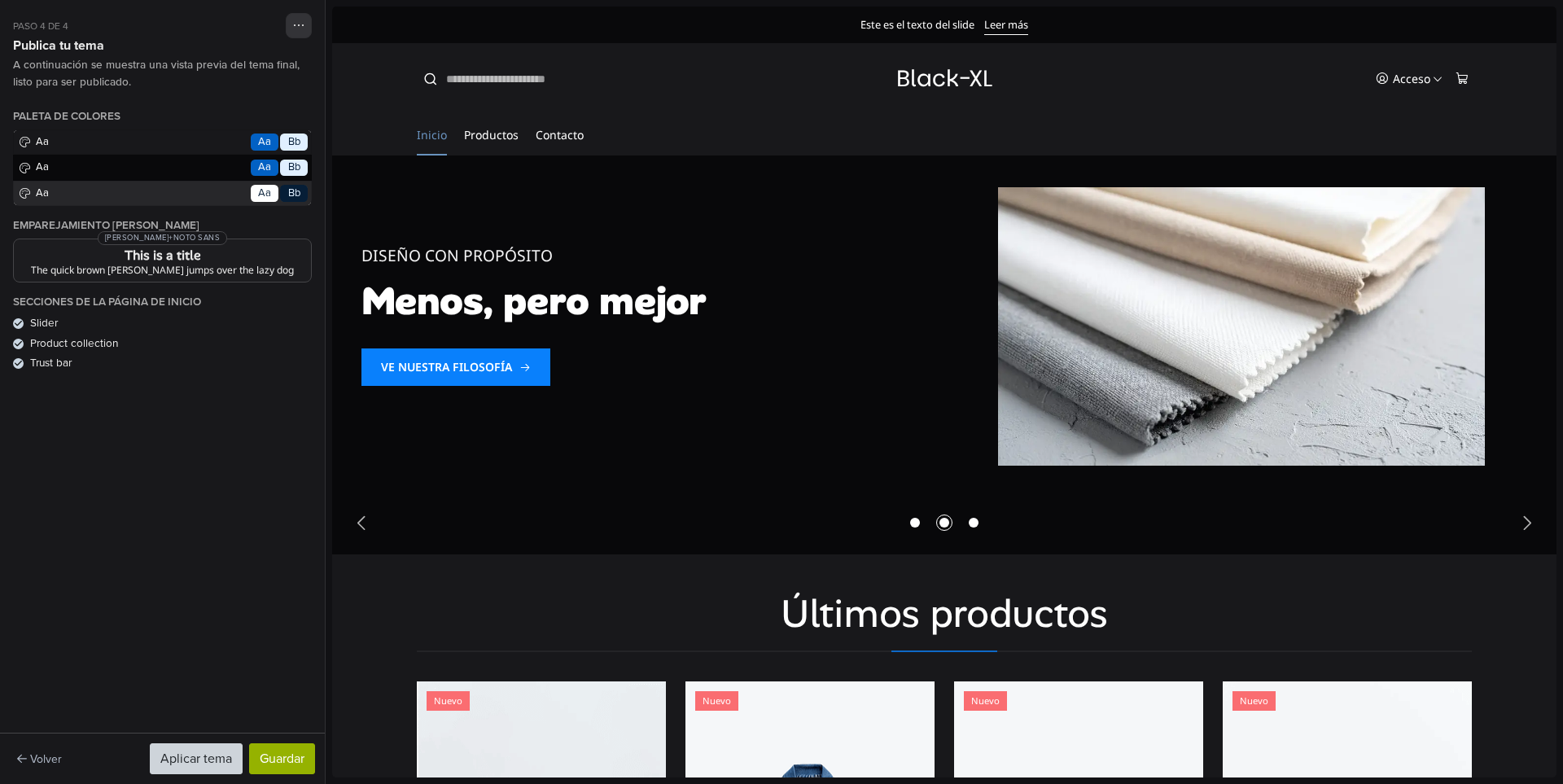
scroll to position [0, 0]
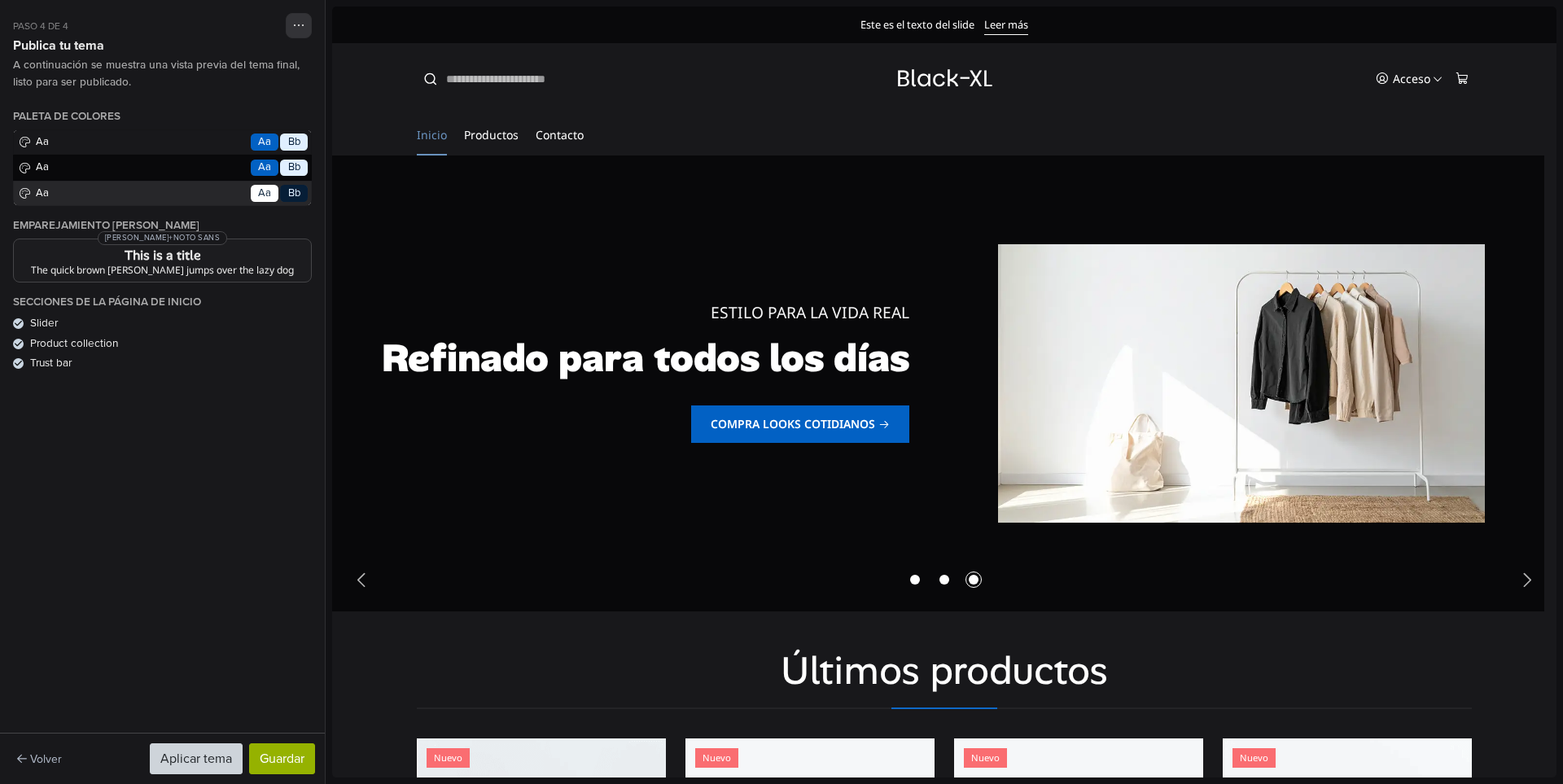
click at [212, 146] on div "Paleta de colores Aa Go Aa Bb Aa Go Aa Bb Aa Go Aa Bb" at bounding box center [162, 158] width 299 height 96
click at [29, 147] on div "Paleta de colores Aa Go Aa Bb Aa Go Aa Bb Aa Go Aa Bb" at bounding box center [162, 158] width 299 height 96
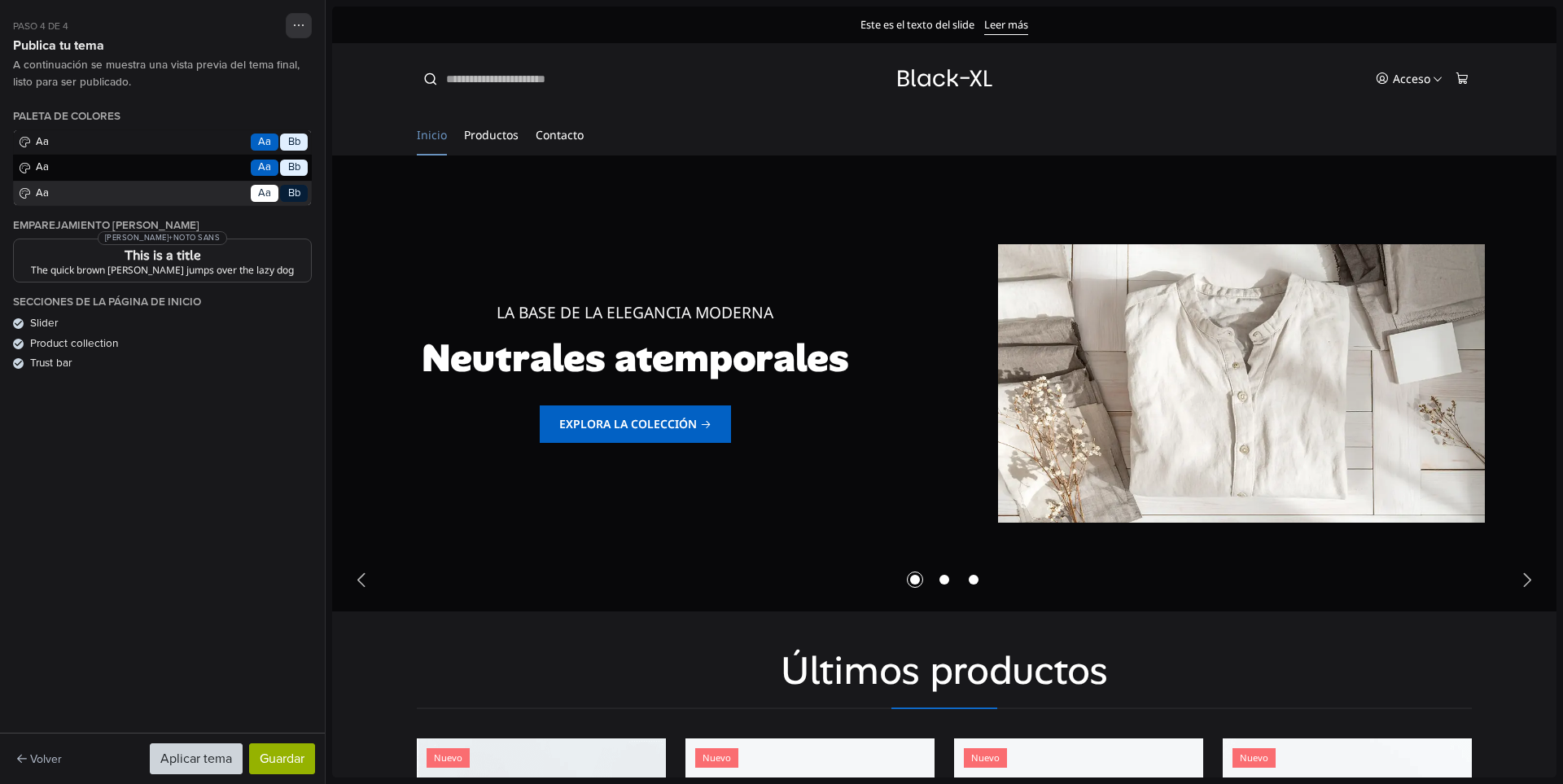
click at [153, 195] on div "Paleta de colores Aa Go Aa Bb Aa Go Aa Bb Aa Go Aa Bb" at bounding box center [162, 158] width 299 height 96
click at [124, 203] on div "Paleta de colores Aa Go Aa Bb Aa Go Aa Bb Aa Go Aa Bb" at bounding box center [162, 158] width 299 height 96
click at [112, 172] on div "Paleta de colores Aa Go Aa Bb Aa Go Aa Bb Aa Go Aa Bb" at bounding box center [162, 158] width 299 height 96
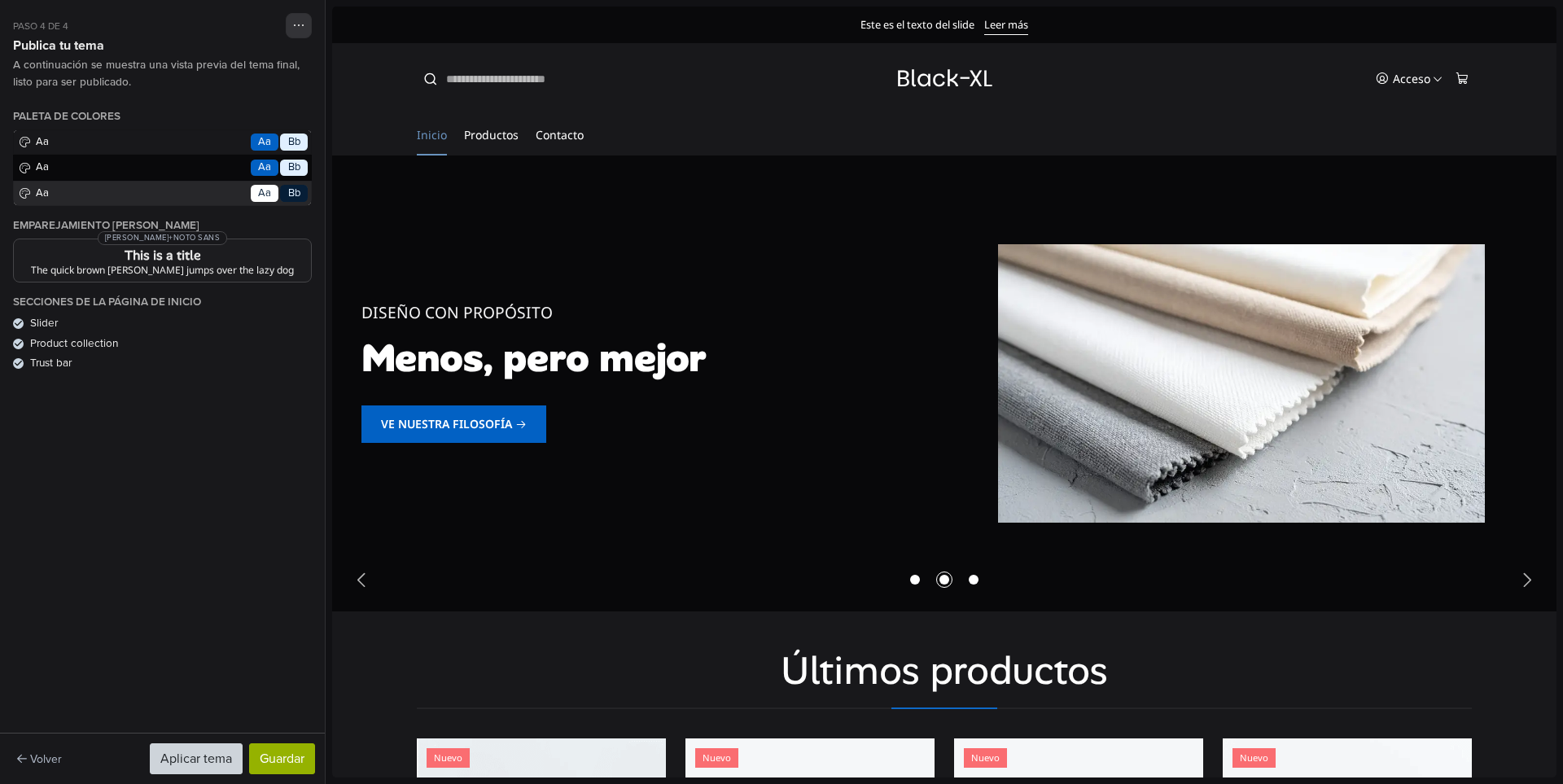
click at [153, 253] on h3 "This is a title" at bounding box center [162, 255] width 271 height 13
click at [21, 190] on div "Paleta de colores Aa Go Aa Bb Aa Go Aa Bb Aa Go Aa Bb" at bounding box center [162, 158] width 299 height 96
click at [274, 194] on div "Paleta de colores Aa Go Aa Bb Aa Go Aa Bb Aa Go Aa Bb" at bounding box center [162, 158] width 299 height 96
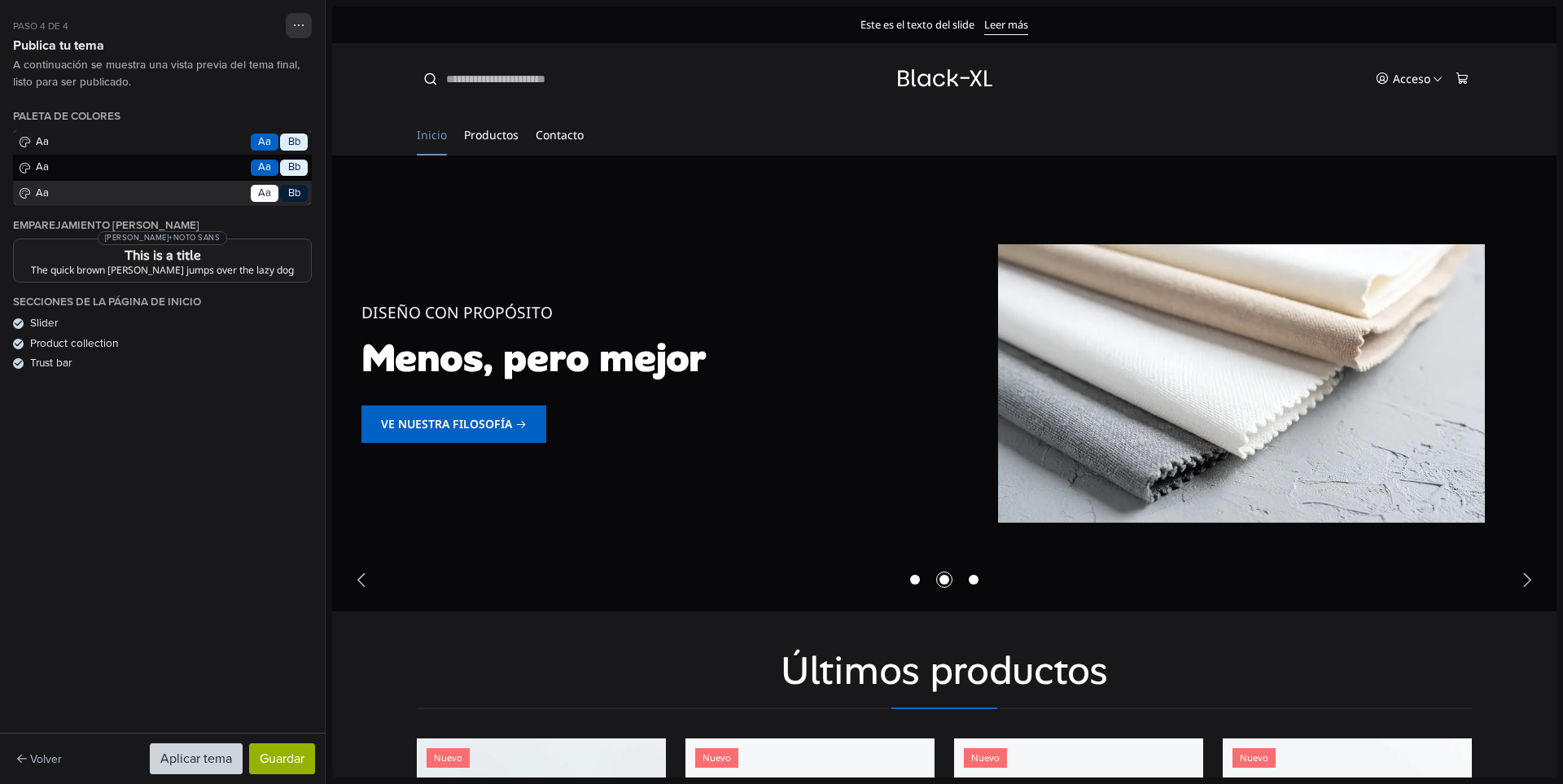
click at [295, 189] on div "Paleta de colores Aa Go Aa Bb Aa Go Aa Bb Aa Go Aa Bb" at bounding box center [162, 158] width 299 height 96
click at [282, 189] on div "Paleta de colores Aa Go Aa Bb Aa Go Aa Bb Aa Go Aa Bb" at bounding box center [162, 158] width 299 height 96
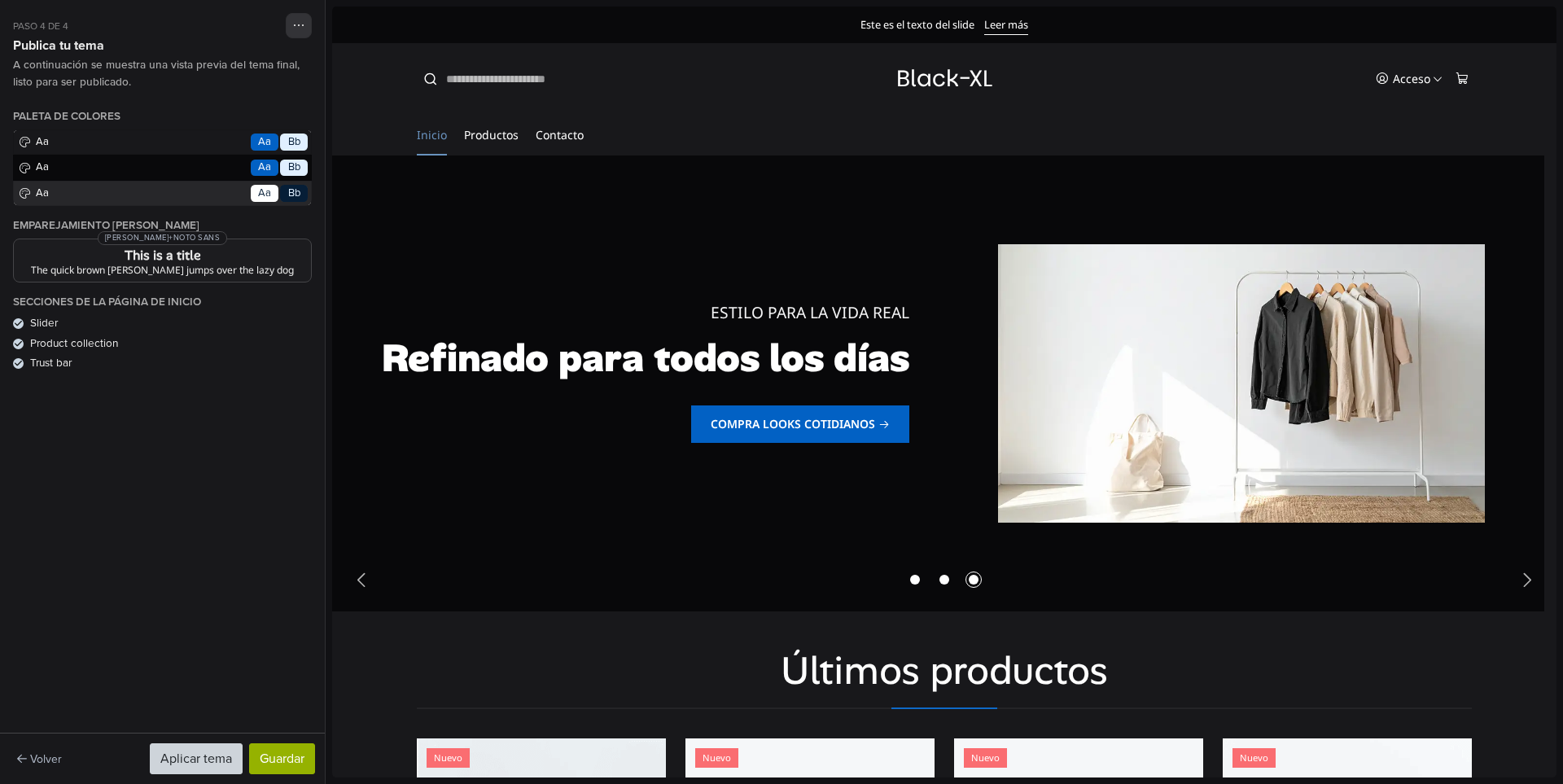
click at [267, 171] on div "Paleta de colores Aa Go Aa Bb Aa Go Aa Bb Aa Go Aa Bb" at bounding box center [162, 158] width 299 height 96
click at [280, 166] on div "Paleta de colores Aa Go Aa Bb Aa Go Aa Bb Aa Go Aa Bb" at bounding box center [162, 158] width 299 height 96
click at [286, 164] on div "Paleta de colores Aa Go Aa Bb Aa Go Aa Bb Aa Go Aa Bb" at bounding box center [162, 158] width 299 height 96
click at [288, 156] on div "Paleta de colores Aa Go Aa Bb Aa Go Aa Bb Aa Go Aa Bb" at bounding box center [162, 158] width 299 height 96
click at [266, 143] on div "Paleta de colores Aa Go Aa Bb Aa Go Aa Bb Aa Go Aa Bb" at bounding box center [162, 158] width 299 height 96
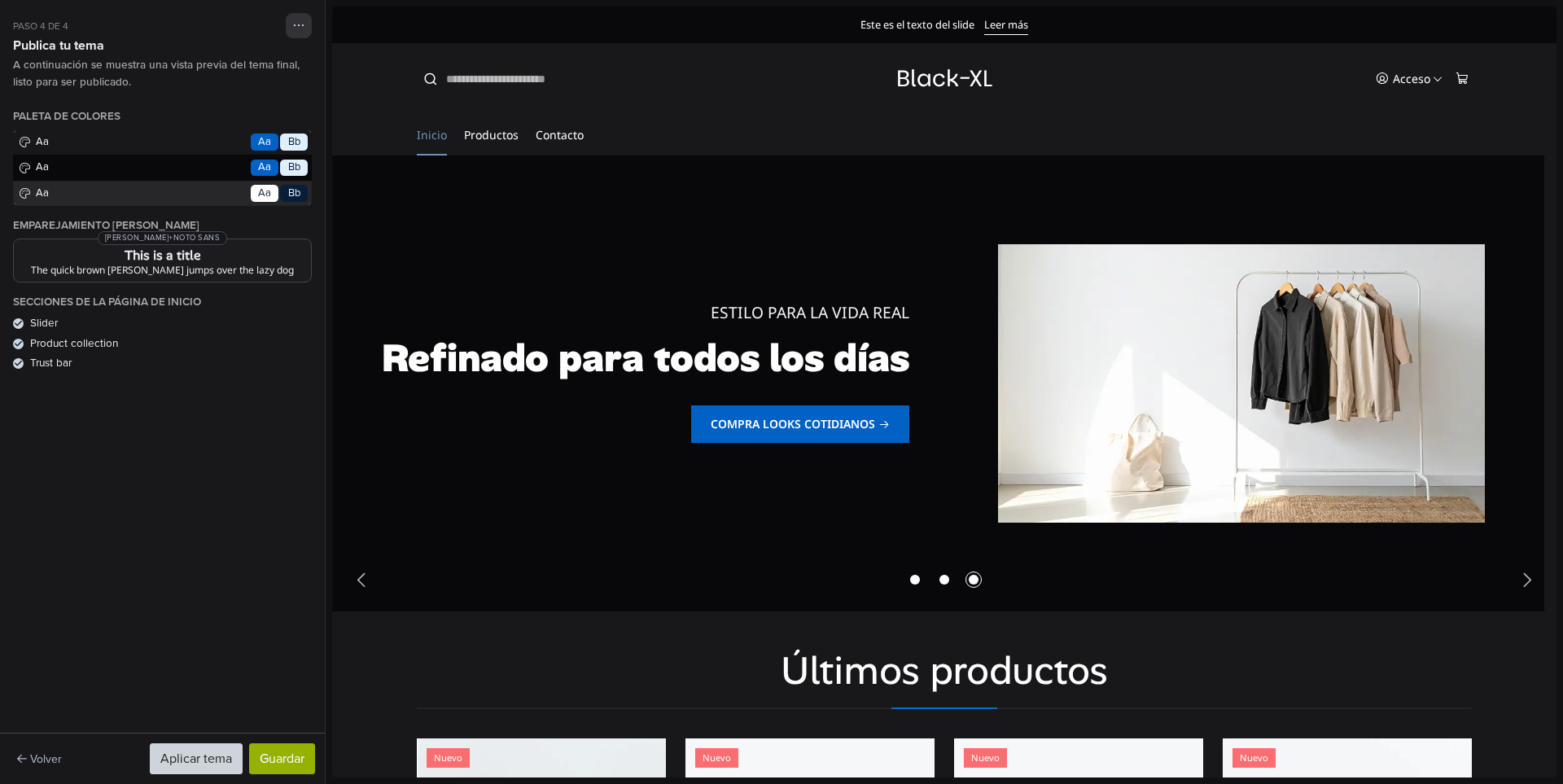
click at [283, 137] on div "Paleta de colores Aa Go Aa Bb Aa Go Aa Bb Aa Go Aa Bb" at bounding box center [162, 158] width 299 height 96
click at [268, 158] on div "Paleta de colores Aa Go Aa Bb Aa Go Aa Bb Aa Go Aa Bb" at bounding box center [162, 158] width 299 height 96
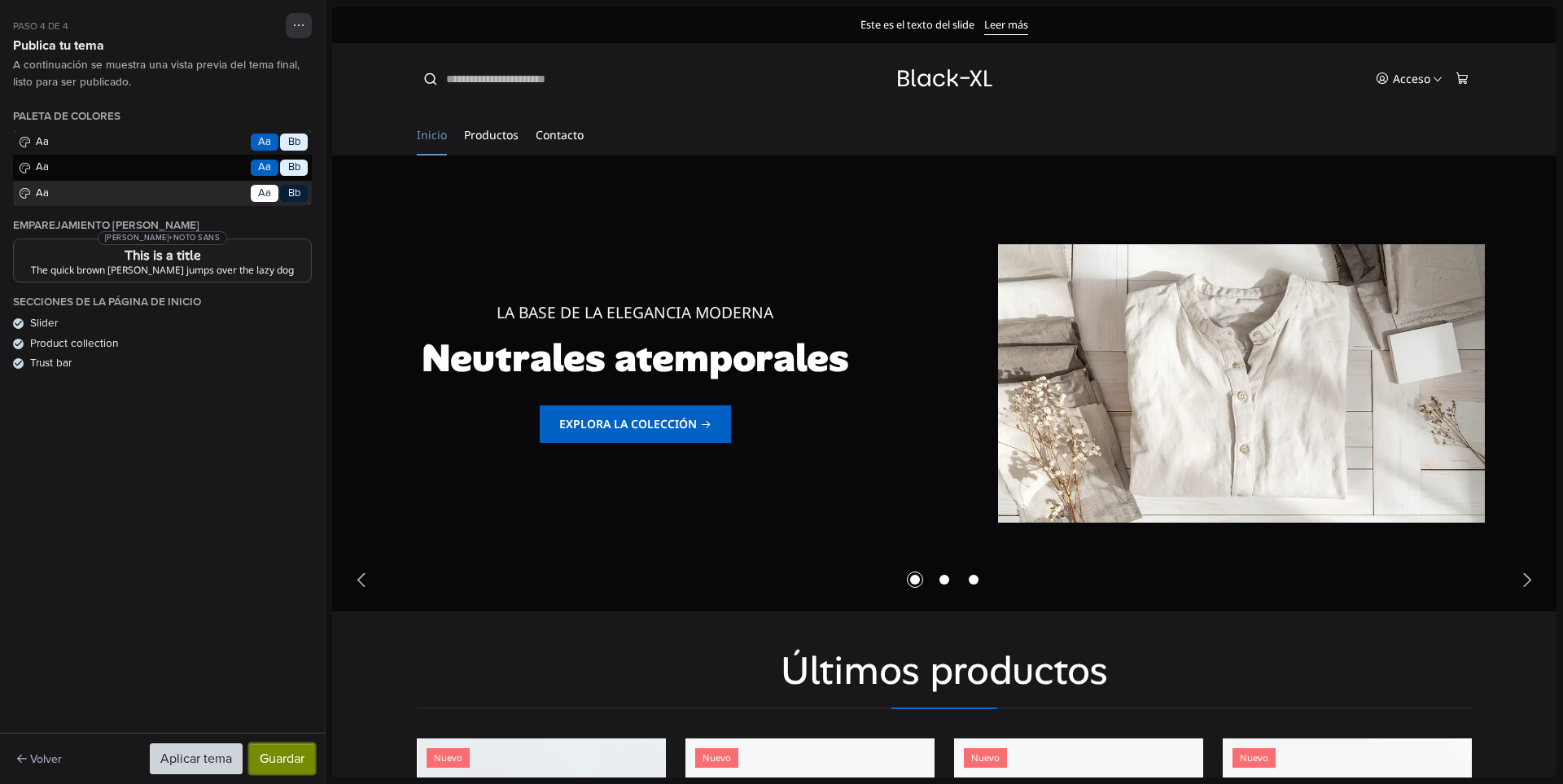
click at [298, 765] on button "Guardar" at bounding box center [282, 758] width 66 height 31
